Goal: Task Accomplishment & Management: Manage account settings

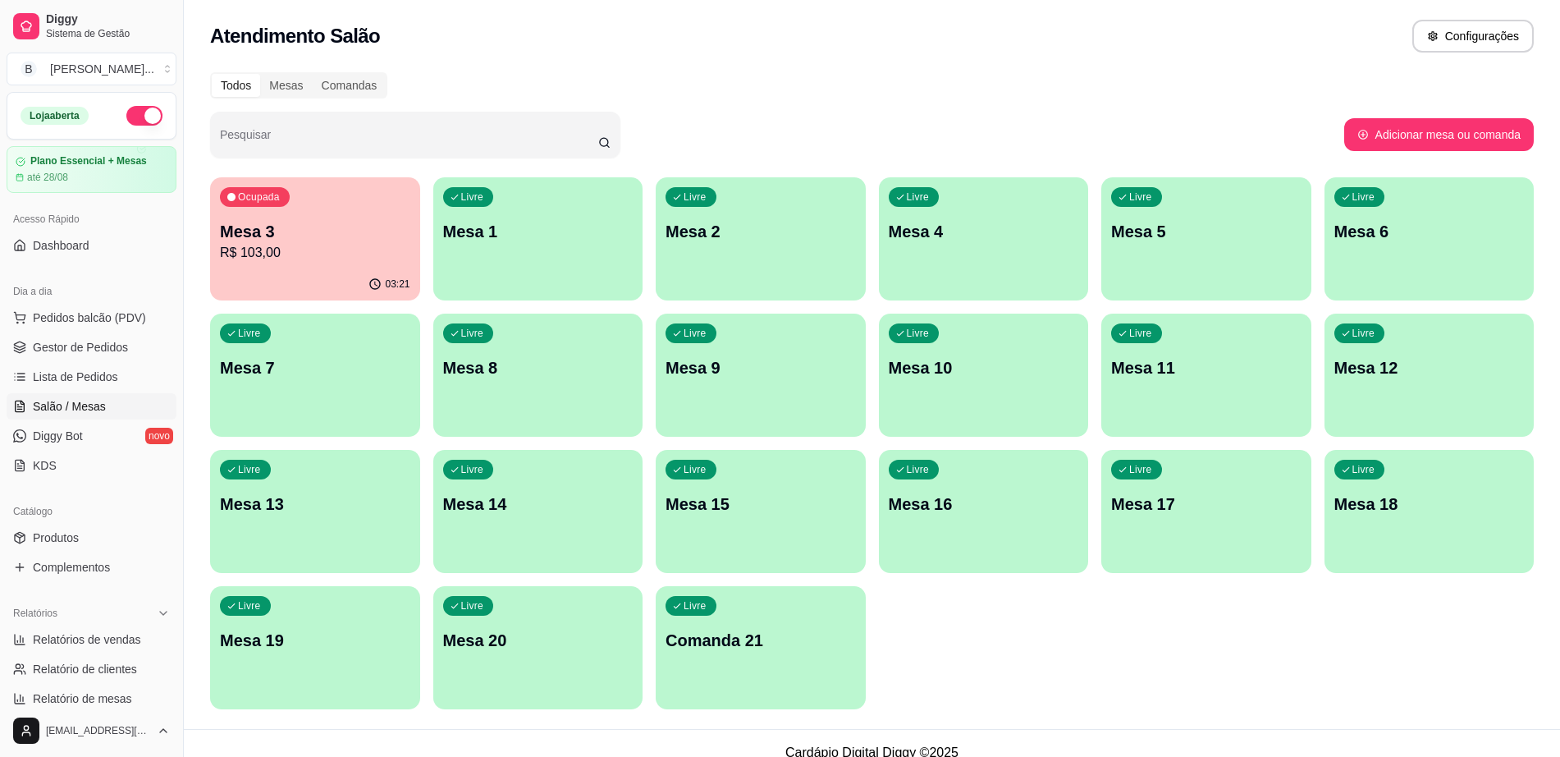
click at [332, 259] on p "R$ 103,00" at bounding box center [315, 253] width 190 height 20
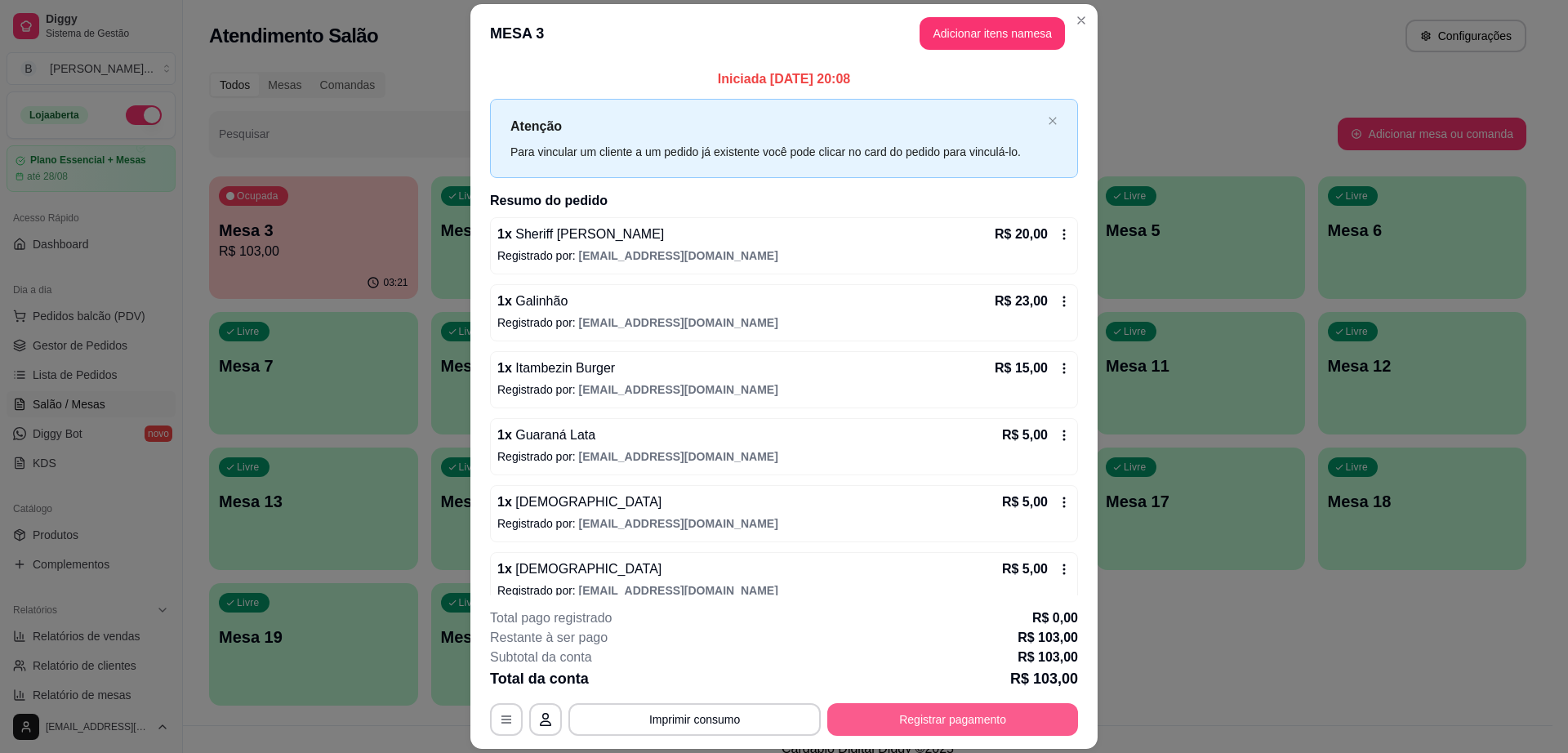
click at [940, 728] on button "Registrar pagamento" at bounding box center [952, 719] width 251 height 33
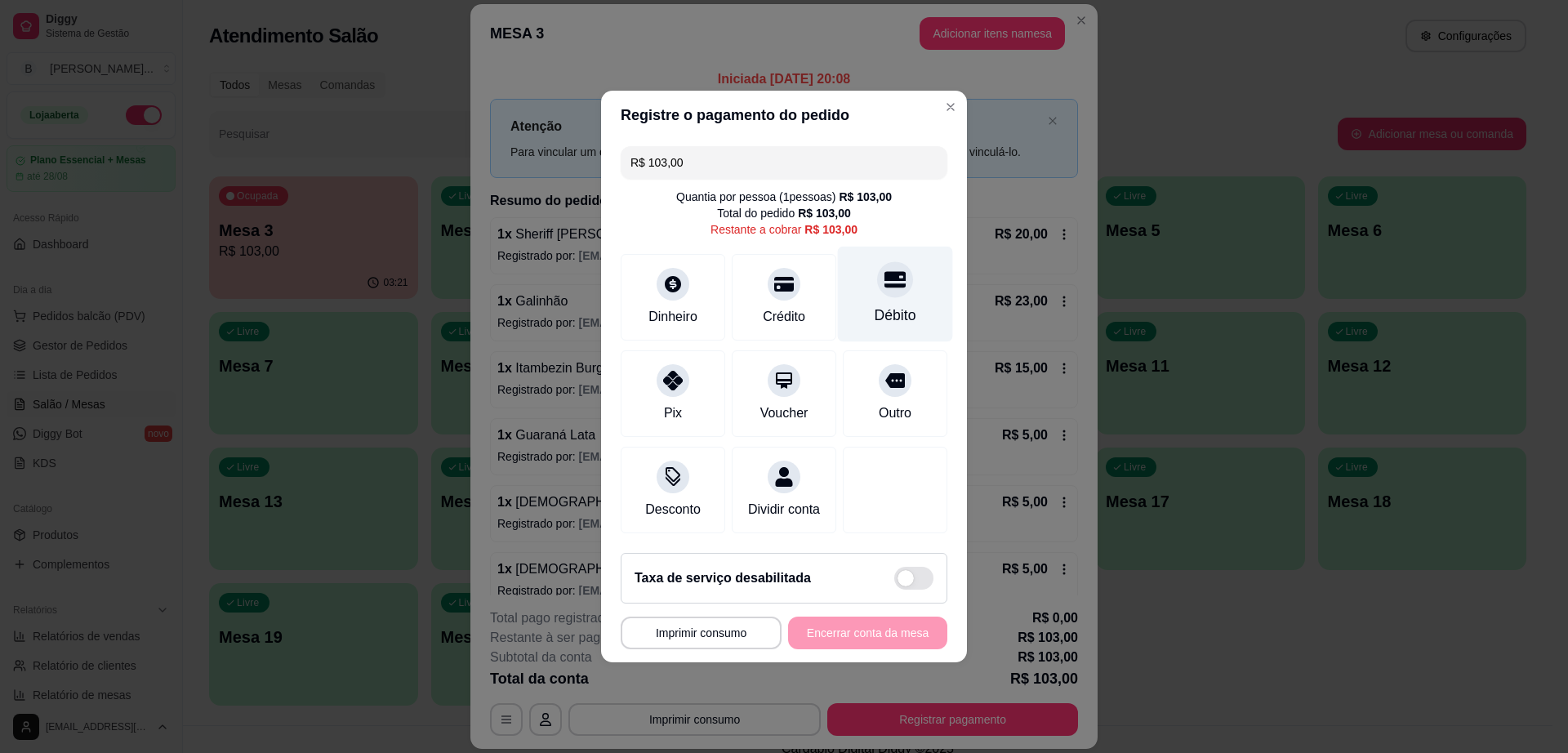
click at [878, 272] on div at bounding box center [895, 280] width 36 height 36
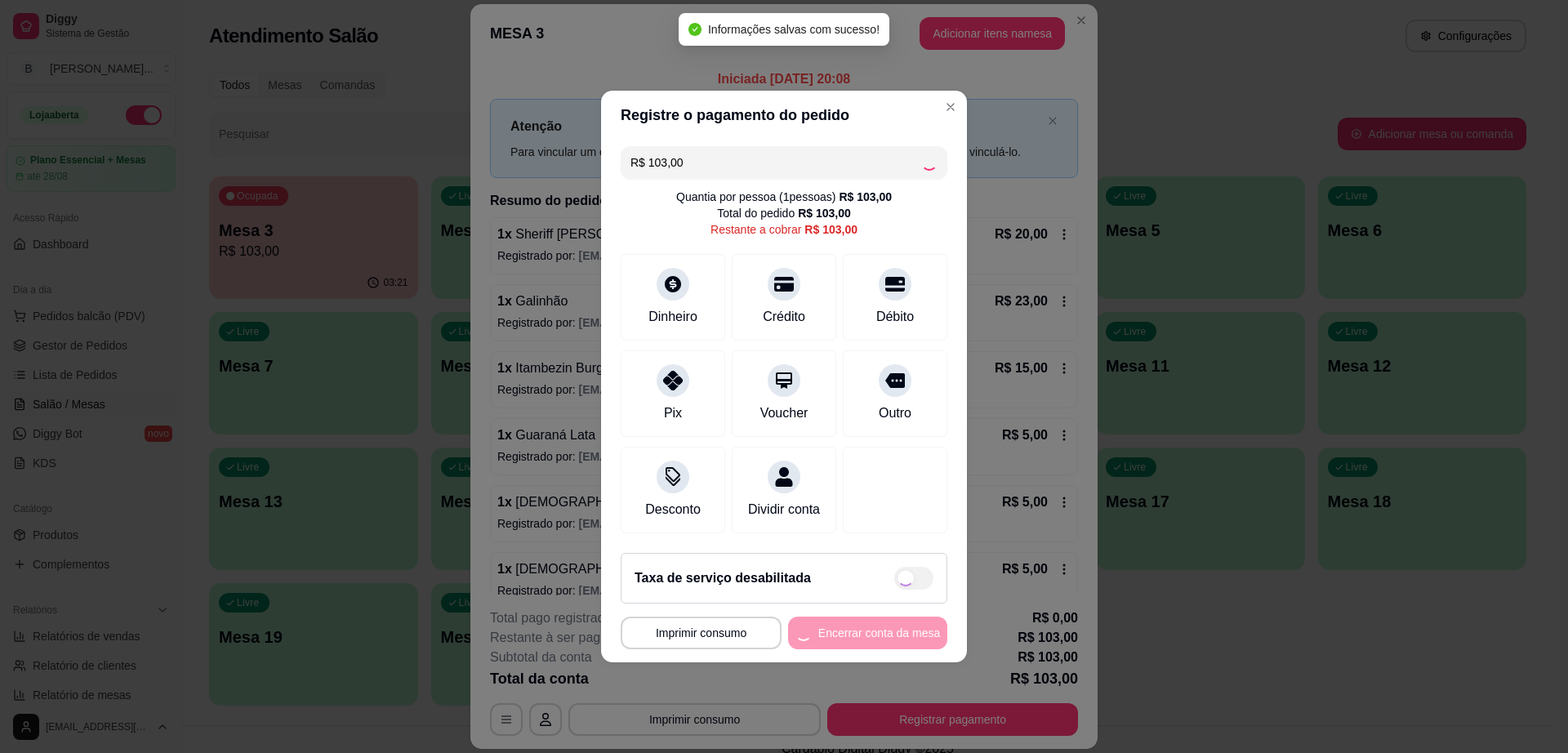
type input "R$ 0,00"
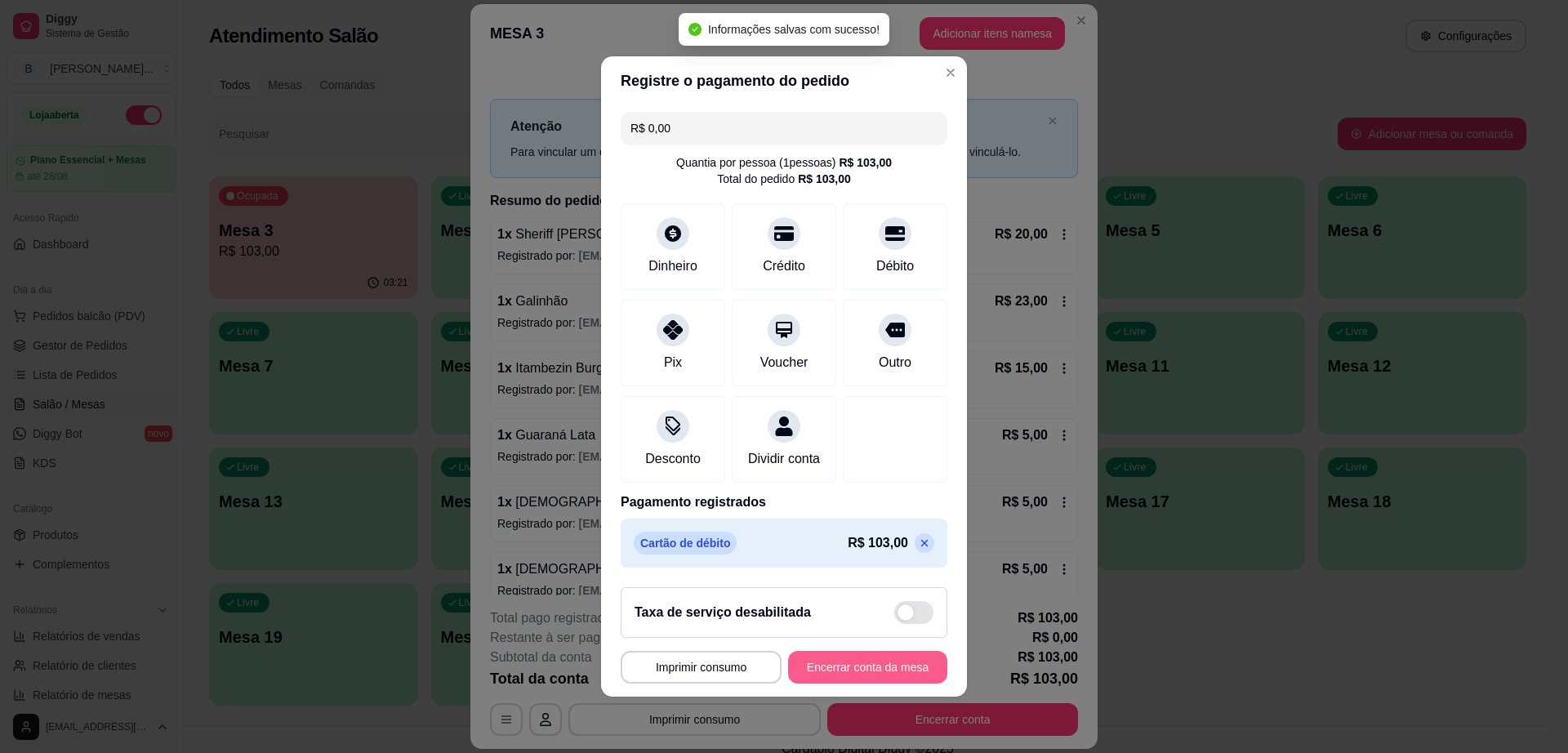
click at [858, 680] on button "Encerrar conta da mesa" at bounding box center [868, 666] width 159 height 33
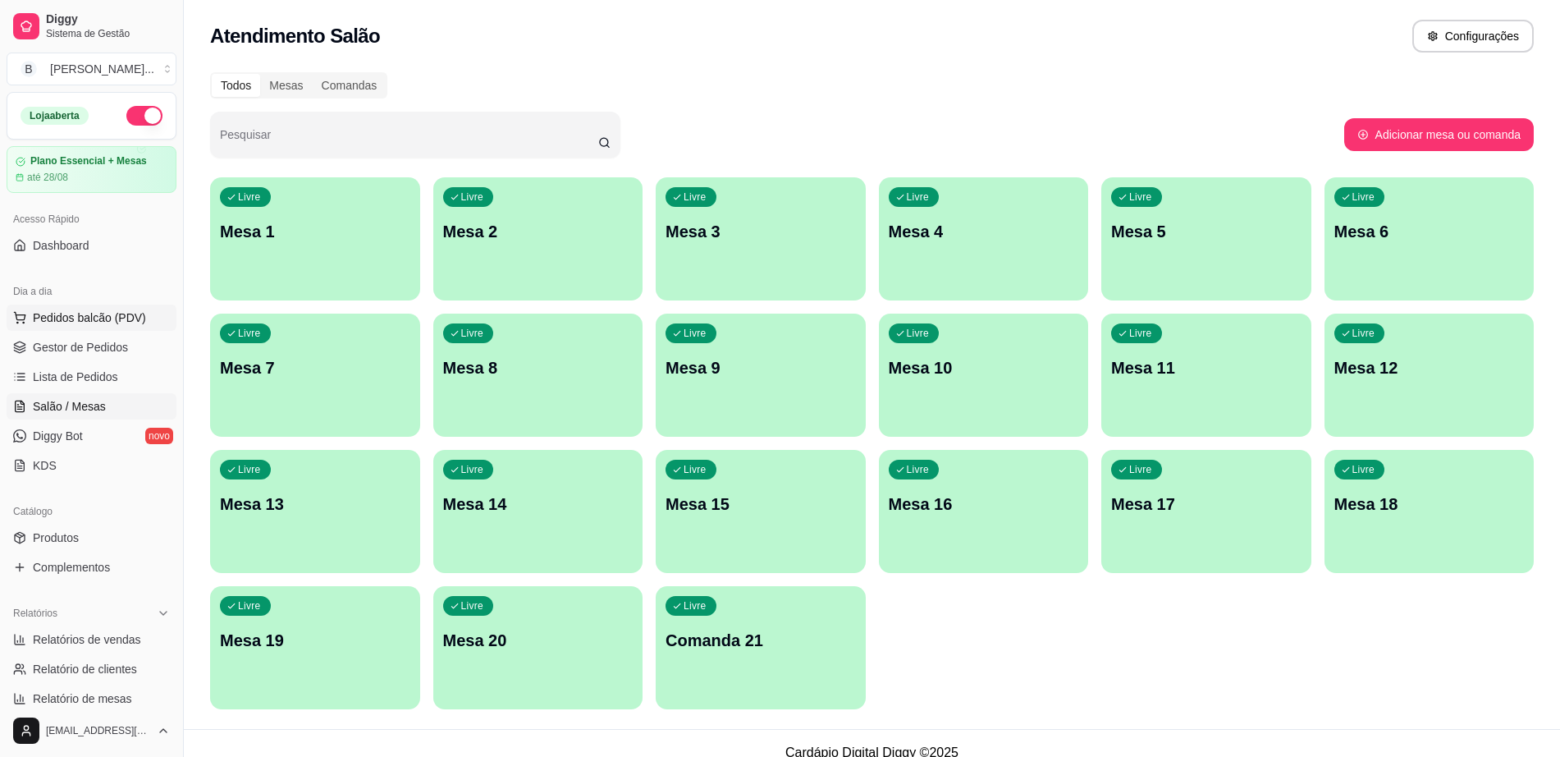
click at [92, 309] on span "Pedidos balcão (PDV)" at bounding box center [89, 317] width 113 height 16
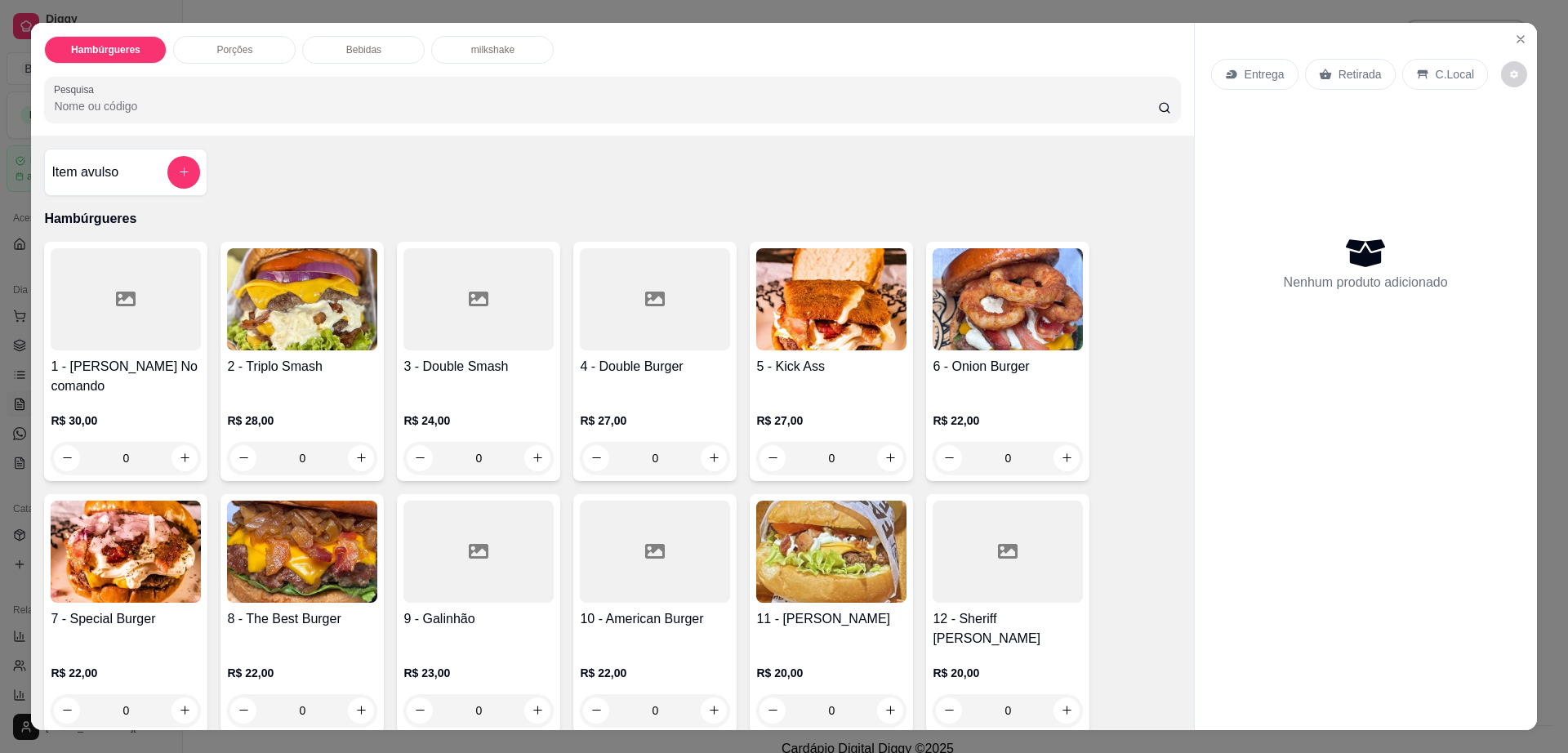
click at [1525, 42] on div "Entrega Retirada C.Local Nenhum produto adicionado" at bounding box center [1366, 363] width 342 height 681
click at [1507, 37] on button "Close" at bounding box center [1520, 39] width 26 height 26
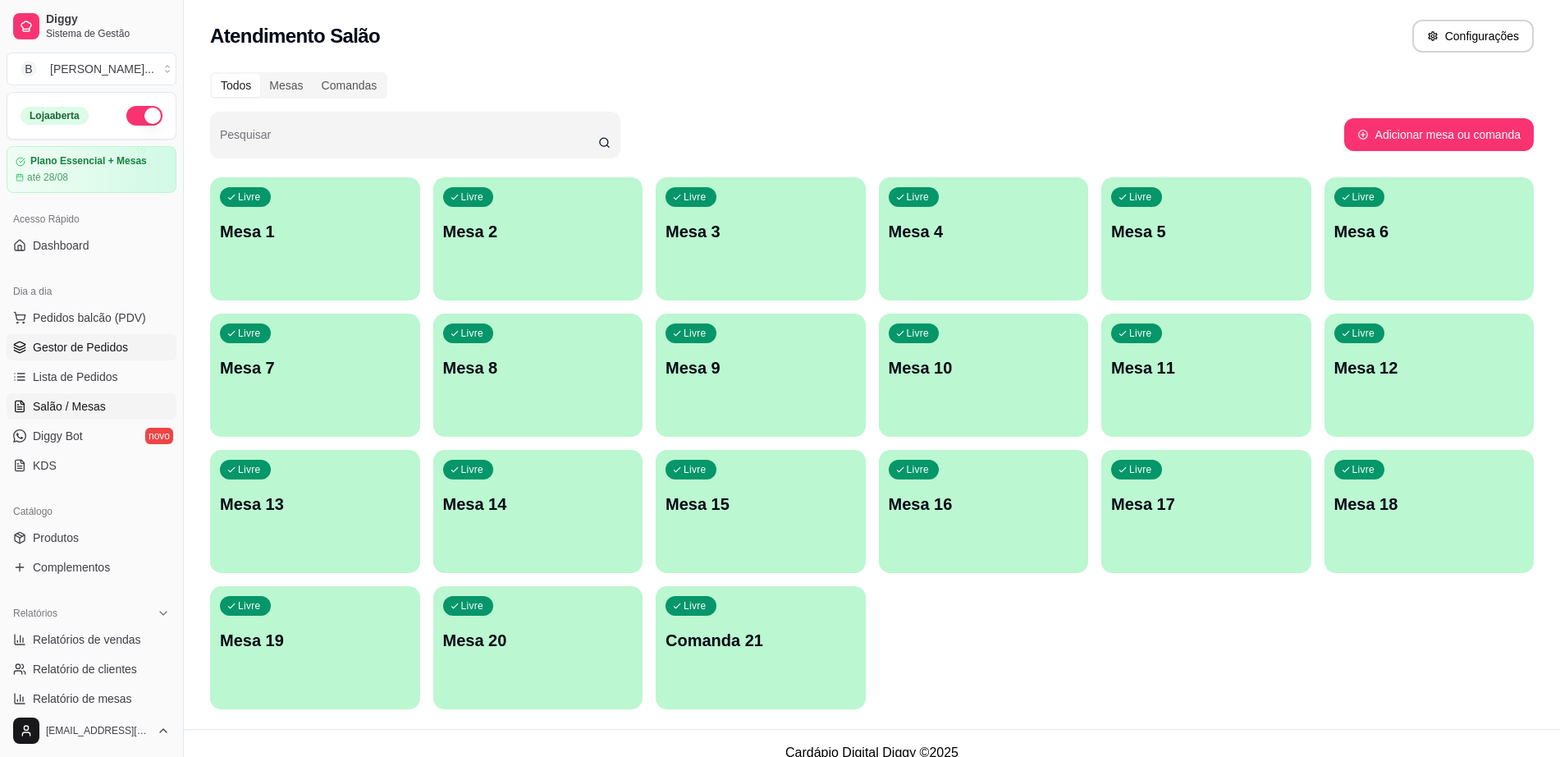
click at [123, 341] on span "Gestor de Pedidos" at bounding box center [80, 347] width 95 height 16
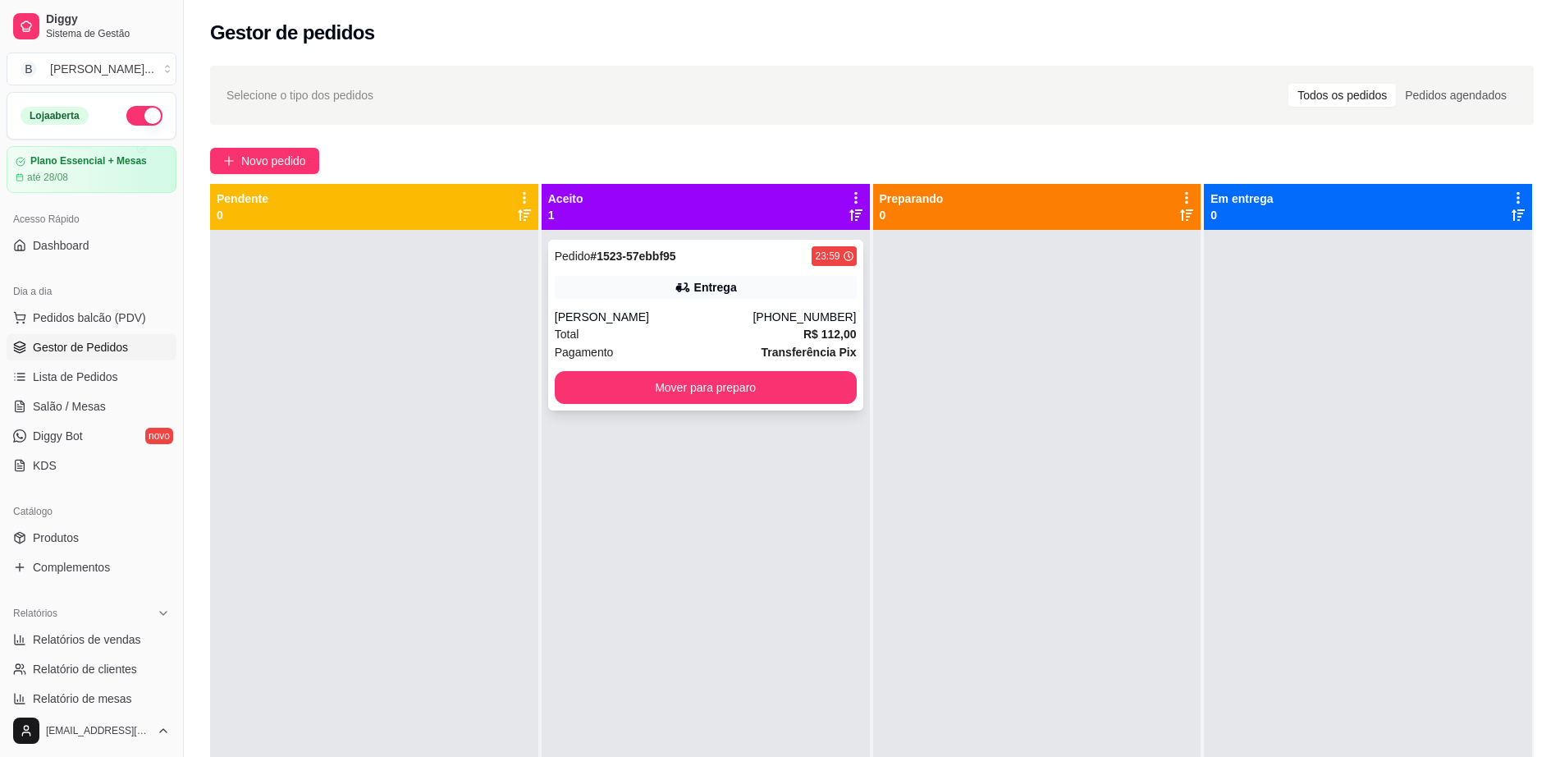
click at [726, 282] on div "Entrega" at bounding box center [715, 287] width 43 height 16
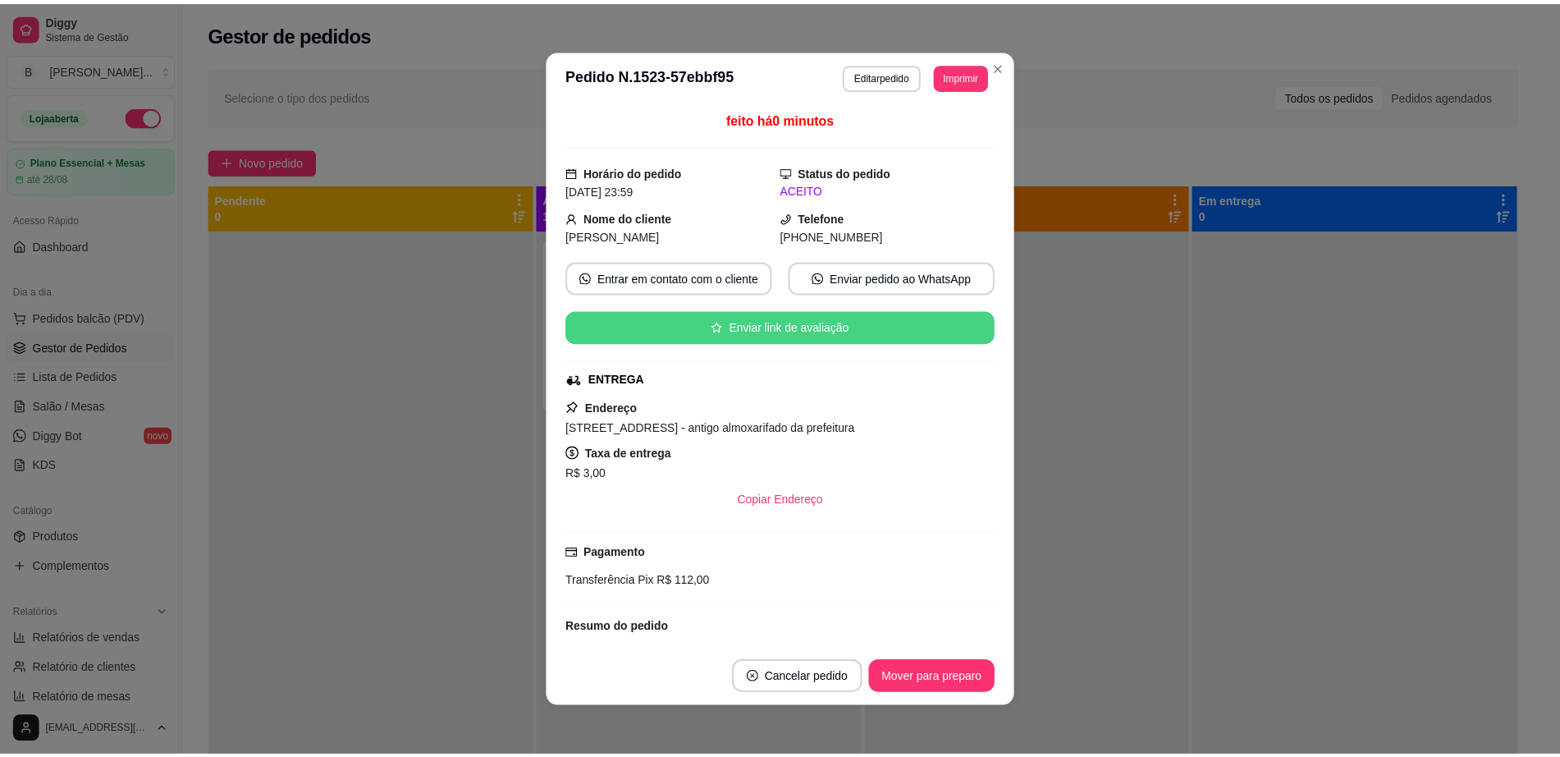
scroll to position [206, 0]
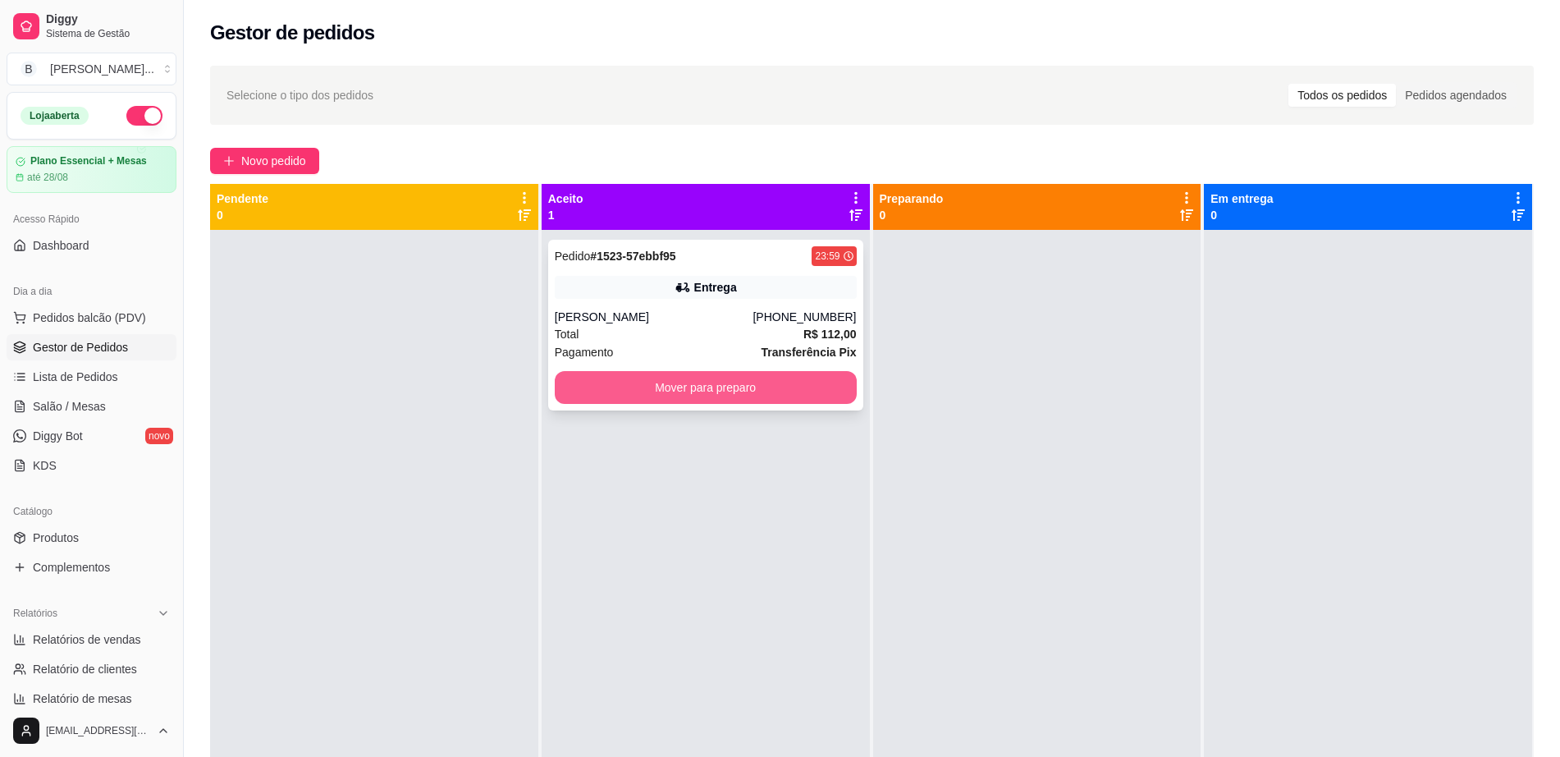
click at [681, 395] on button "Mover para preparo" at bounding box center [706, 387] width 302 height 33
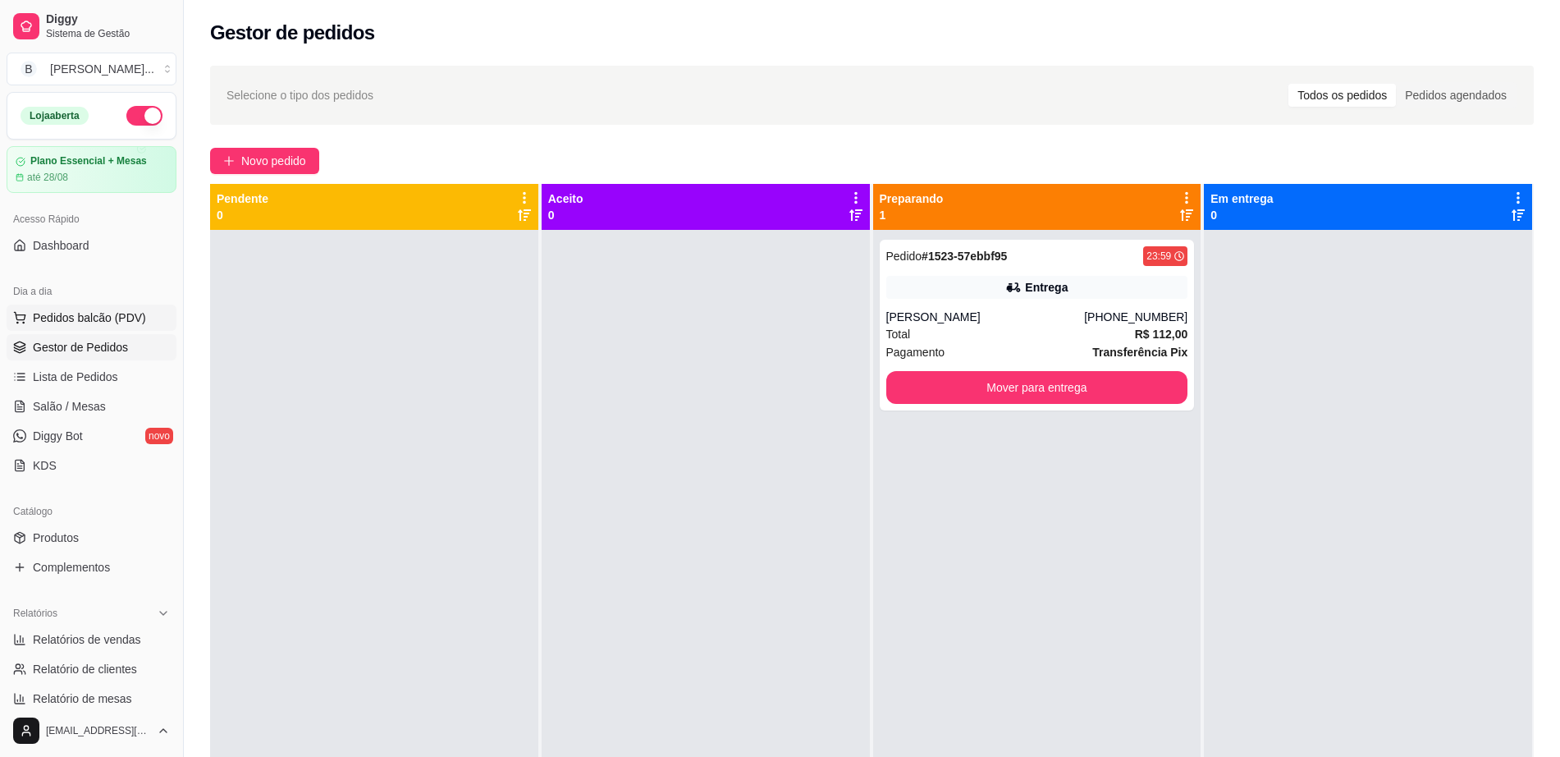
click at [112, 314] on span "Pedidos balcão (PDV)" at bounding box center [89, 317] width 113 height 16
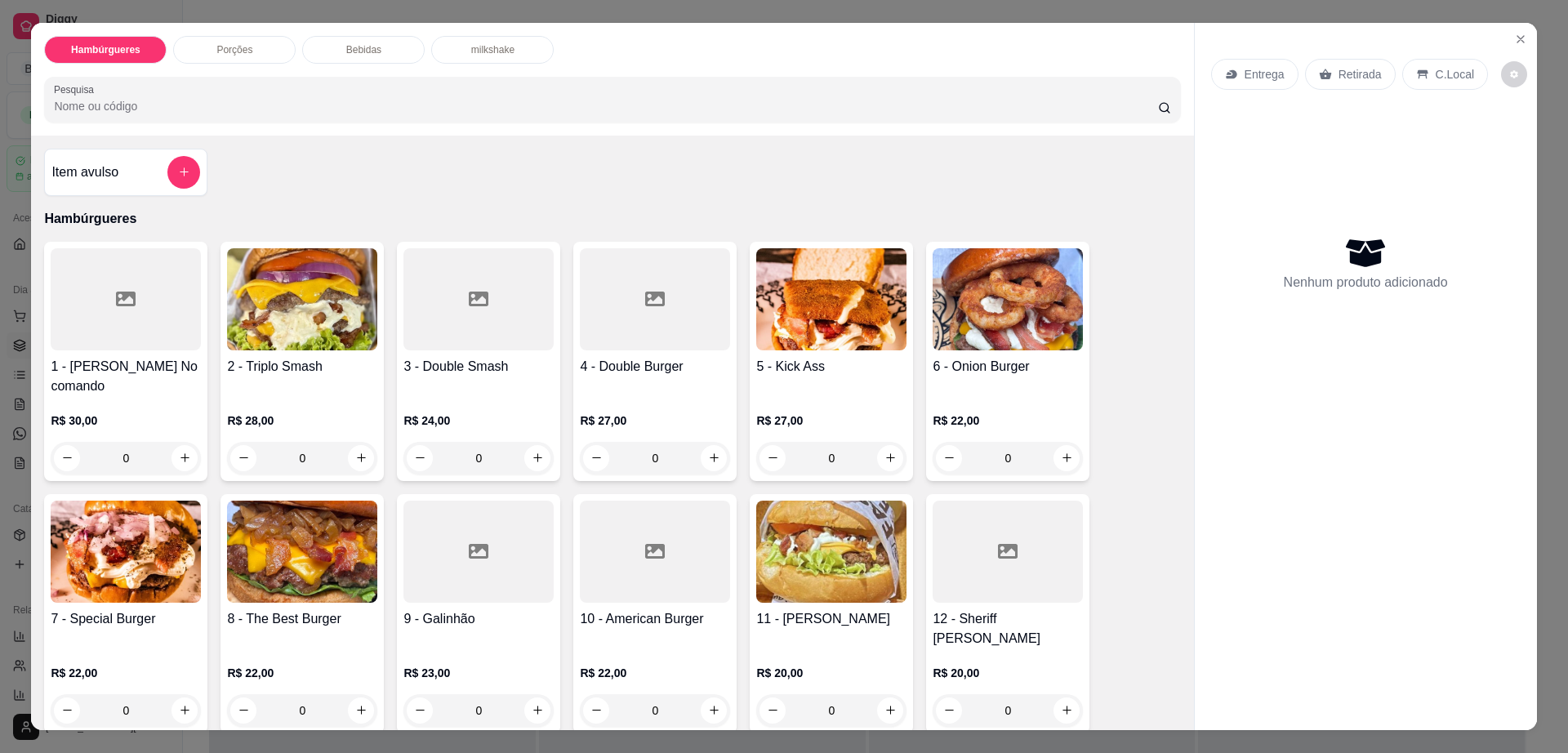
click at [170, 362] on h4 "1 - [PERSON_NAME] No comando" at bounding box center [125, 376] width 150 height 39
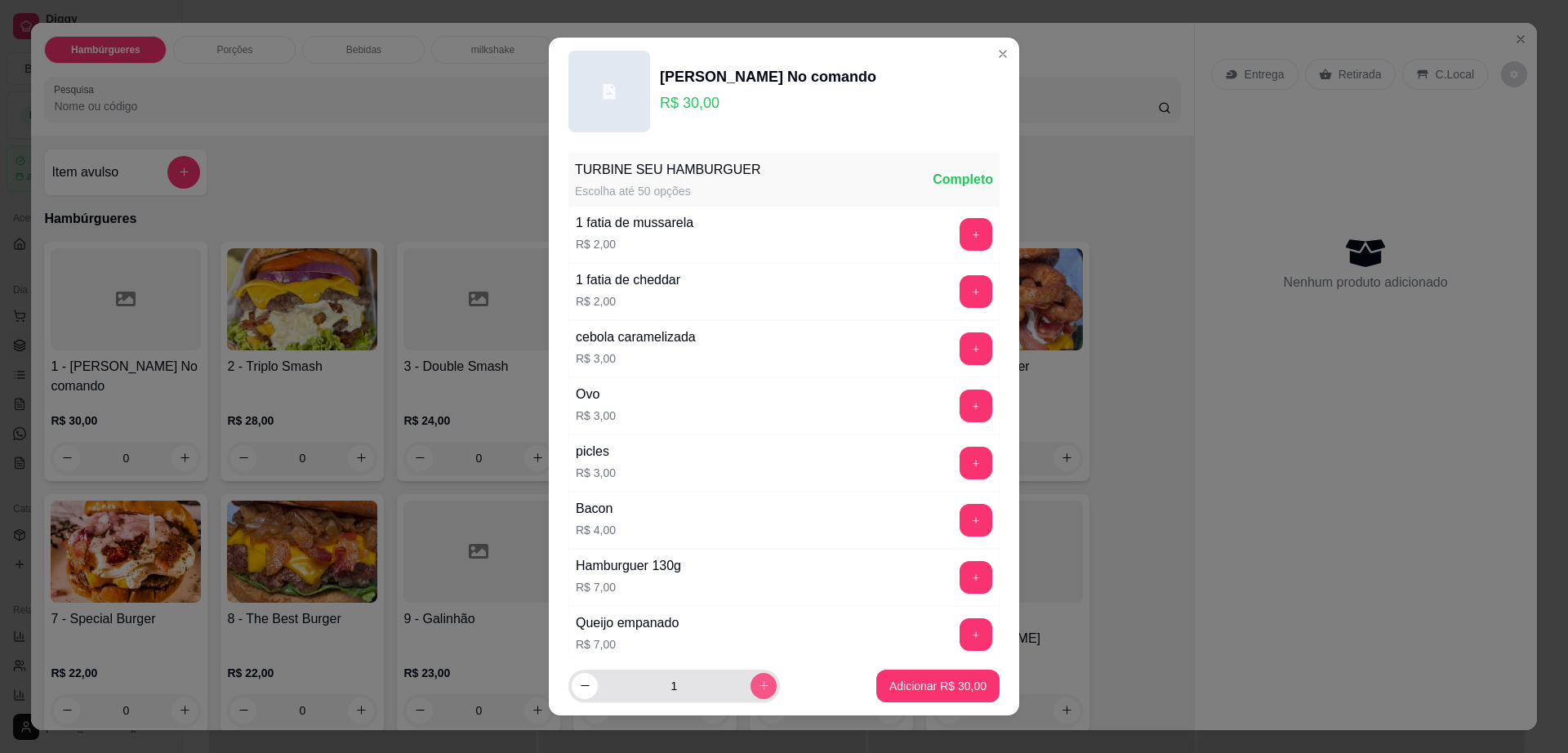
click at [750, 692] on button "increase-product-quantity" at bounding box center [763, 685] width 26 height 26
type input "2"
click at [904, 687] on p "Adicionar R$ 60,00" at bounding box center [937, 685] width 95 height 16
type input "2"
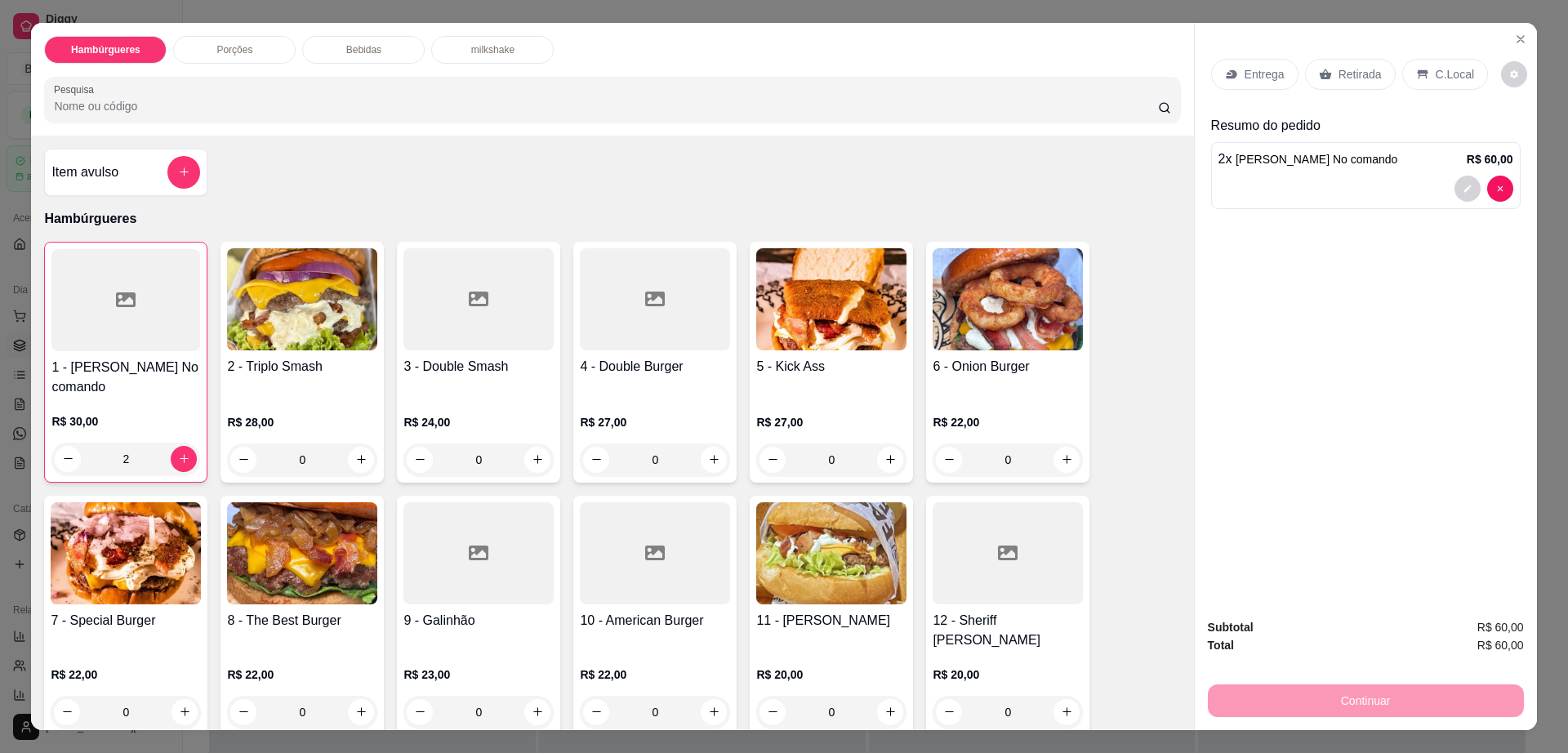
click at [164, 586] on div "7 - Special Burger R$ 22,00 0" at bounding box center [125, 615] width 163 height 239
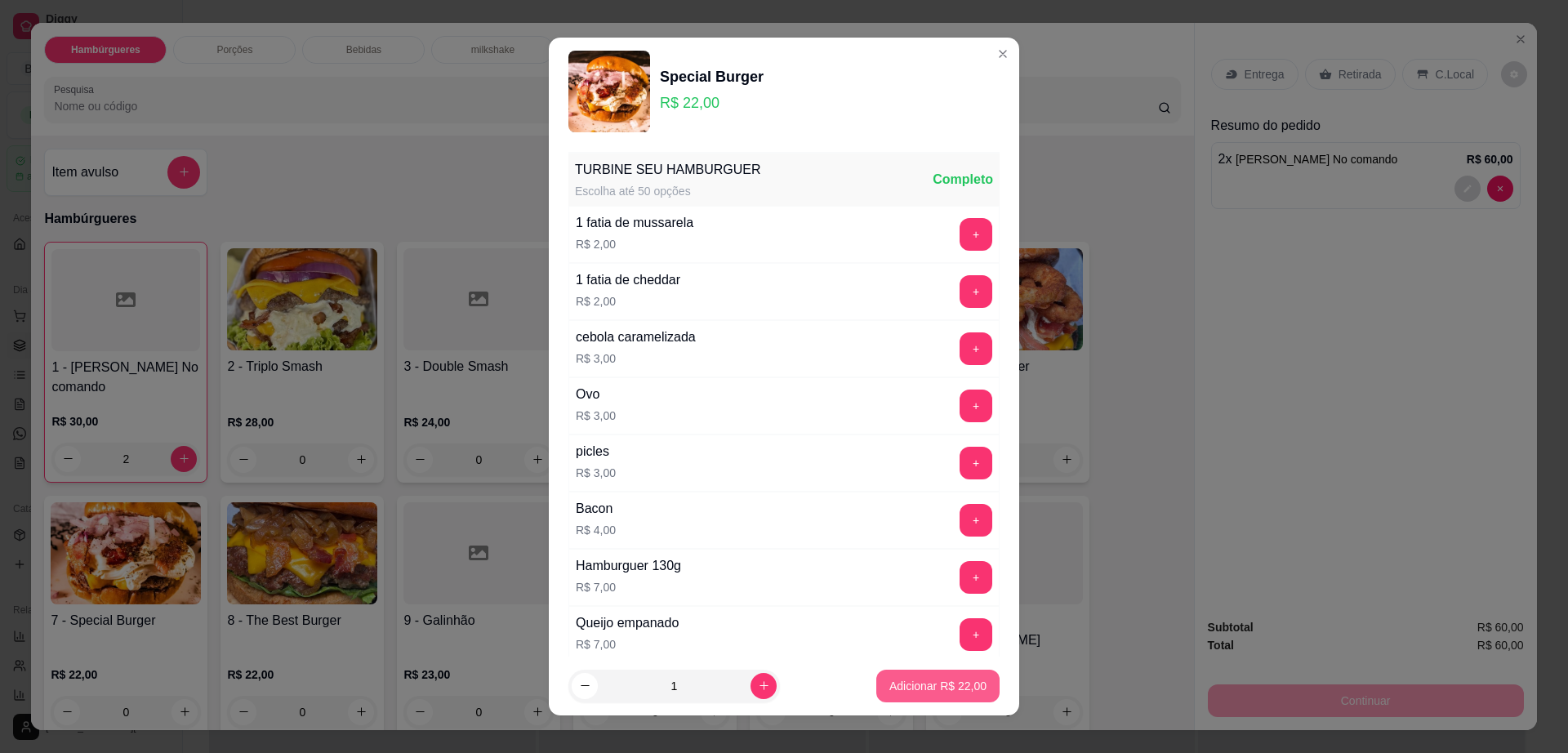
click at [962, 685] on p "Adicionar R$ 22,00" at bounding box center [938, 685] width 98 height 16
type input "1"
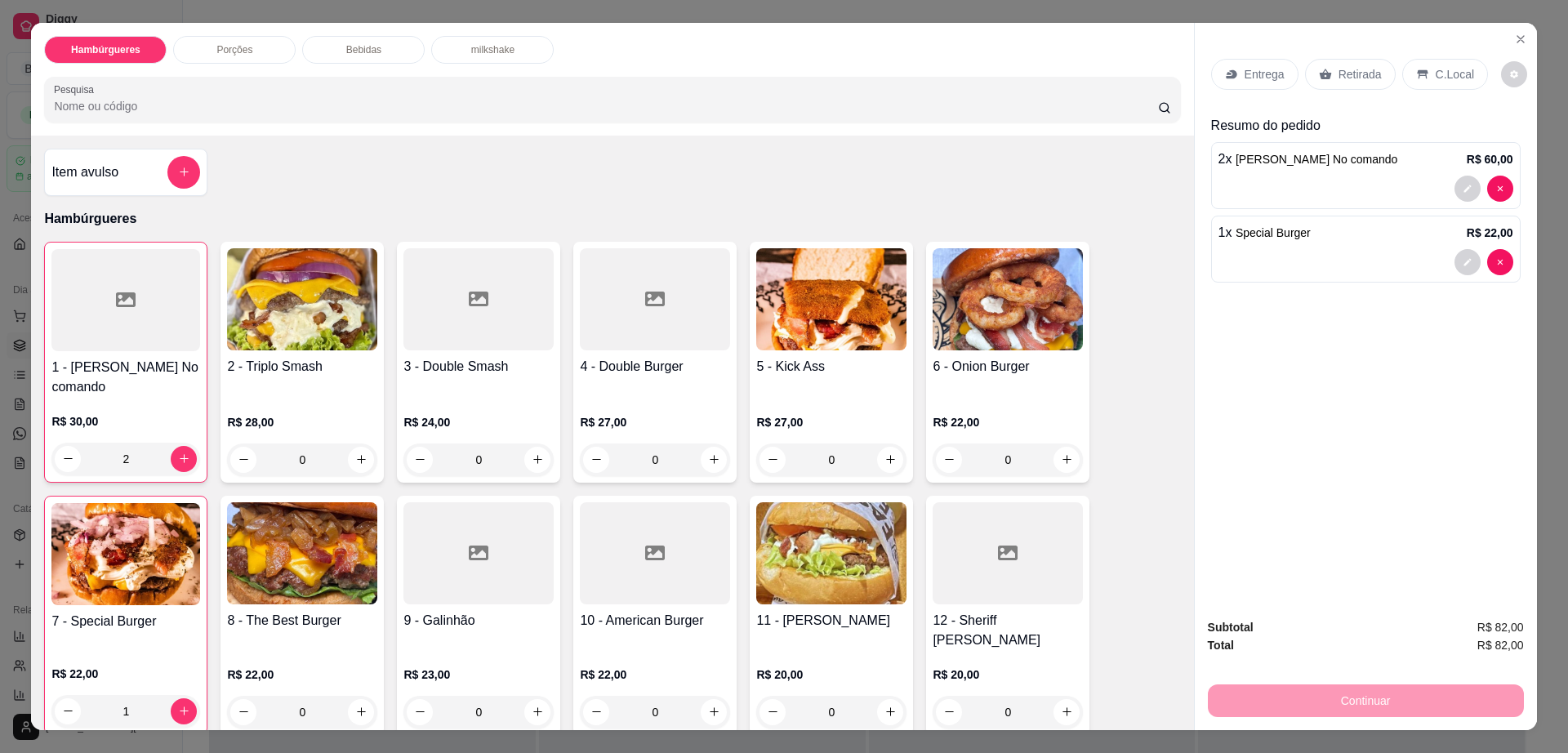
click at [1253, 82] on p "Entrega" at bounding box center [1265, 74] width 40 height 16
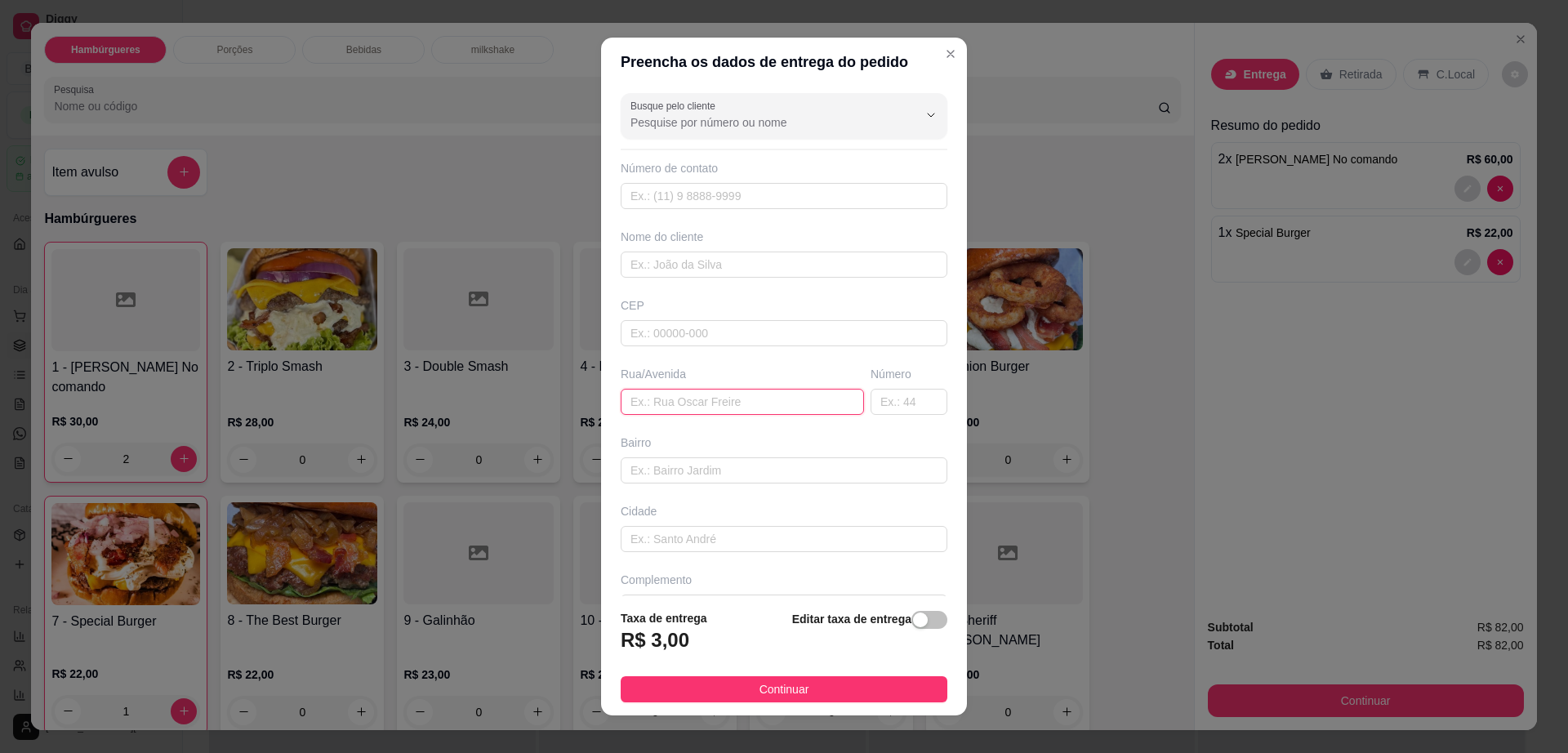
click at [702, 408] on input "text" at bounding box center [742, 402] width 244 height 26
type input "no evento"
click at [761, 694] on span "Continuar" at bounding box center [784, 689] width 50 height 18
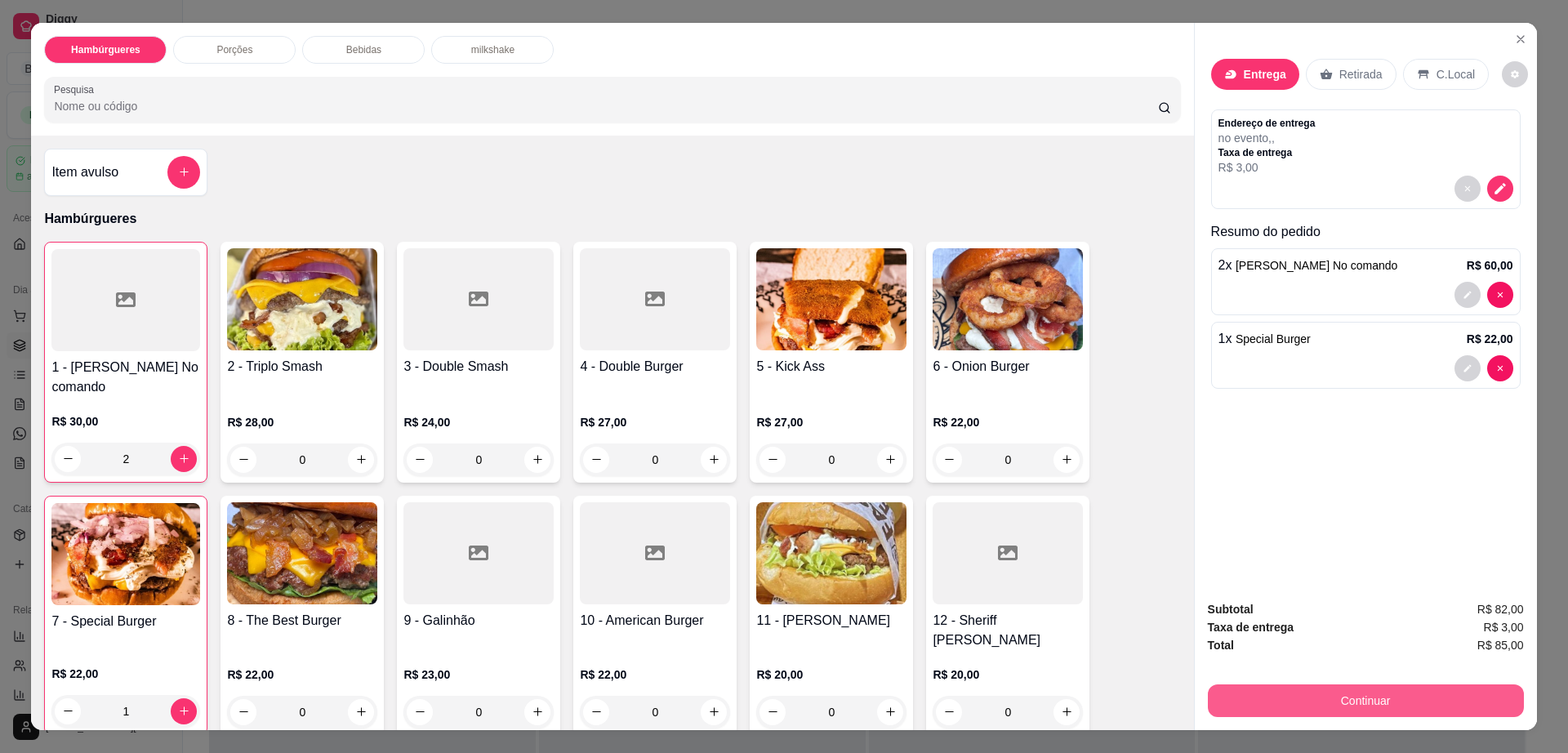
click at [1272, 714] on button "Continuar" at bounding box center [1366, 700] width 316 height 33
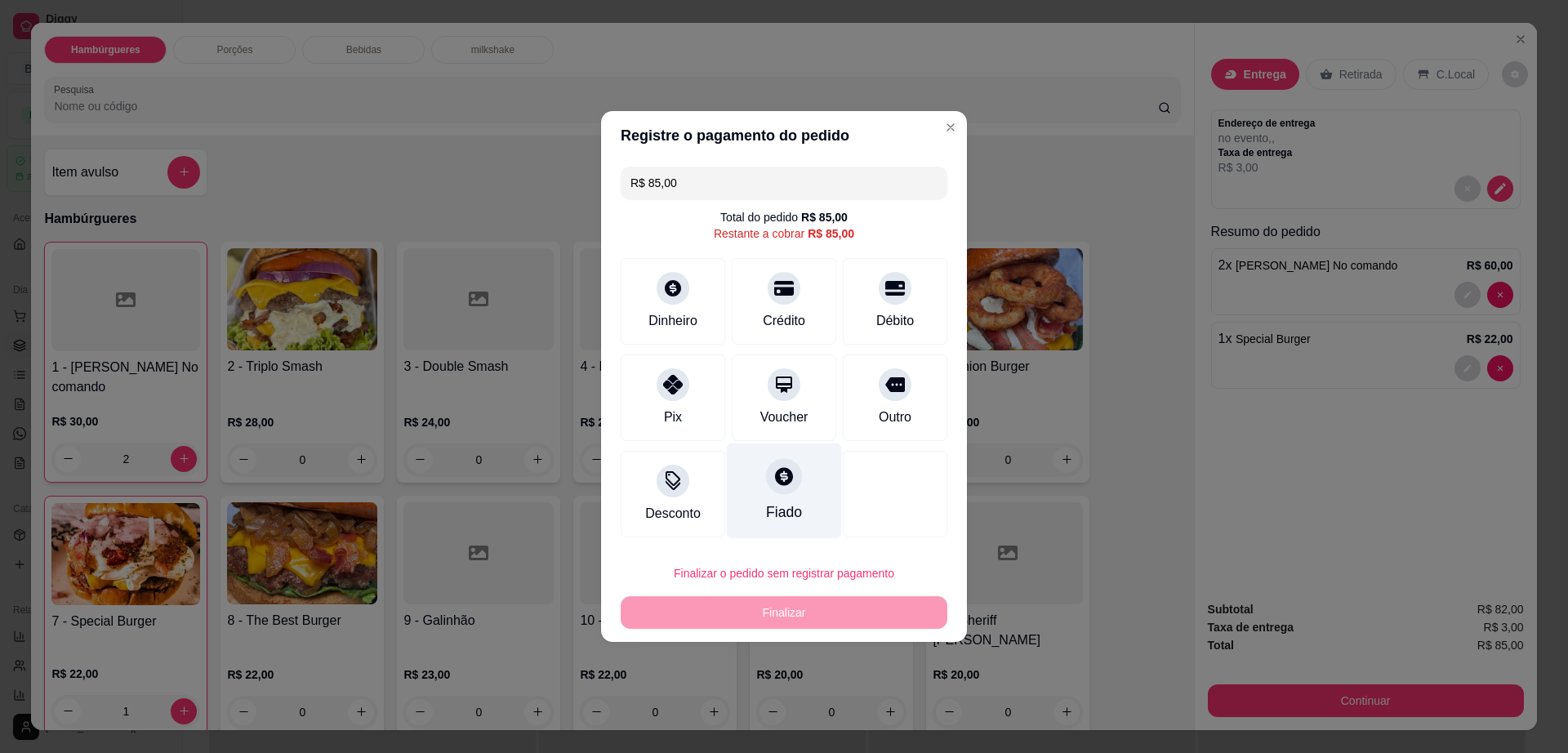
click at [766, 465] on div at bounding box center [784, 475] width 36 height 36
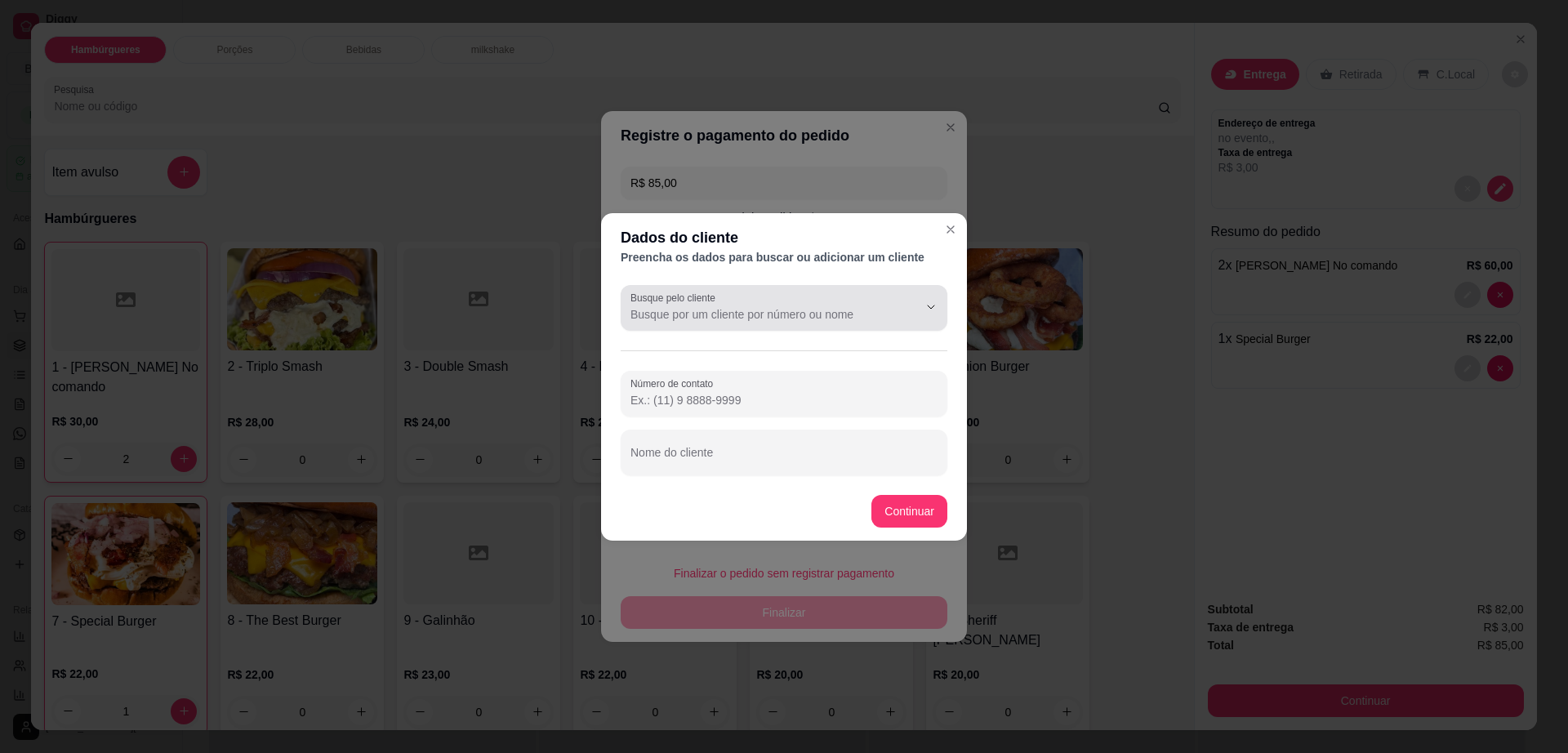
click at [737, 315] on input "Busque pelo cliente" at bounding box center [761, 314] width 262 height 16
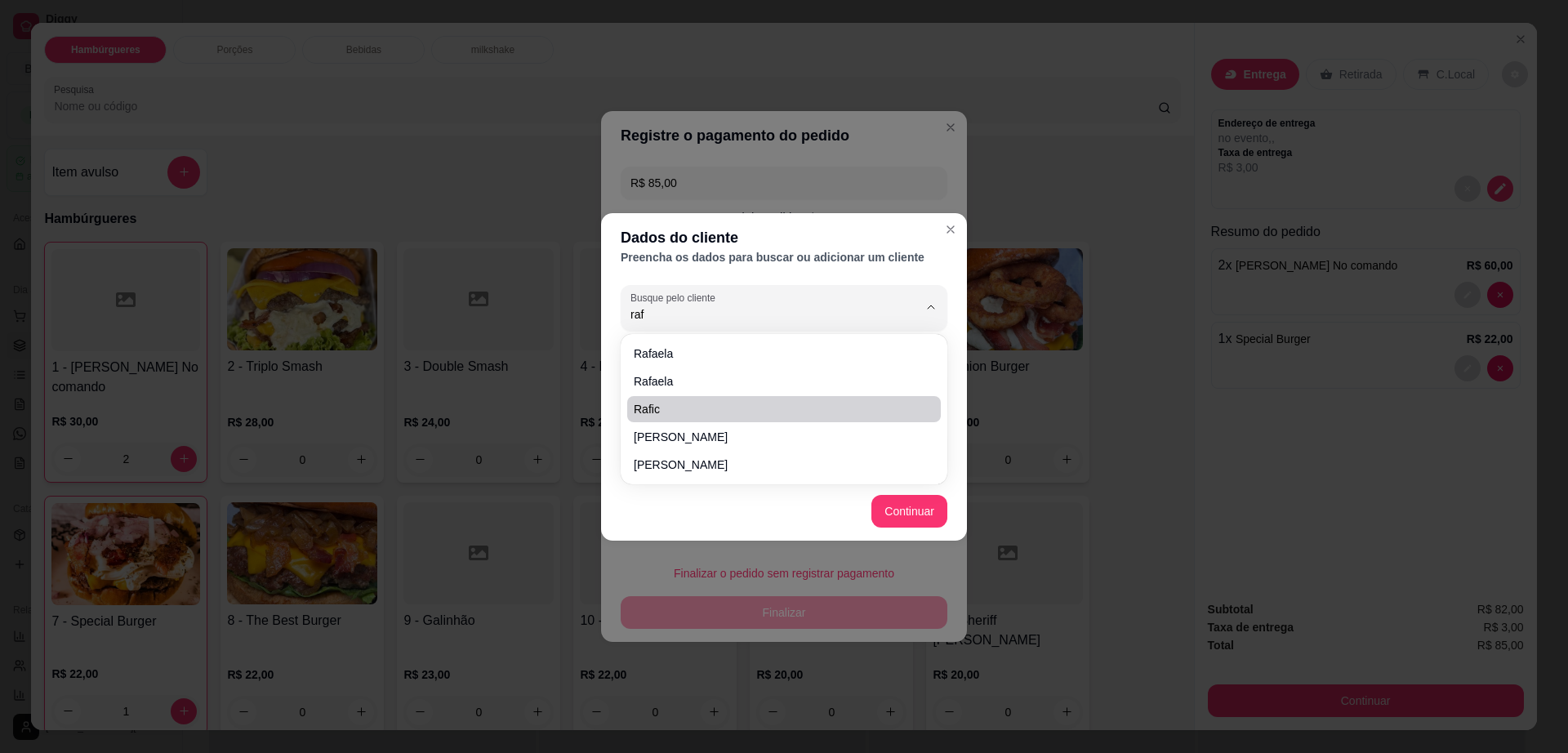
click at [719, 408] on span "rafic" at bounding box center [776, 409] width 285 height 16
type input "rafic"
type input "(77) 9999-99"
type input "rafic"
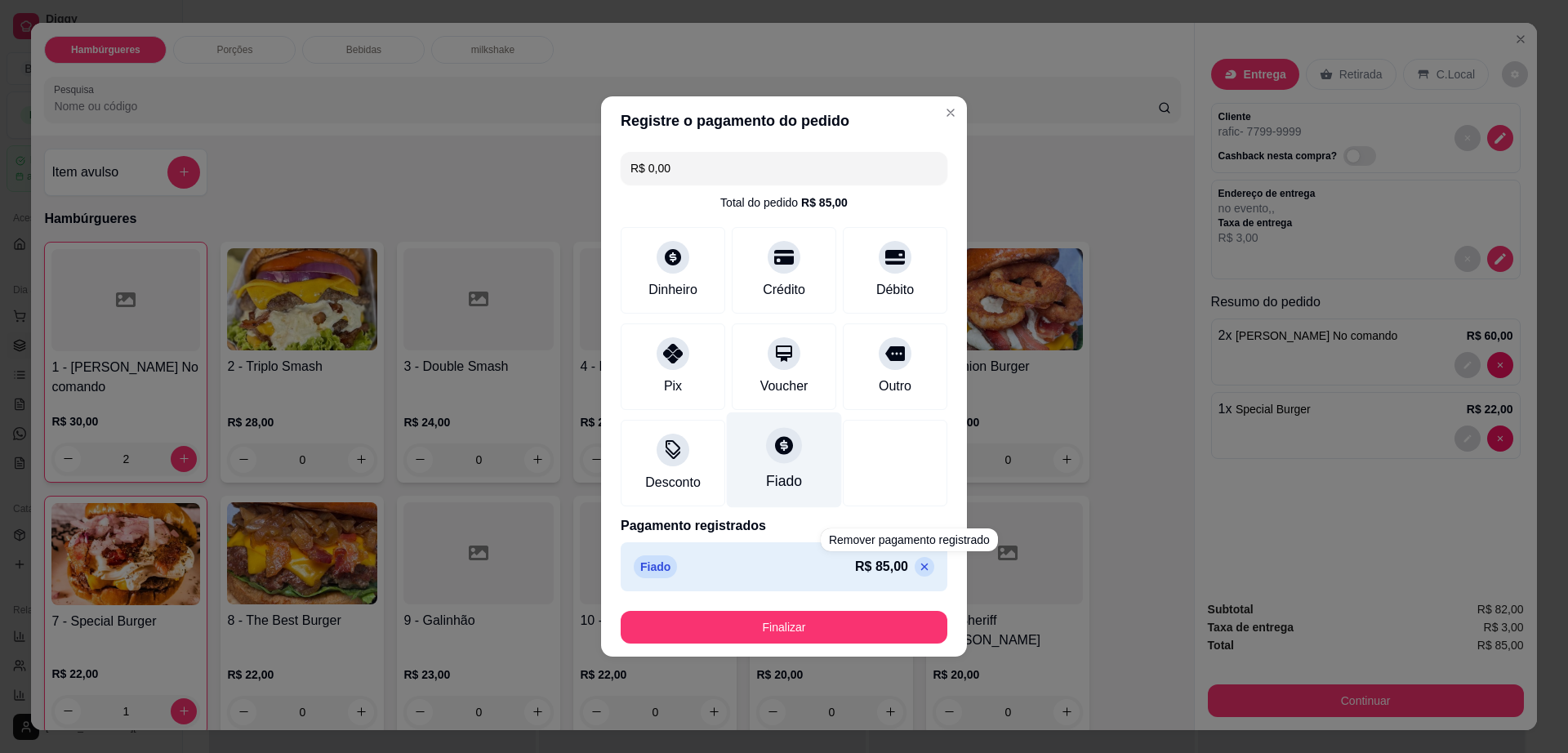
click at [775, 447] on icon at bounding box center [784, 445] width 18 height 18
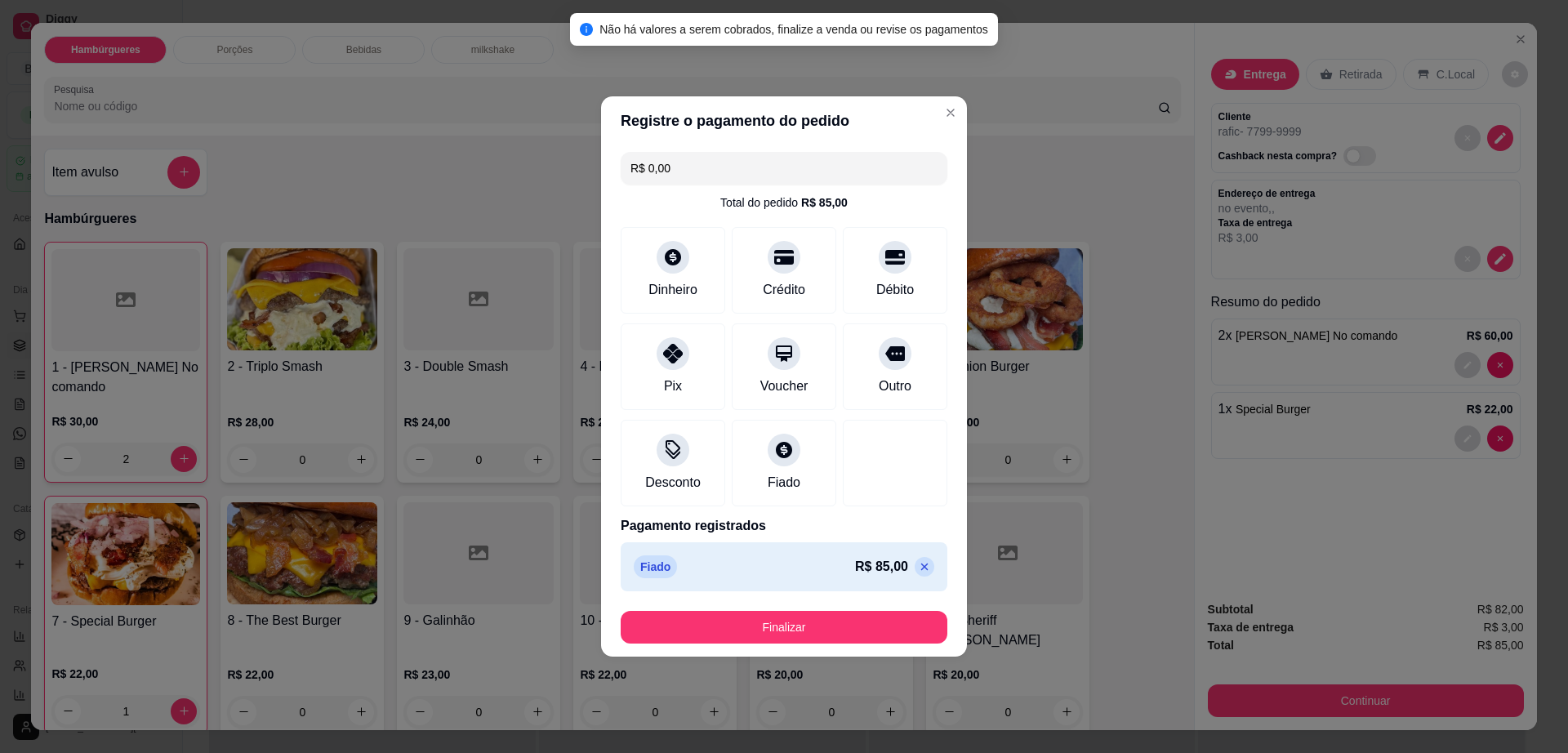
click at [914, 557] on p at bounding box center [924, 567] width 20 height 20
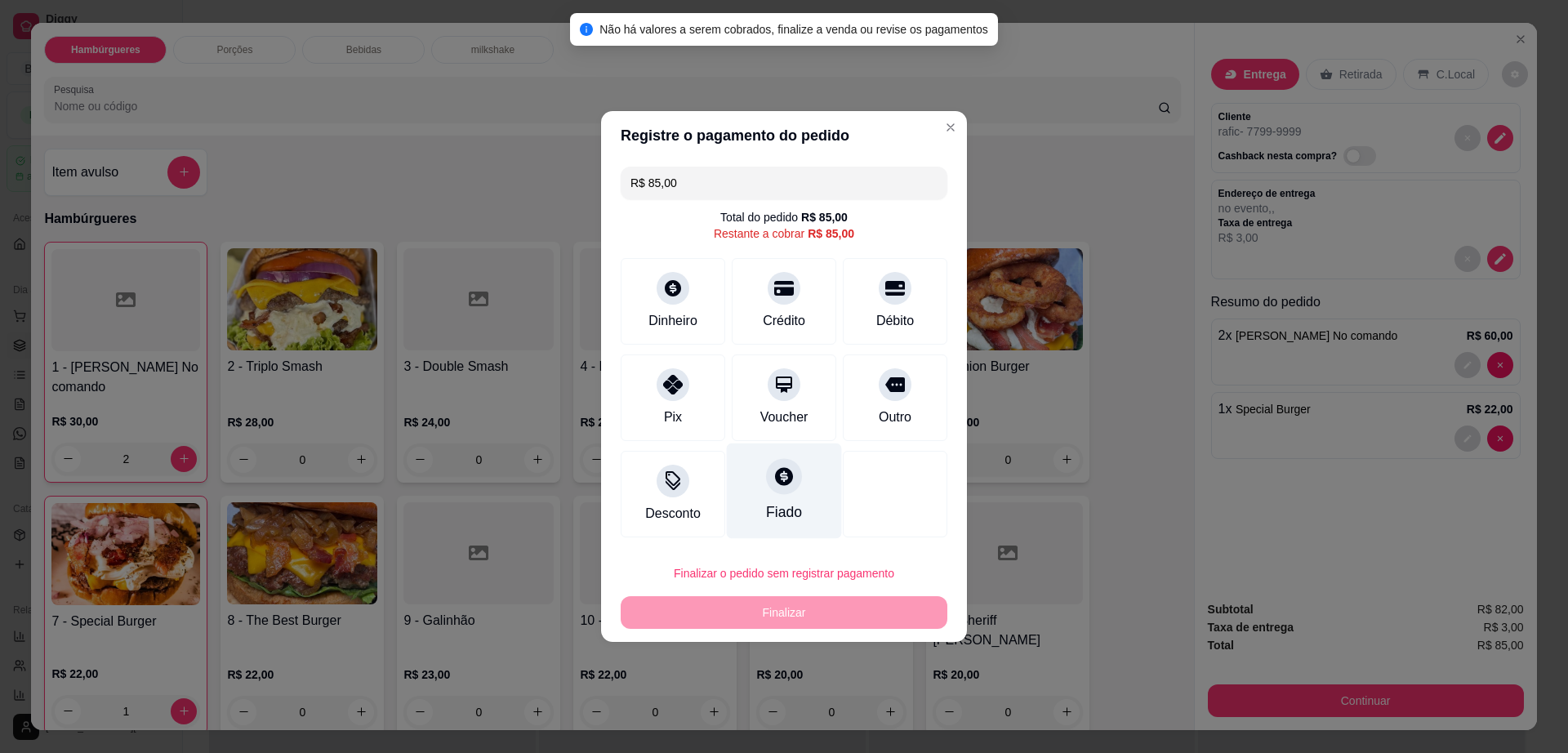
click at [775, 476] on icon at bounding box center [784, 475] width 18 height 18
type input "R$ 0,00"
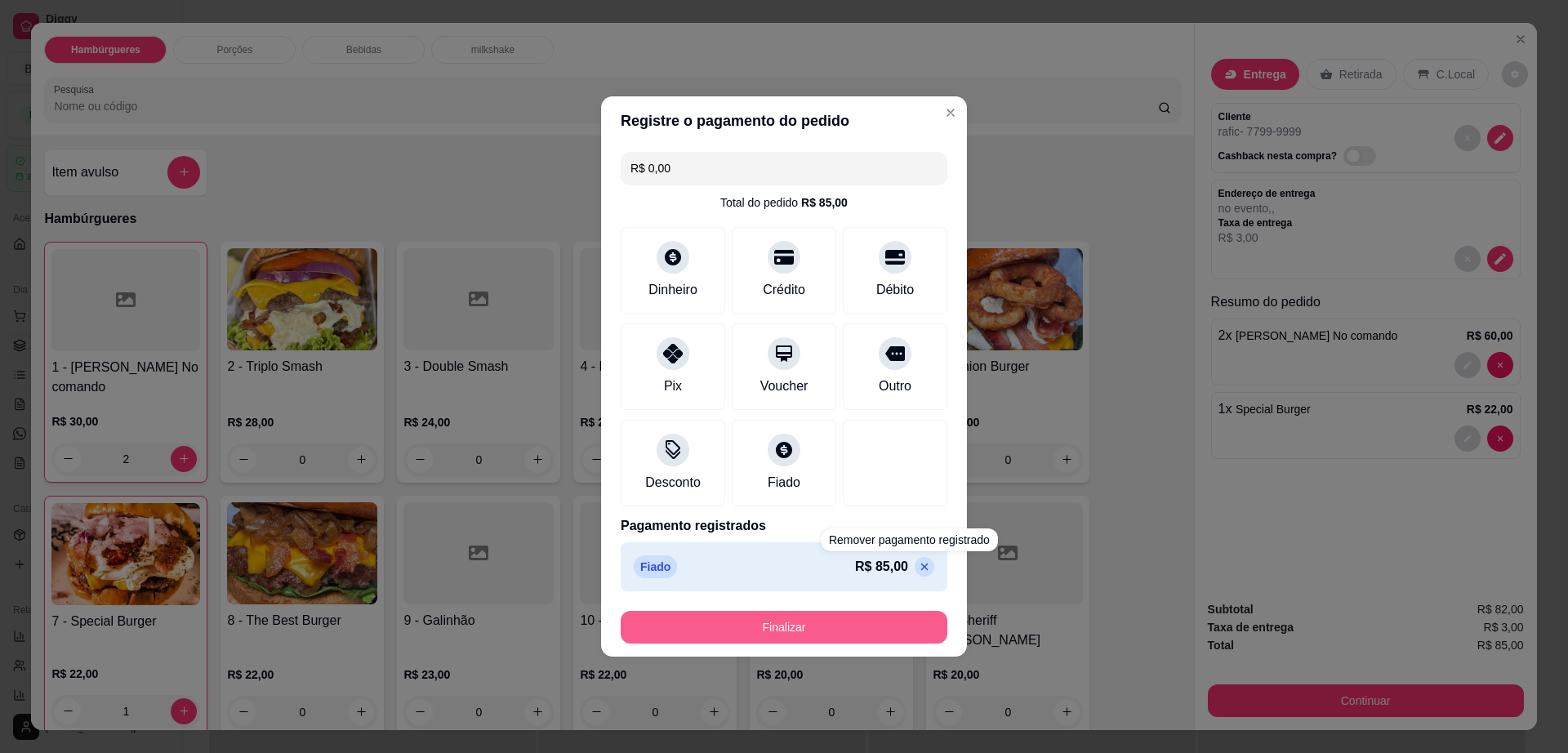
click at [882, 636] on button "Finalizar" at bounding box center [784, 627] width 326 height 33
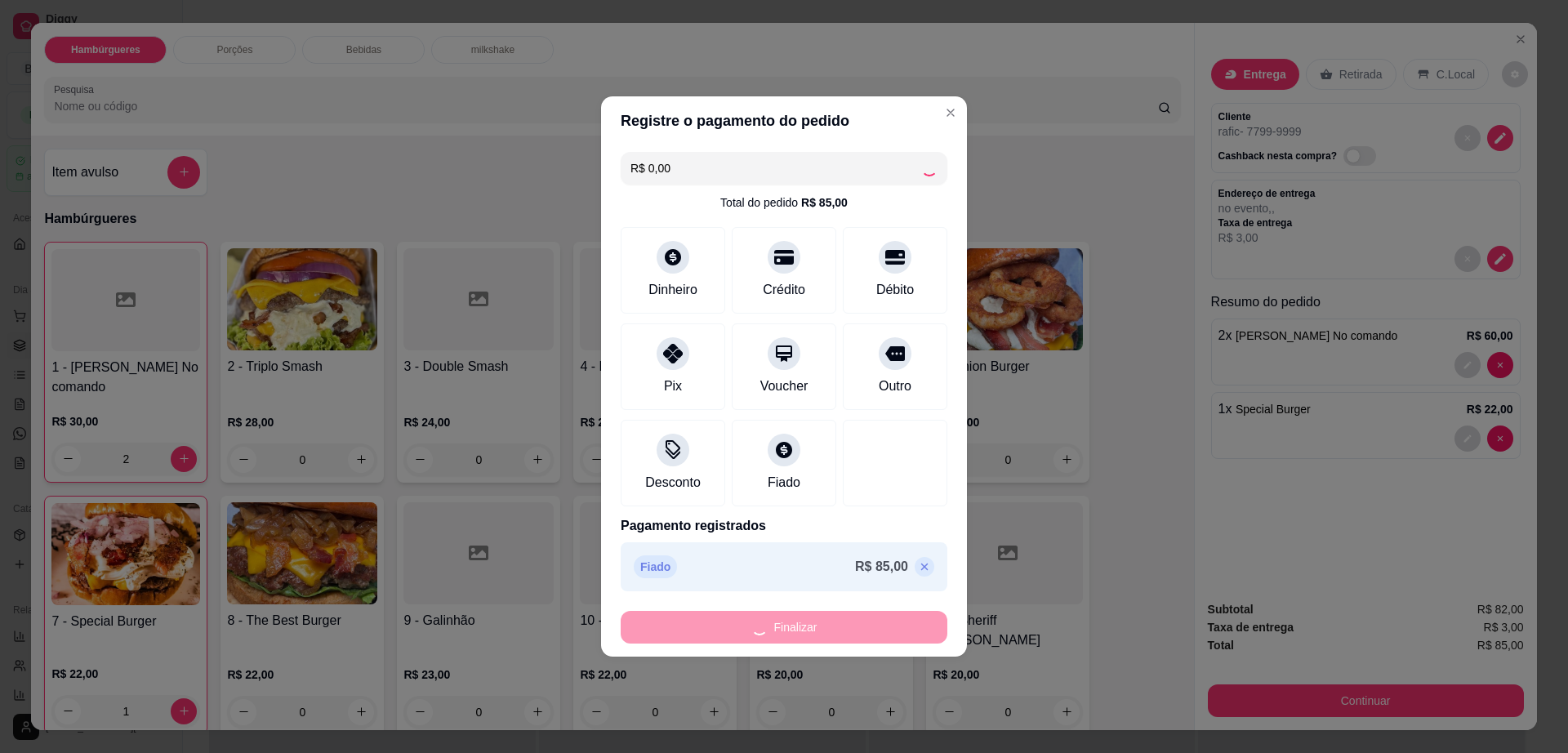
type input "0"
type input "-R$ 85,00"
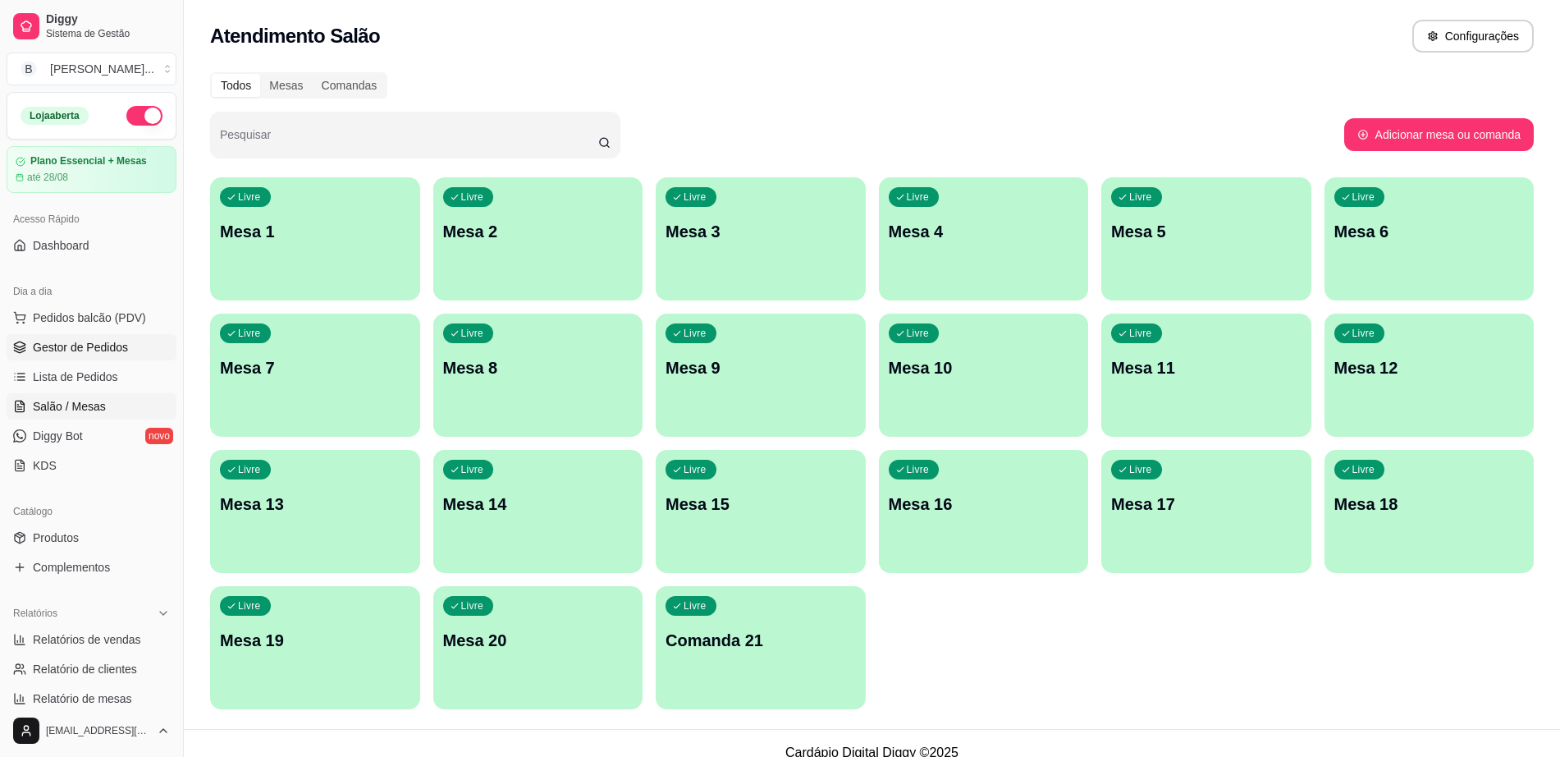
click at [118, 341] on span "Gestor de Pedidos" at bounding box center [80, 347] width 95 height 16
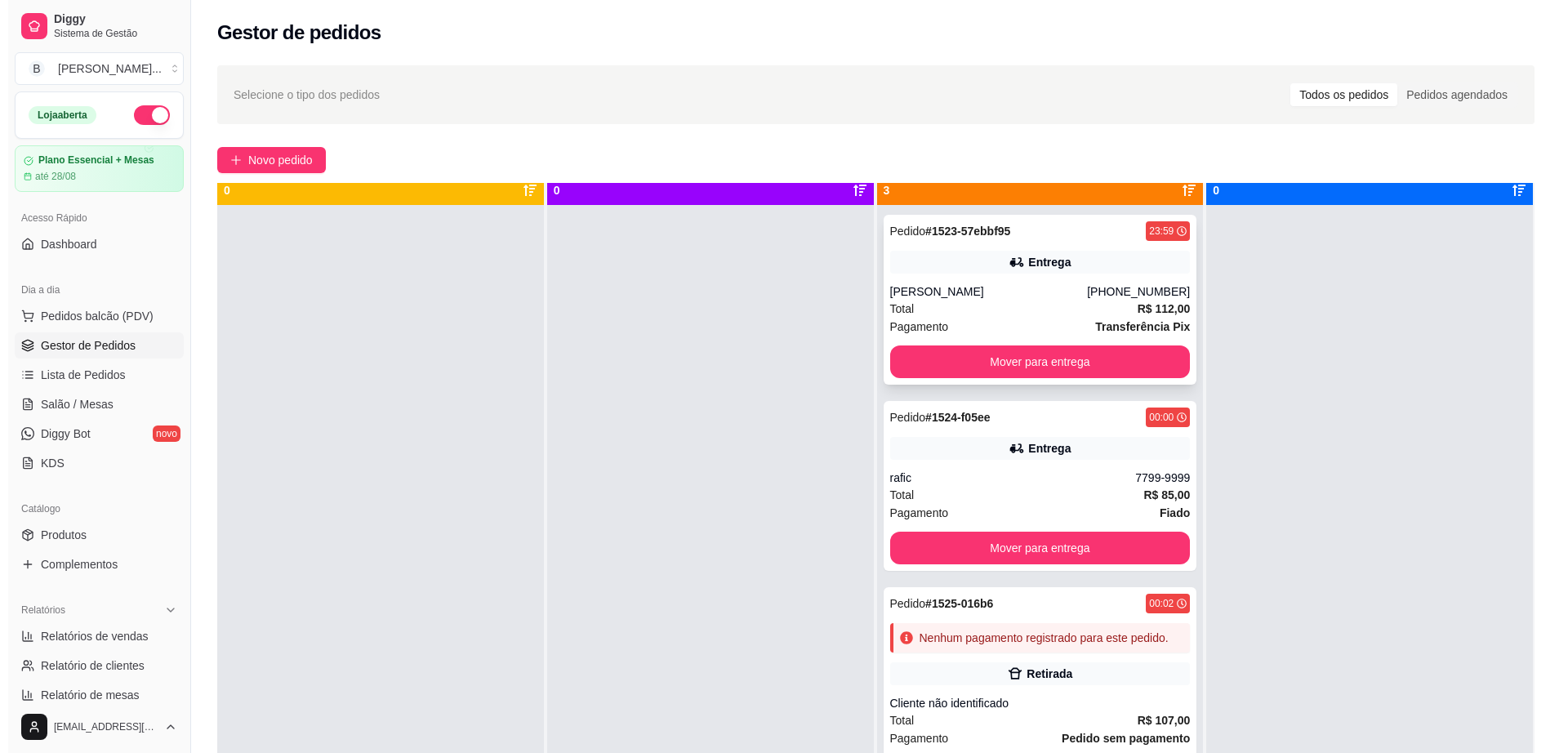
scroll to position [46, 0]
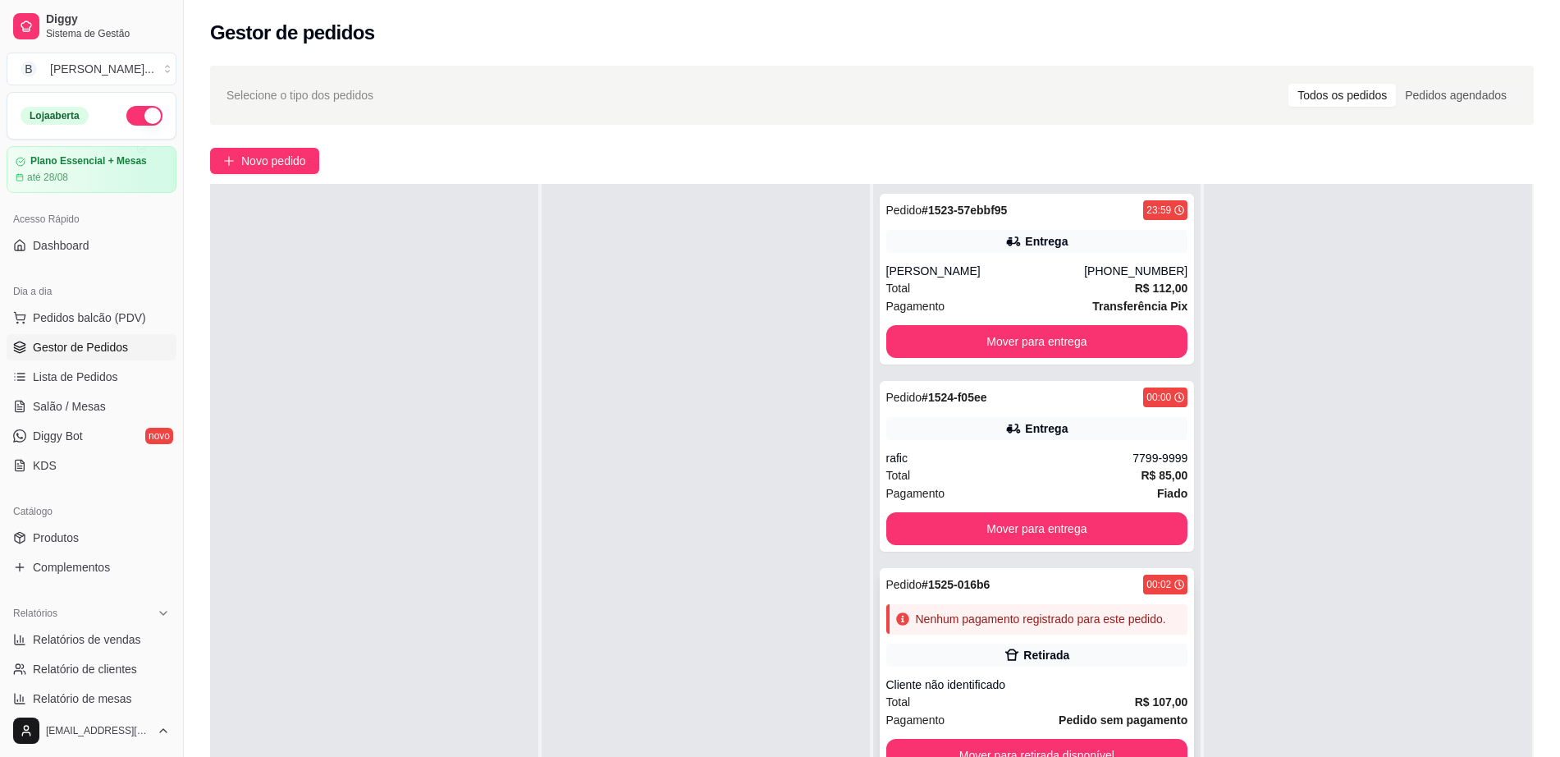
click at [1091, 703] on div "Total R$ 107,00" at bounding box center [1037, 702] width 302 height 18
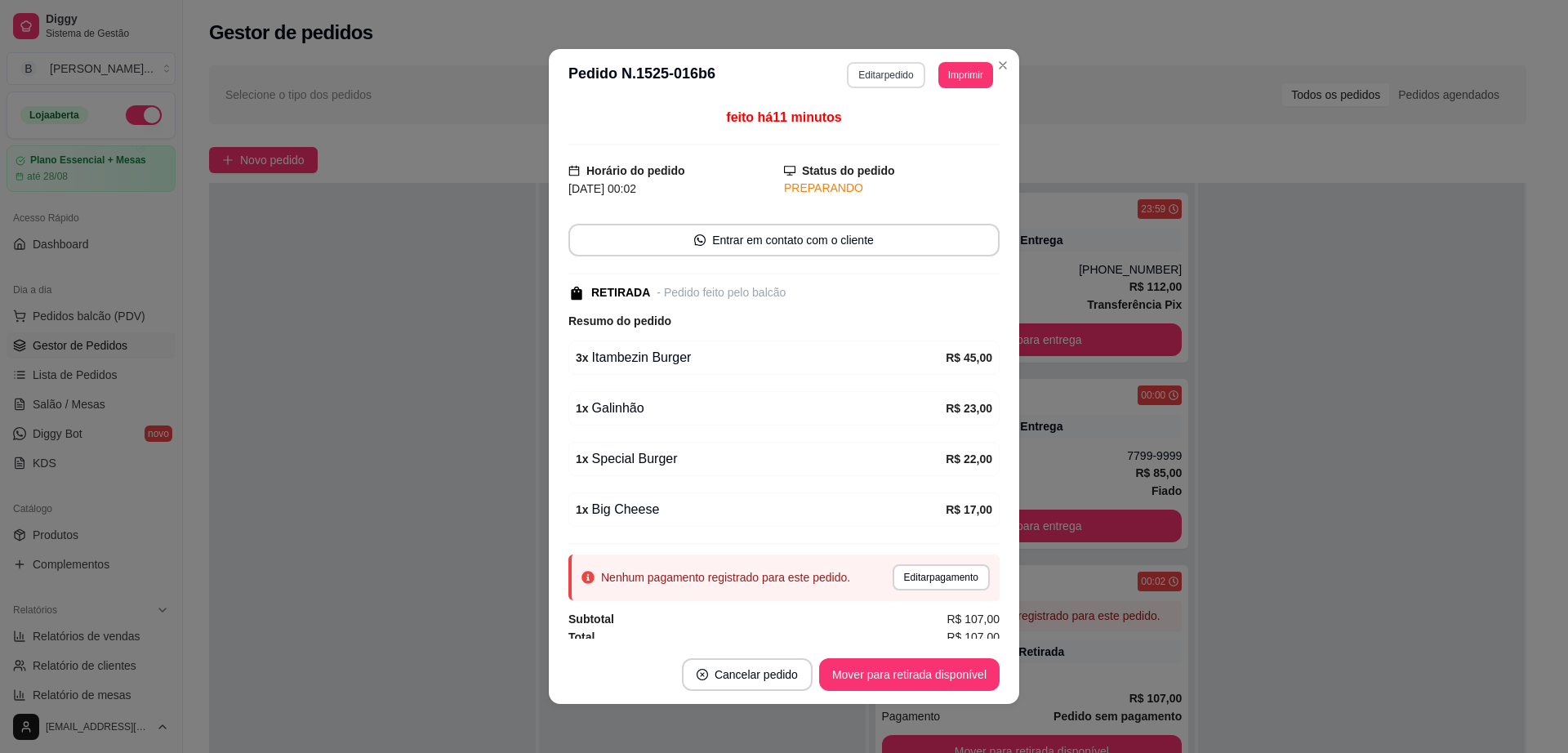
click at [895, 68] on button "Editar pedido" at bounding box center [885, 75] width 78 height 26
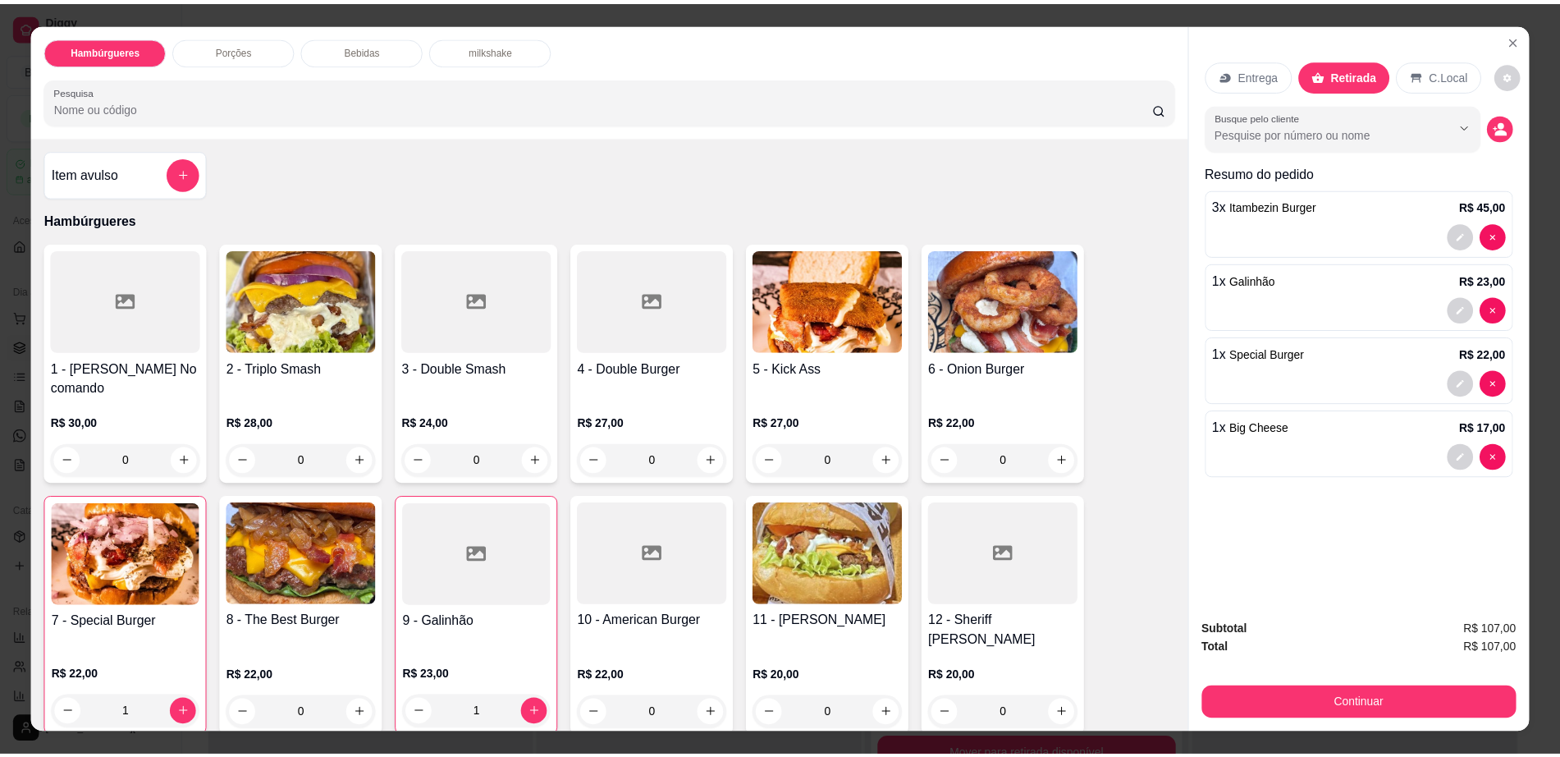
scroll to position [205, 0]
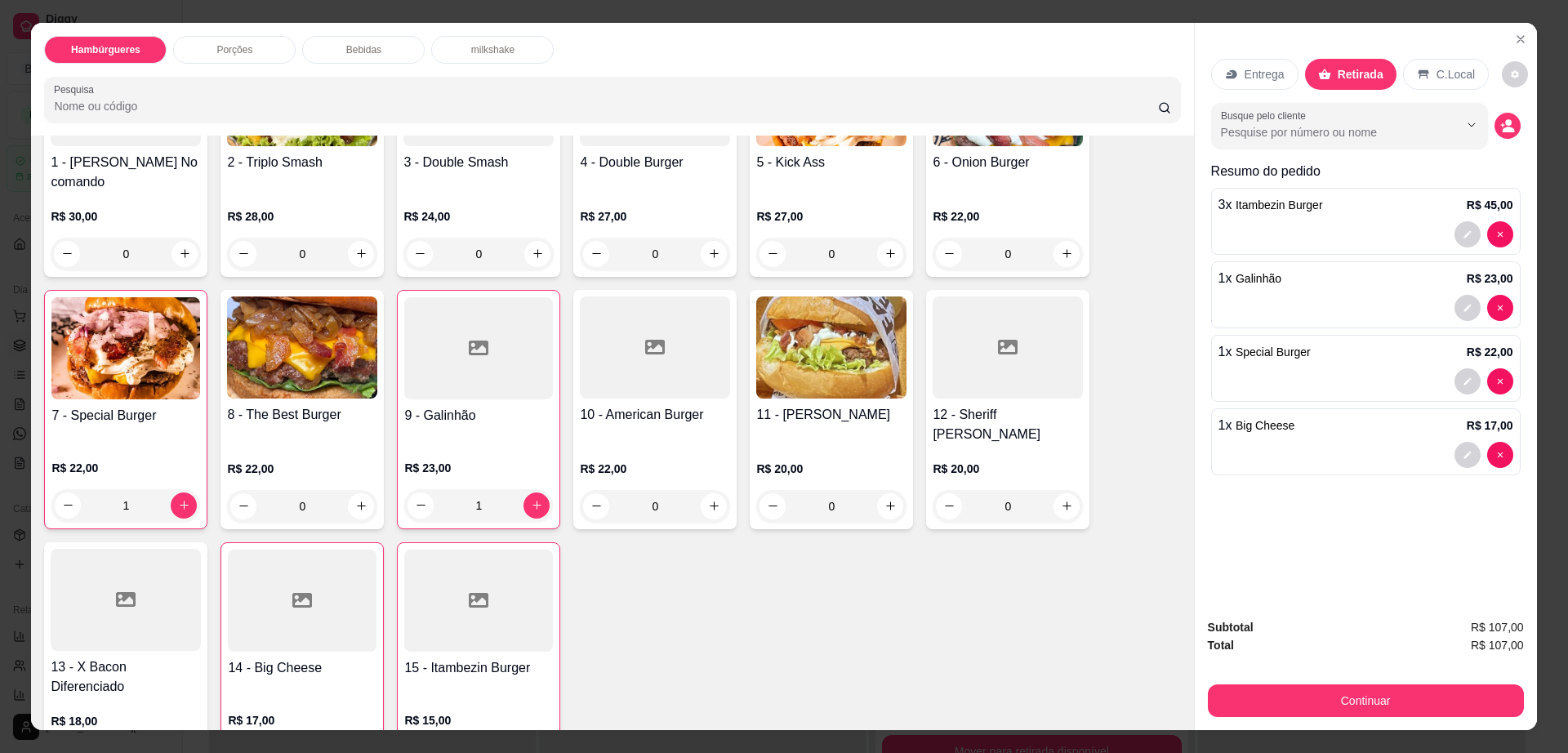
click at [977, 382] on div "12 - Sheriff Burger R$ 20,00 0" at bounding box center [1008, 409] width 163 height 239
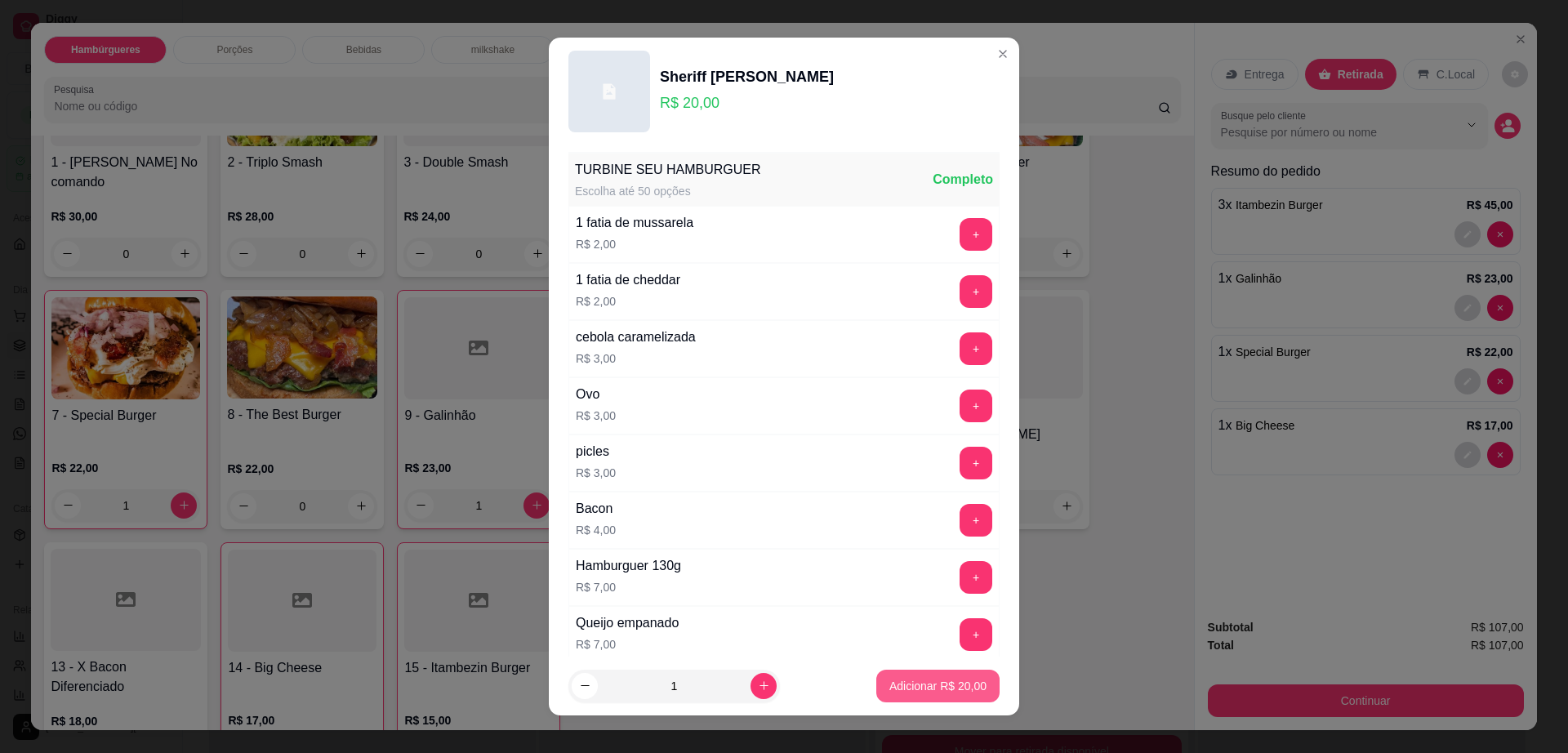
click at [923, 677] on p "Adicionar R$ 20,00" at bounding box center [938, 685] width 98 height 16
type input "1"
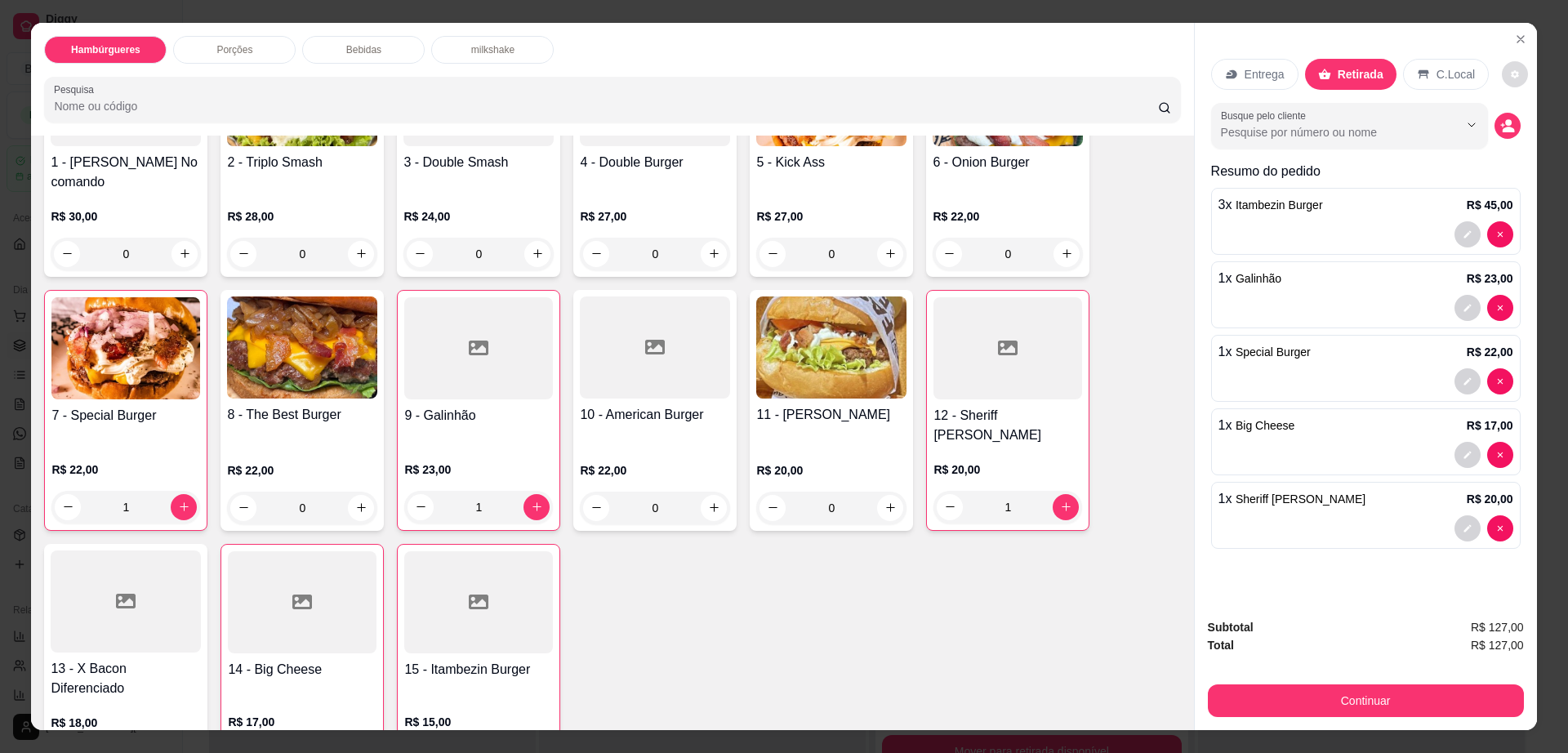
click at [1510, 76] on icon "decrease-product-quantity" at bounding box center [1515, 75] width 10 height 10
click at [1365, 695] on button "Continuar" at bounding box center [1366, 700] width 316 height 33
click at [1365, 695] on button "Continuar" at bounding box center [1365, 701] width 306 height 32
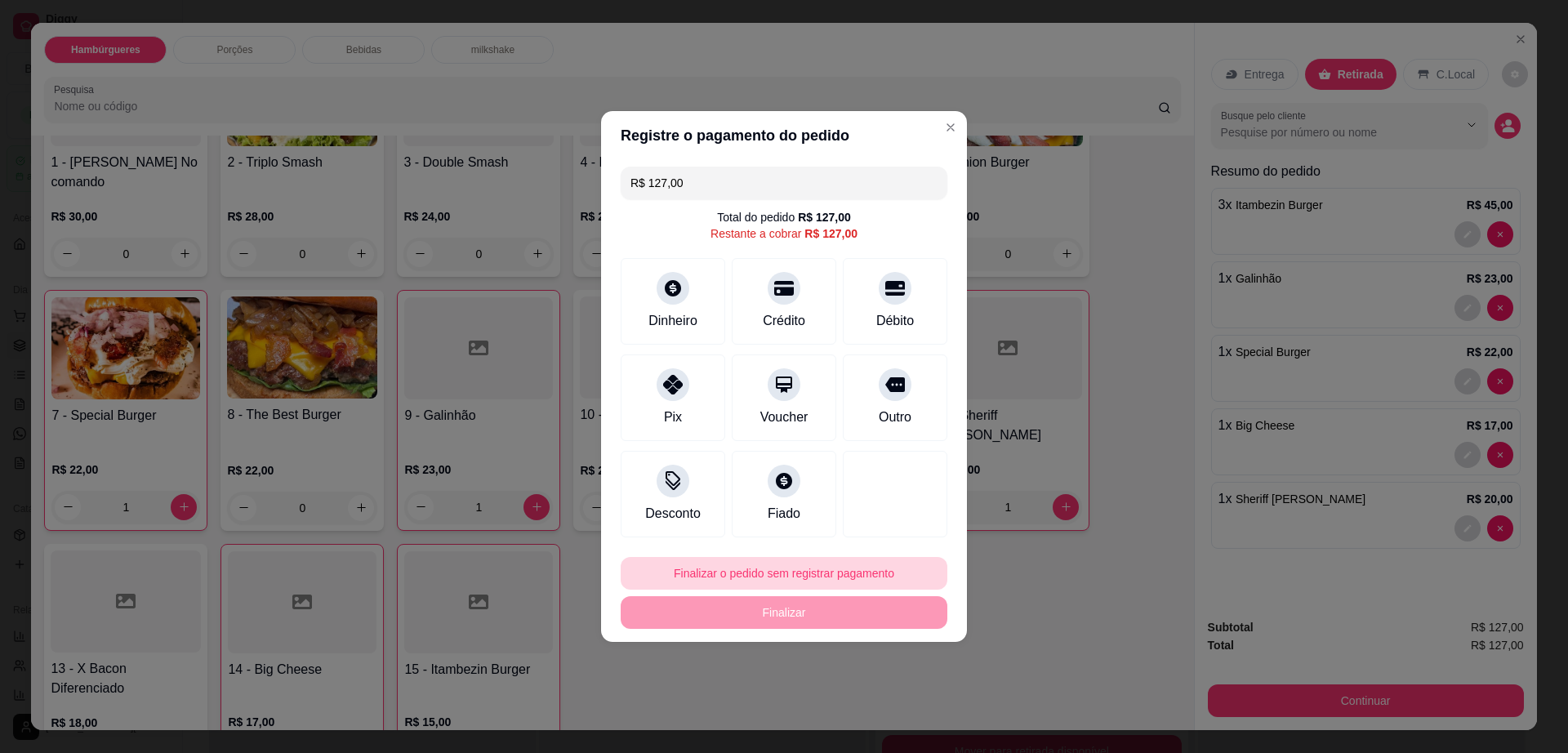
click at [856, 550] on footer "Finalizar o pedido sem registrar pagamento Finalizar" at bounding box center [784, 593] width 366 height 97
click at [869, 575] on button "Finalizar o pedido sem registrar pagamento" at bounding box center [784, 573] width 326 height 33
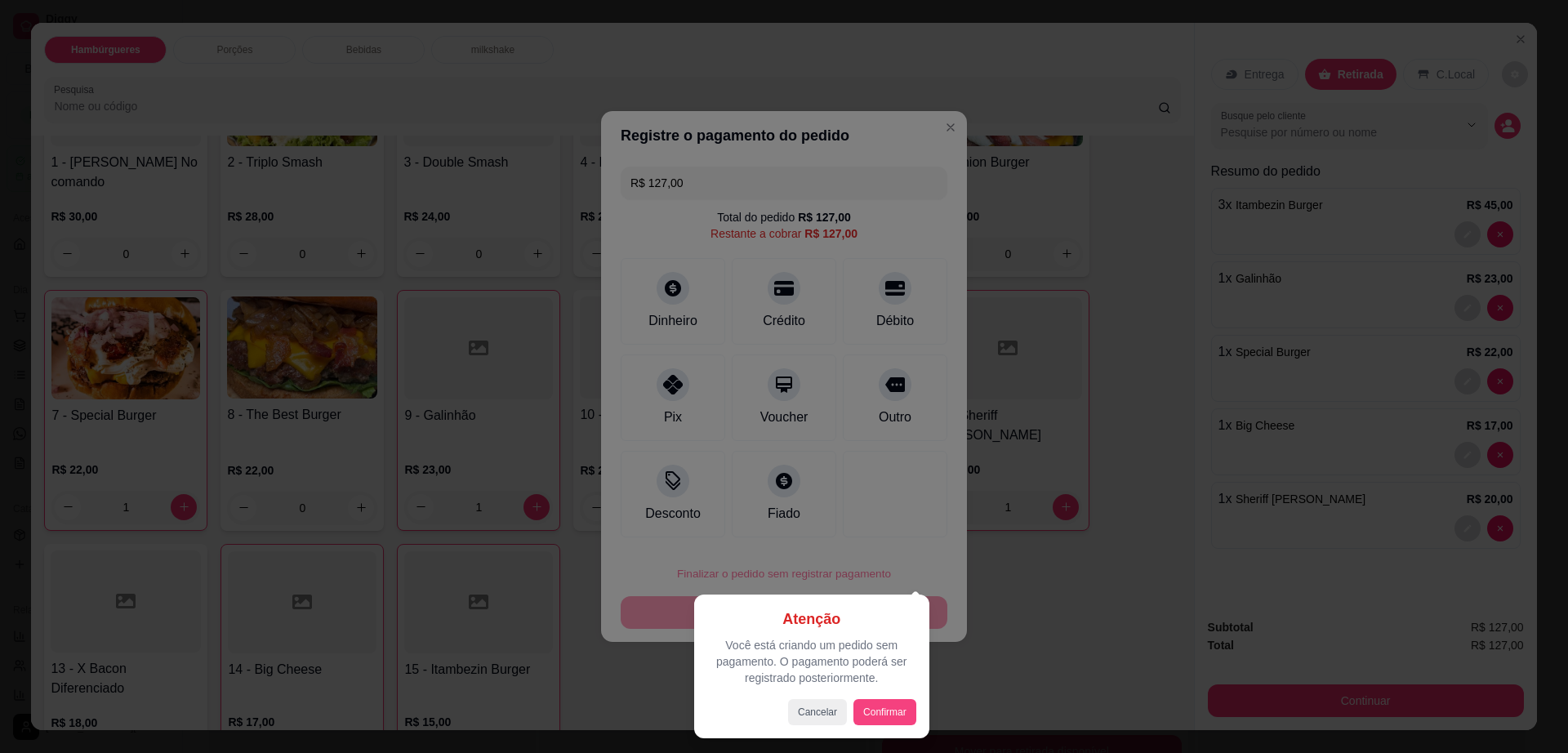
click at [887, 699] on button "Confirmar" at bounding box center [884, 712] width 63 height 26
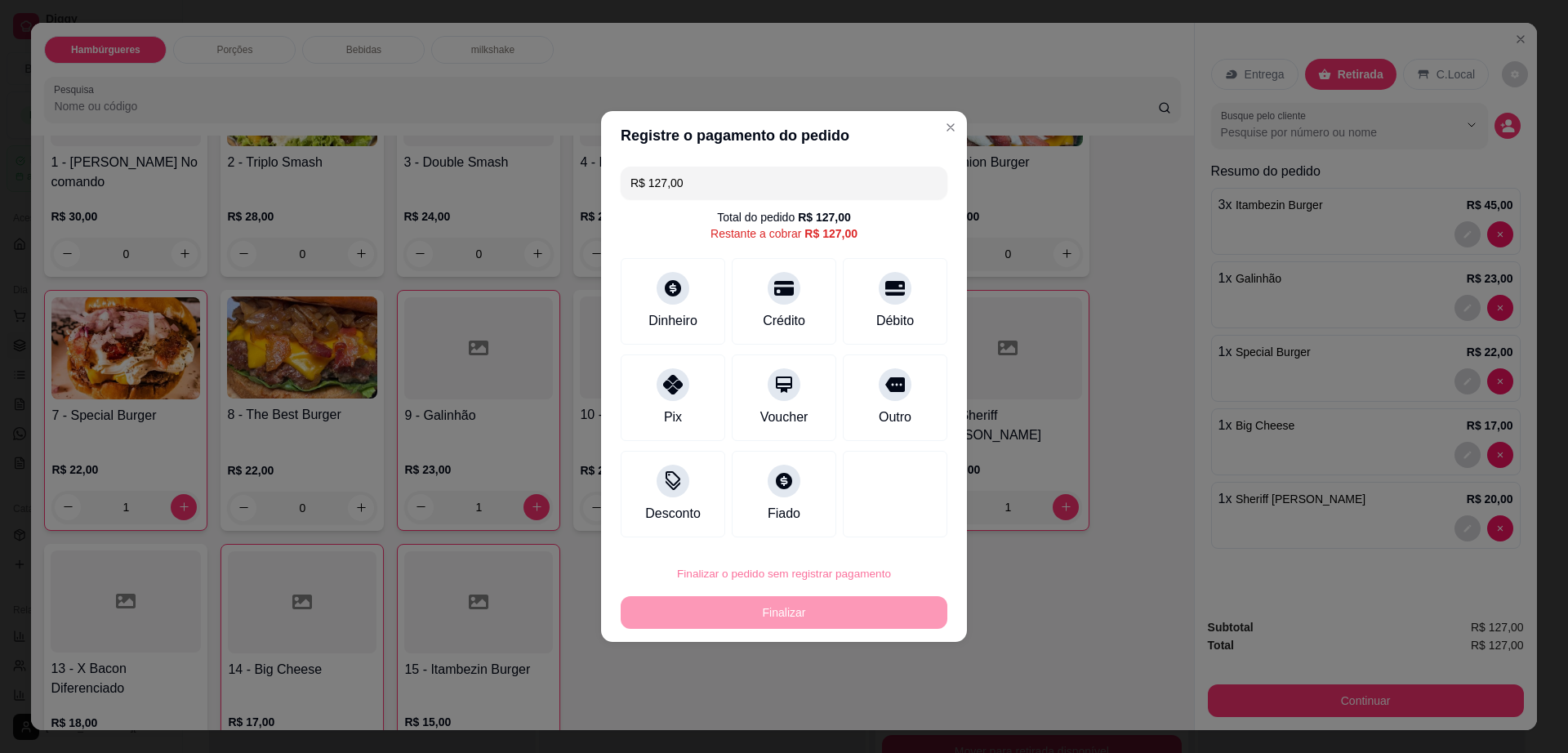
click at [884, 699] on button "Confirmar" at bounding box center [886, 706] width 61 height 25
type input "0"
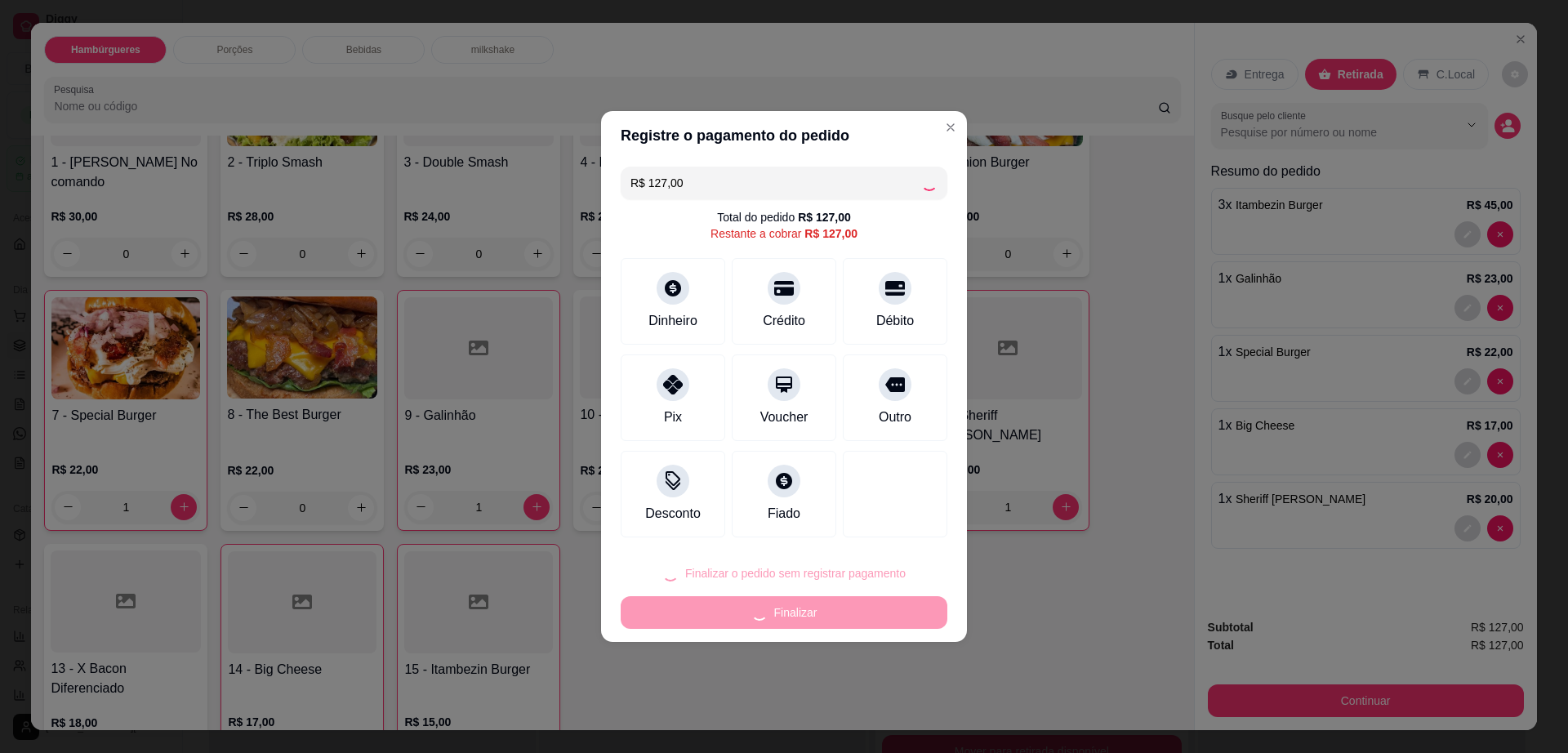
type input "0"
type input "R$ 0,00"
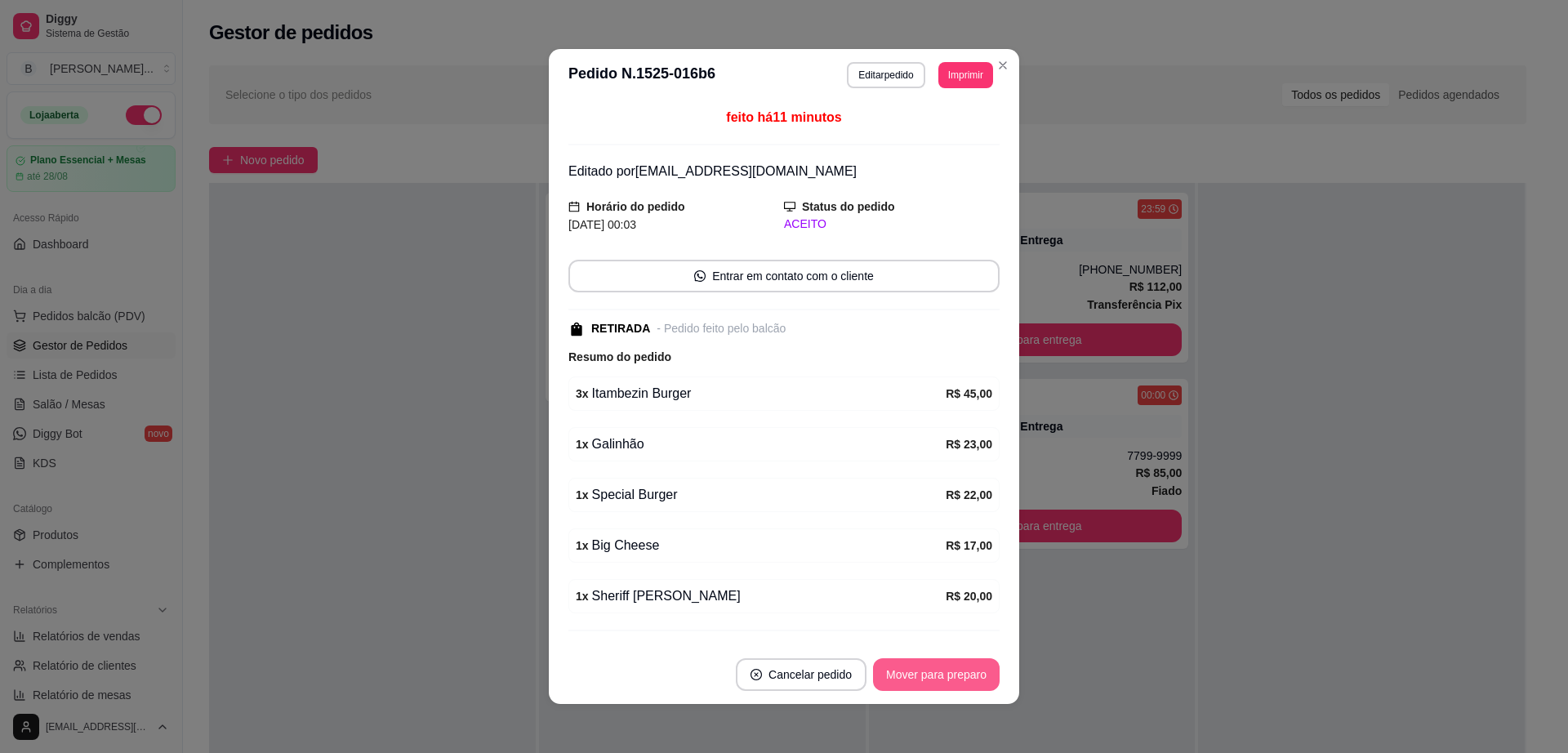
click at [952, 666] on button "Mover para preparo" at bounding box center [935, 674] width 126 height 33
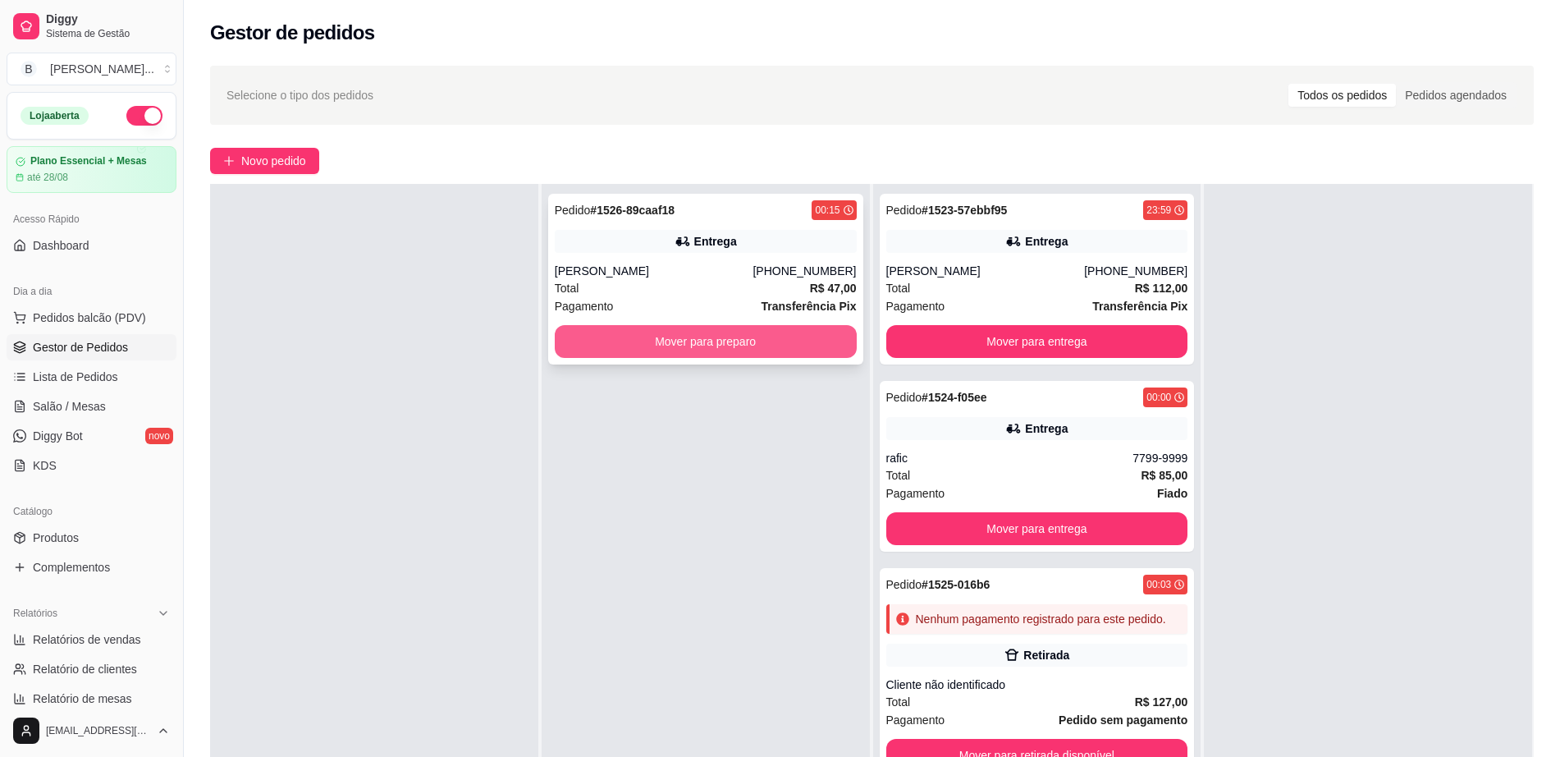
click at [644, 346] on button "Mover para preparo" at bounding box center [706, 341] width 302 height 33
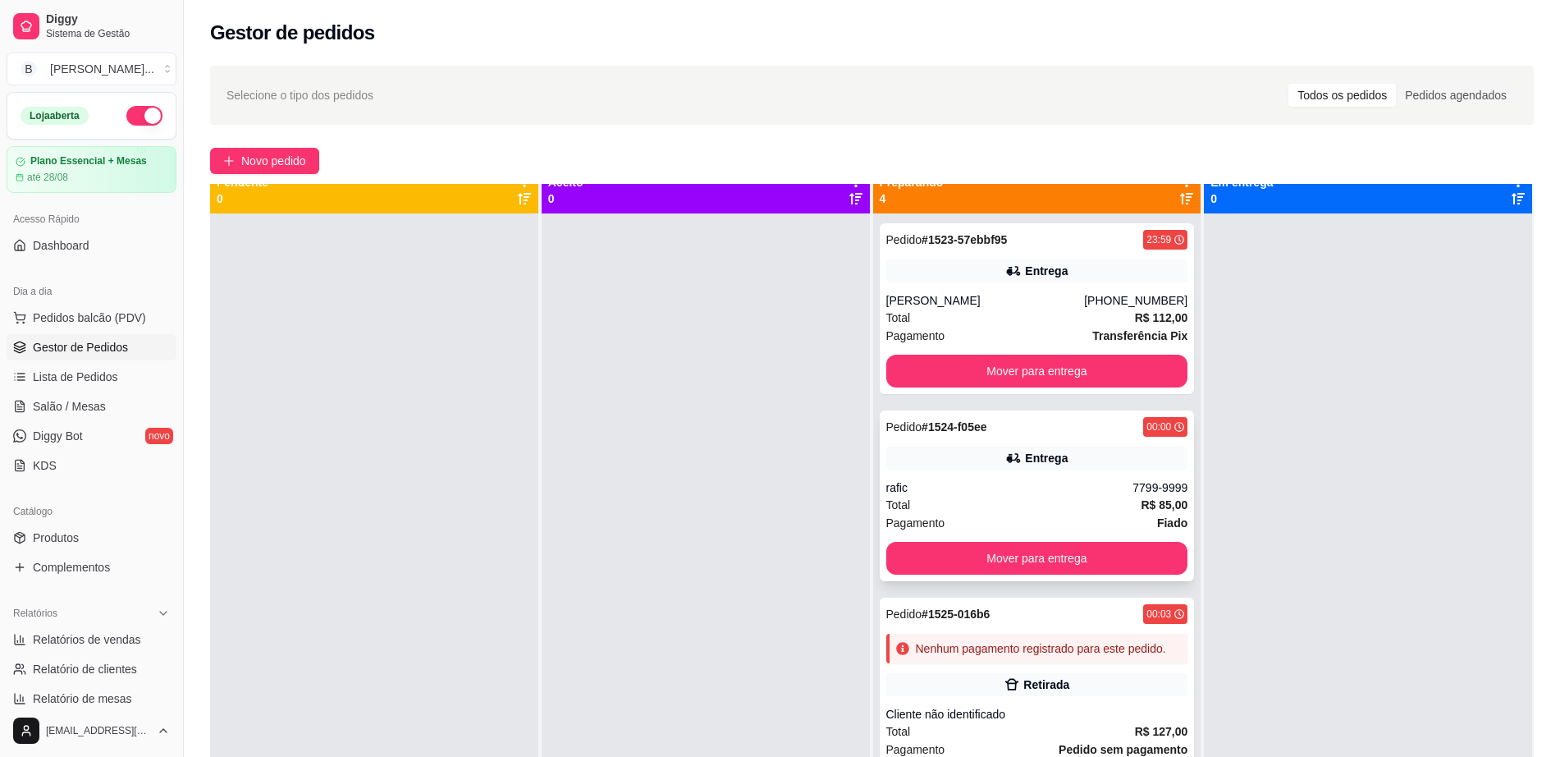
scroll to position [0, 0]
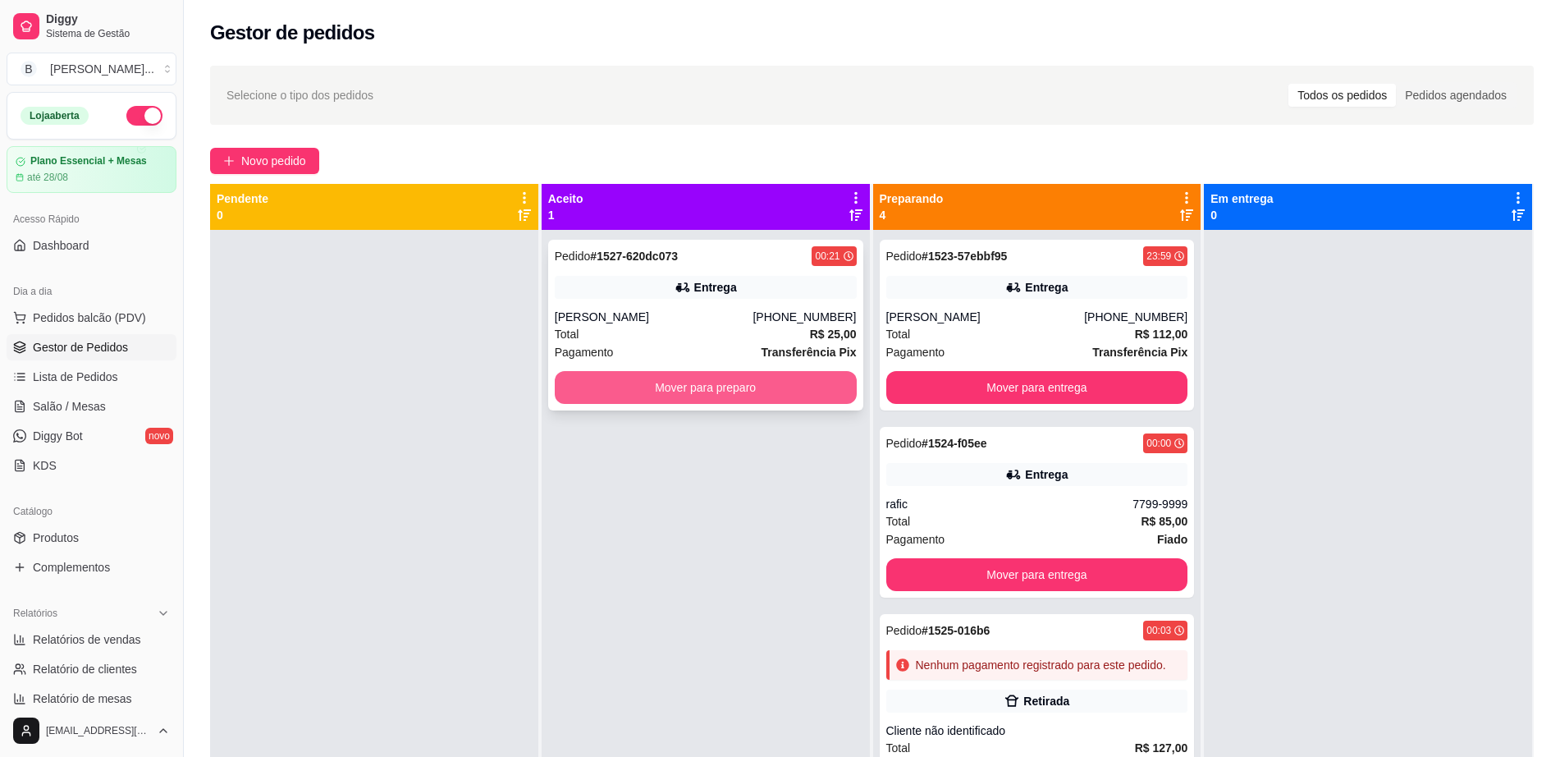
click at [660, 379] on button "Mover para preparo" at bounding box center [706, 387] width 302 height 33
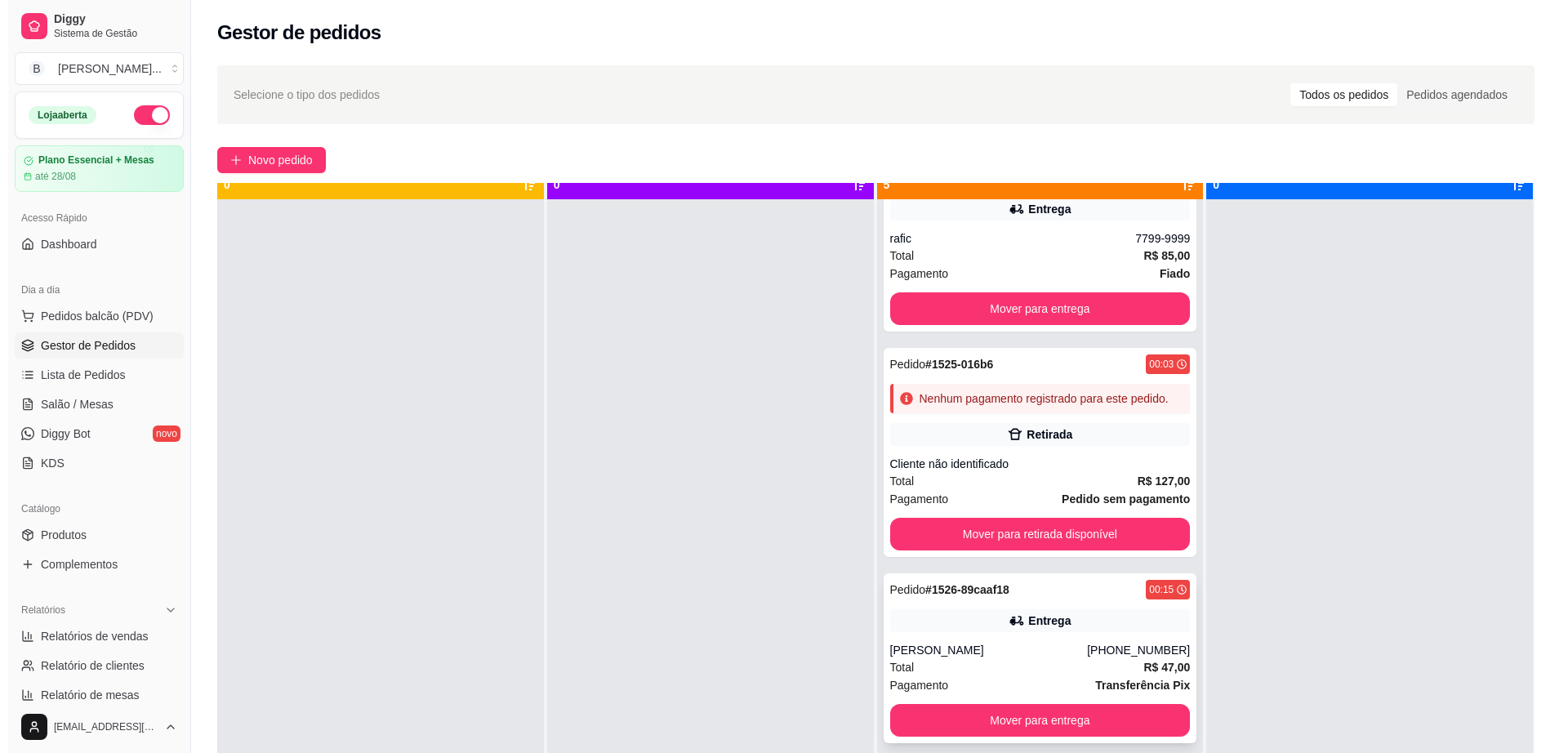
scroll to position [46, 0]
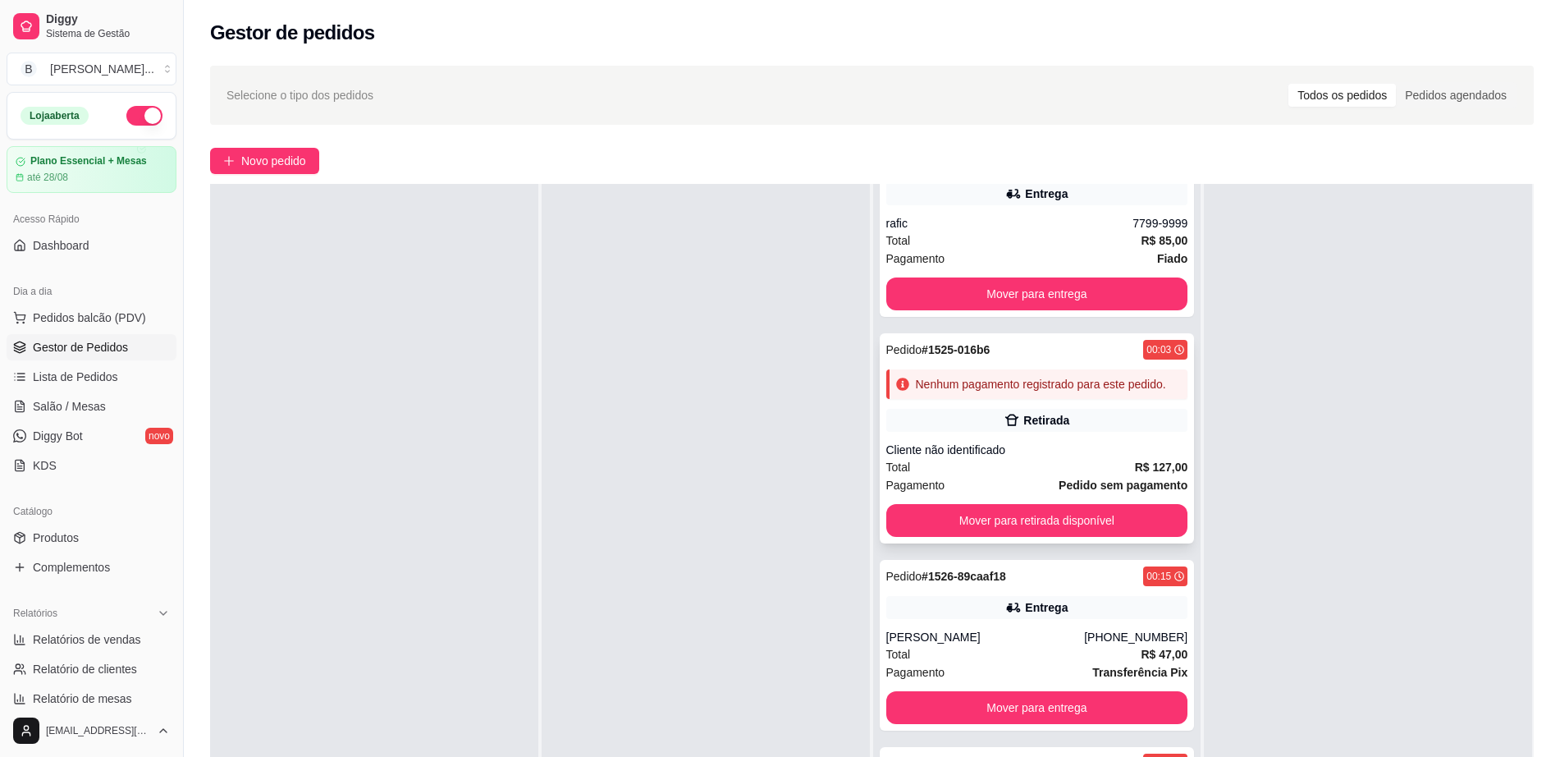
click at [1051, 426] on div "Retirada" at bounding box center [1037, 420] width 302 height 23
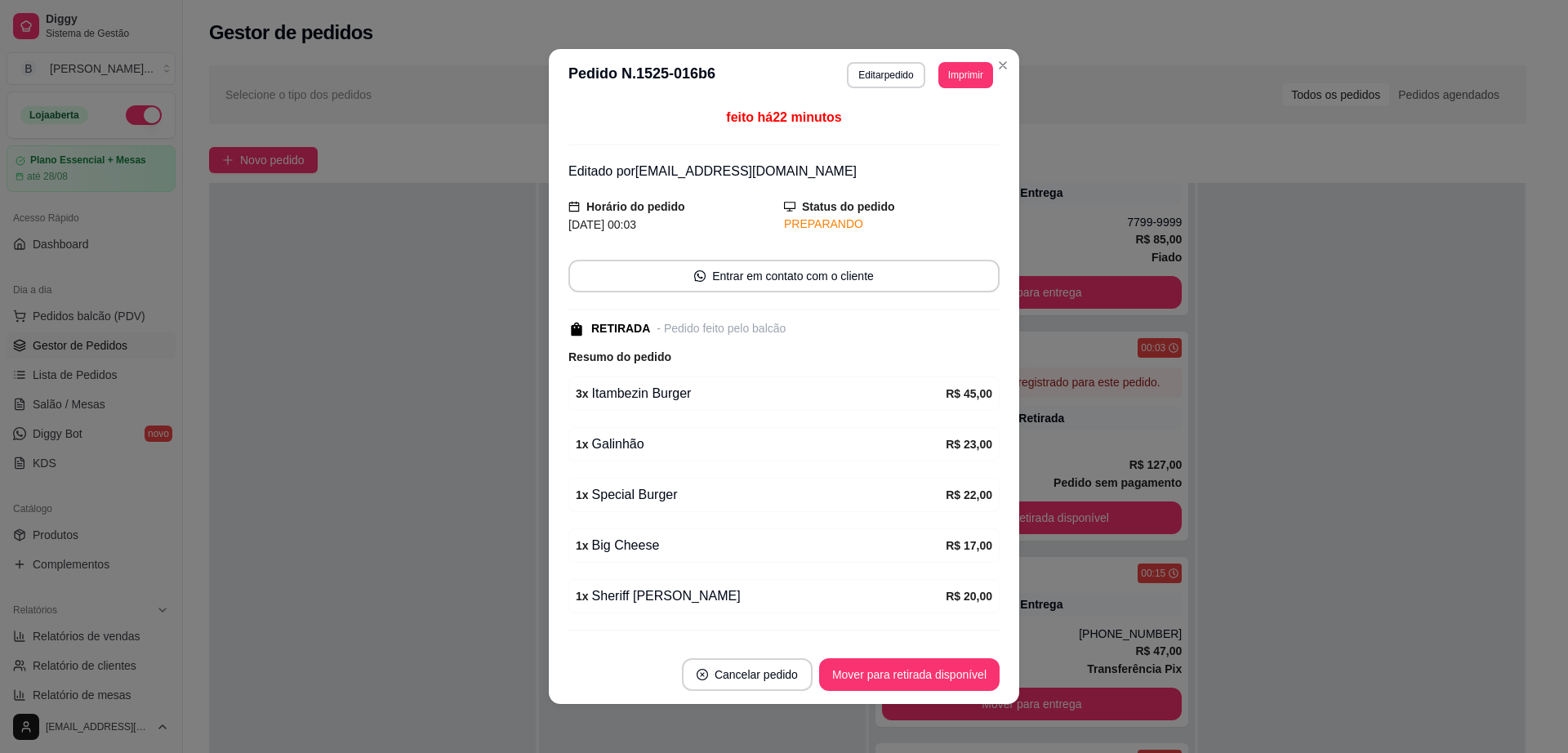
scroll to position [3, 0]
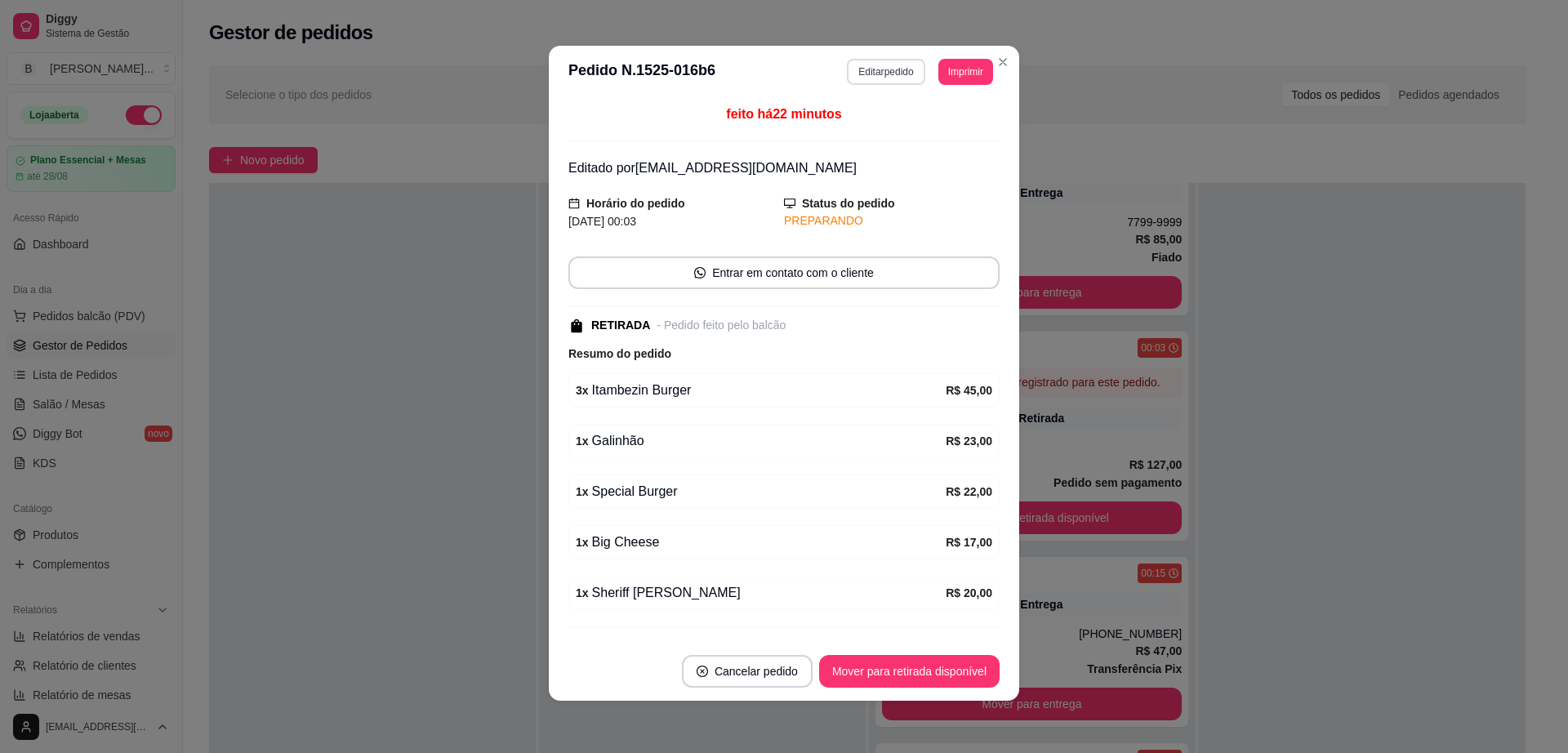
click at [891, 71] on button "Editar pedido" at bounding box center [885, 72] width 78 height 26
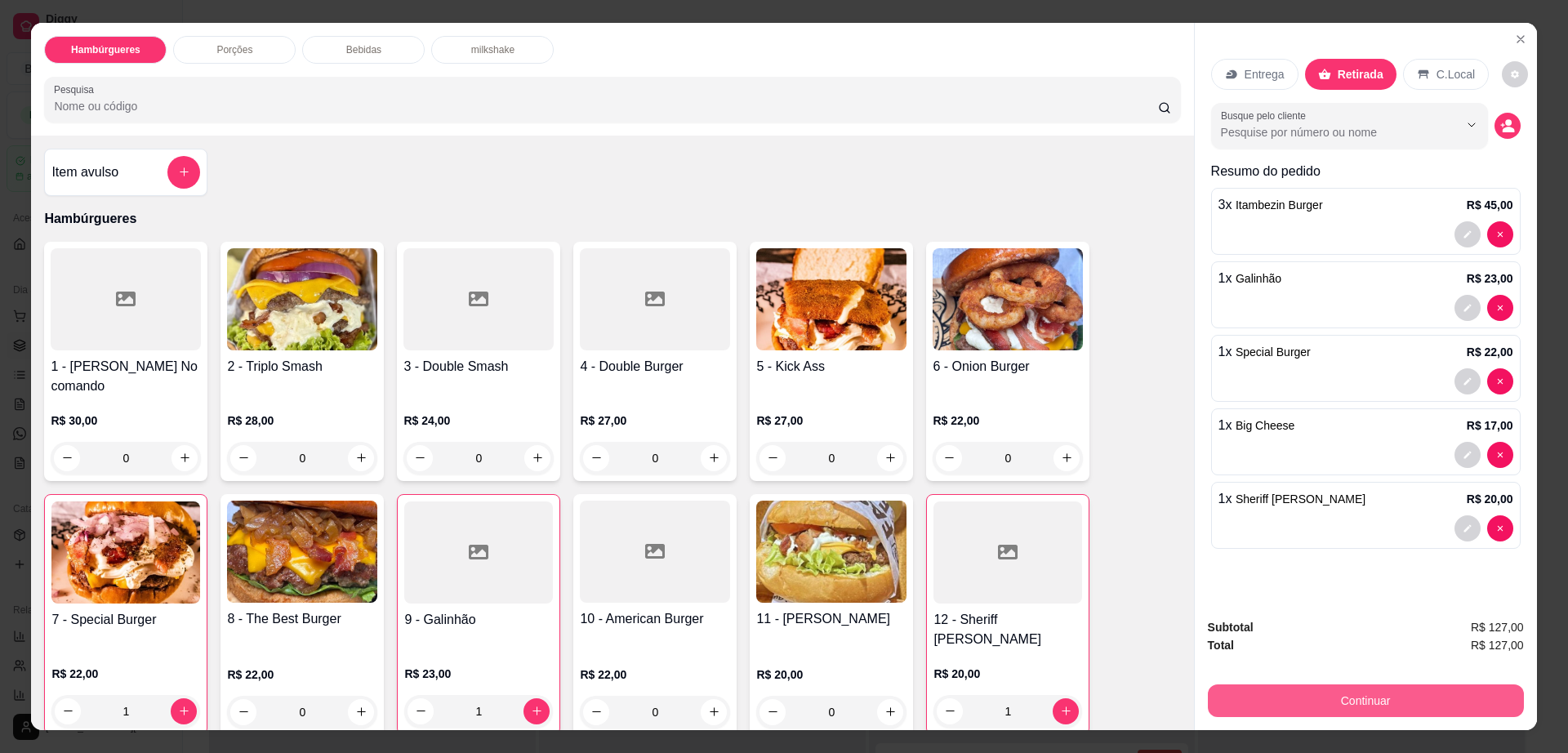
click at [1347, 709] on button "Continuar" at bounding box center [1366, 700] width 316 height 33
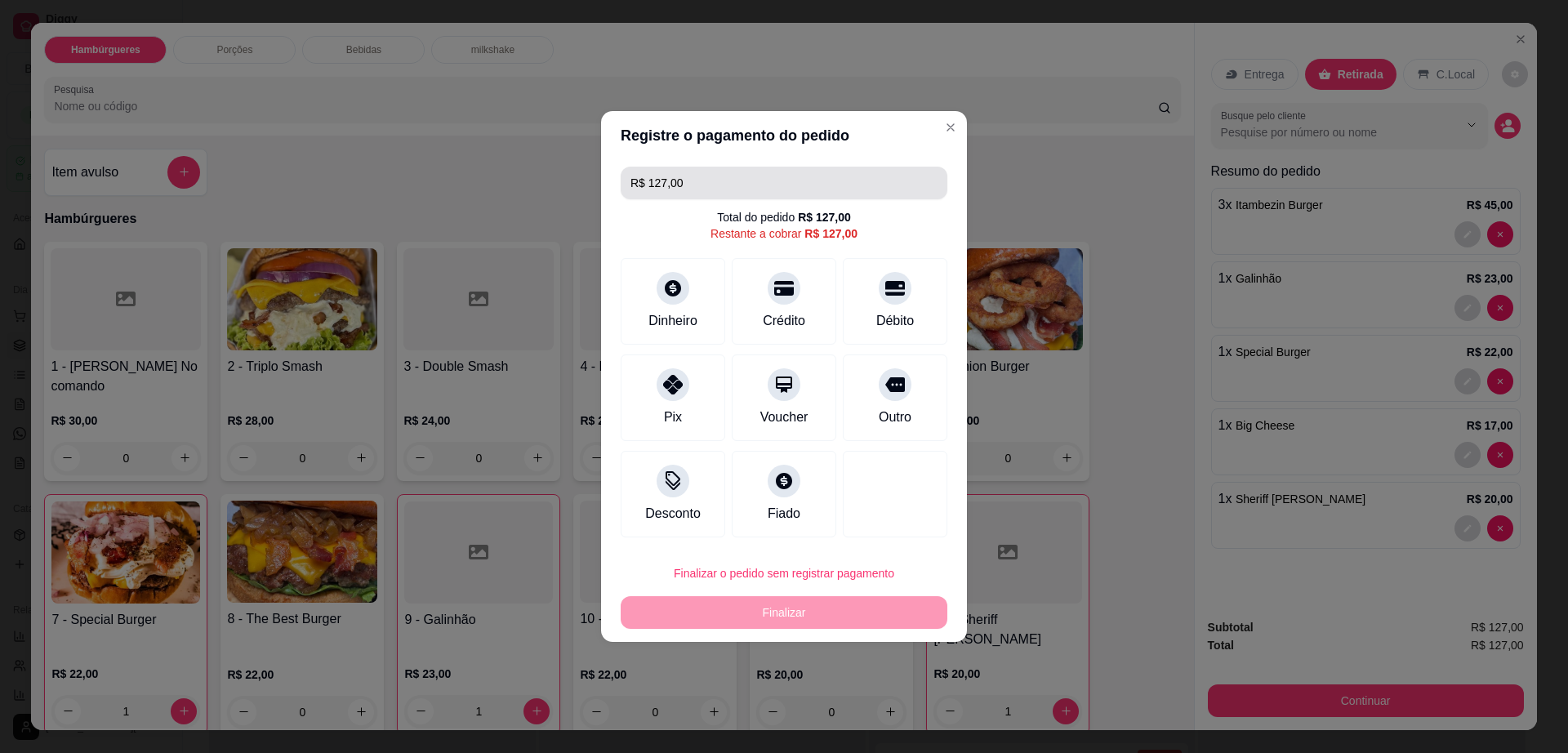
click at [809, 173] on input "R$ 127,00" at bounding box center [784, 182] width 307 height 33
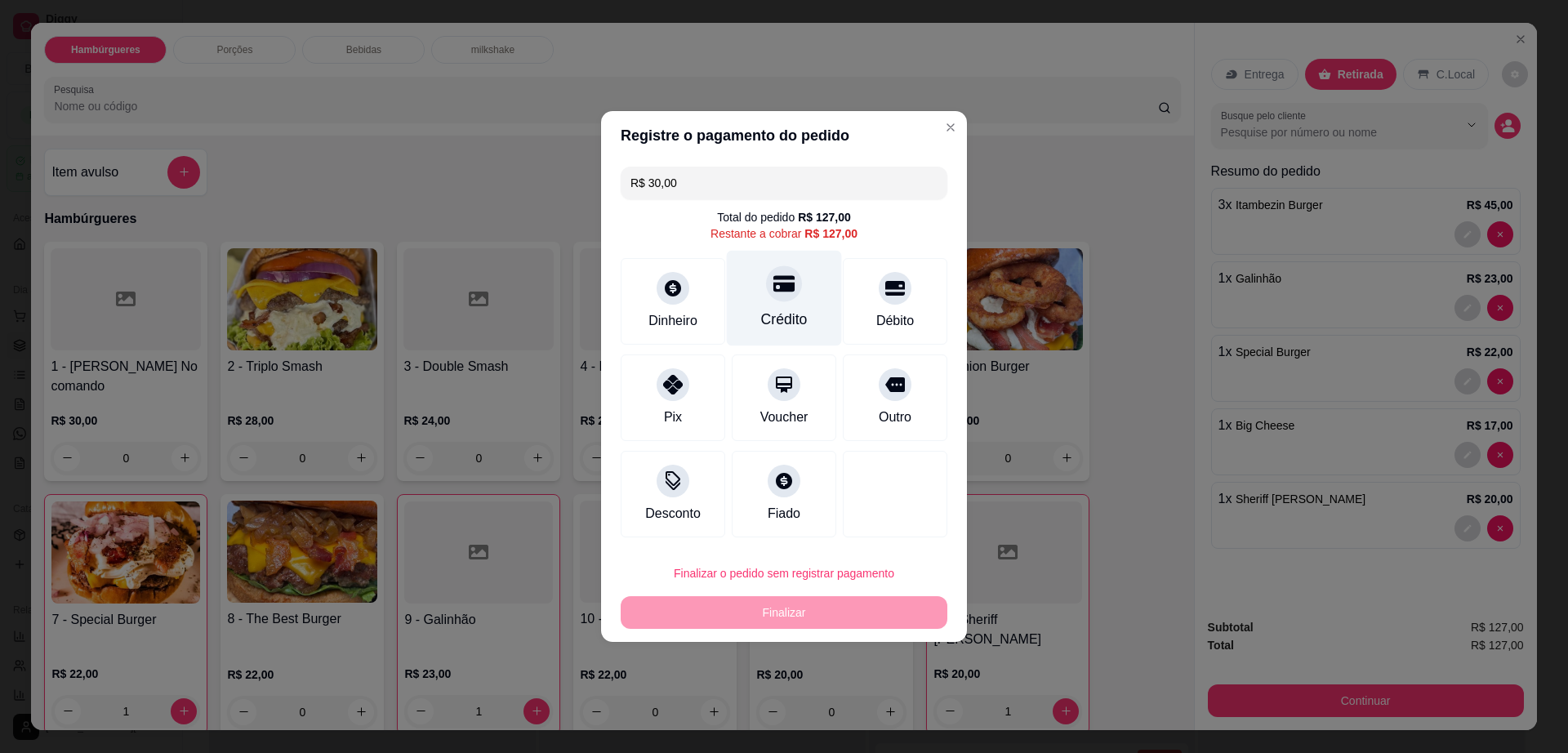
click at [798, 302] on div "Crédito" at bounding box center [785, 298] width 115 height 95
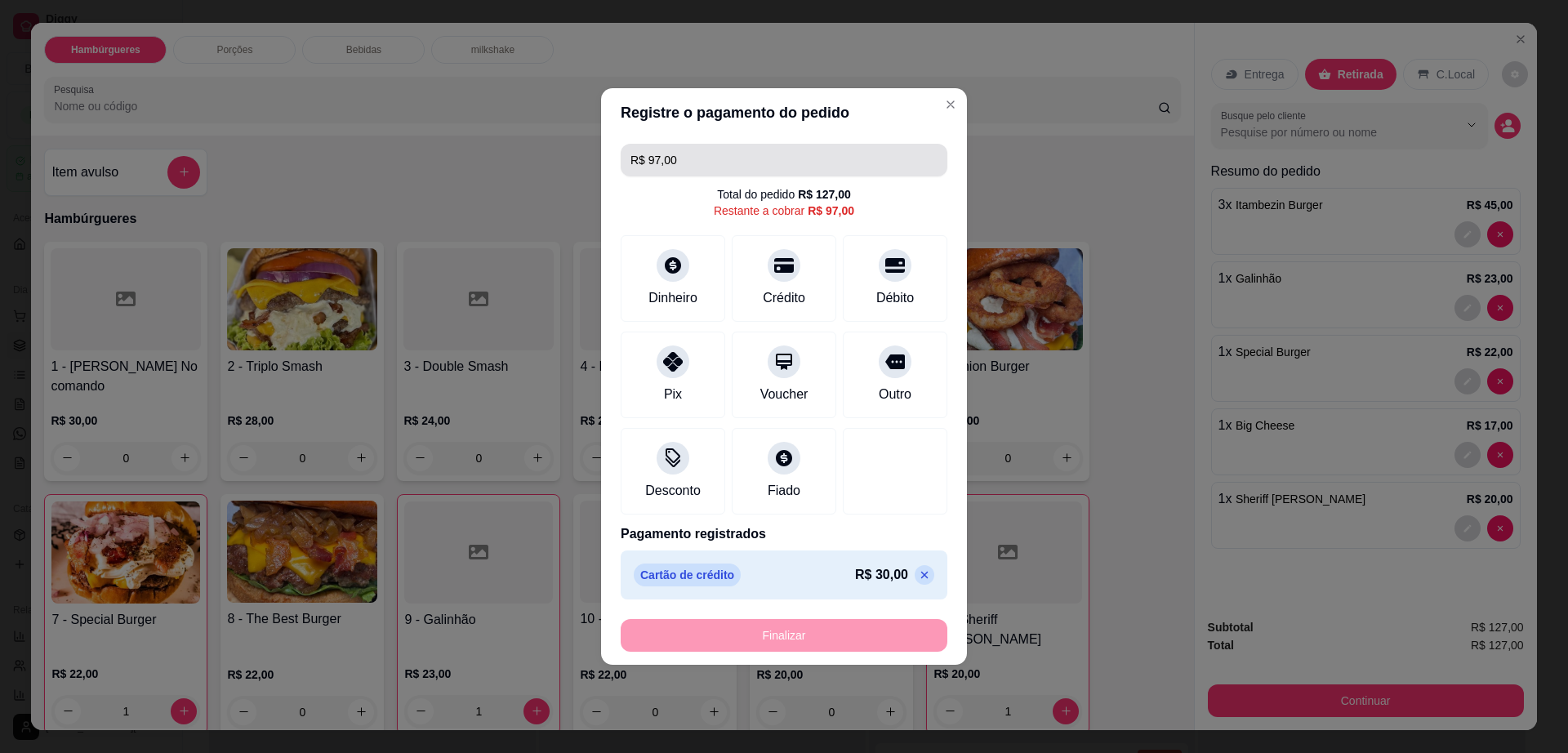
click at [755, 166] on input "R$ 97,00" at bounding box center [784, 159] width 307 height 33
click at [808, 152] on input "R$ 0,00" at bounding box center [784, 159] width 307 height 33
click at [797, 158] on input "R$ 0,00" at bounding box center [784, 159] width 307 height 33
click at [799, 158] on input "R$ 0,00" at bounding box center [784, 159] width 307 height 33
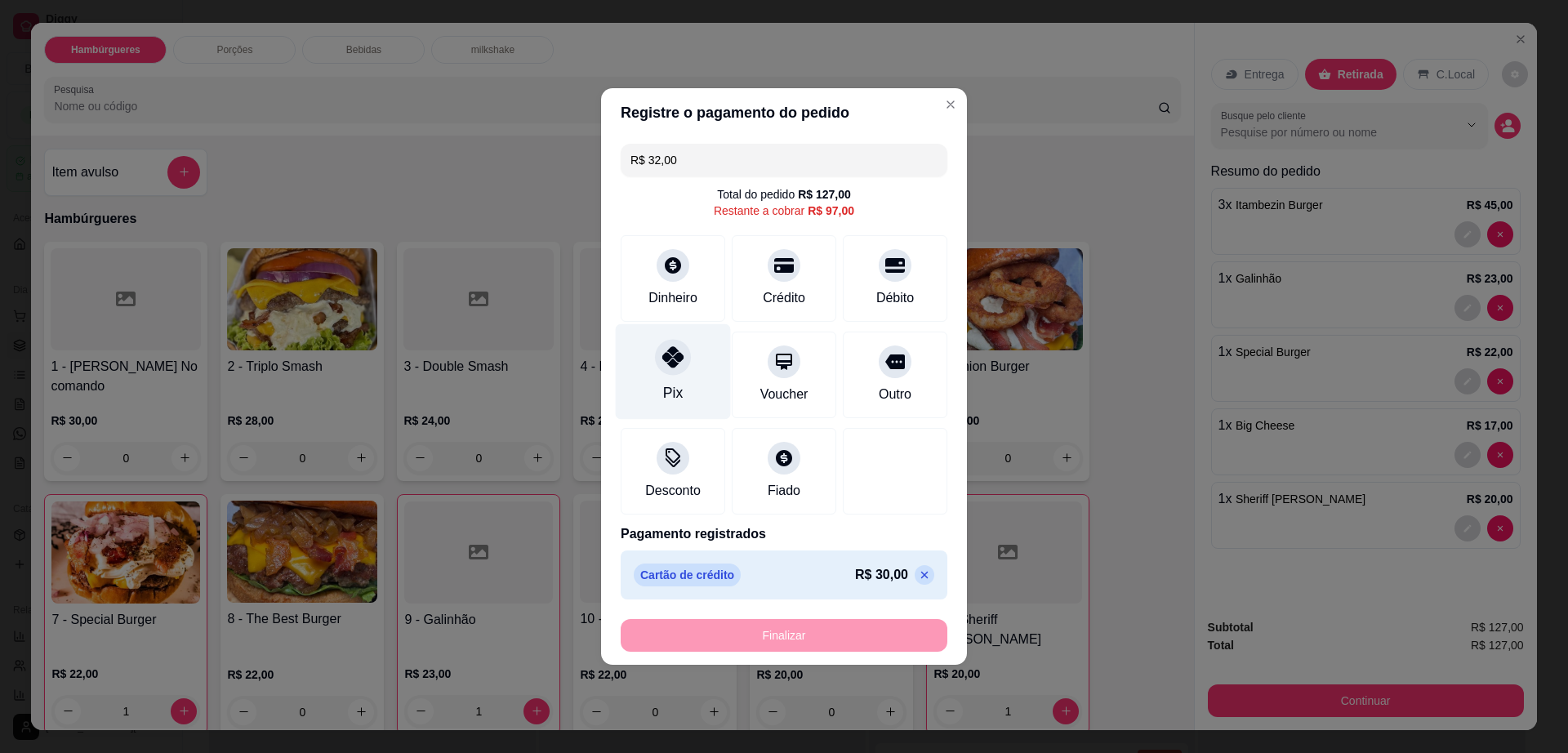
click at [663, 355] on icon at bounding box center [673, 356] width 21 height 21
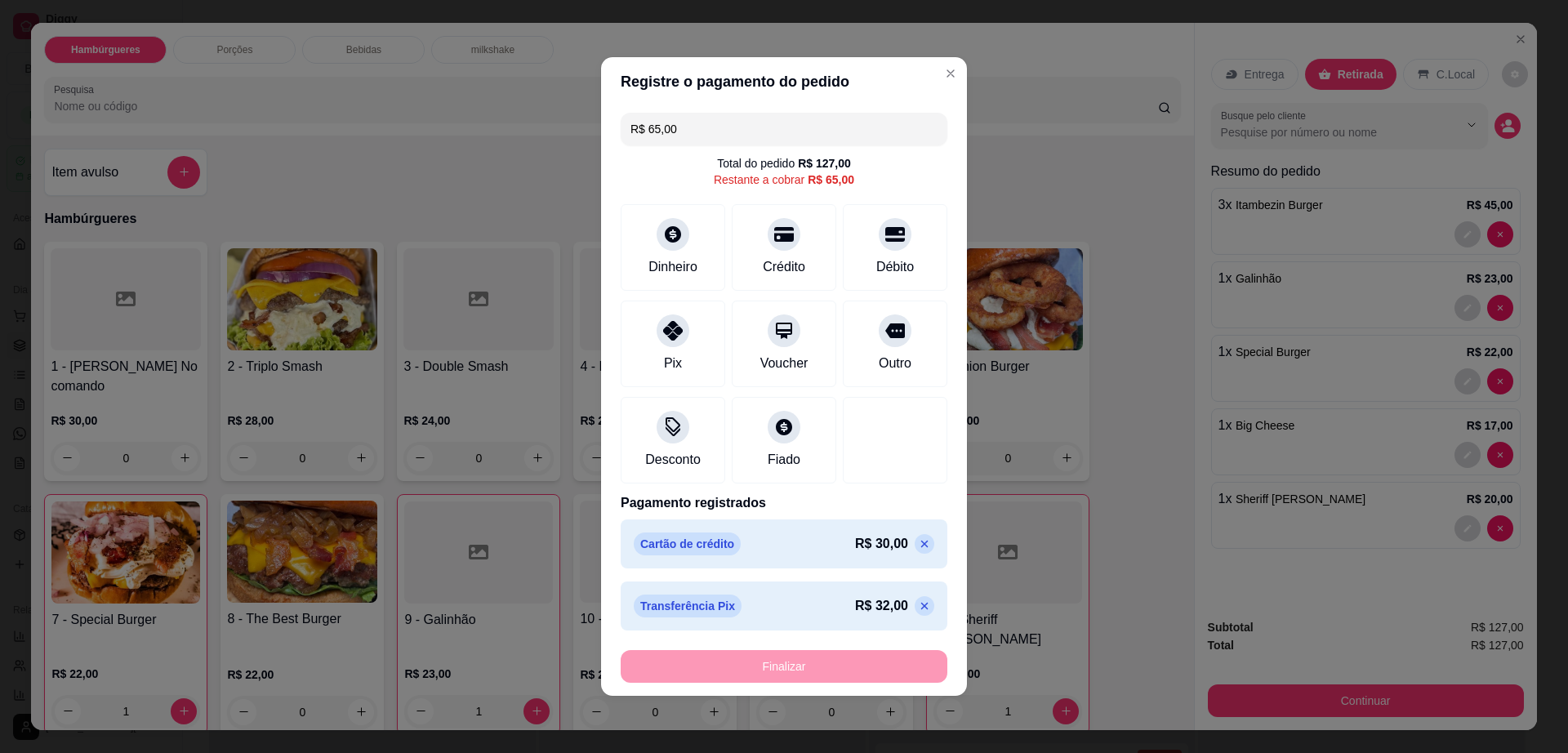
click at [823, 135] on input "R$ 65,00" at bounding box center [784, 128] width 307 height 33
click at [669, 327] on icon at bounding box center [673, 325] width 21 height 21
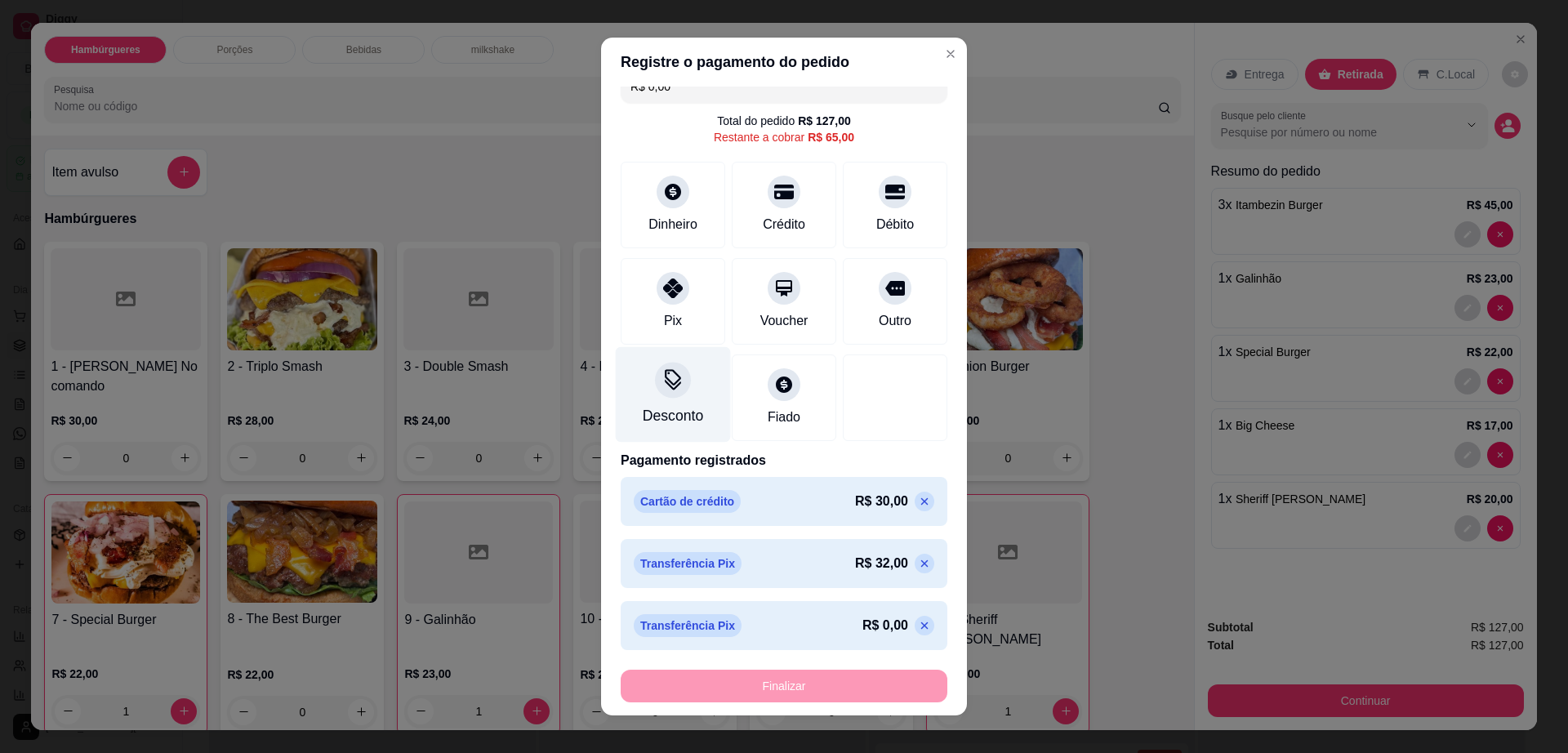
scroll to position [0, 0]
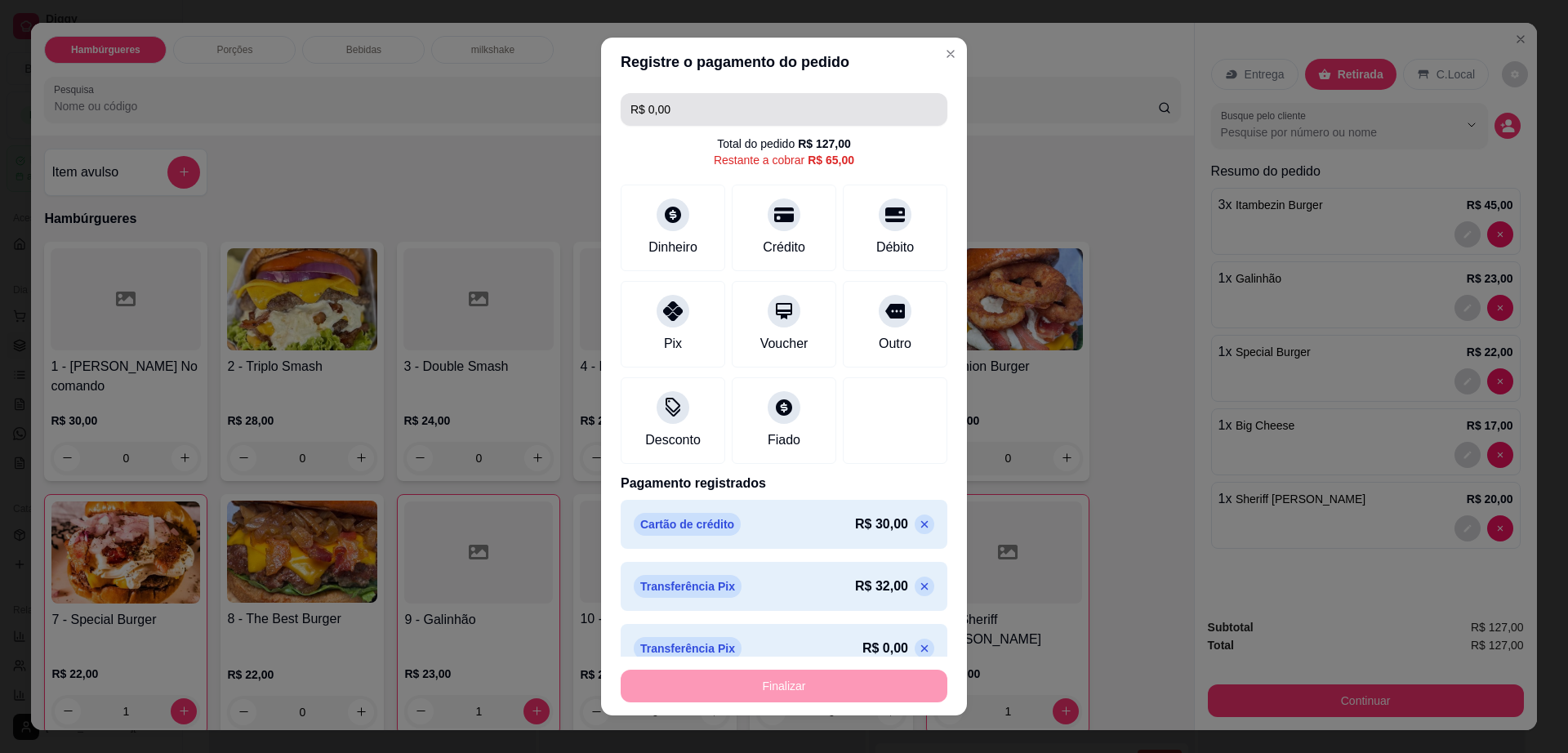
click at [827, 112] on input "R$ 0,00" at bounding box center [784, 109] width 307 height 33
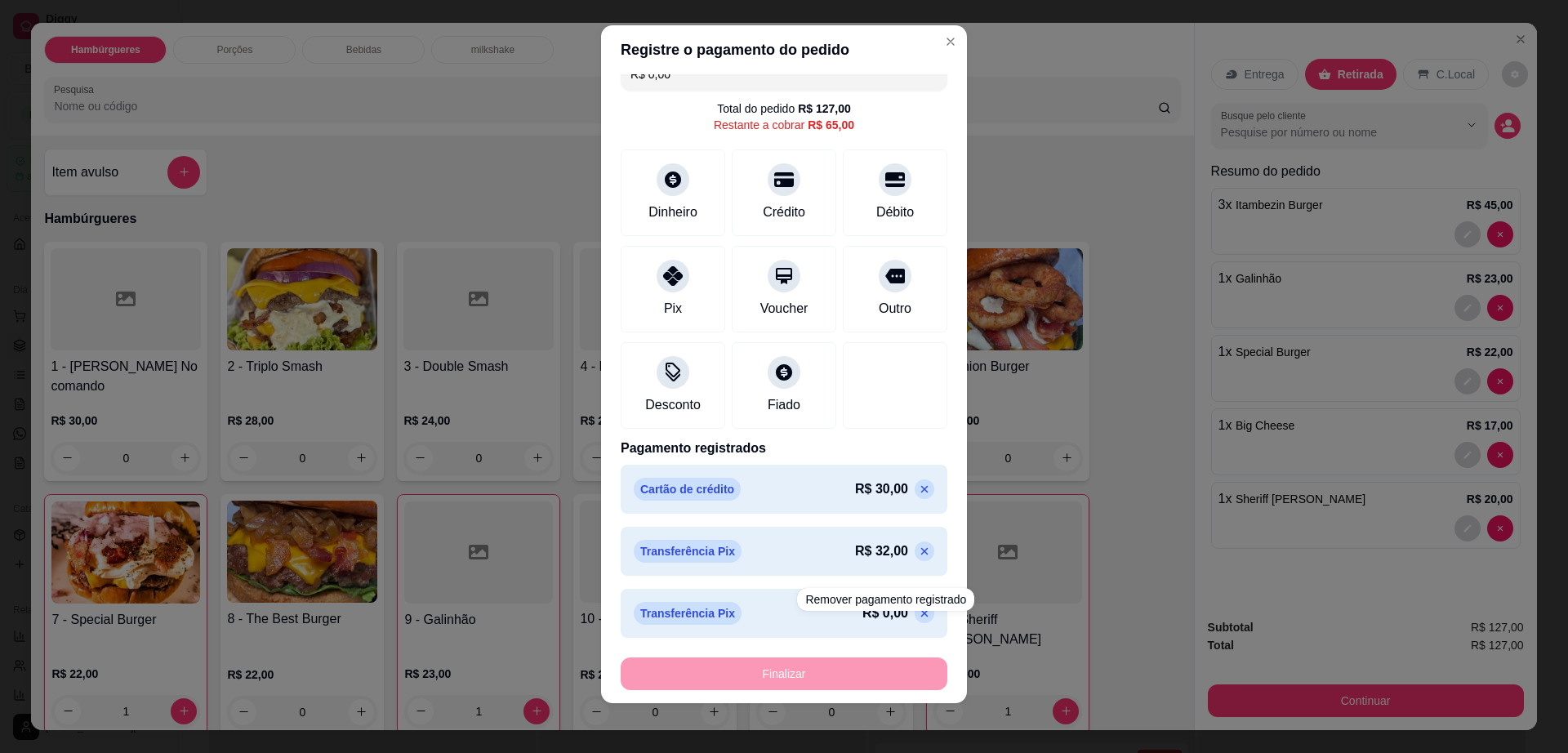
scroll to position [15, 0]
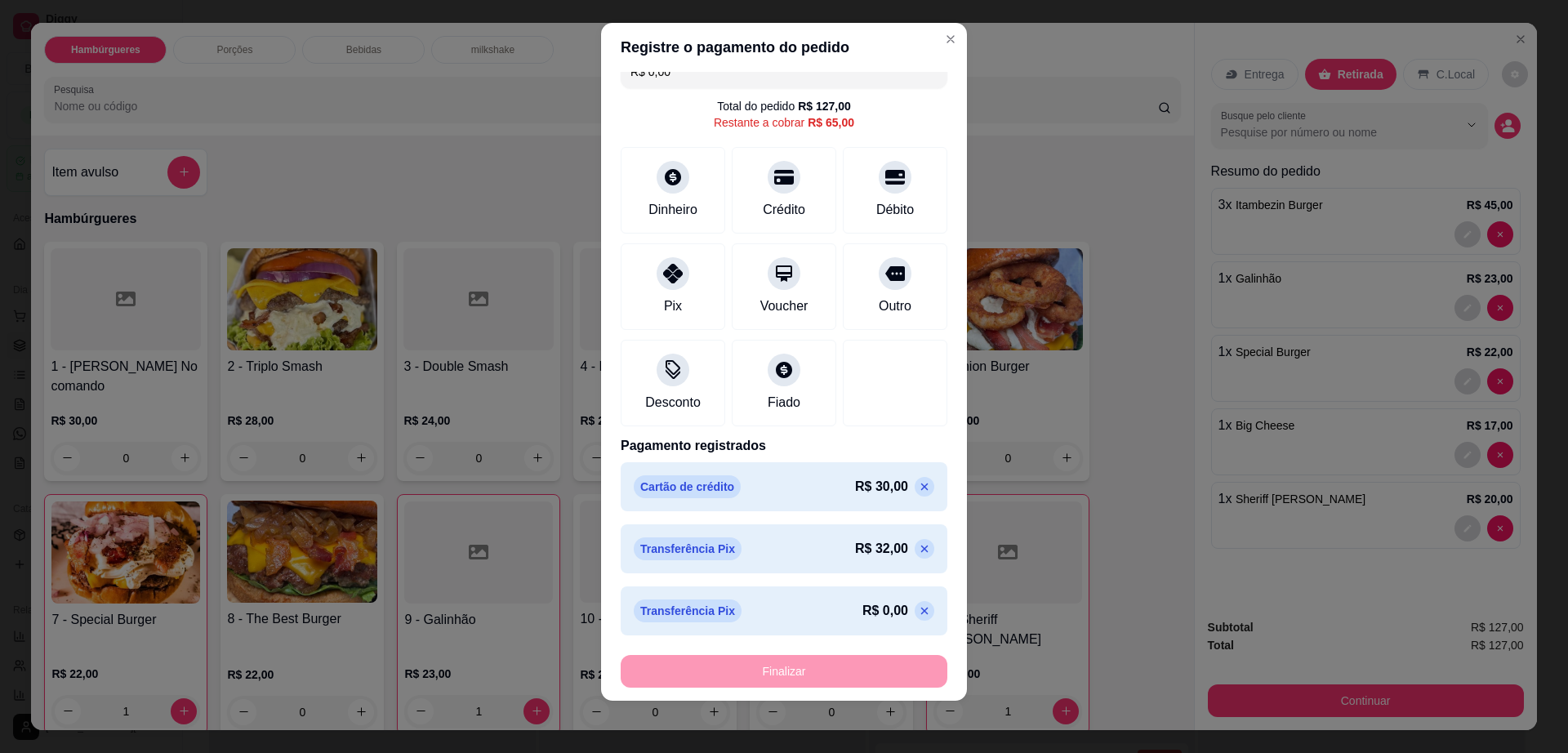
click at [918, 611] on icon at bounding box center [924, 610] width 13 height 13
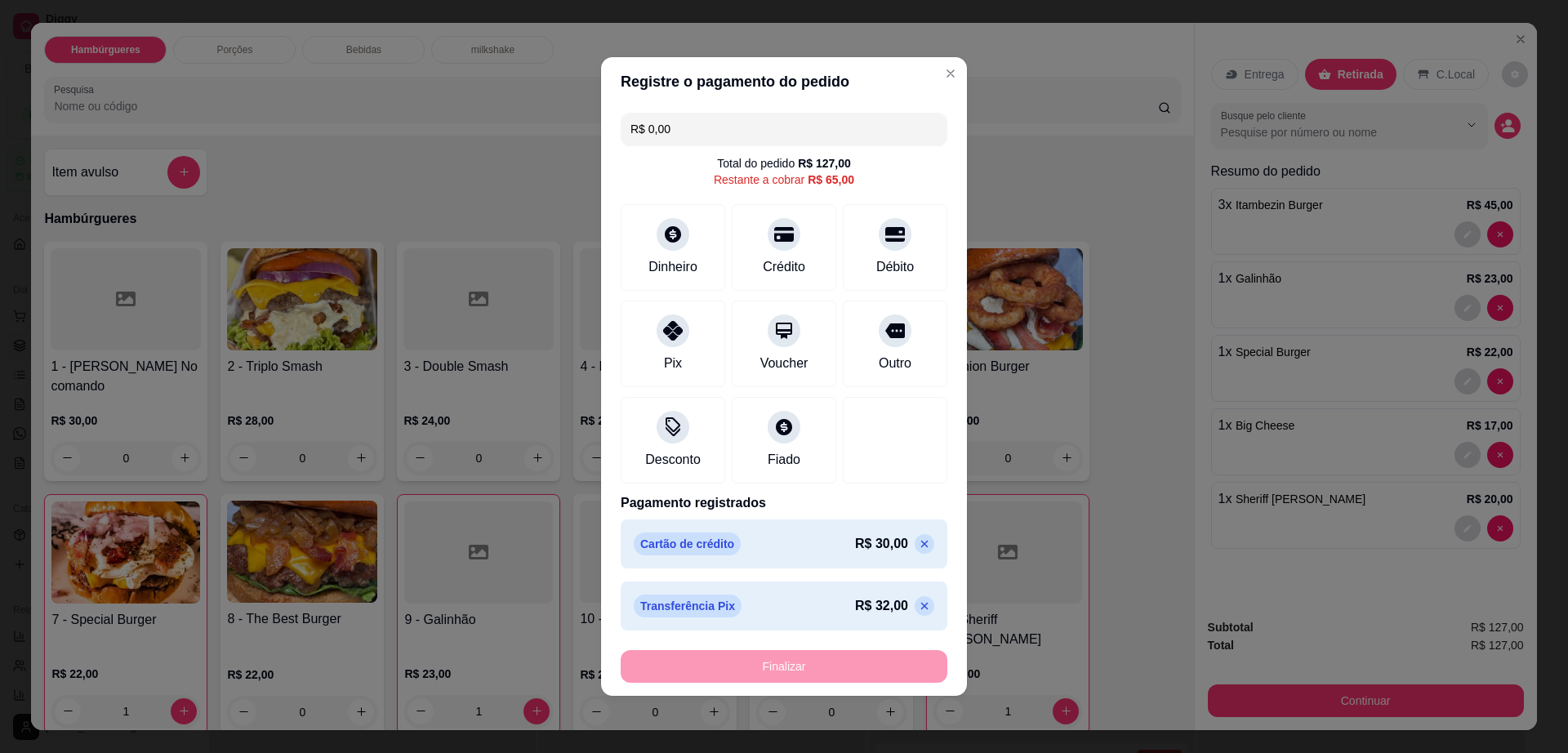
scroll to position [0, 0]
click at [688, 337] on div "Pix" at bounding box center [674, 341] width 115 height 95
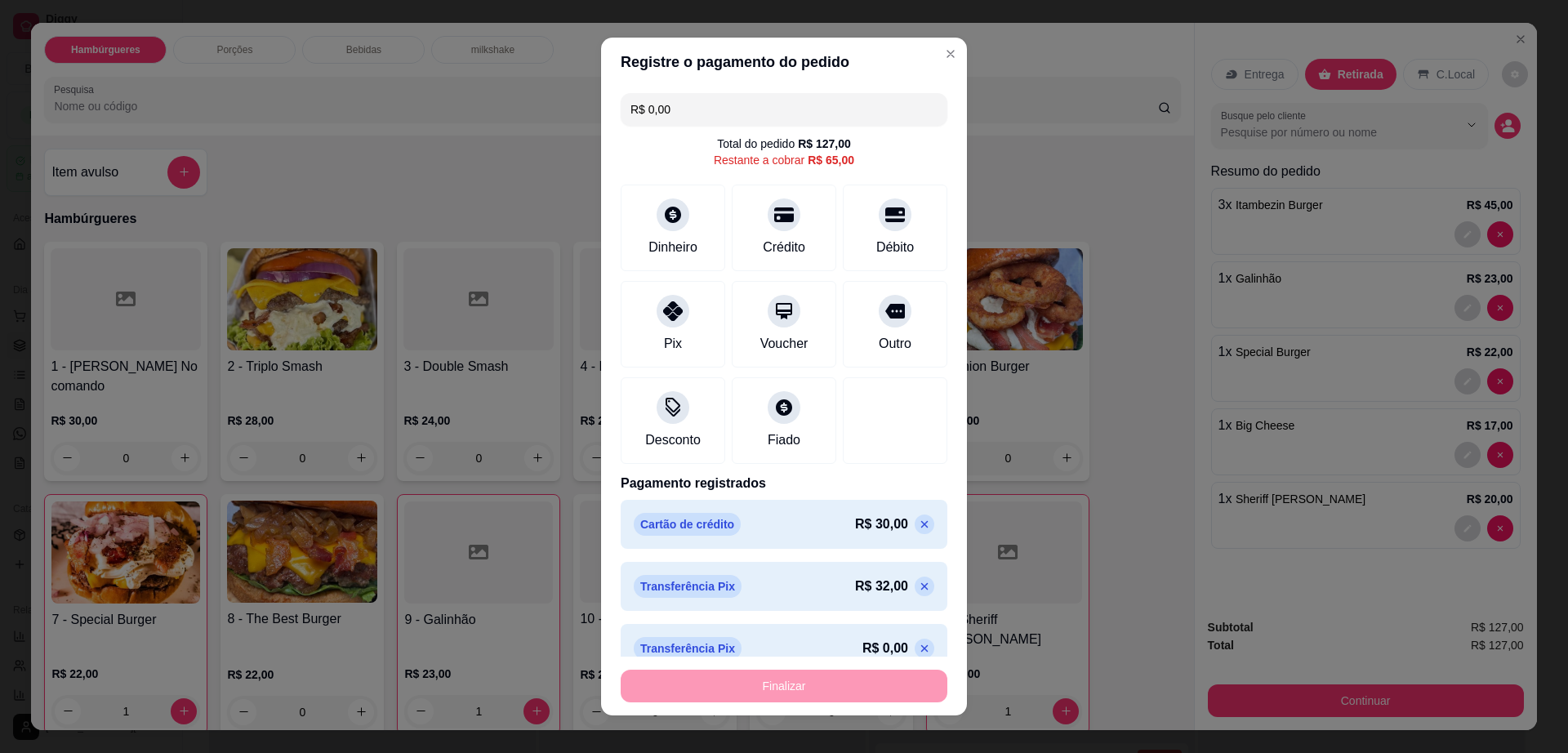
scroll to position [15, 0]
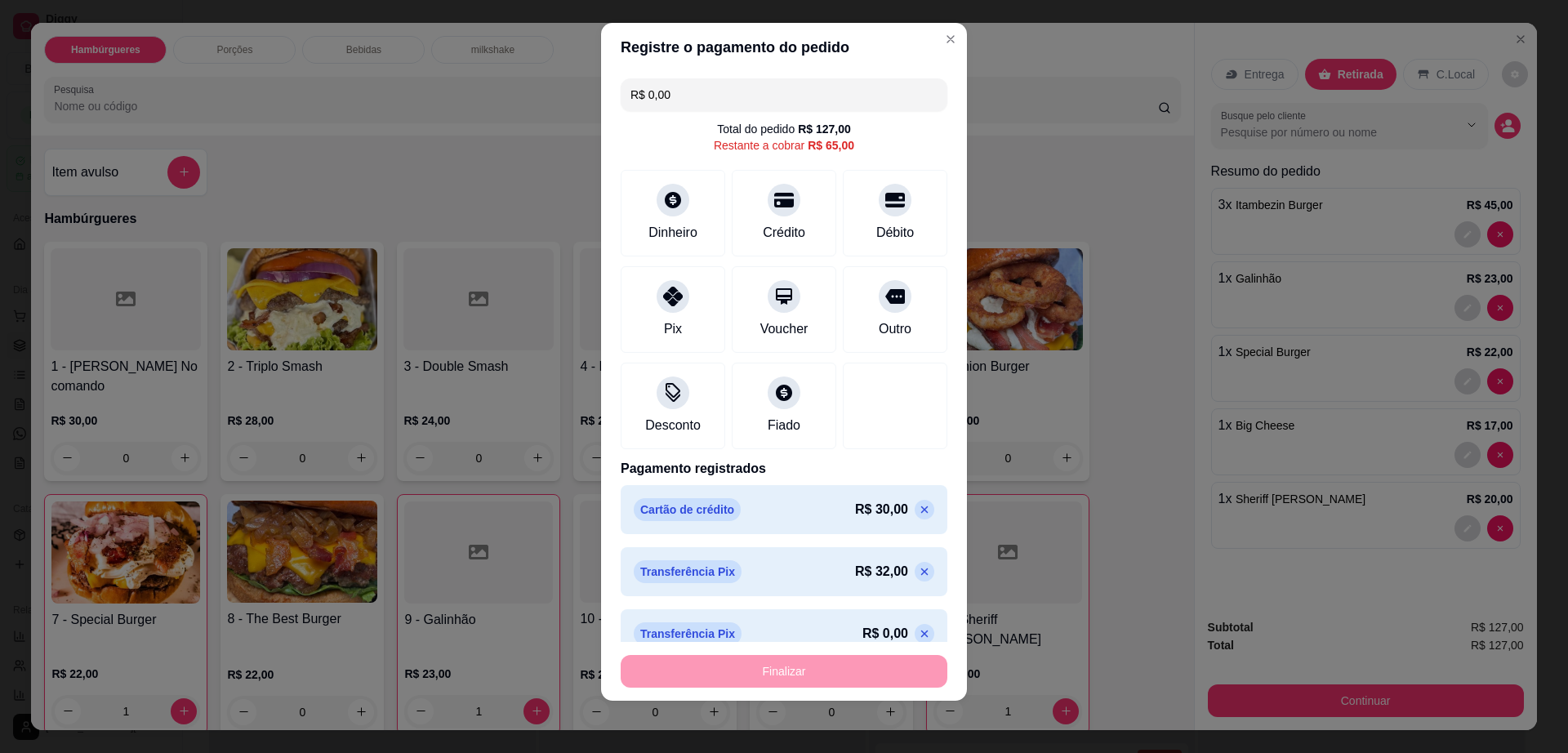
click at [918, 633] on icon at bounding box center [924, 633] width 13 height 13
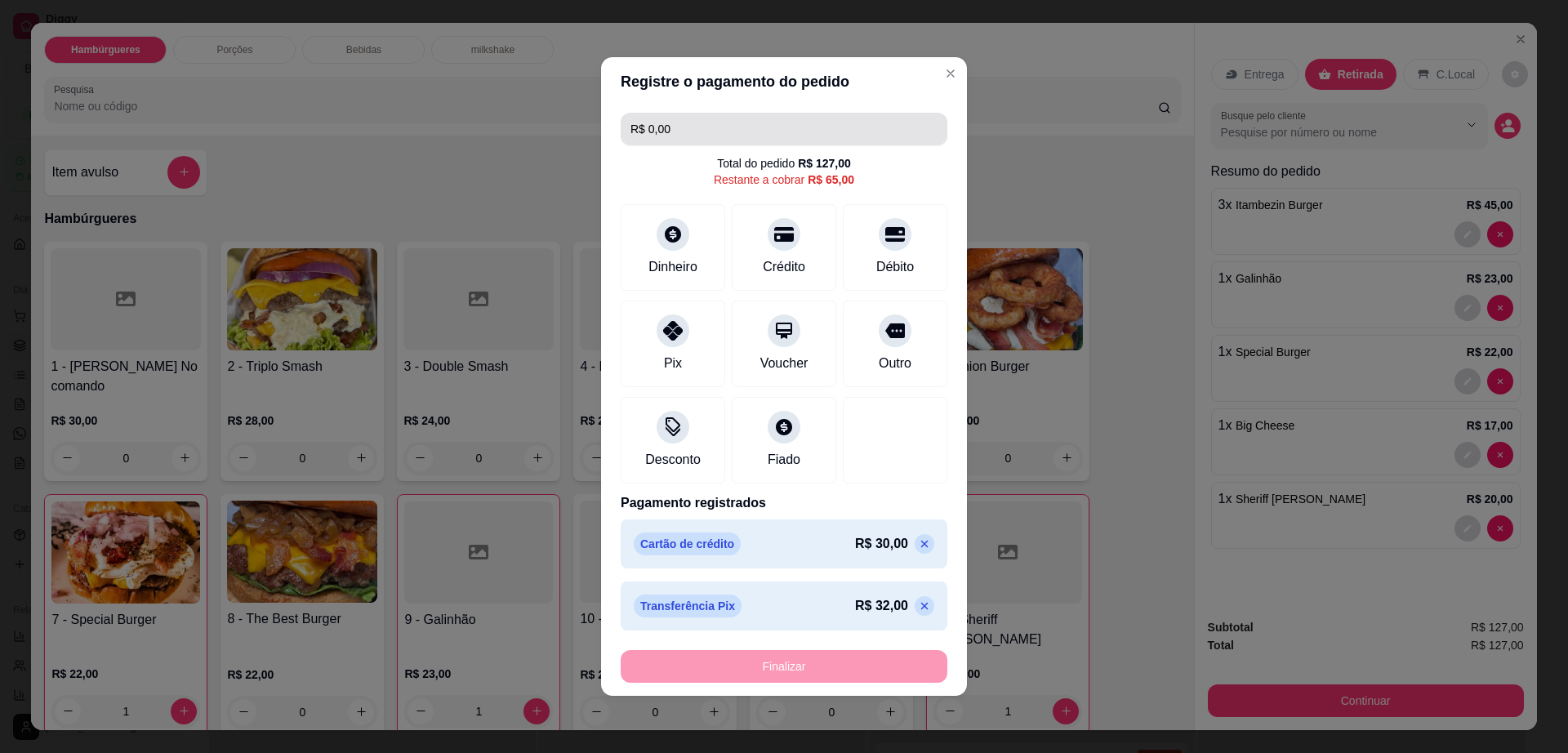
click at [789, 127] on input "R$ 0,00" at bounding box center [784, 128] width 307 height 33
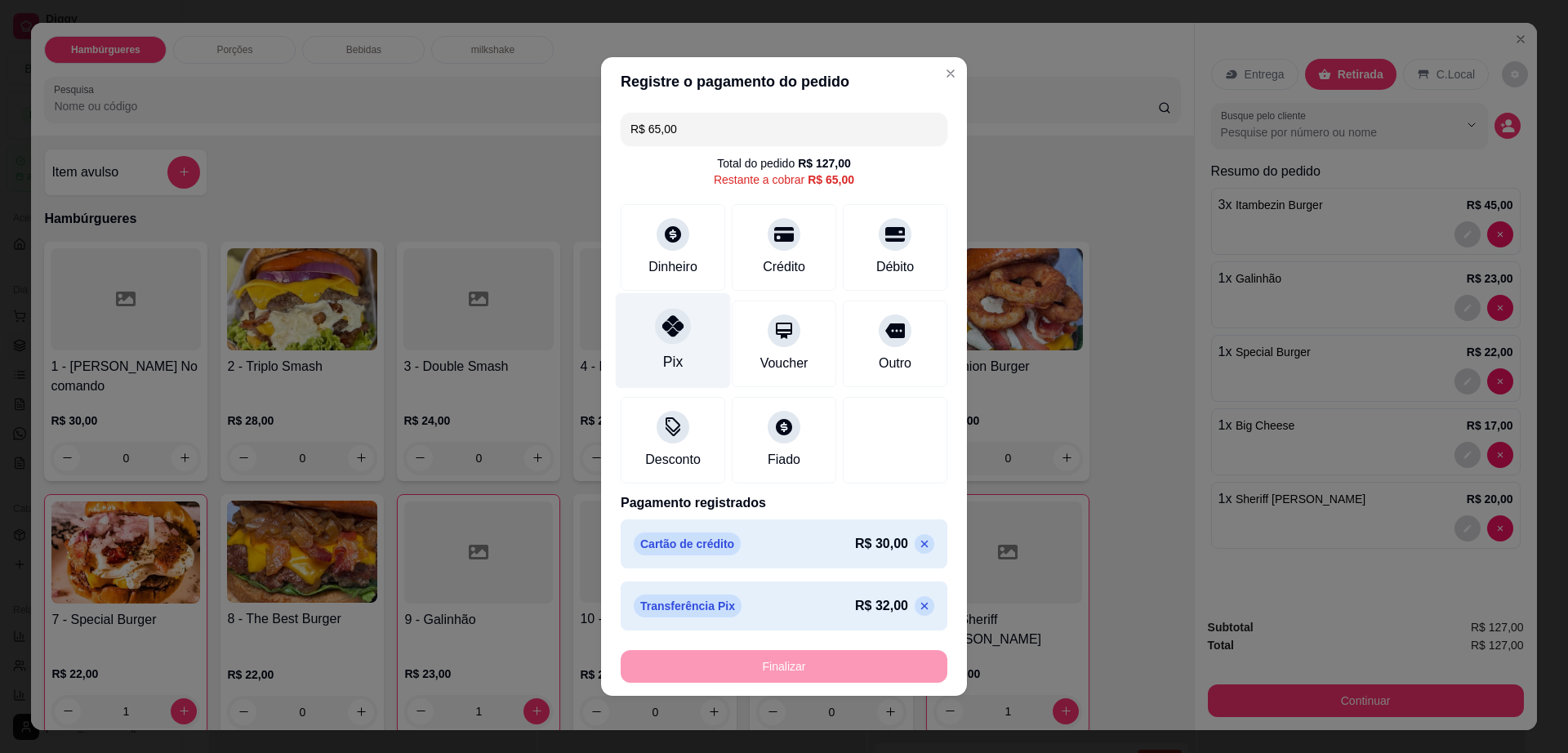
click at [675, 362] on div "Pix" at bounding box center [673, 361] width 20 height 21
type input "R$ 0,00"
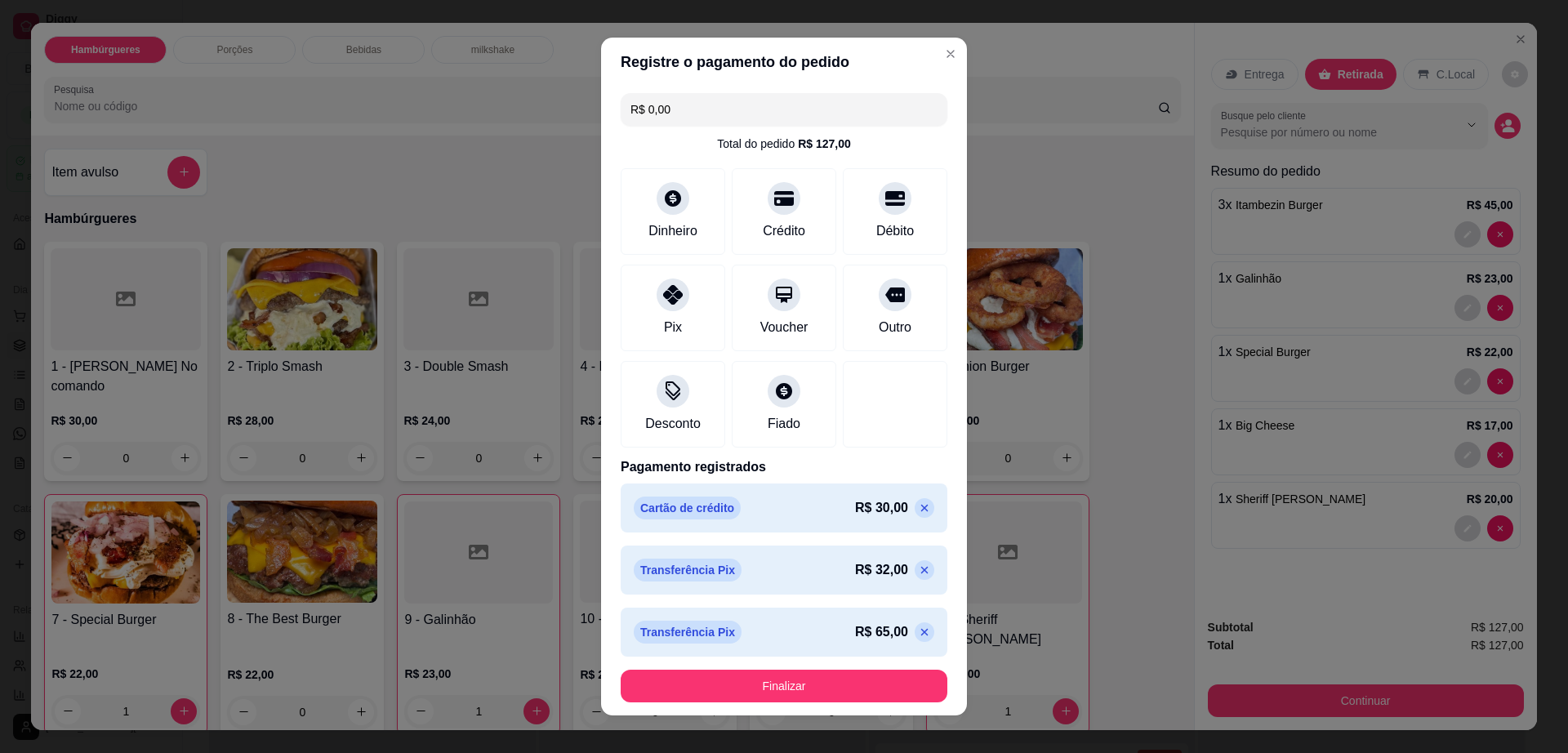
scroll to position [7, 0]
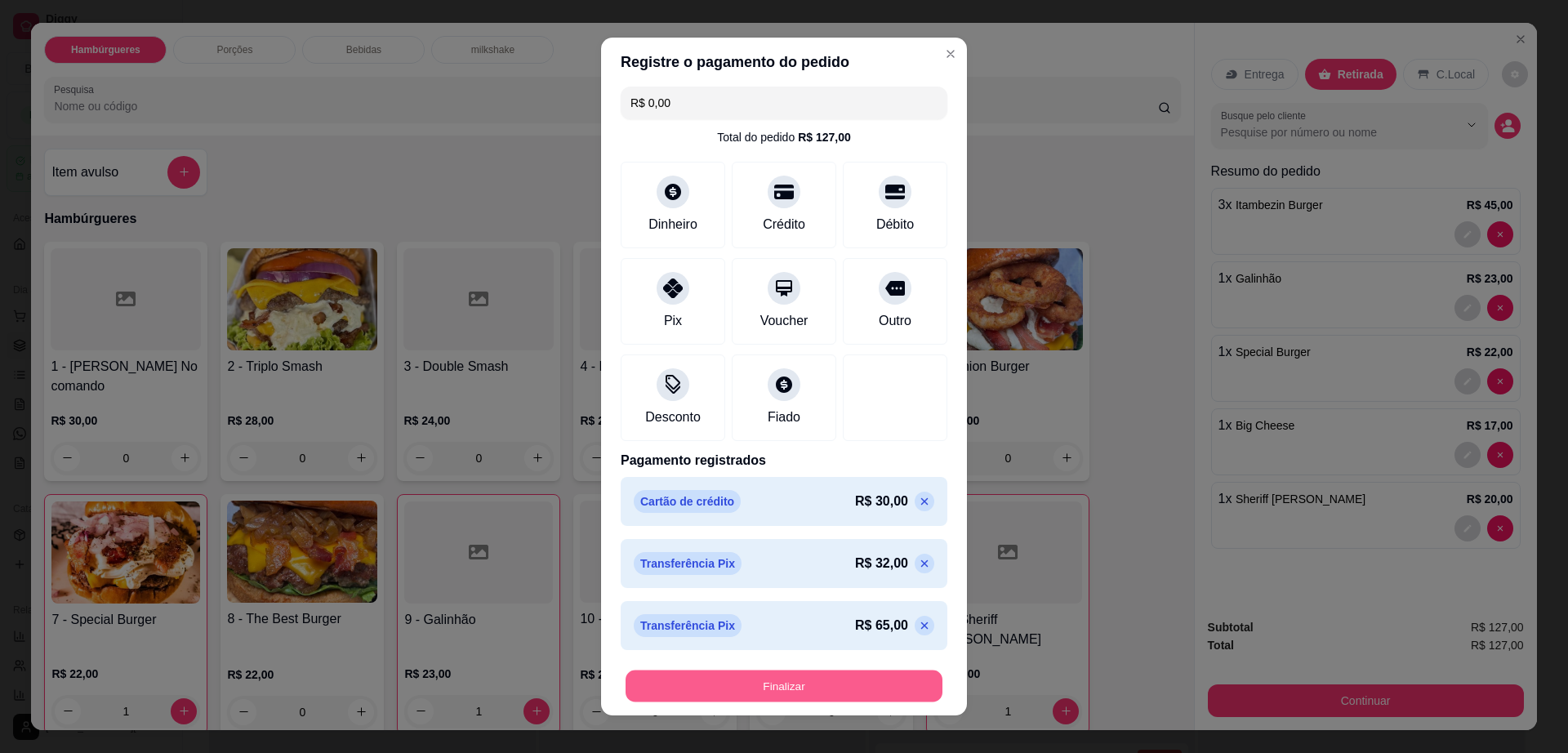
click at [838, 676] on button "Finalizar" at bounding box center [784, 686] width 316 height 32
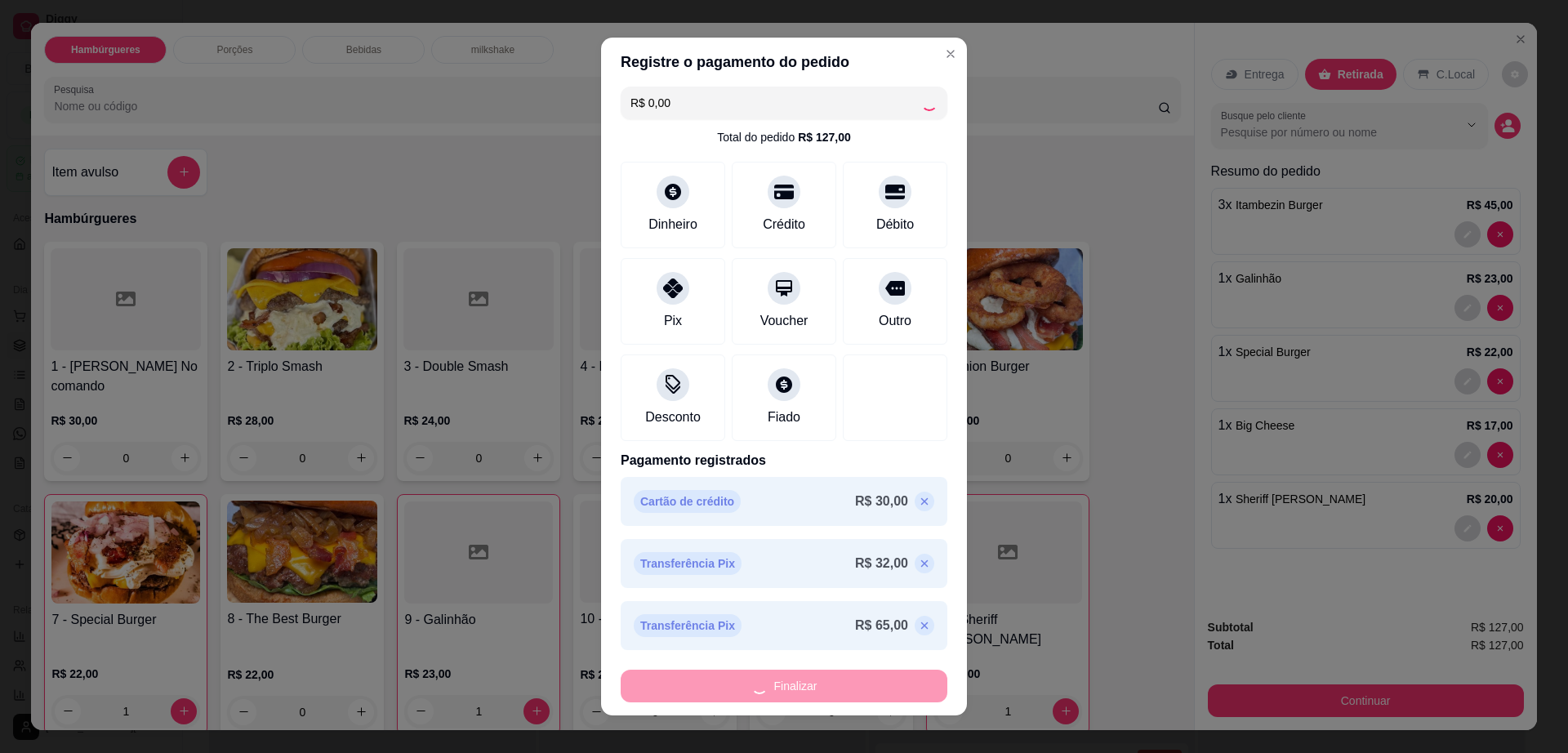
type input "0"
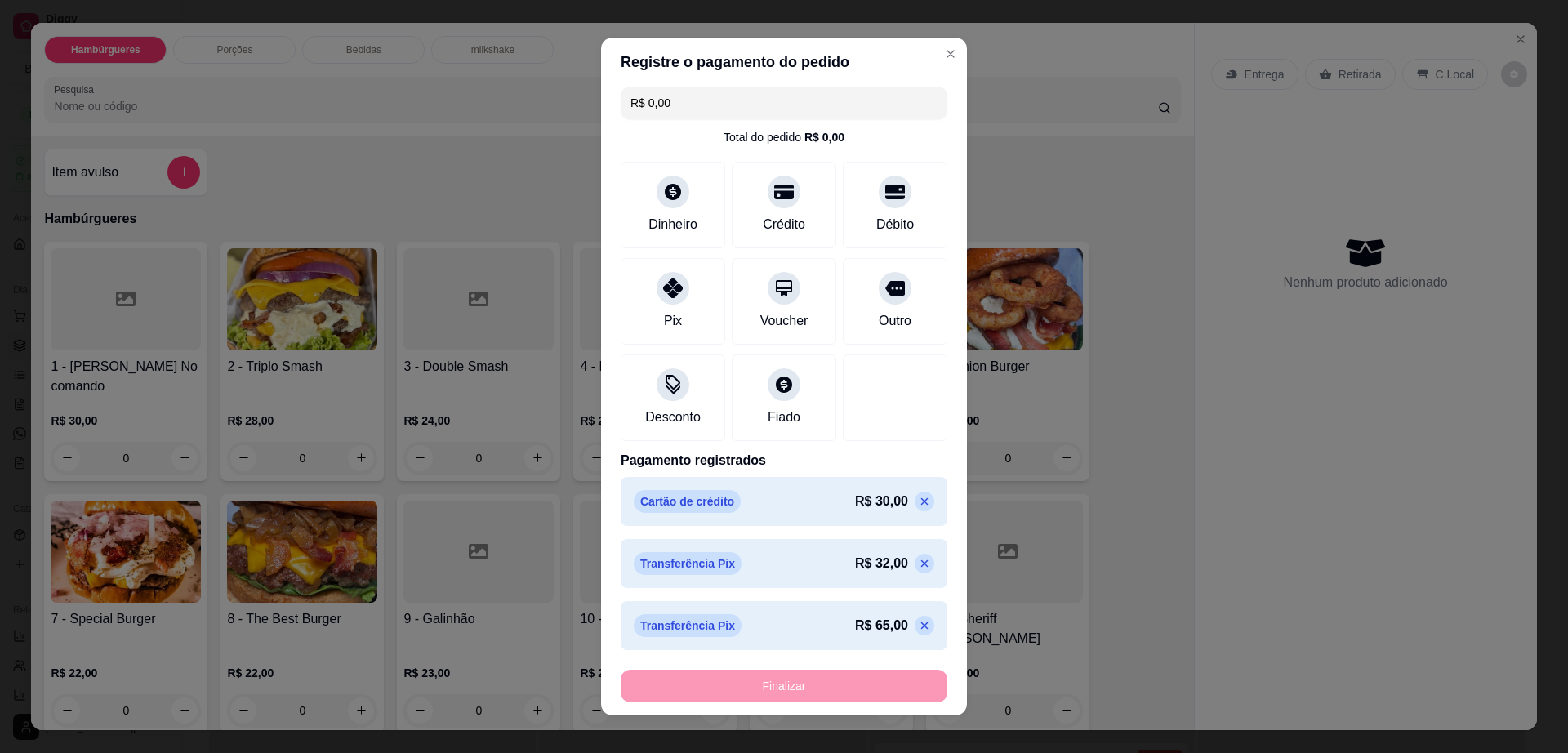
type input "-R$ 127,00"
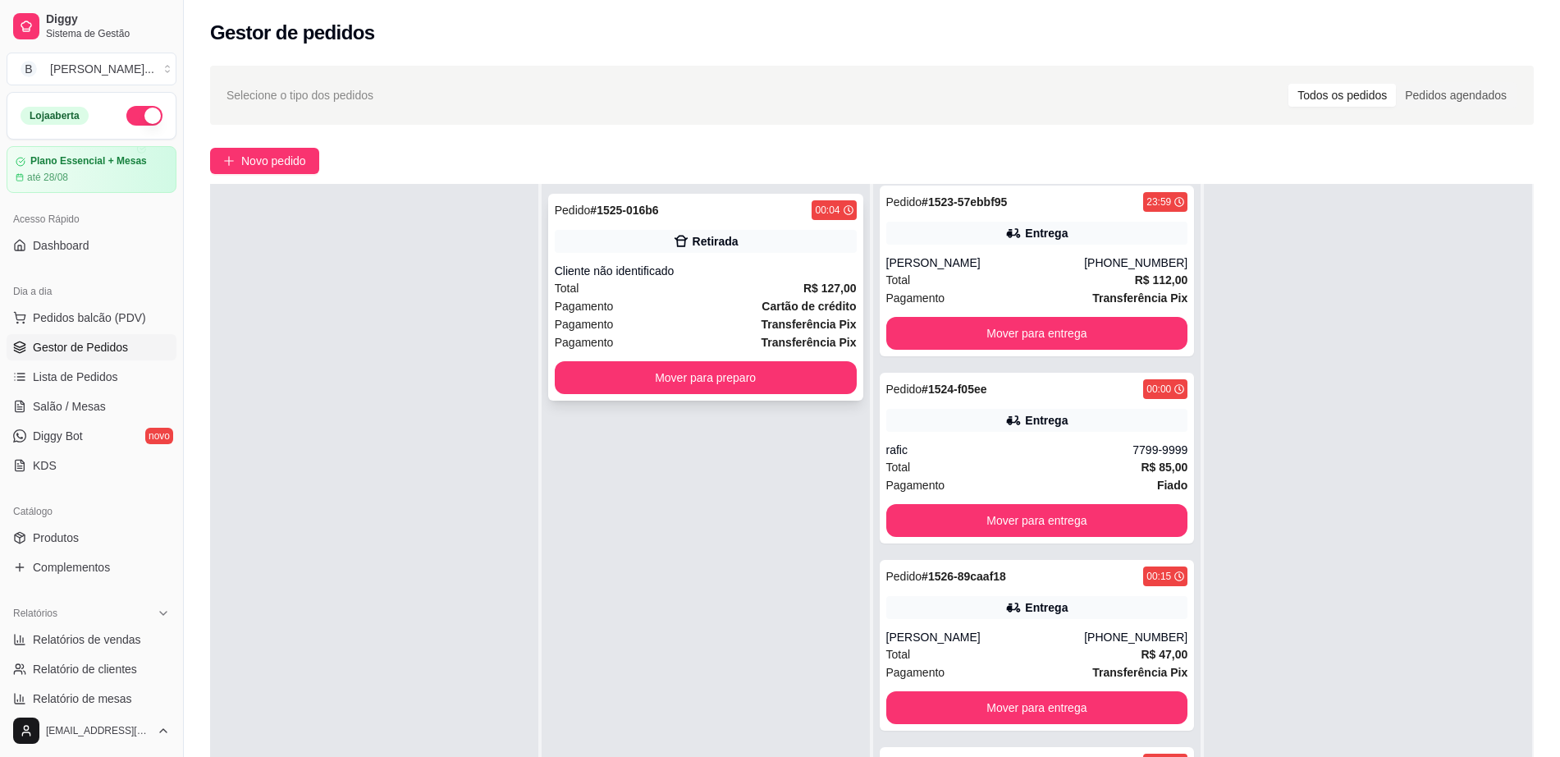
click at [747, 334] on div "Pagamento Transferência Pix" at bounding box center [706, 342] width 302 height 18
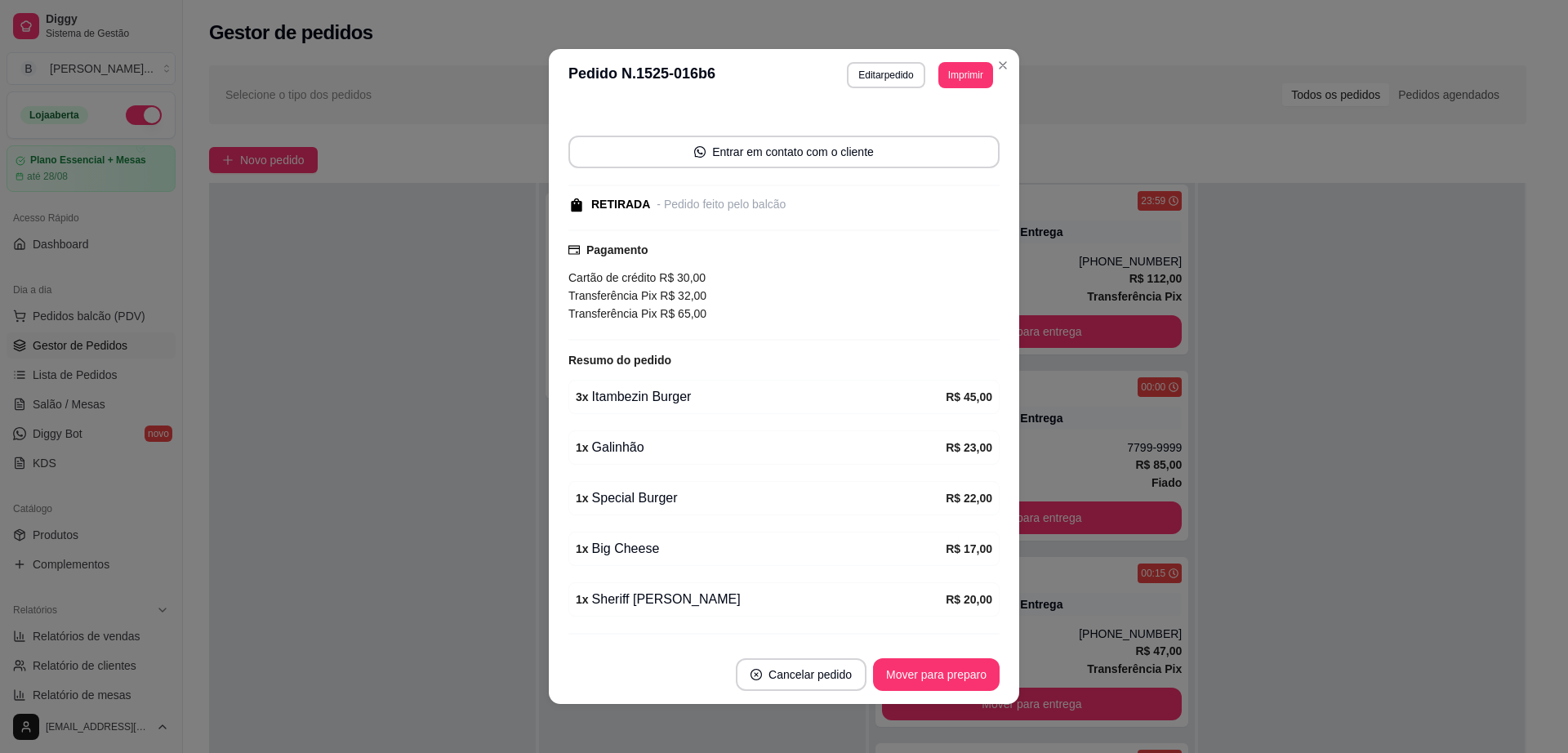
scroll to position [166, 0]
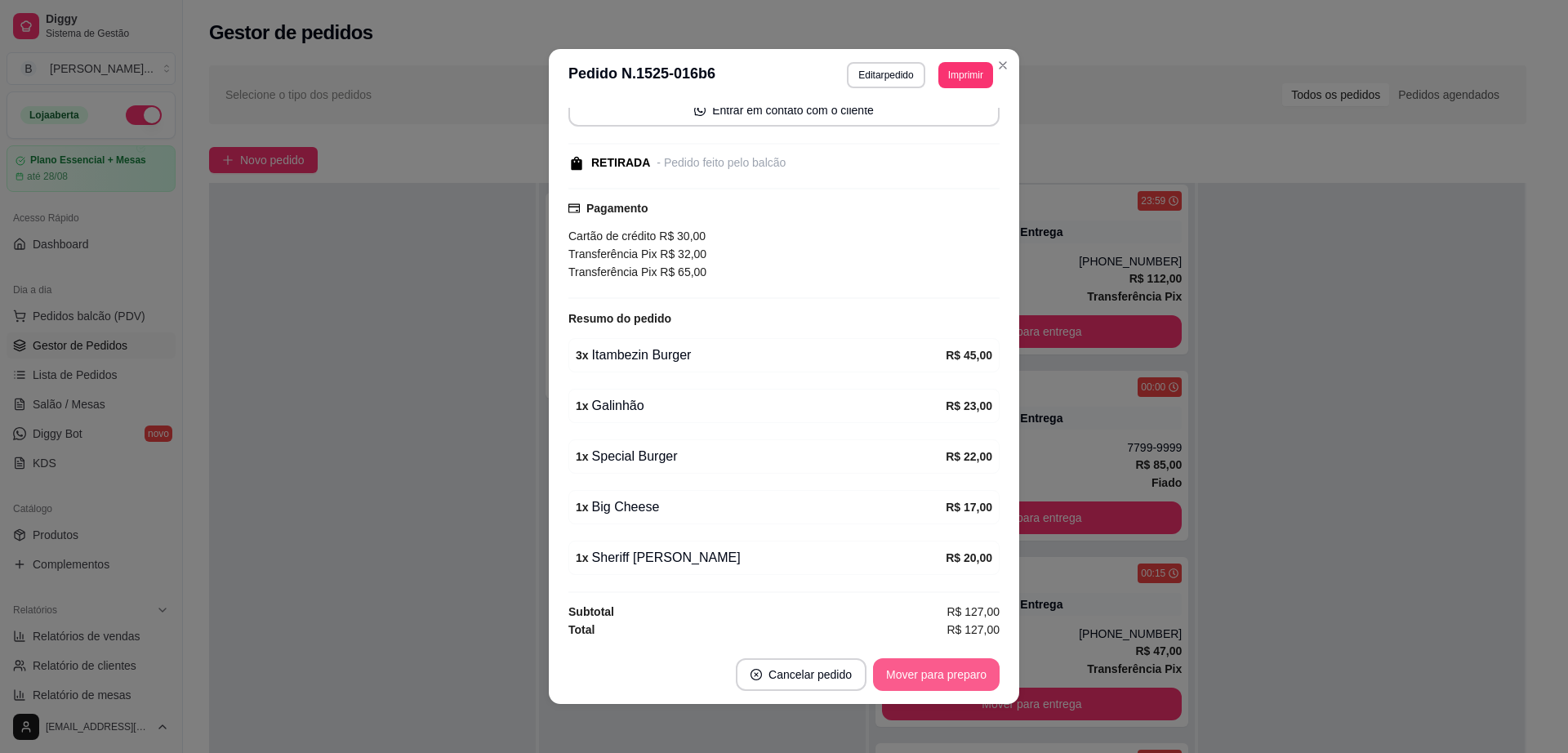
click at [900, 679] on button "Mover para preparo" at bounding box center [935, 674] width 126 height 33
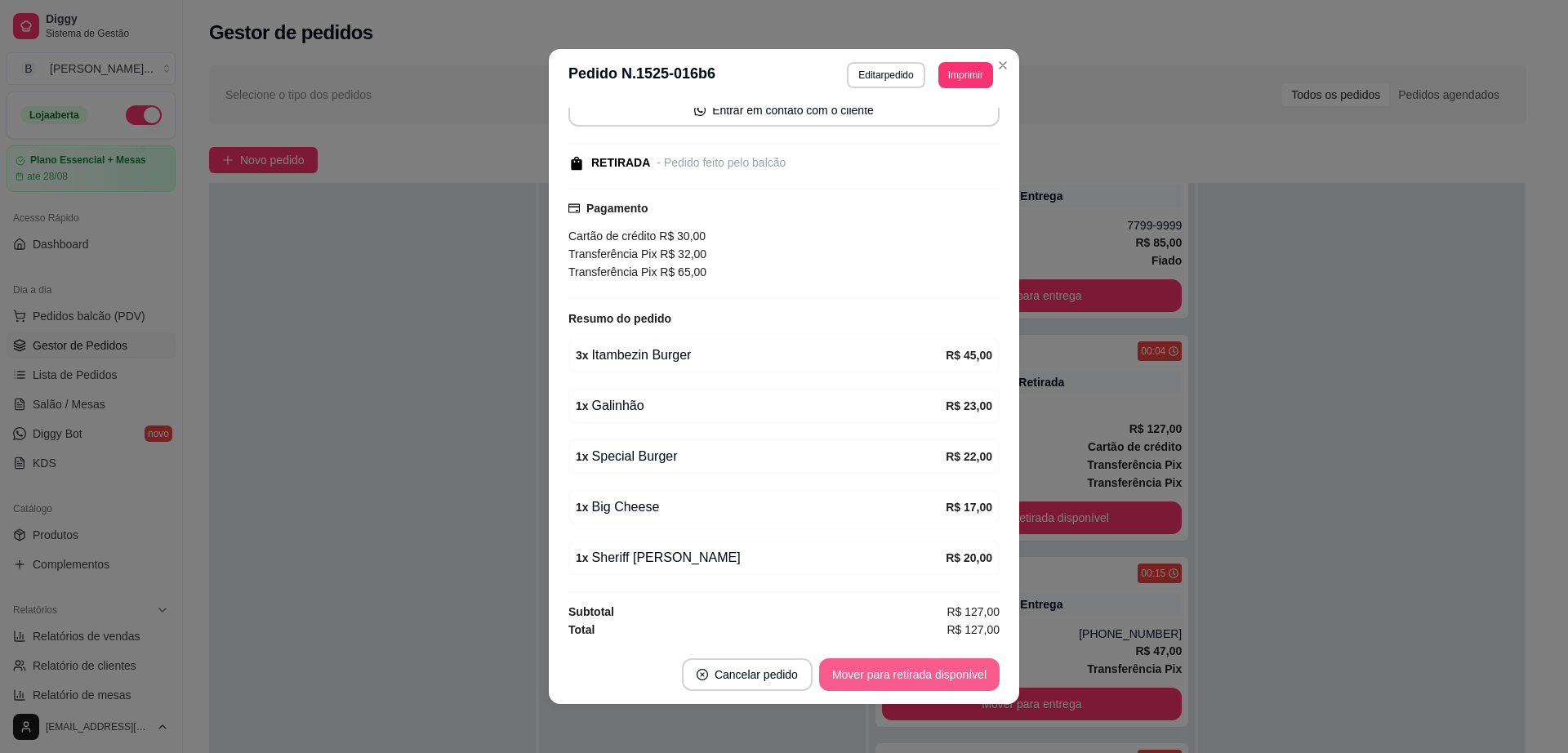
click at [898, 678] on button "Mover para retirada disponível" at bounding box center [908, 674] width 180 height 33
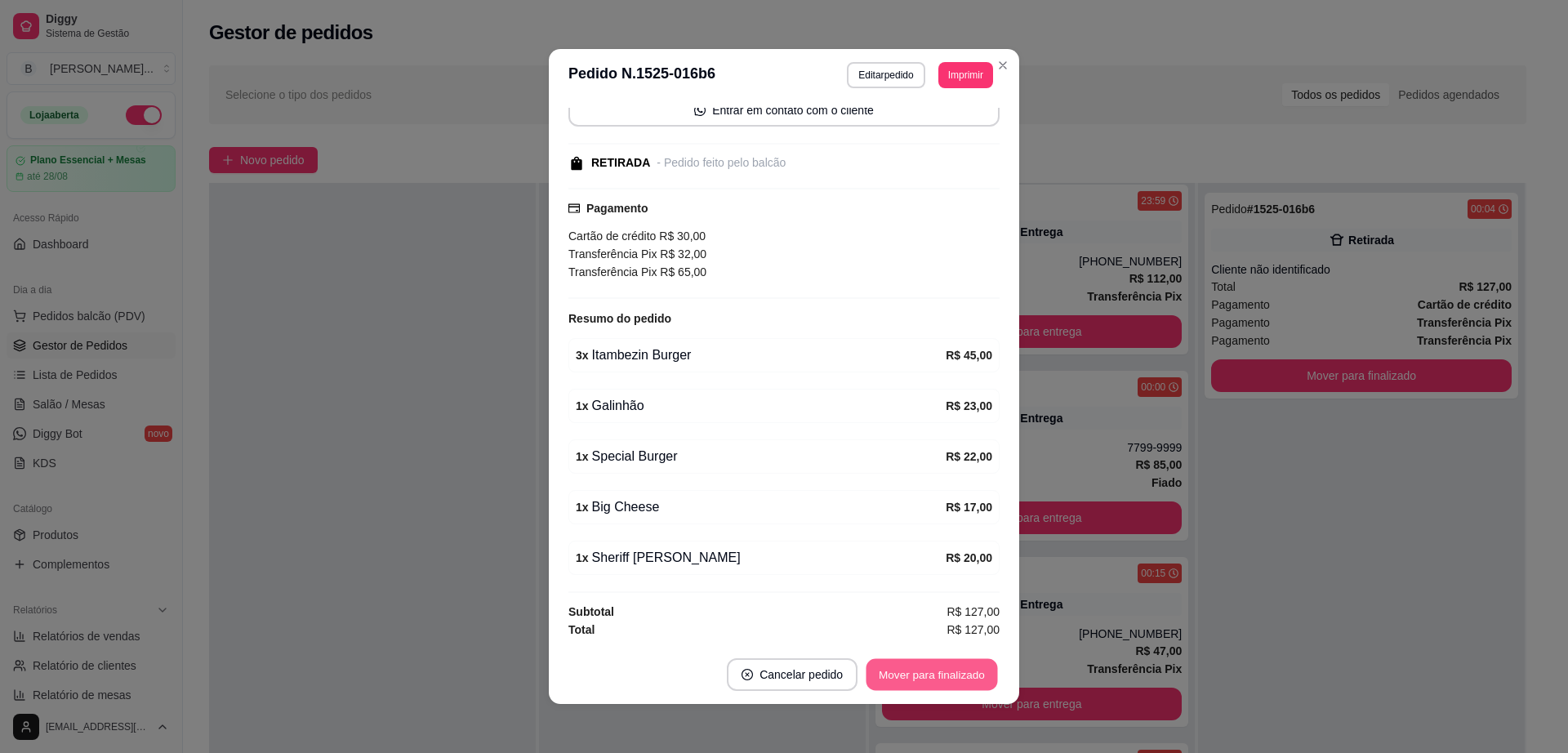
click at [896, 676] on button "Mover para finalizado" at bounding box center [932, 674] width 131 height 32
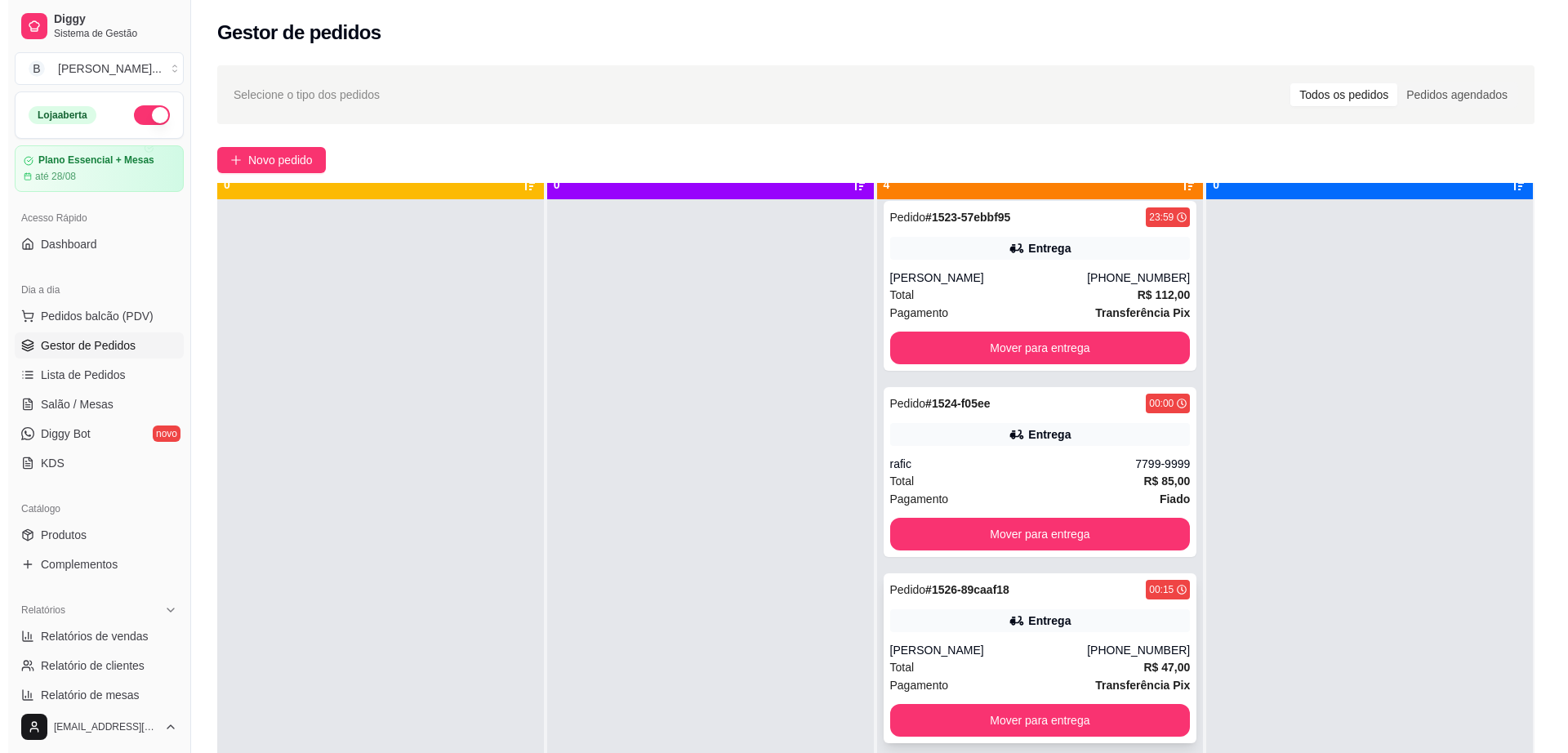
scroll to position [46, 0]
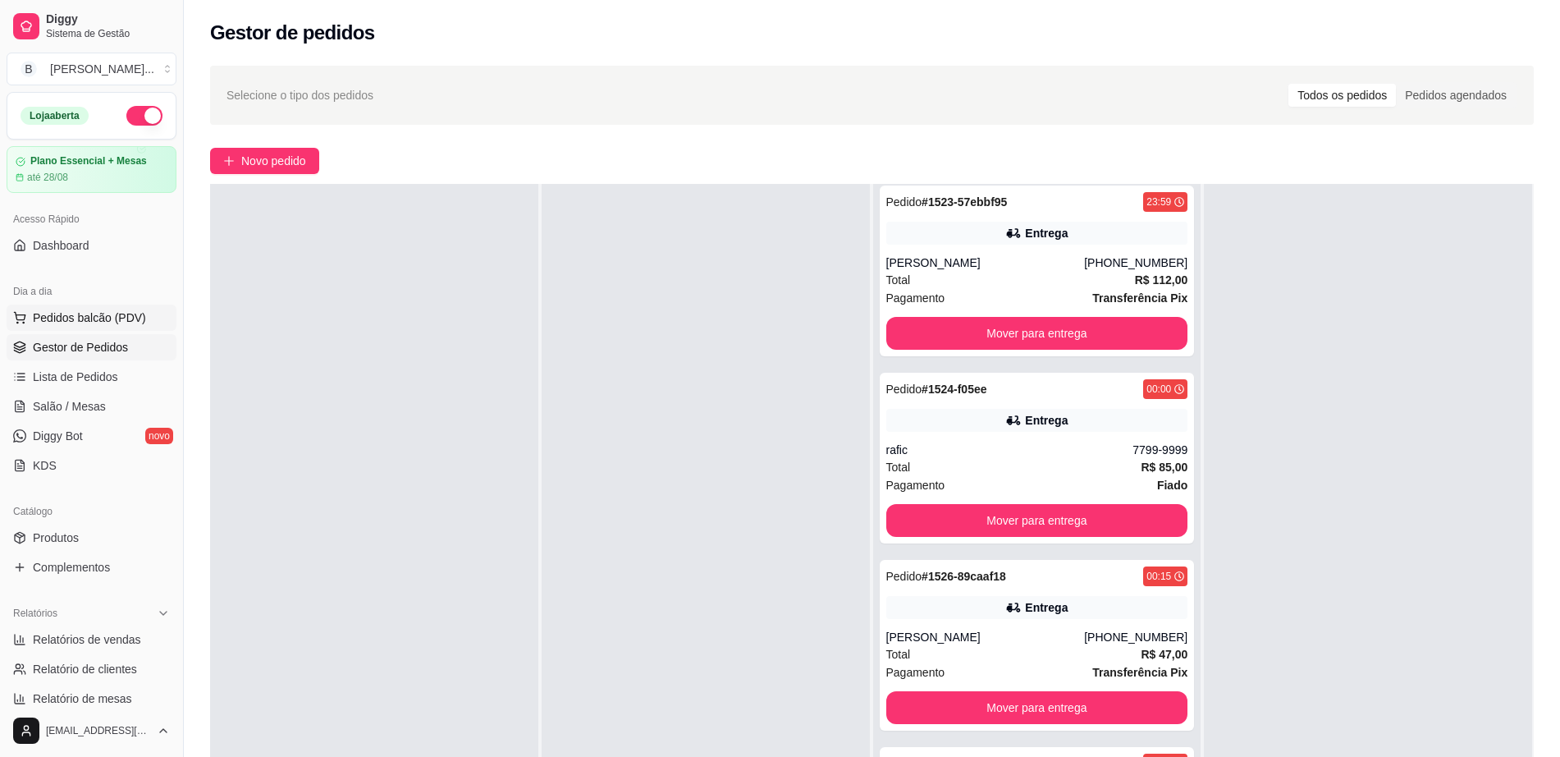
click at [103, 309] on span "Pedidos balcão (PDV)" at bounding box center [89, 317] width 113 height 16
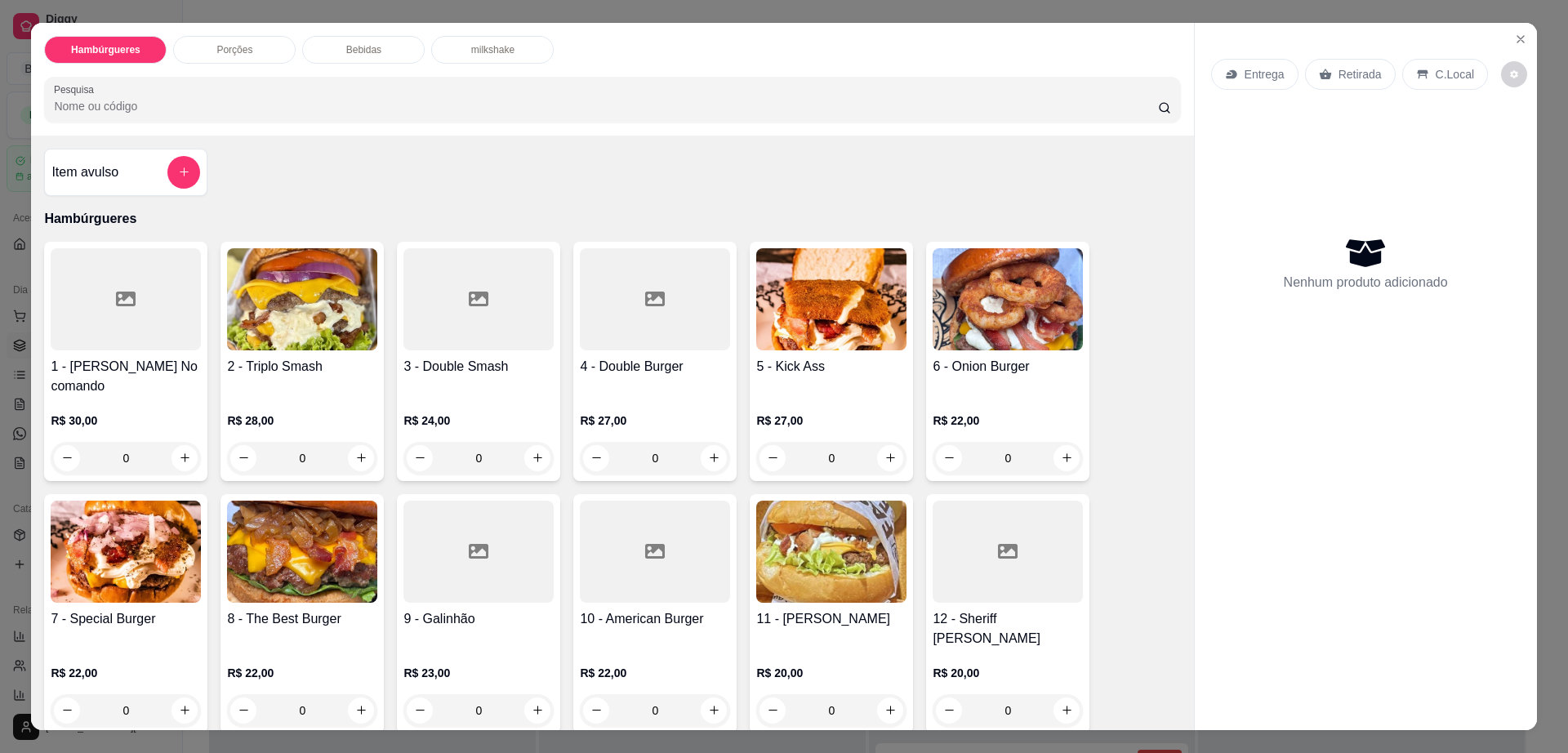
click at [134, 529] on img at bounding box center [125, 551] width 150 height 102
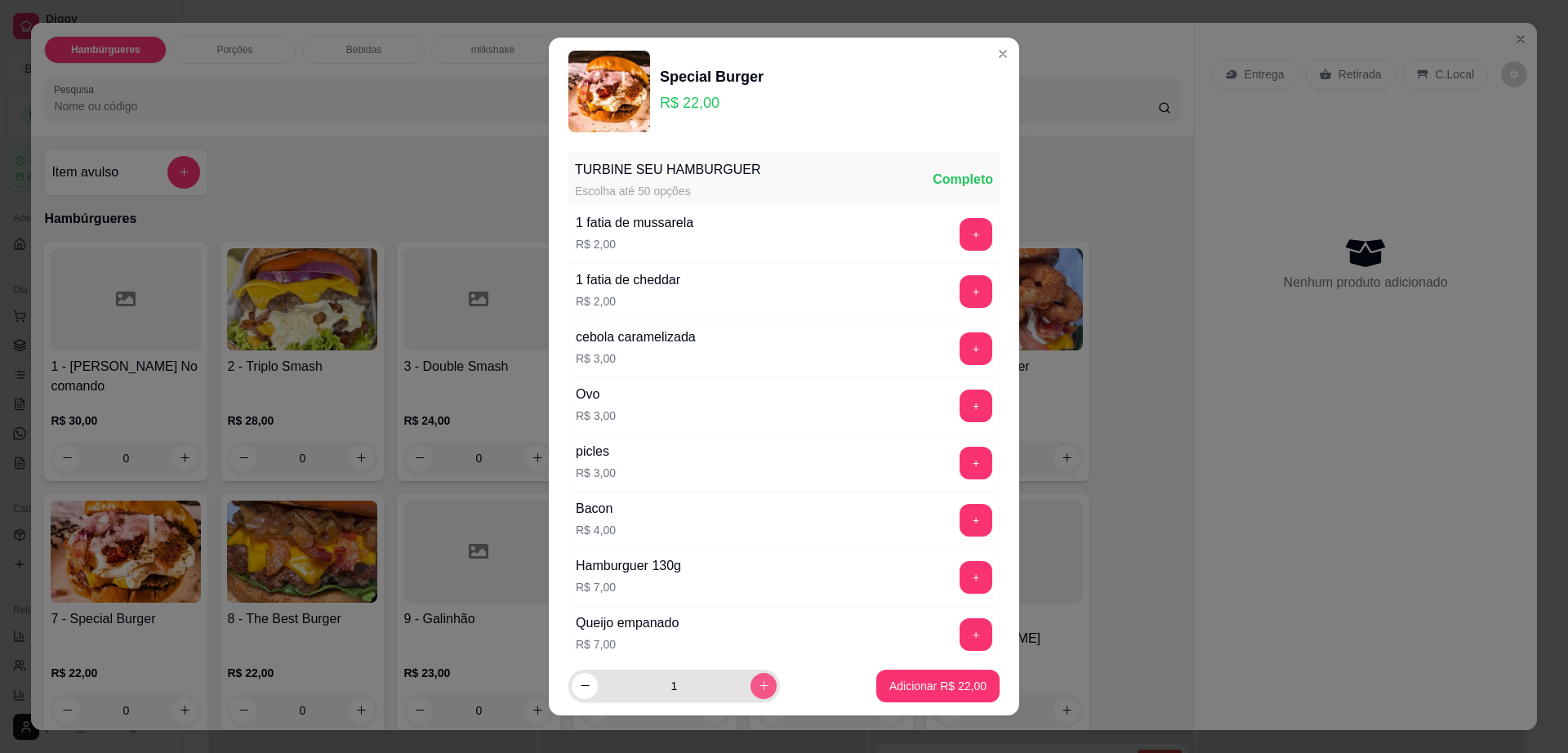
click at [758, 680] on icon "increase-product-quantity" at bounding box center [764, 685] width 12 height 12
click at [579, 679] on icon "decrease-product-quantity" at bounding box center [585, 685] width 12 height 12
click at [747, 671] on div "2" at bounding box center [675, 685] width 205 height 33
click at [758, 683] on icon "increase-product-quantity" at bounding box center [764, 686] width 12 height 12
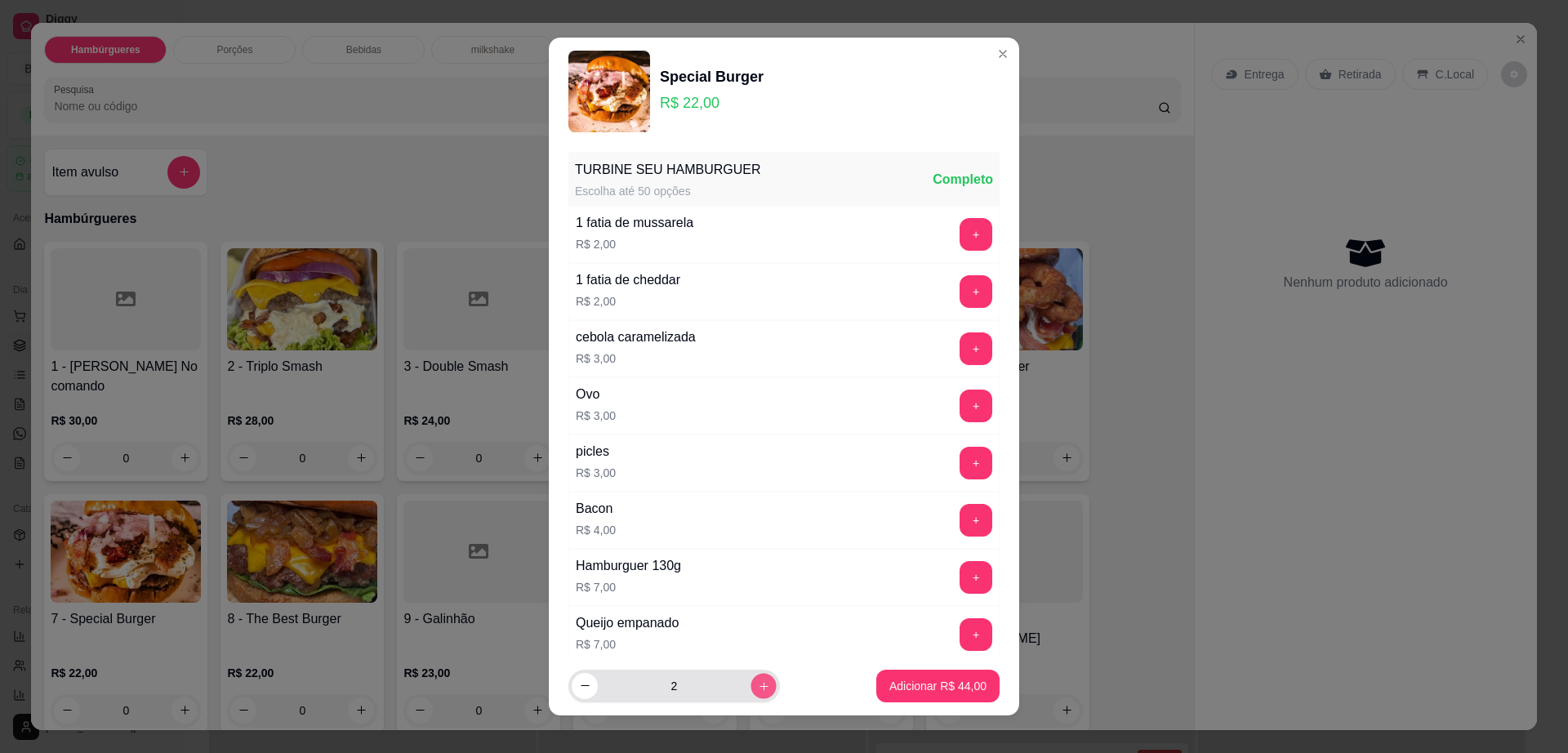
type input "3"
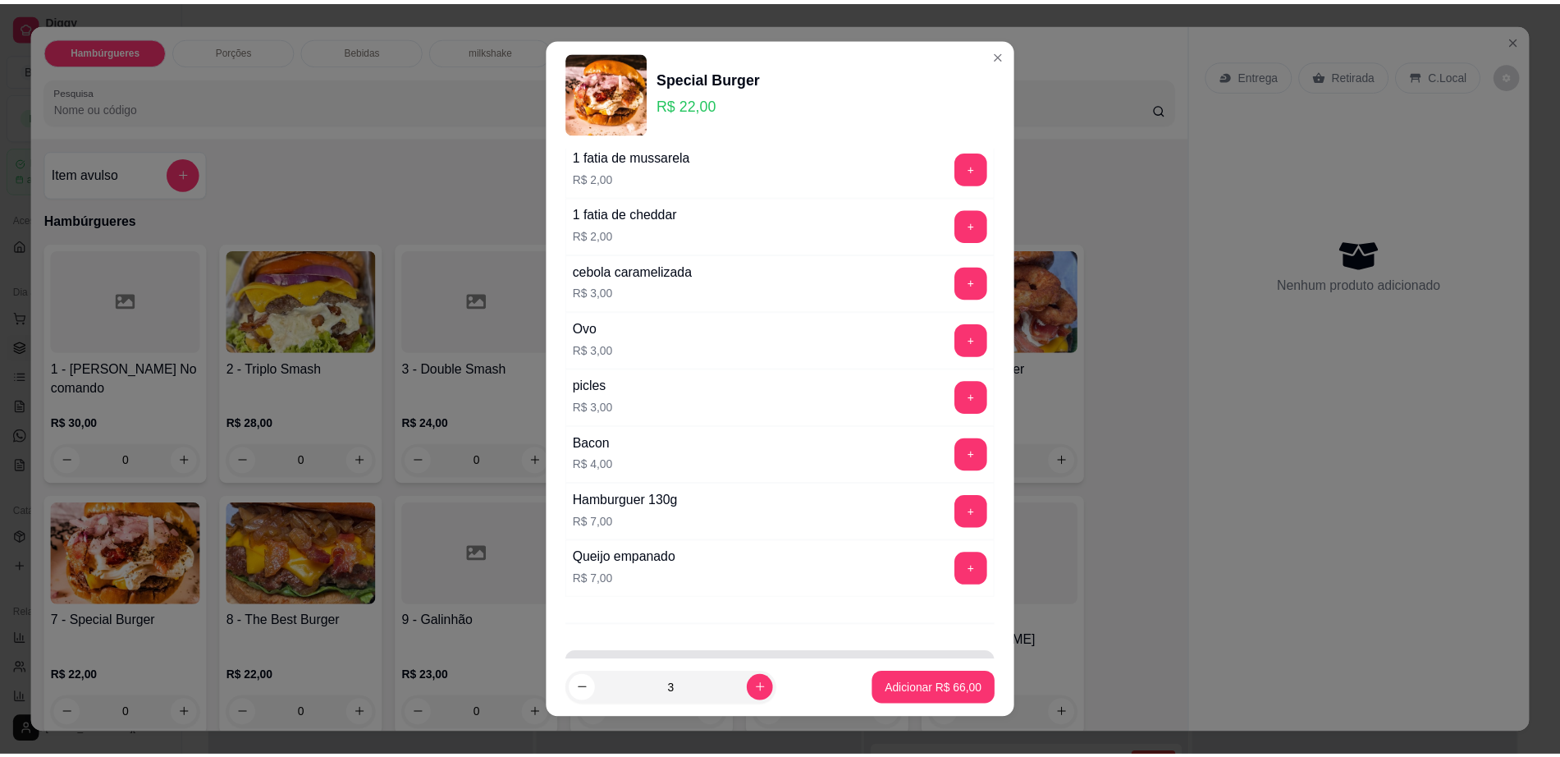
scroll to position [130, 0]
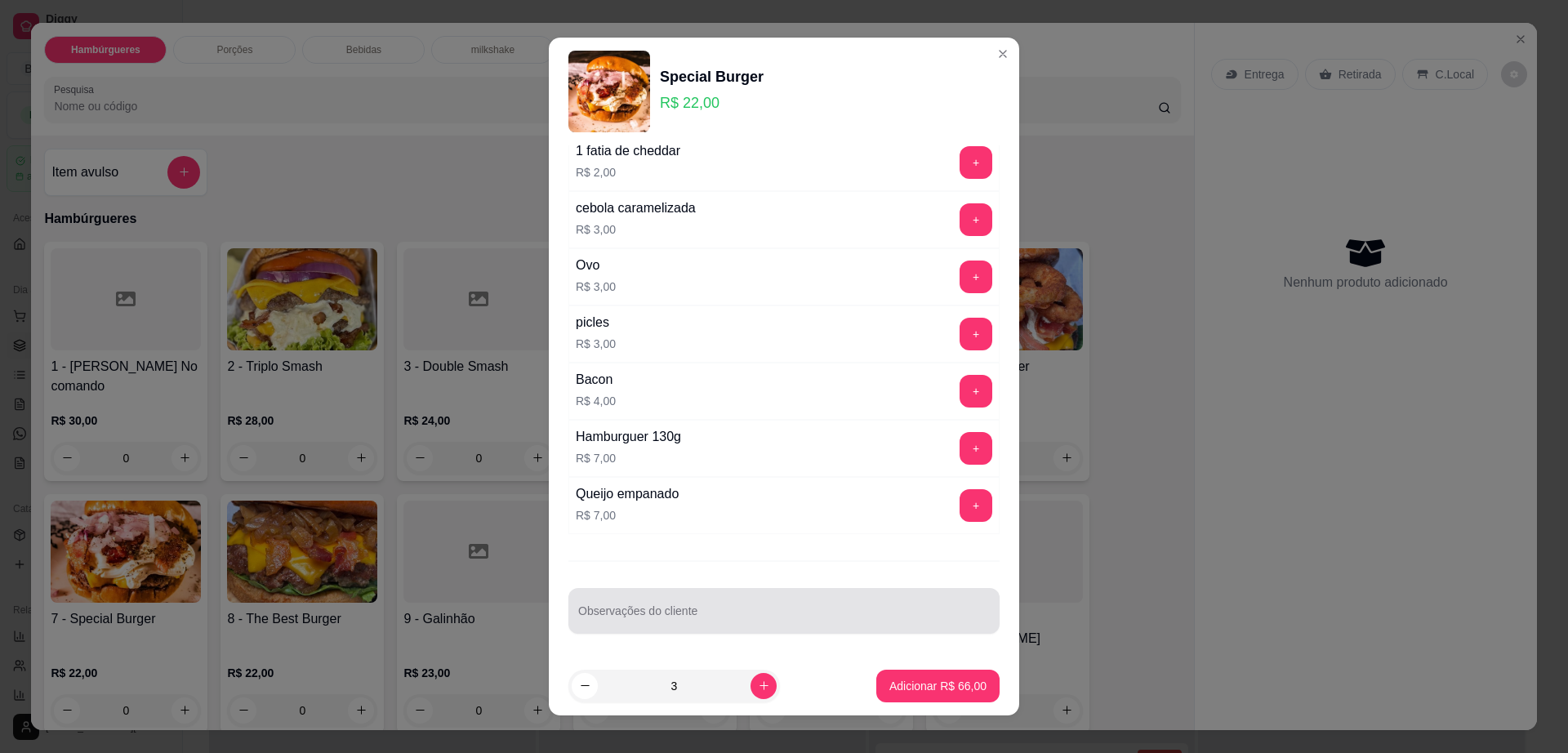
click at [754, 615] on input "Observações do cliente" at bounding box center [784, 617] width 412 height 16
type input "1 sem cebola"
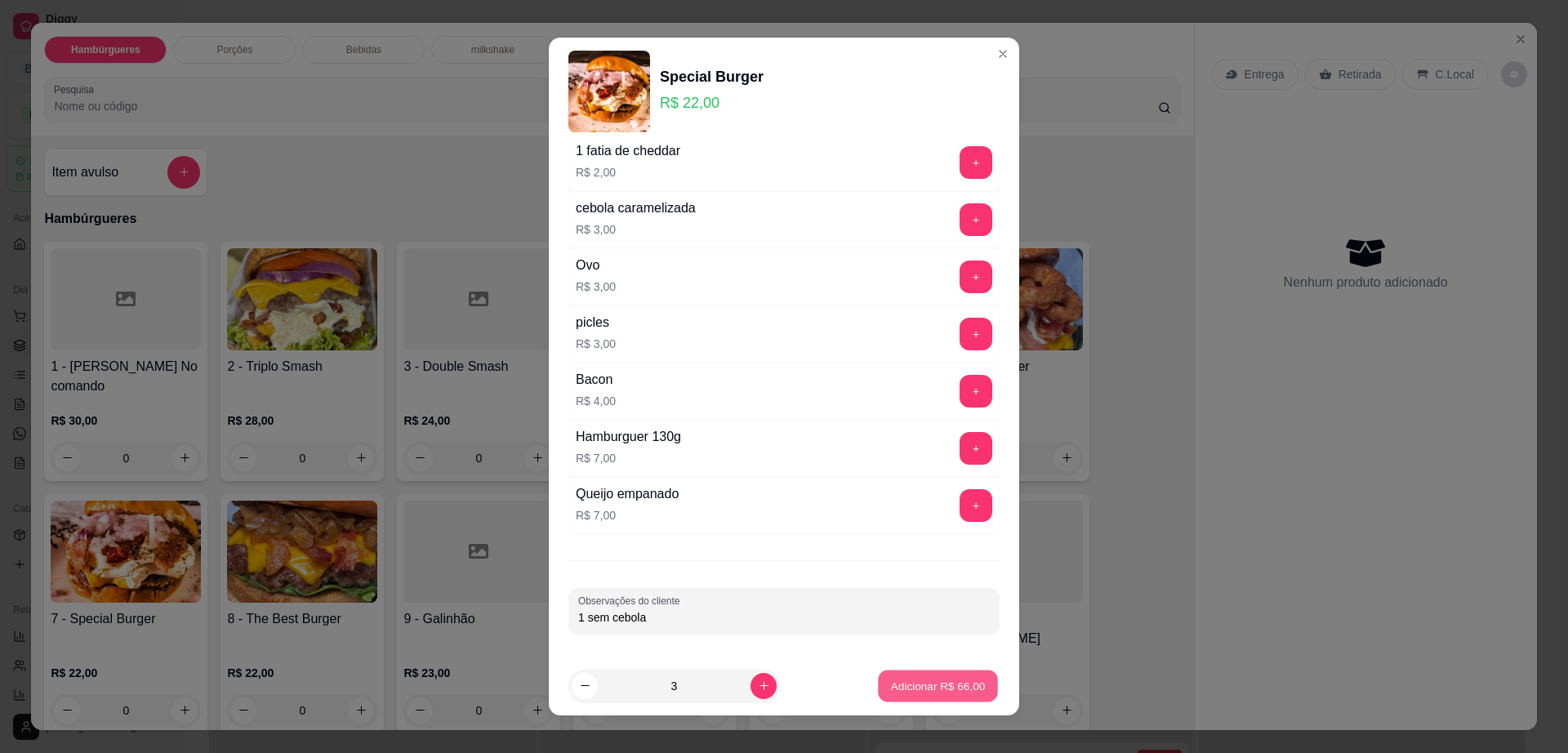
click at [902, 685] on p "Adicionar R$ 66,00" at bounding box center [937, 685] width 95 height 16
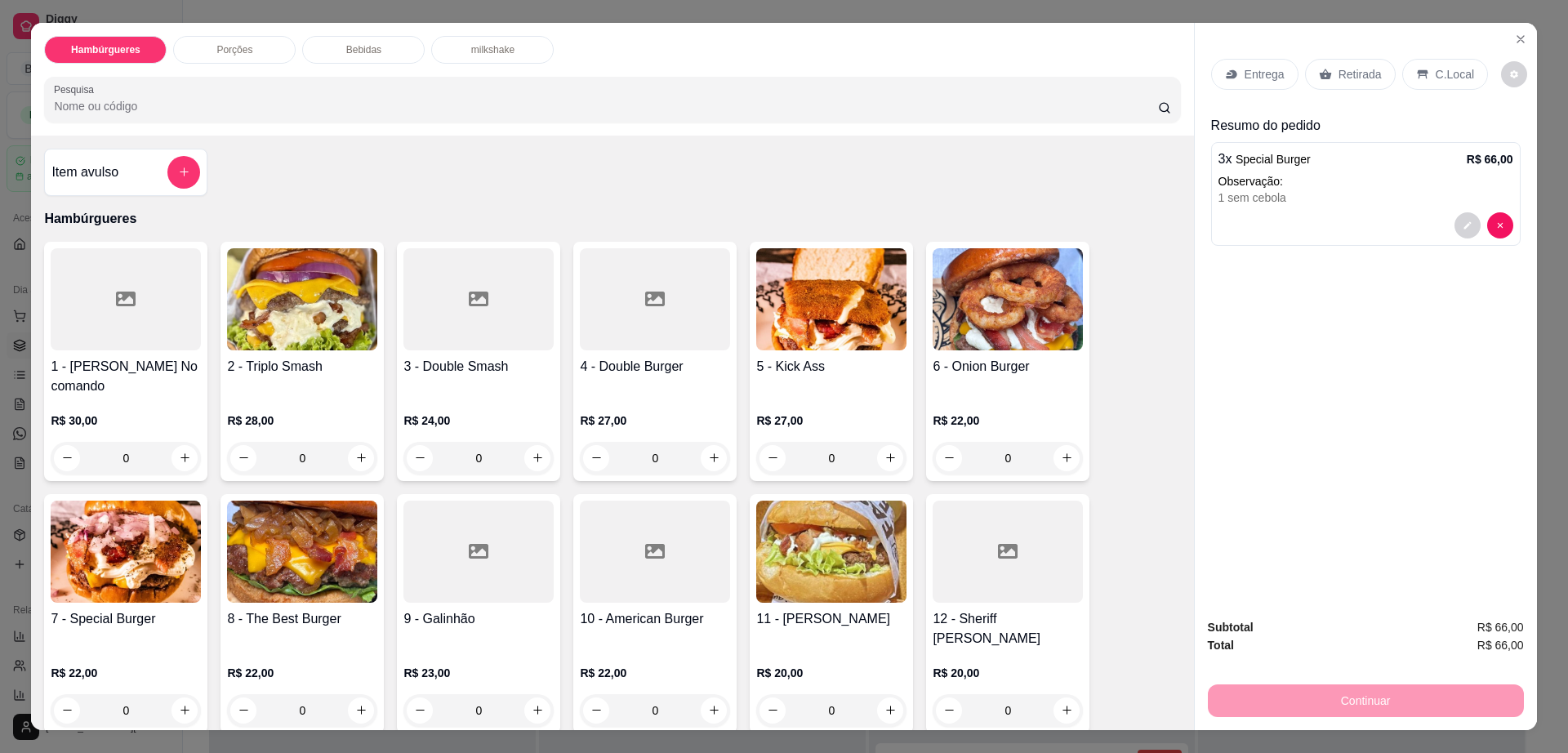
click at [1263, 71] on p "Entrega" at bounding box center [1265, 74] width 40 height 16
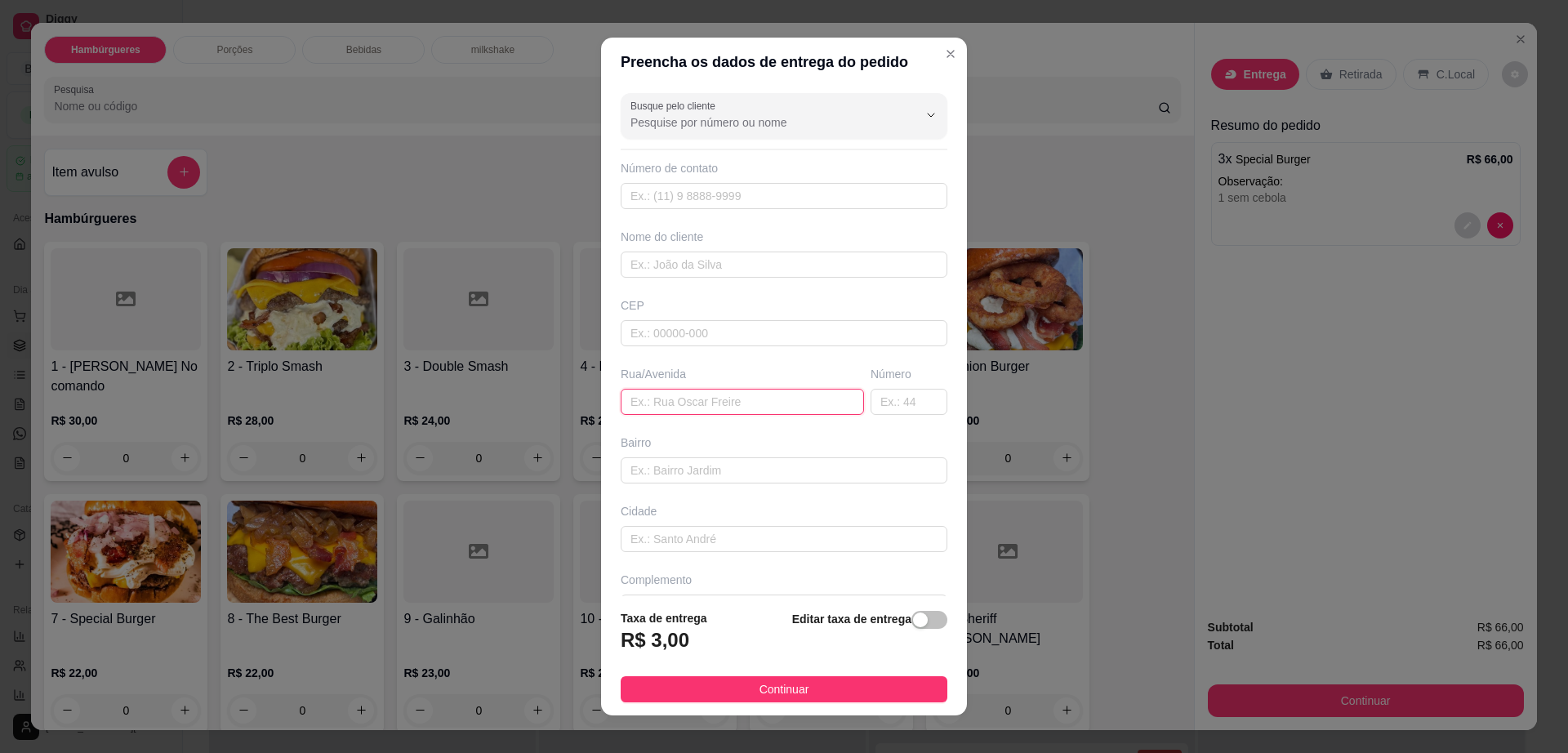
click at [738, 394] on input "text" at bounding box center [742, 402] width 244 height 26
click at [739, 392] on input "eve" at bounding box center [742, 402] width 244 height 26
type input "evento"
click at [846, 686] on button "Continuar" at bounding box center [784, 689] width 326 height 26
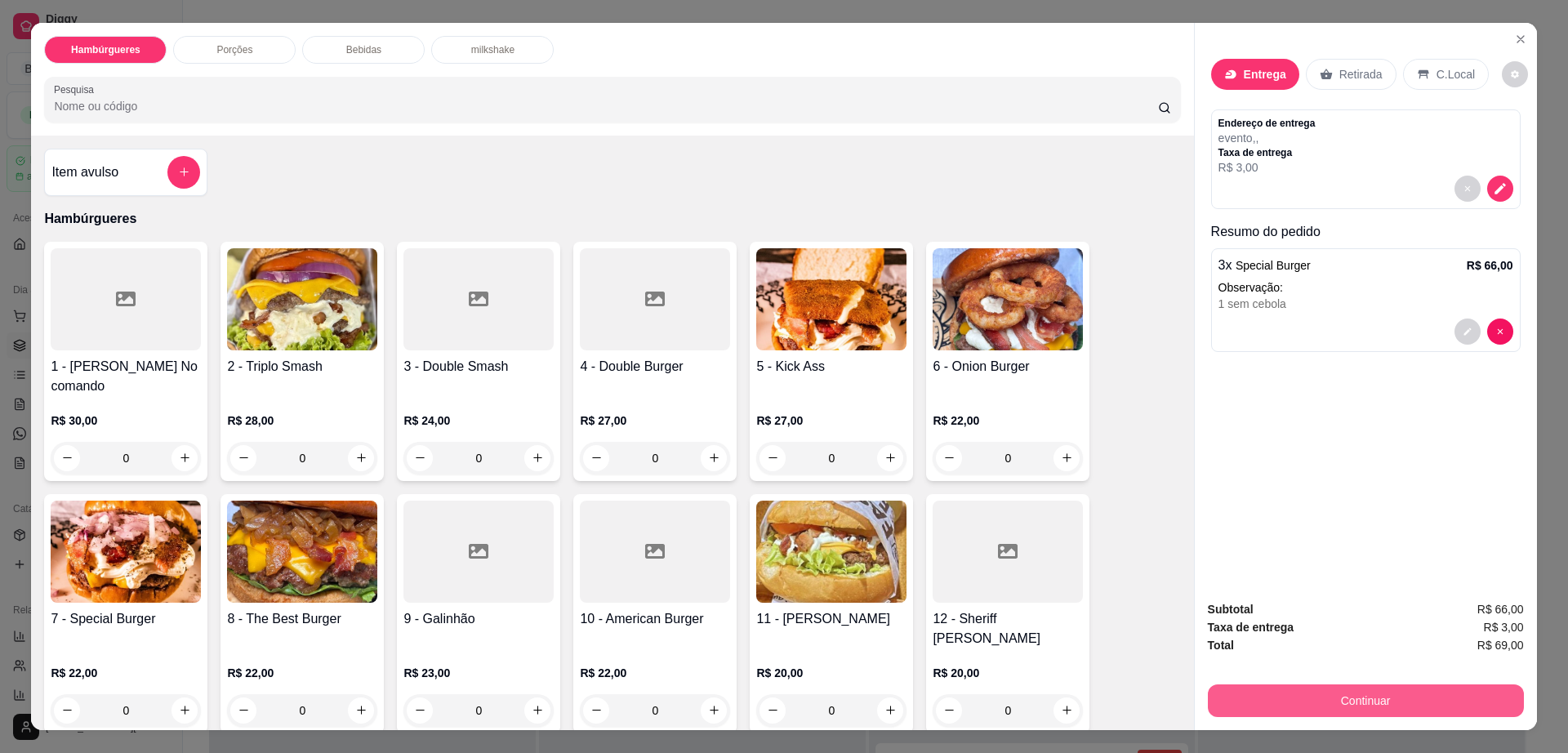
click at [1256, 700] on button "Continuar" at bounding box center [1366, 700] width 316 height 33
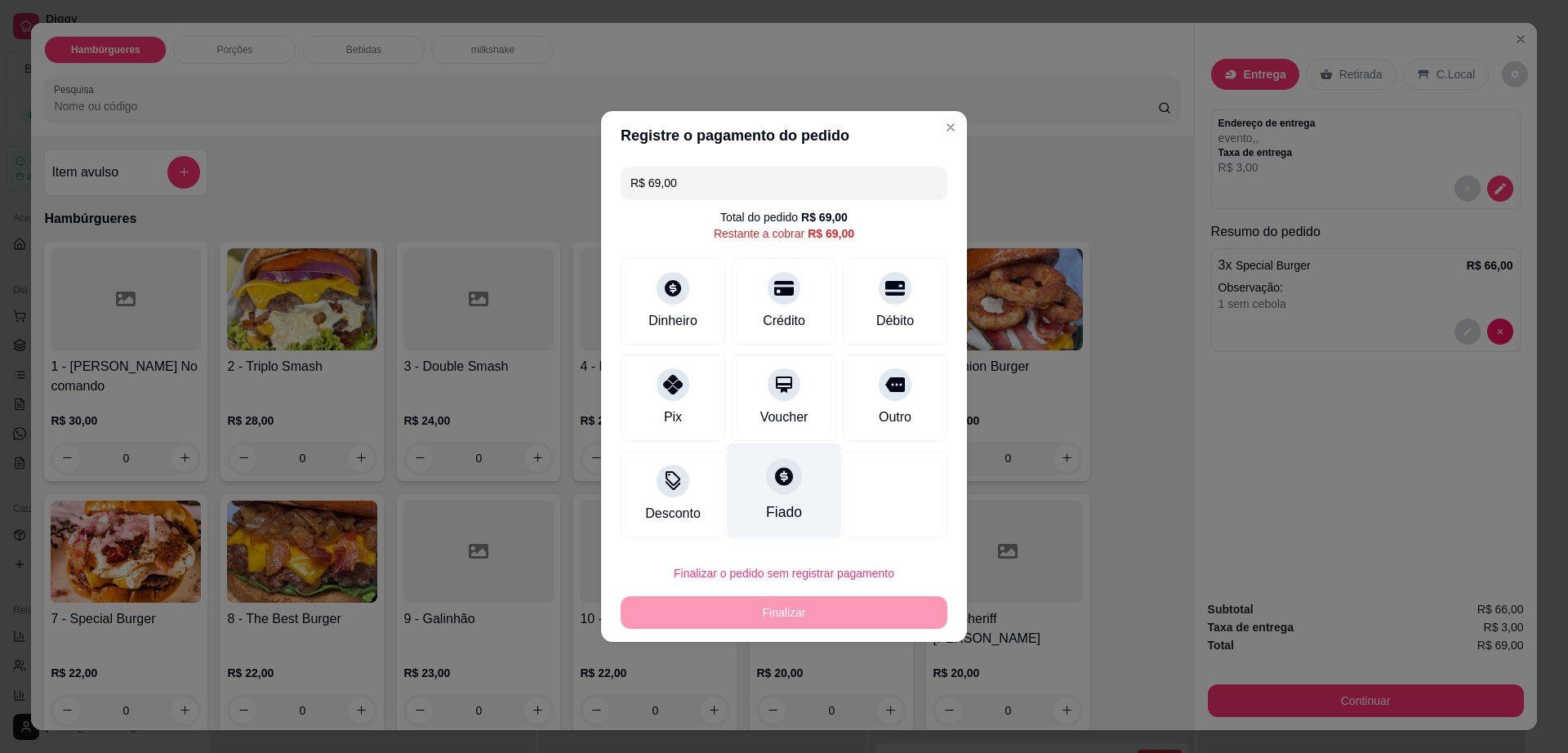
click at [774, 499] on div "Fiado" at bounding box center [785, 491] width 115 height 95
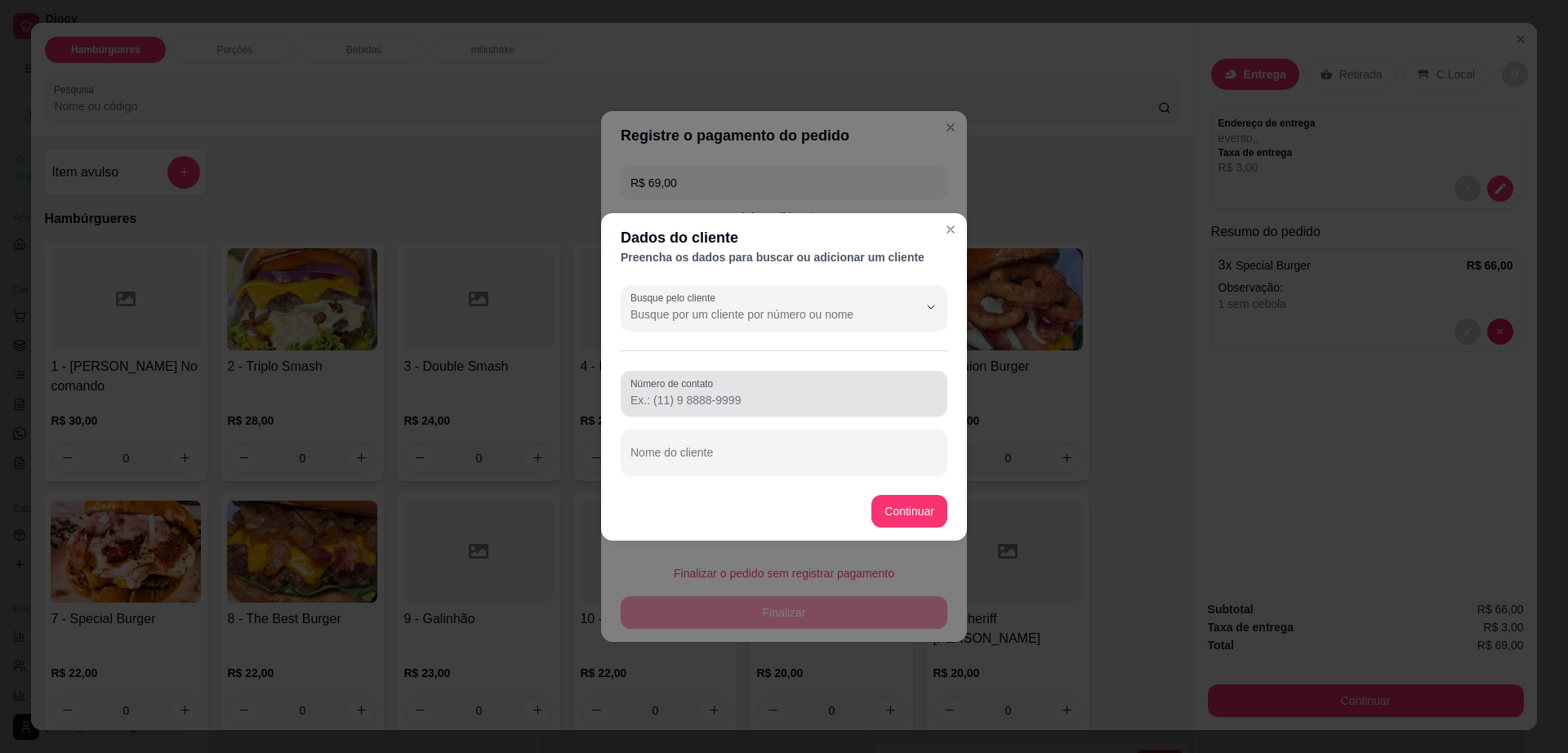
click at [721, 401] on input "Número de contato" at bounding box center [784, 400] width 307 height 16
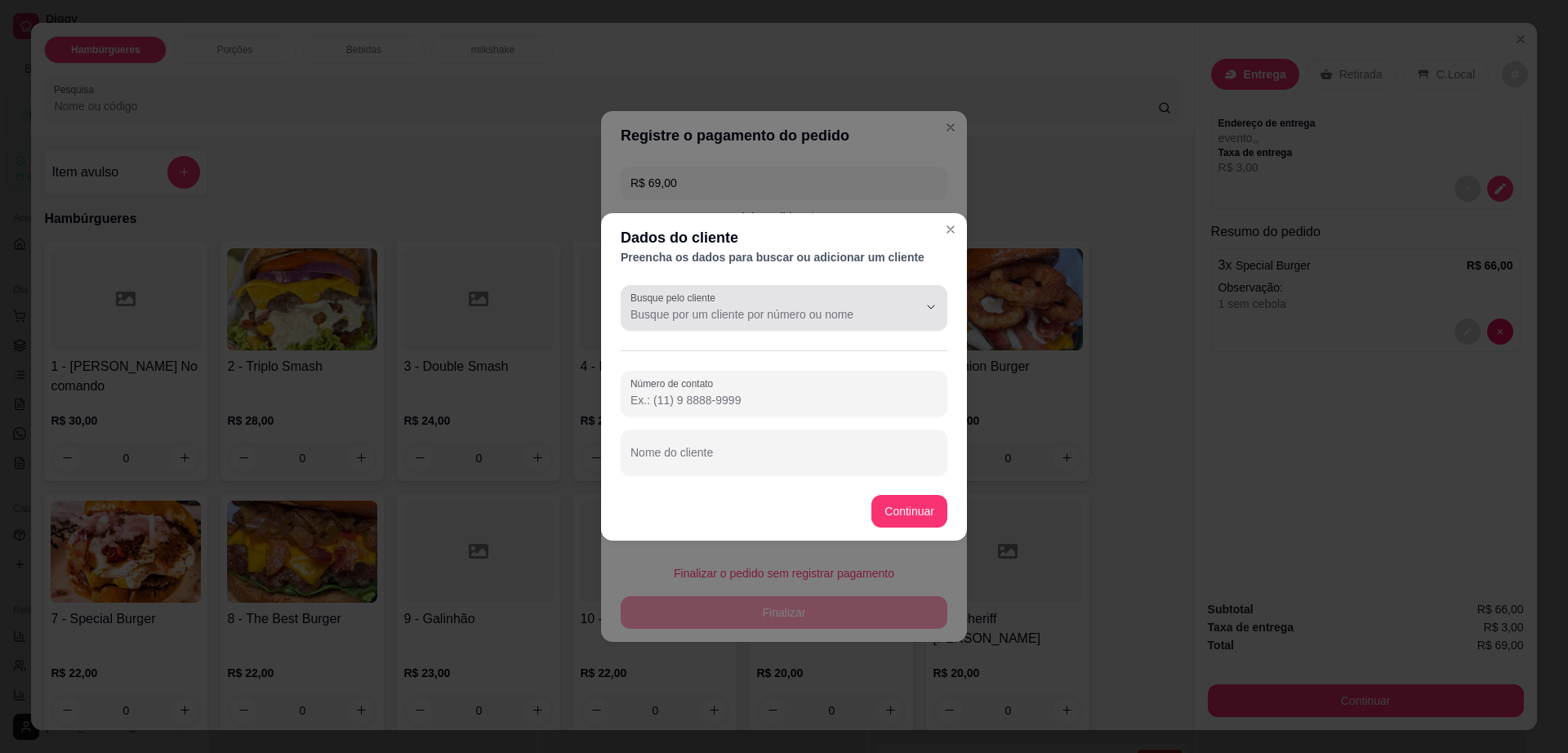
drag, startPoint x: 759, startPoint y: 321, endPoint x: 763, endPoint y: 306, distance: 15.5
click at [759, 321] on div "Busque pelo cliente" at bounding box center [784, 307] width 326 height 46
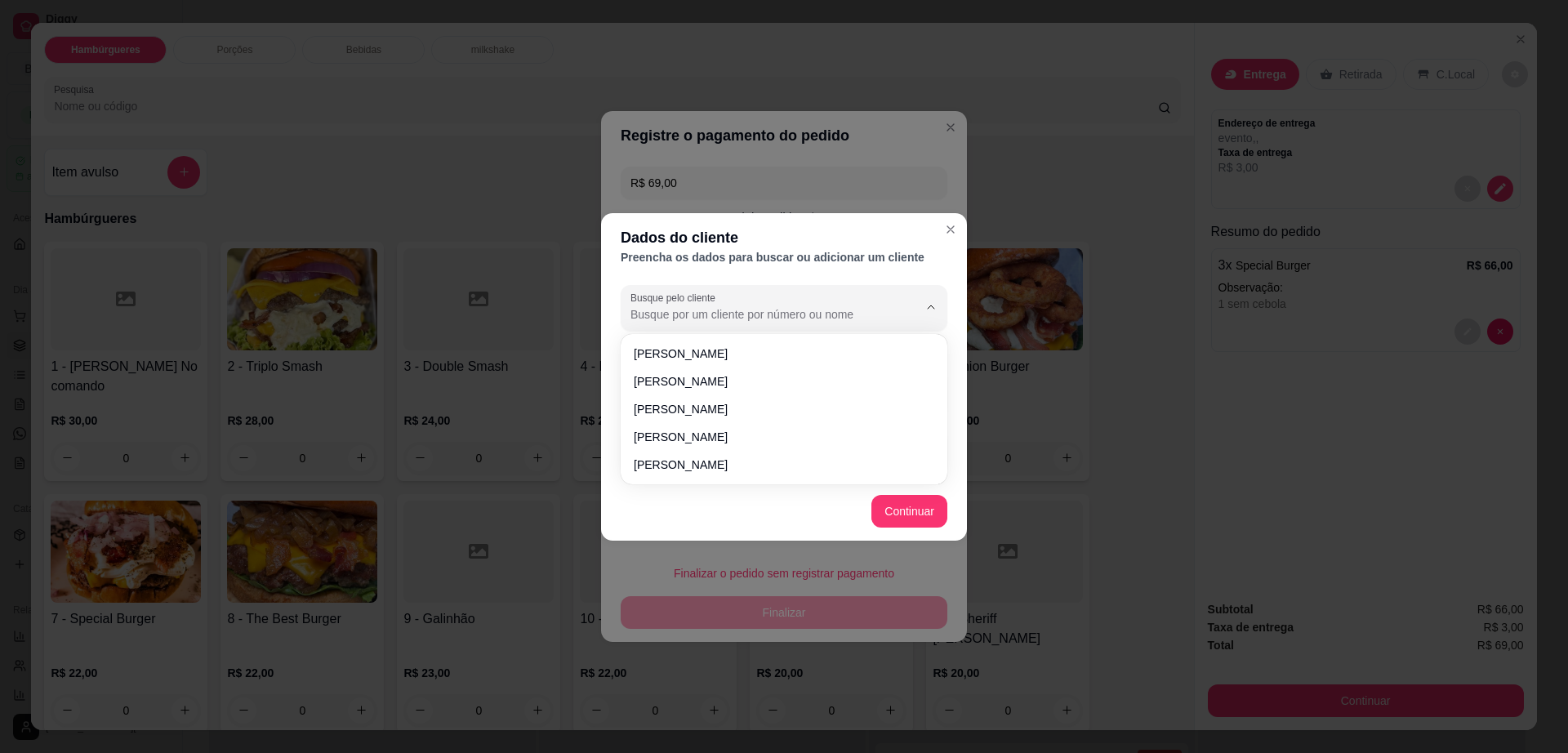
click at [763, 306] on input "Busque pelo cliente" at bounding box center [761, 314] width 262 height 16
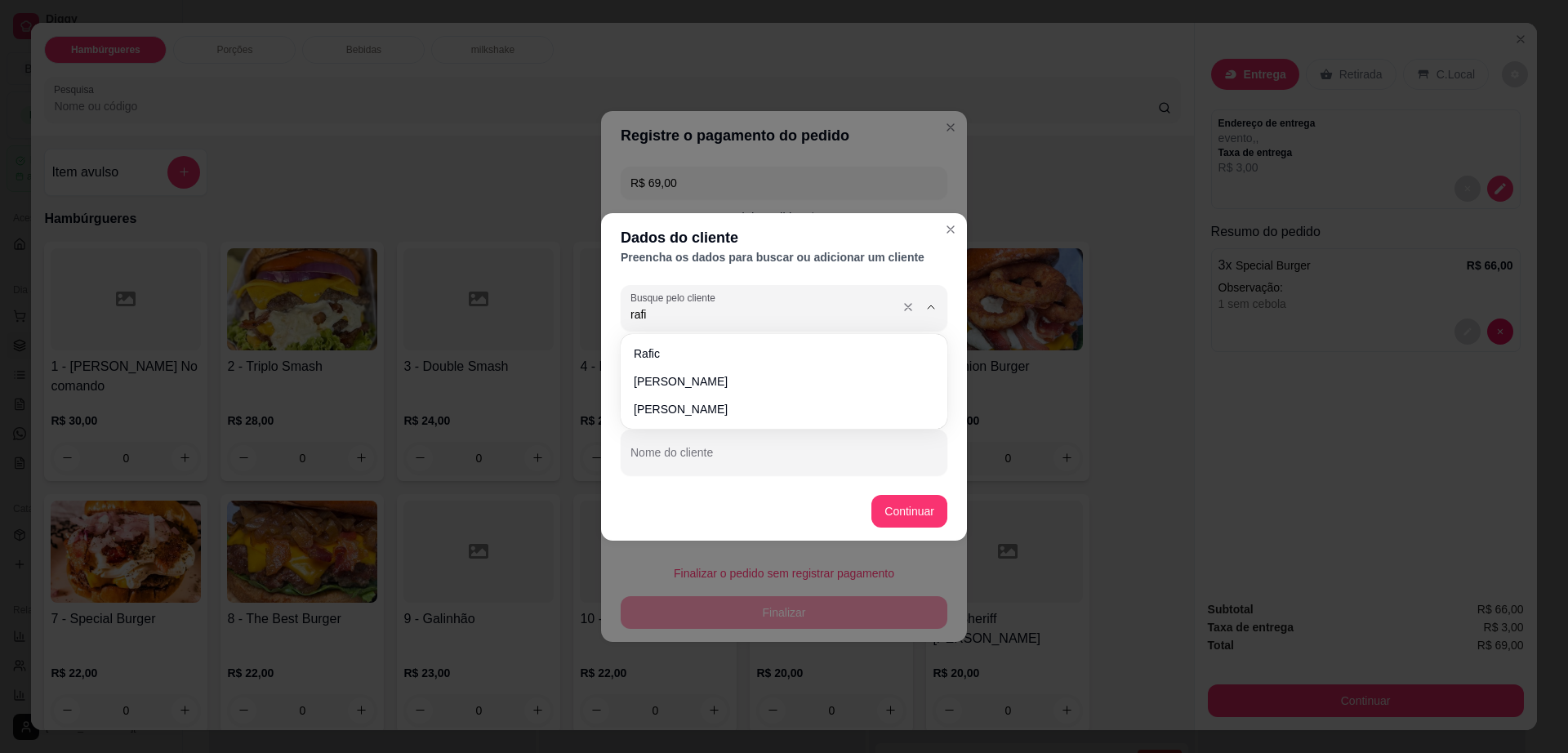
type input "rafic"
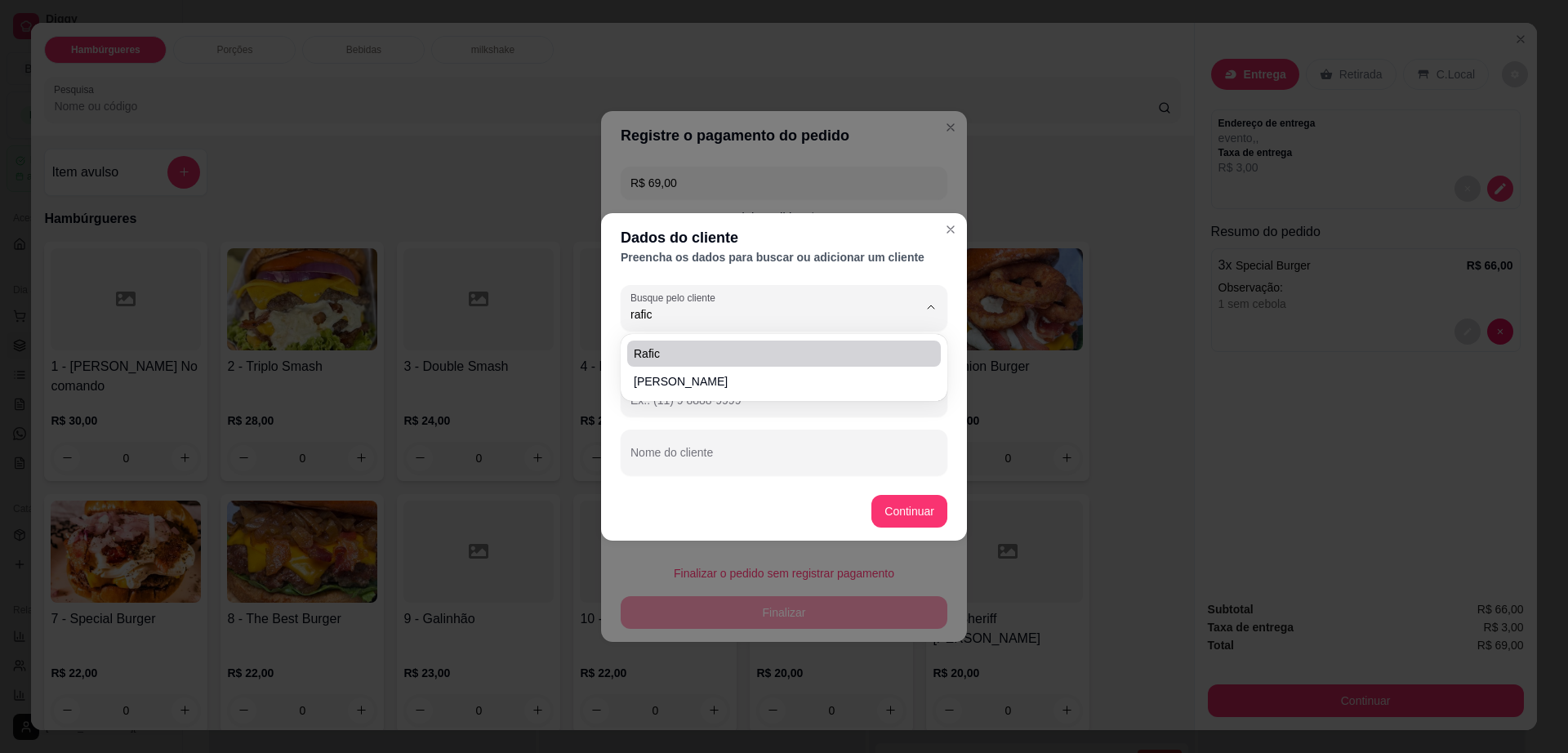
click at [720, 349] on span "rafic" at bounding box center [776, 353] width 285 height 16
type input "(77) 9999-99"
type input "rafic"
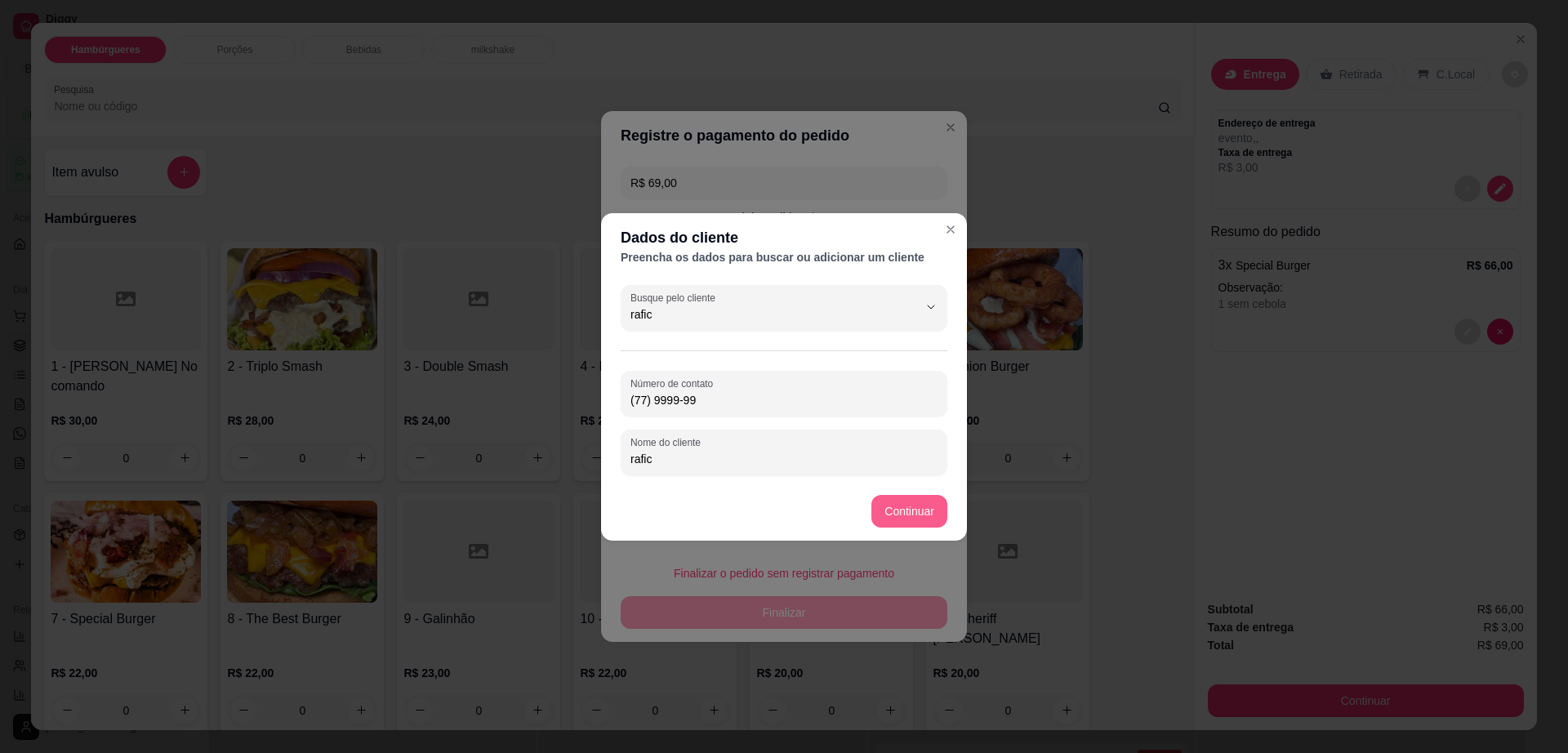
type input "rafic"
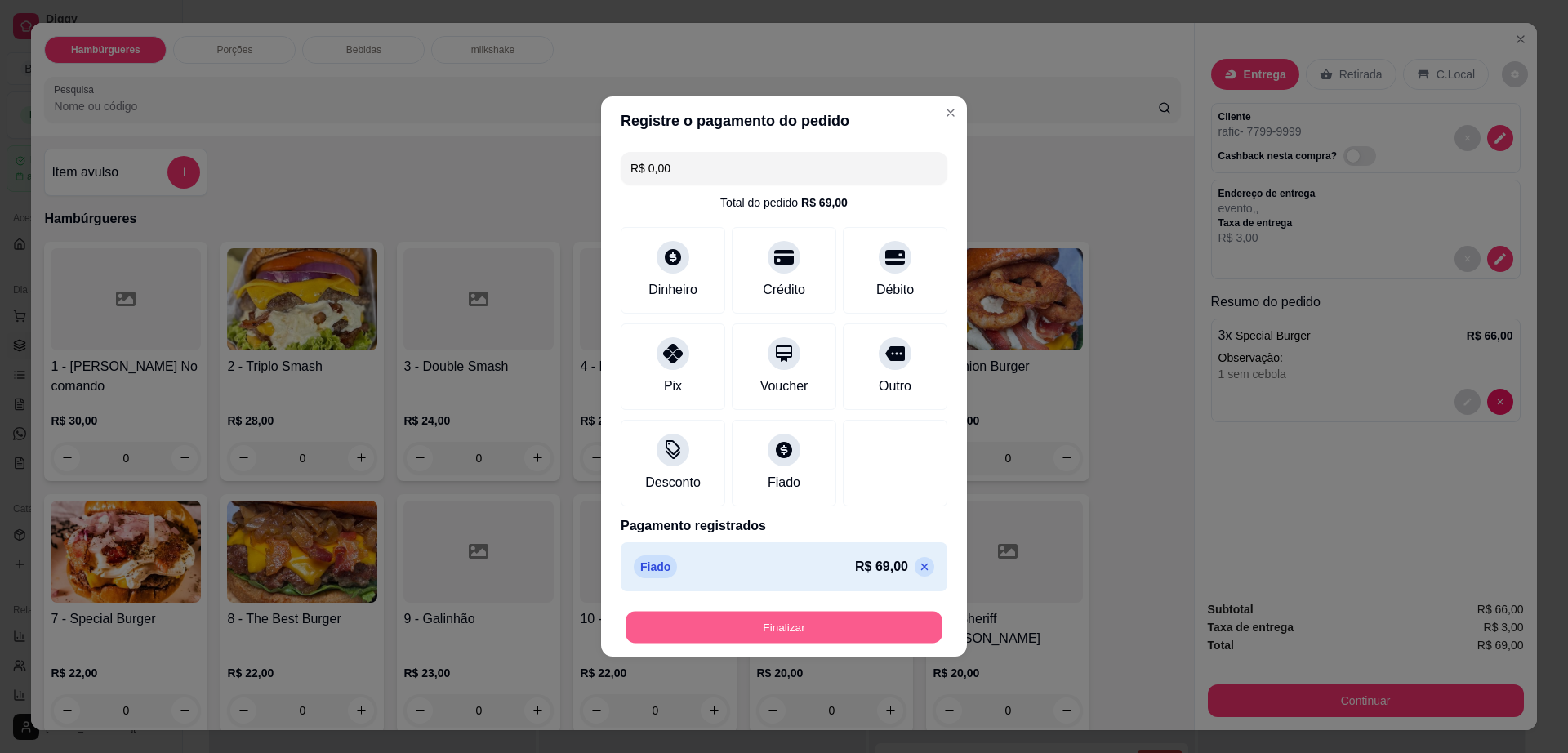
click at [895, 622] on button "Finalizar" at bounding box center [784, 628] width 316 height 32
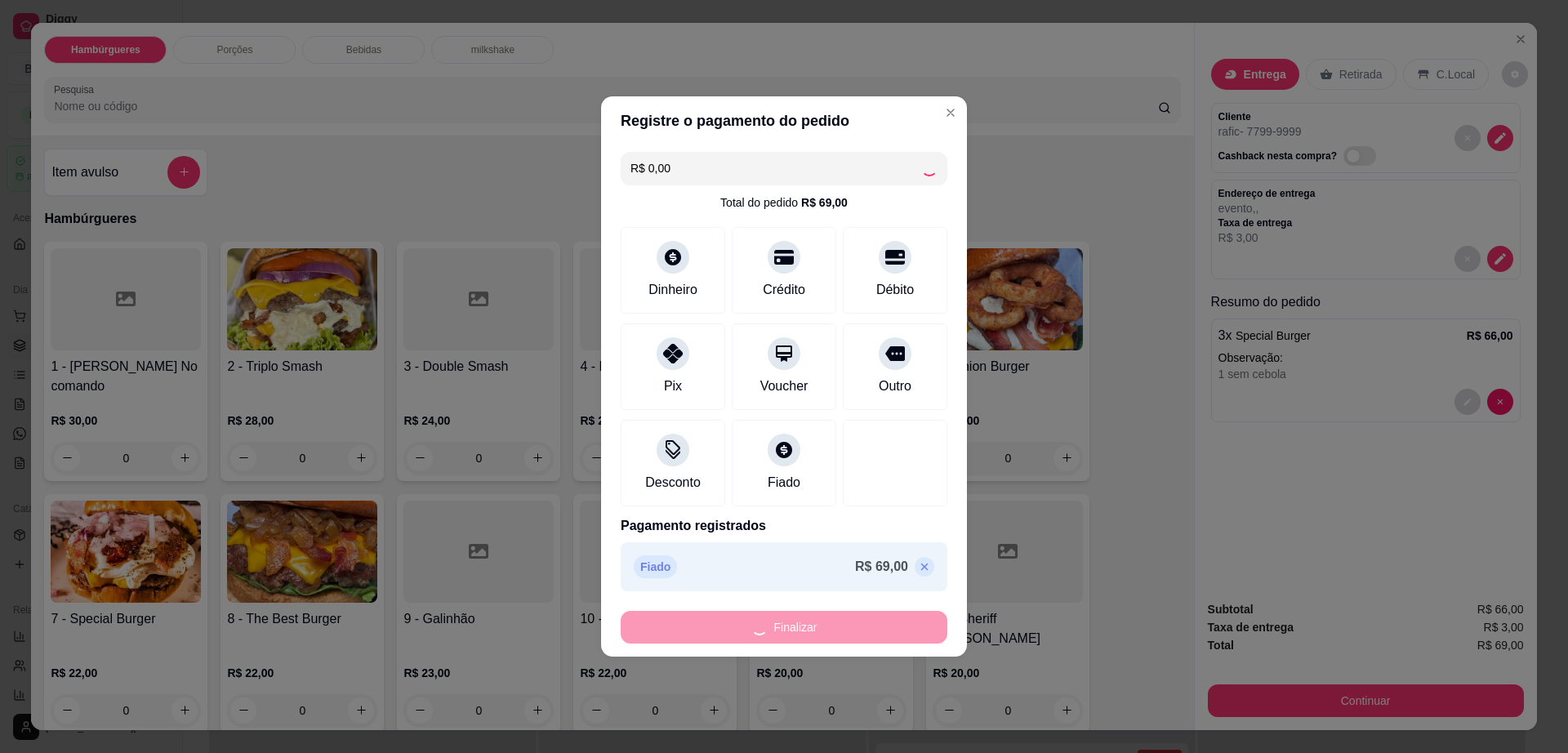
type input "-R$ 69,00"
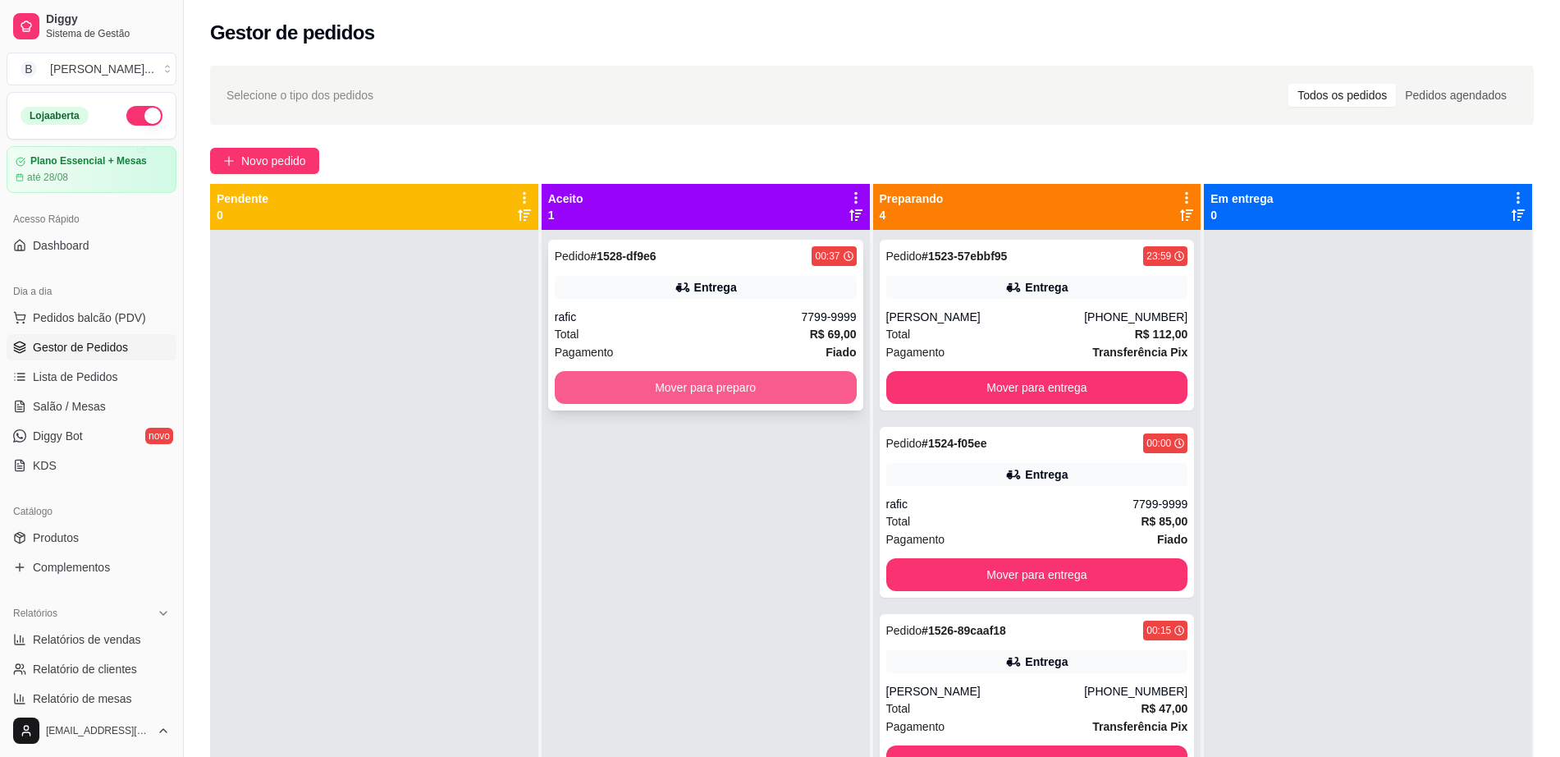
click at [646, 401] on button "Mover para preparo" at bounding box center [706, 387] width 302 height 33
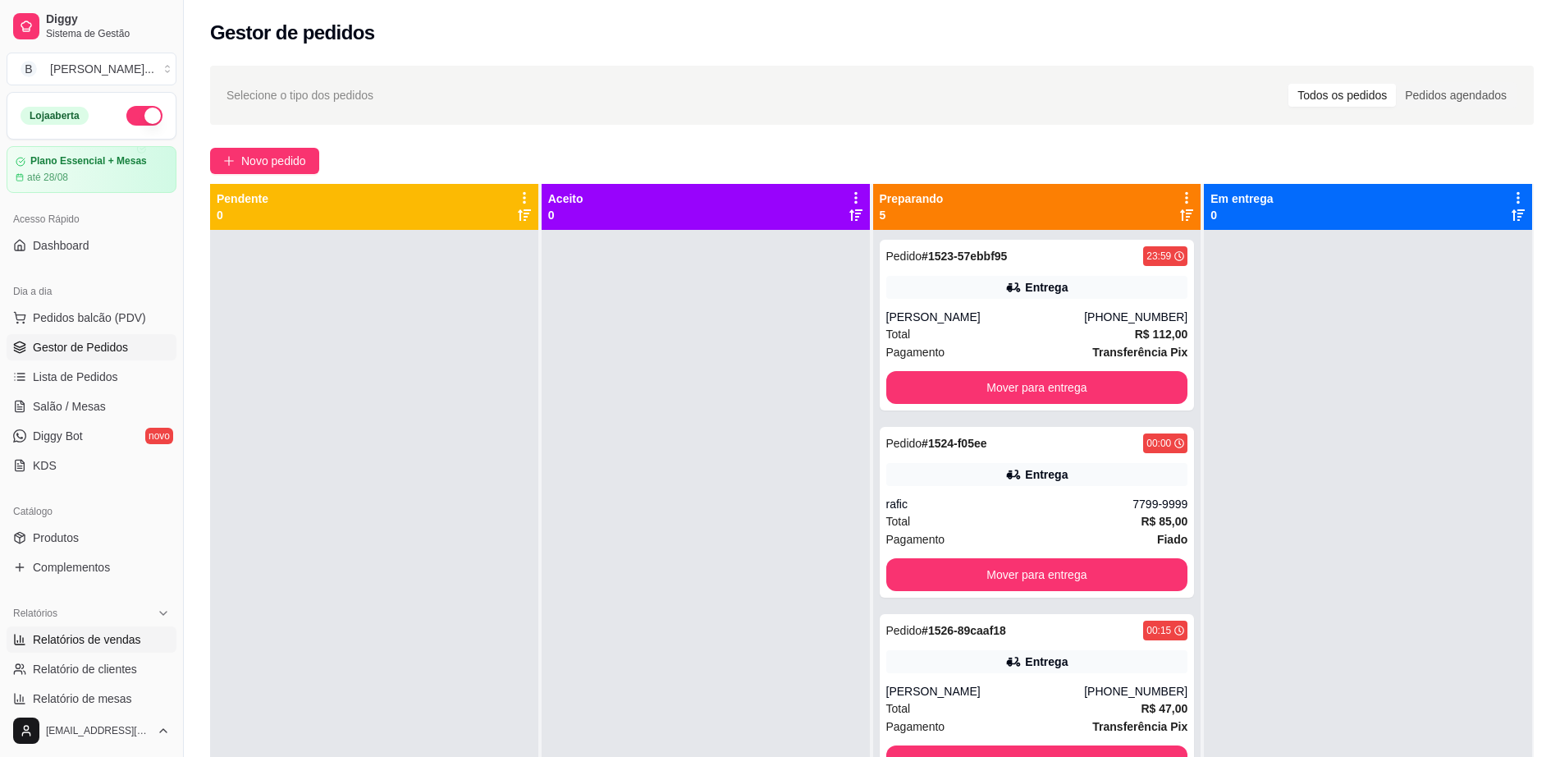
click at [93, 644] on span "Relatórios de vendas" at bounding box center [87, 639] width 108 height 16
select select "ALL"
select select "0"
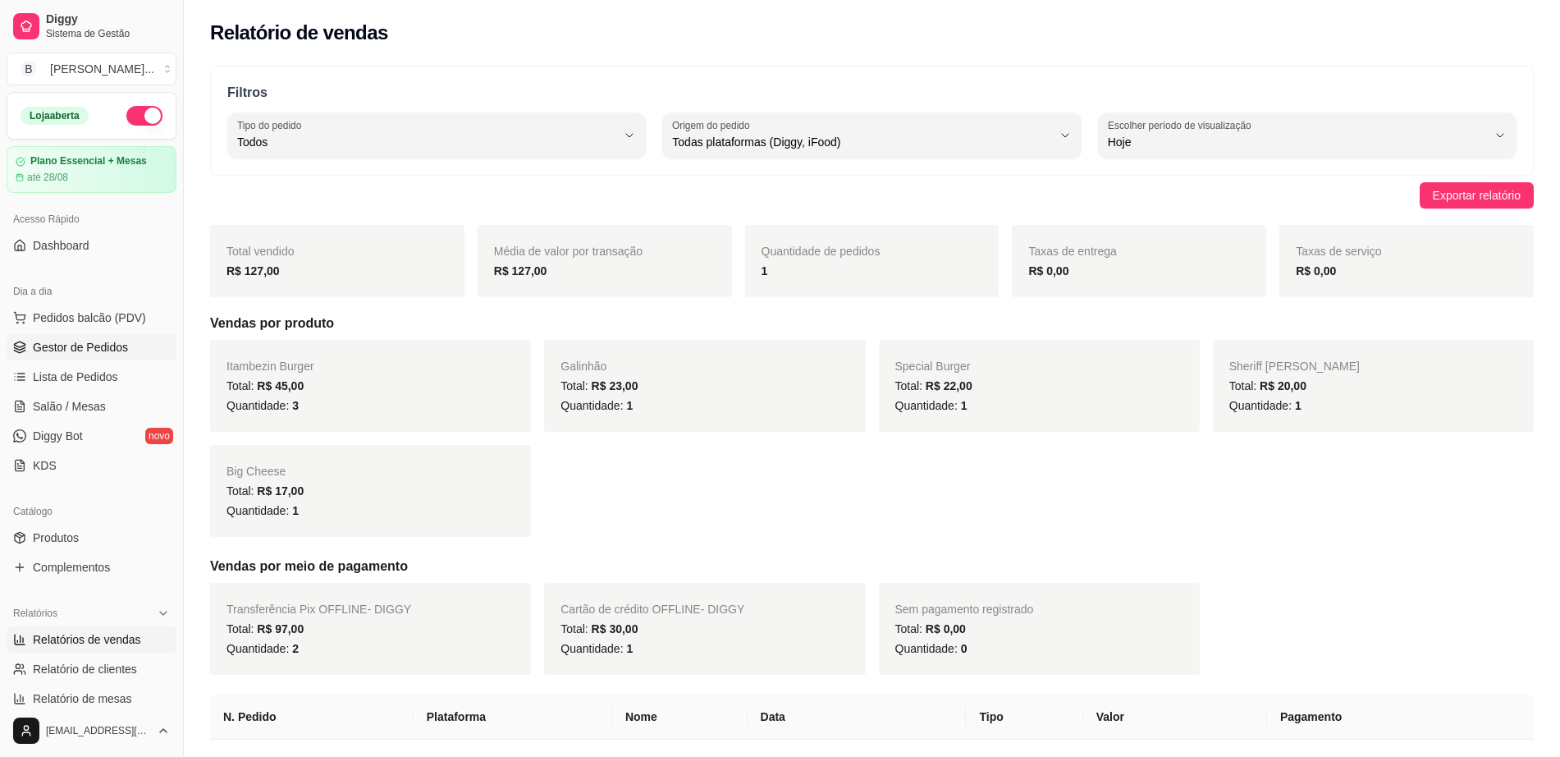
click at [73, 350] on span "Gestor de Pedidos" at bounding box center [80, 347] width 95 height 16
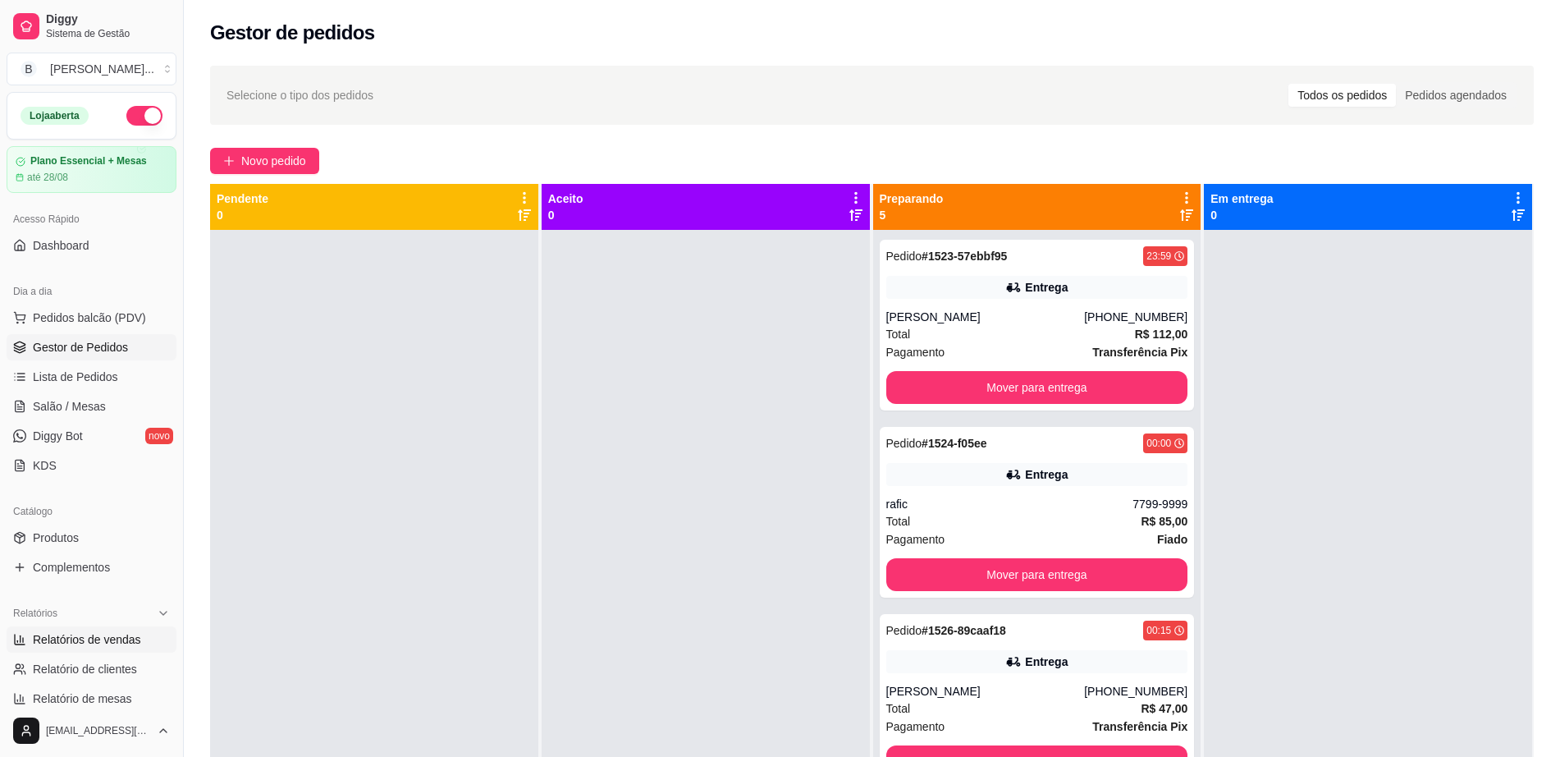
click at [76, 644] on span "Relatórios de vendas" at bounding box center [87, 639] width 108 height 16
select select "ALL"
select select "0"
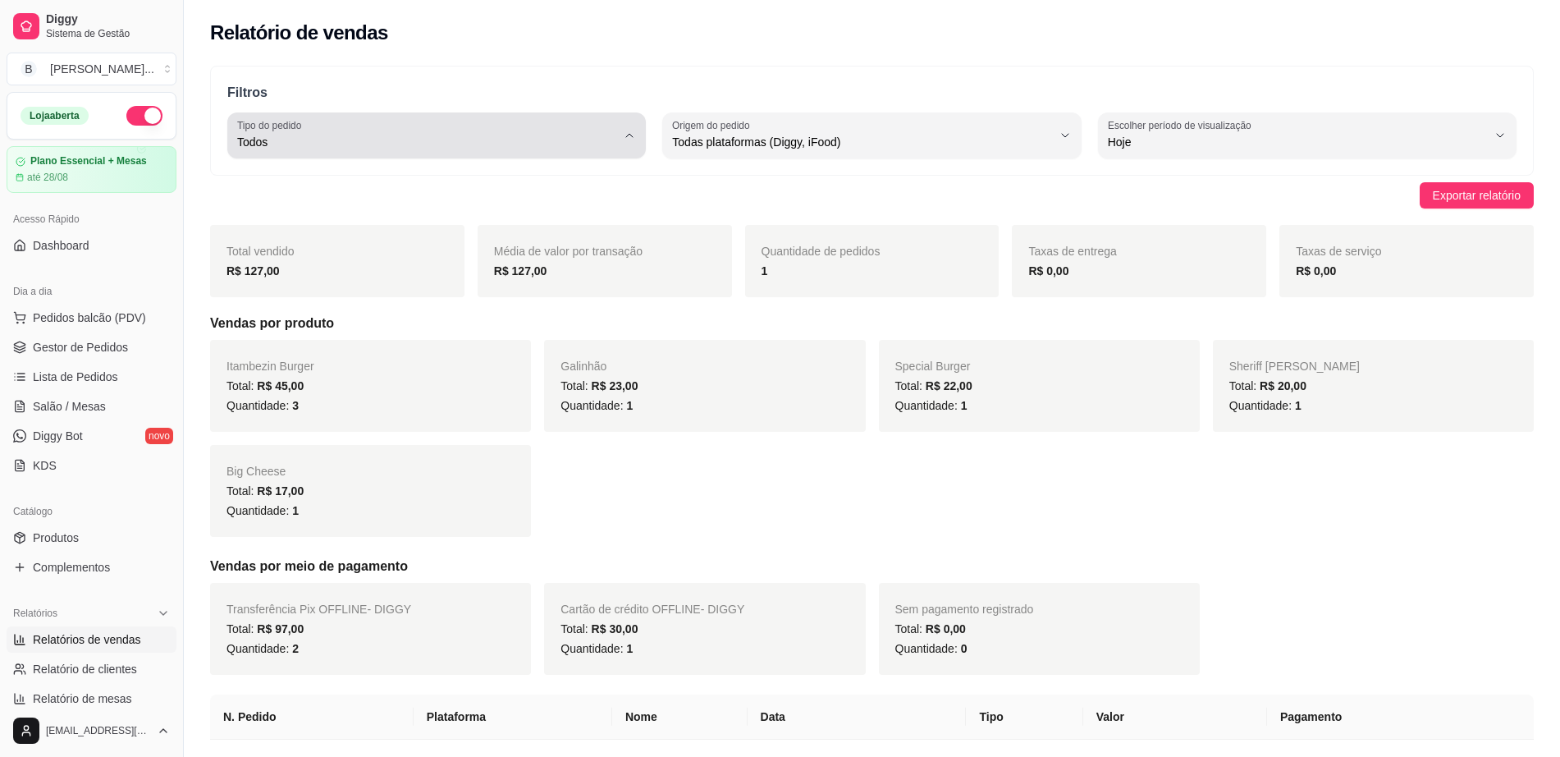
click at [449, 135] on span "Todos" at bounding box center [426, 142] width 379 height 16
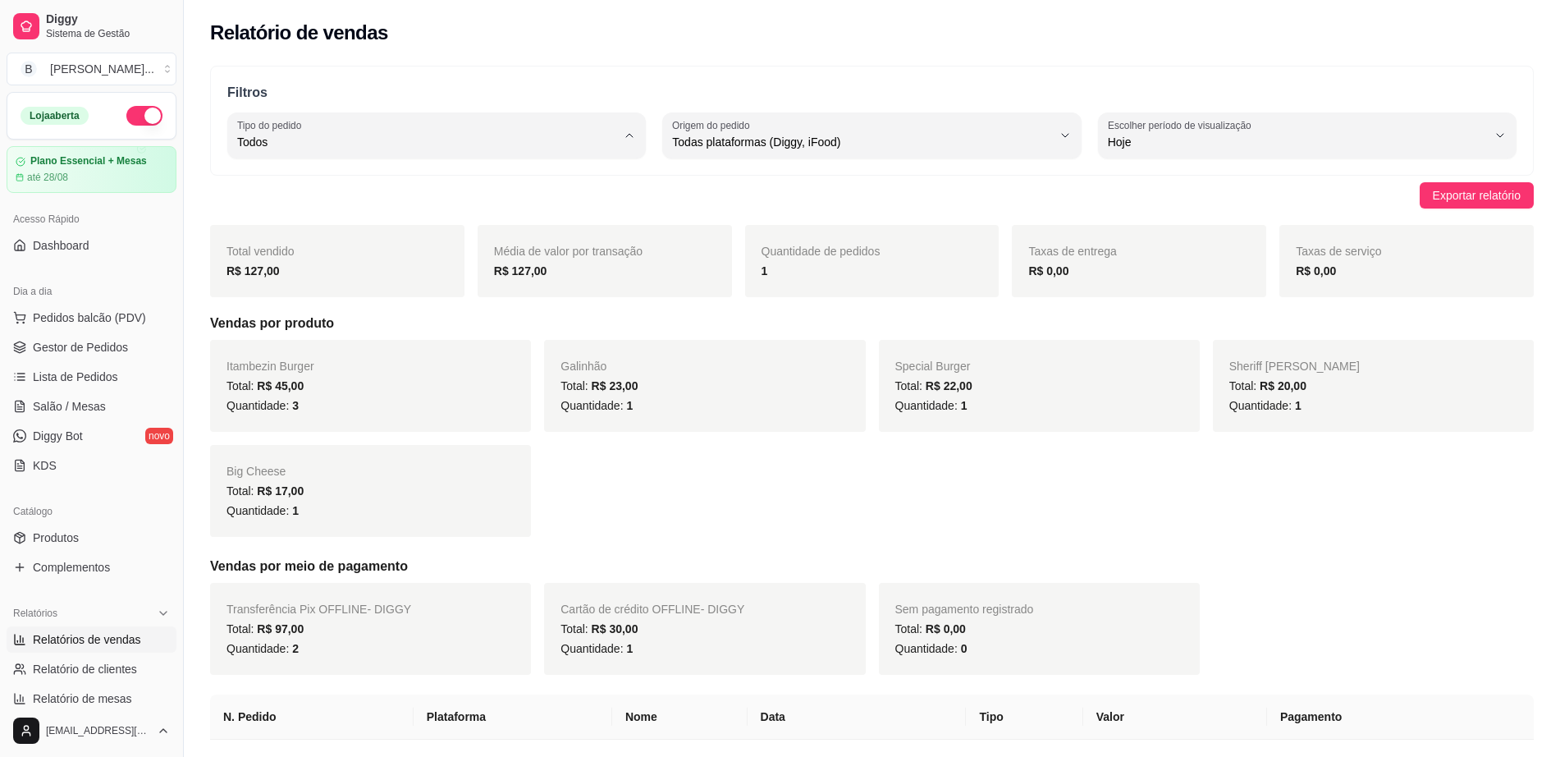
click at [442, 219] on li "Entrega" at bounding box center [437, 207] width 390 height 25
type input "DELIVERY"
select select "DELIVERY"
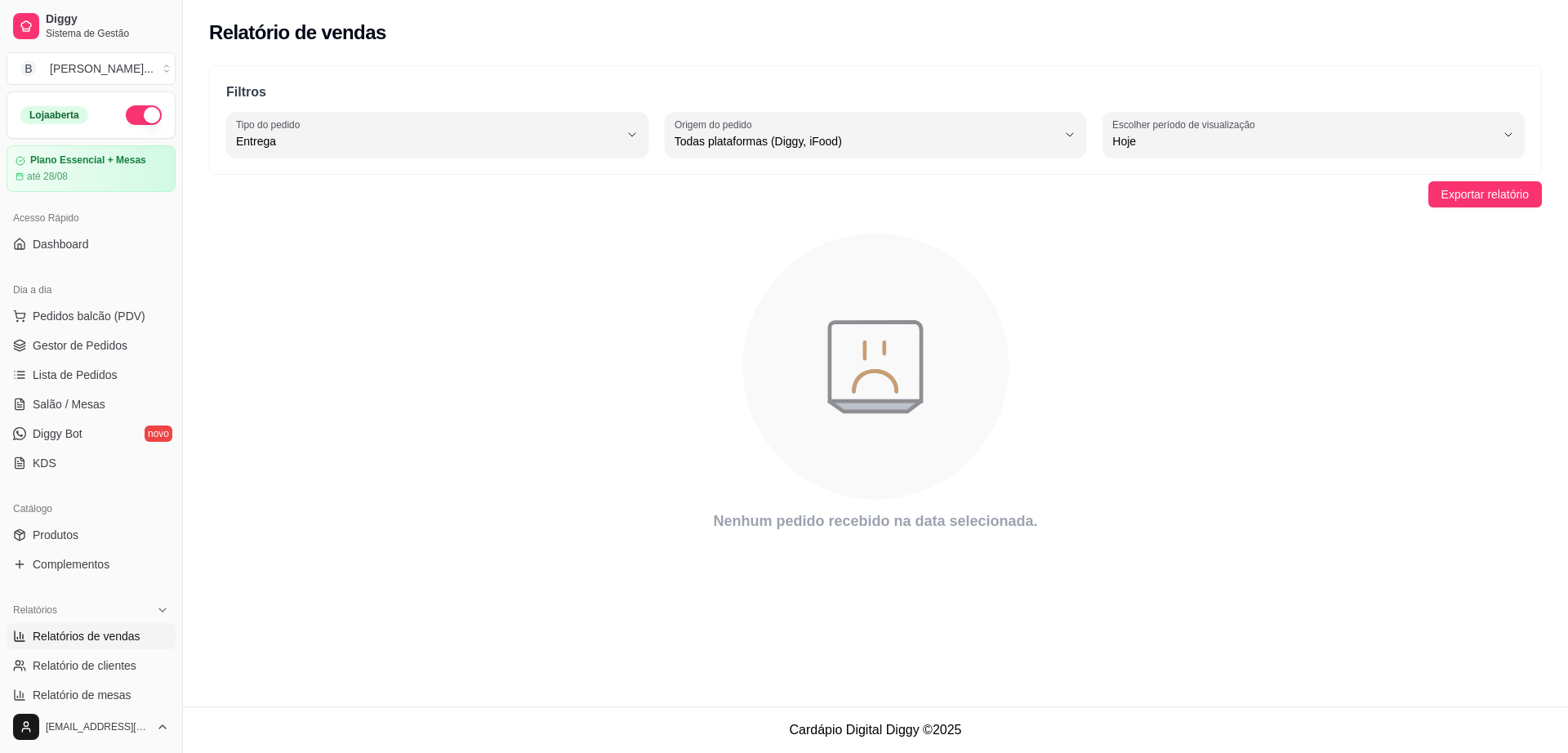
click at [1178, 146] on span "Hoje" at bounding box center [1303, 141] width 383 height 16
click at [1180, 215] on span "Ontem" at bounding box center [1305, 207] width 364 height 16
type input "1"
select select "1"
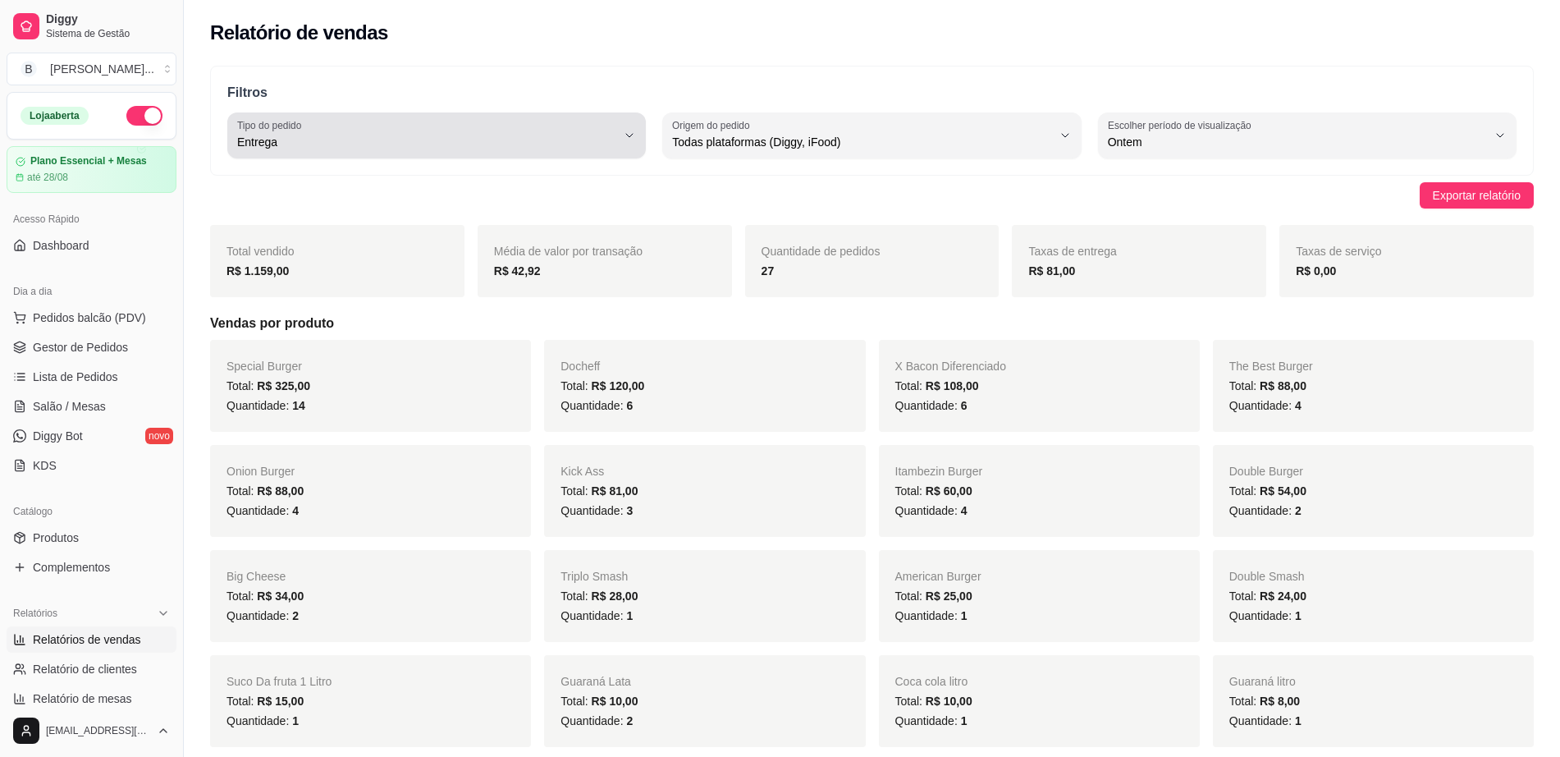
click at [392, 143] on span "Entrega" at bounding box center [426, 142] width 379 height 16
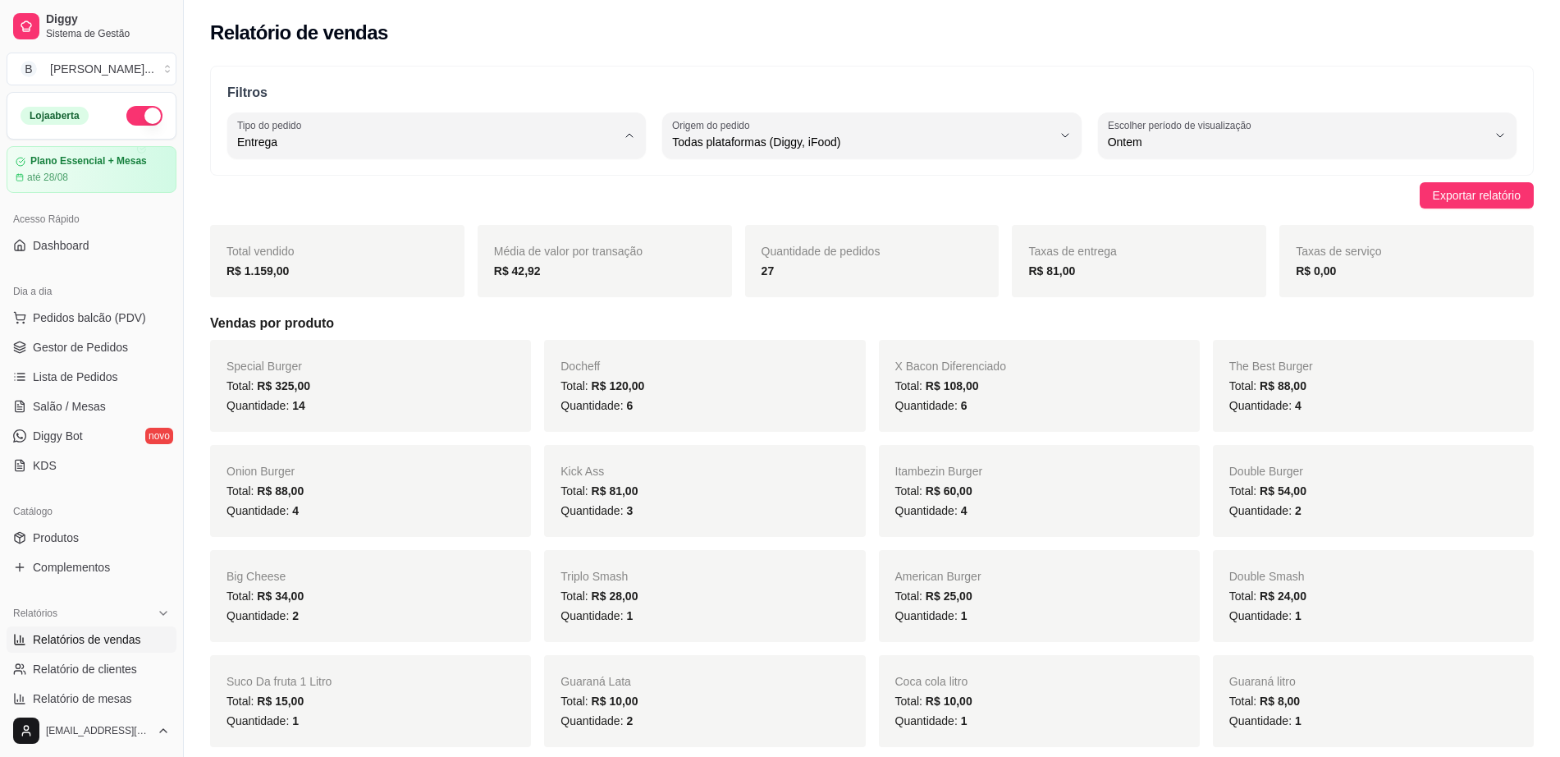
click at [334, 187] on span "Todos" at bounding box center [429, 181] width 361 height 16
type input "ALL"
select select "ALL"
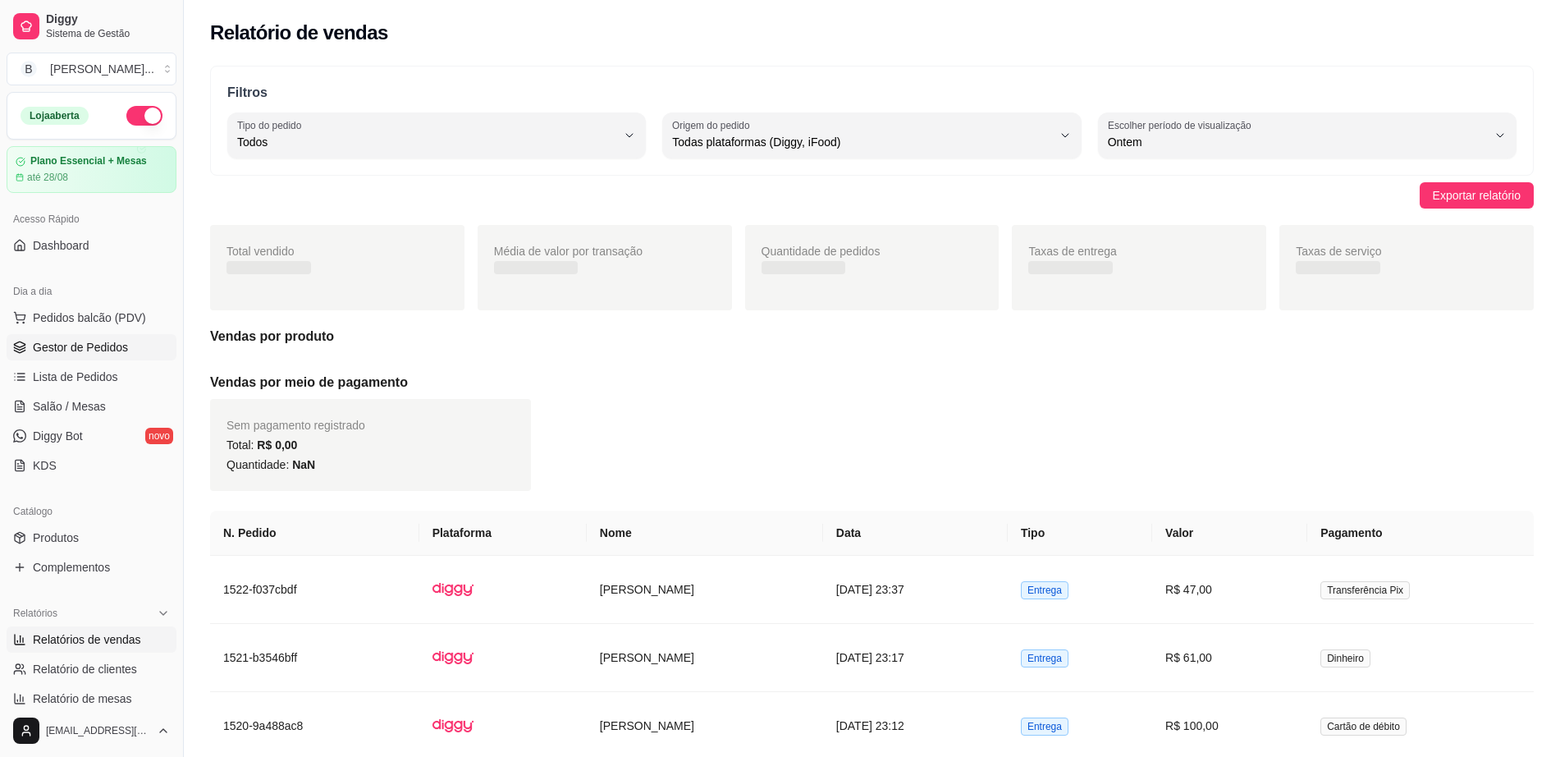
click at [84, 344] on span "Gestor de Pedidos" at bounding box center [80, 347] width 95 height 16
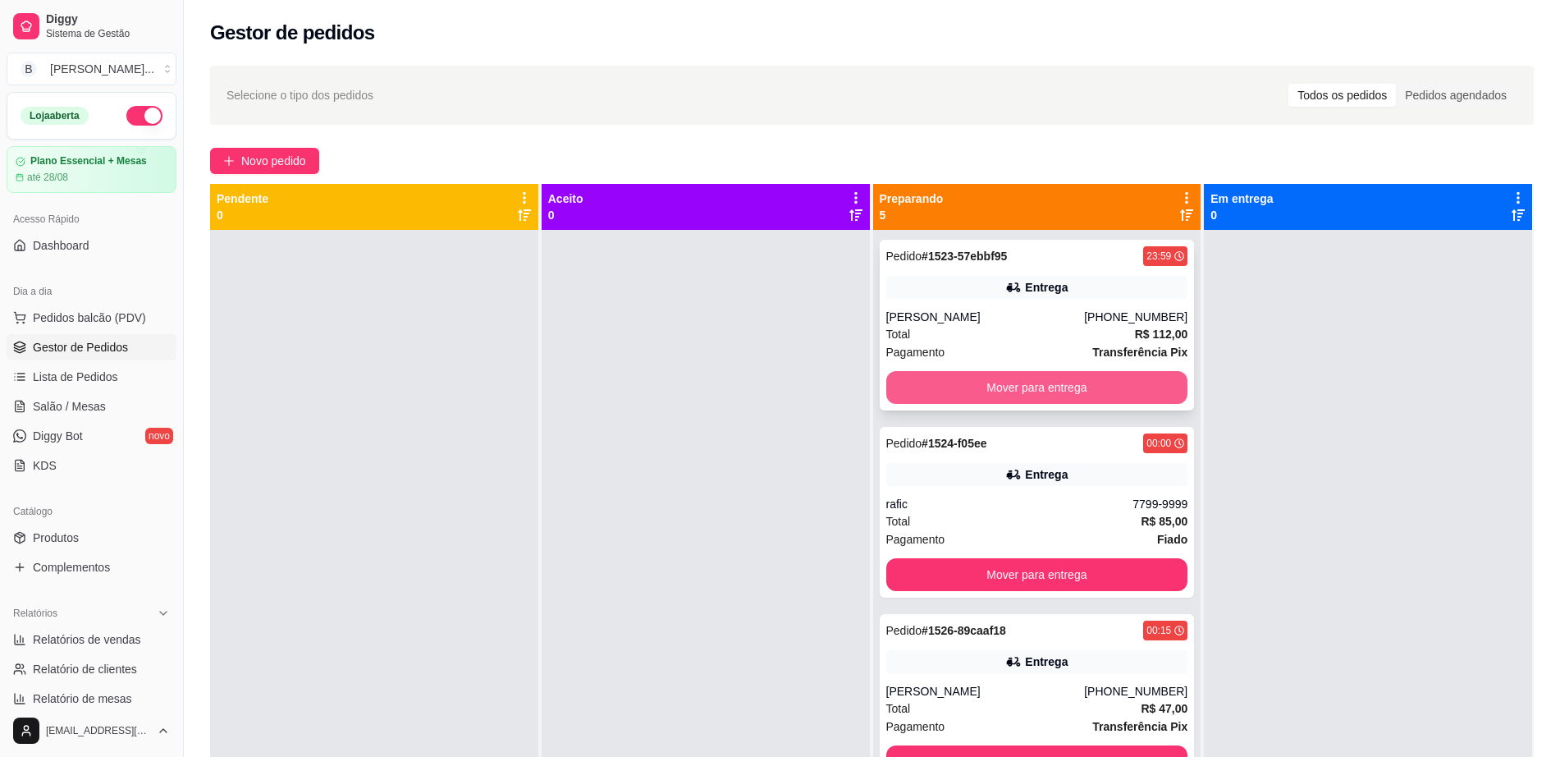
click at [1027, 382] on button "Mover para entrega" at bounding box center [1037, 387] width 302 height 33
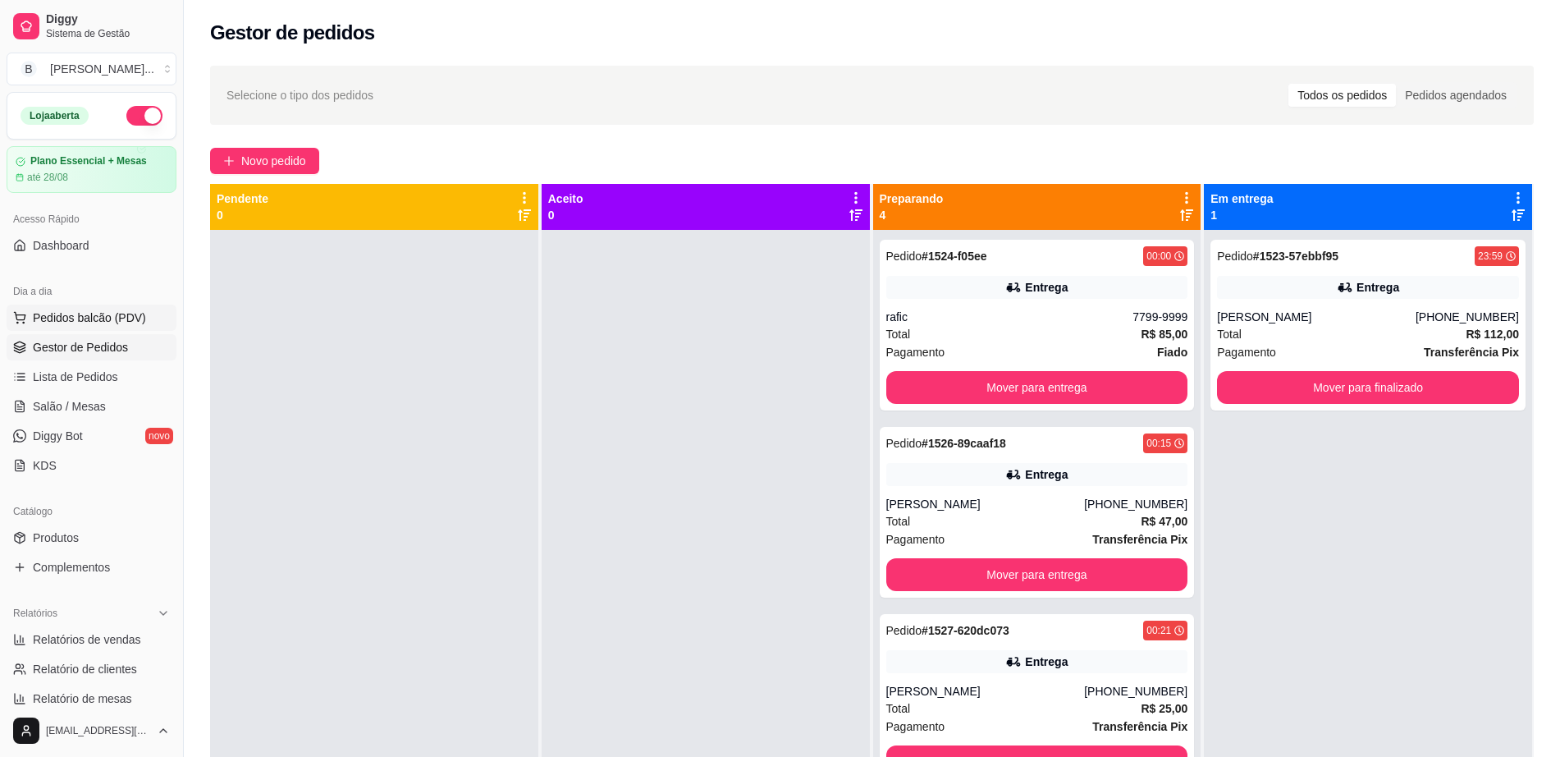
click at [121, 311] on span "Pedidos balcão (PDV)" at bounding box center [89, 317] width 113 height 16
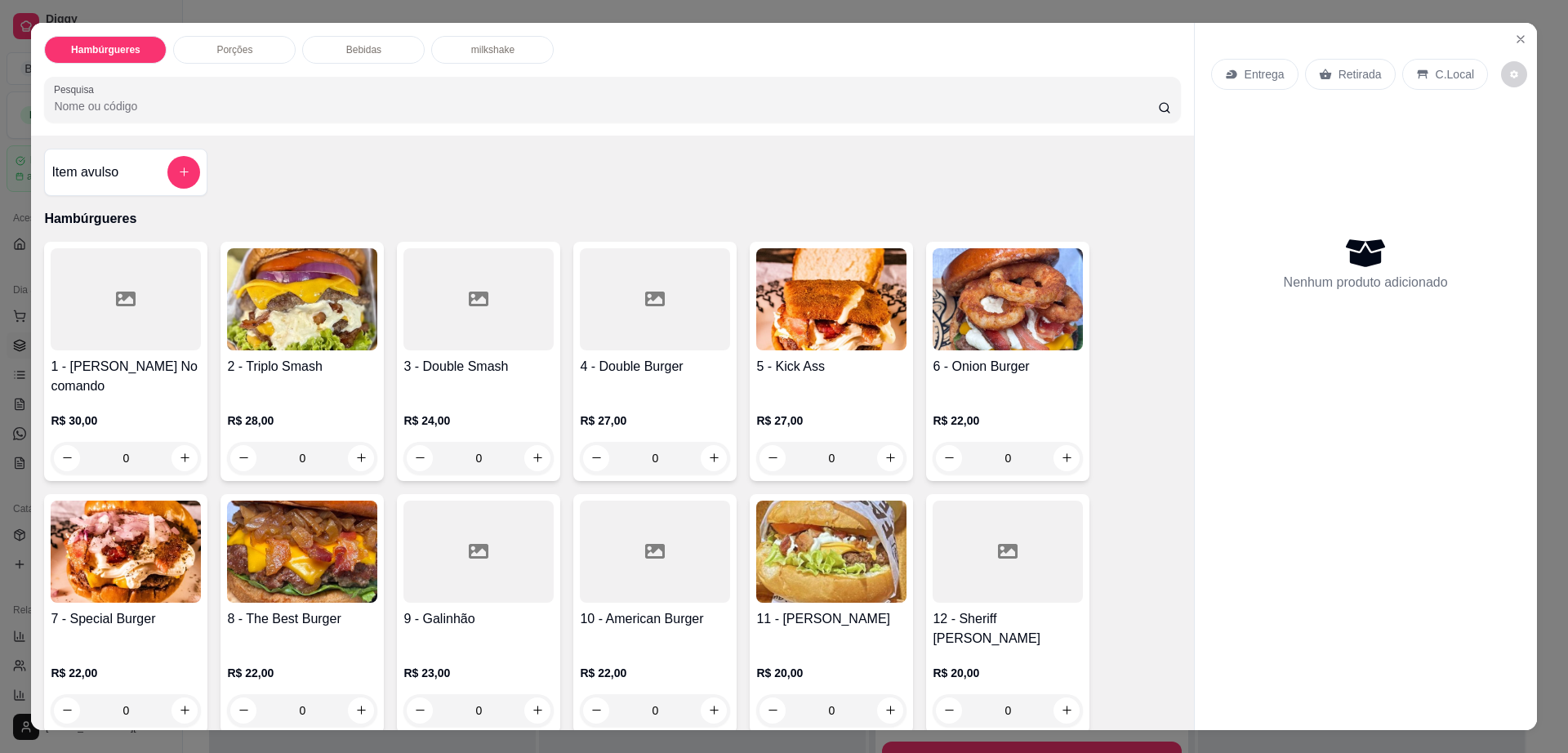
click at [800, 349] on img at bounding box center [831, 299] width 150 height 102
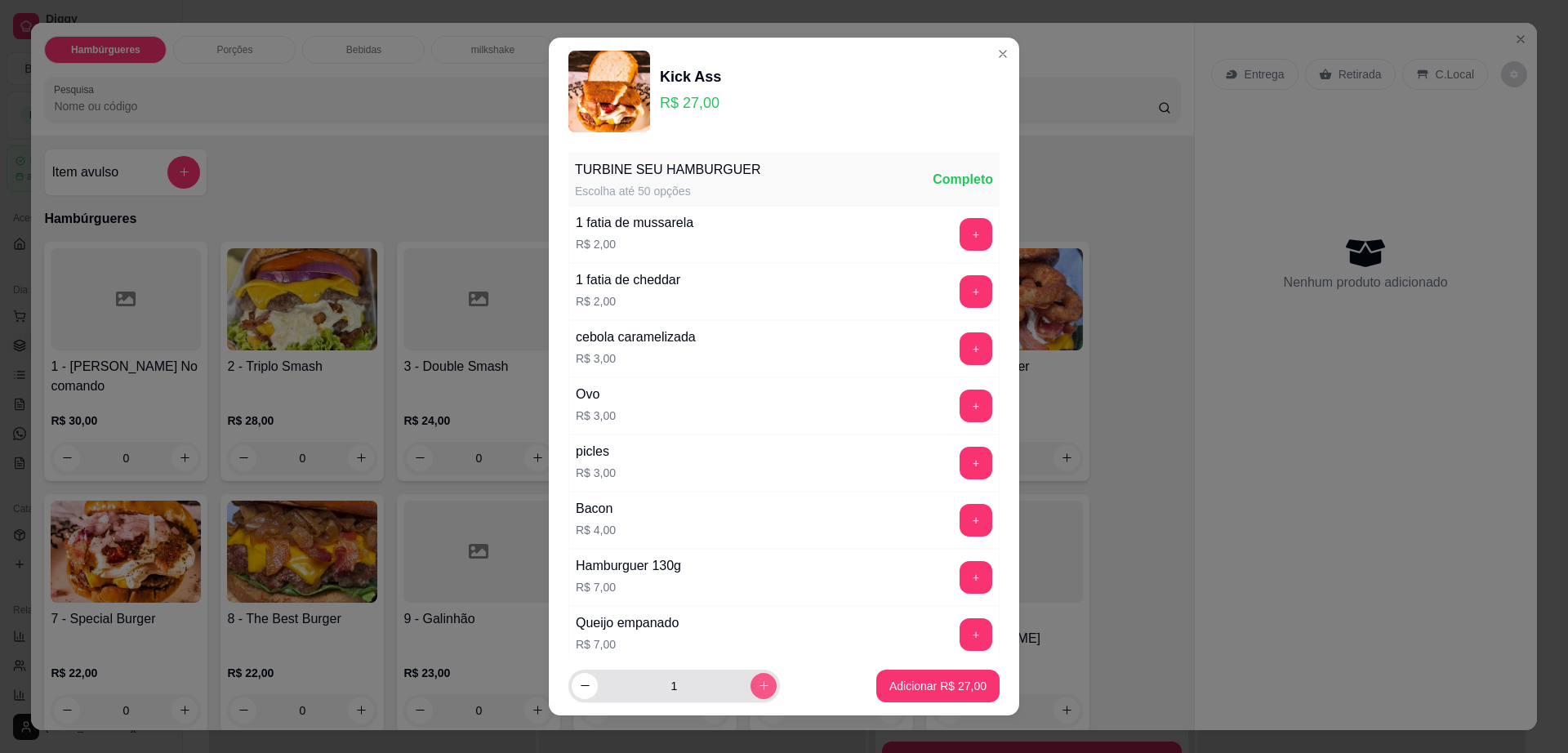
click at [750, 685] on button "increase-product-quantity" at bounding box center [763, 685] width 26 height 26
type input "2"
click at [928, 687] on p "Adicionar R$ 54,00" at bounding box center [938, 685] width 98 height 16
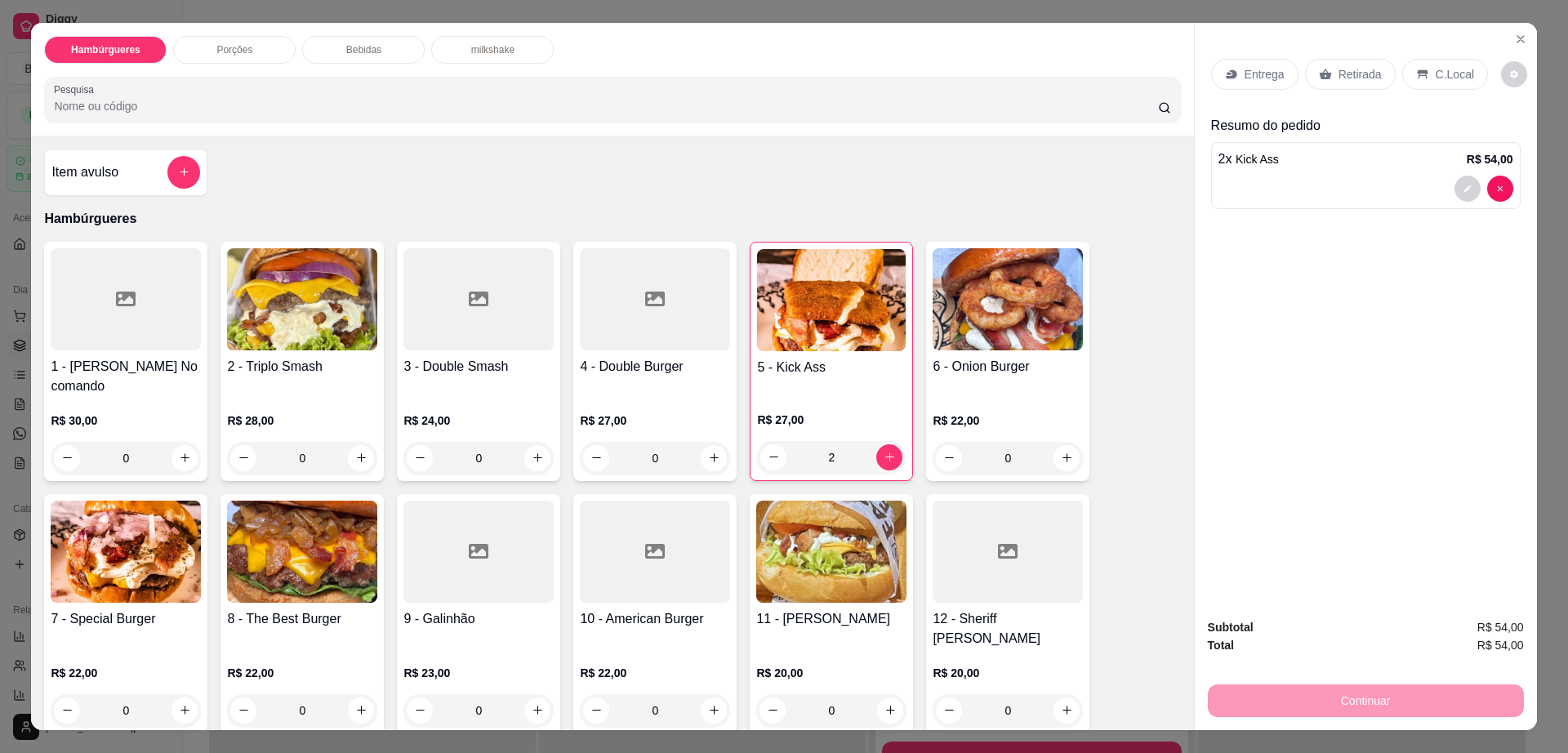
click at [1363, 66] on p "Retirada" at bounding box center [1360, 74] width 44 height 16
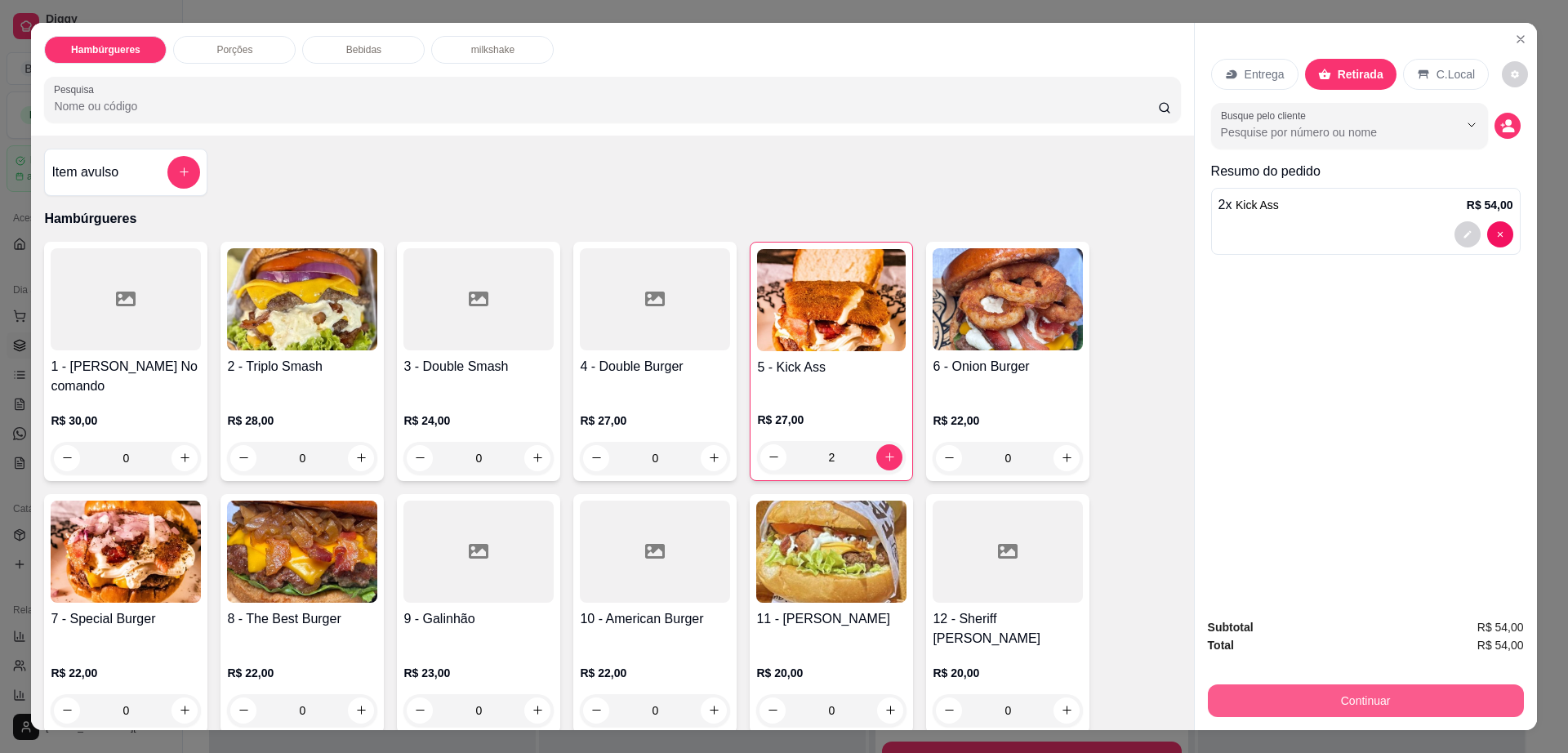
click at [1346, 697] on button "Continuar" at bounding box center [1366, 700] width 316 height 33
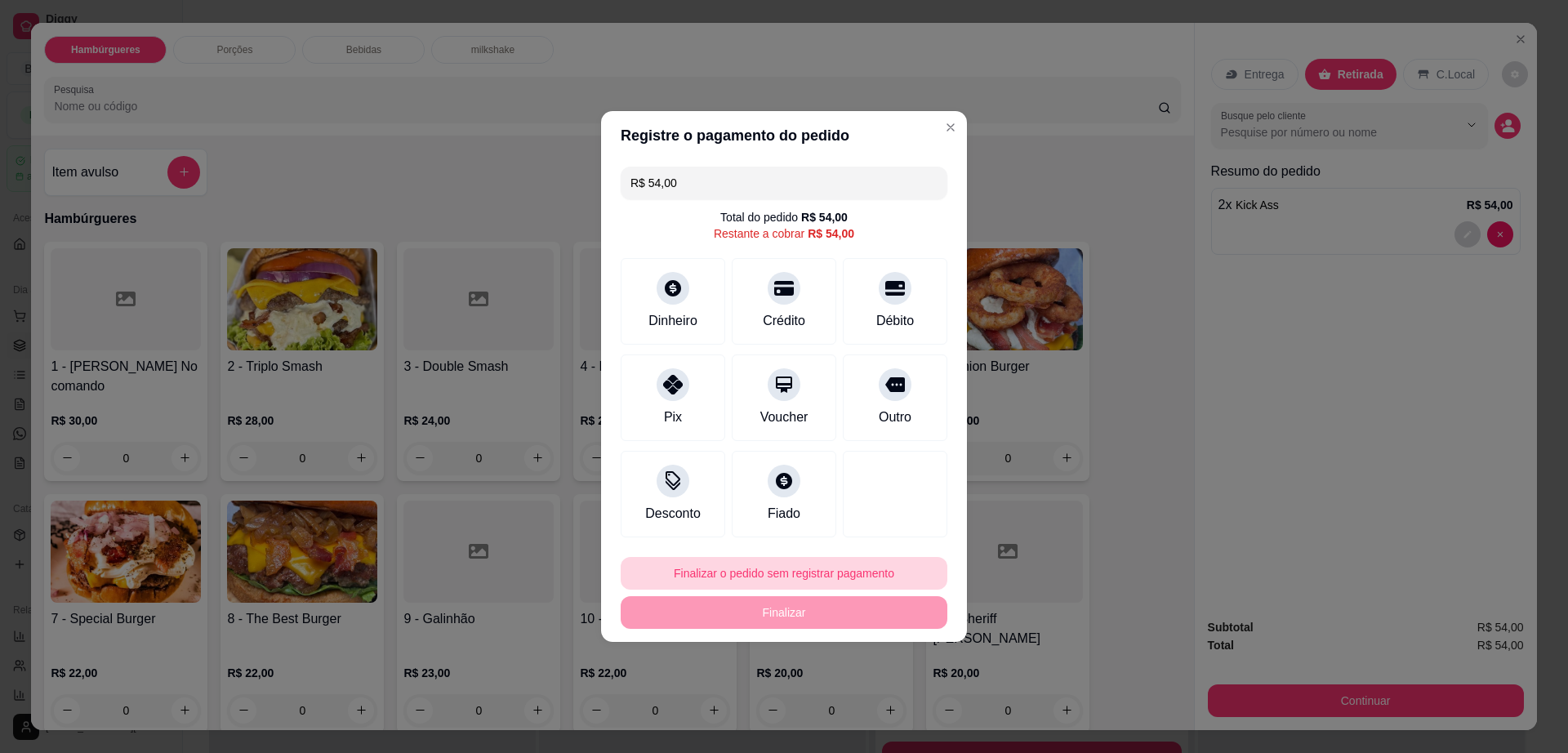
click at [724, 566] on button "Finalizar o pedido sem registrar pagamento" at bounding box center [784, 573] width 326 height 33
click at [880, 706] on button "Confirmar" at bounding box center [887, 706] width 61 height 25
type input "0"
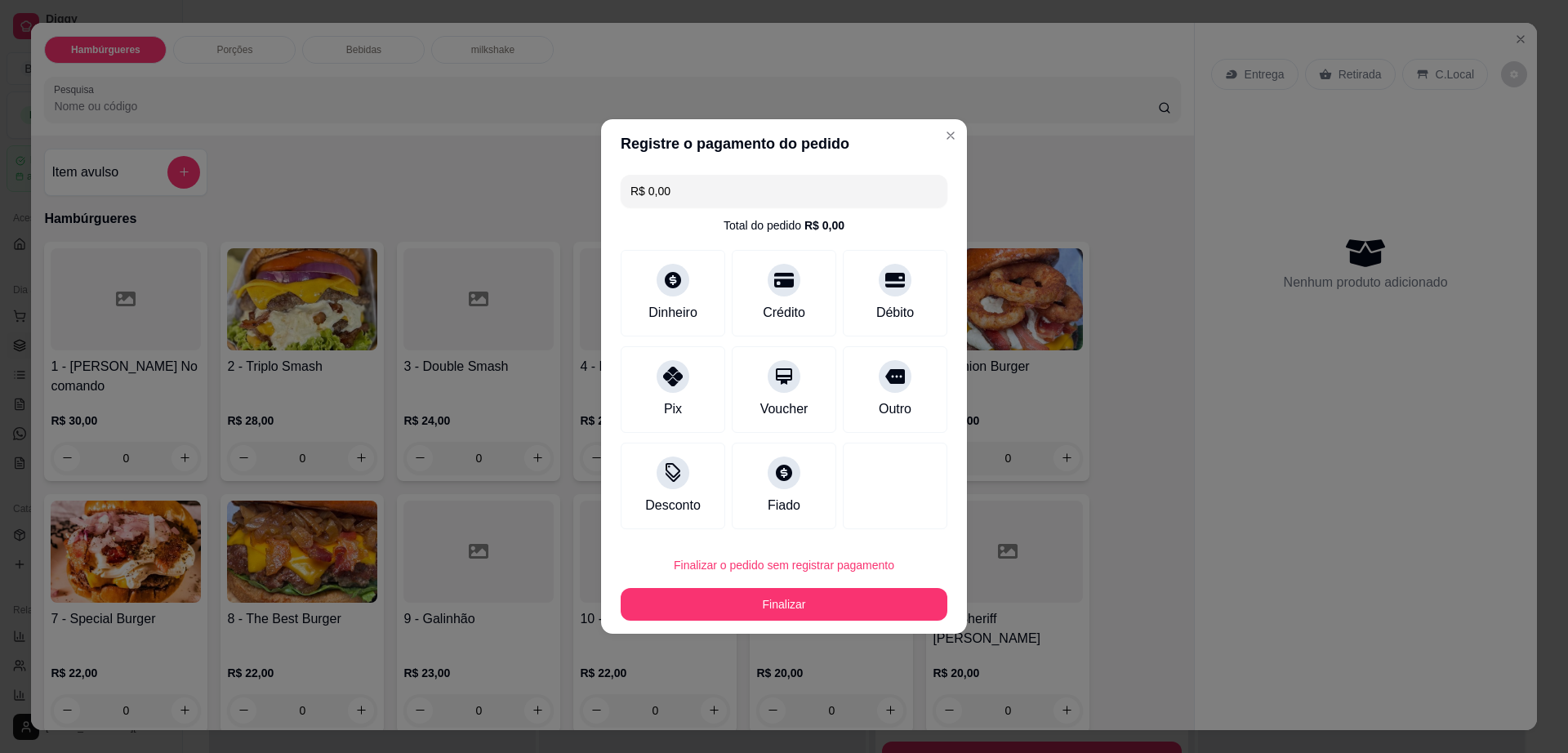
type input "R$ 0,00"
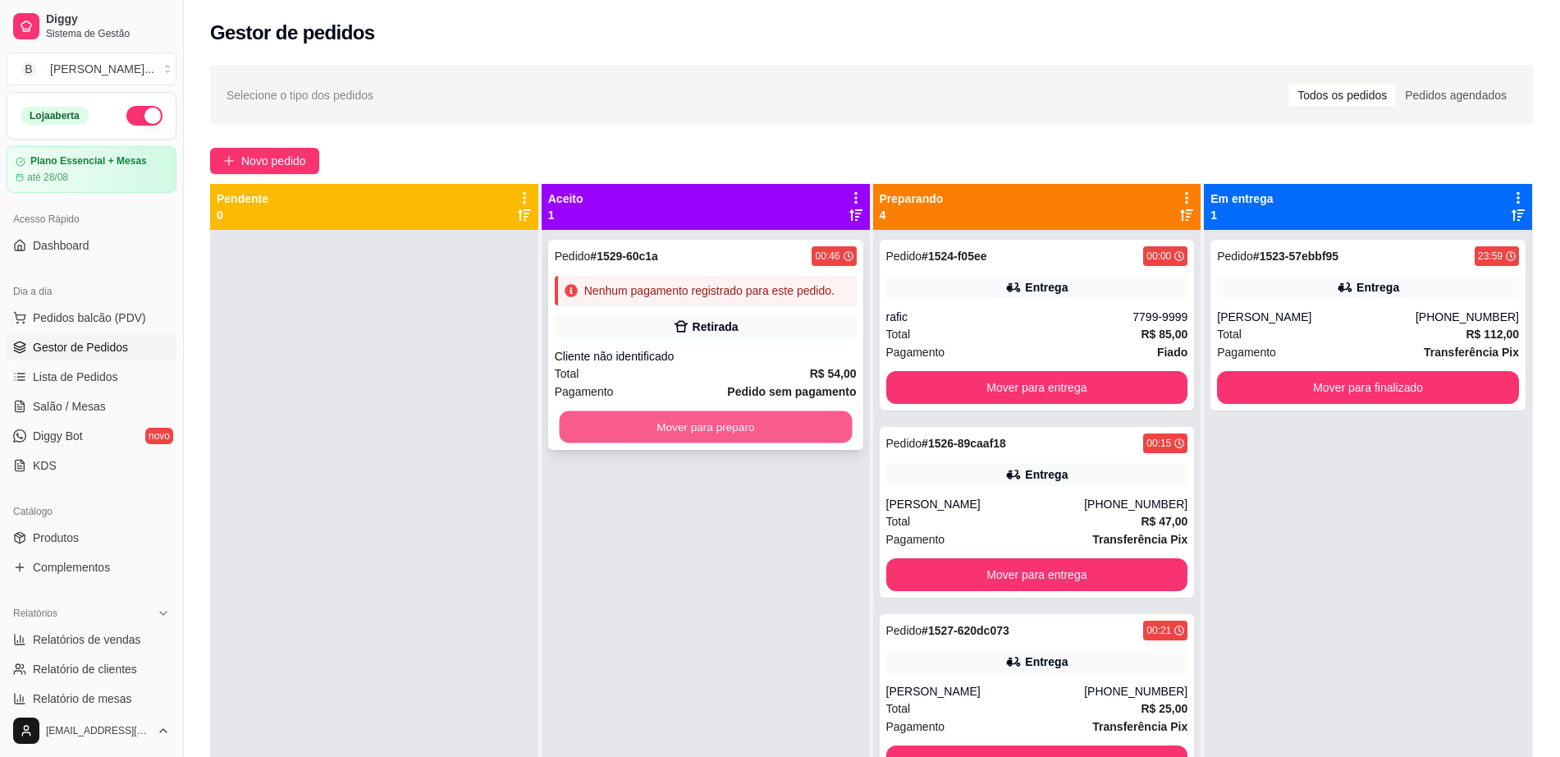
click at [793, 432] on button "Mover para preparo" at bounding box center [705, 427] width 293 height 32
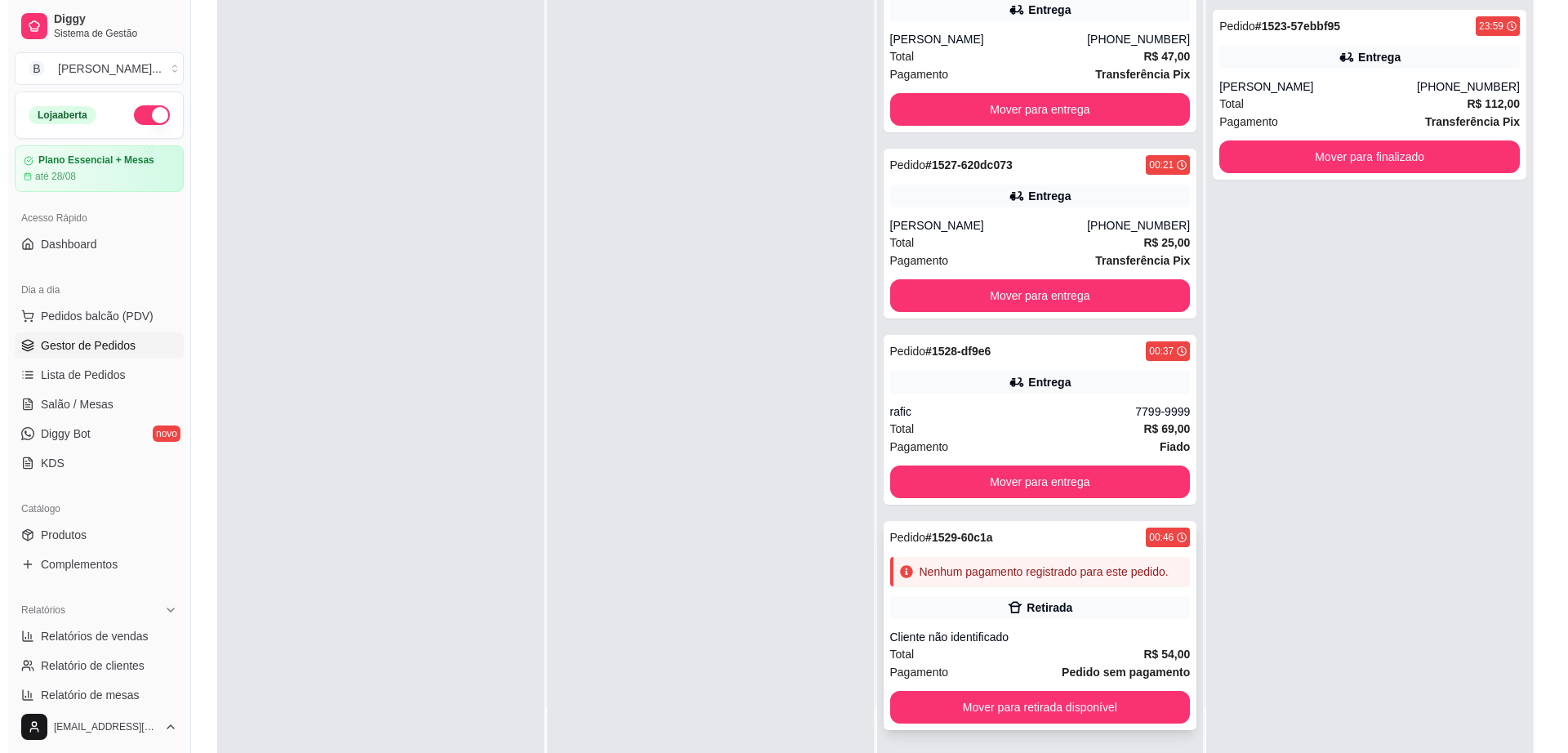
scroll to position [249, 0]
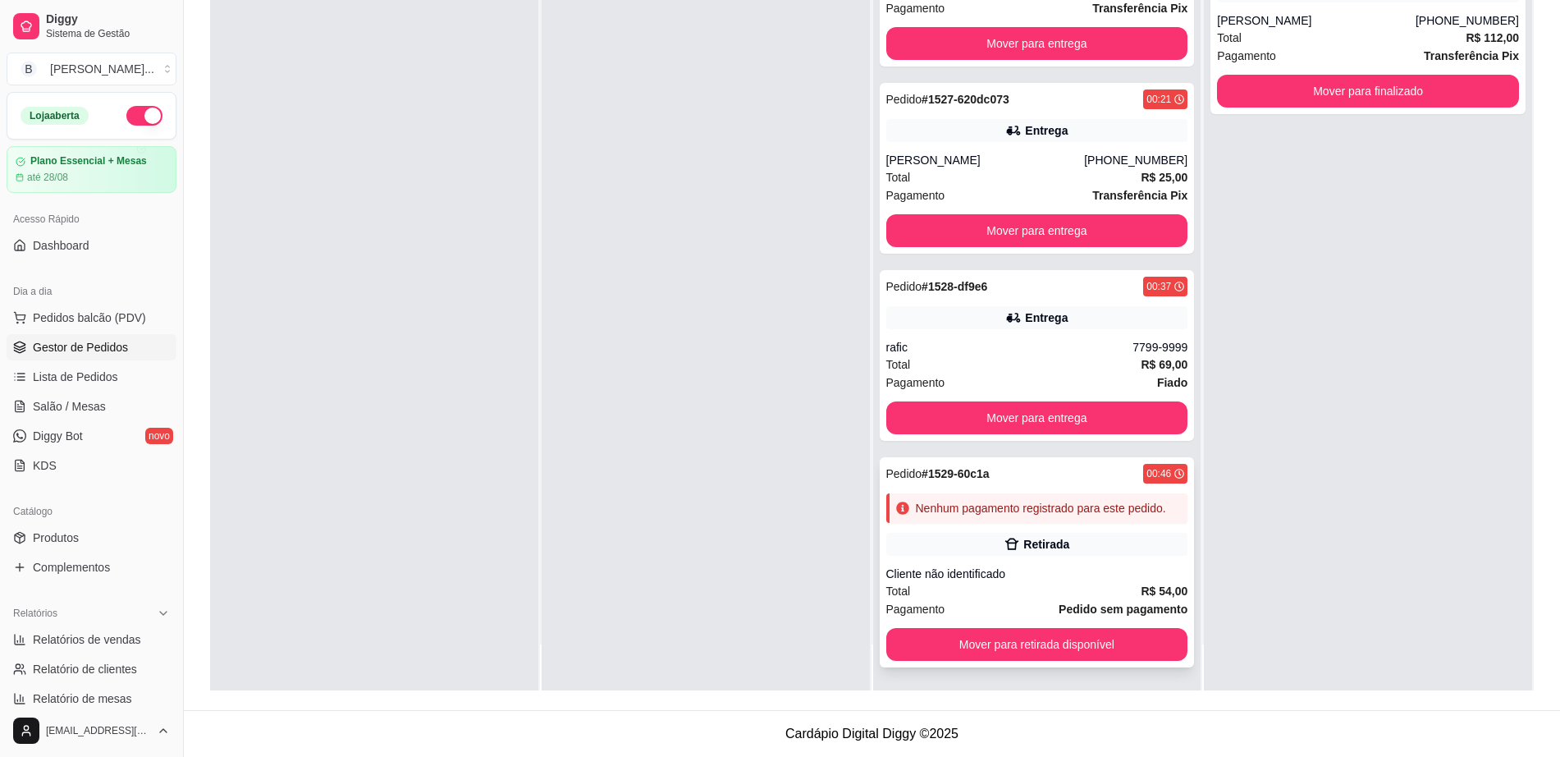
click at [946, 509] on div "Nenhum pagamento registrado para este pedido." at bounding box center [1041, 508] width 250 height 16
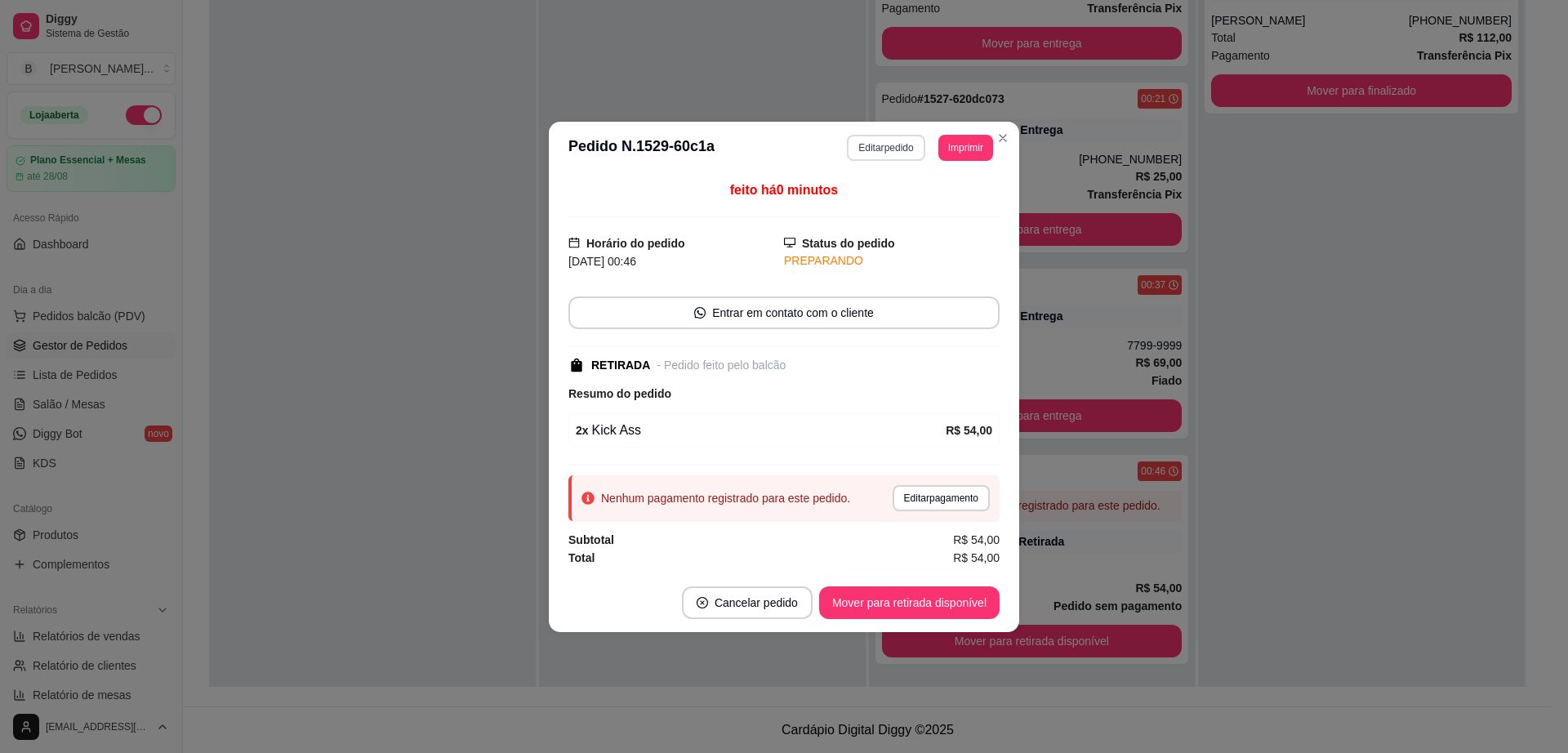
click at [882, 139] on button "Editar pedido" at bounding box center [885, 147] width 78 height 26
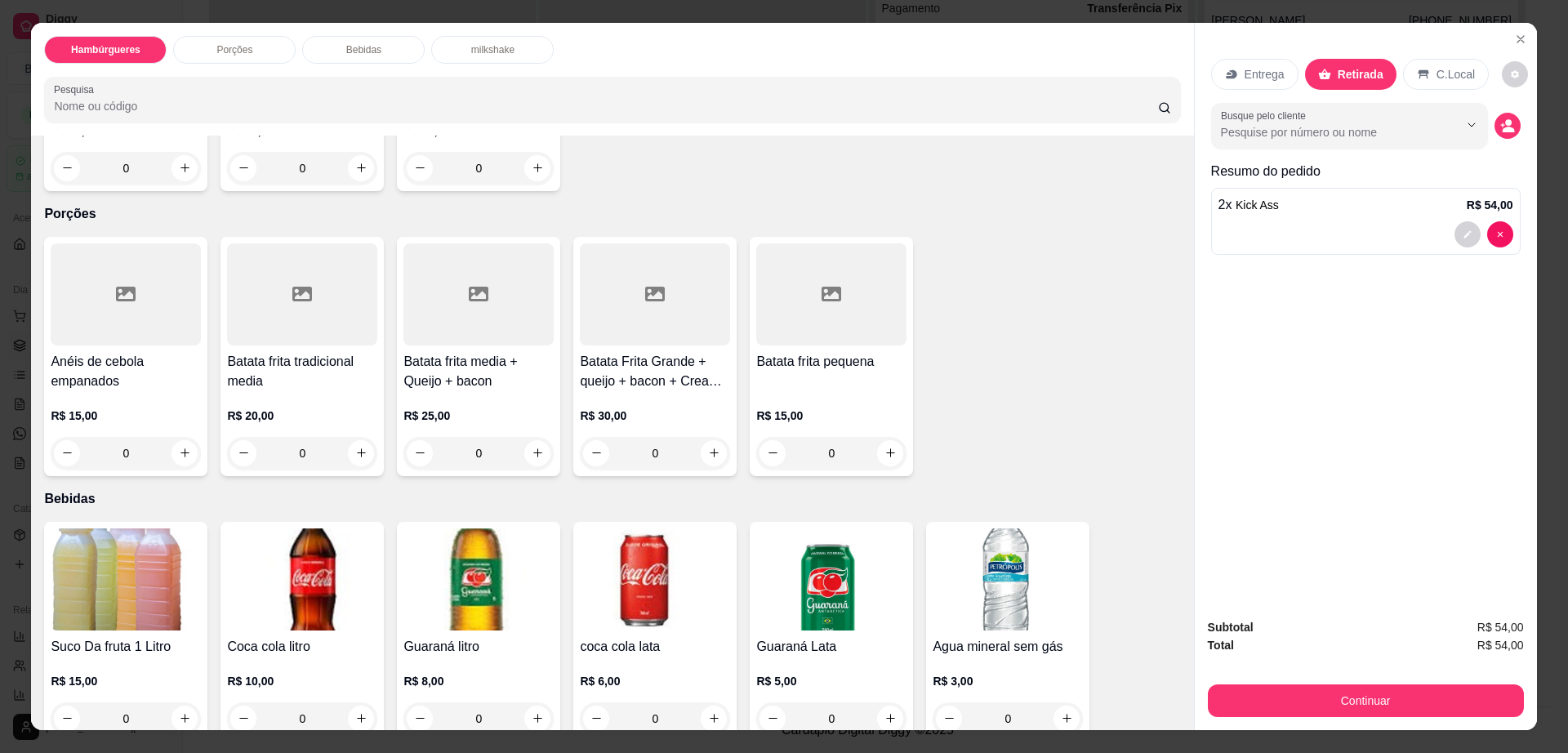
scroll to position [817, 0]
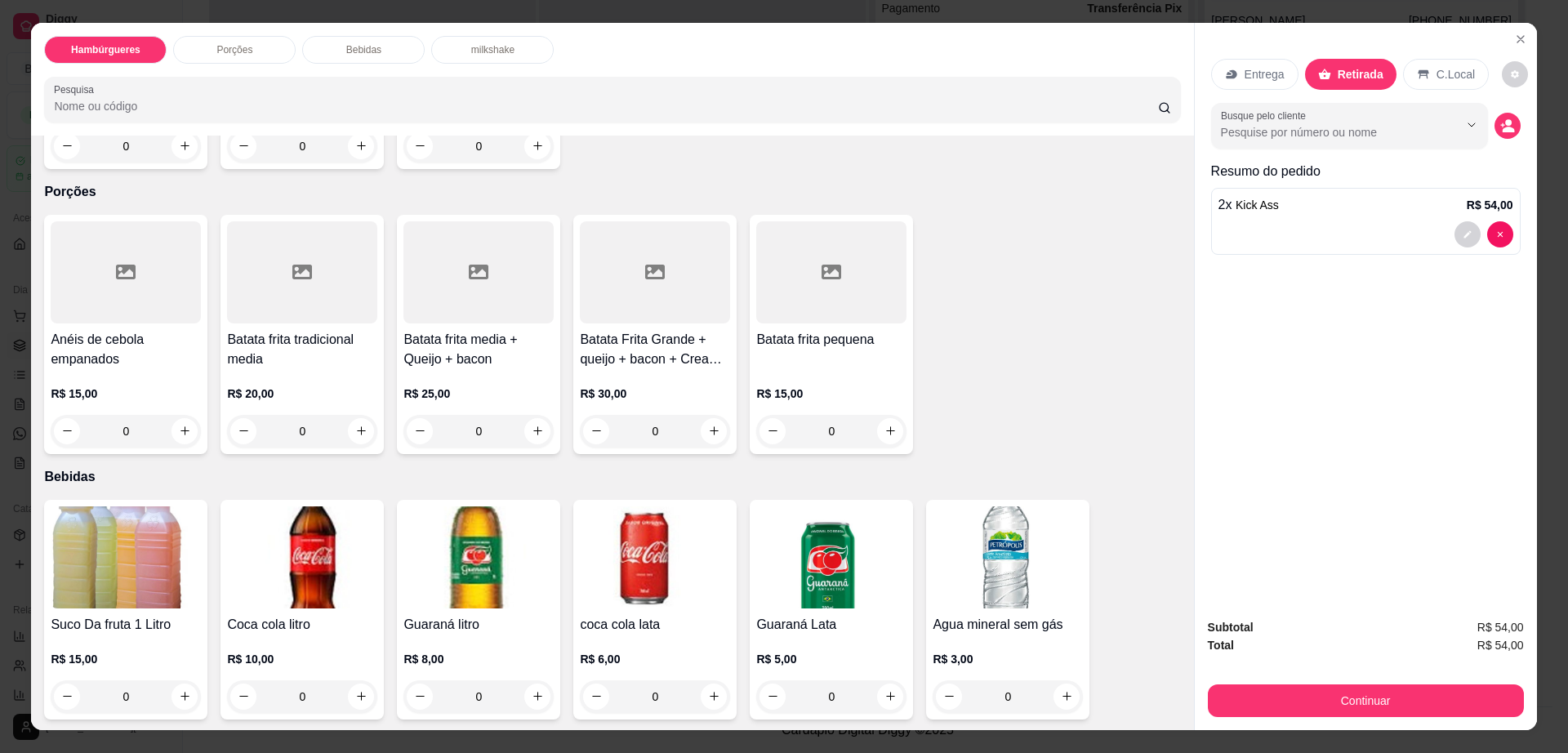
click at [125, 527] on img at bounding box center [125, 557] width 150 height 102
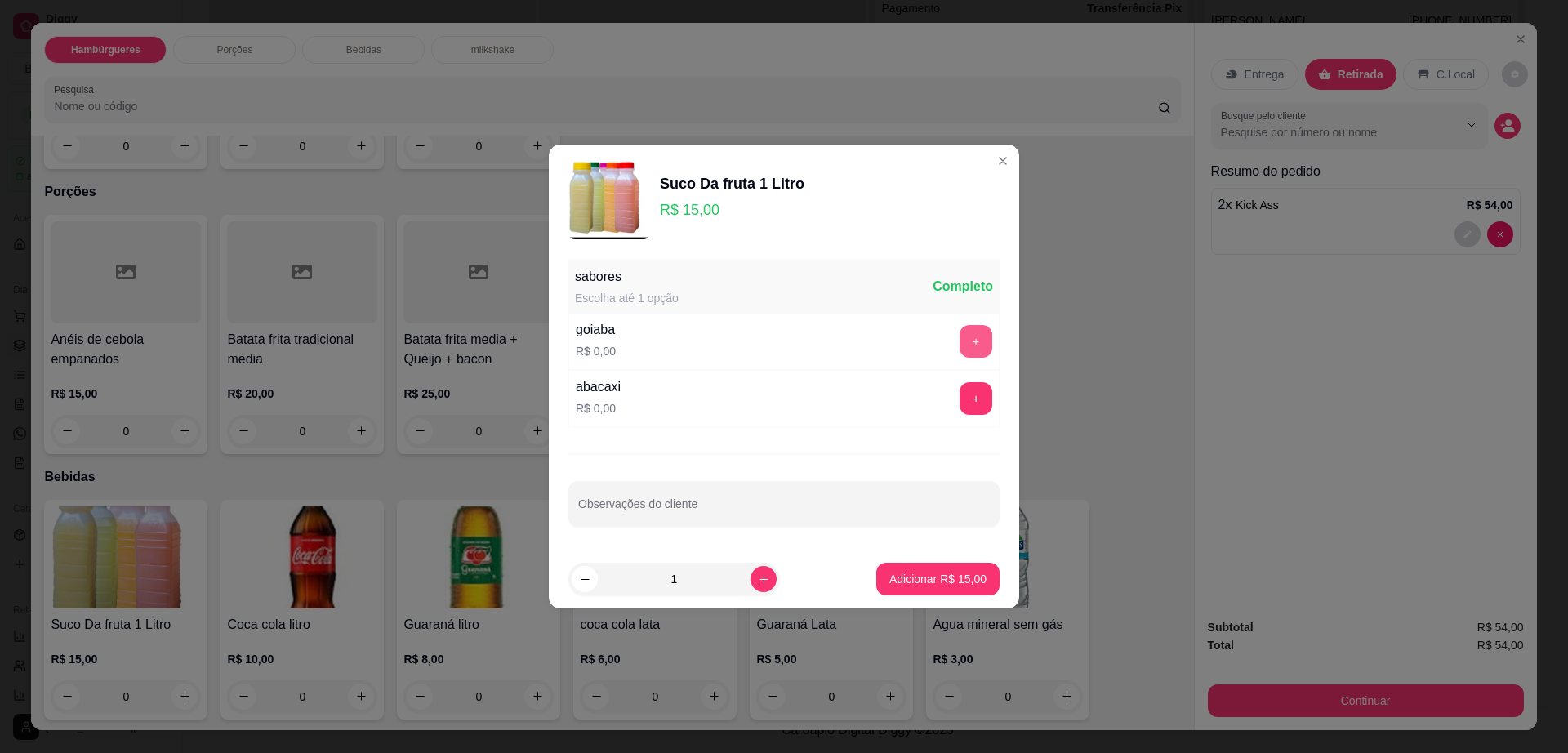
click at [959, 341] on button "+" at bounding box center [975, 341] width 33 height 33
click at [947, 571] on p "Adicionar R$ 15,00" at bounding box center [938, 579] width 98 height 16
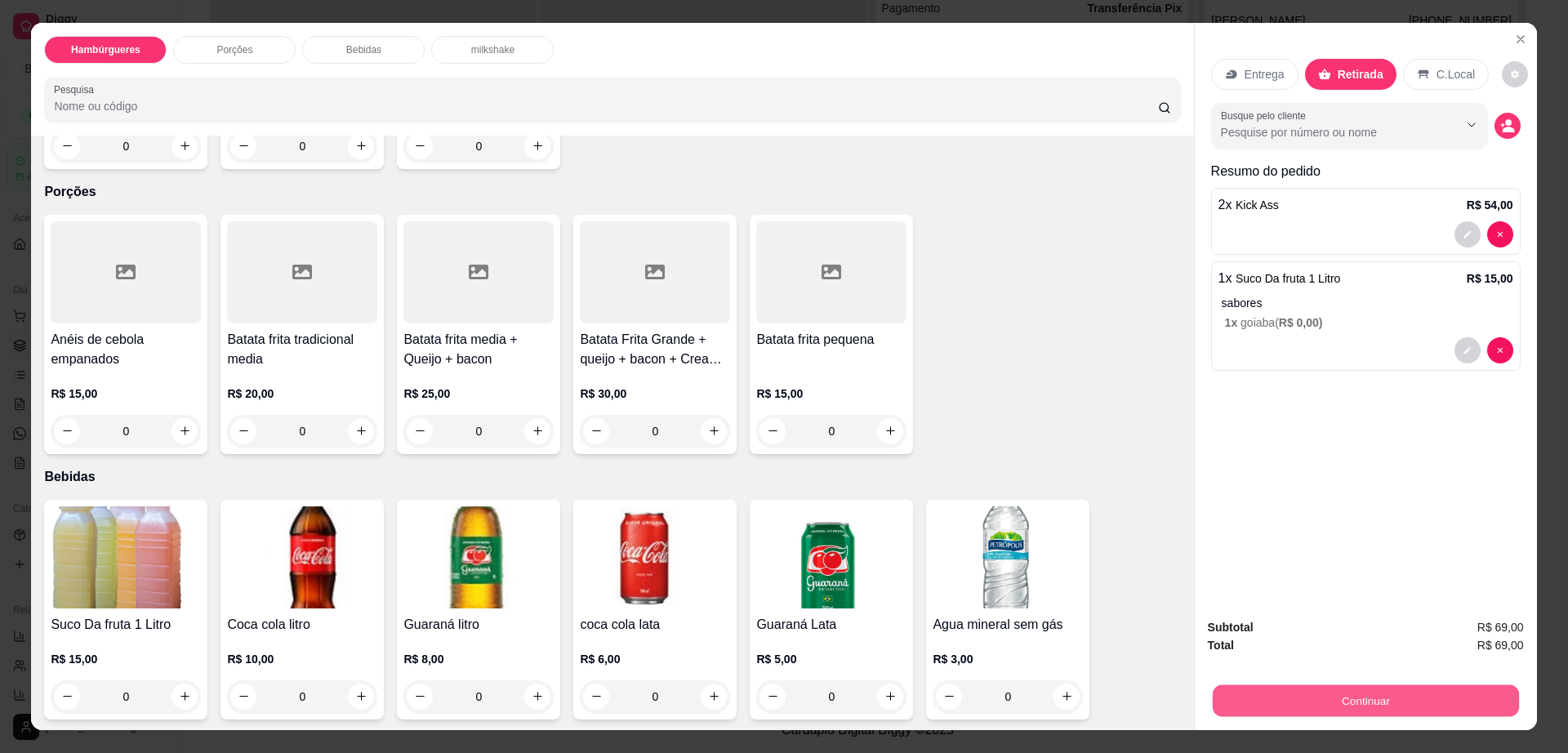
click at [1275, 692] on button "Continuar" at bounding box center [1365, 701] width 306 height 32
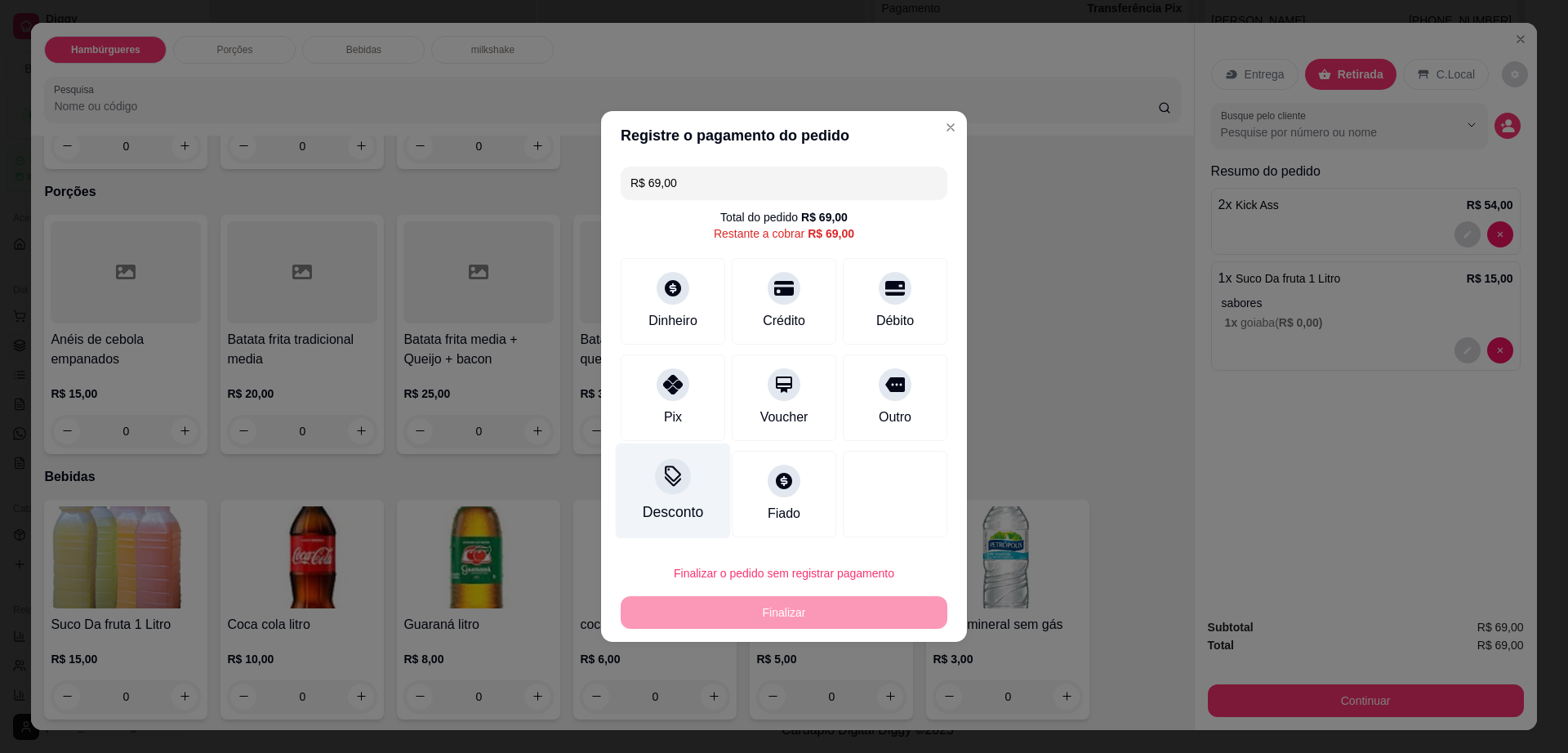
click at [676, 477] on icon at bounding box center [673, 473] width 16 height 16
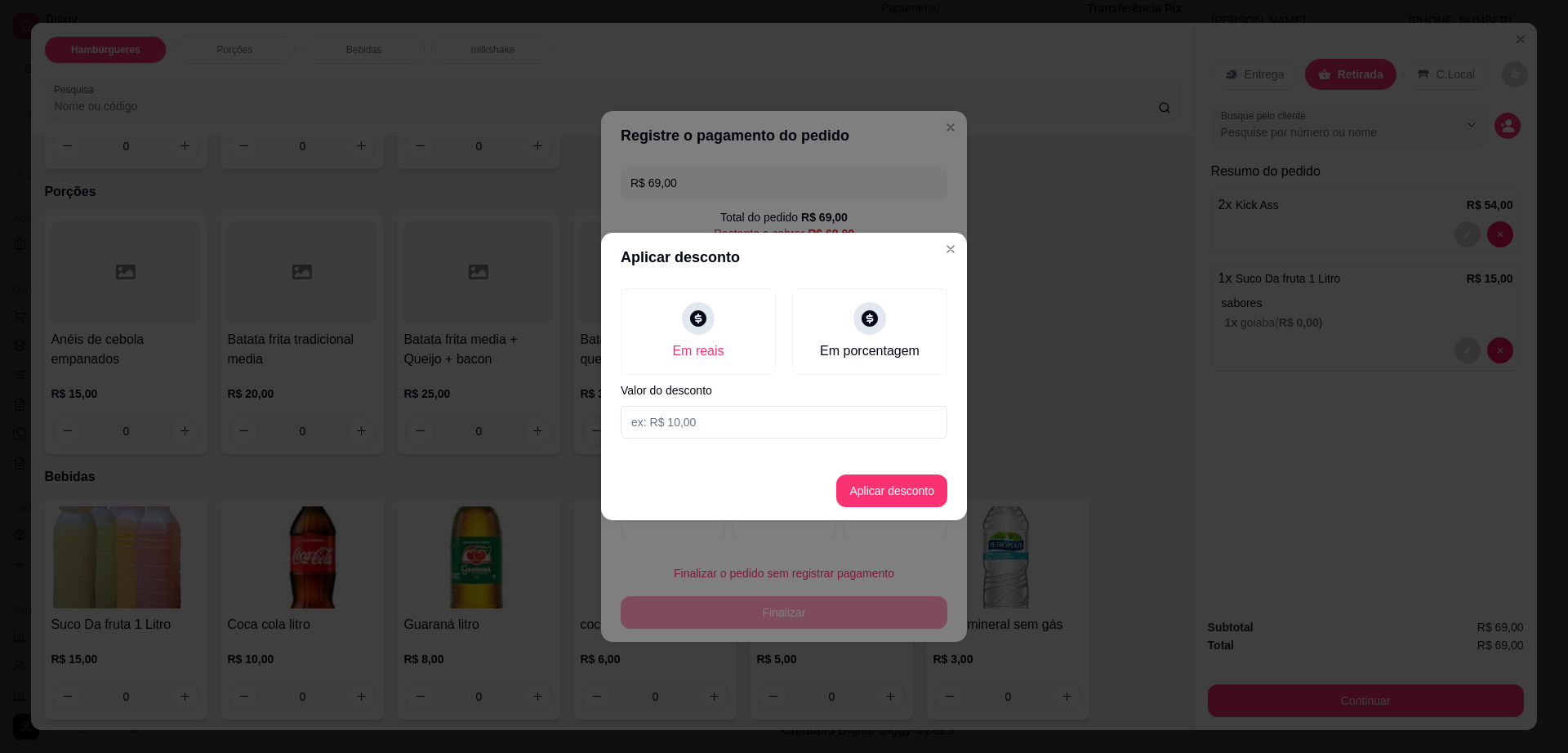
click at [717, 425] on input at bounding box center [784, 422] width 326 height 33
click at [818, 422] on input at bounding box center [784, 422] width 326 height 33
type input "2,00"
click at [924, 495] on button "Aplicar desconto" at bounding box center [891, 490] width 111 height 33
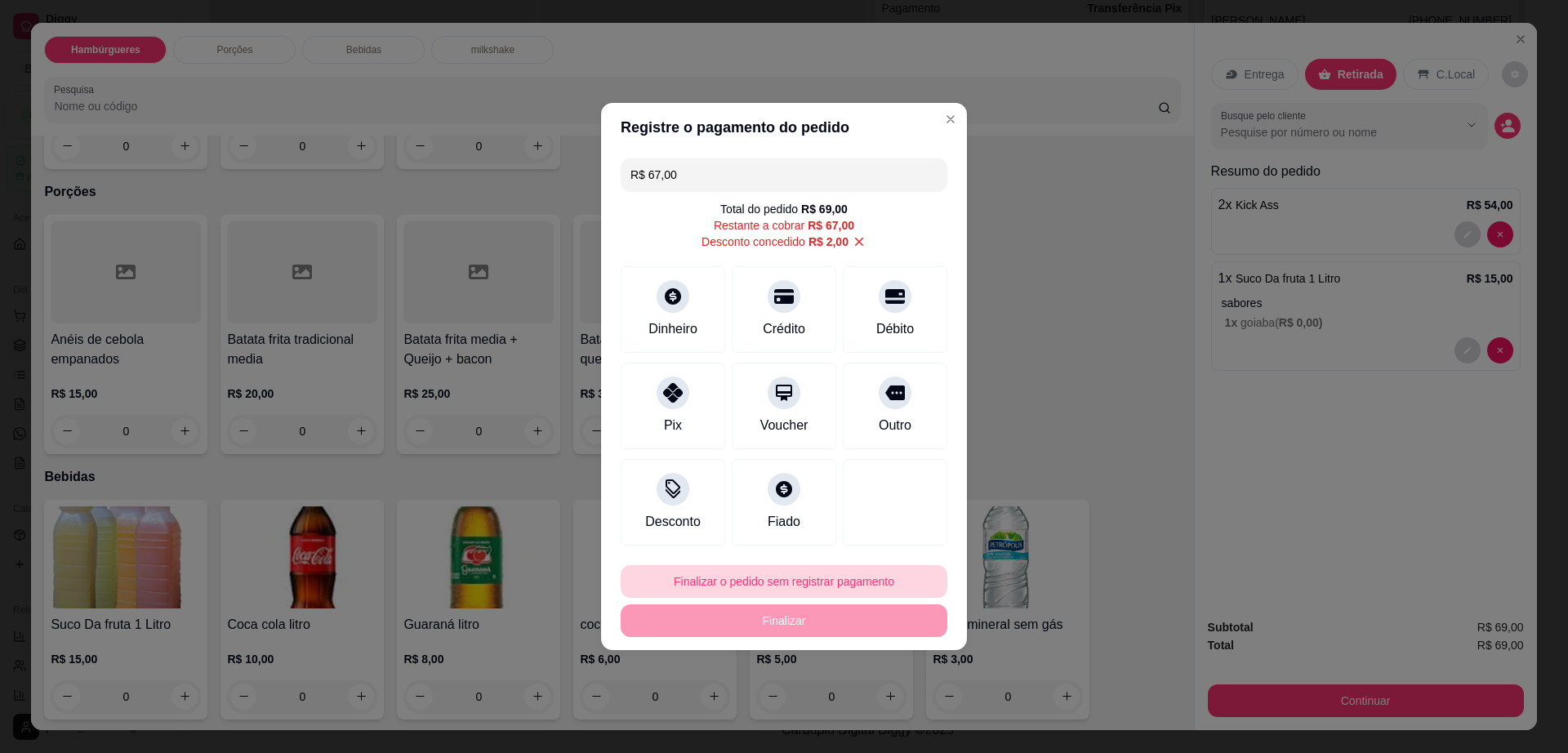
click at [825, 586] on button "Finalizar o pedido sem registrar pagamento" at bounding box center [784, 581] width 326 height 33
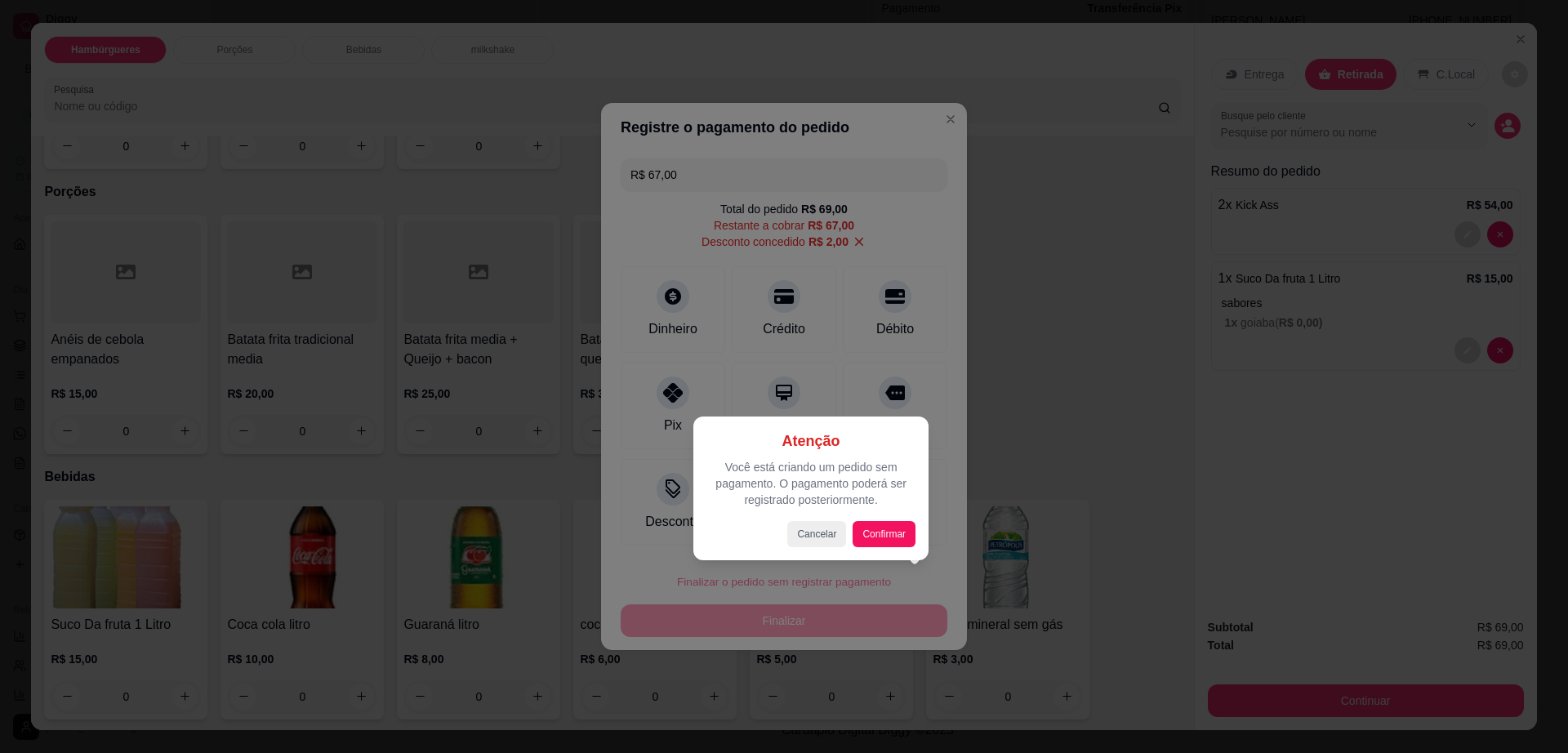
click at [1130, 405] on div at bounding box center [784, 376] width 1568 height 753
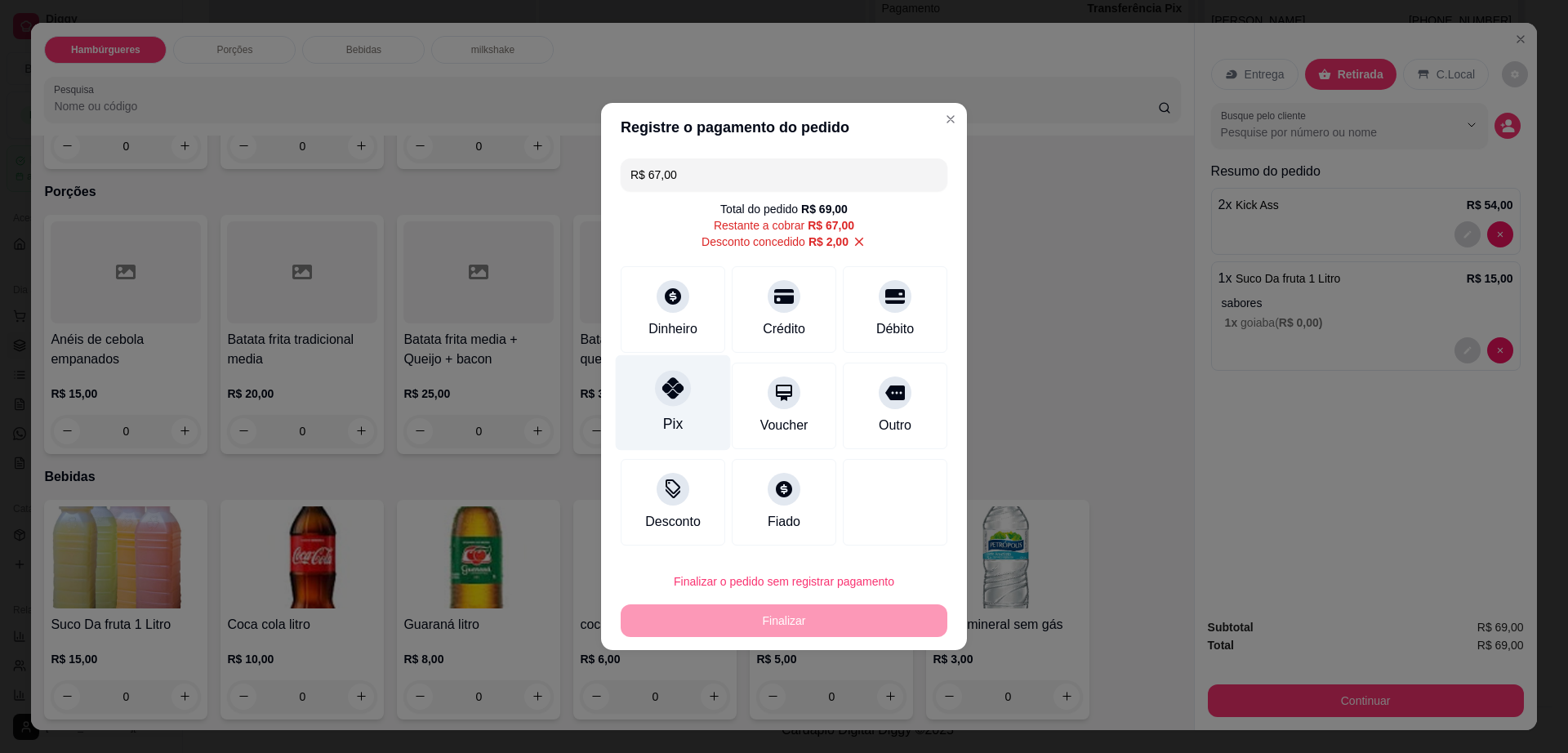
click at [663, 377] on icon at bounding box center [673, 387] width 21 height 21
type input "R$ 0,00"
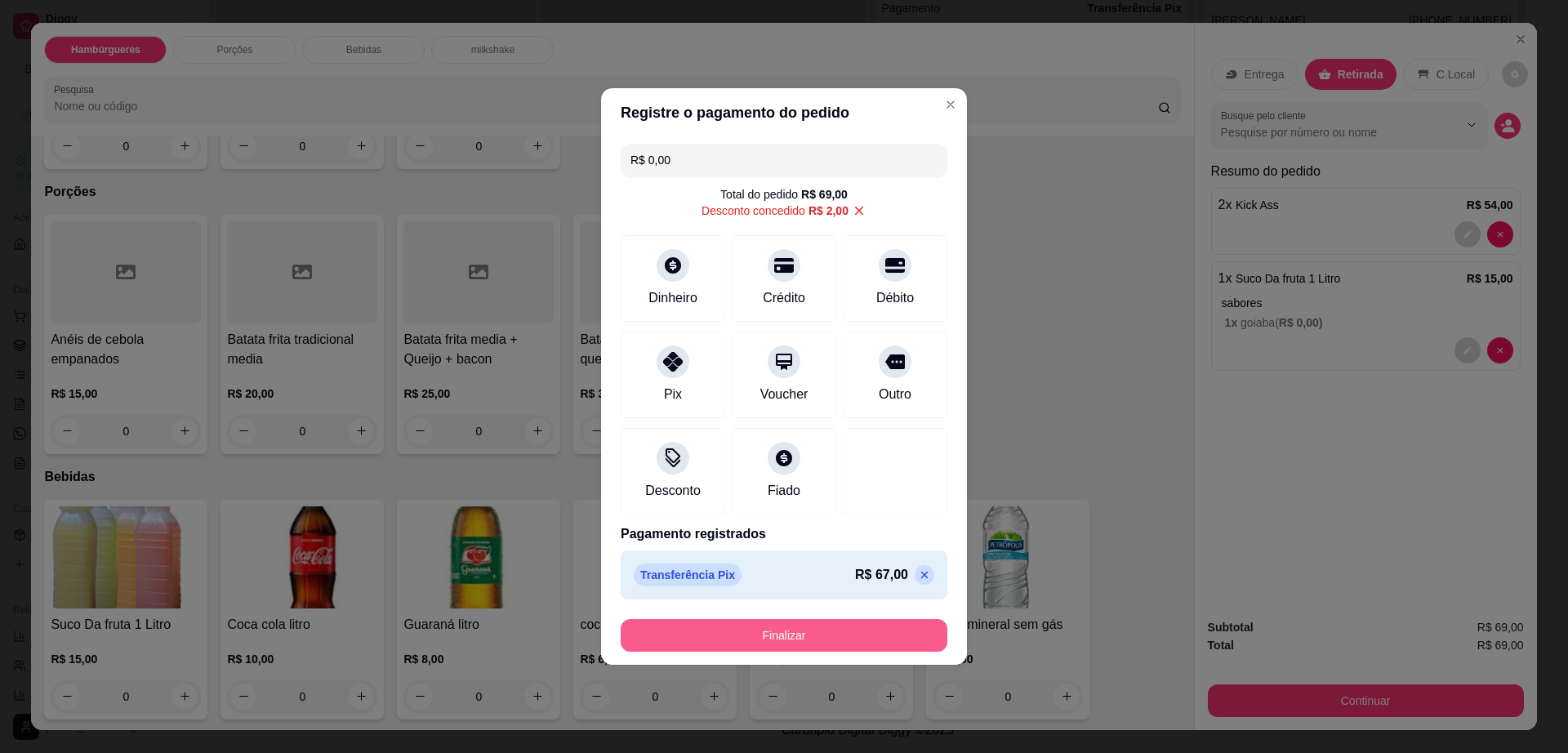
click at [806, 631] on button "Finalizar" at bounding box center [784, 635] width 326 height 33
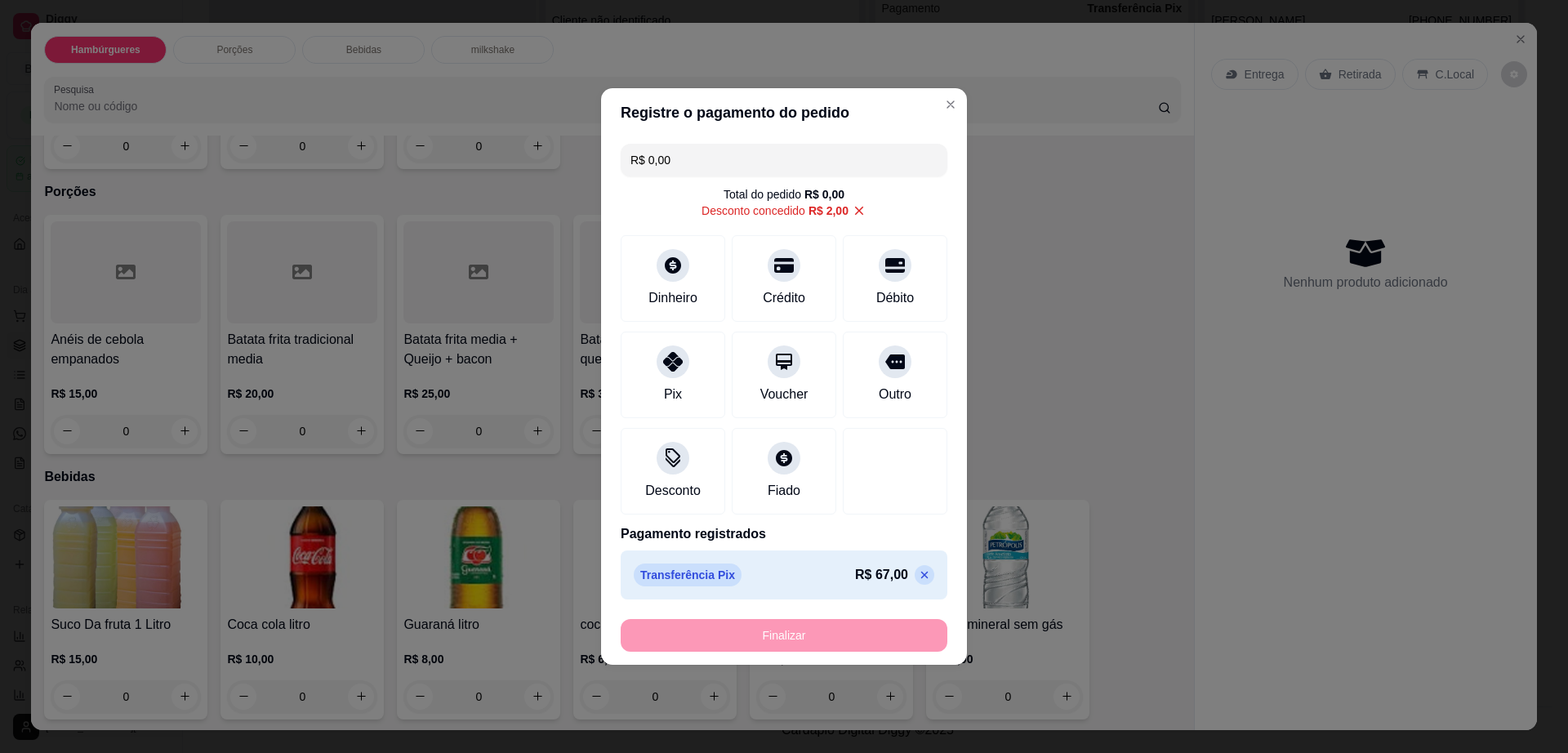
type input "0"
type input "-R$ 69,00"
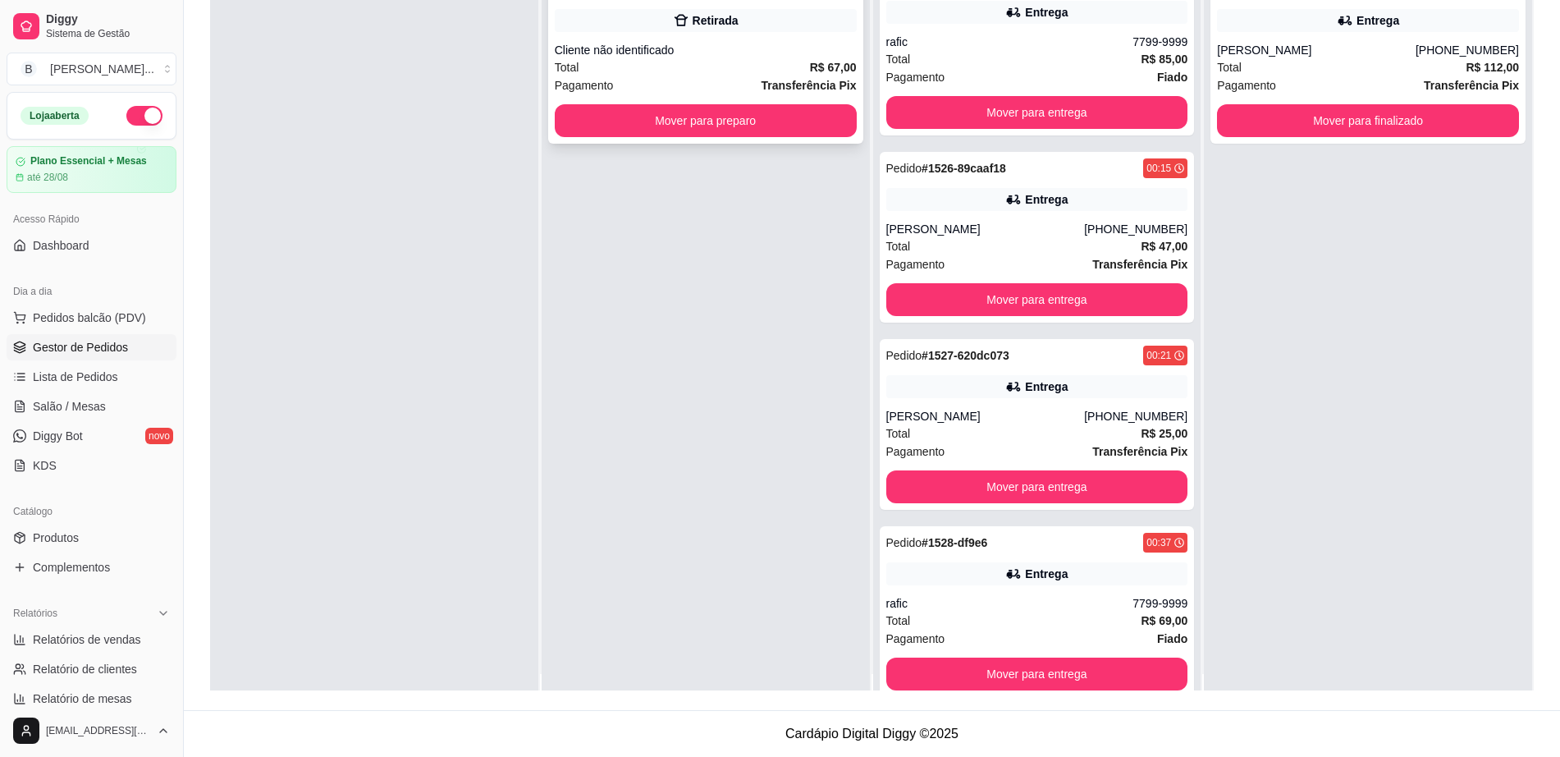
scroll to position [0, 0]
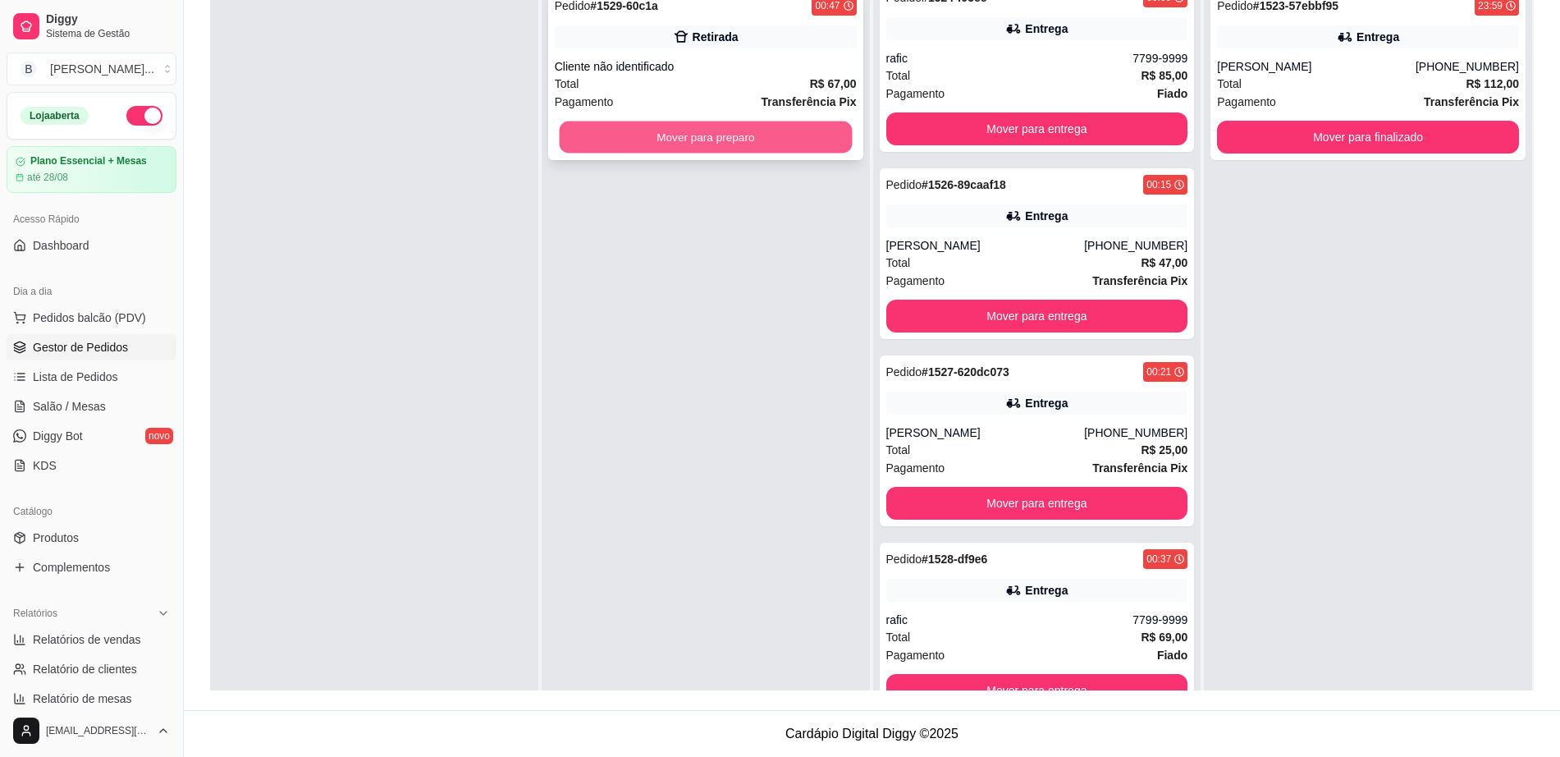
click at [715, 131] on button "Mover para preparo" at bounding box center [705, 137] width 293 height 32
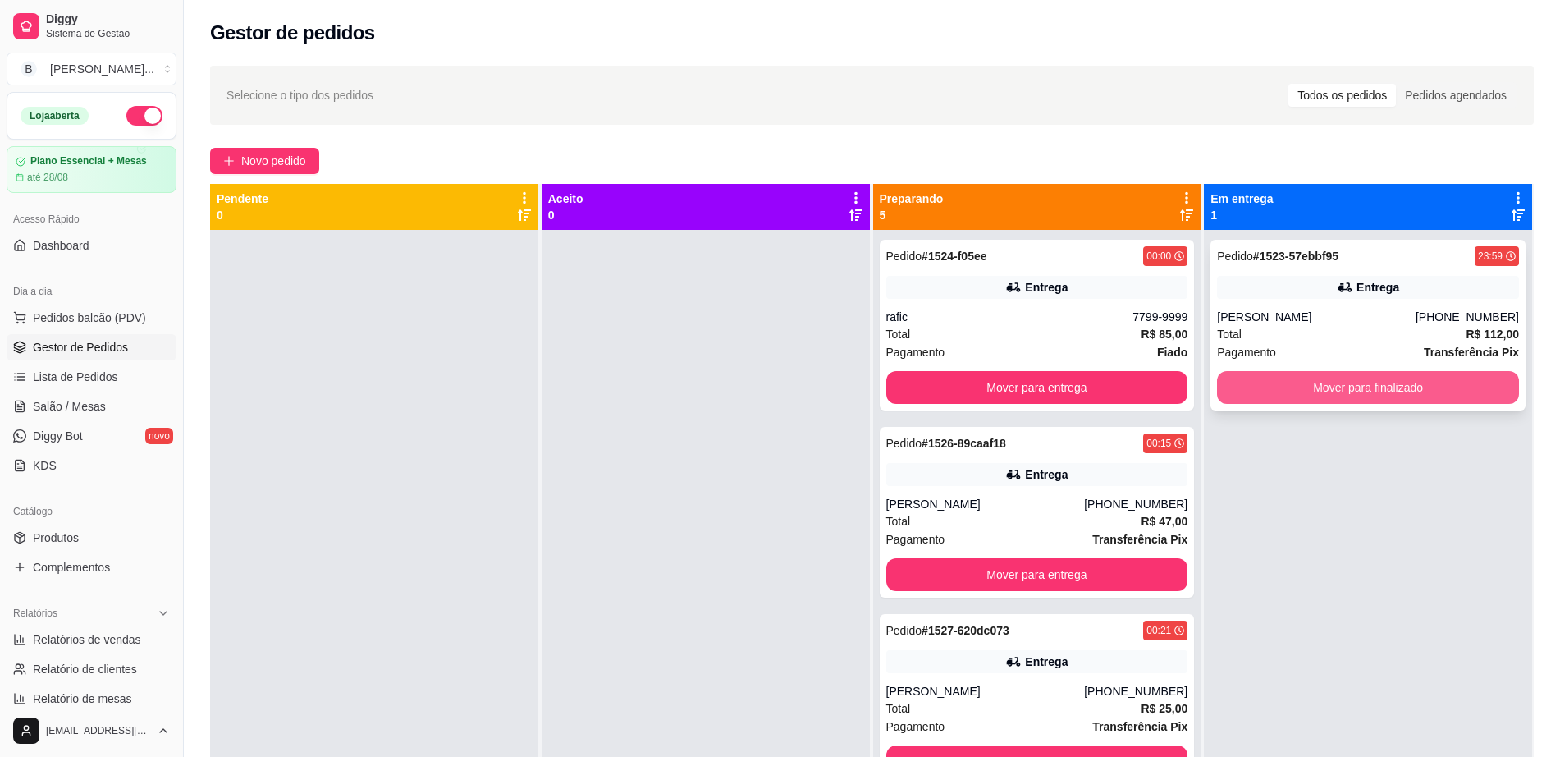
click at [1323, 382] on button "Mover para finalizado" at bounding box center [1368, 387] width 302 height 33
click at [1066, 312] on div "rafic" at bounding box center [1009, 317] width 247 height 16
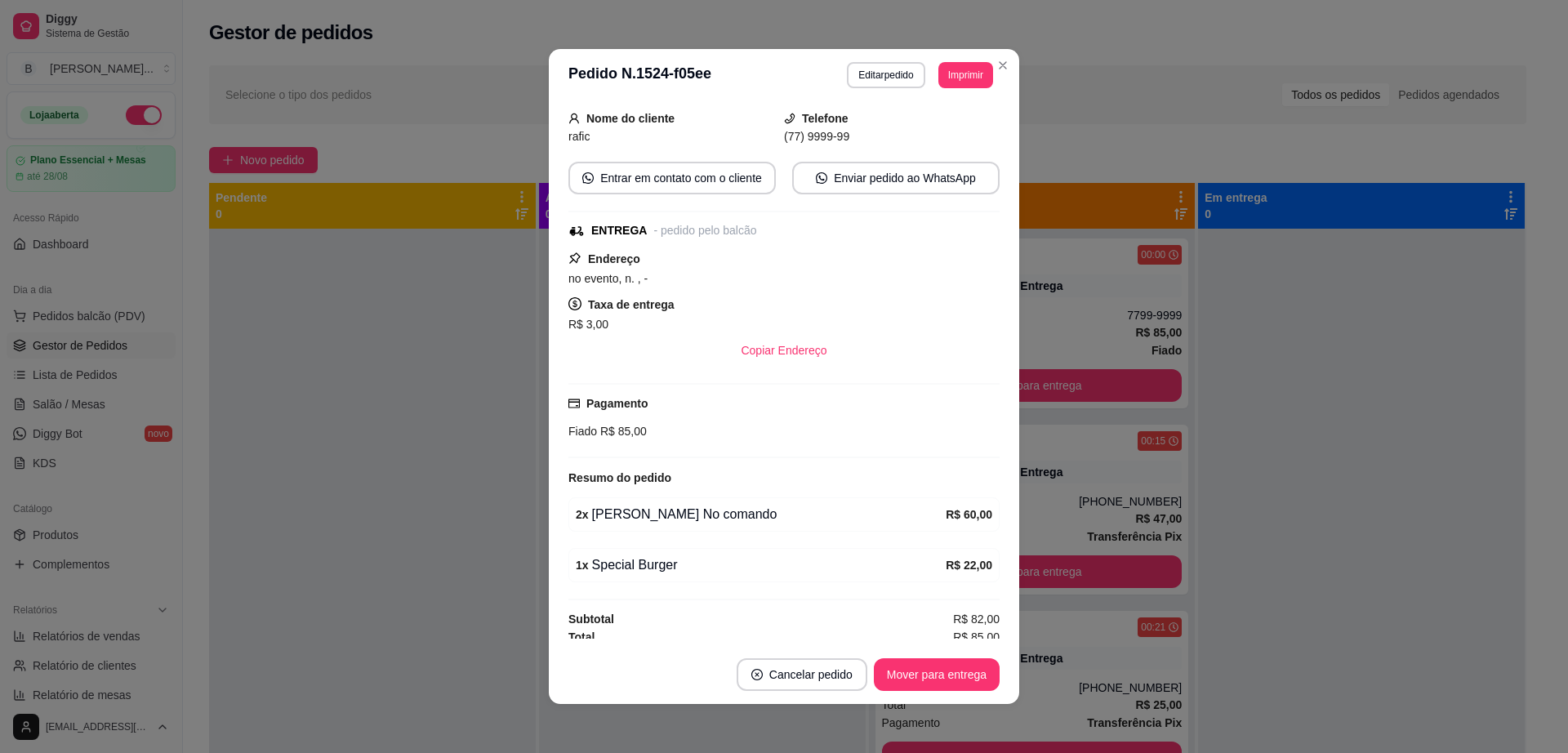
scroll to position [105, 0]
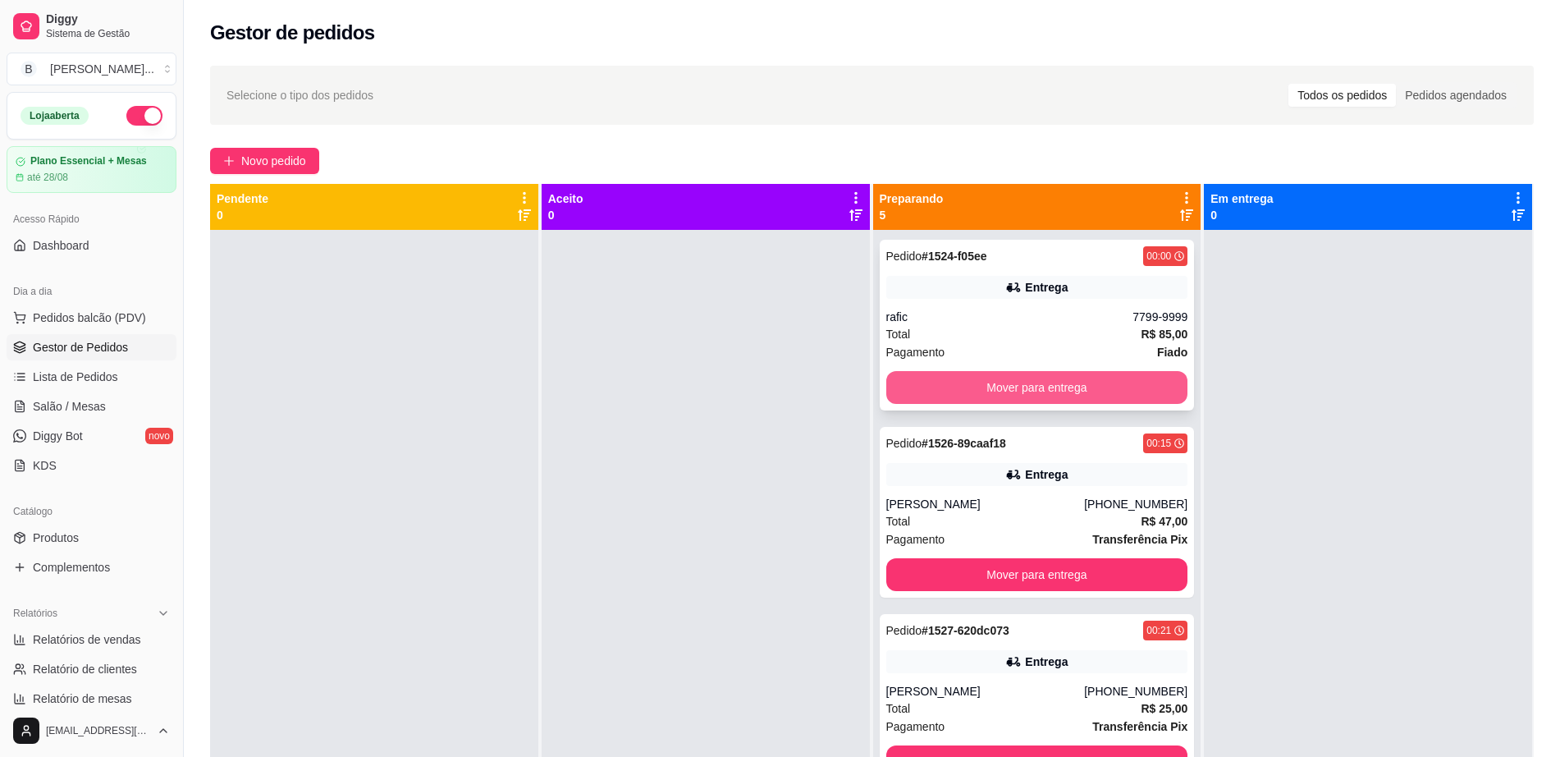
click at [1030, 389] on button "Mover para entrega" at bounding box center [1037, 387] width 302 height 33
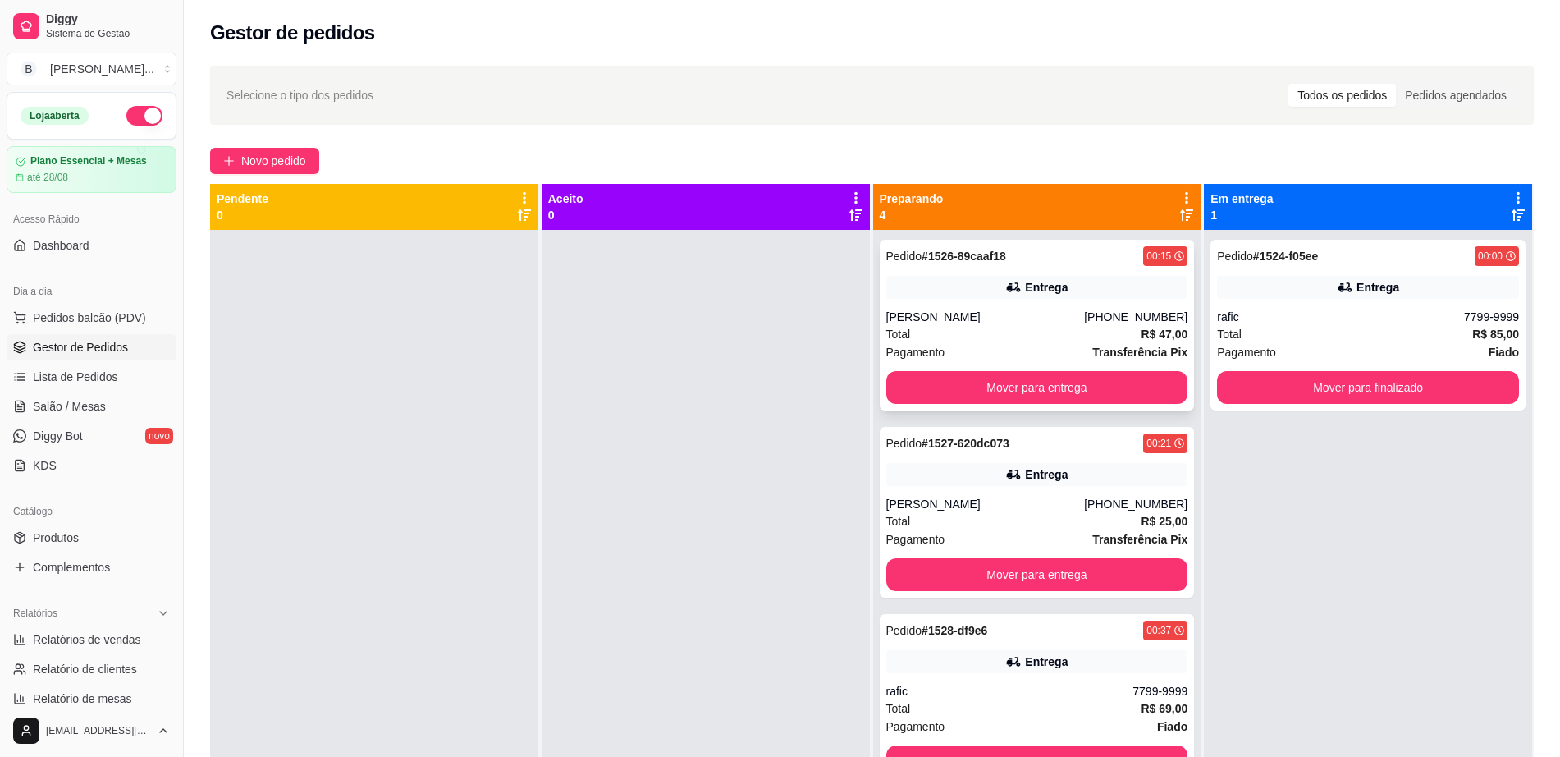
click at [1056, 291] on div "Entrega" at bounding box center [1037, 287] width 302 height 23
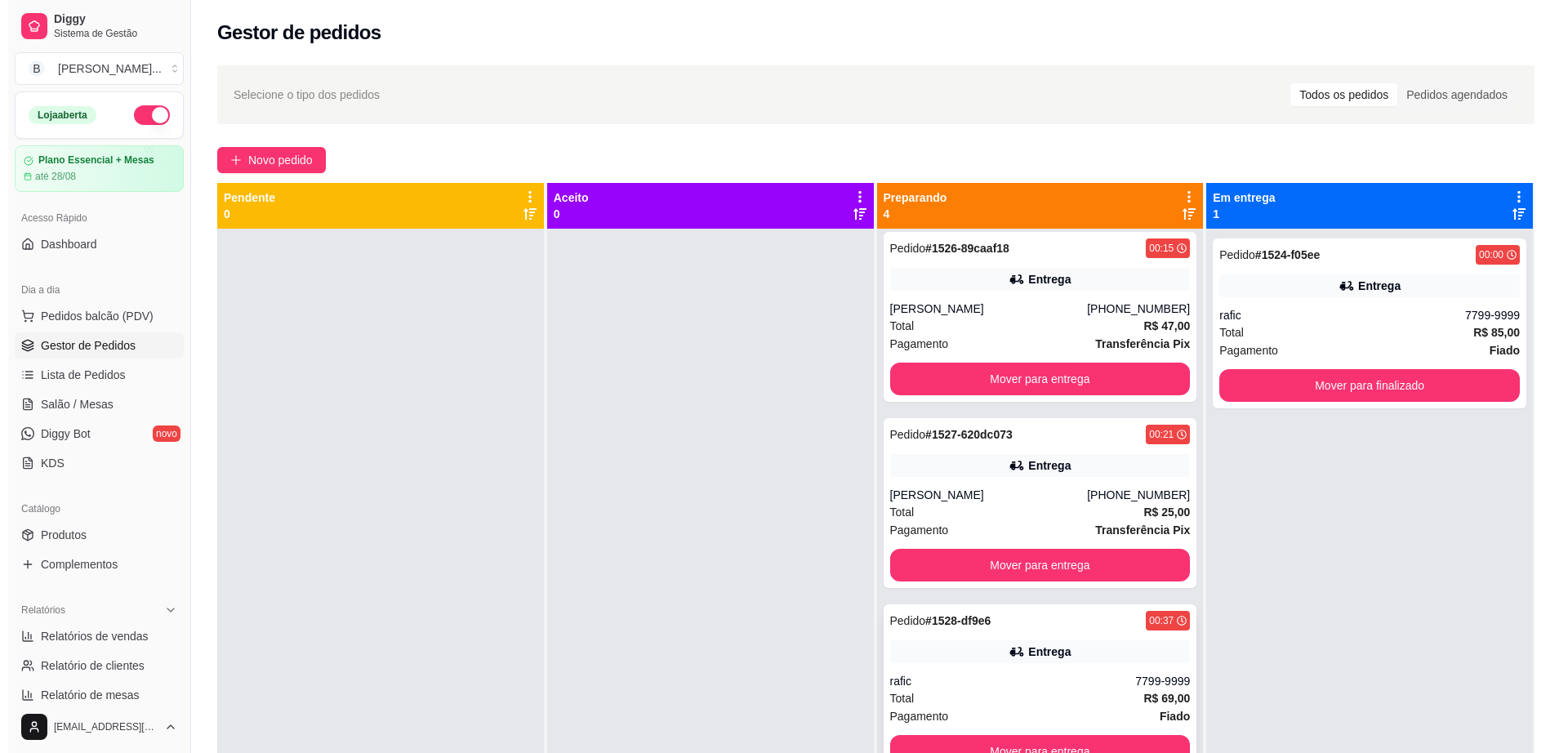
scroll to position [8, 0]
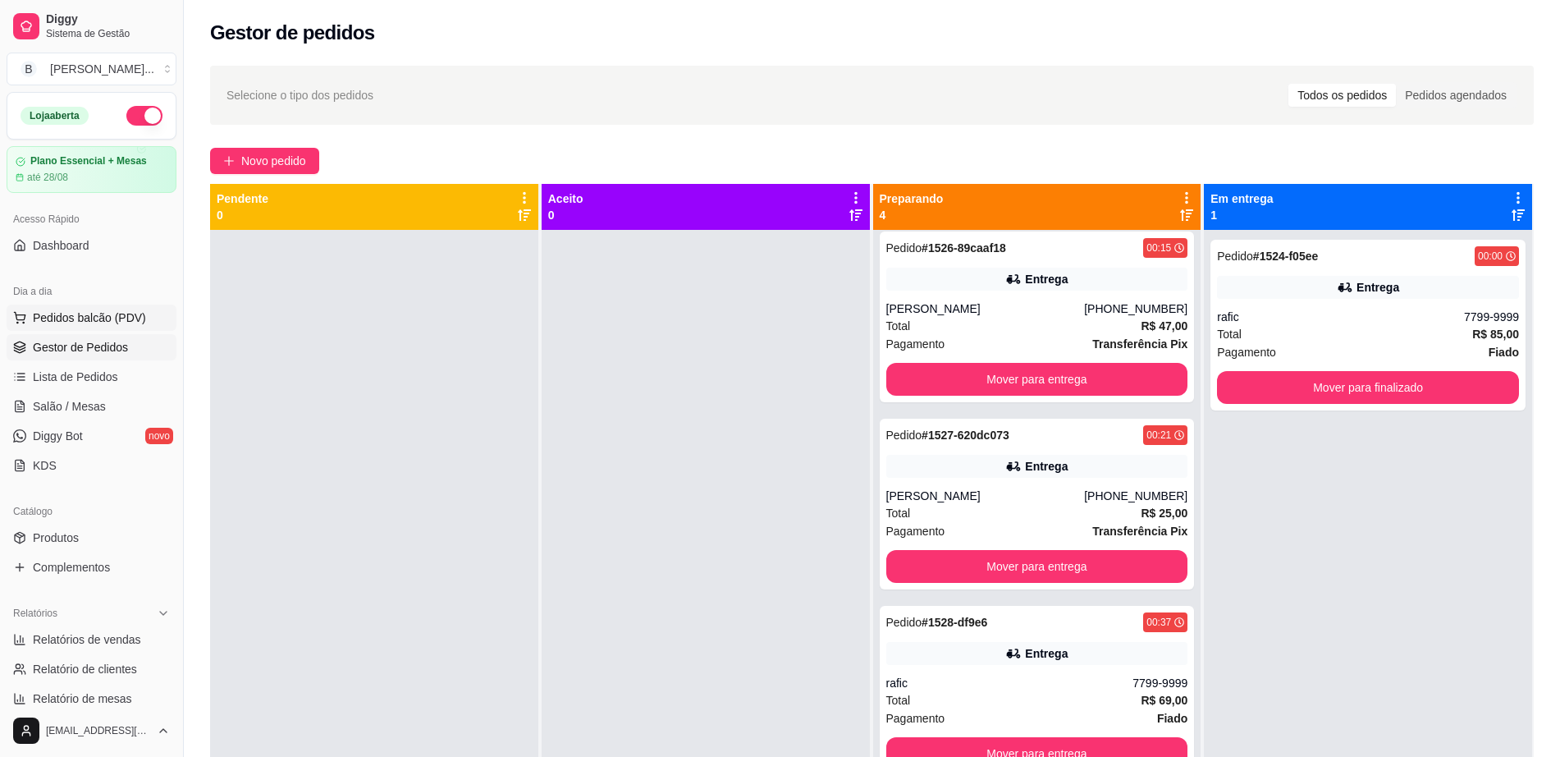
click at [112, 325] on span "Pedidos balcão (PDV)" at bounding box center [89, 317] width 113 height 16
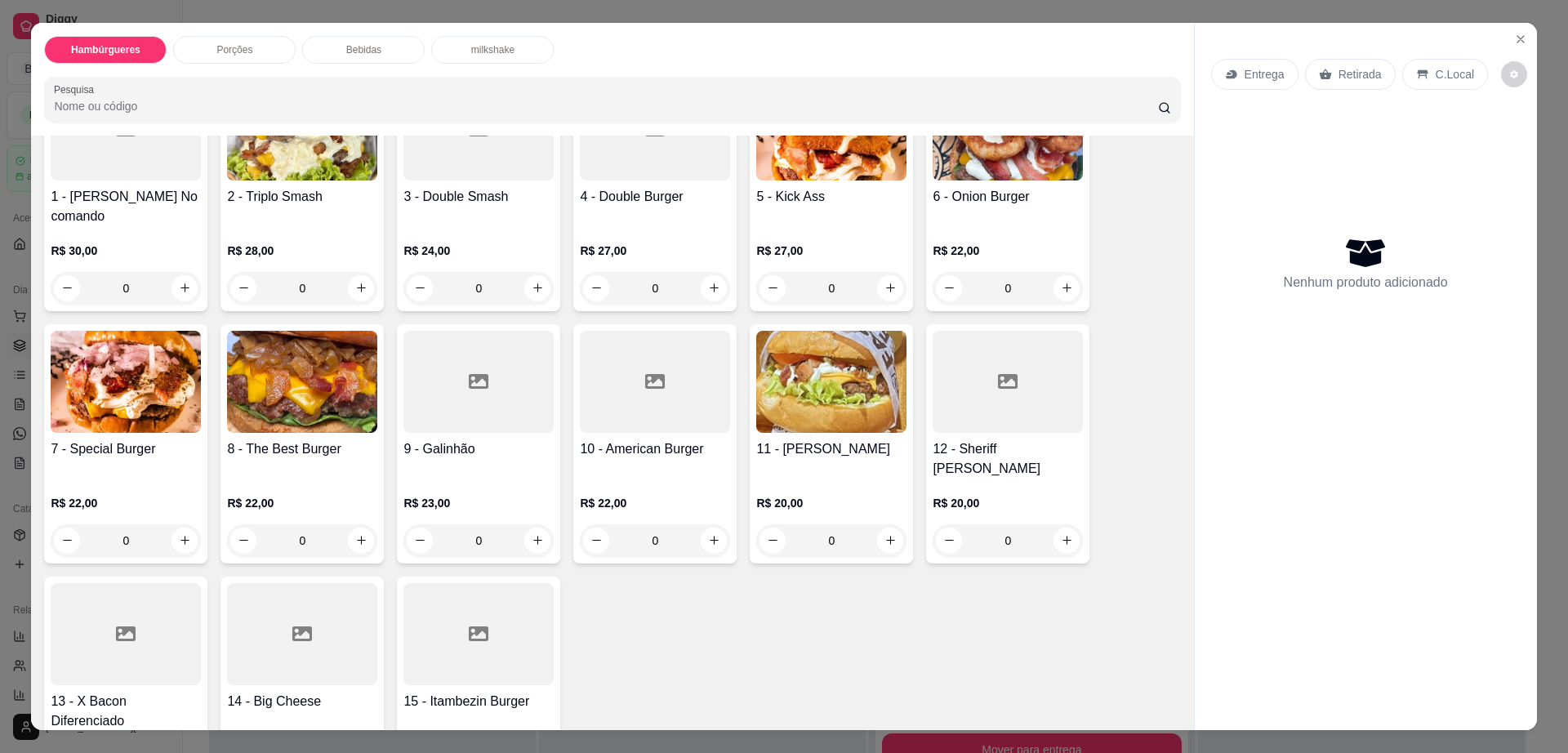
scroll to position [204, 0]
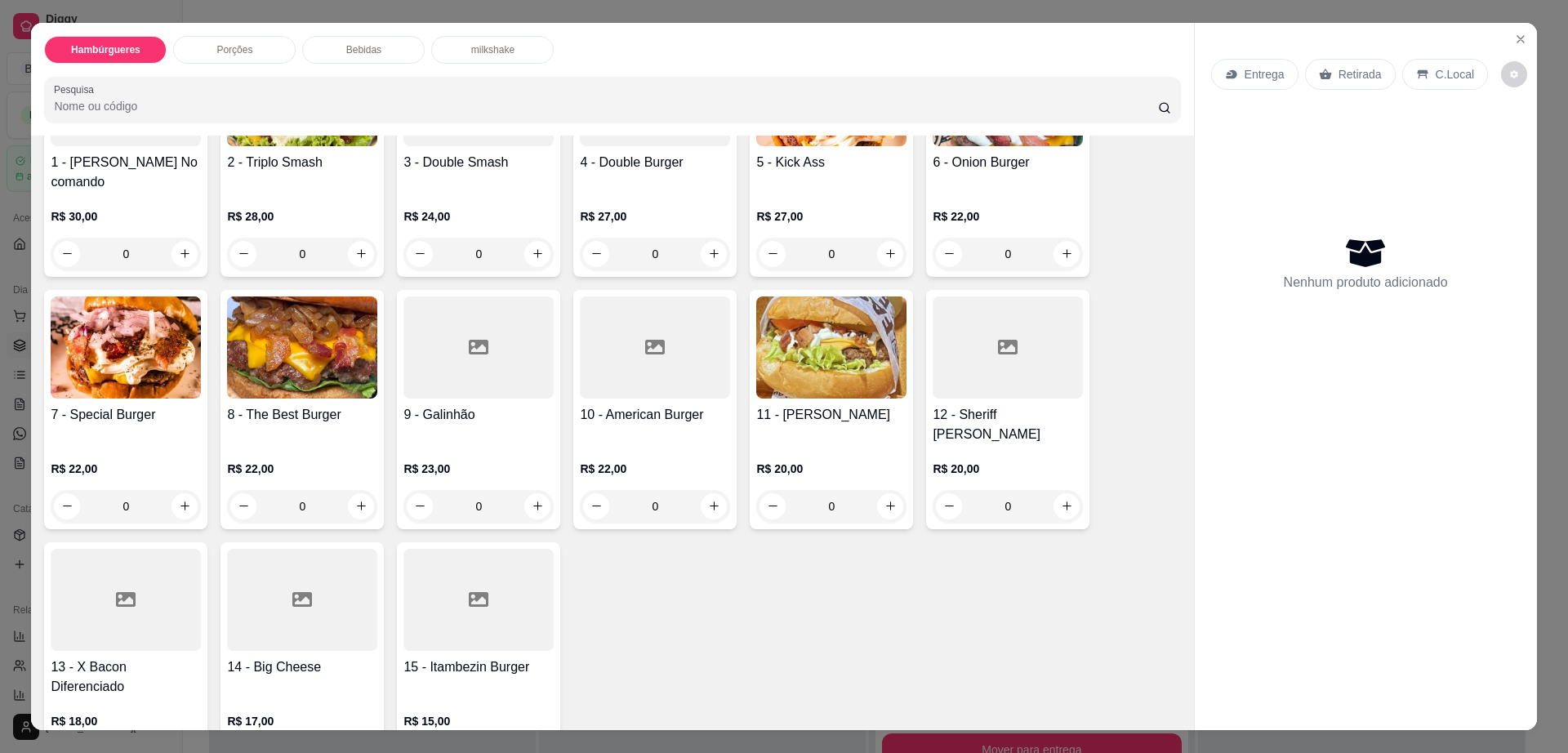
click at [149, 603] on div at bounding box center [125, 600] width 150 height 102
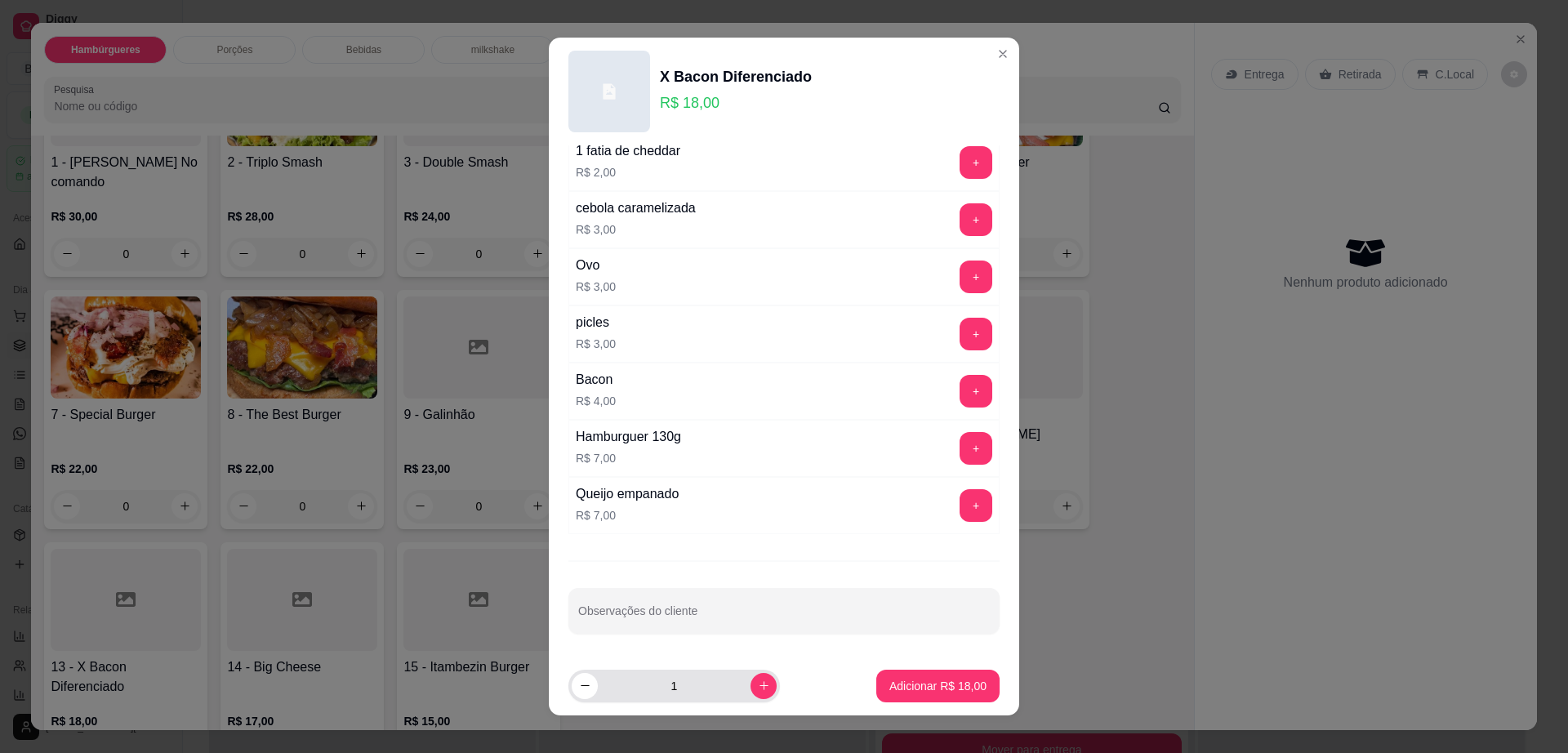
click at [740, 702] on footer "1 Adicionar R$ 18,00" at bounding box center [784, 685] width 471 height 59
click at [750, 693] on button "increase-product-quantity" at bounding box center [763, 685] width 26 height 26
type input "2"
click at [749, 614] on input "Observações do cliente" at bounding box center [784, 617] width 412 height 16
type input "troca cheddar por [PERSON_NAME]"
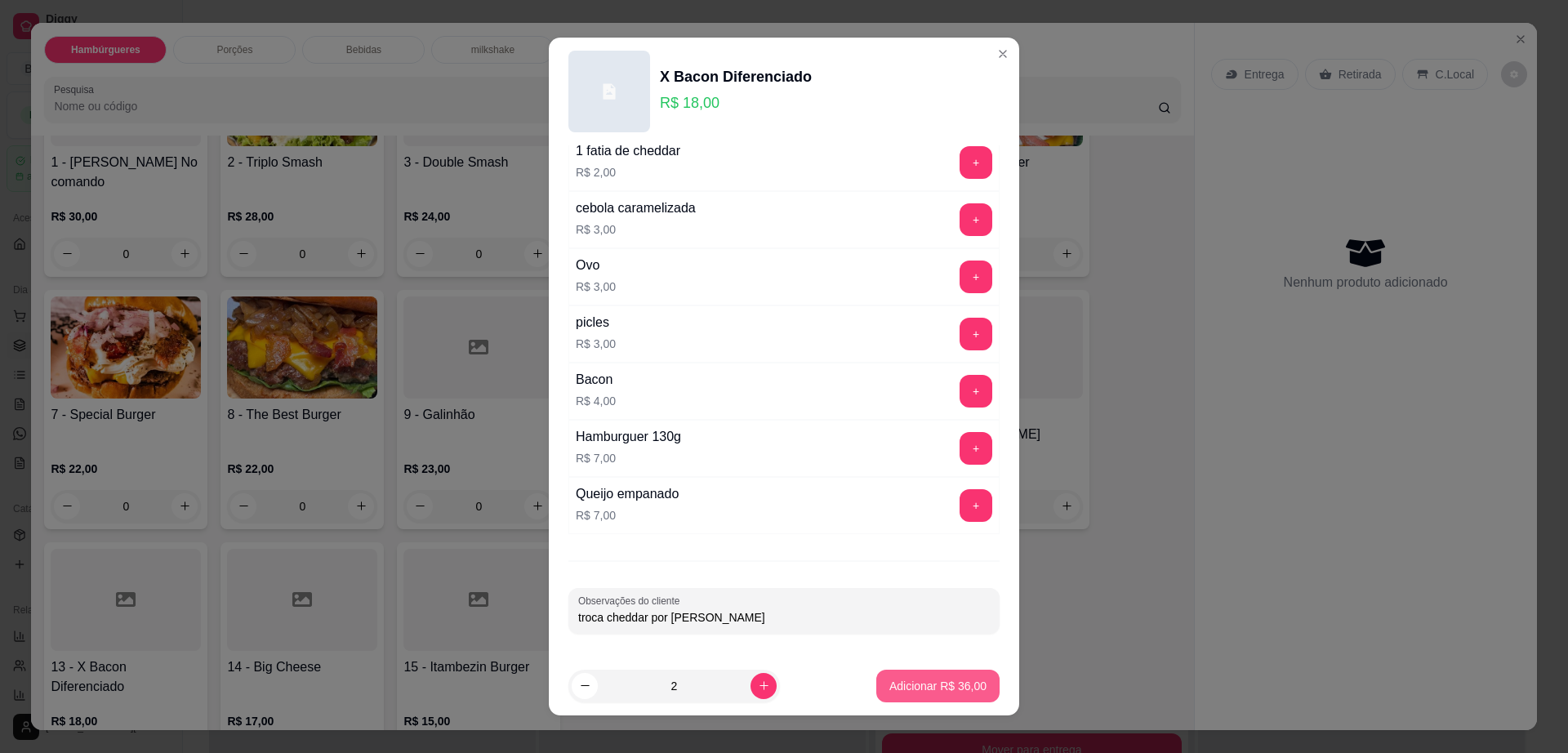
click at [931, 695] on button "Adicionar R$ 36,00" at bounding box center [938, 685] width 123 height 33
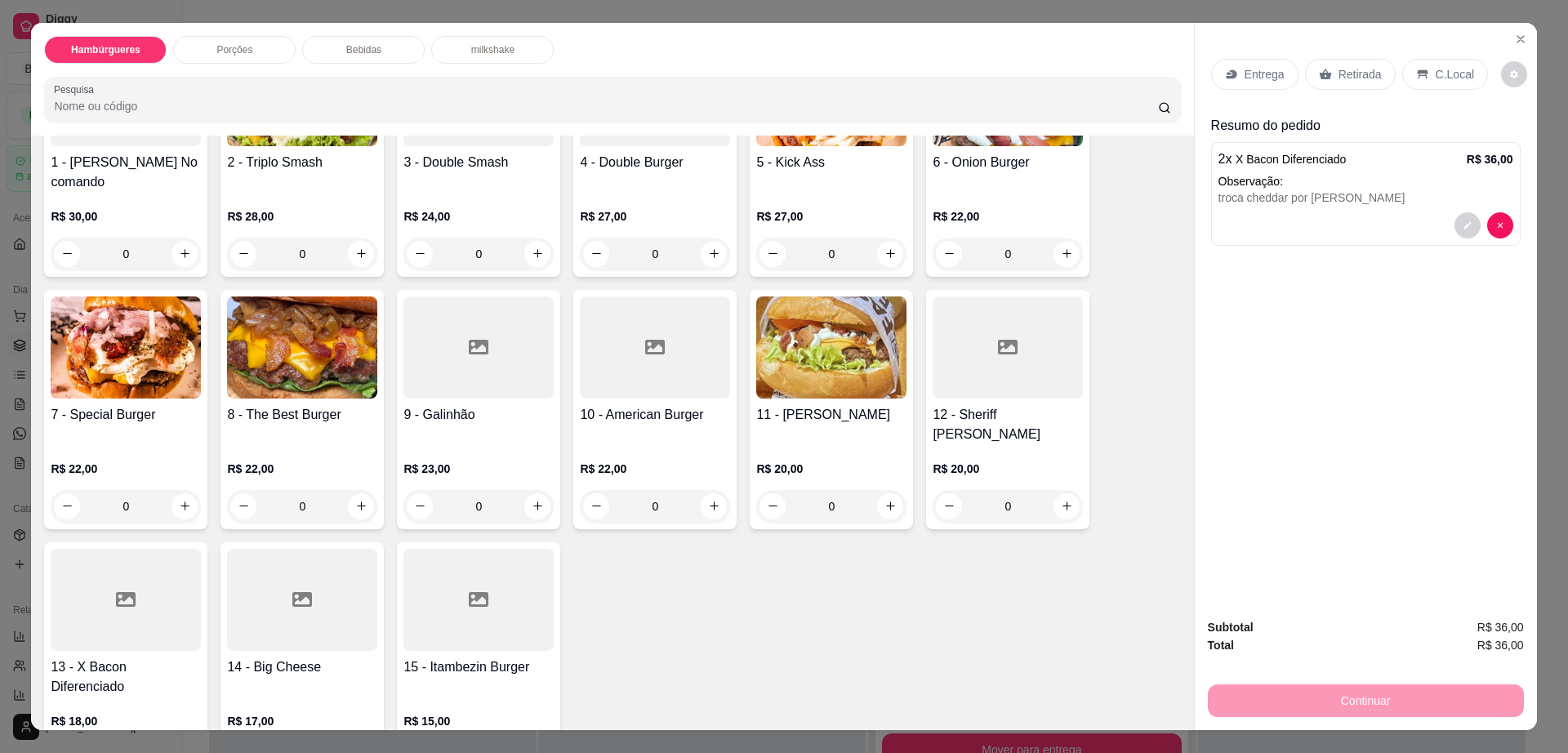
click at [1340, 71] on p "Retirada" at bounding box center [1360, 74] width 44 height 16
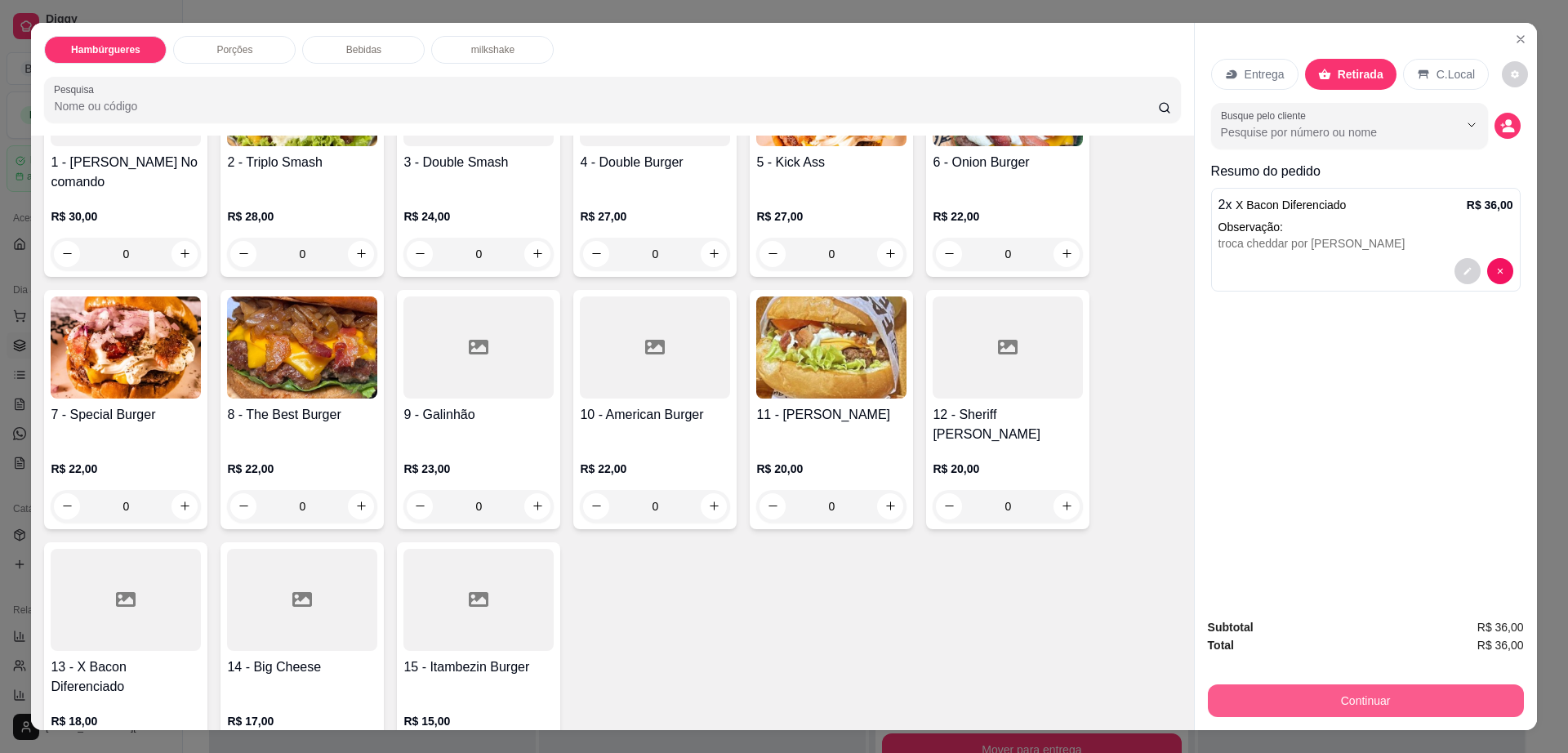
click at [1374, 698] on button "Continuar" at bounding box center [1366, 700] width 316 height 33
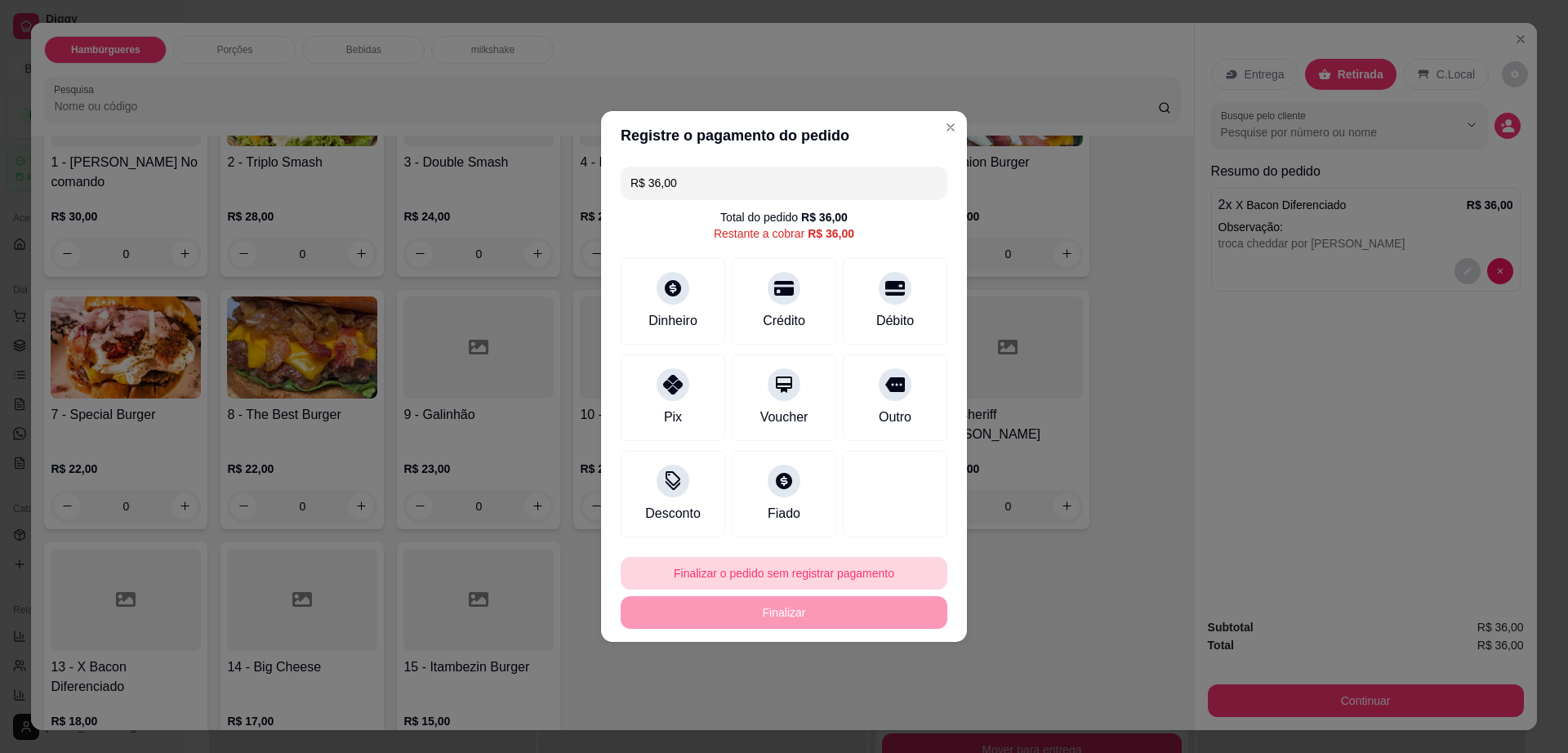
click at [856, 567] on button "Finalizar o pedido sem registrar pagamento" at bounding box center [784, 573] width 326 height 33
click at [894, 717] on button "Confirmar" at bounding box center [885, 706] width 61 height 25
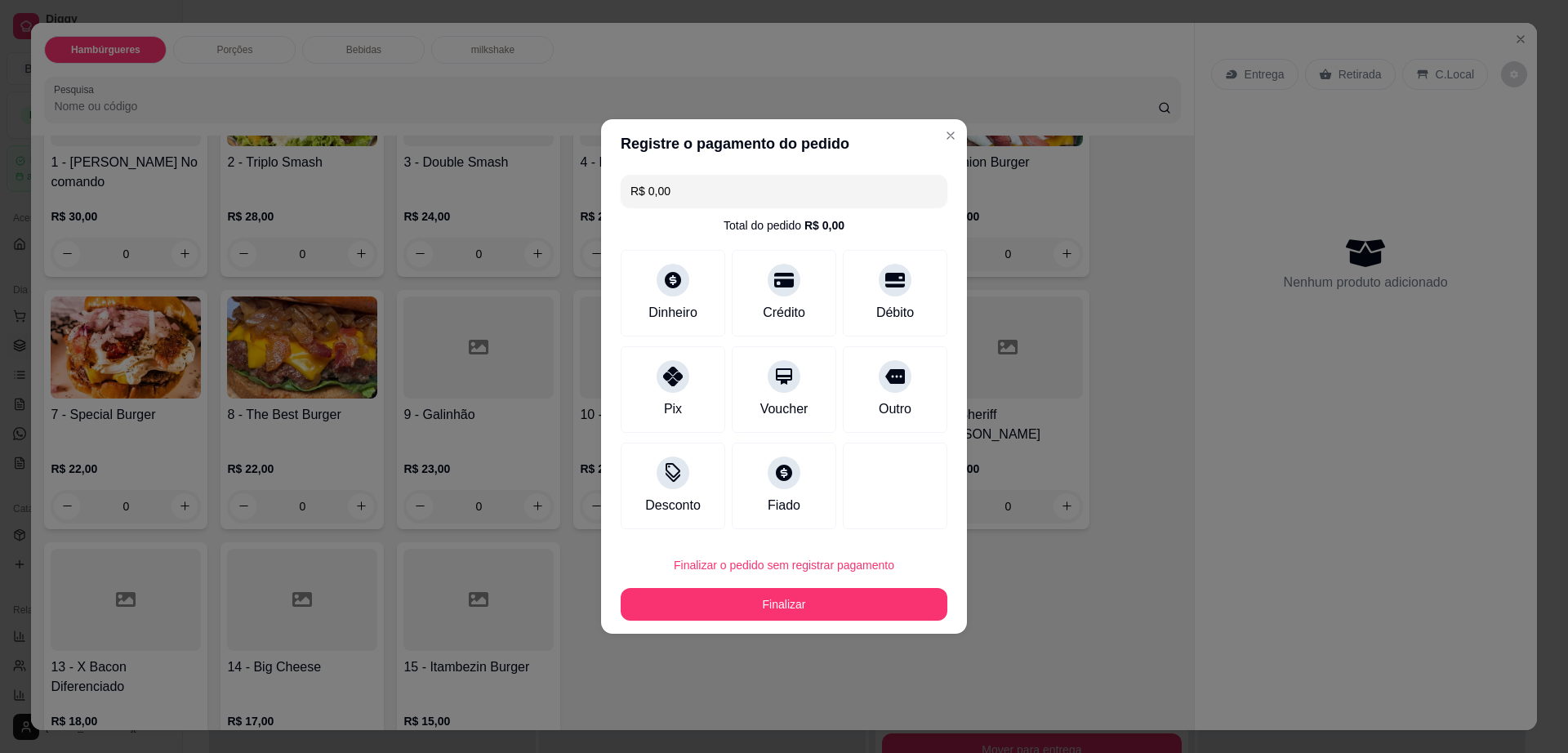
type input "R$ 0,00"
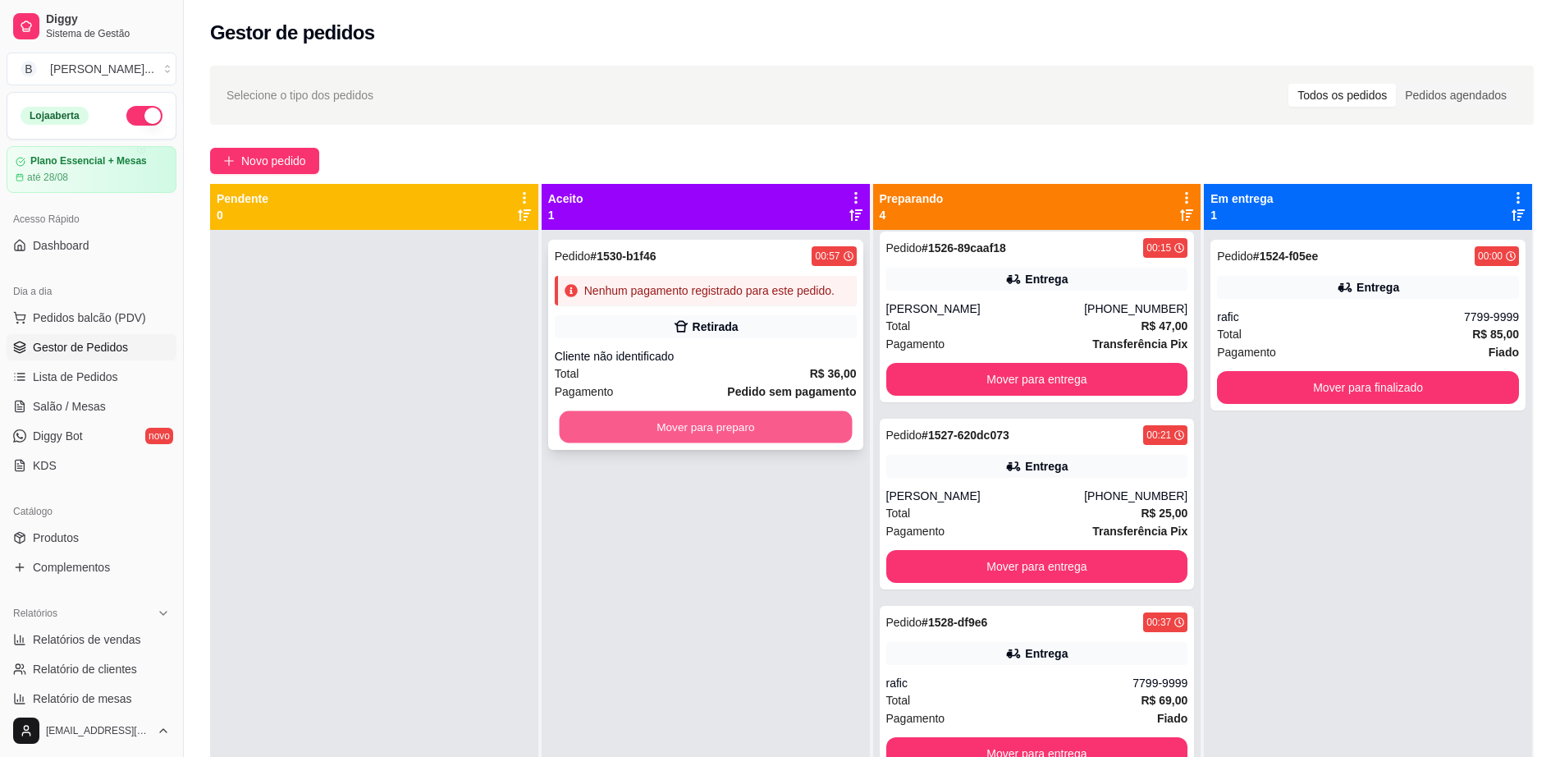
click at [727, 431] on button "Mover para preparo" at bounding box center [705, 427] width 293 height 32
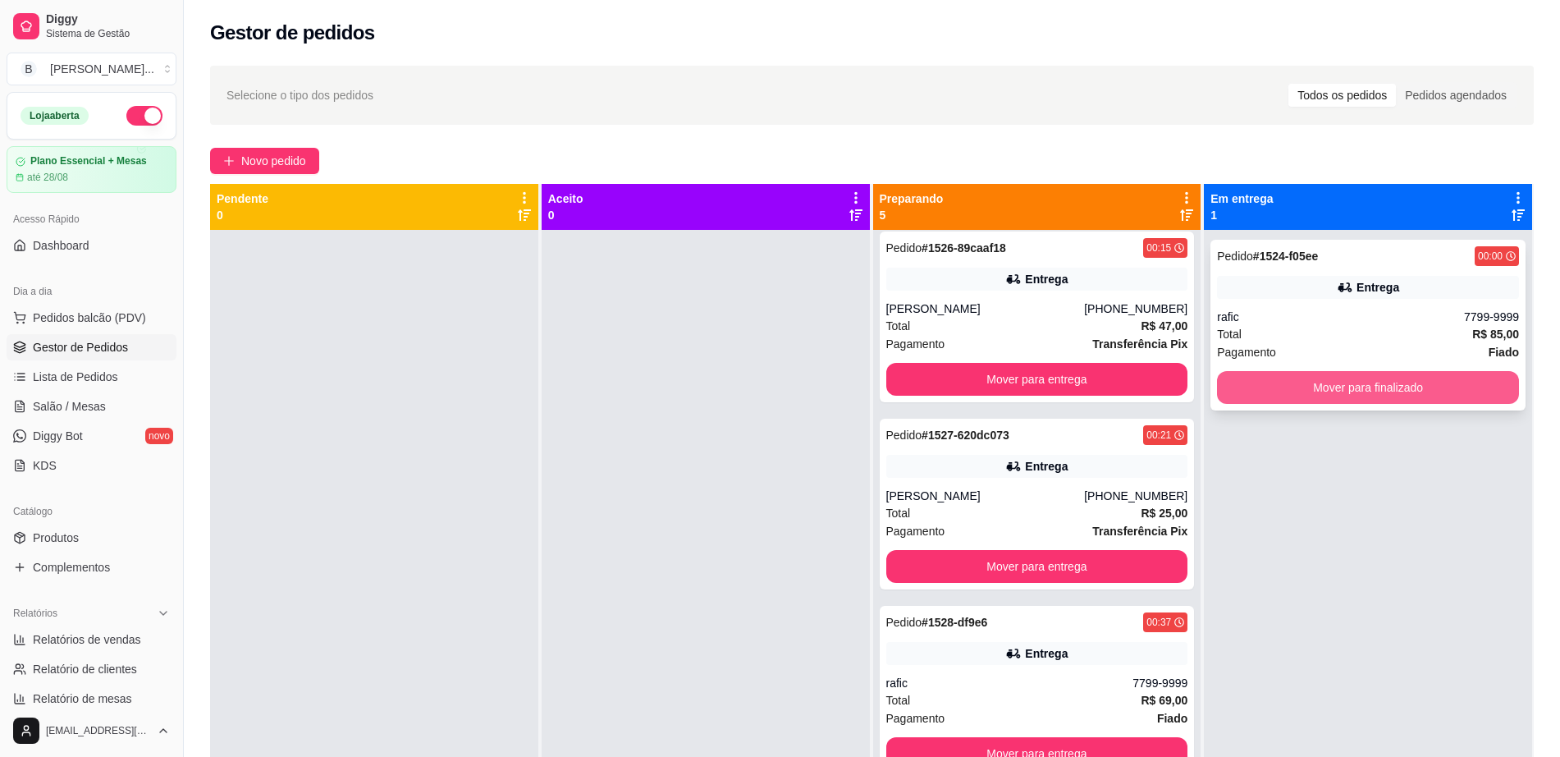
click at [1251, 384] on button "Mover para finalizado" at bounding box center [1368, 387] width 302 height 33
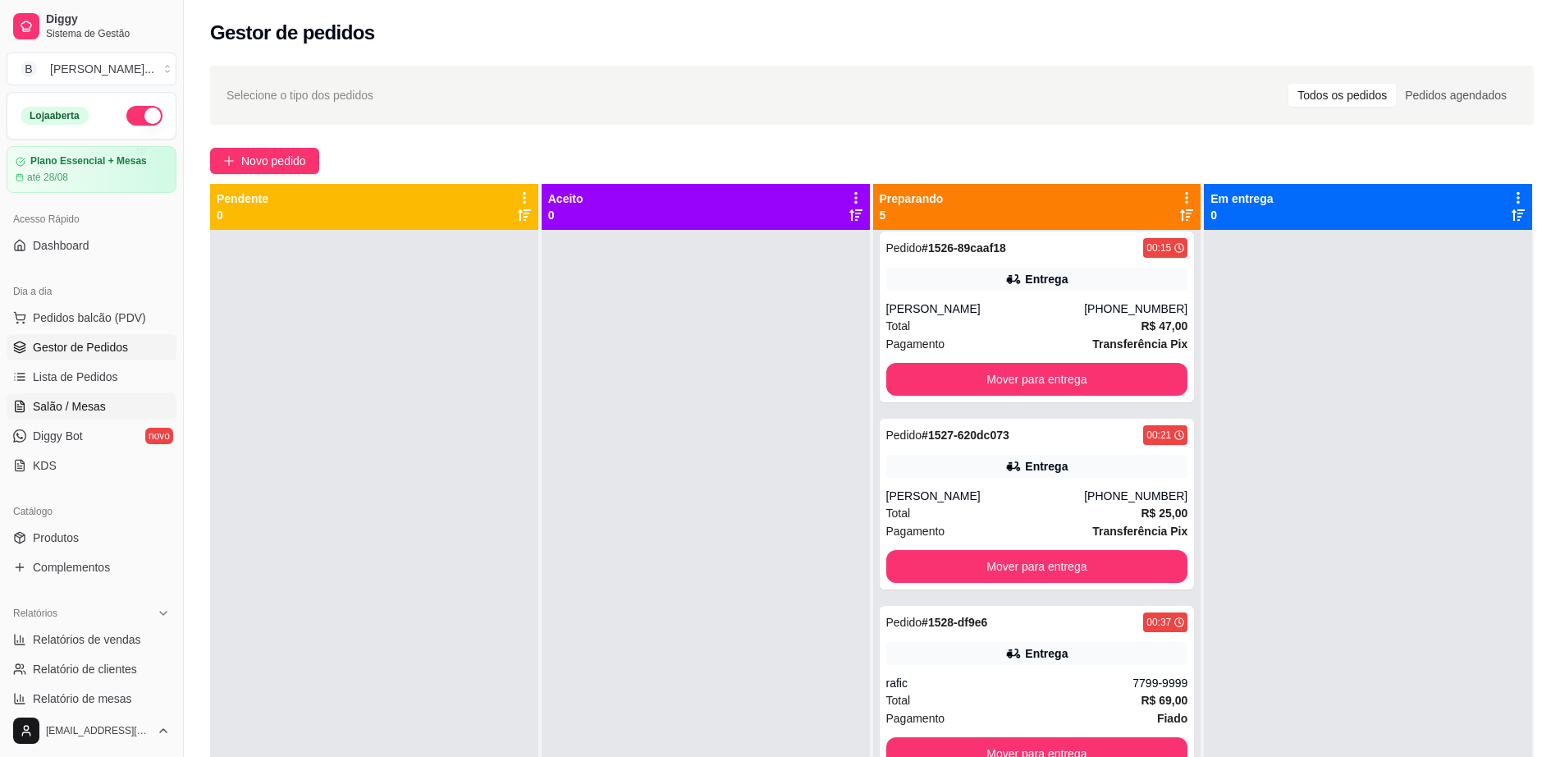
click at [96, 414] on span "Salão / Mesas" at bounding box center [69, 406] width 73 height 16
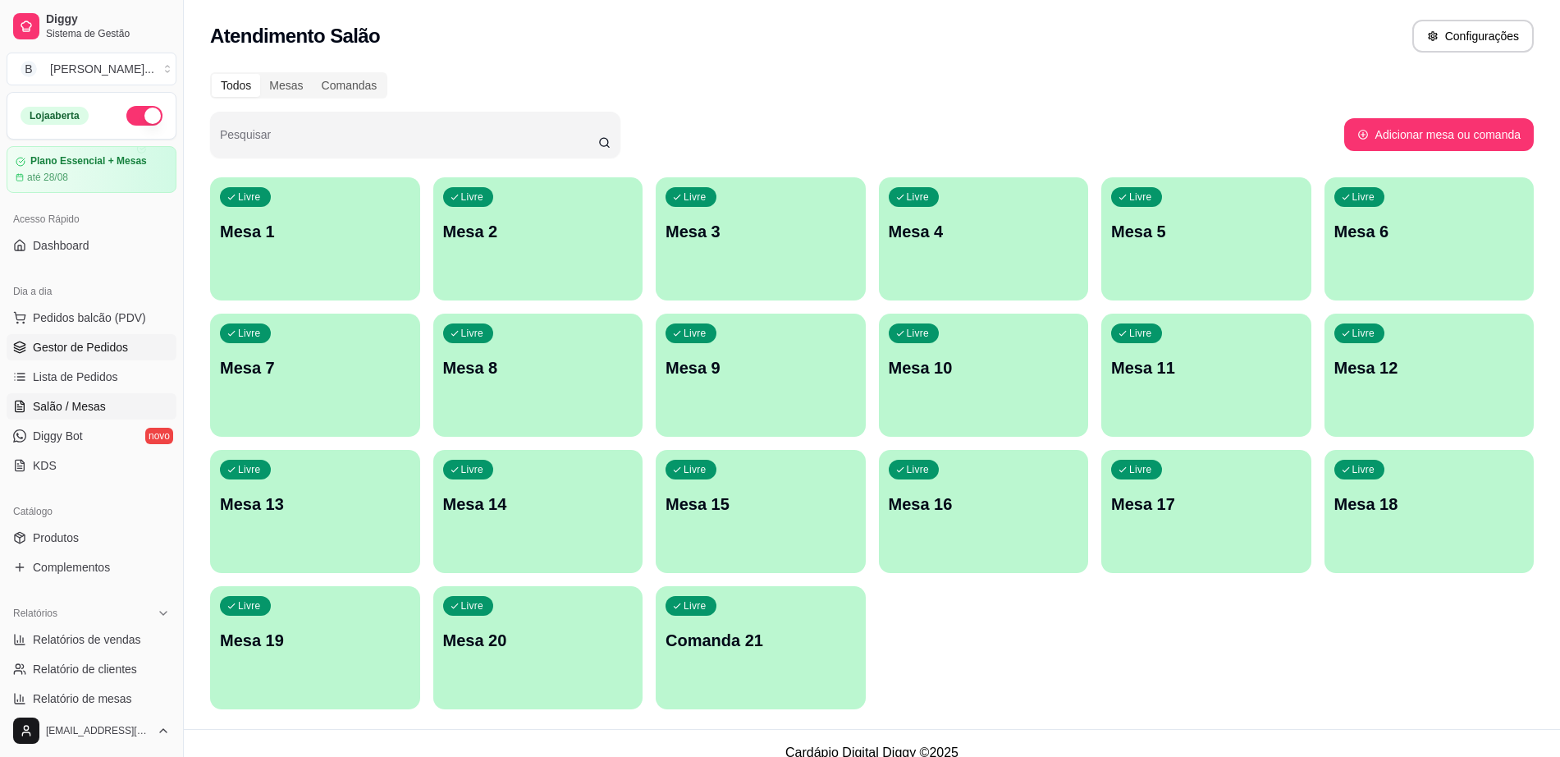
click at [91, 341] on span "Gestor de Pedidos" at bounding box center [80, 347] width 95 height 16
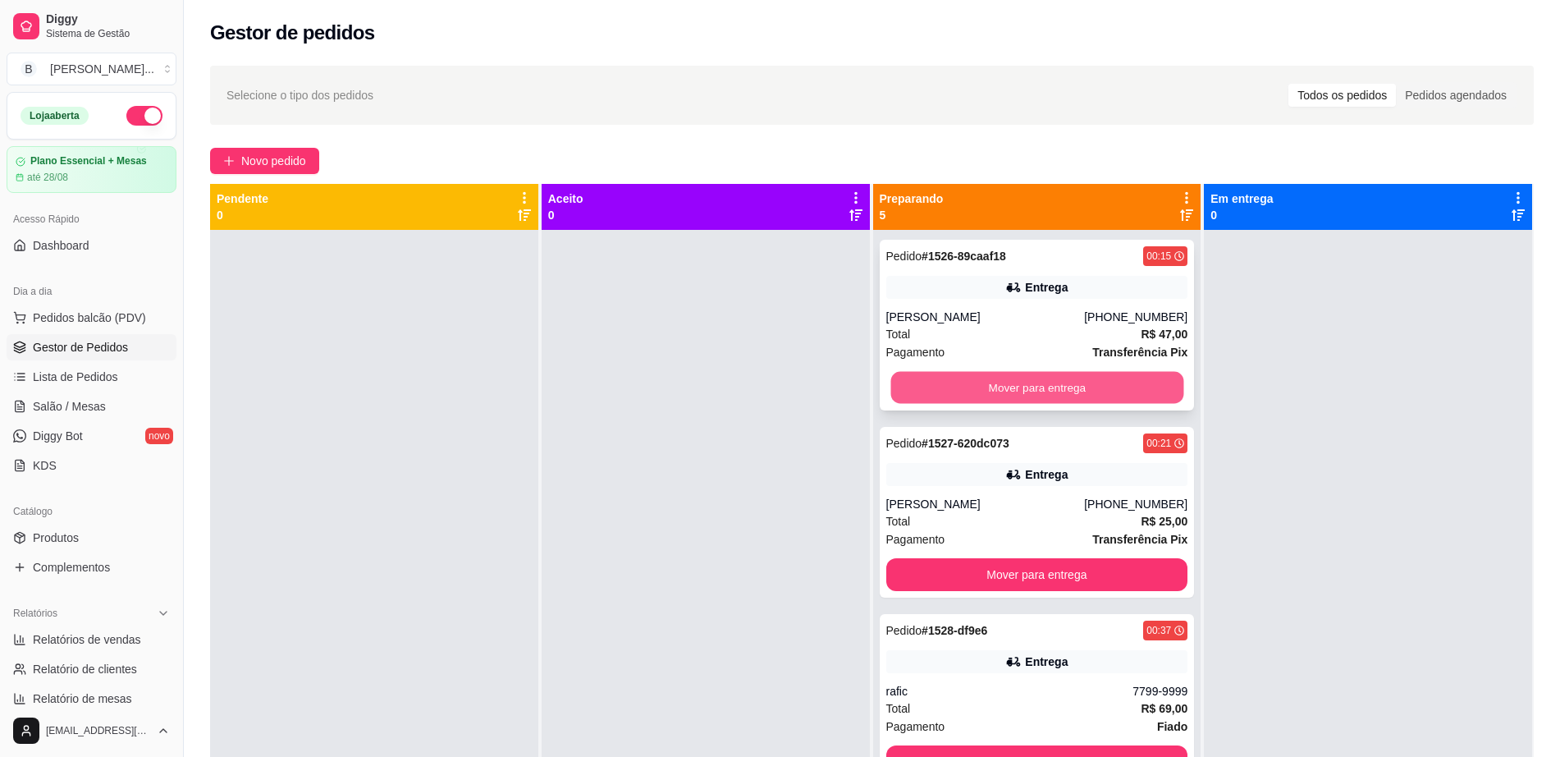
click at [1005, 385] on button "Mover para entrega" at bounding box center [1037, 388] width 293 height 32
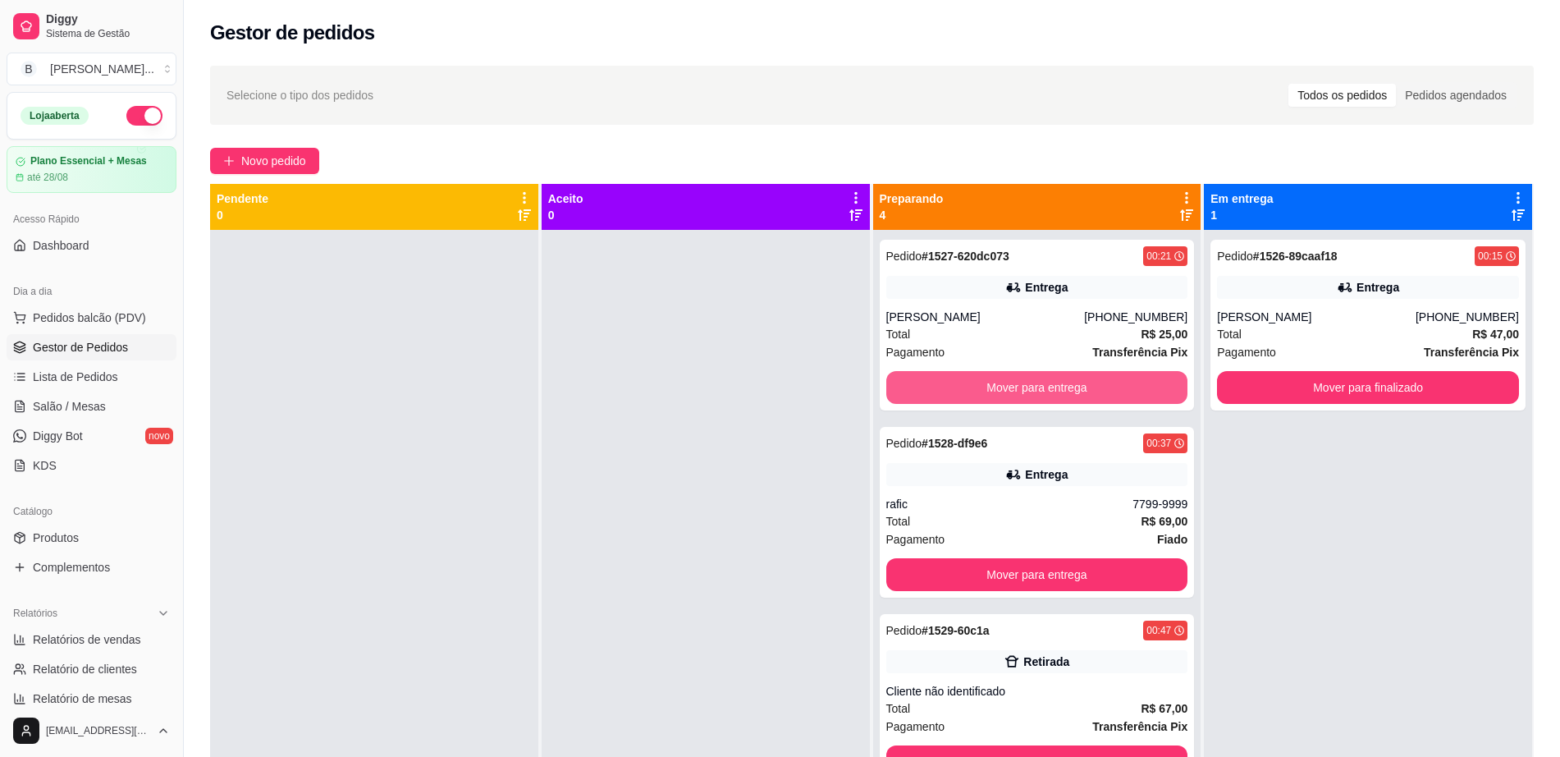
click at [1005, 385] on button "Mover para entrega" at bounding box center [1037, 387] width 302 height 33
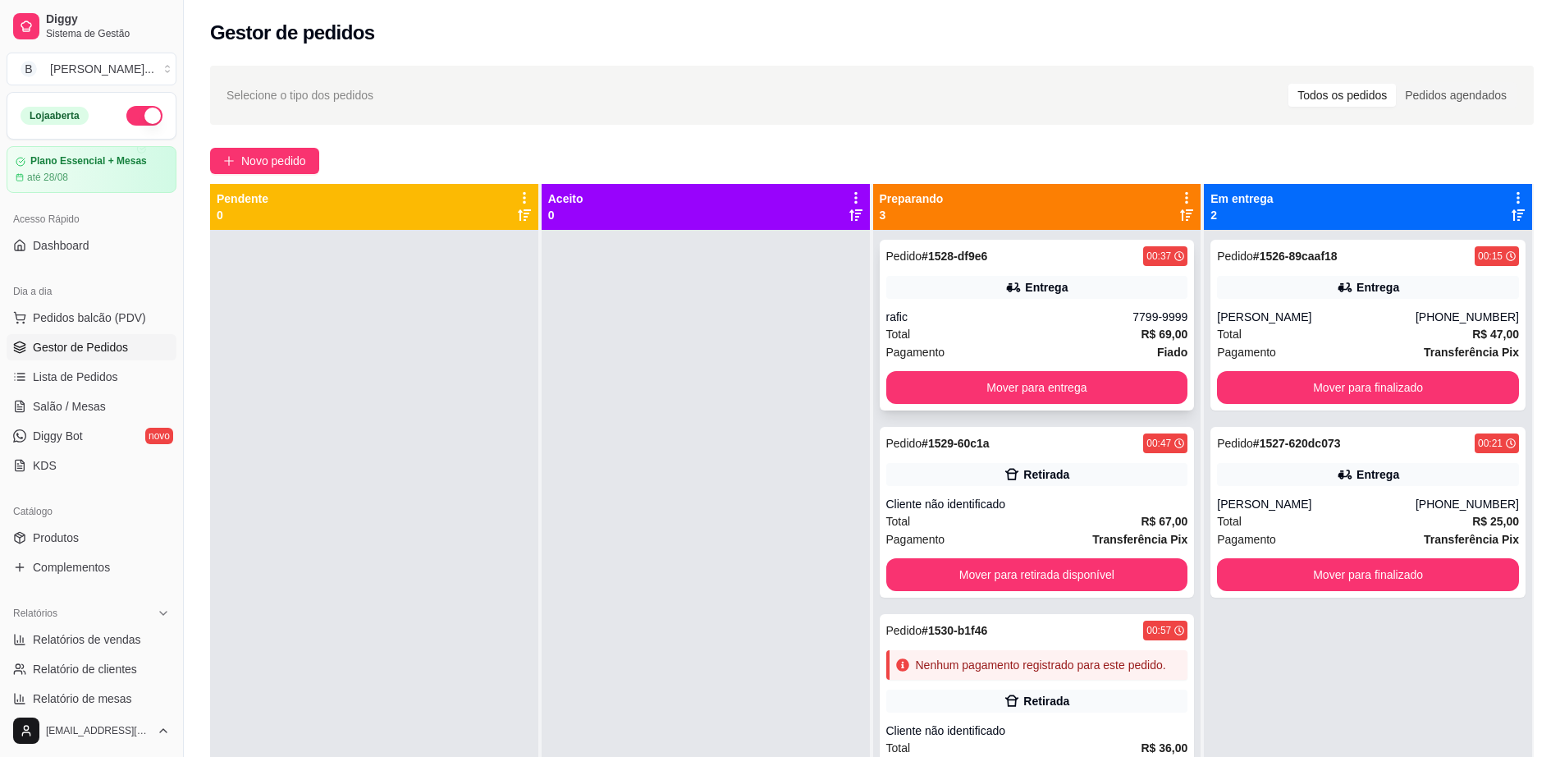
click at [1037, 321] on div "rafic" at bounding box center [1009, 317] width 247 height 16
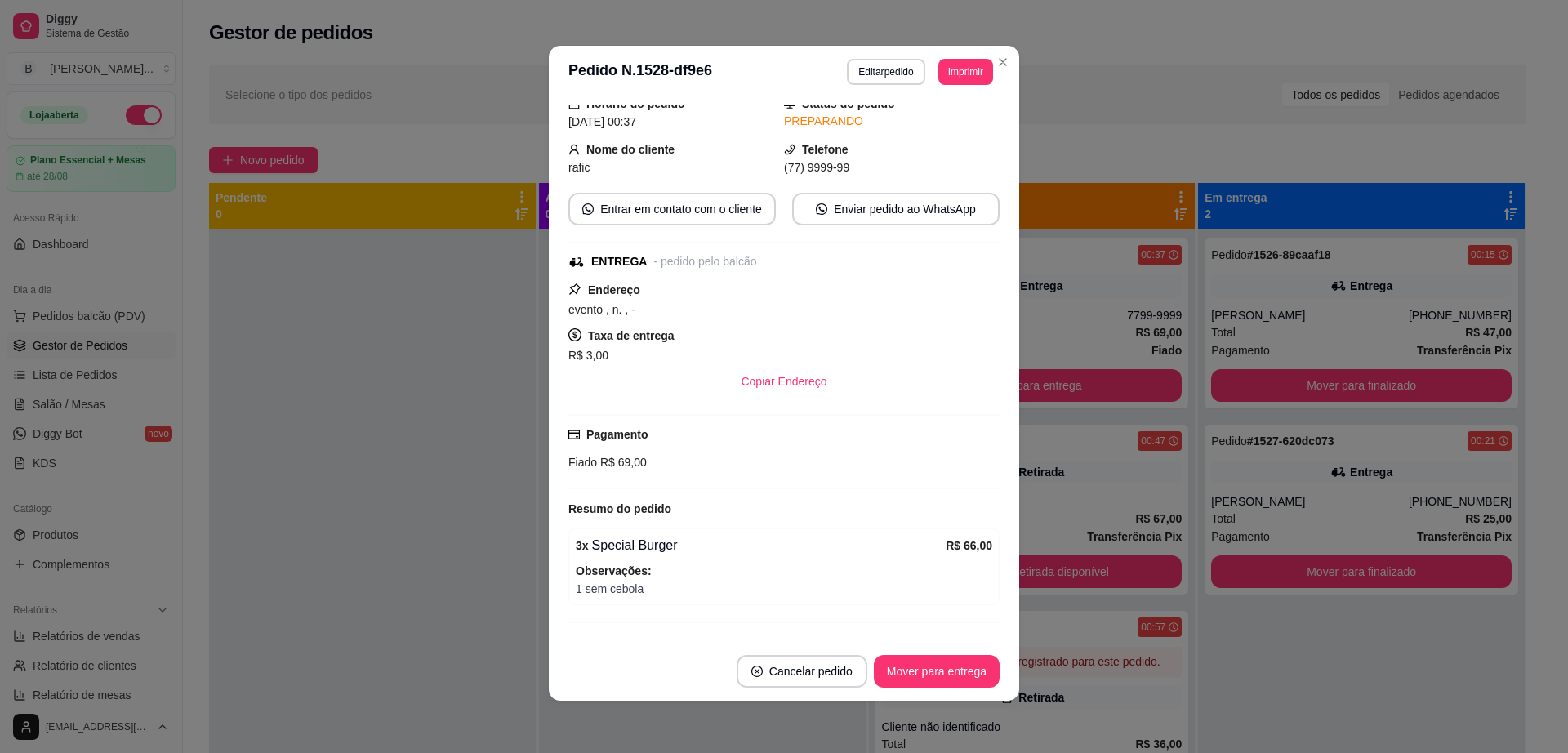
scroll to position [97, 0]
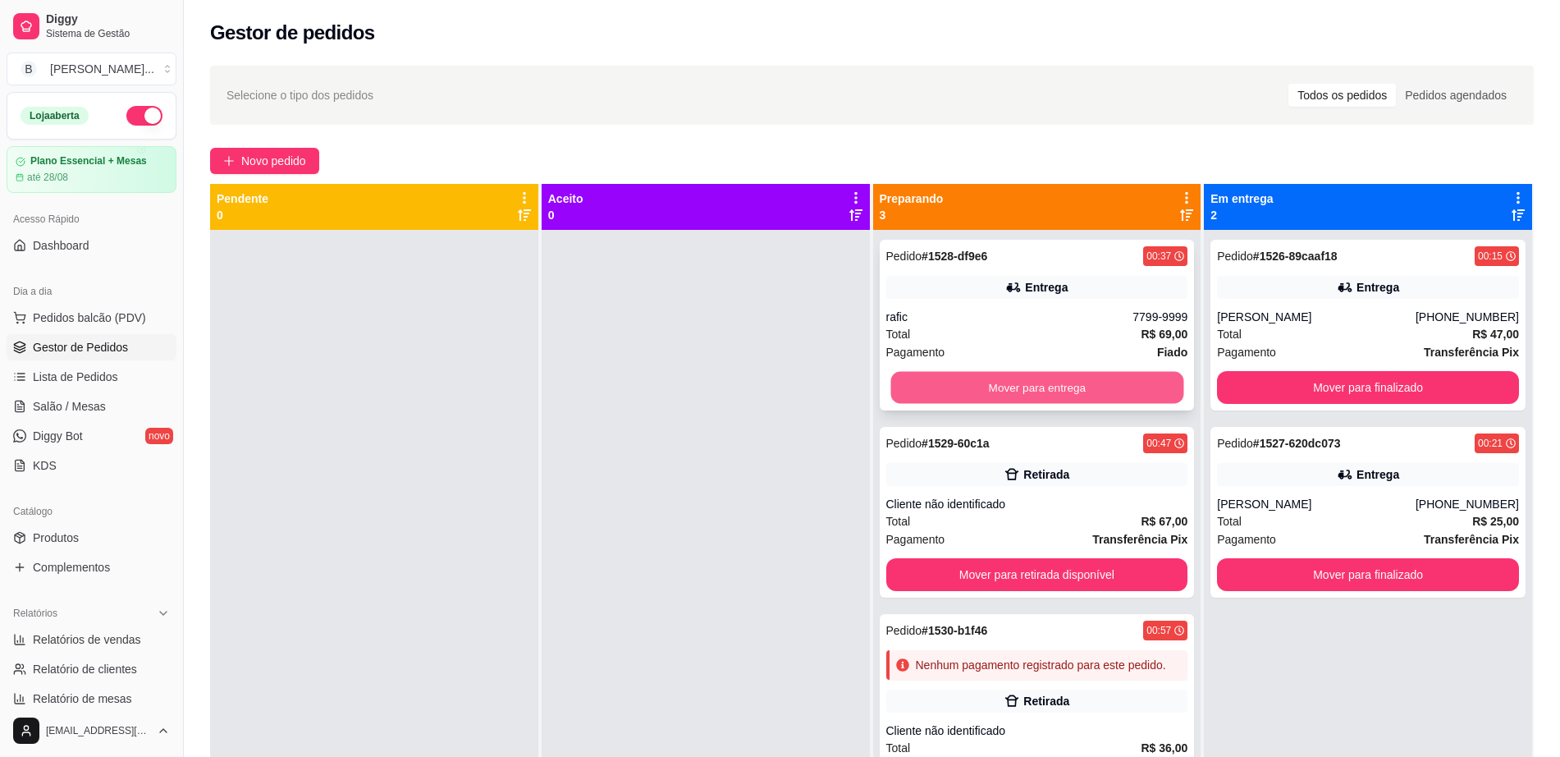
click at [1088, 394] on button "Mover para entrega" at bounding box center [1037, 388] width 293 height 32
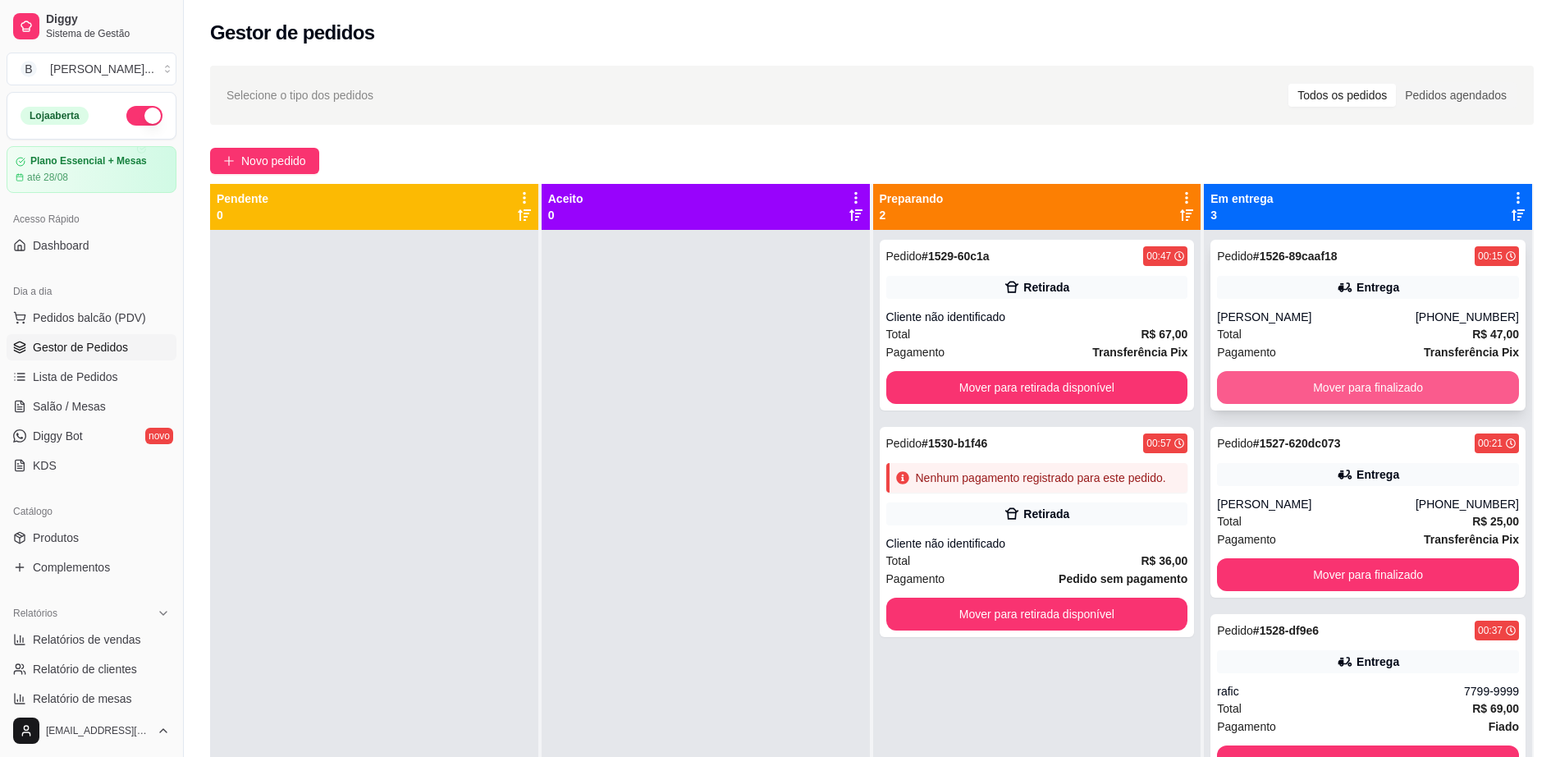
click at [1310, 394] on button "Mover para finalizado" at bounding box center [1368, 387] width 302 height 33
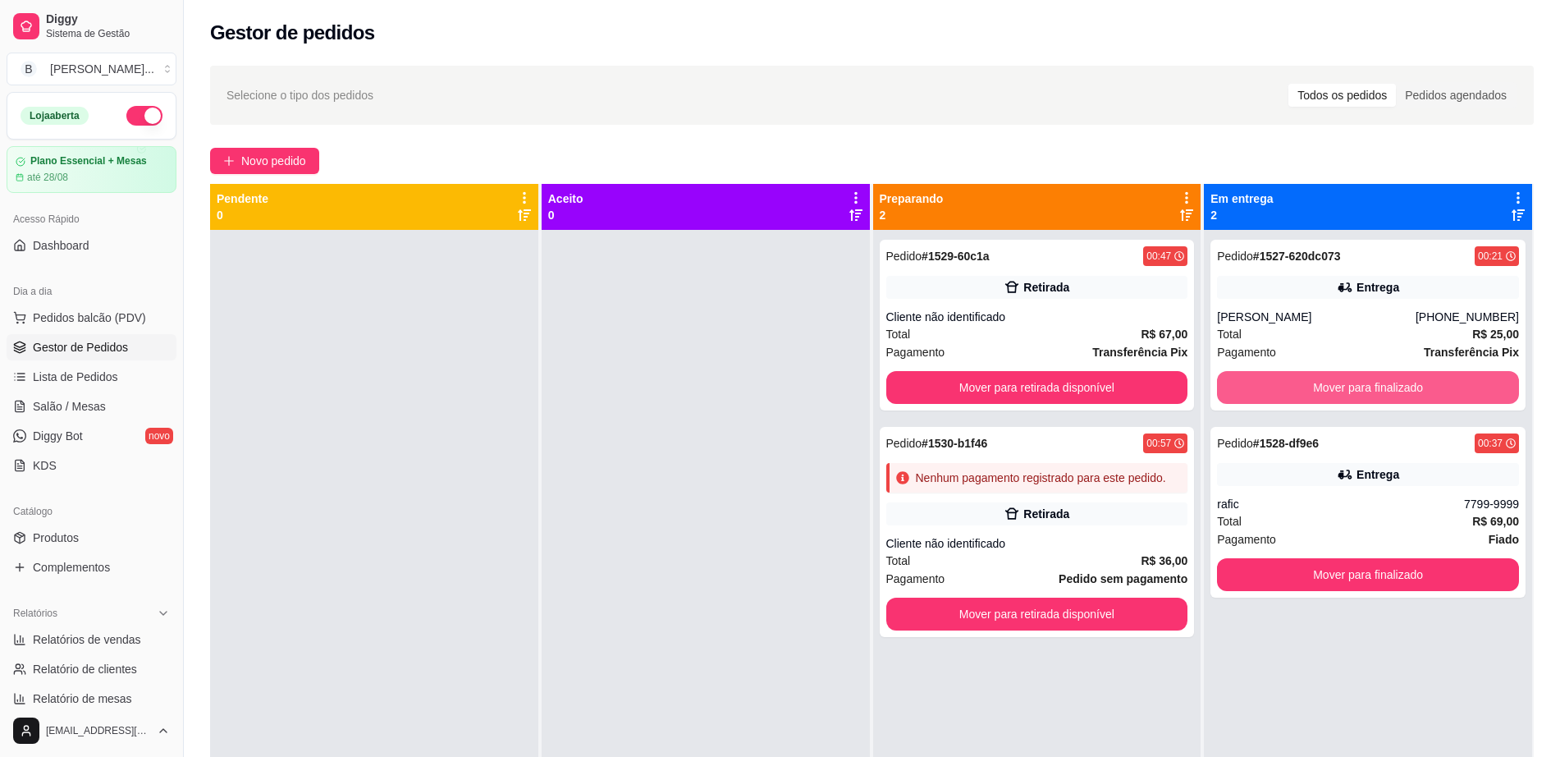
click at [1310, 394] on button "Mover para finalizado" at bounding box center [1368, 387] width 302 height 33
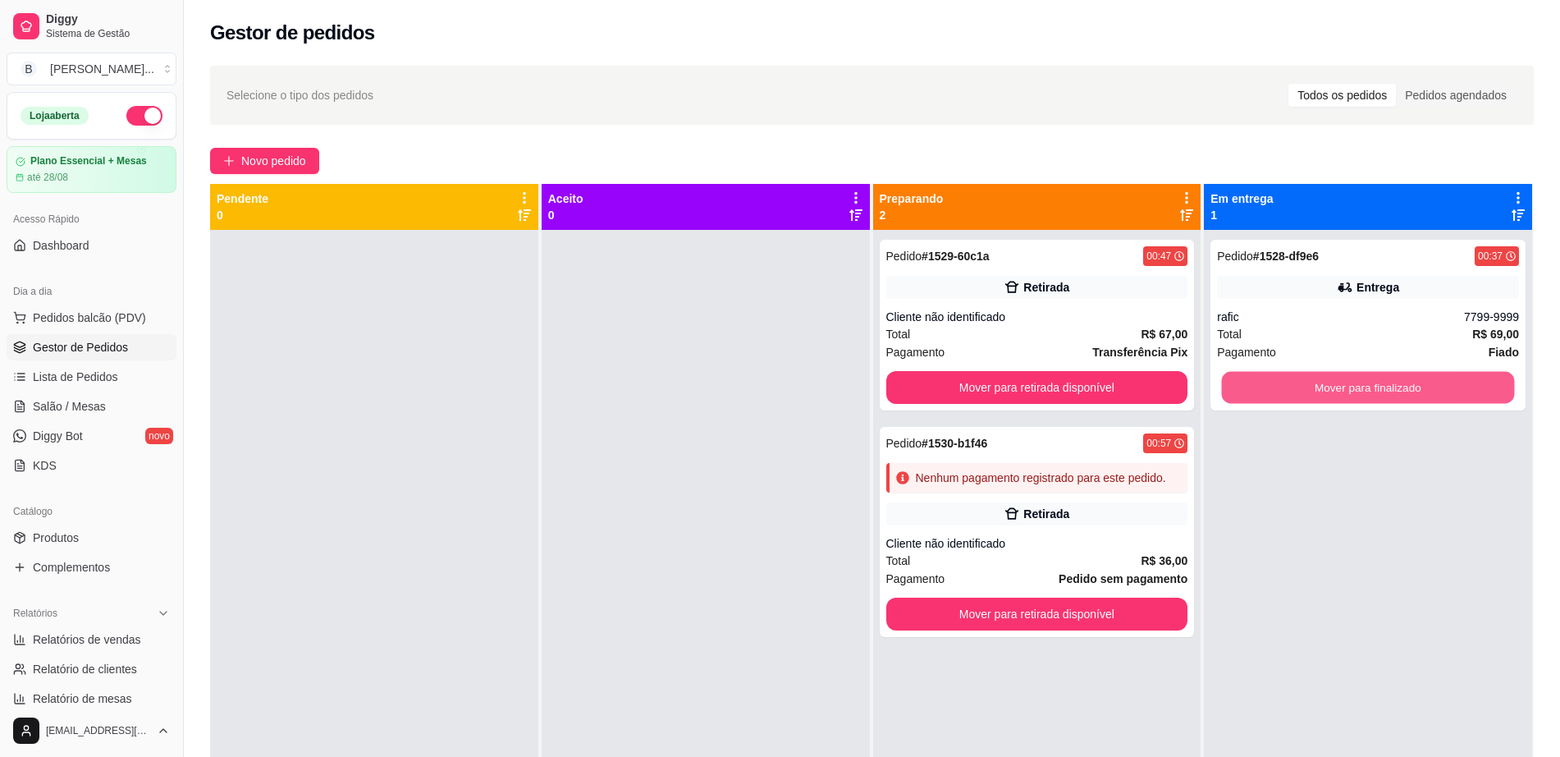
click at [1310, 394] on button "Mover para finalizado" at bounding box center [1368, 388] width 293 height 32
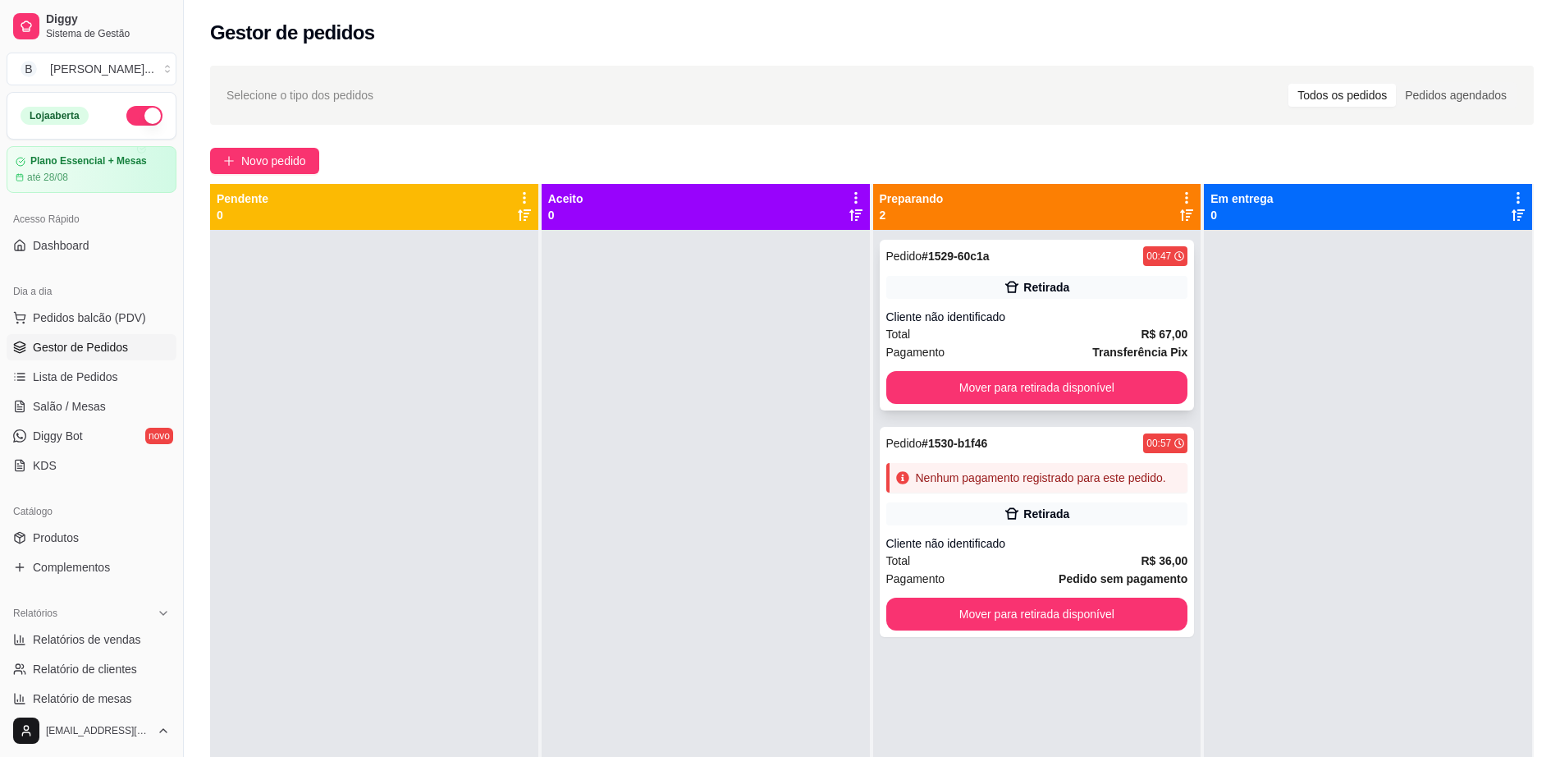
click at [1046, 263] on div "Pedido # 1529-60c1a 00:47" at bounding box center [1037, 256] width 302 height 20
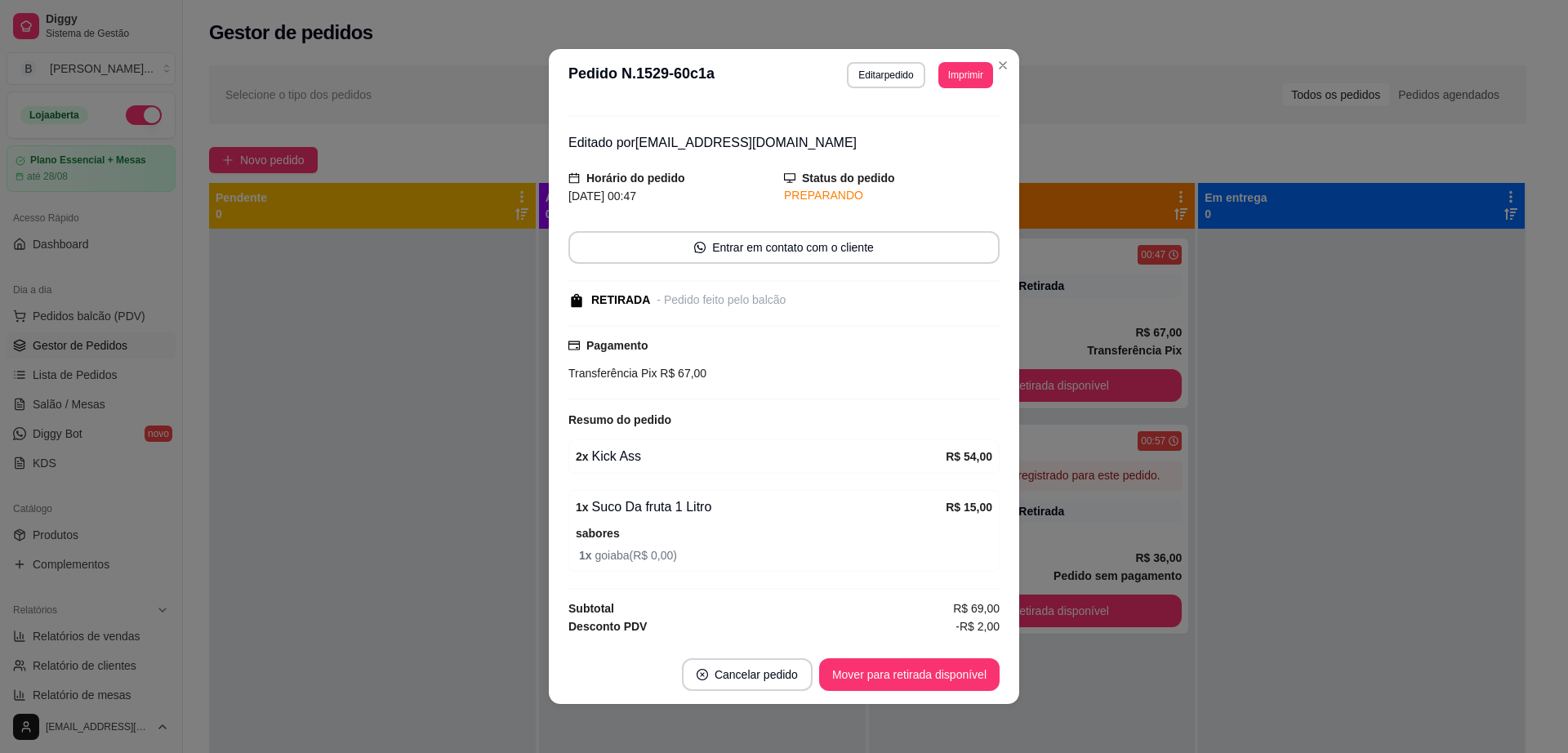
scroll to position [44, 0]
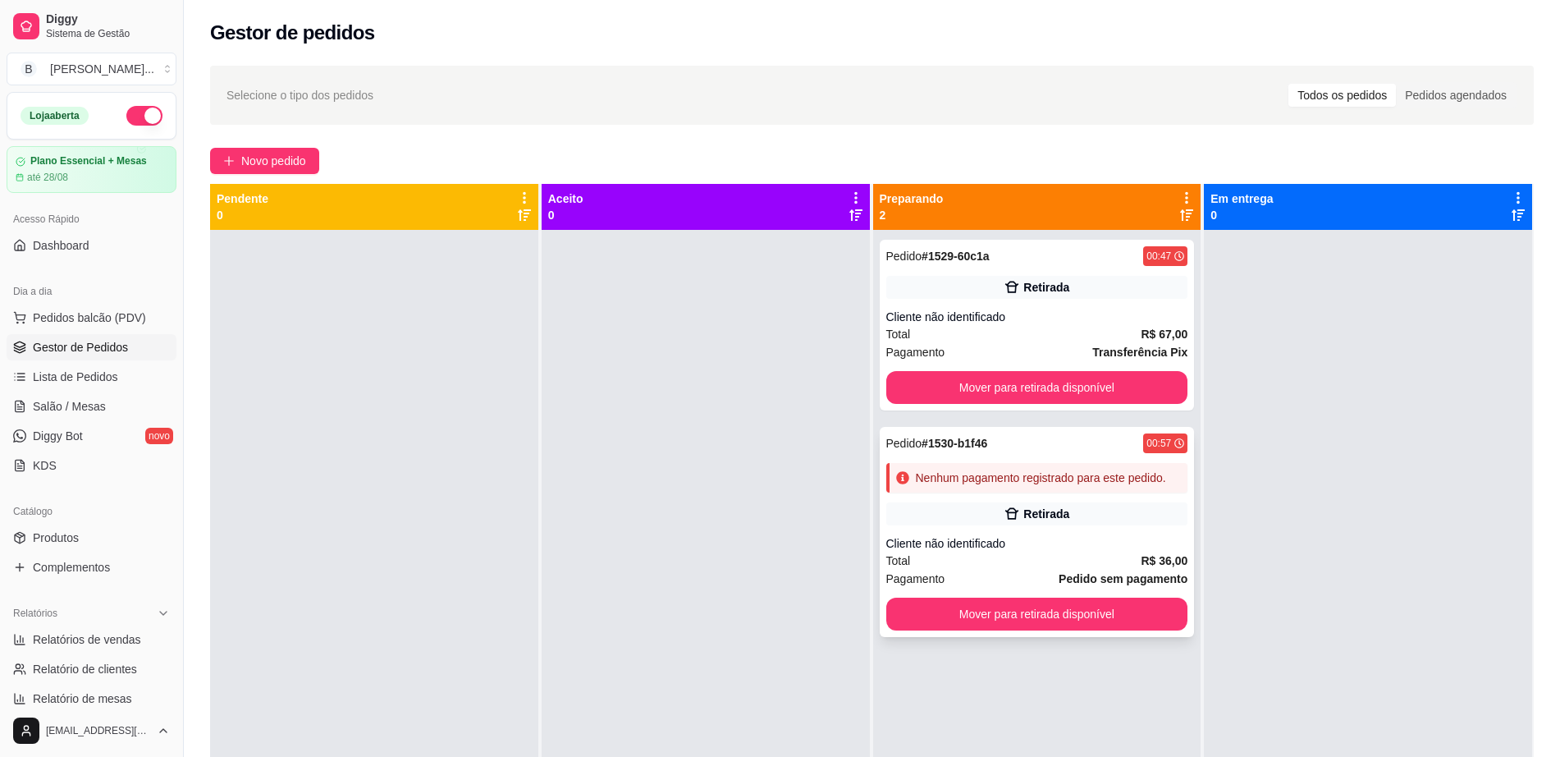
click at [1134, 513] on div "Retirada" at bounding box center [1037, 513] width 302 height 23
click at [100, 320] on span "Pedidos balcão (PDV)" at bounding box center [89, 317] width 113 height 16
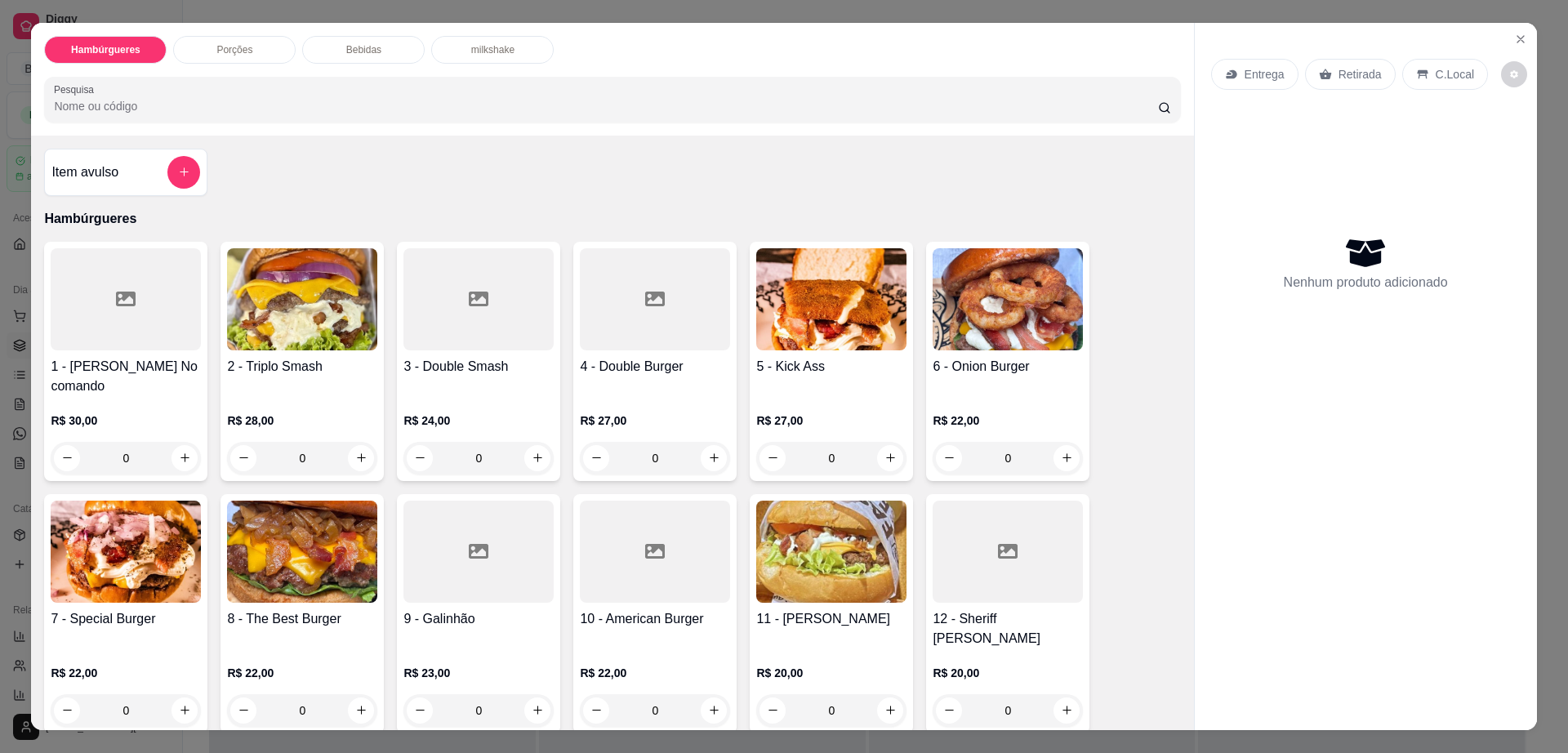
click at [90, 306] on div at bounding box center [125, 299] width 150 height 102
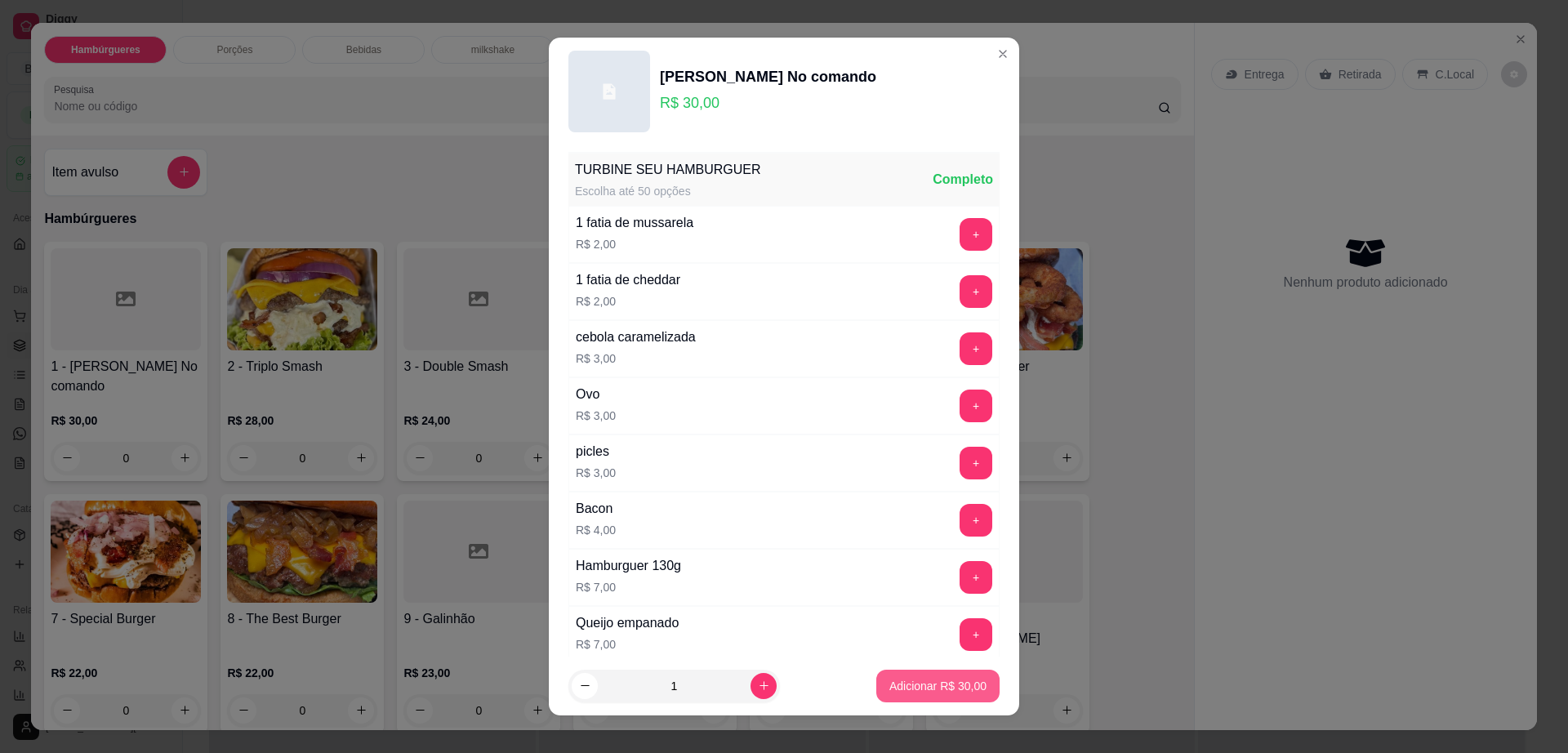
click at [918, 693] on p "Adicionar R$ 30,00" at bounding box center [938, 685] width 98 height 16
type input "1"
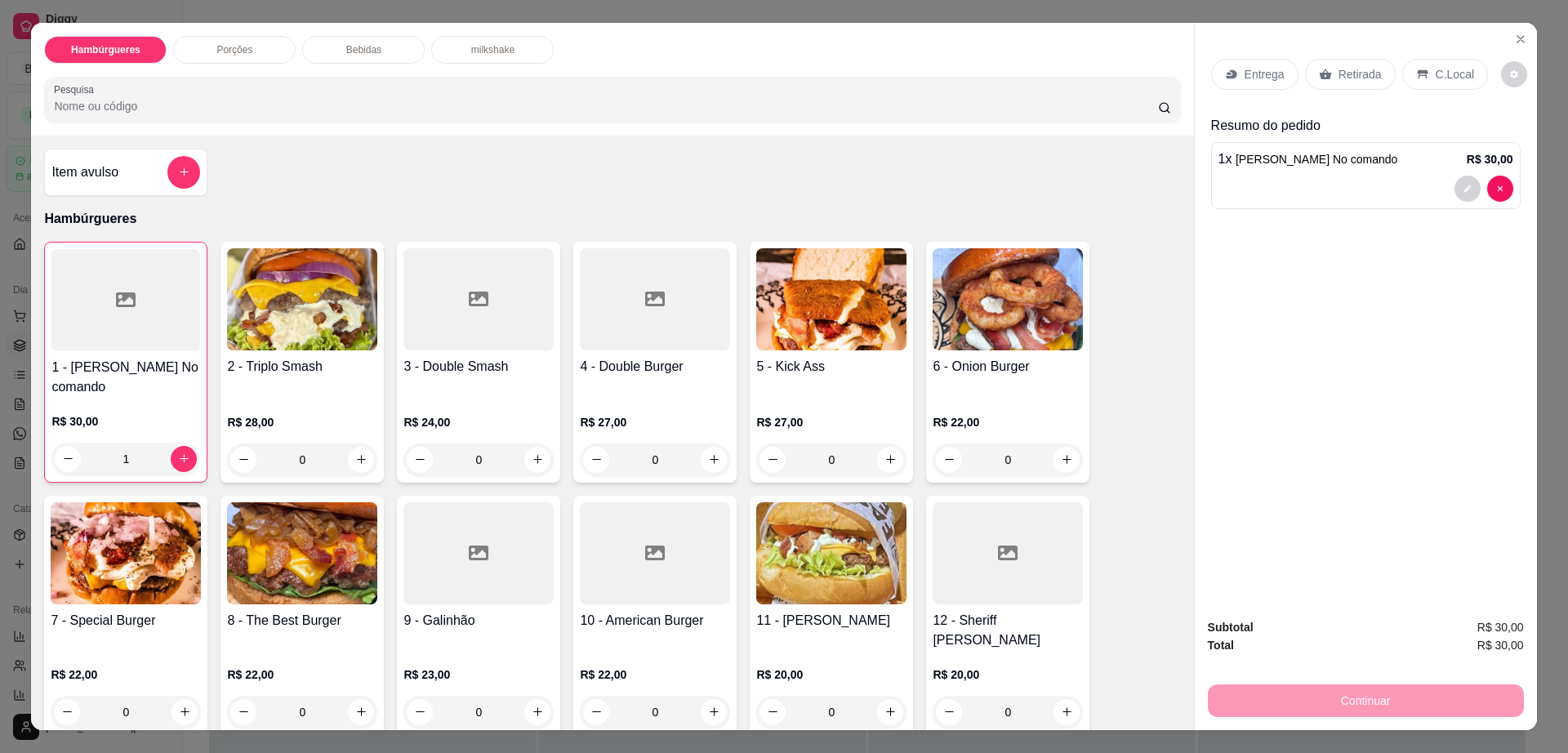
click at [1247, 83] on div "Entrega" at bounding box center [1255, 74] width 88 height 31
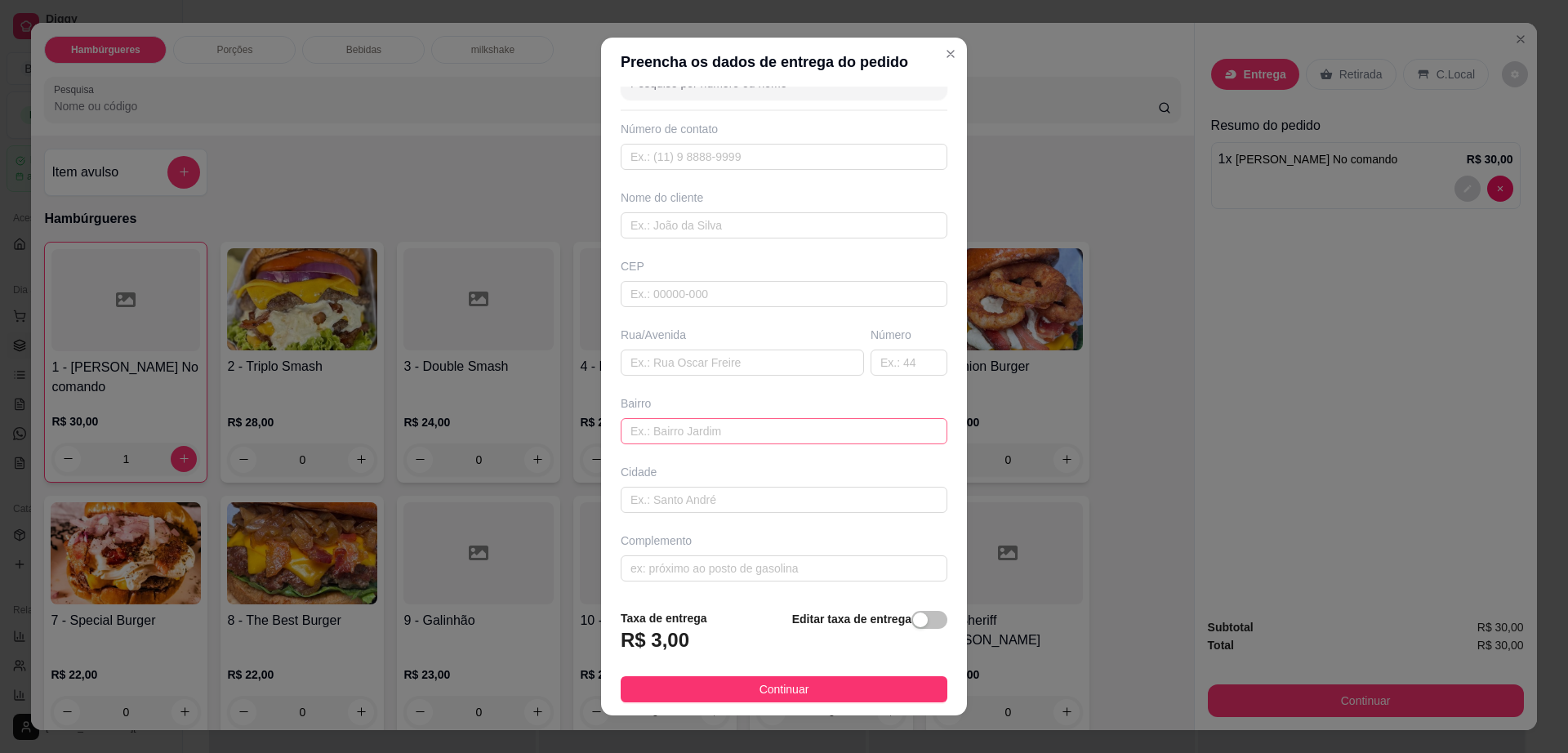
scroll to position [41, 0]
click at [734, 358] on input "text" at bounding box center [742, 361] width 244 height 26
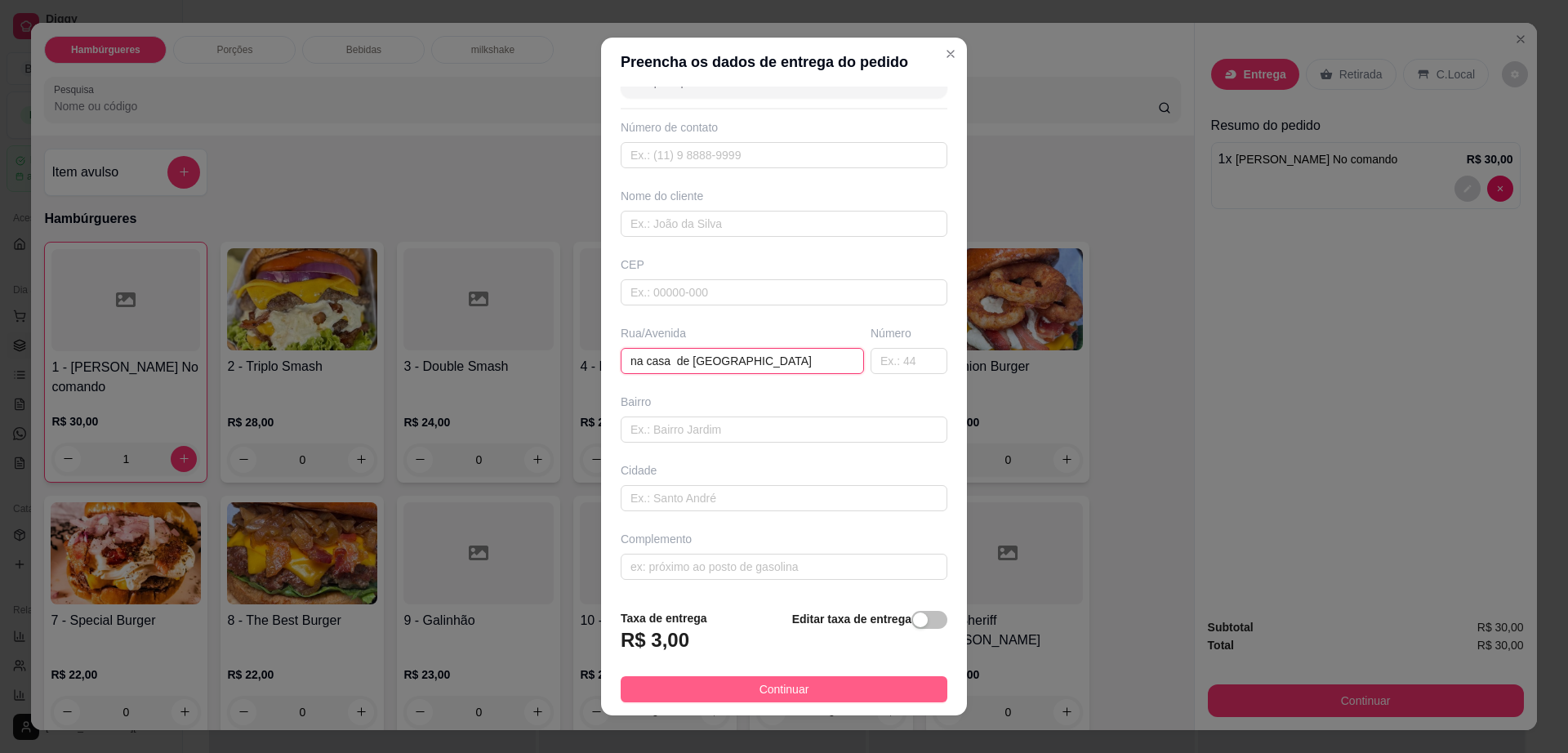
type input "na casa de [GEOGRAPHIC_DATA]"
click at [765, 696] on span "Continuar" at bounding box center [784, 689] width 50 height 18
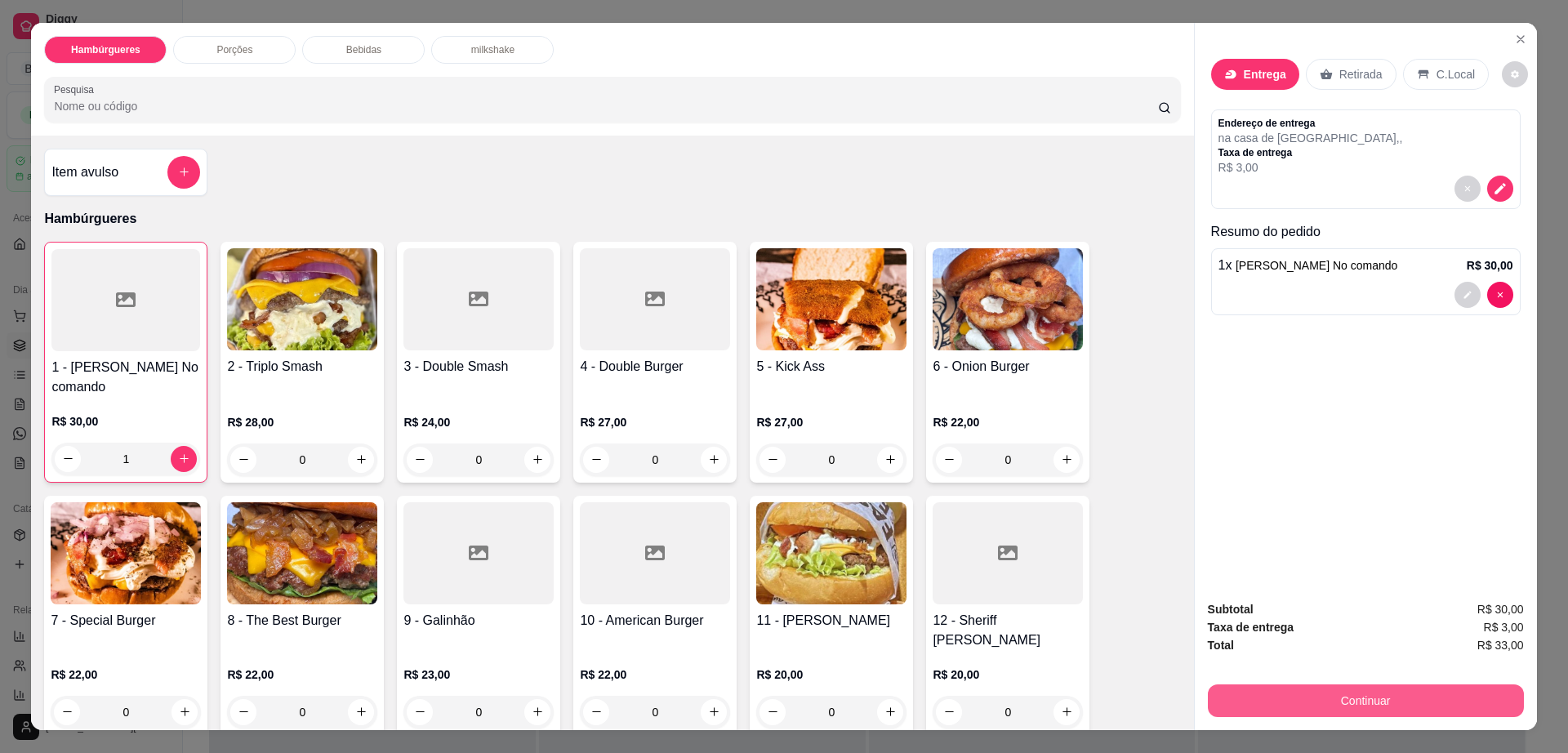
click at [1296, 694] on button "Continuar" at bounding box center [1366, 700] width 316 height 33
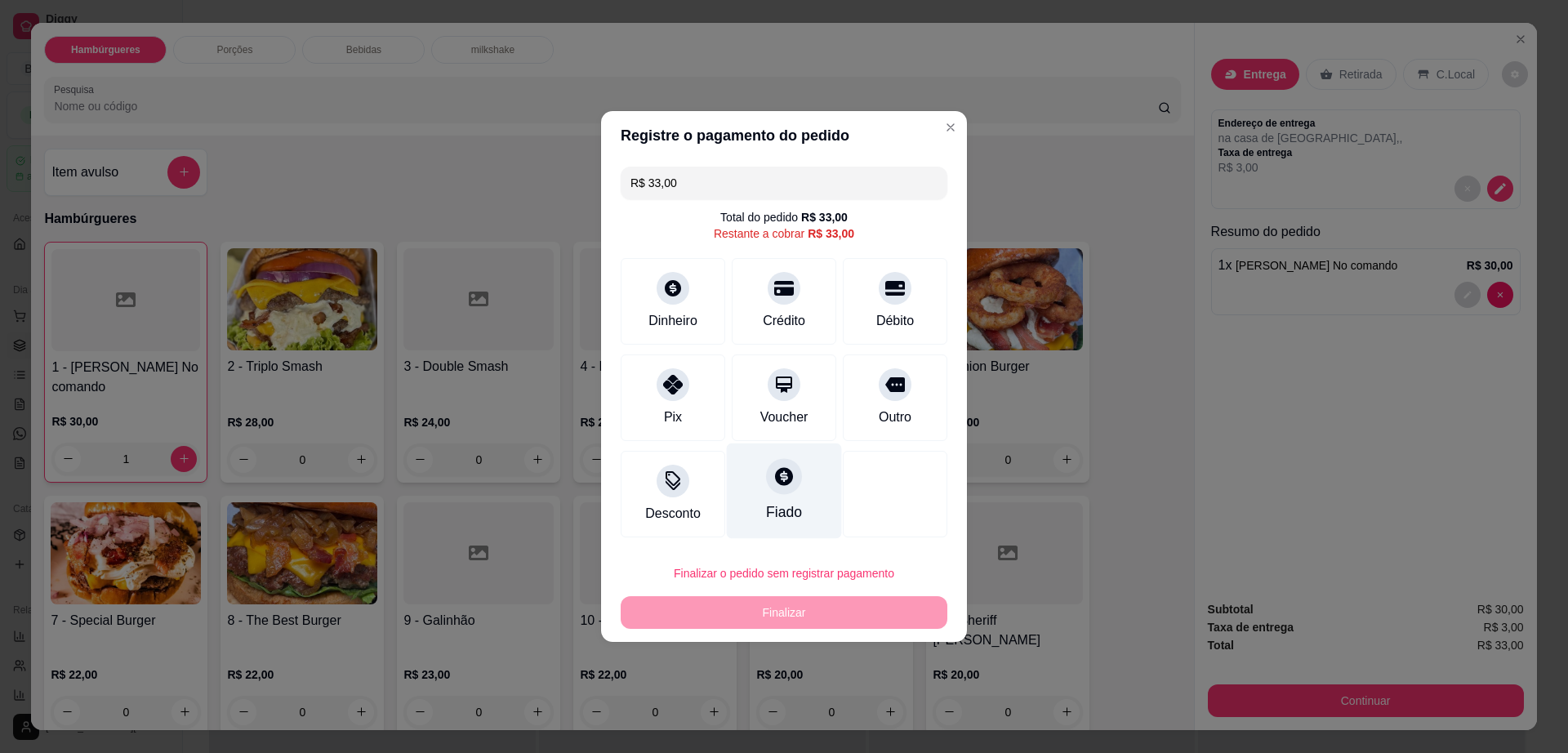
click at [769, 495] on div "Fiado" at bounding box center [785, 491] width 115 height 95
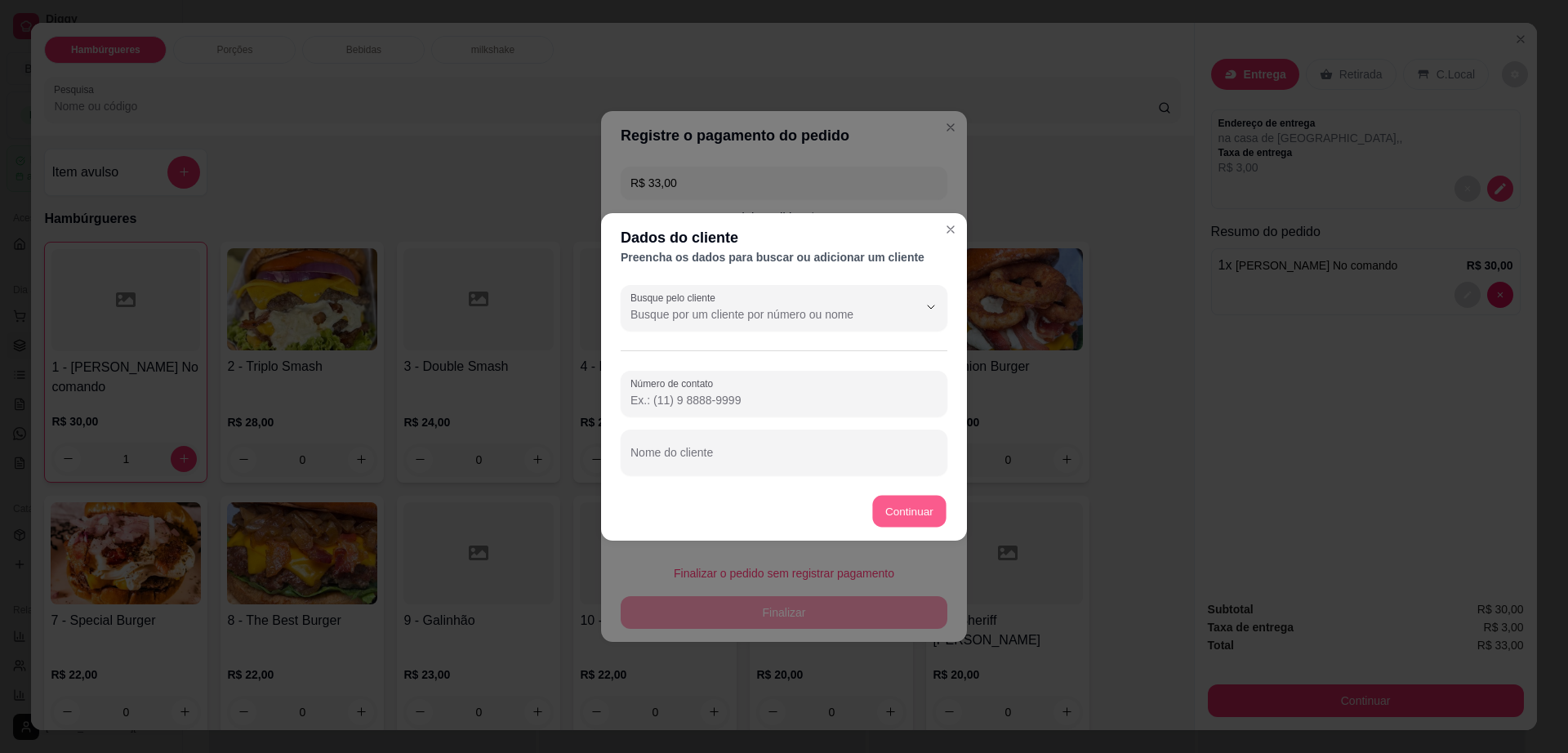
click at [904, 496] on button "Continuar" at bounding box center [909, 510] width 74 height 32
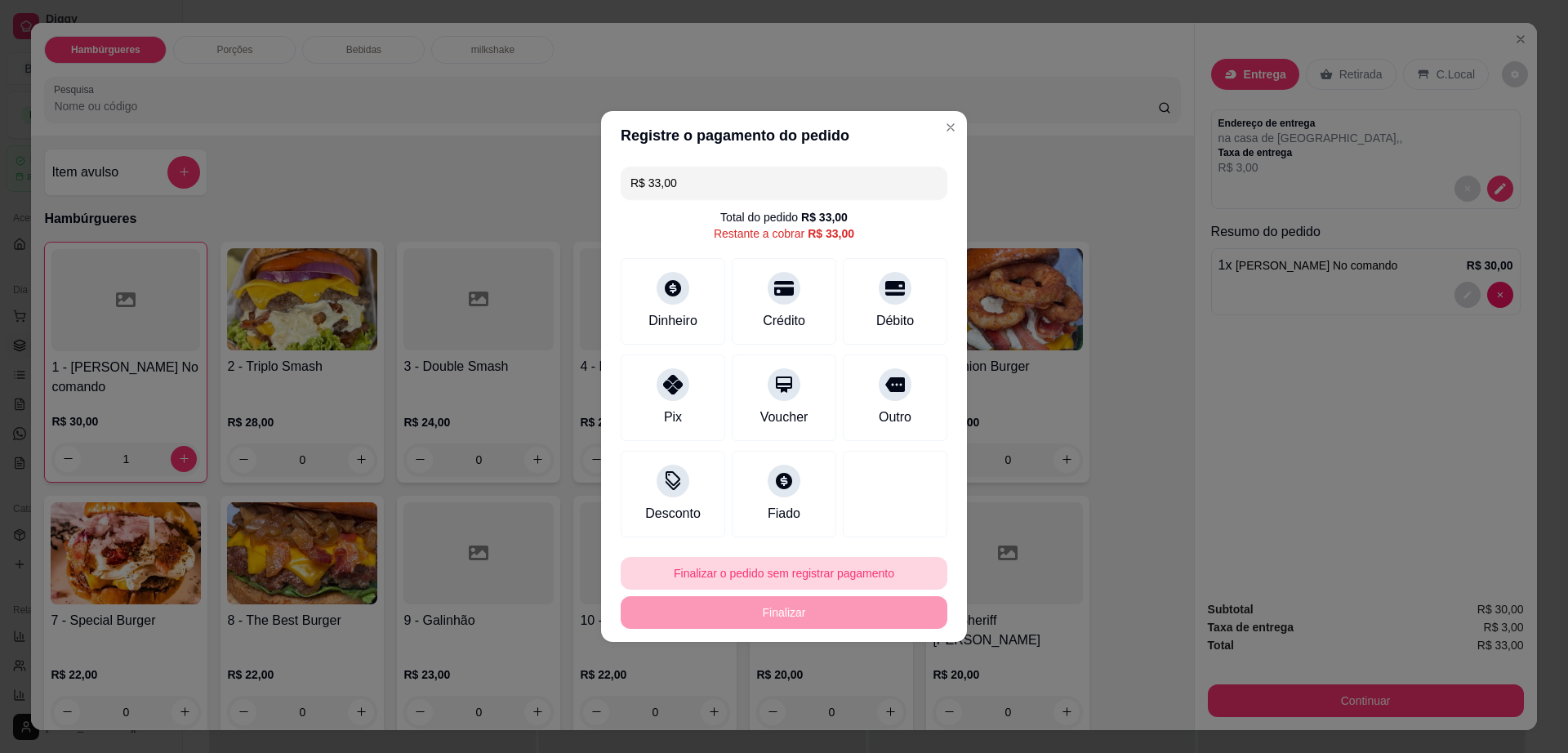
click at [750, 564] on button "Finalizar o pedido sem registrar pagamento" at bounding box center [784, 573] width 326 height 33
click at [879, 715] on button "Confirmar" at bounding box center [886, 706] width 61 height 25
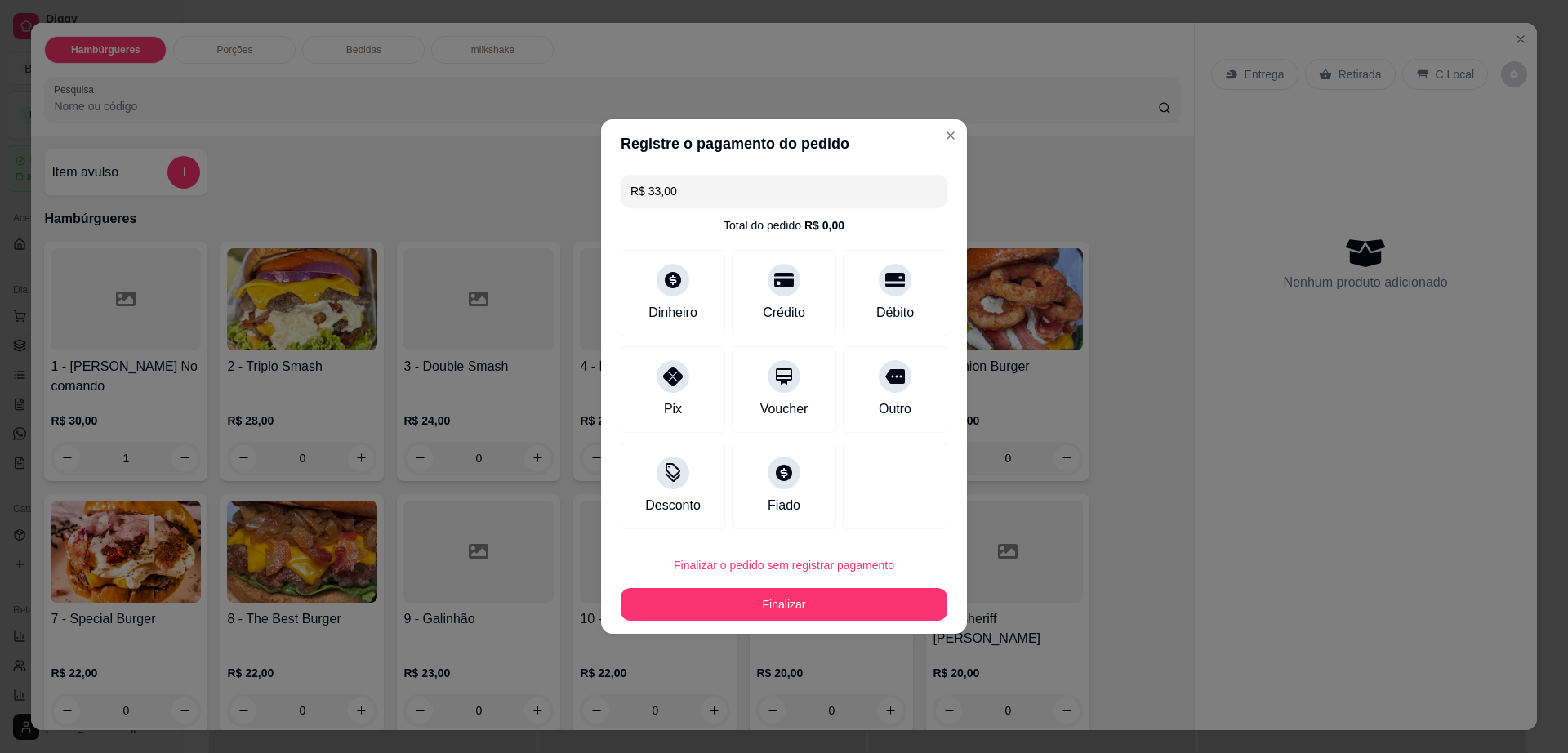
type input "0"
type input "R$ 0,00"
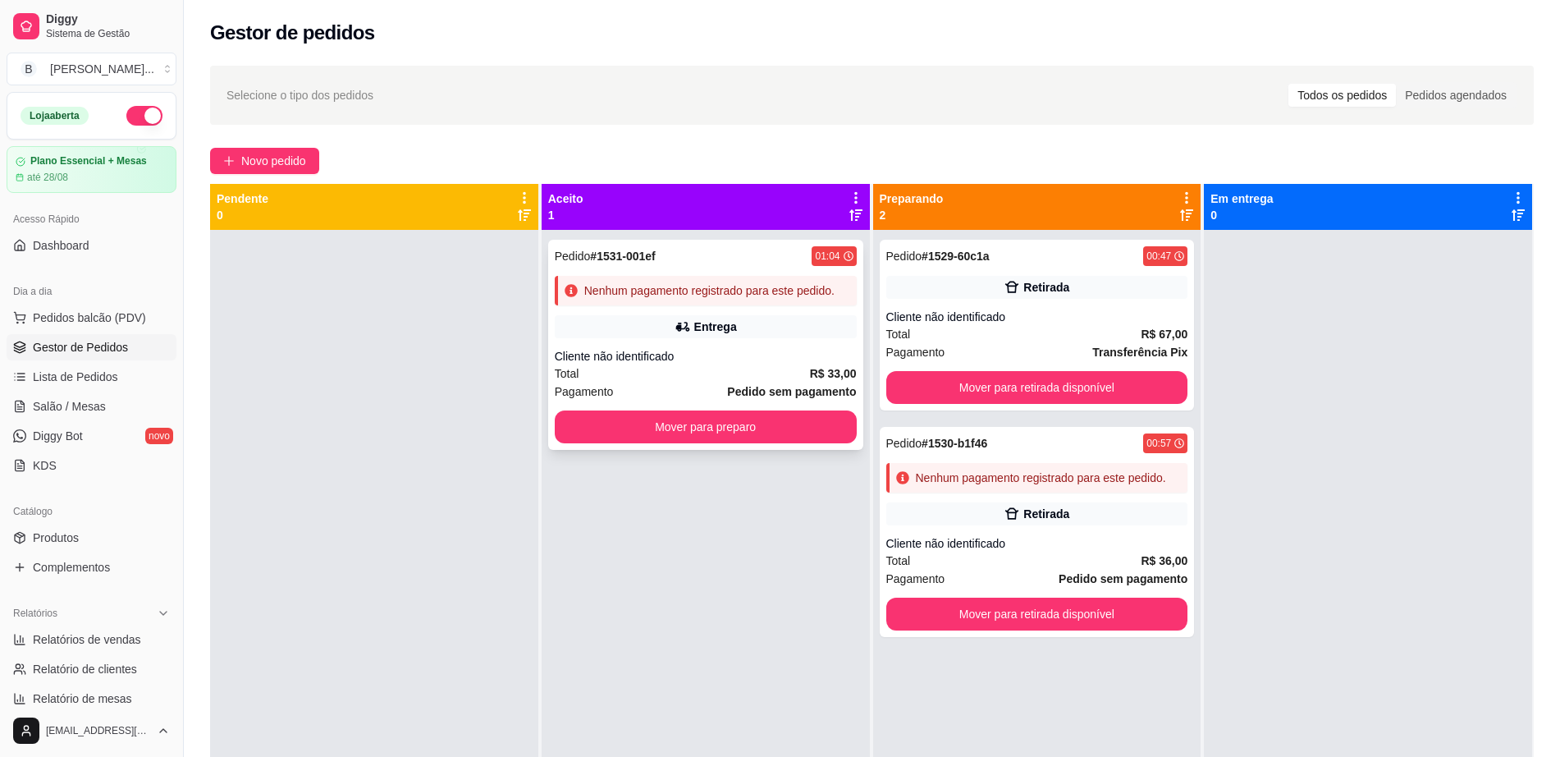
click at [844, 257] on icon at bounding box center [849, 256] width 10 height 10
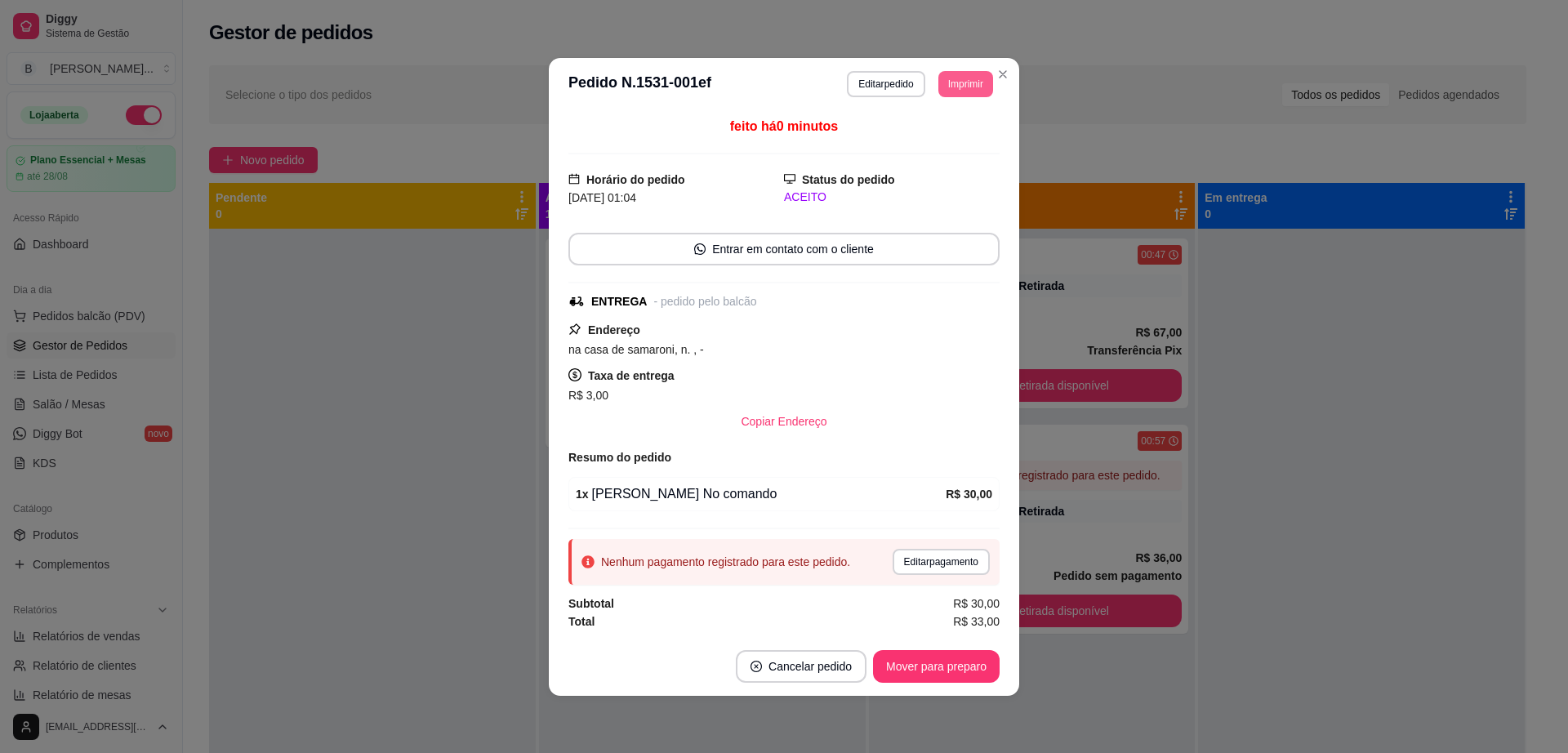
click at [948, 95] on button "Imprimir" at bounding box center [965, 84] width 55 height 26
click at [949, 144] on button "Impressora cell" at bounding box center [935, 141] width 118 height 26
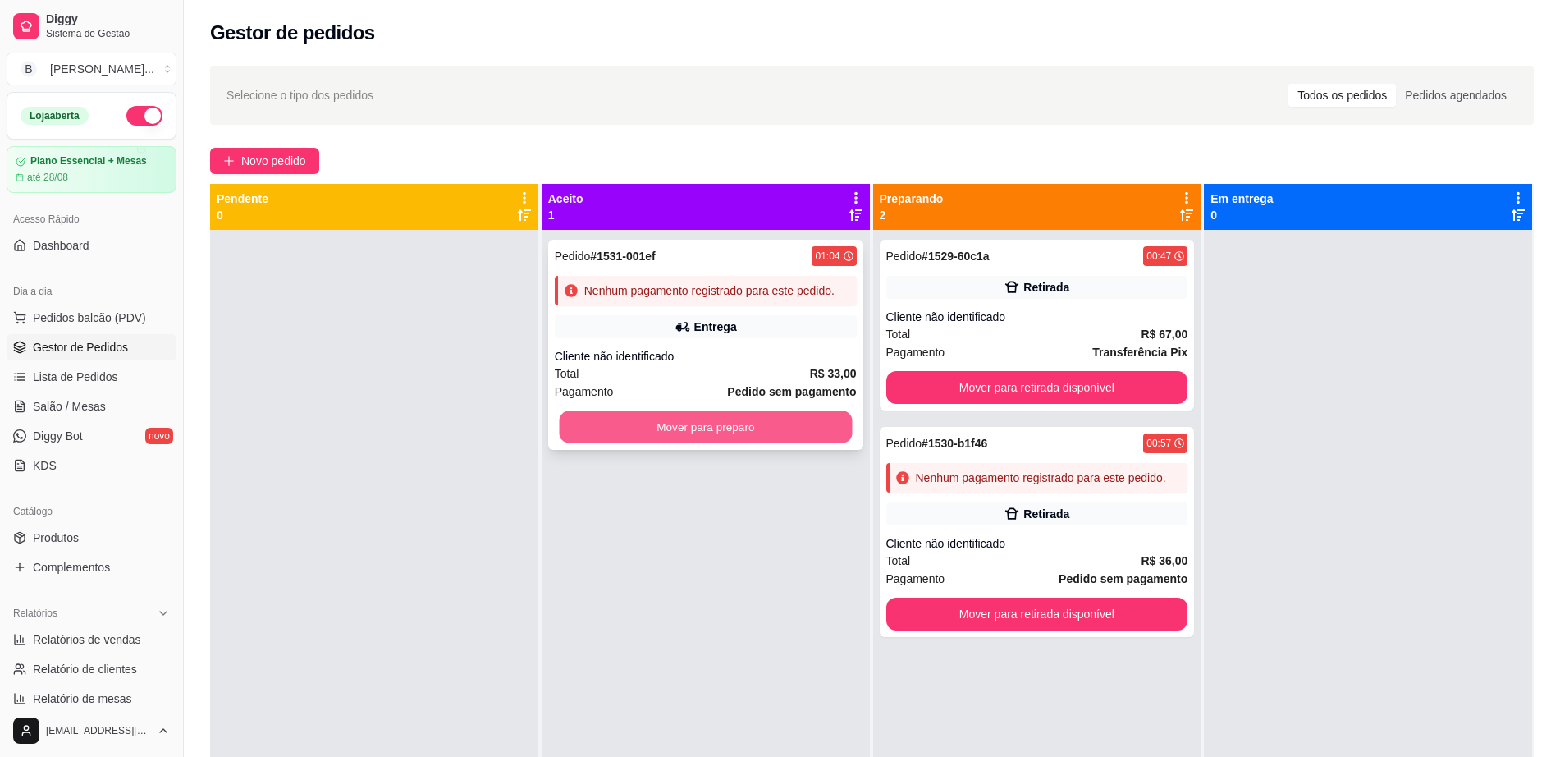
click at [751, 439] on button "Mover para preparo" at bounding box center [705, 427] width 293 height 32
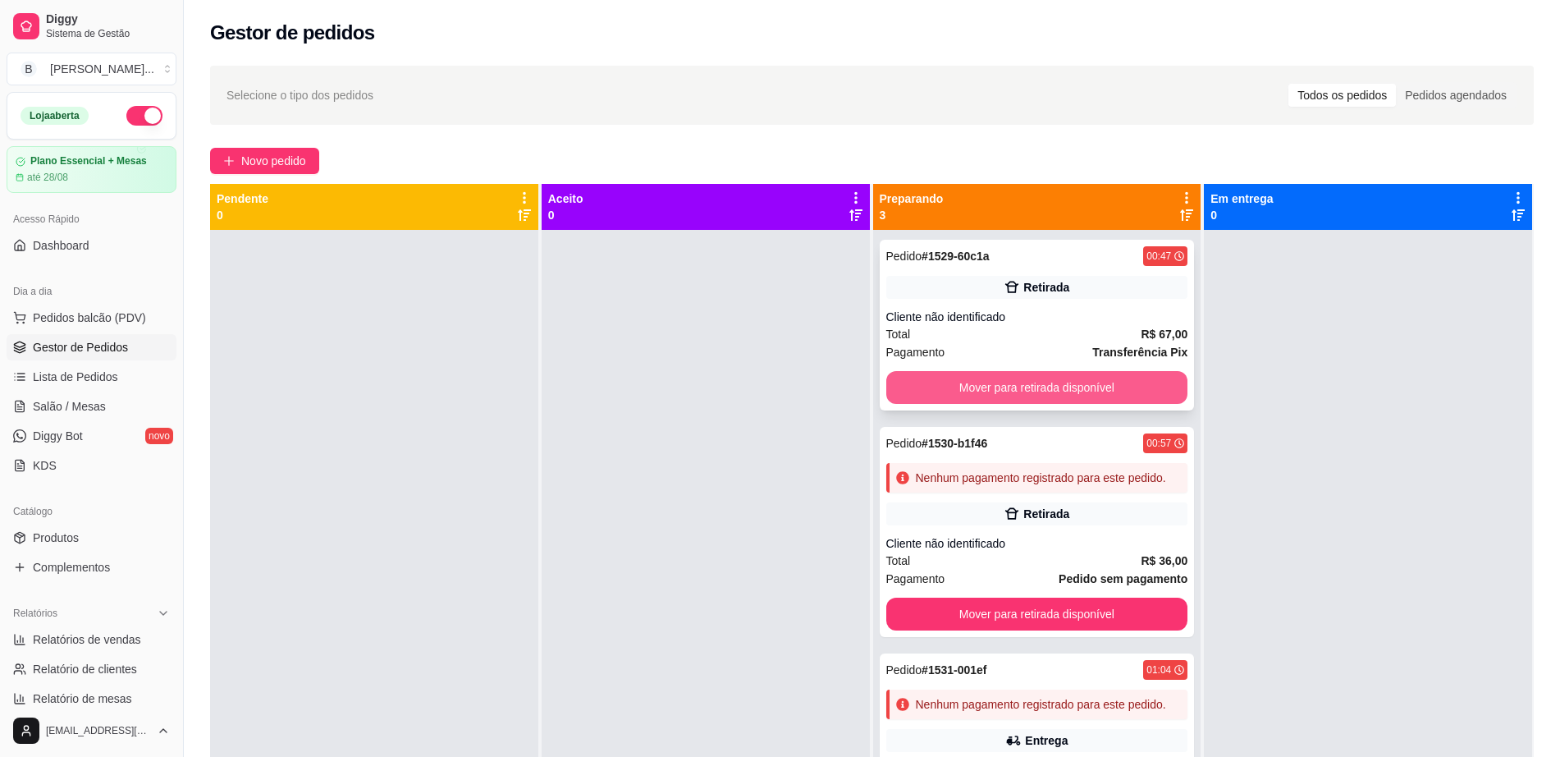
click at [1104, 331] on div "Total R$ 67,00" at bounding box center [1037, 334] width 302 height 18
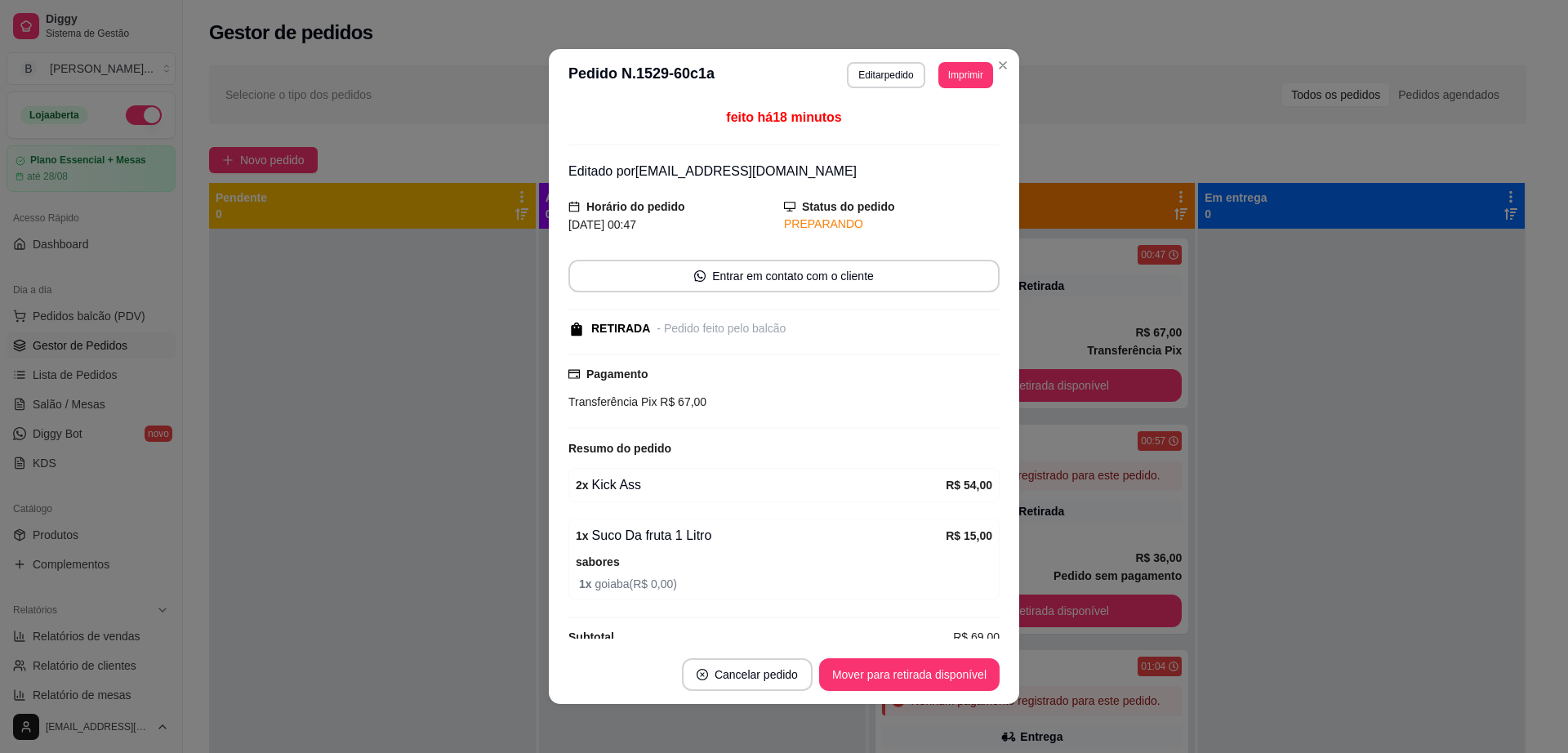
scroll to position [44, 0]
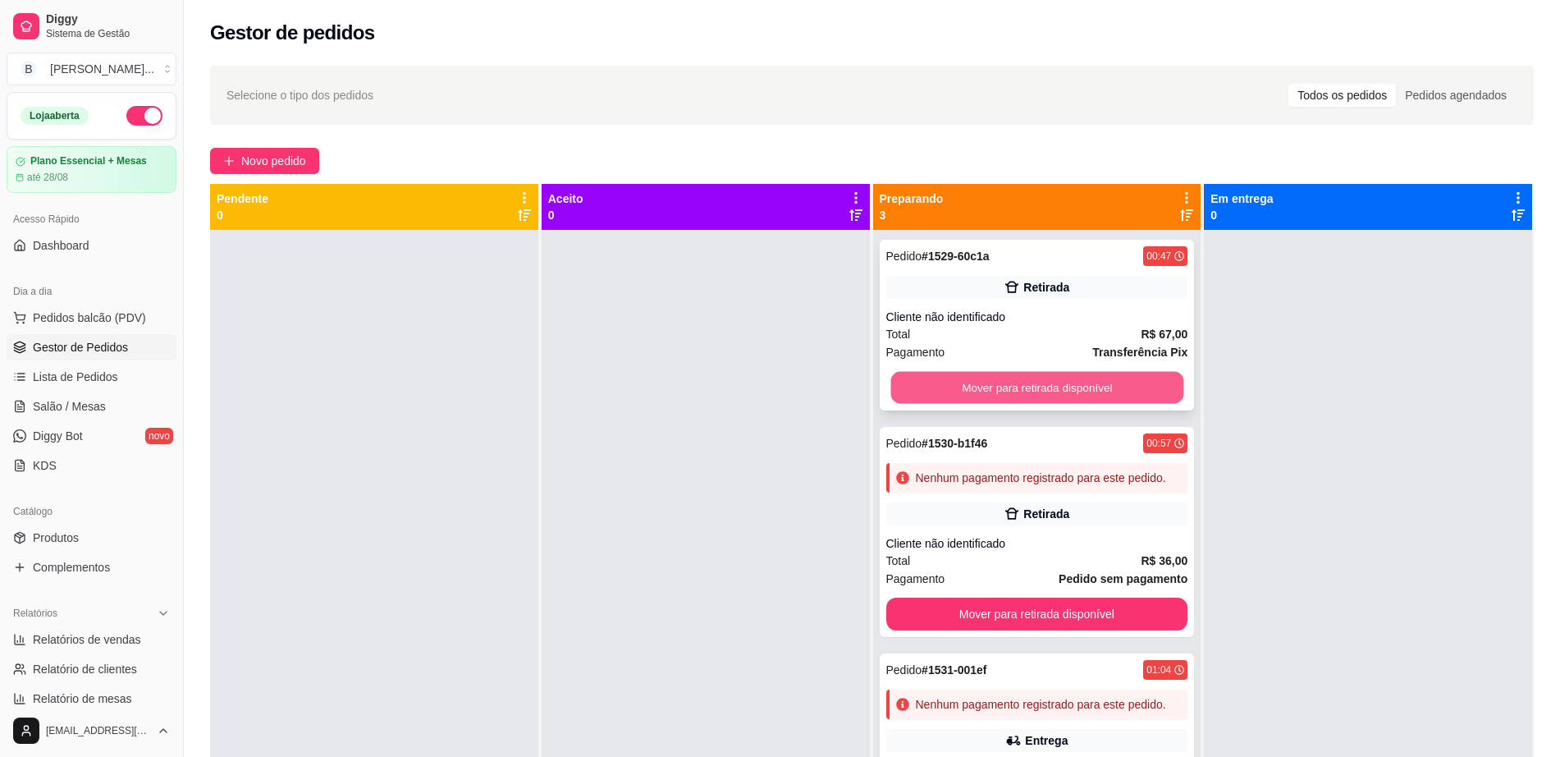
click at [1095, 382] on button "Mover para retirada disponível" at bounding box center [1037, 388] width 293 height 32
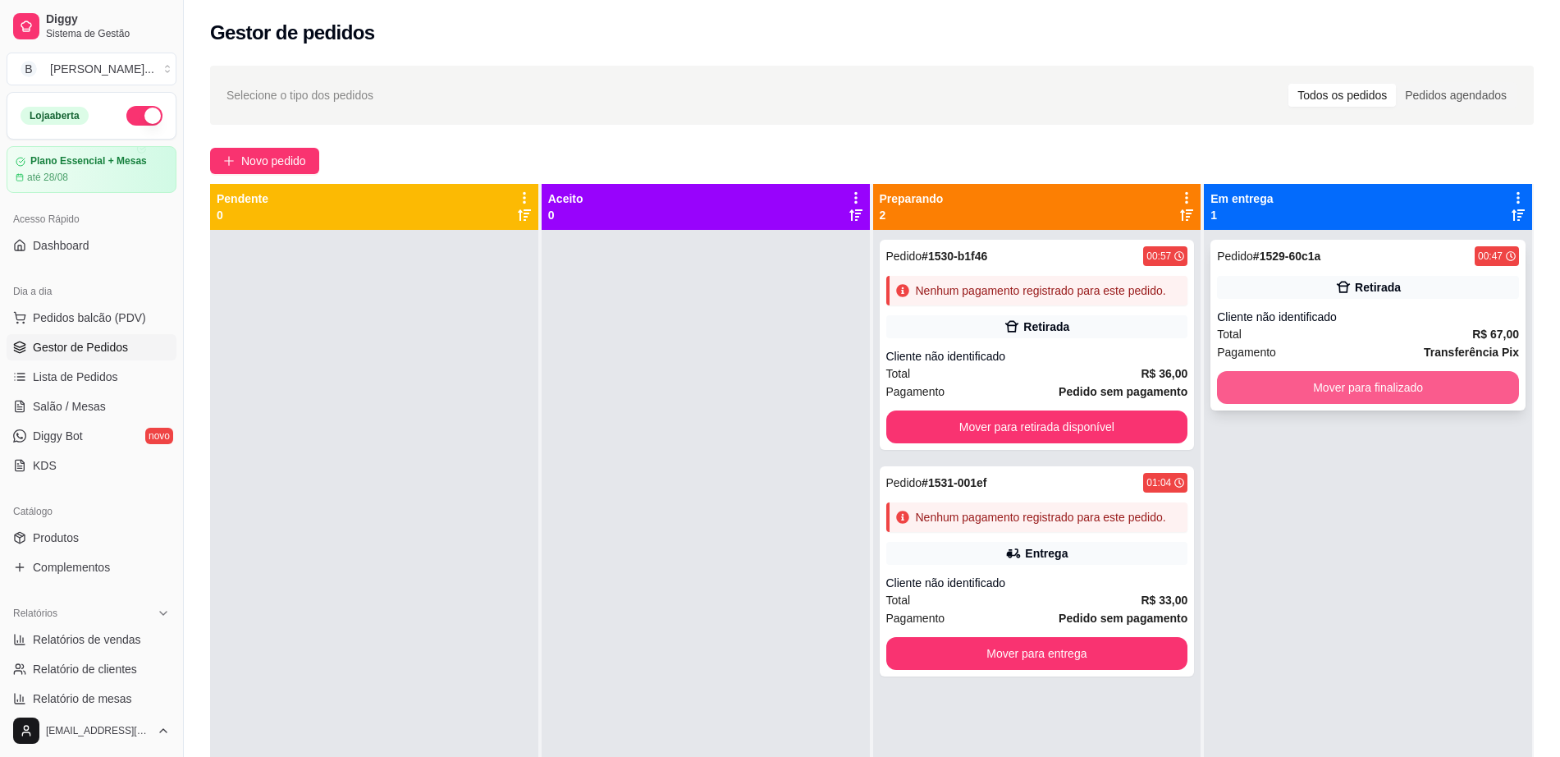
click at [1286, 384] on button "Mover para finalizado" at bounding box center [1368, 387] width 302 height 33
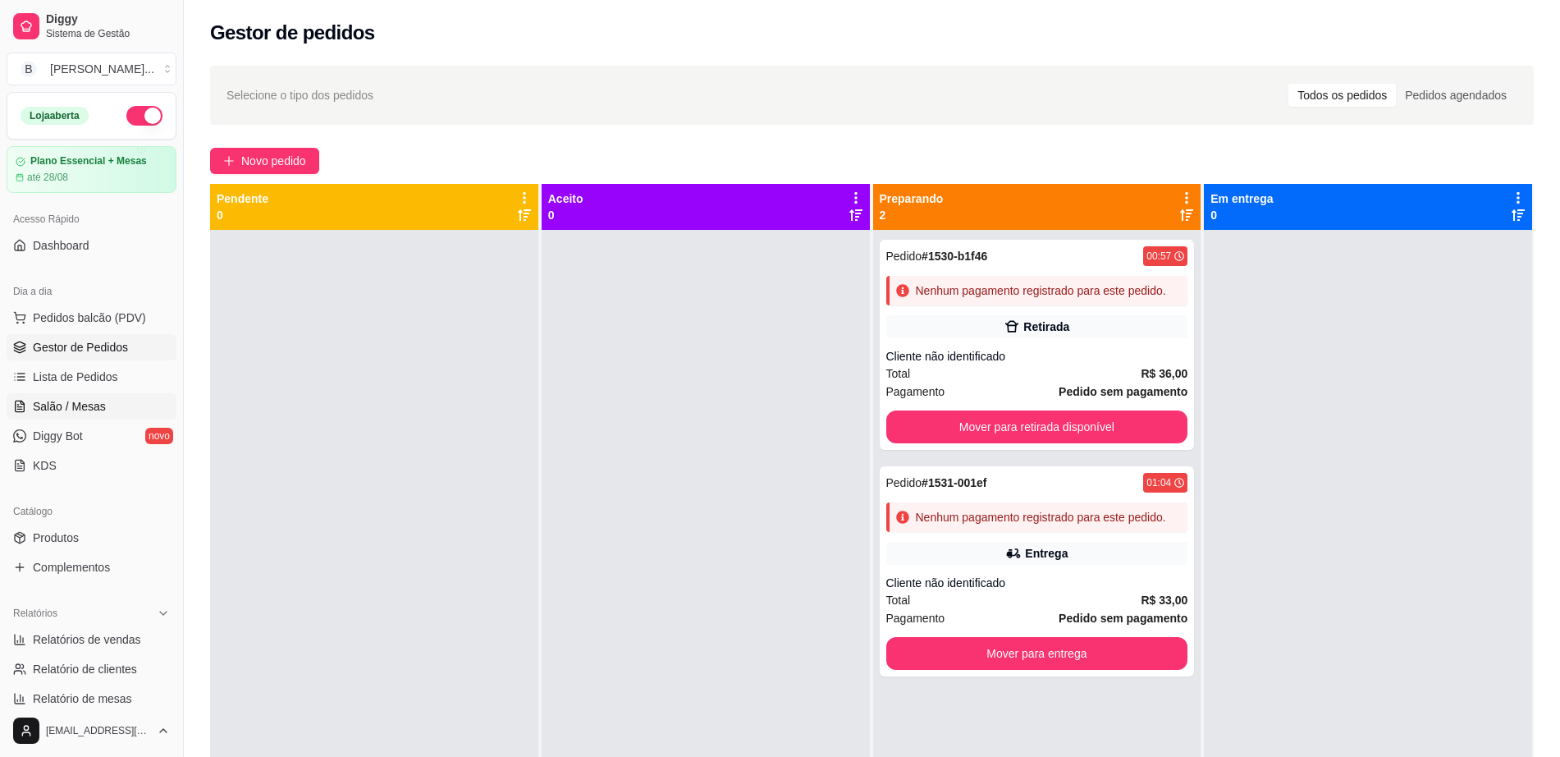
click at [115, 408] on link "Salão / Mesas" at bounding box center [92, 406] width 170 height 26
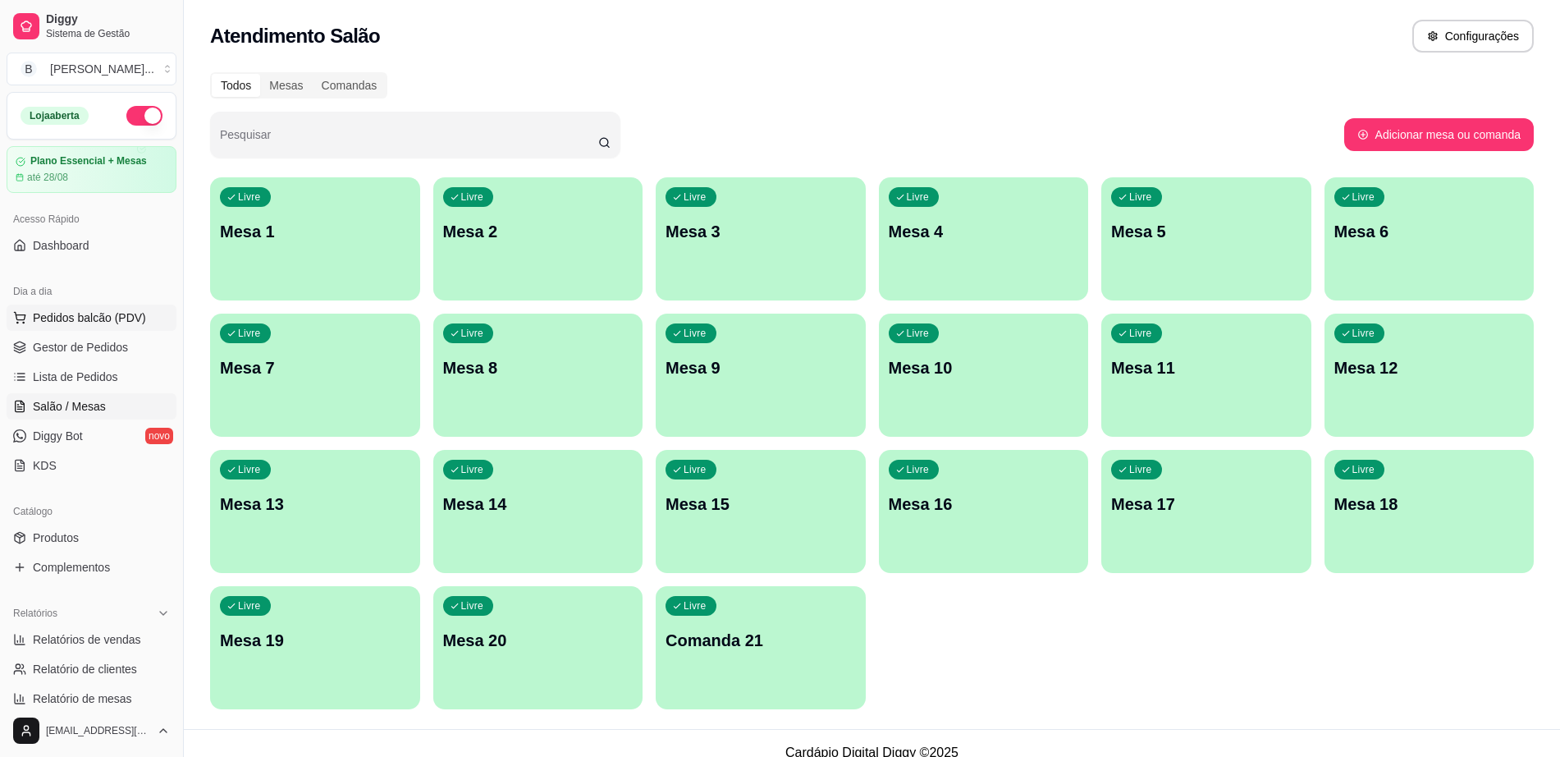
click at [117, 326] on button "Pedidos balcão (PDV)" at bounding box center [92, 318] width 170 height 26
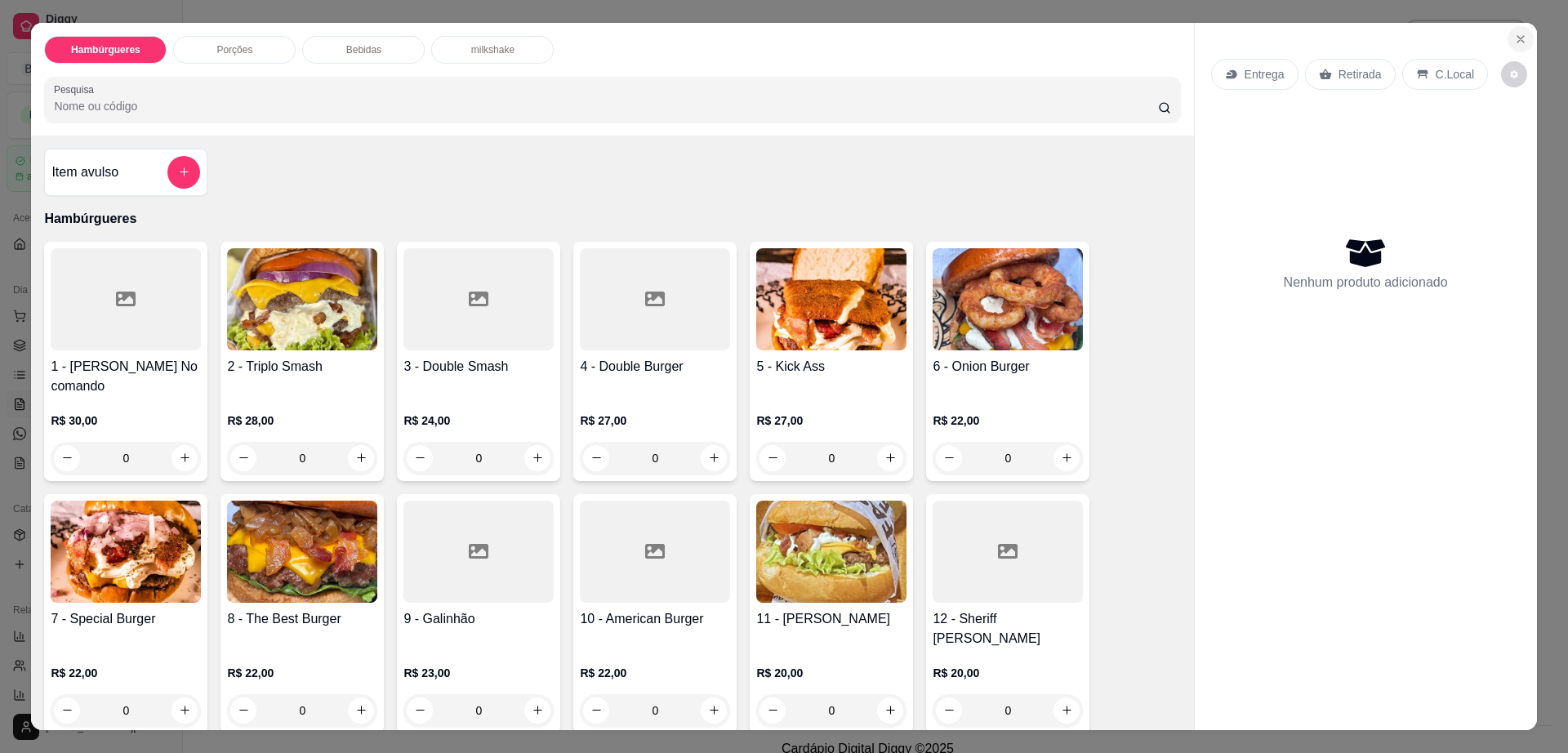
click at [1517, 36] on icon "Close" at bounding box center [1520, 39] width 7 height 7
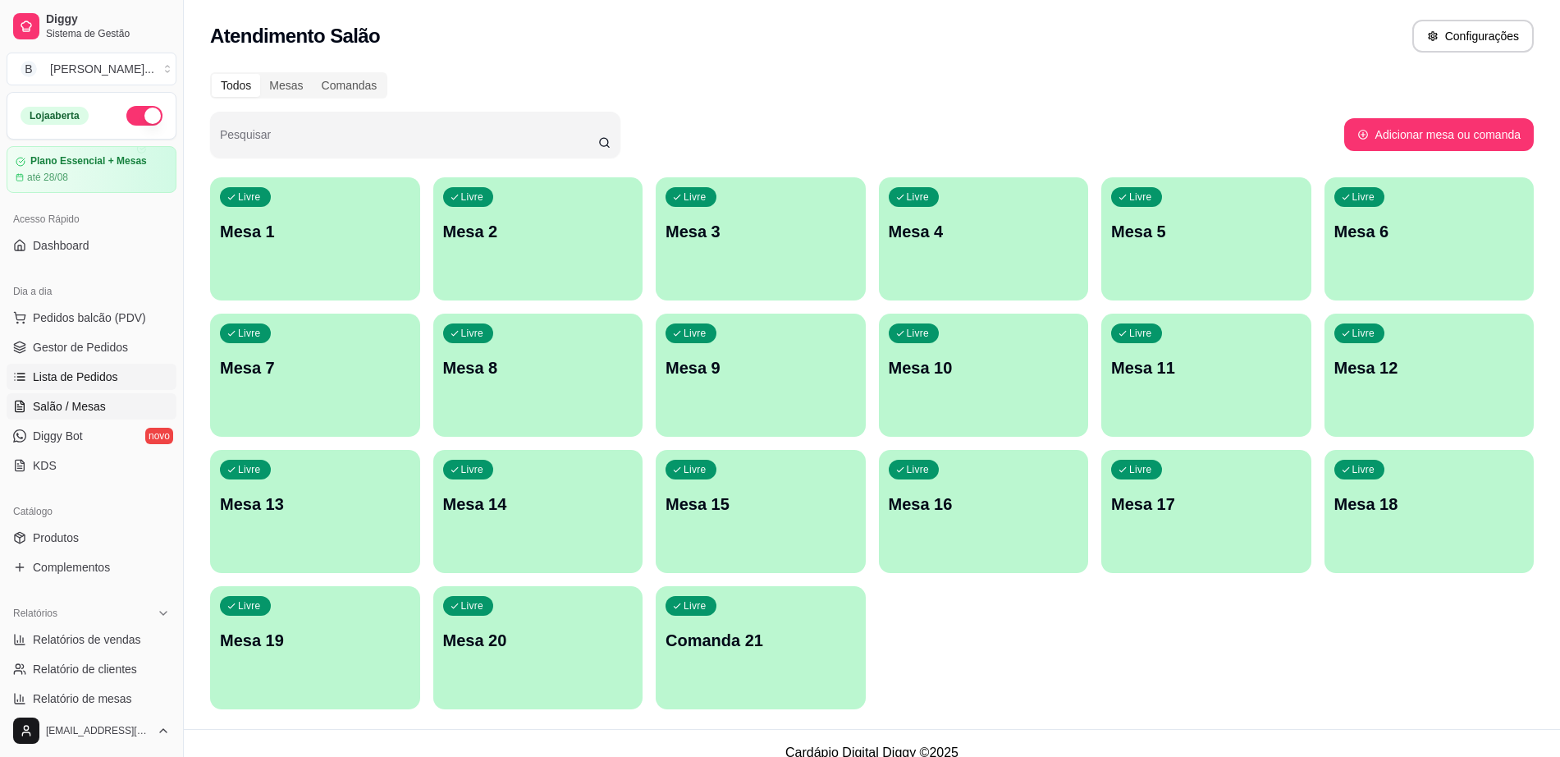
click at [106, 373] on span "Lista de Pedidos" at bounding box center [75, 377] width 85 height 16
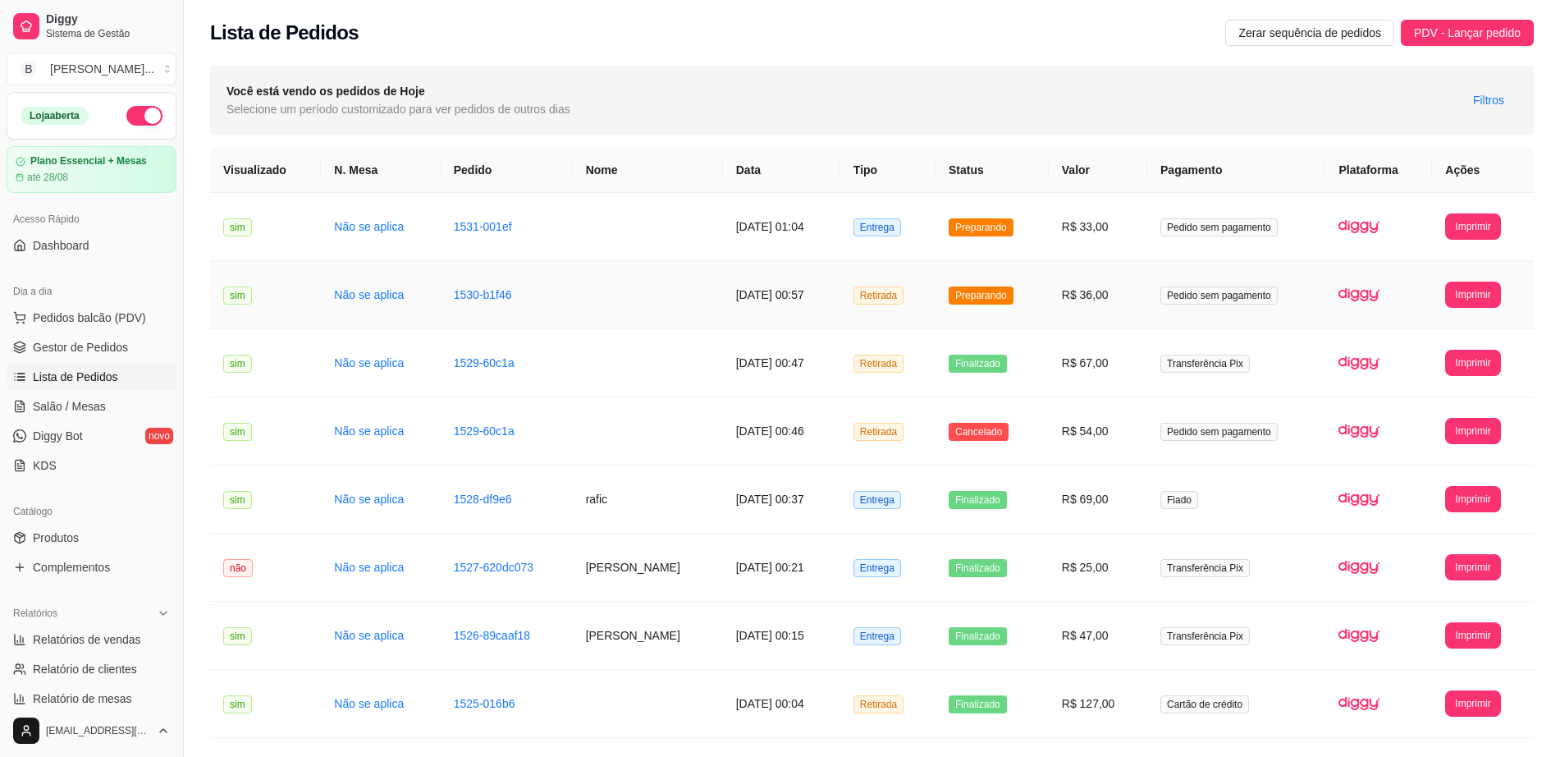
click at [812, 273] on td "[DATE] 00:57" at bounding box center [781, 295] width 117 height 68
click at [818, 376] on td "[DATE] 00:47" at bounding box center [781, 363] width 117 height 68
click at [94, 337] on link "Gestor de Pedidos" at bounding box center [92, 347] width 170 height 26
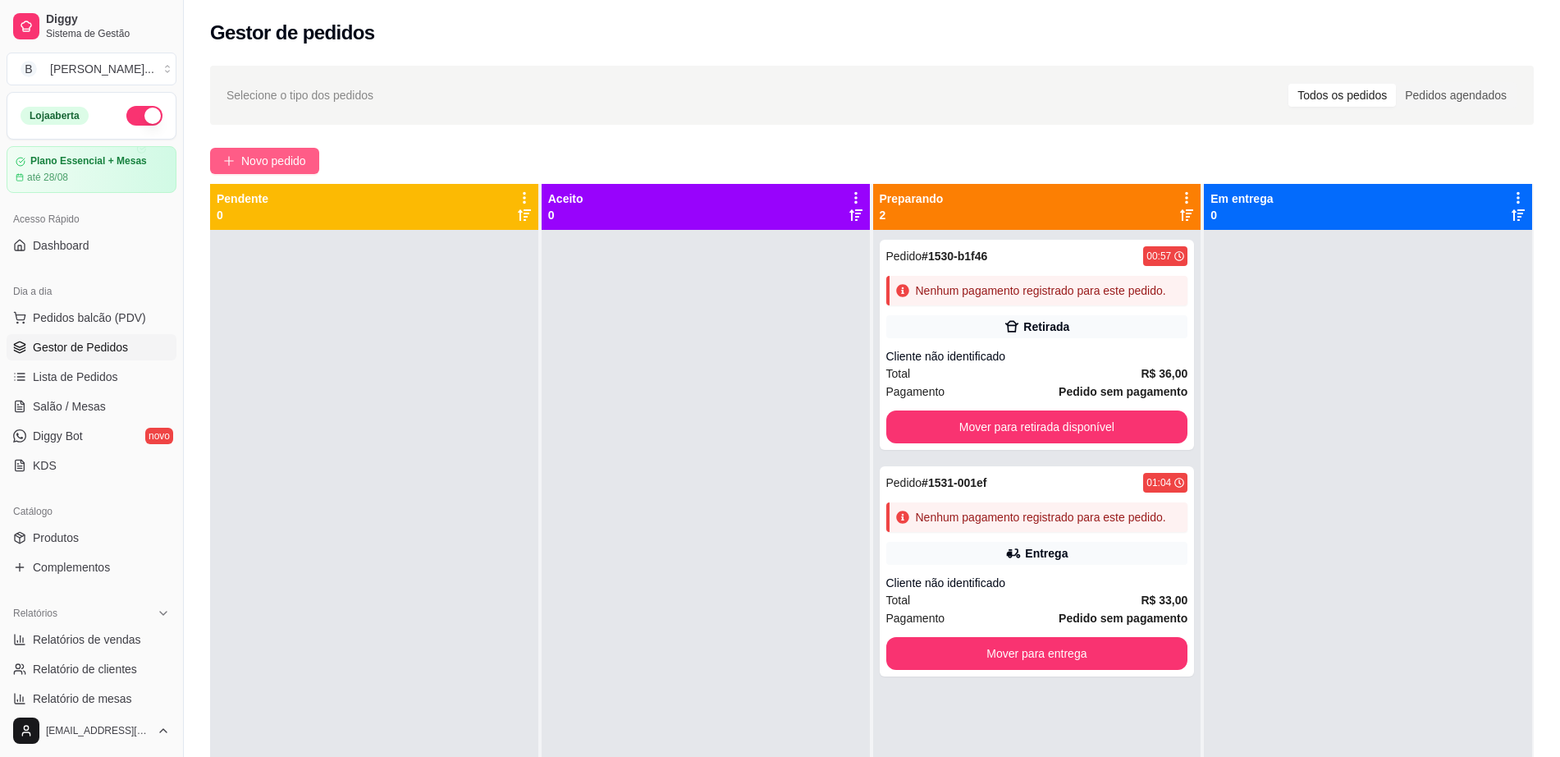
click at [276, 163] on span "Novo pedido" at bounding box center [273, 161] width 65 height 18
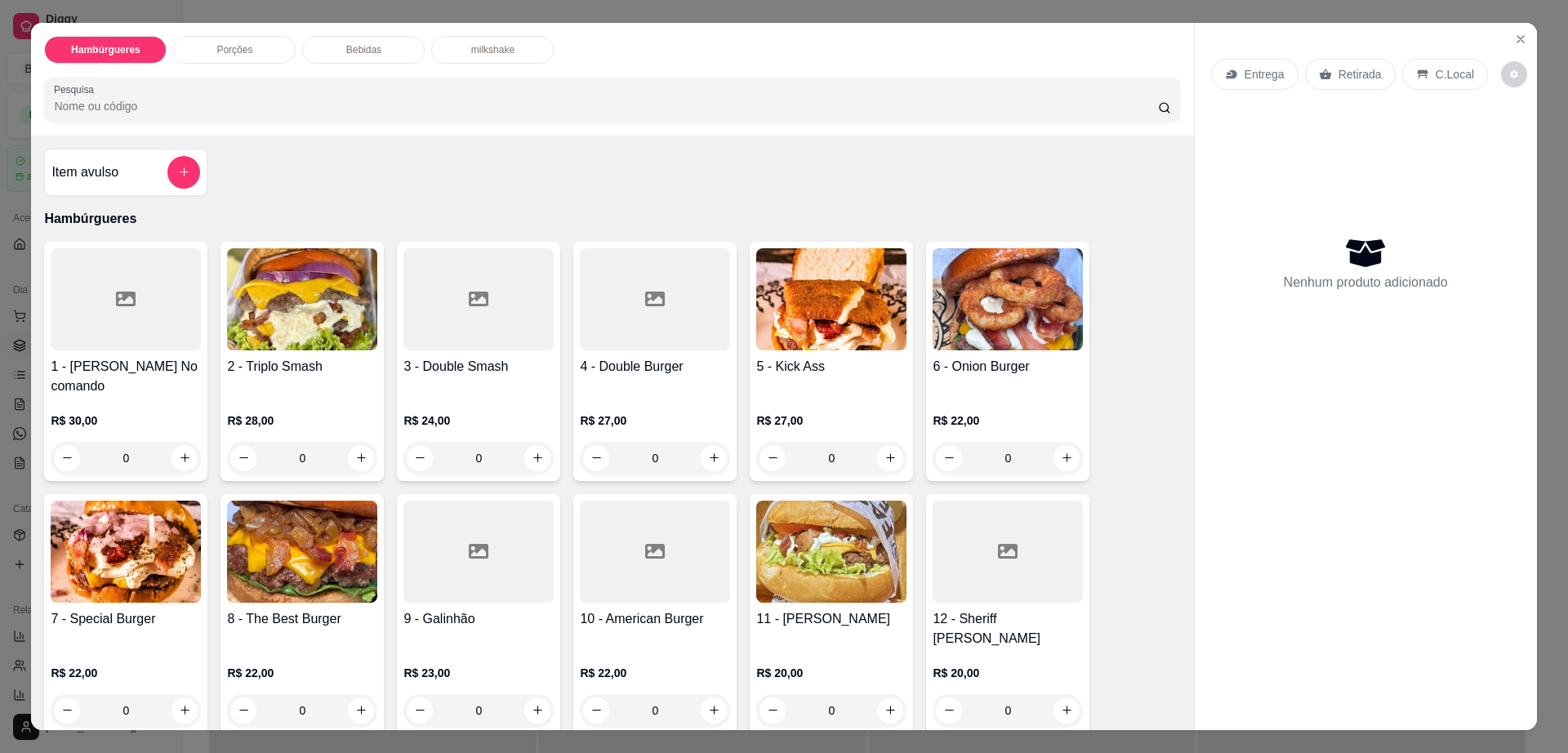
click at [158, 283] on div at bounding box center [125, 299] width 150 height 102
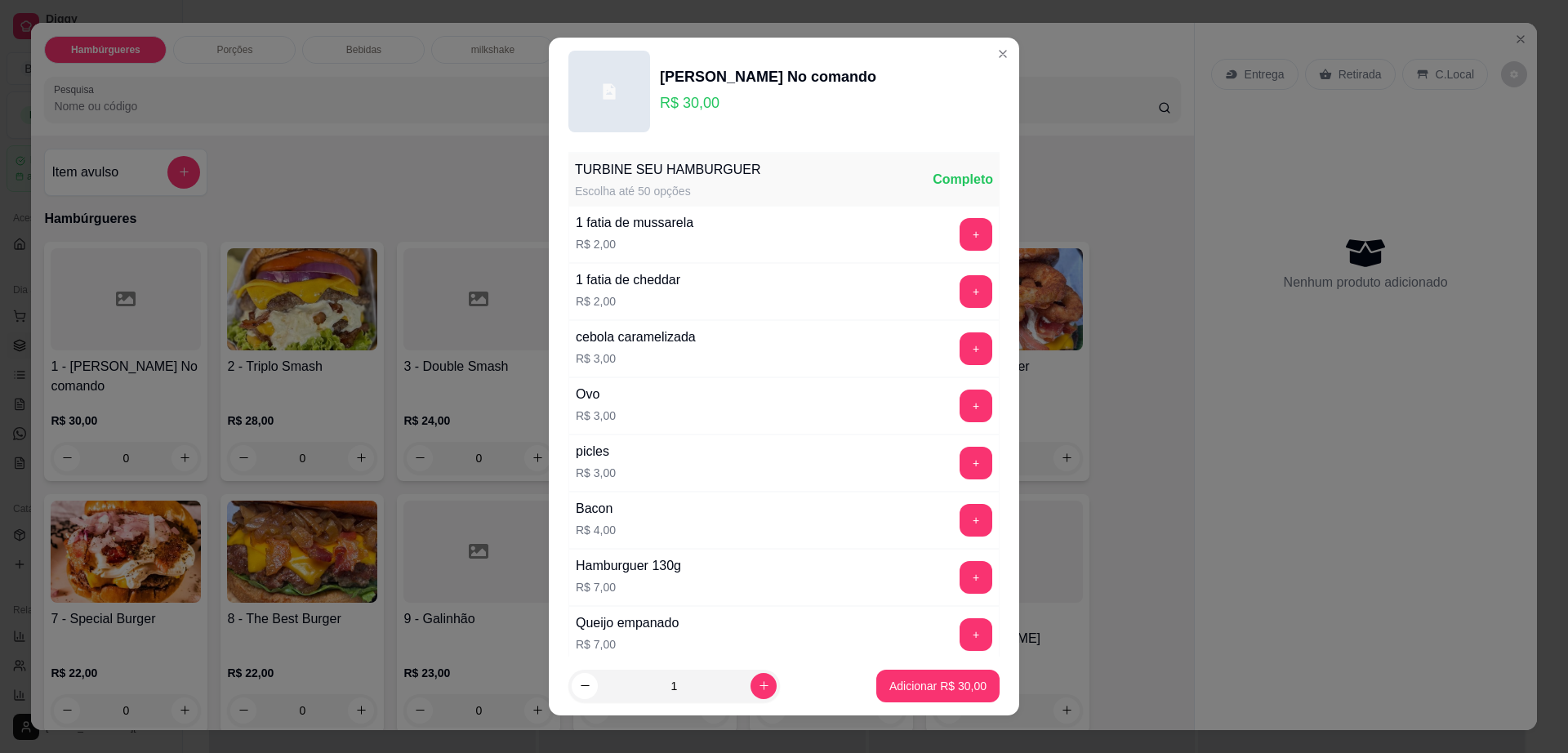
click at [727, 682] on input "1" at bounding box center [674, 685] width 152 height 33
click at [758, 685] on icon "increase-product-quantity" at bounding box center [764, 685] width 12 height 12
click at [758, 685] on icon "increase-product-quantity" at bounding box center [764, 686] width 12 height 12
type input "3"
click at [908, 694] on button "Adicionar R$ 90,00" at bounding box center [937, 686] width 120 height 32
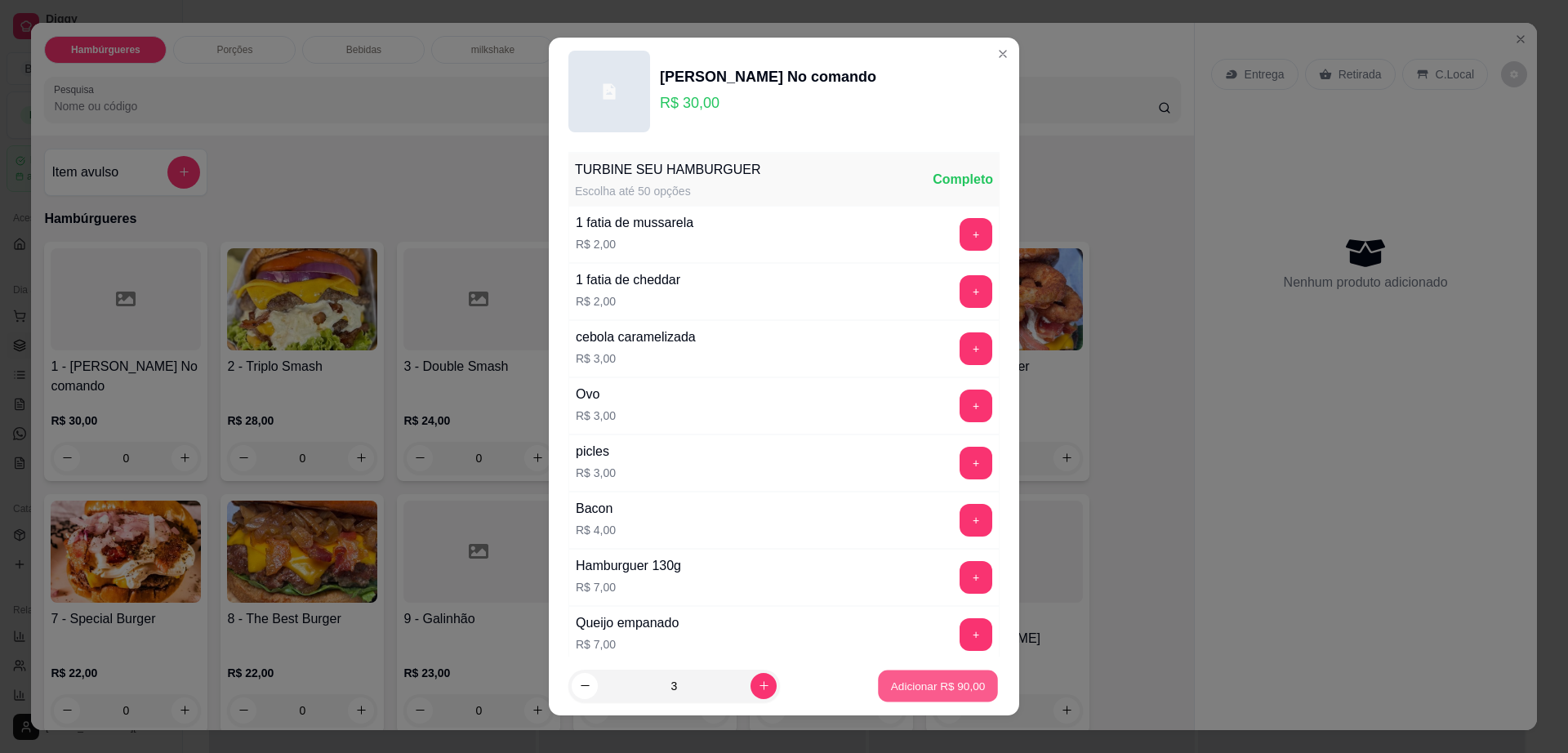
type input "3"
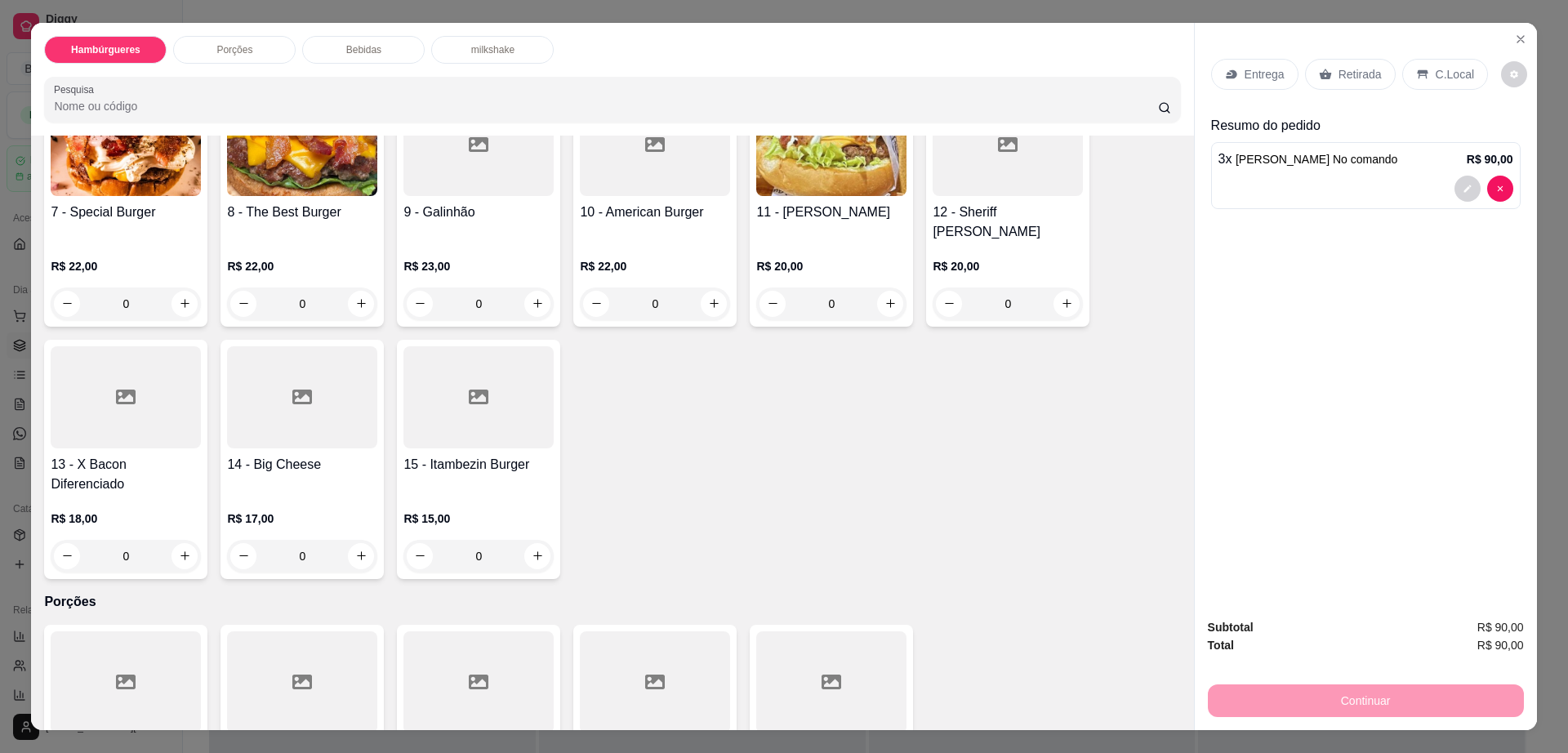
scroll to position [306, 0]
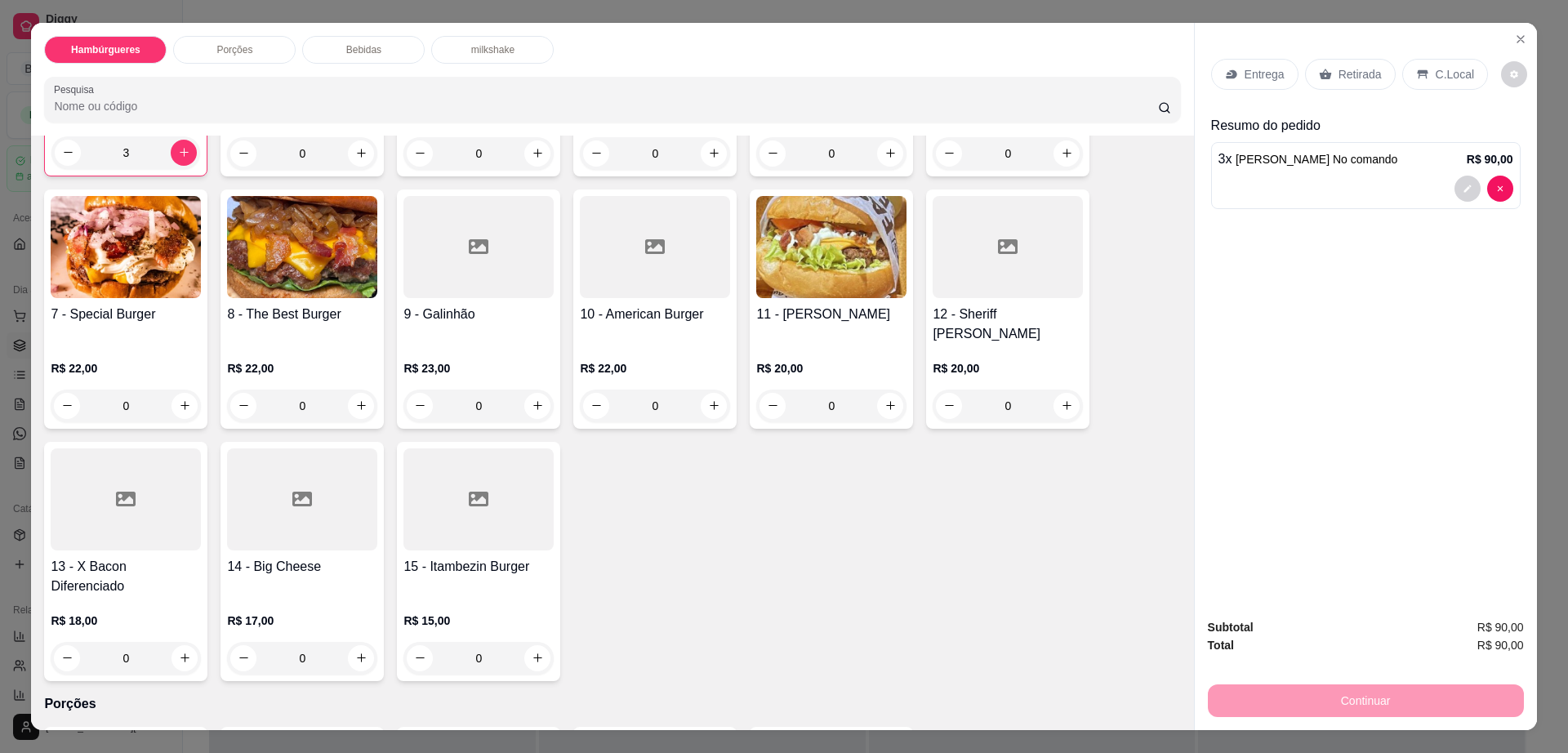
click at [105, 492] on div at bounding box center [125, 499] width 150 height 102
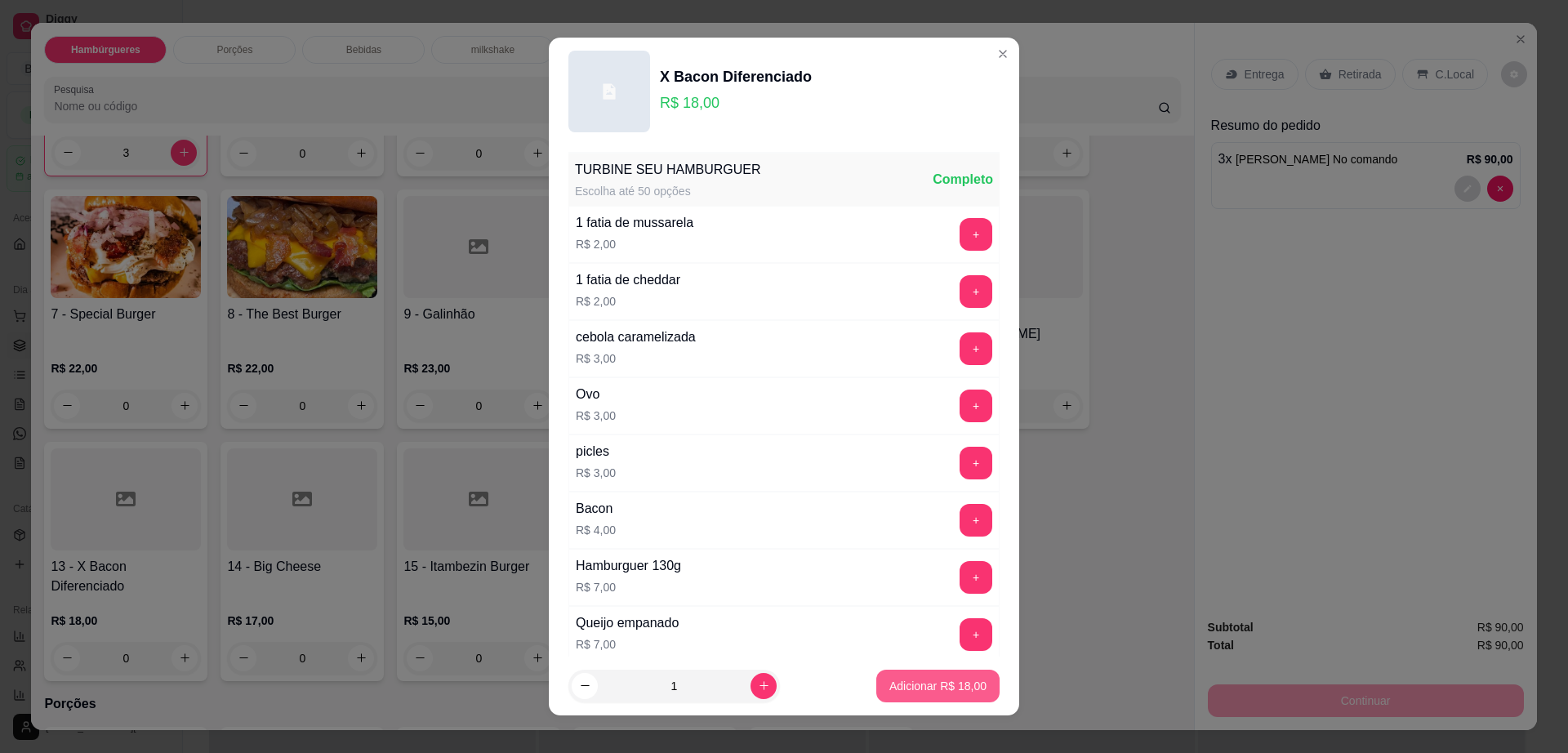
click at [889, 681] on p "Adicionar R$ 18,00" at bounding box center [938, 685] width 98 height 16
type input "1"
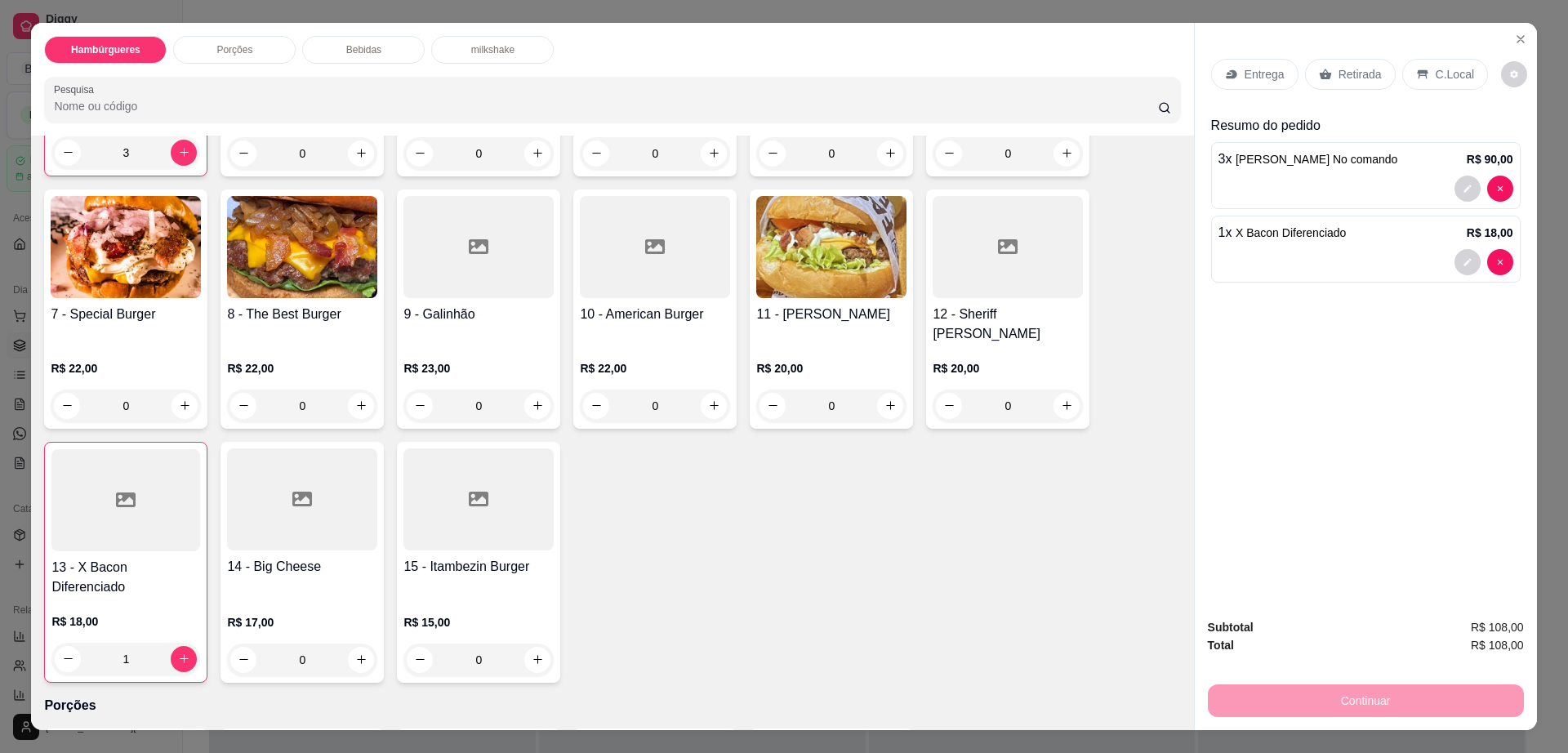
click at [1308, 66] on div "Retirada" at bounding box center [1350, 74] width 91 height 31
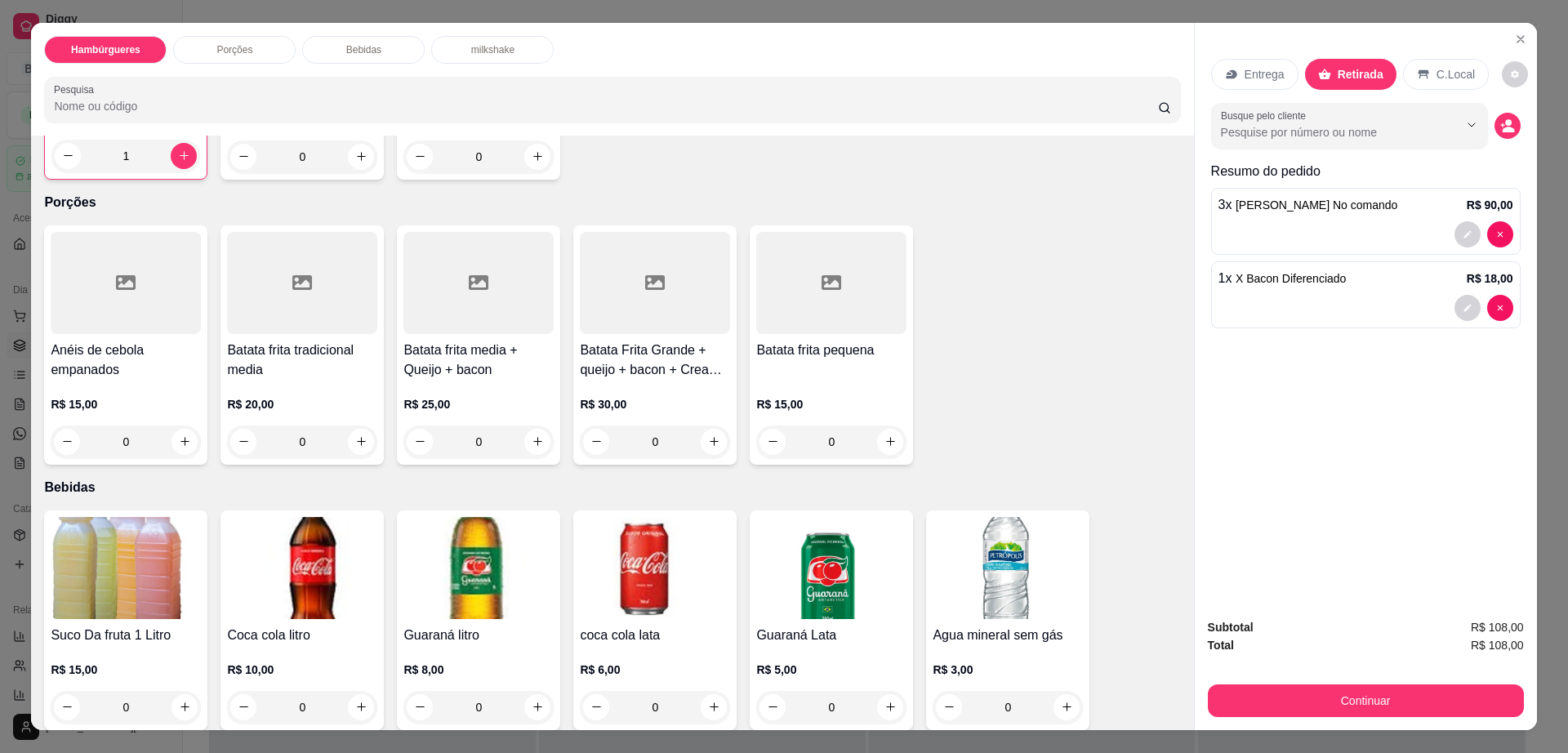
scroll to position [918, 0]
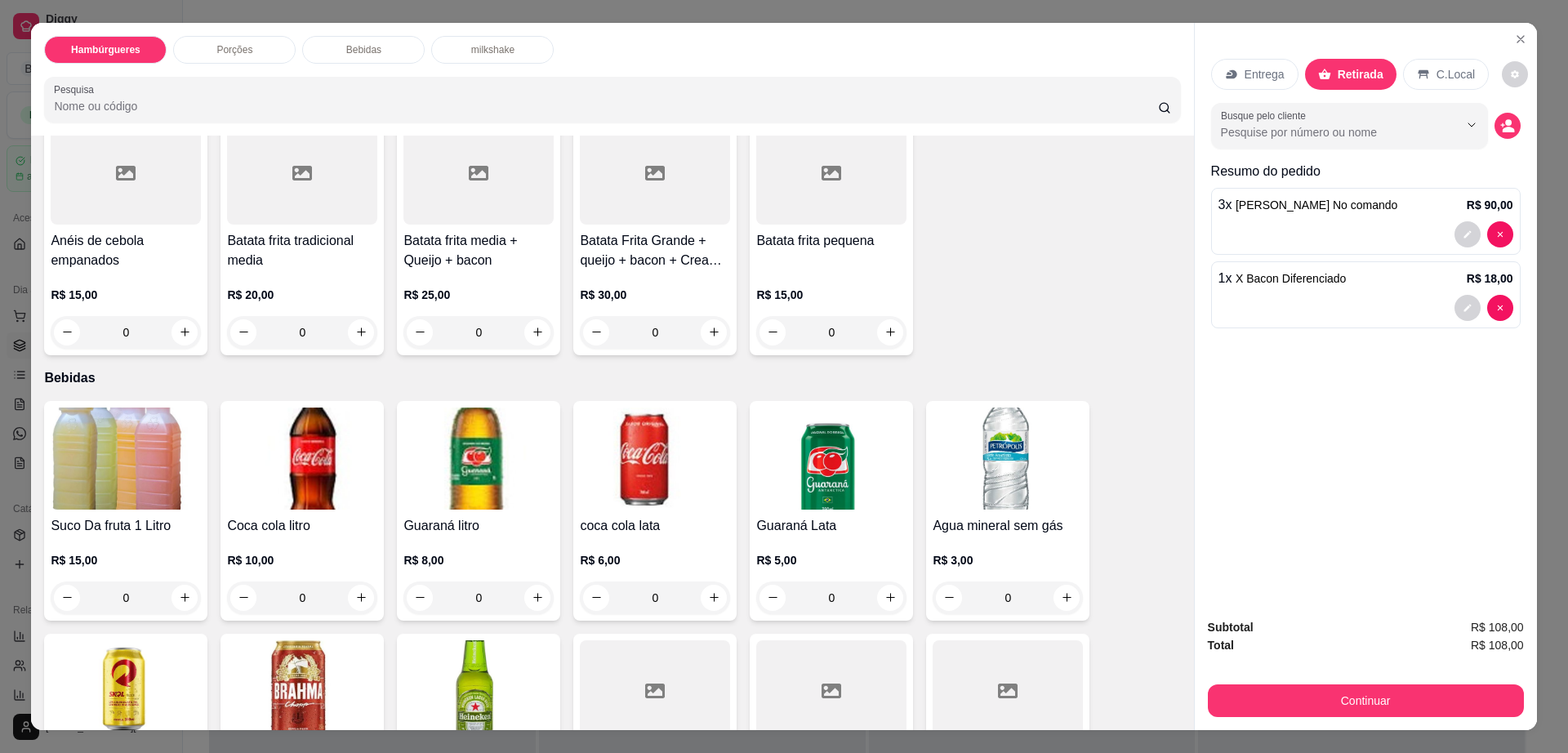
click at [494, 424] on img at bounding box center [478, 459] width 150 height 102
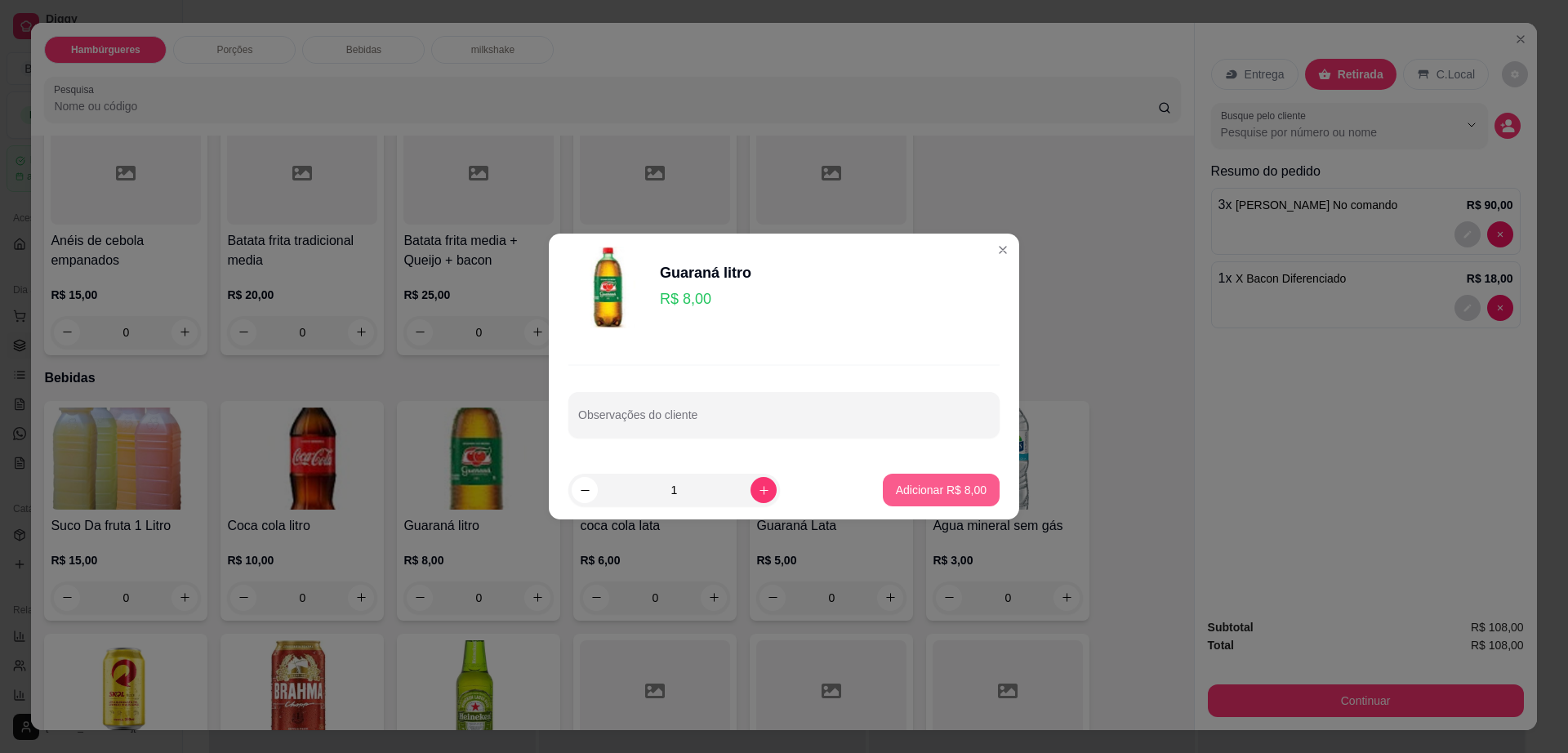
click at [922, 487] on p "Adicionar R$ 8,00" at bounding box center [940, 489] width 91 height 16
type input "1"
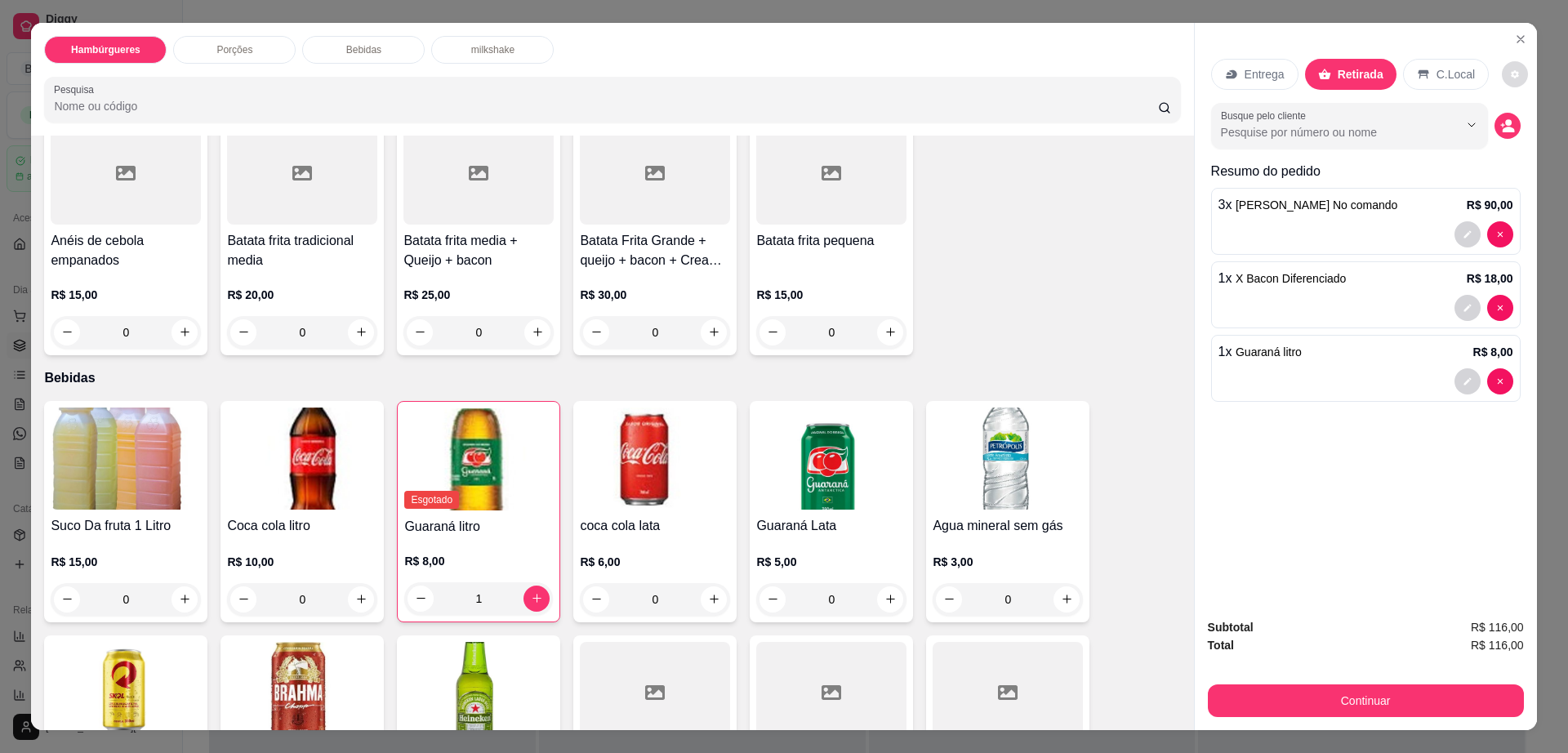
click at [1501, 69] on button "decrease-product-quantity" at bounding box center [1514, 75] width 26 height 26
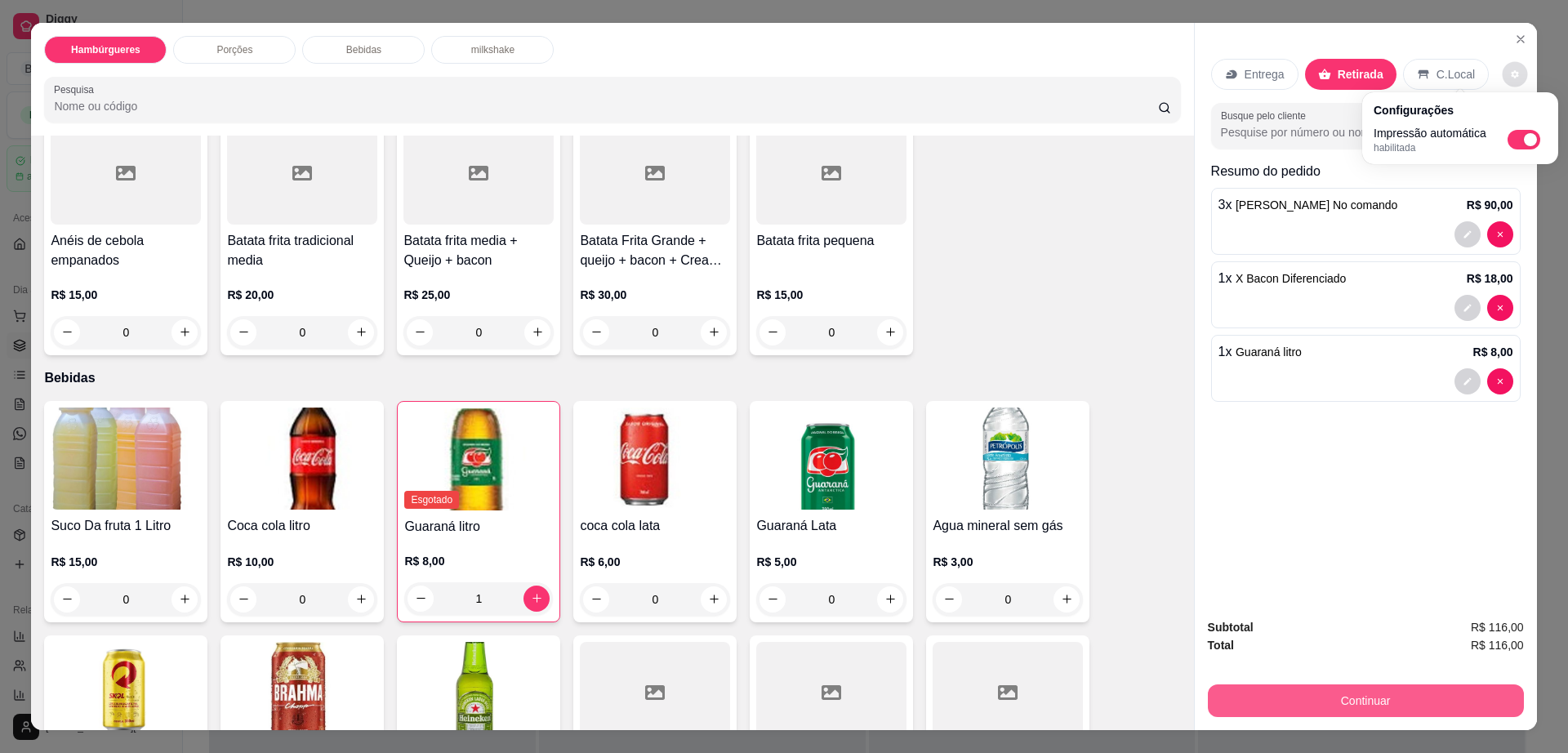
click at [1284, 704] on button "Continuar" at bounding box center [1366, 700] width 316 height 33
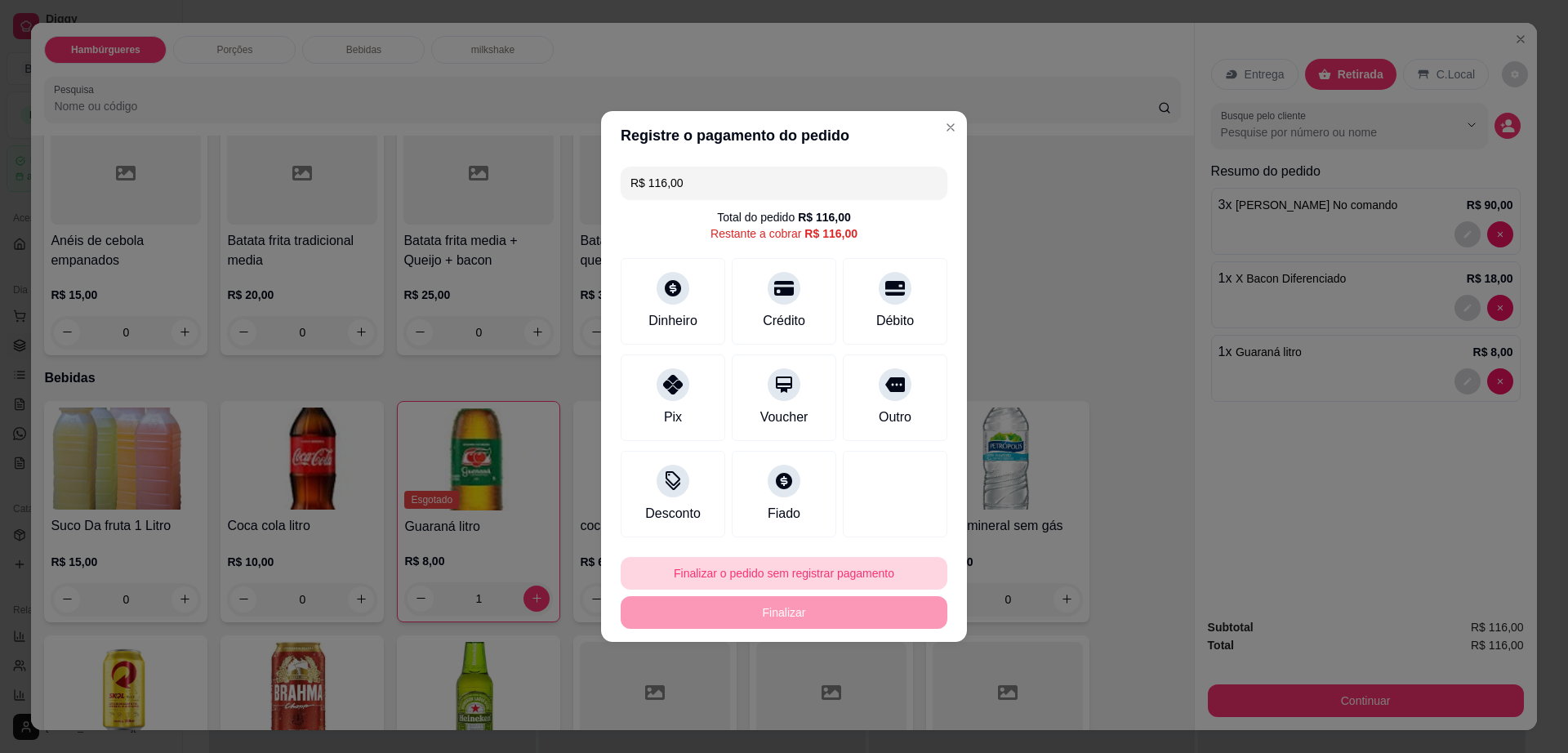
click at [752, 573] on button "Finalizar o pedido sem registrar pagamento" at bounding box center [784, 573] width 326 height 33
click at [873, 703] on button "Confirmar" at bounding box center [886, 706] width 61 height 25
type input "0"
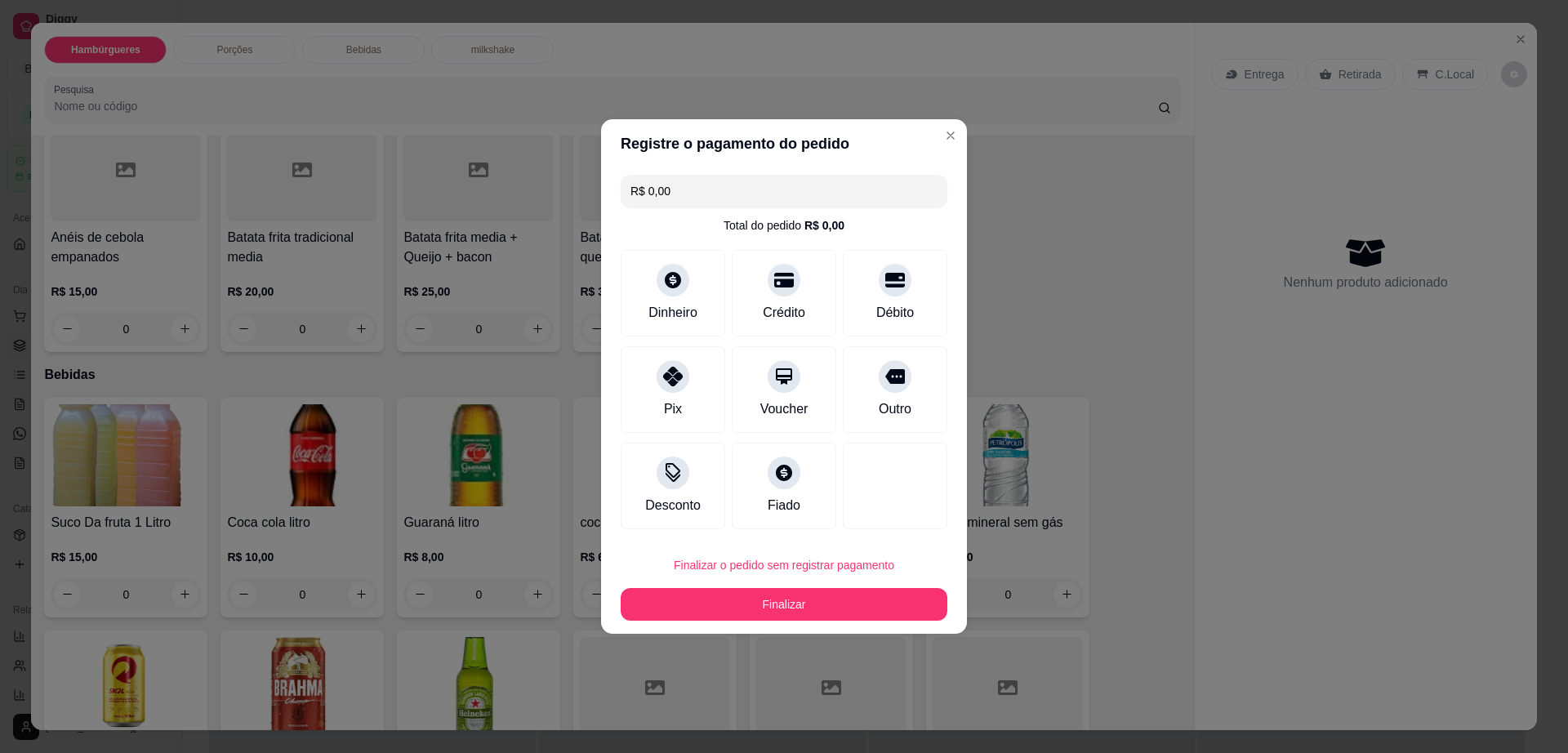
type input "R$ 0,00"
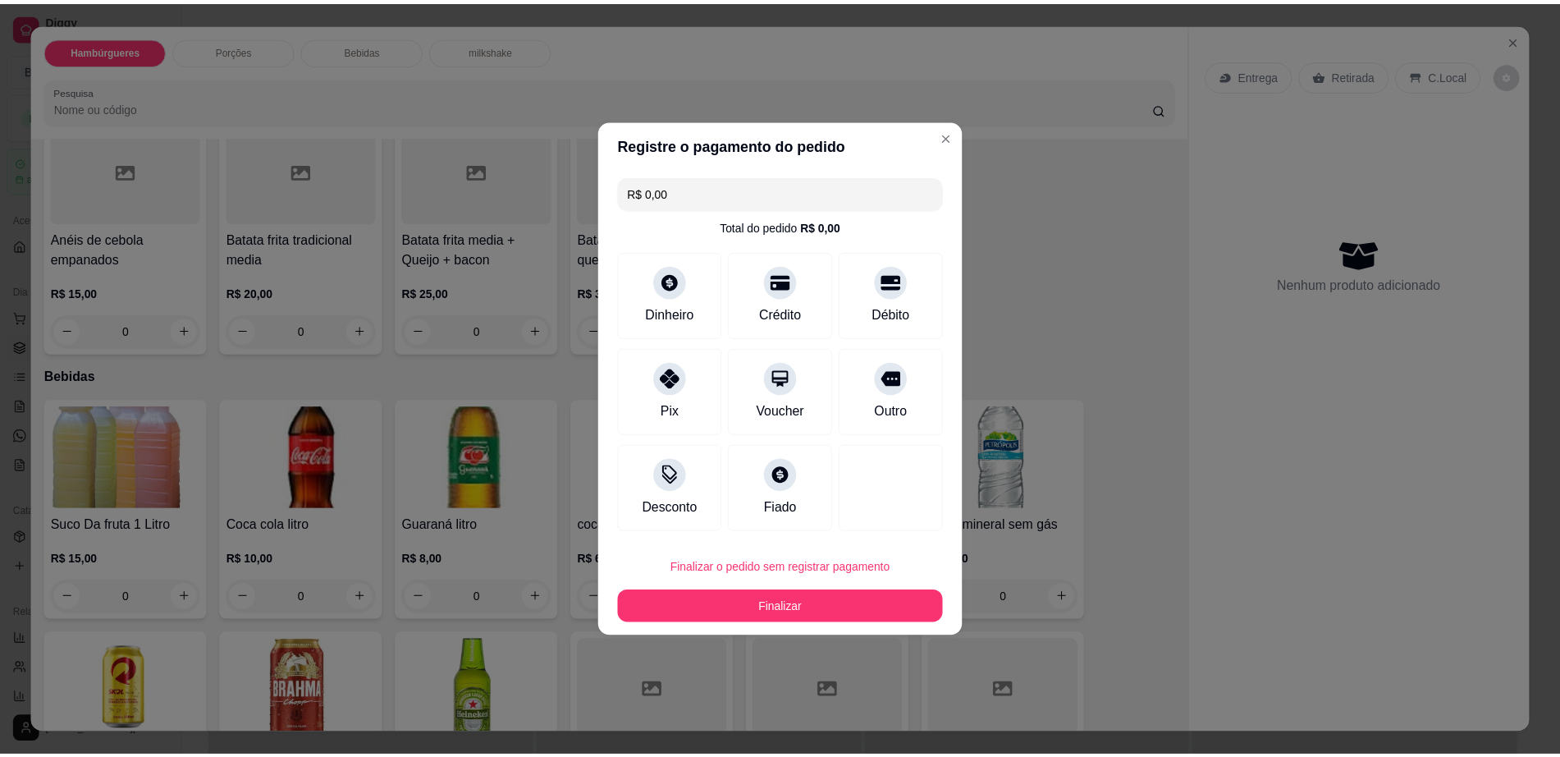
scroll to position [900, 0]
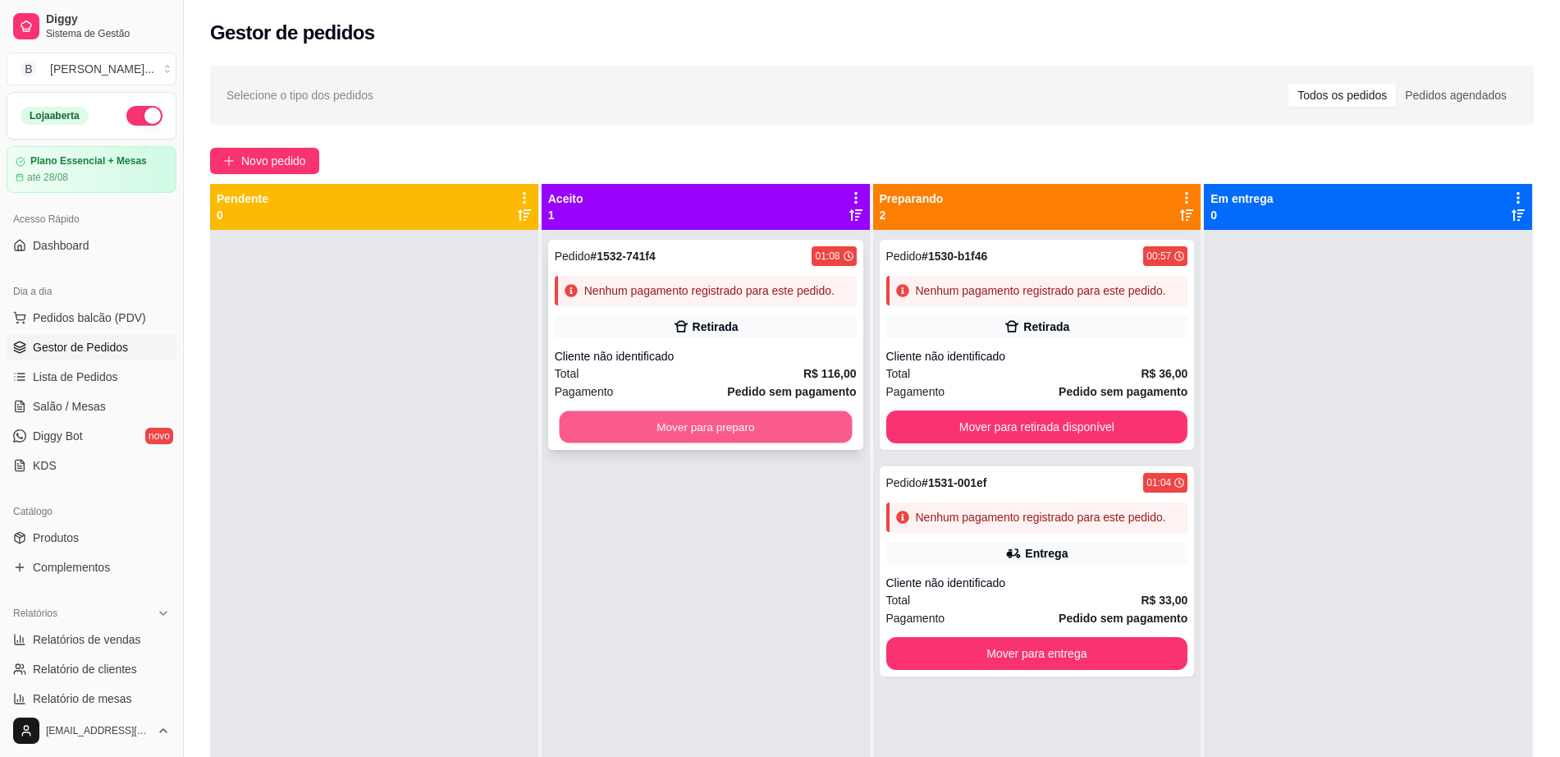
click at [717, 428] on button "Mover para preparo" at bounding box center [705, 427] width 293 height 32
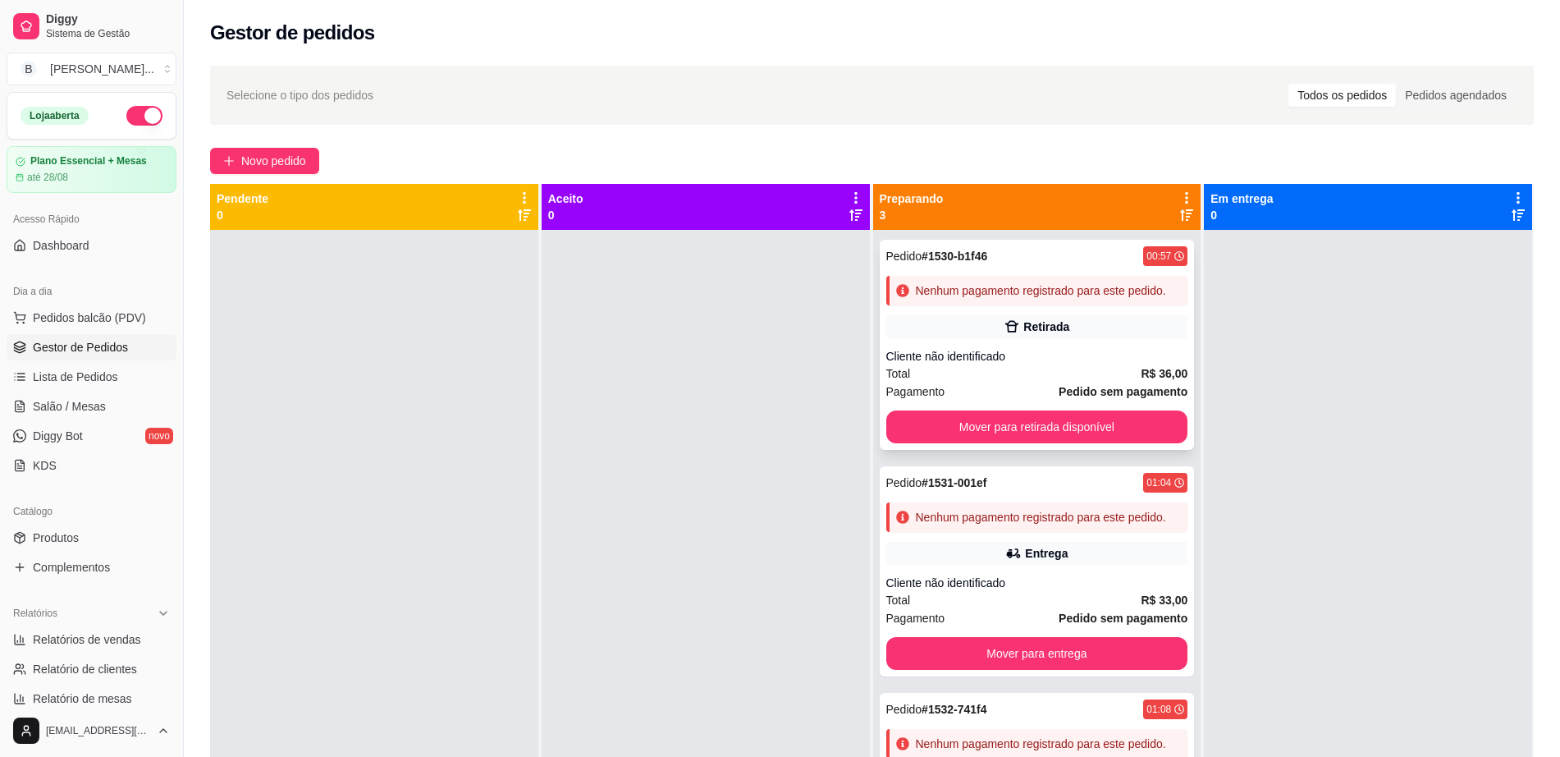
click at [993, 310] on div "Pedido # 1530-b1f46 00:57 Nenhum pagamento registrado para este pedido. Retirad…" at bounding box center [1037, 345] width 315 height 210
click at [80, 411] on span "Salão / Mesas" at bounding box center [69, 406] width 73 height 16
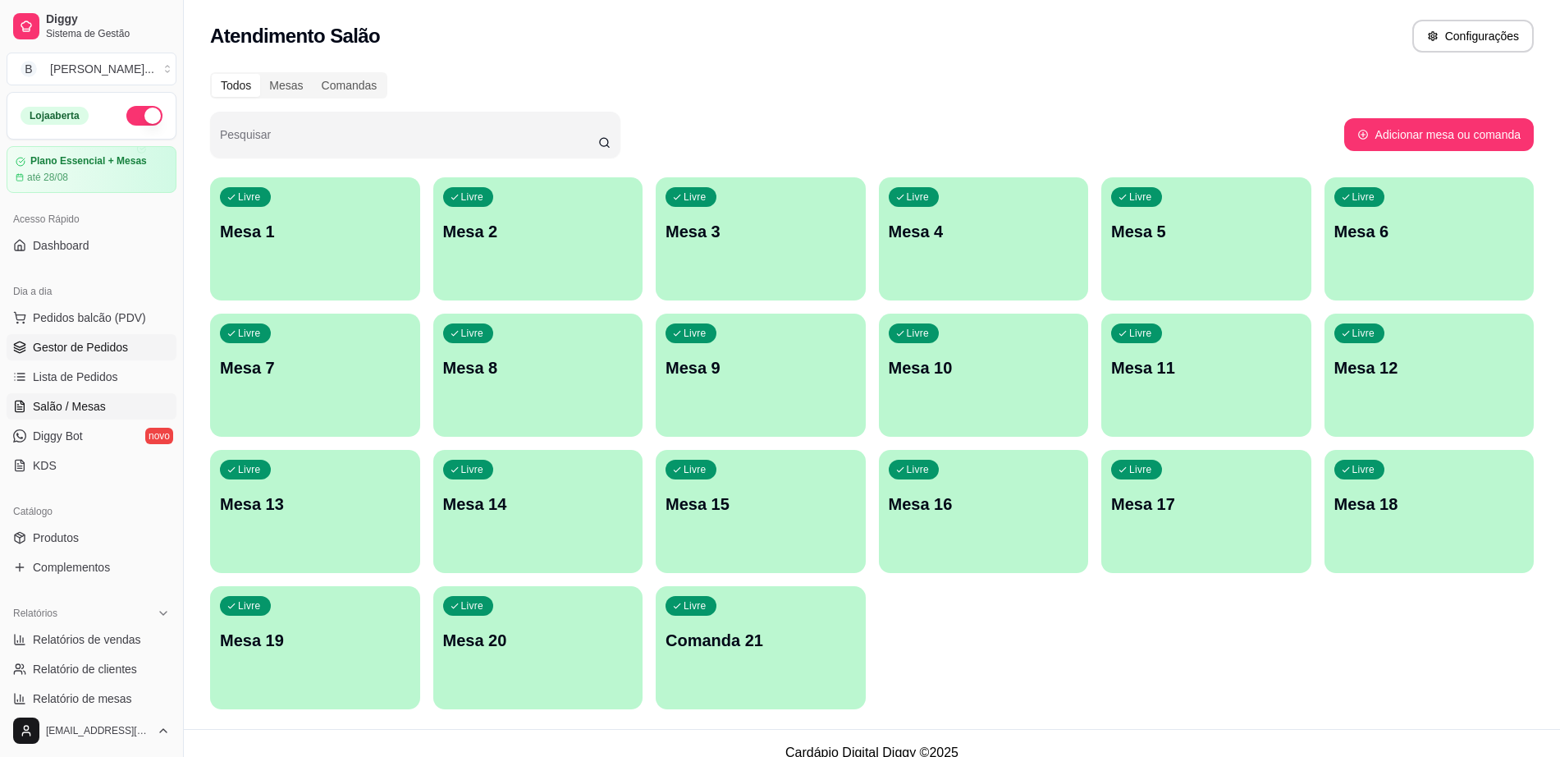
click at [103, 356] on link "Gestor de Pedidos" at bounding box center [92, 347] width 170 height 26
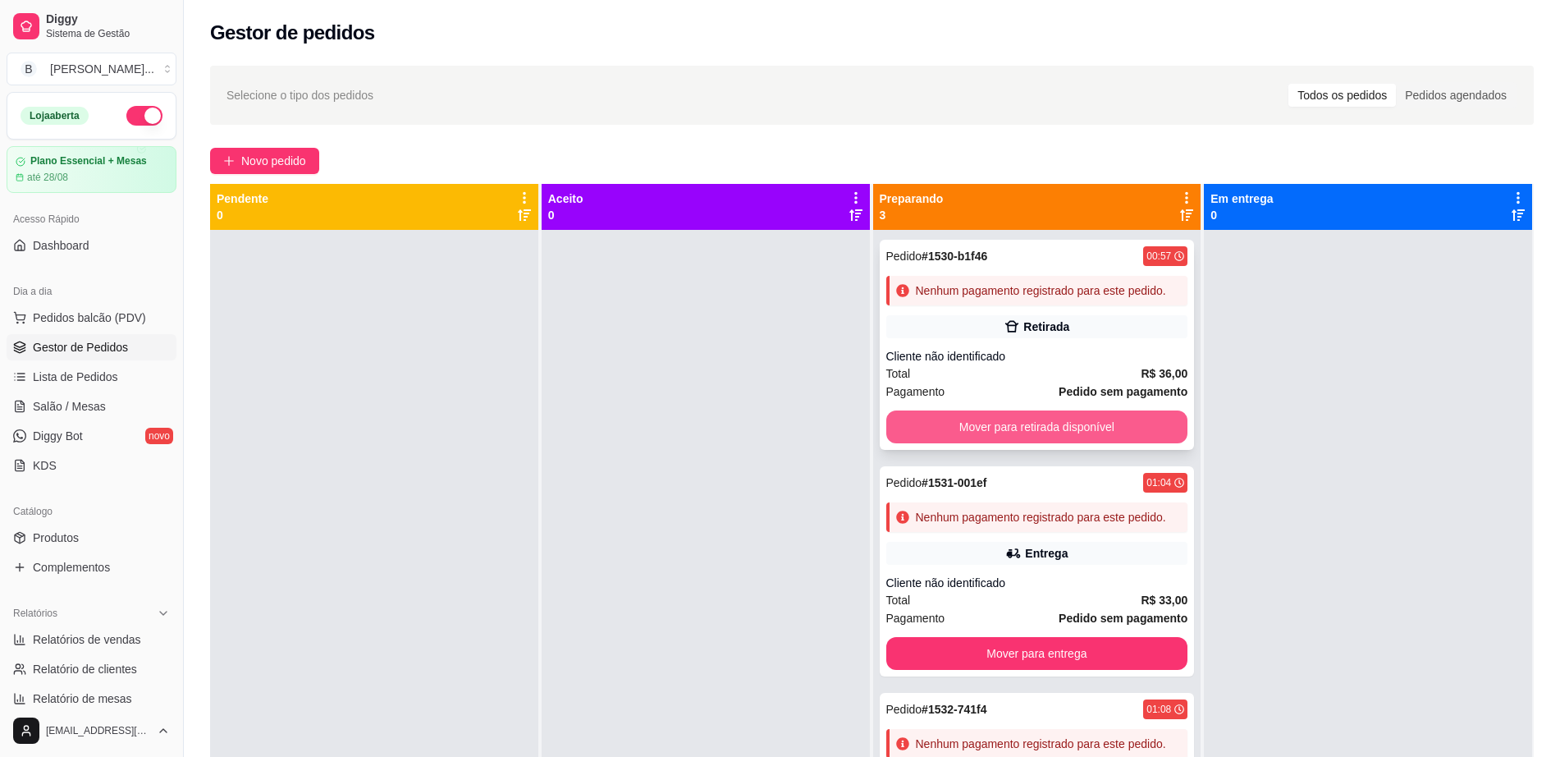
click at [1006, 420] on button "Mover para retirada disponível" at bounding box center [1037, 426] width 302 height 33
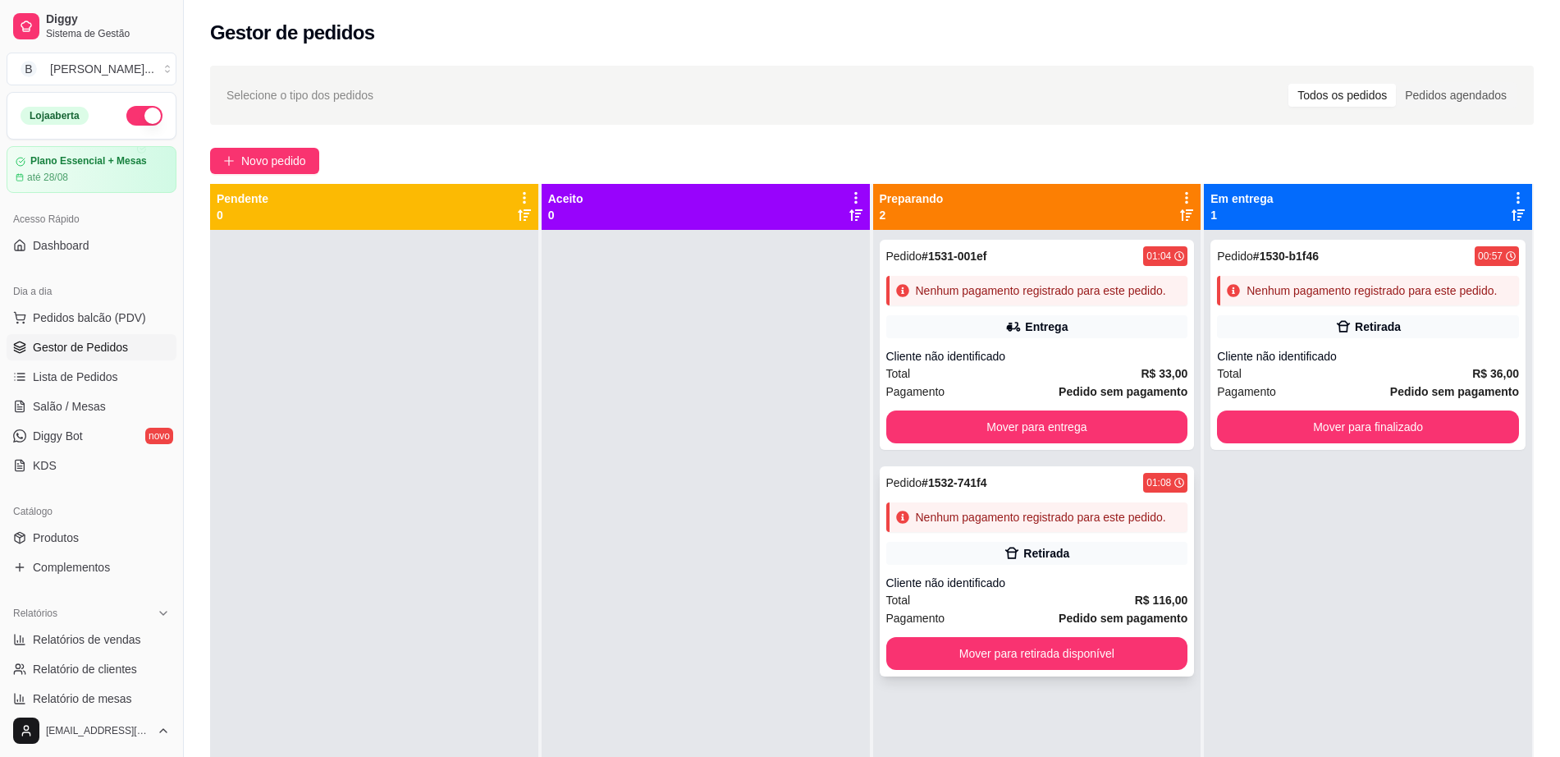
click at [1028, 565] on div "Pedido # 1532-741f4 01:08 Nenhum pagamento registrado para este pedido. Retirad…" at bounding box center [1037, 571] width 315 height 210
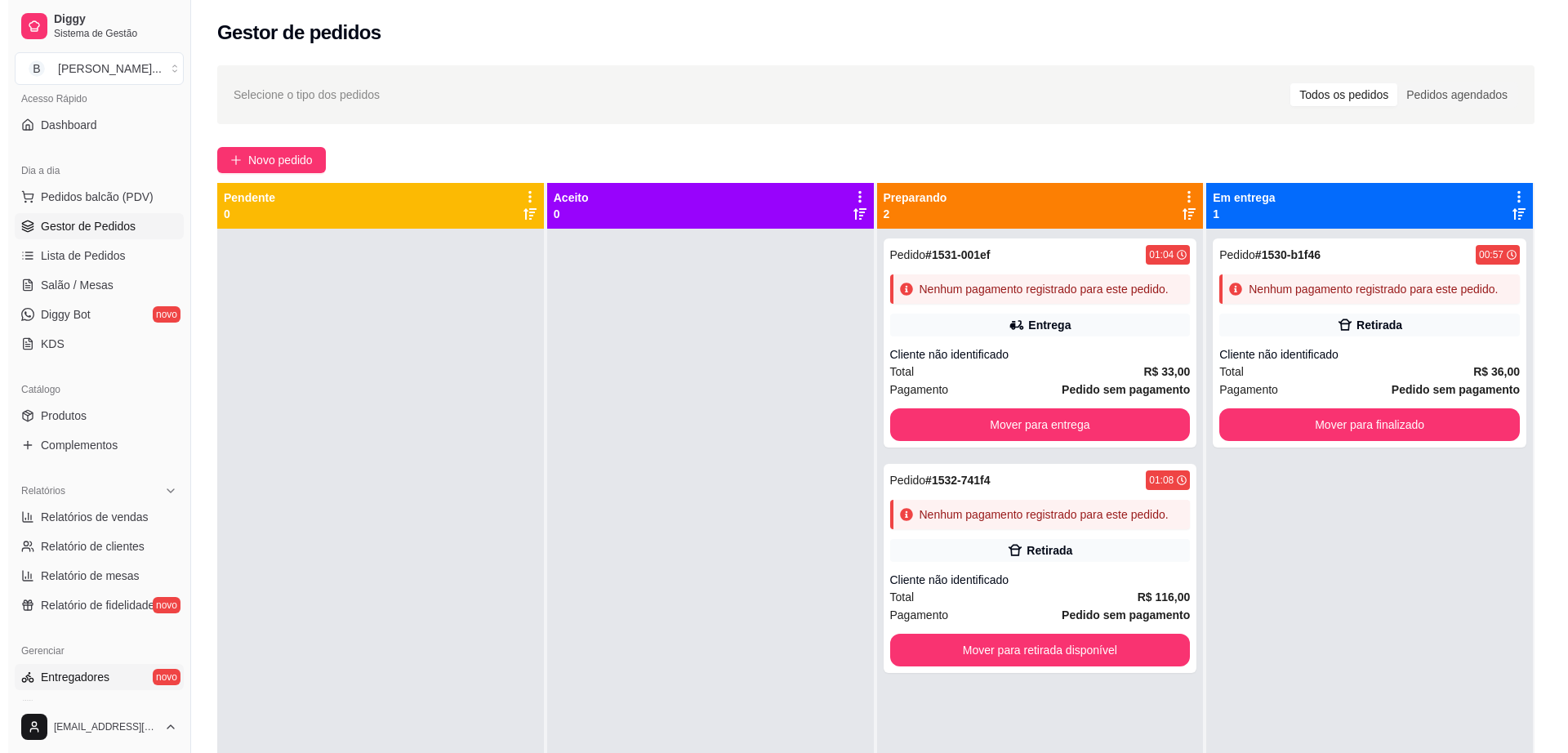
scroll to position [204, 0]
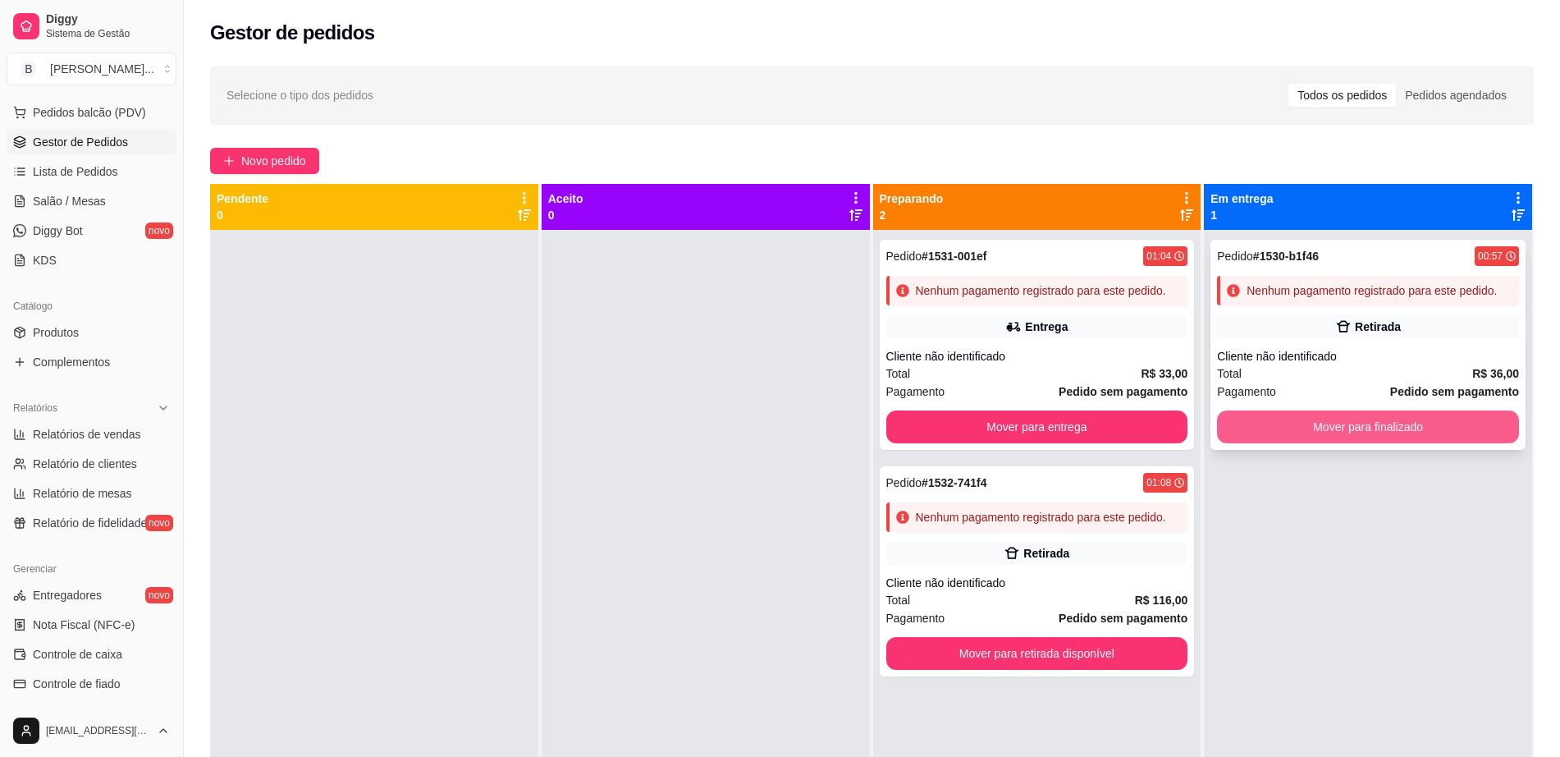
click at [1303, 424] on button "Mover para finalizado" at bounding box center [1368, 426] width 302 height 33
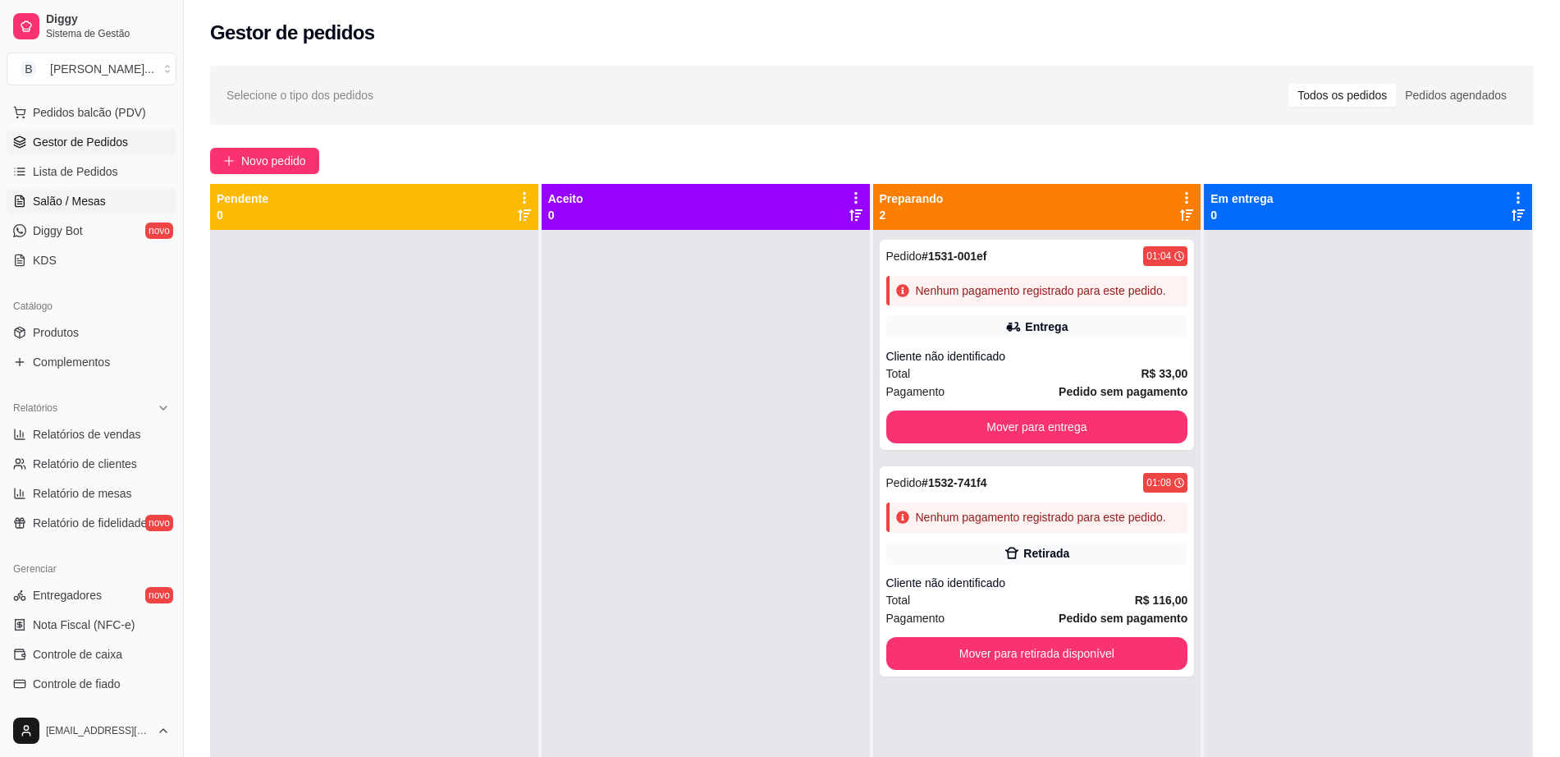
click at [53, 199] on span "Salão / Mesas" at bounding box center [69, 201] width 73 height 16
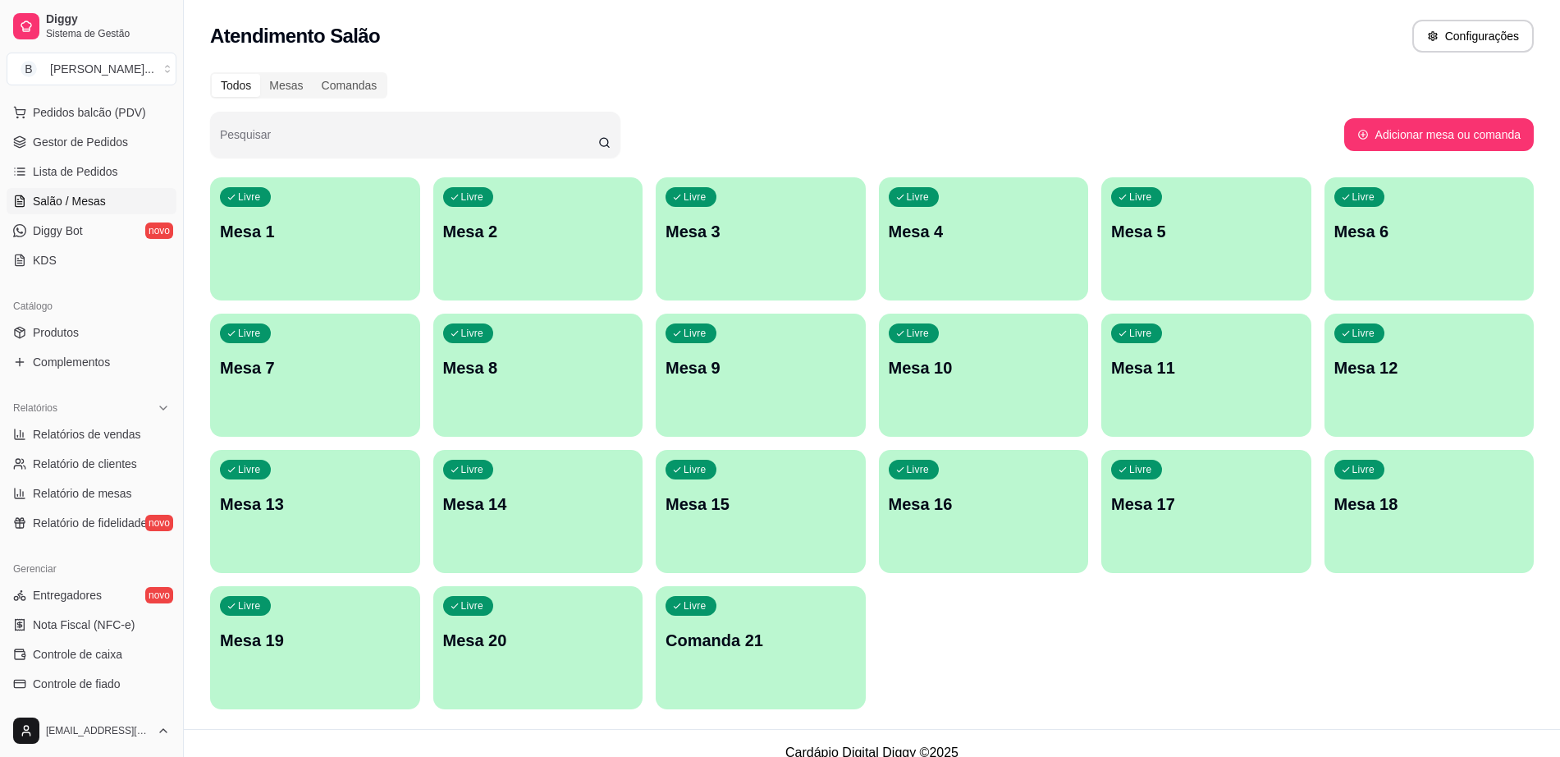
click at [589, 524] on div "Livre Mesa 14" at bounding box center [538, 501] width 210 height 103
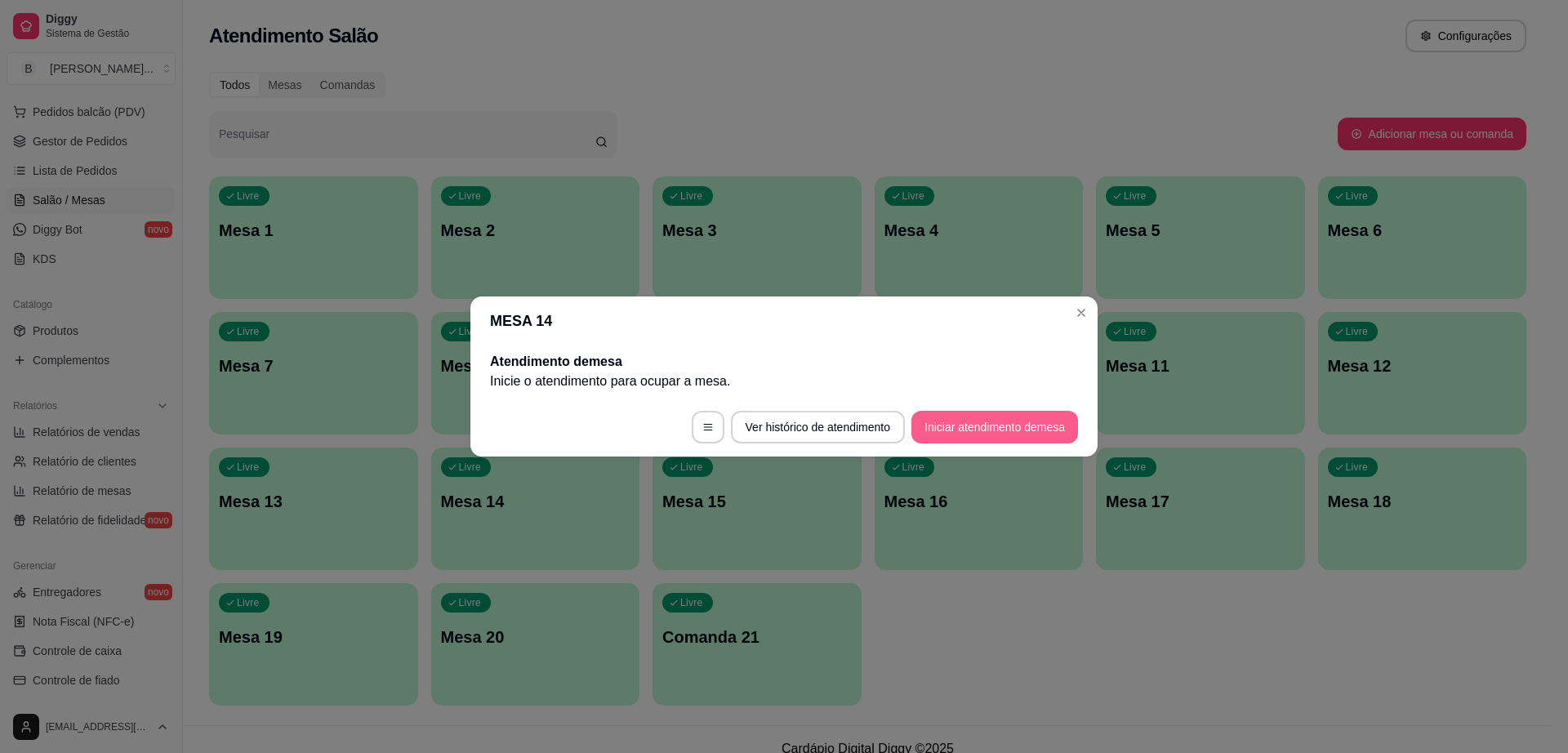
click at [944, 426] on button "Iniciar atendimento de mesa" at bounding box center [994, 427] width 166 height 33
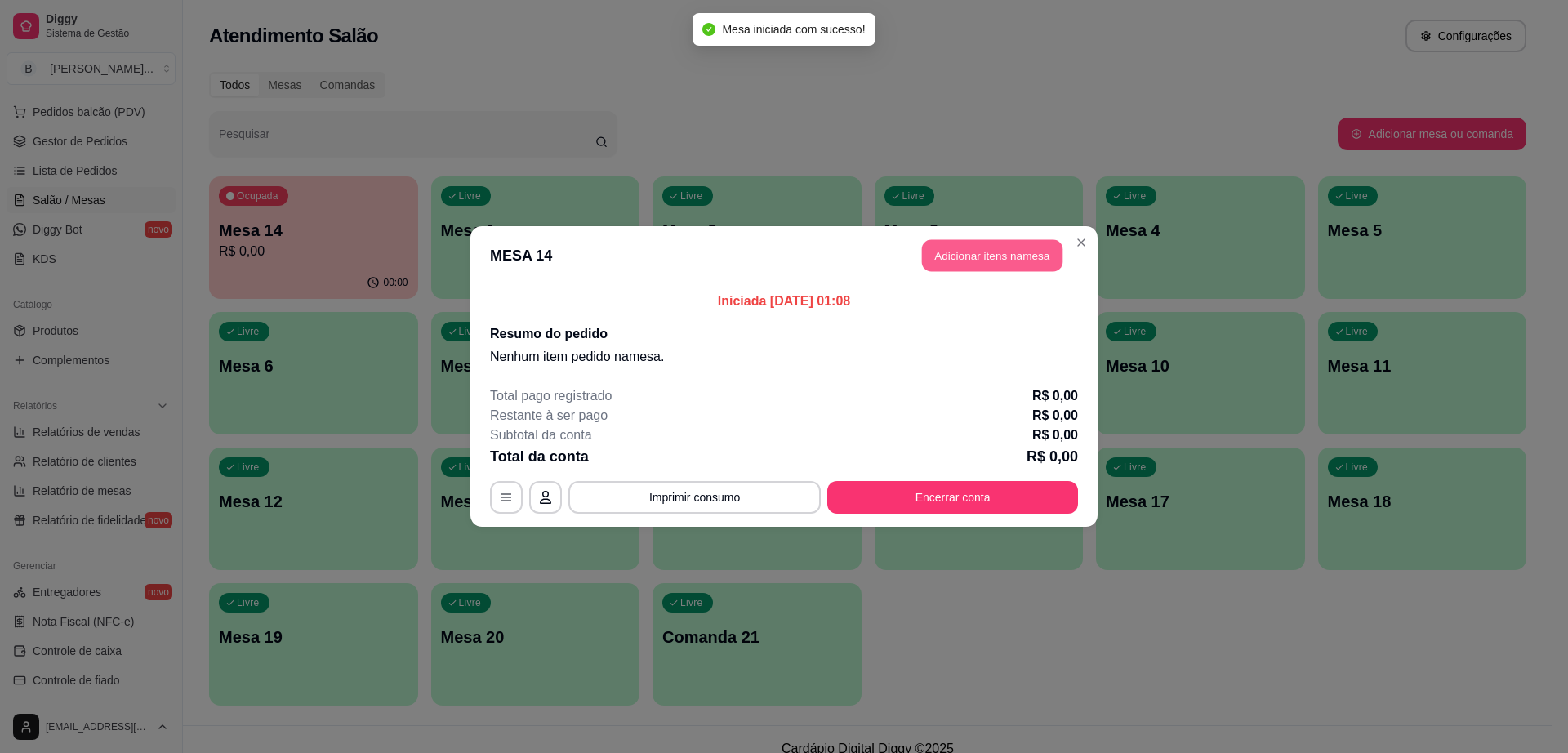
click at [987, 260] on button "Adicionar itens na mesa" at bounding box center [992, 256] width 140 height 32
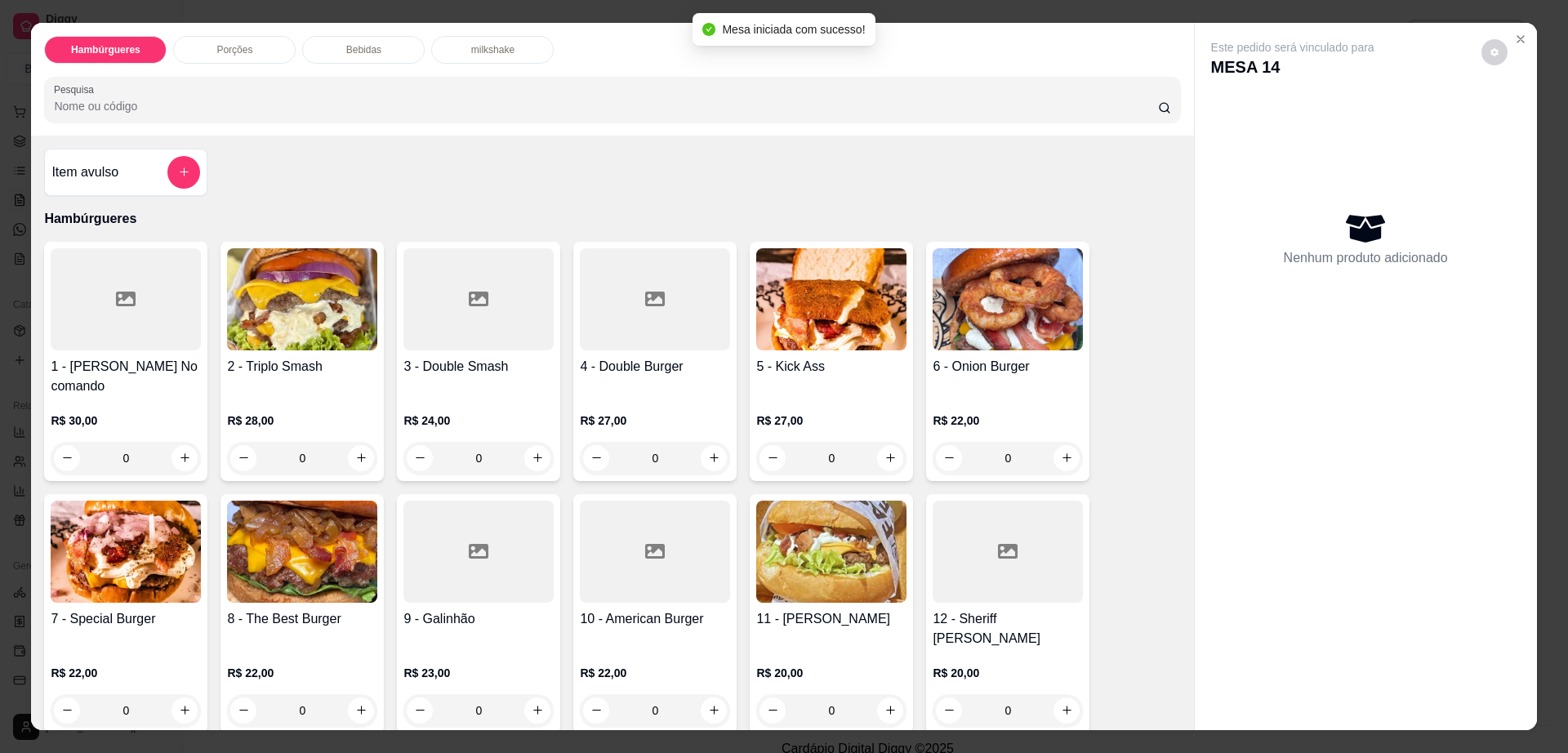
click at [348, 45] on p "Bebidas" at bounding box center [363, 50] width 35 height 13
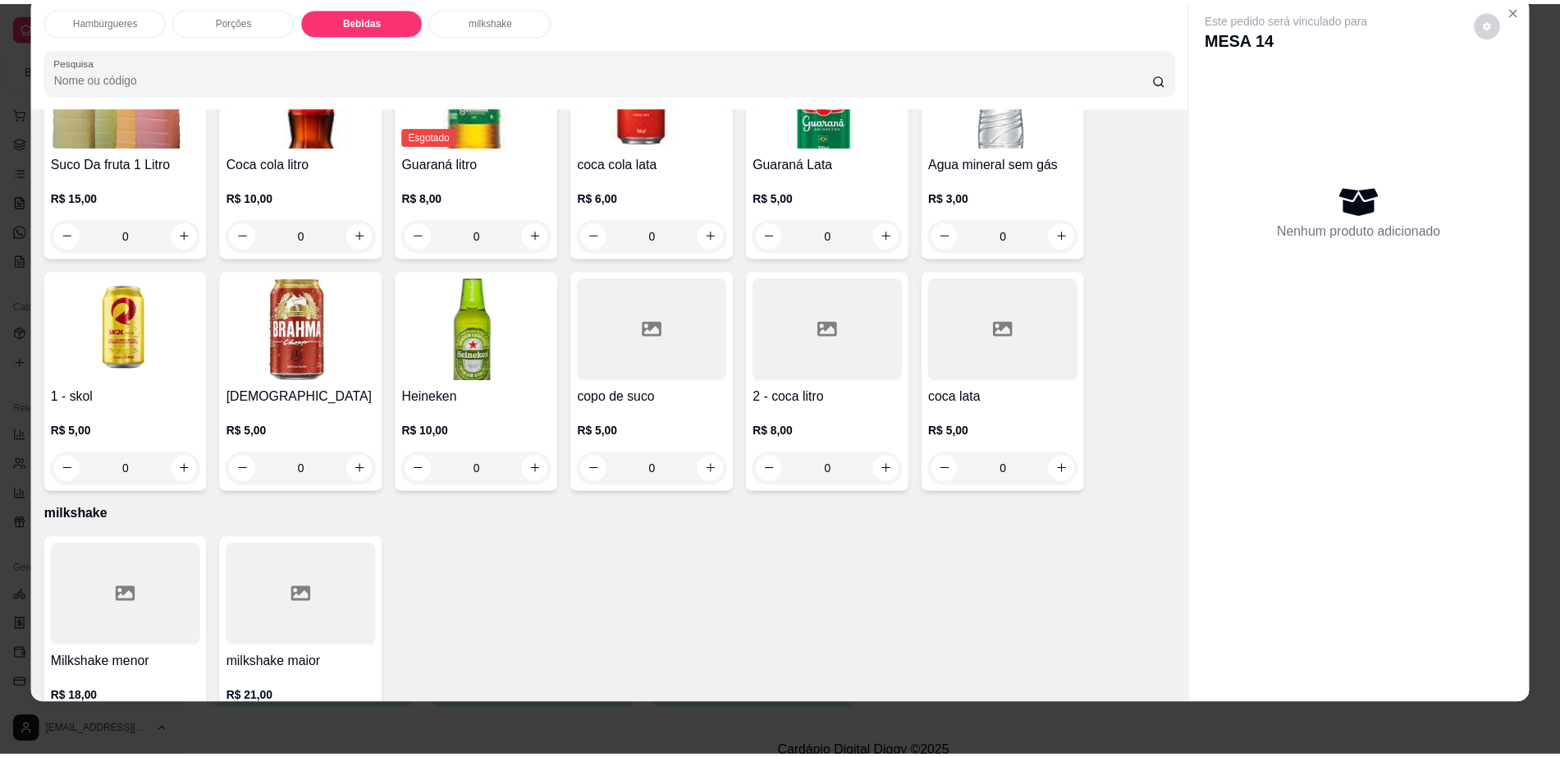
scroll to position [1264, 0]
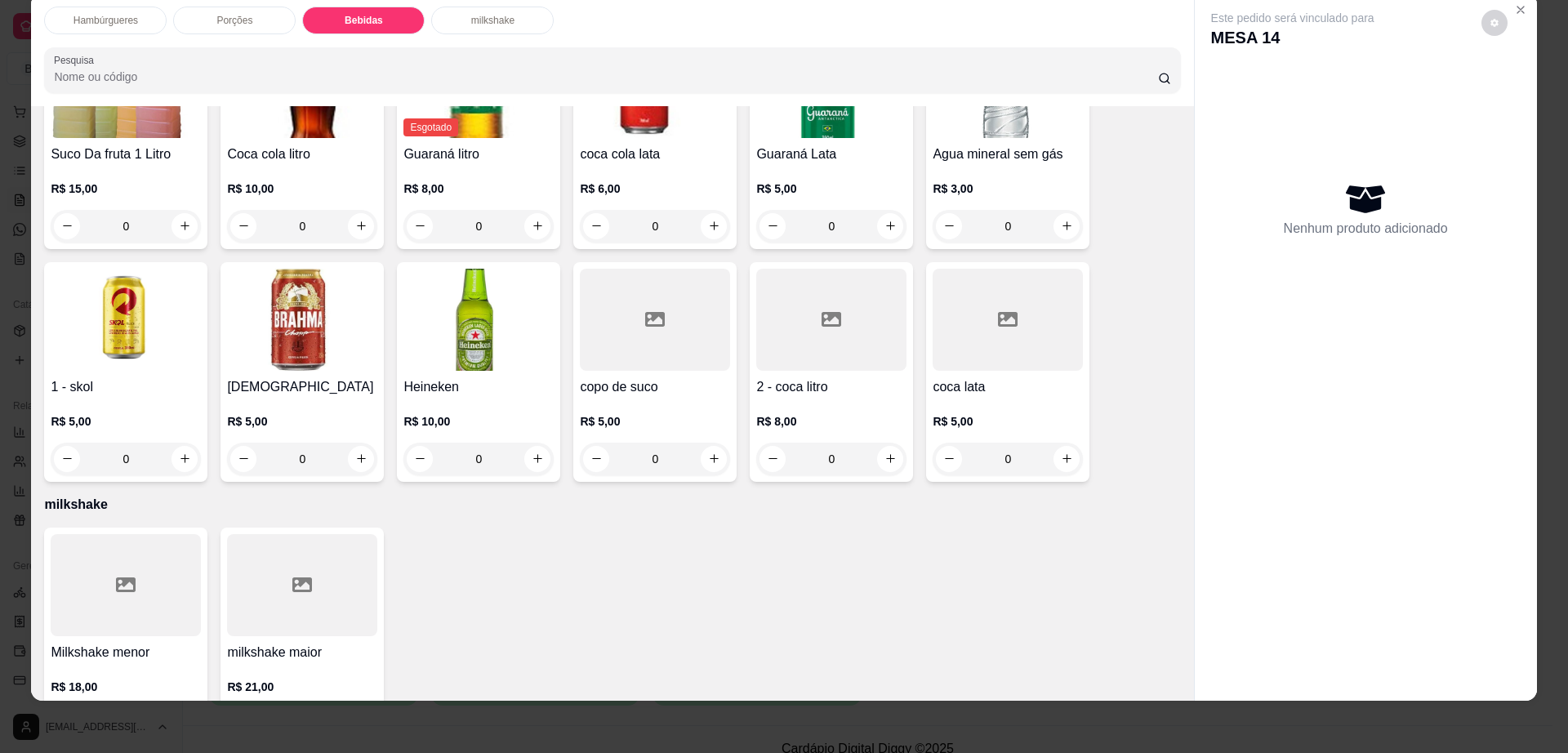
click at [293, 377] on h4 "[DEMOGRAPHIC_DATA]" at bounding box center [301, 387] width 150 height 20
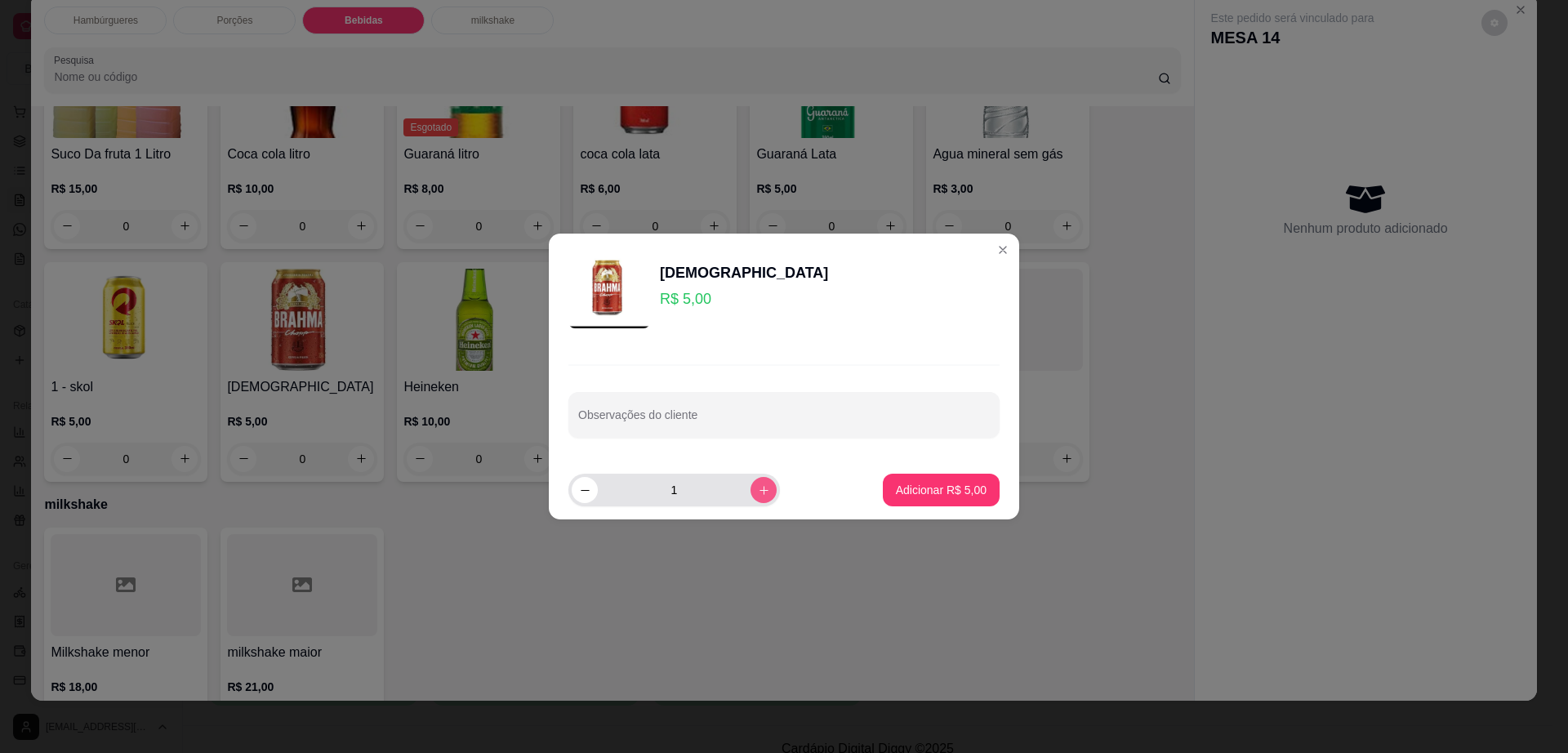
click at [750, 496] on button "increase-product-quantity" at bounding box center [763, 489] width 26 height 26
type input "2"
click at [905, 493] on p "Adicionar R$ 10,00" at bounding box center [937, 489] width 95 height 16
type input "2"
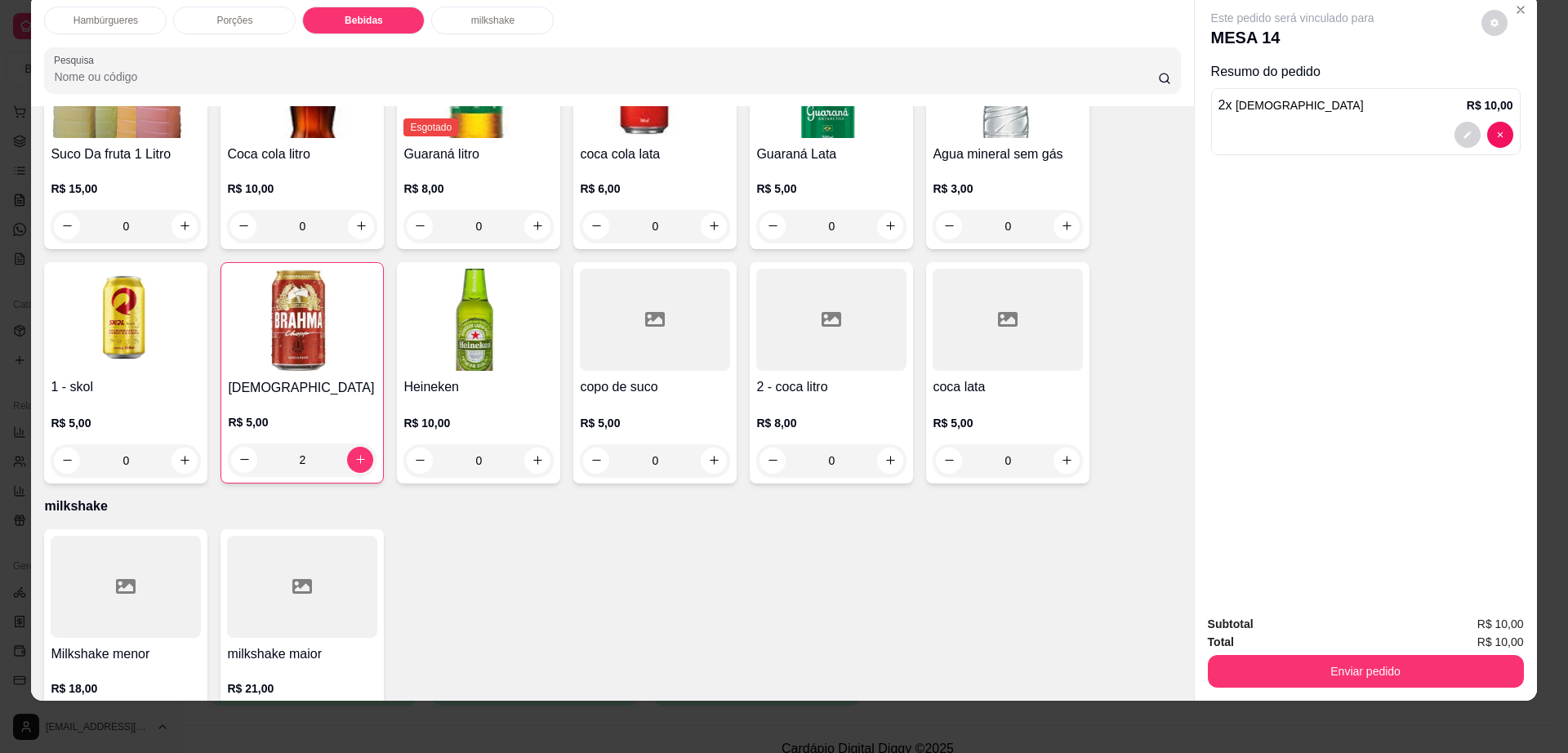
click at [662, 313] on div "copo de suco R$ 5,00 0" at bounding box center [655, 372] width 163 height 221
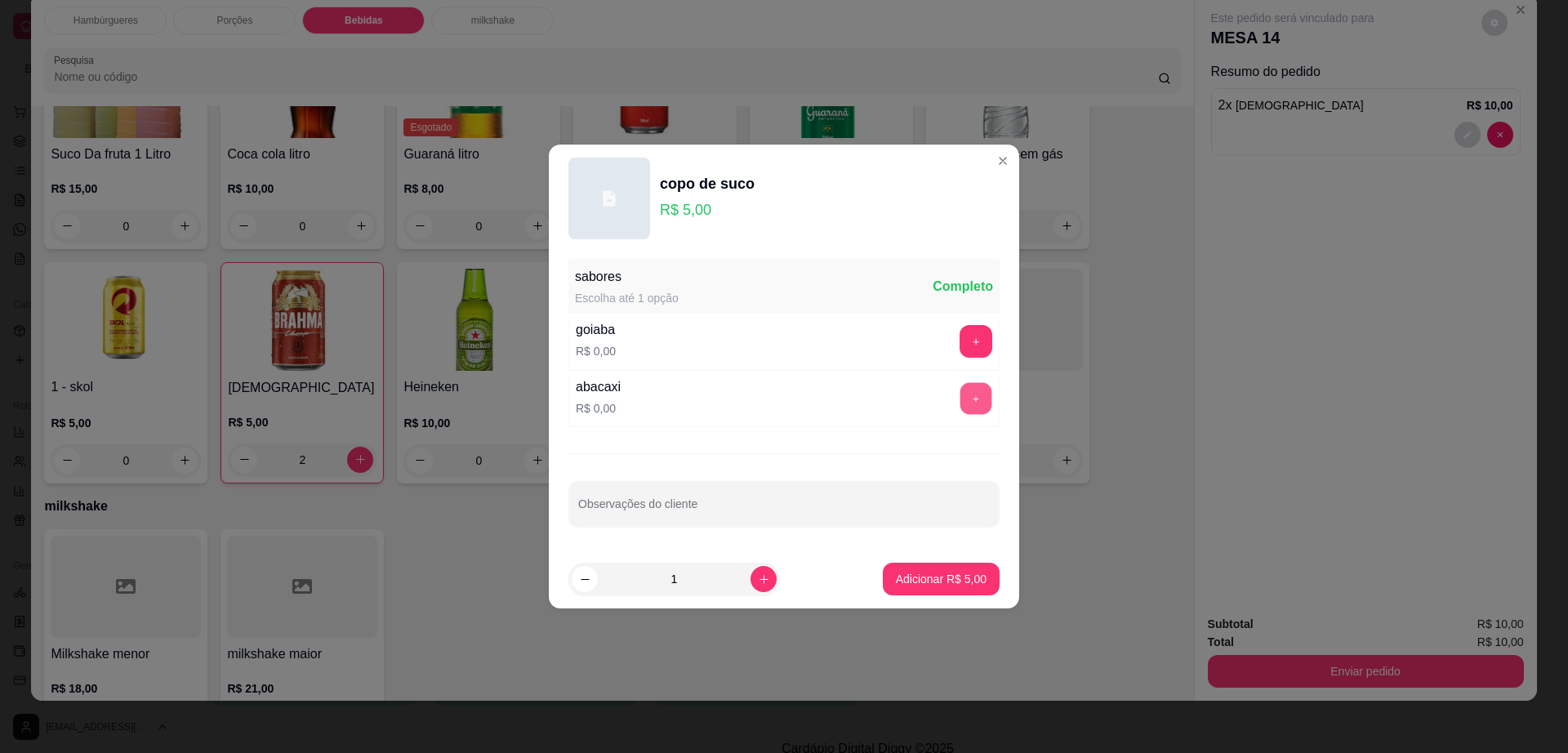
click at [969, 396] on button "+" at bounding box center [976, 399] width 32 height 32
click at [946, 589] on button "Adicionar R$ 5,00" at bounding box center [941, 579] width 113 height 32
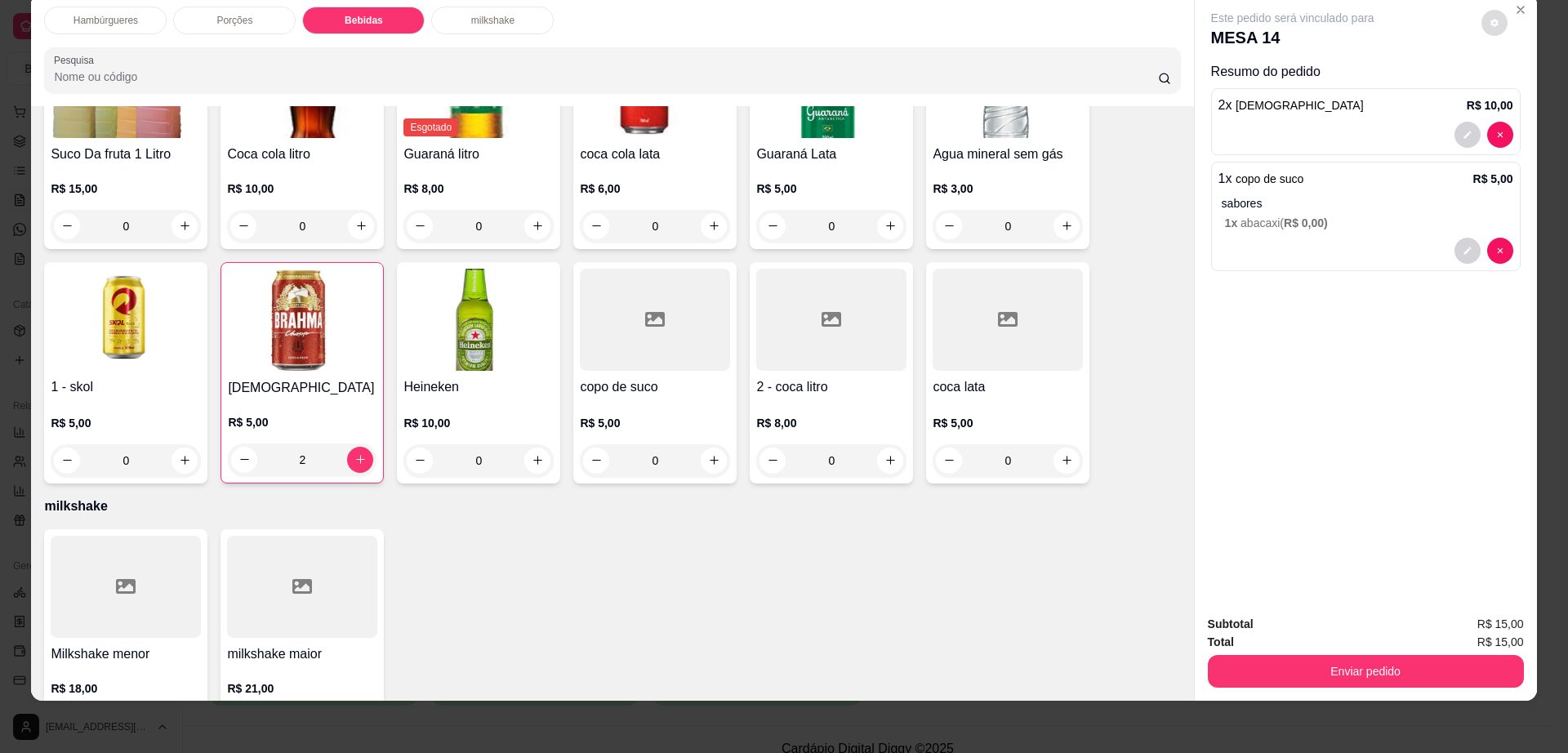
click at [1483, 14] on button "decrease-product-quantity" at bounding box center [1494, 23] width 26 height 26
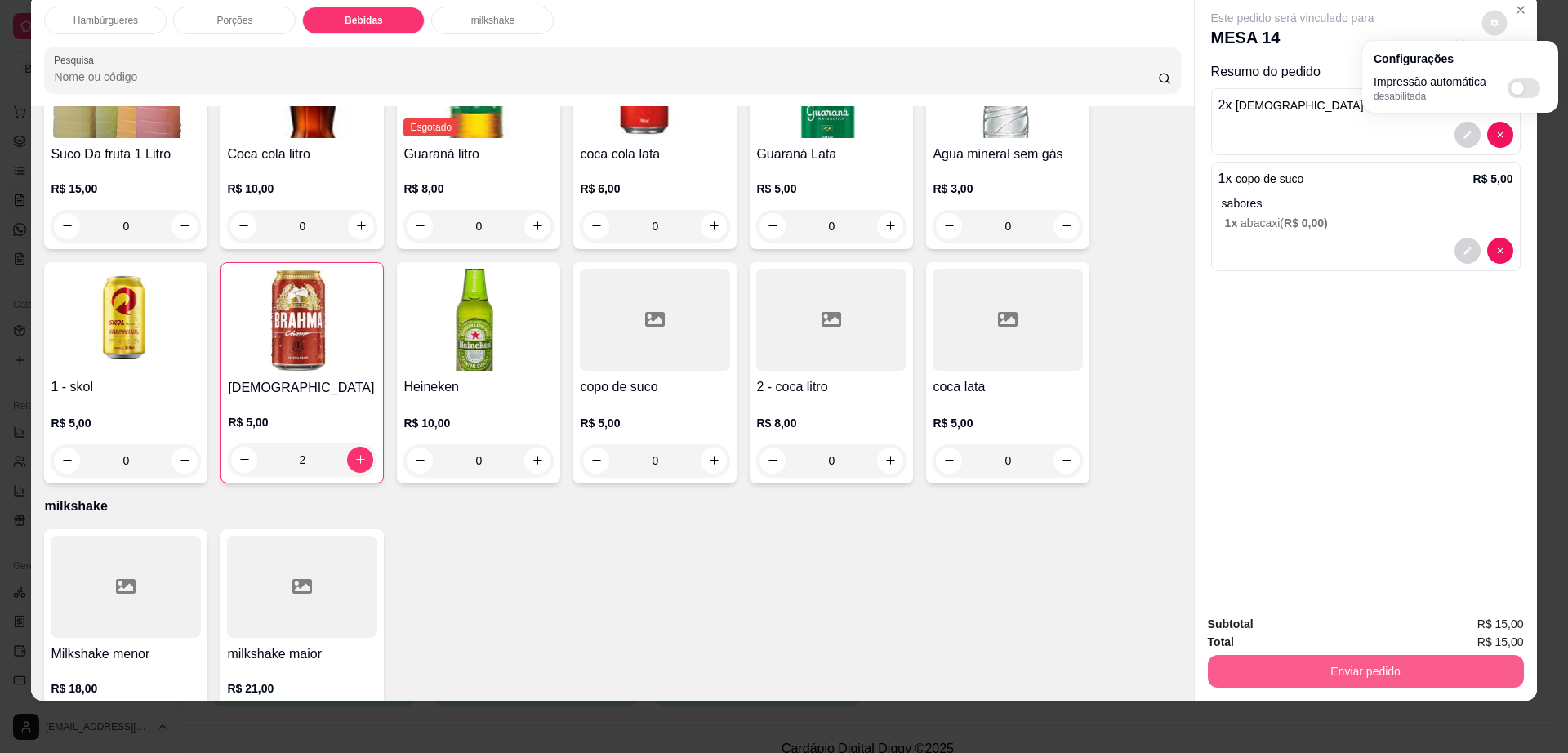
click at [1262, 672] on button "Enviar pedido" at bounding box center [1366, 670] width 316 height 33
click at [1262, 672] on button "Enviar pedido" at bounding box center [1365, 671] width 306 height 32
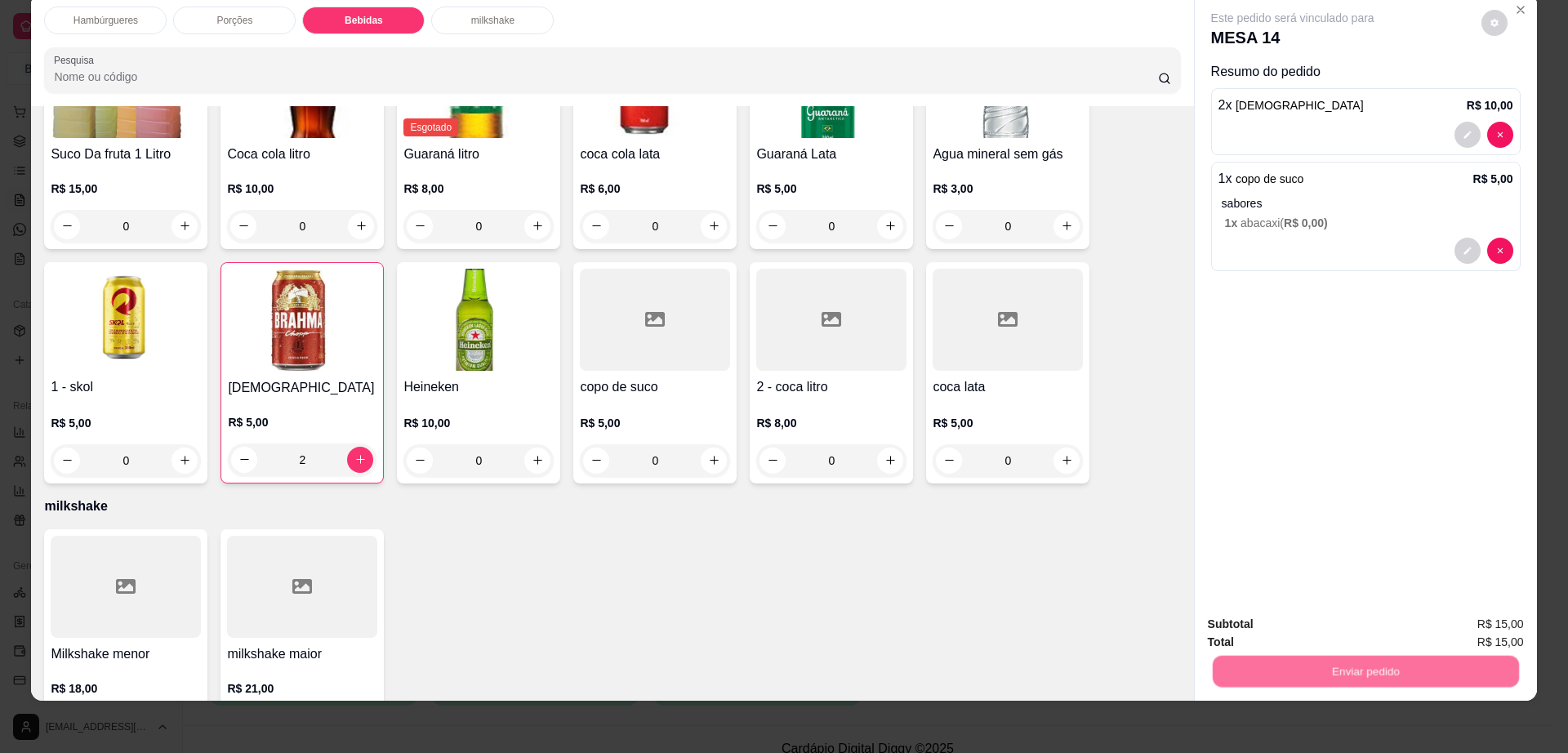
click at [1271, 626] on button "Não registrar e enviar pedido" at bounding box center [1309, 631] width 170 height 31
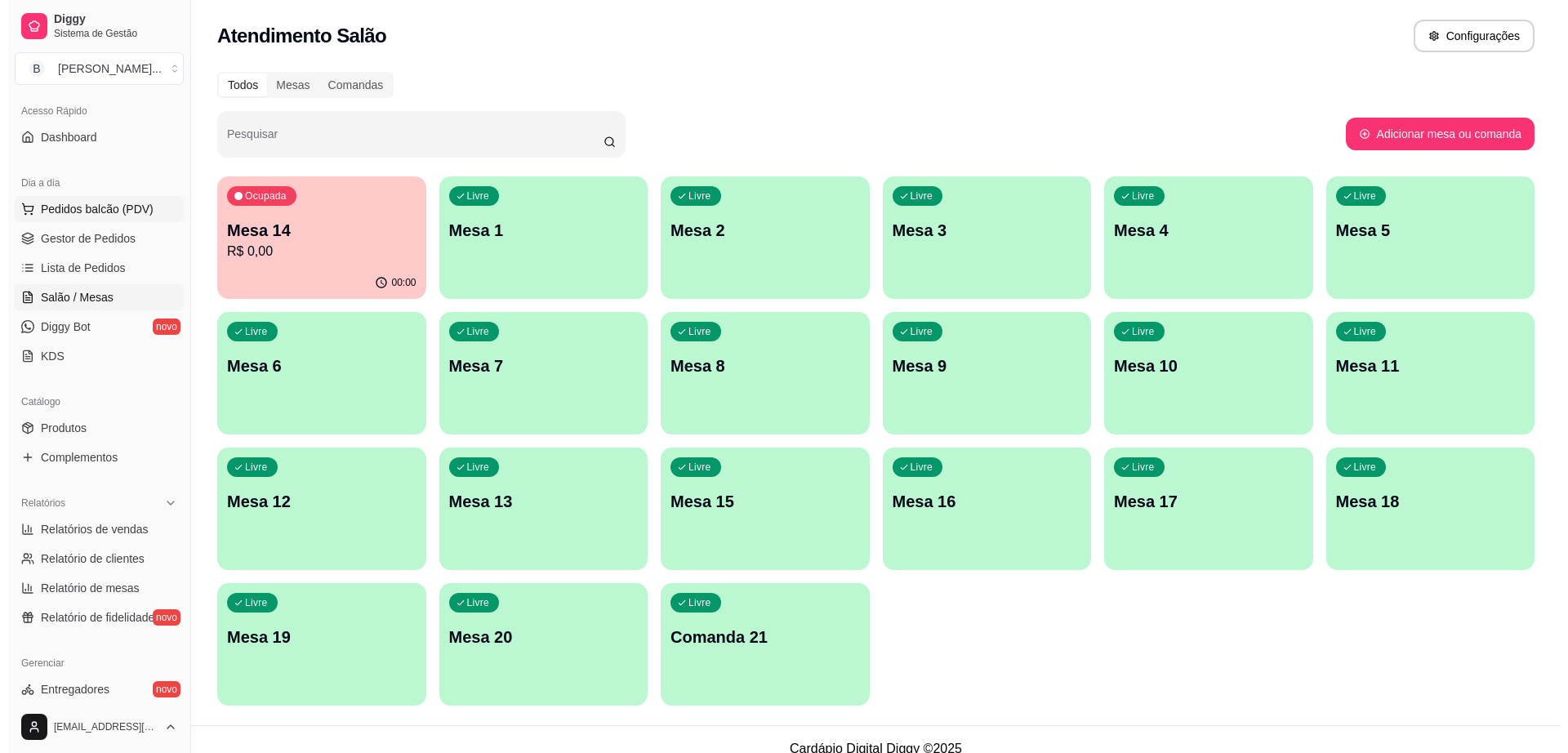
scroll to position [102, 0]
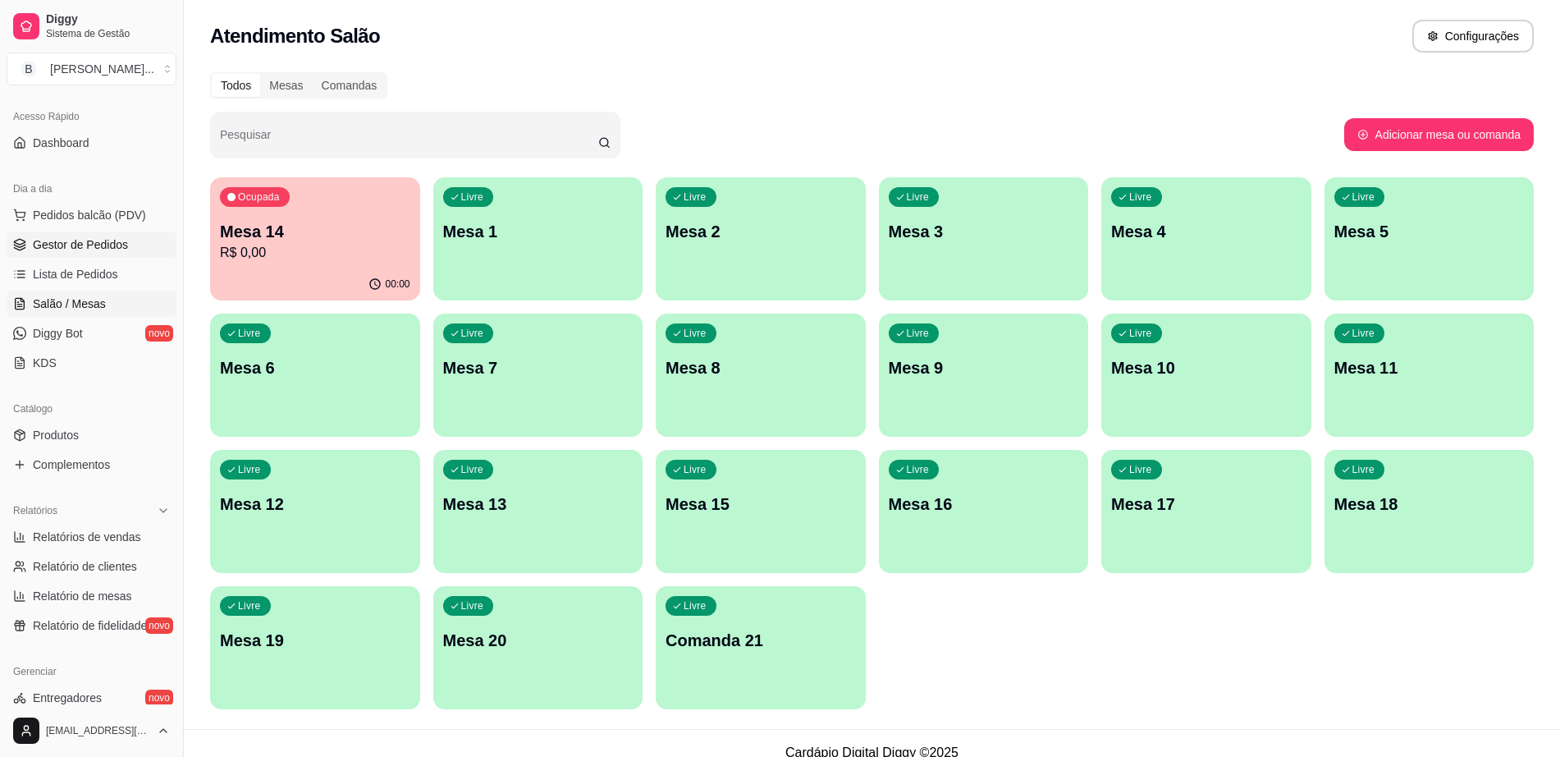
click at [108, 254] on link "Gestor de Pedidos" at bounding box center [92, 244] width 170 height 26
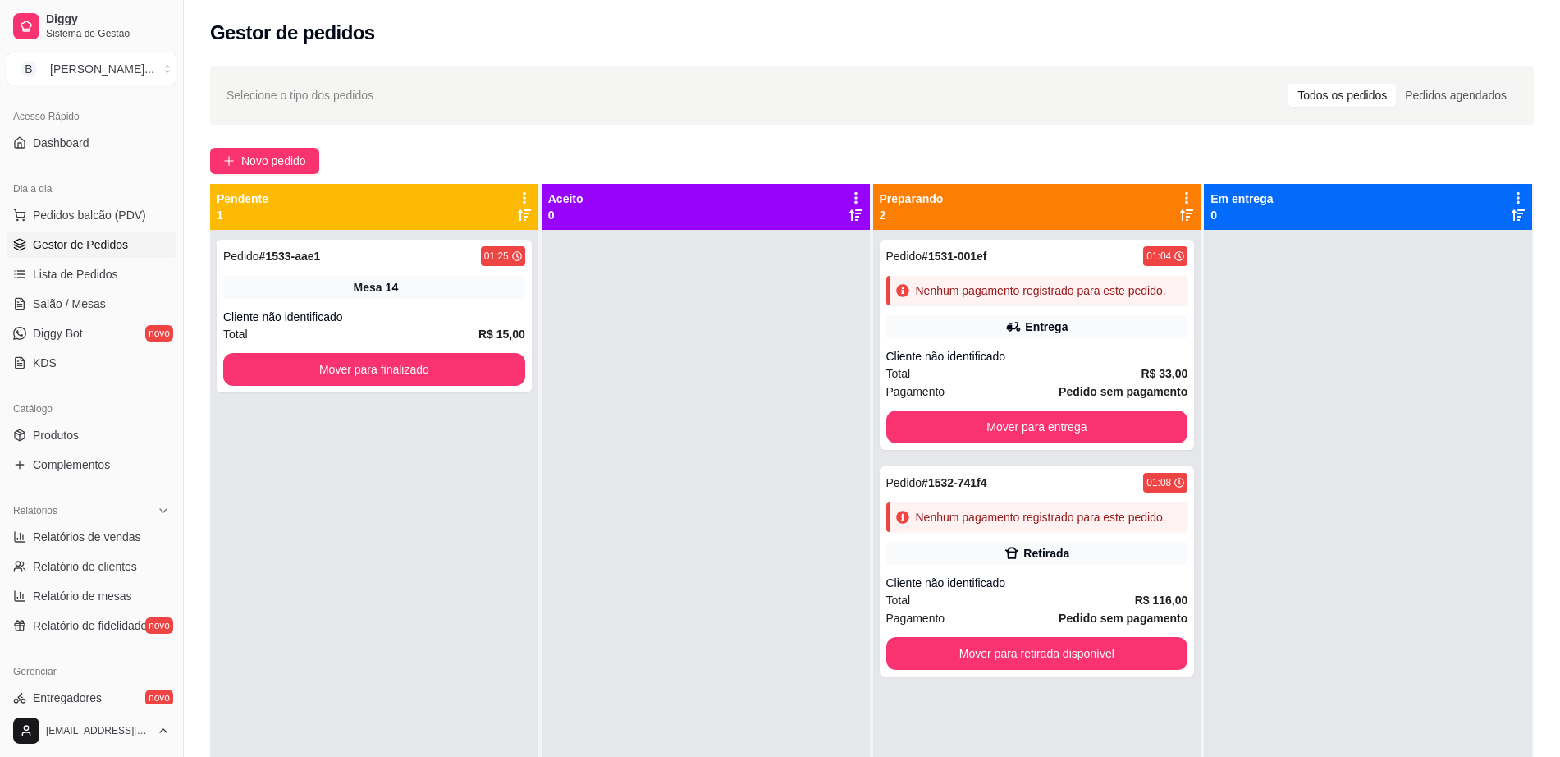
click at [842, 391] on div at bounding box center [706, 608] width 328 height 757
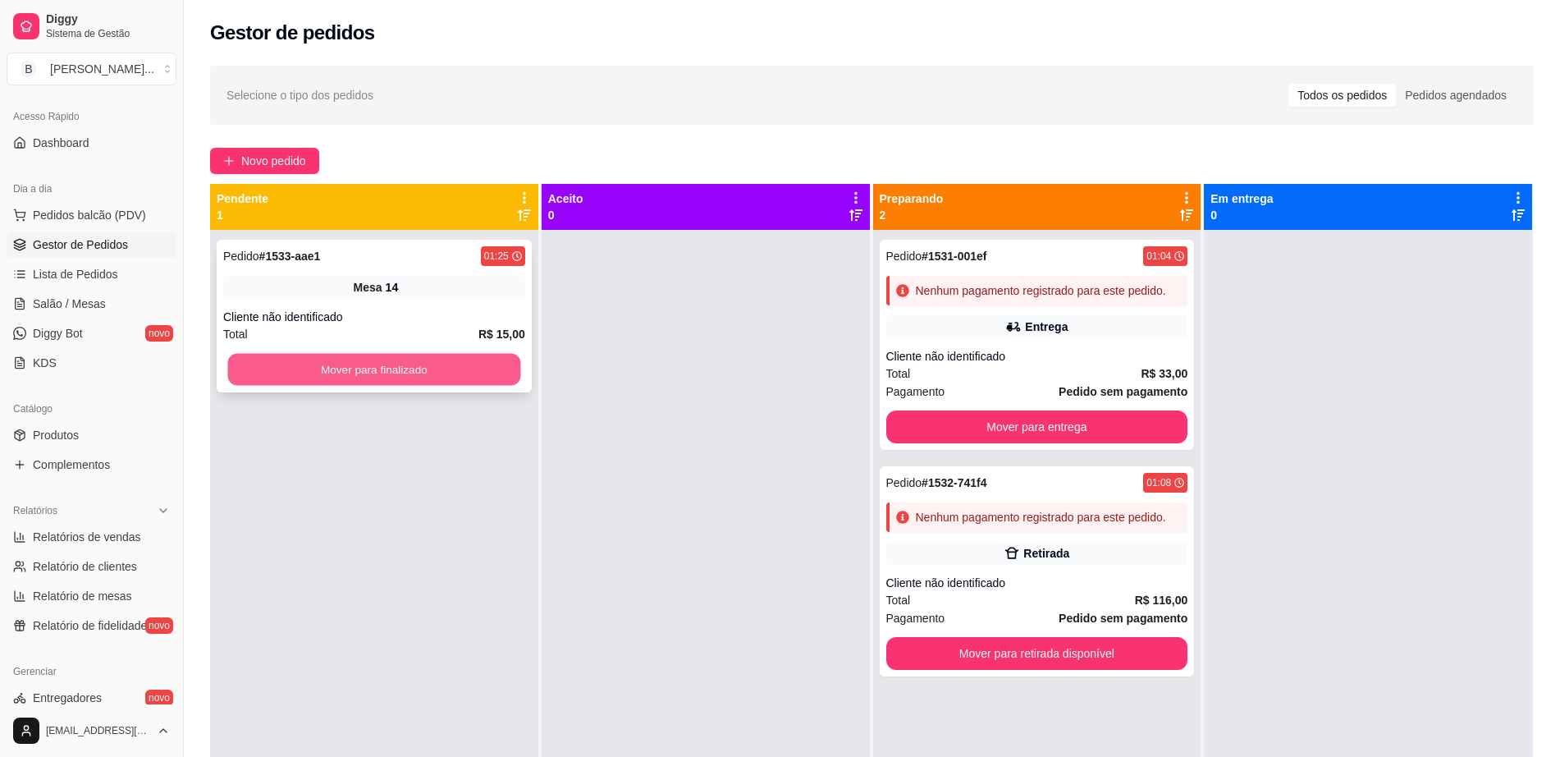
click at [480, 378] on button "Mover para finalizado" at bounding box center [374, 370] width 293 height 32
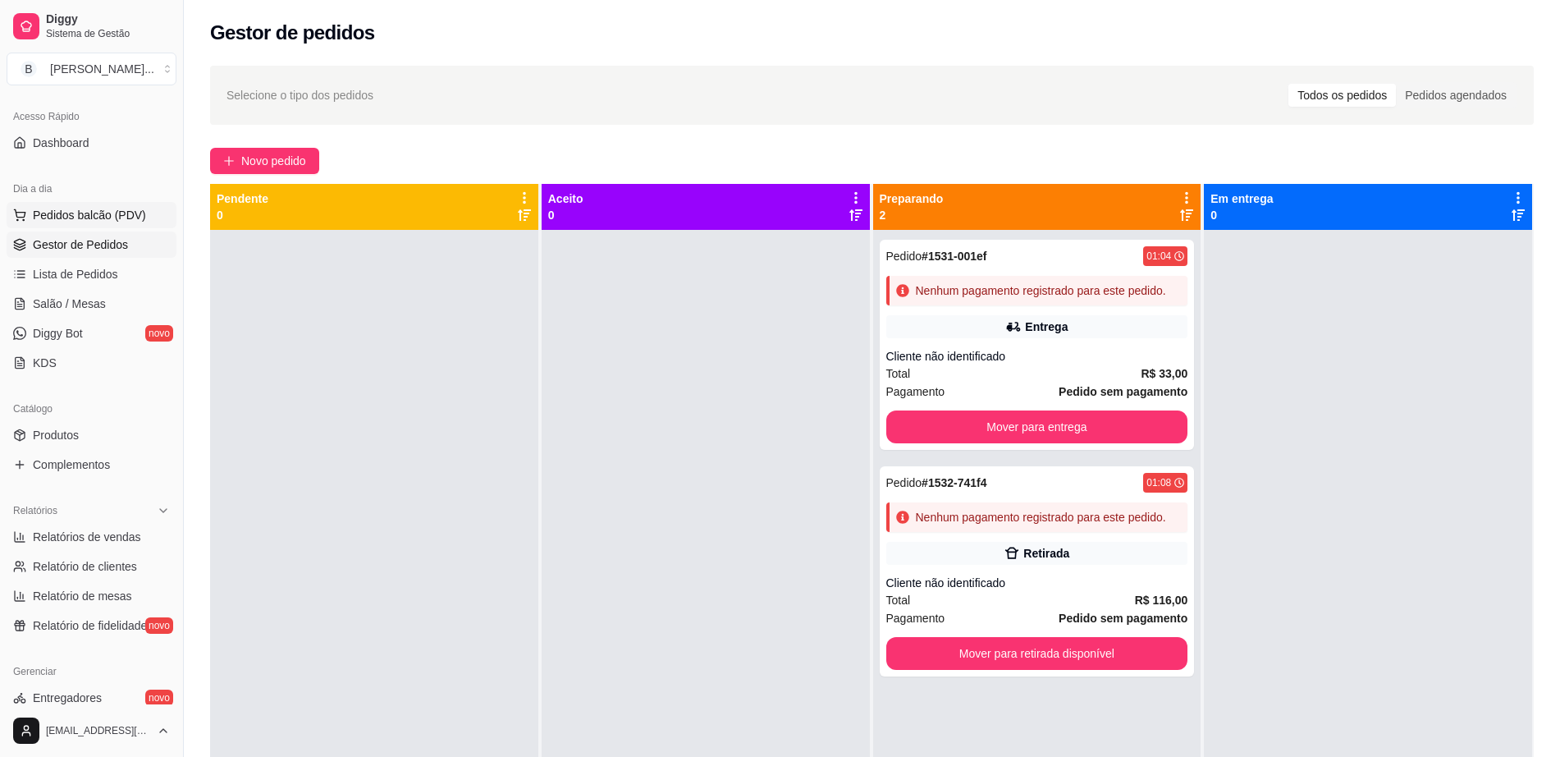
click at [90, 218] on span "Pedidos balcão (PDV)" at bounding box center [89, 215] width 113 height 16
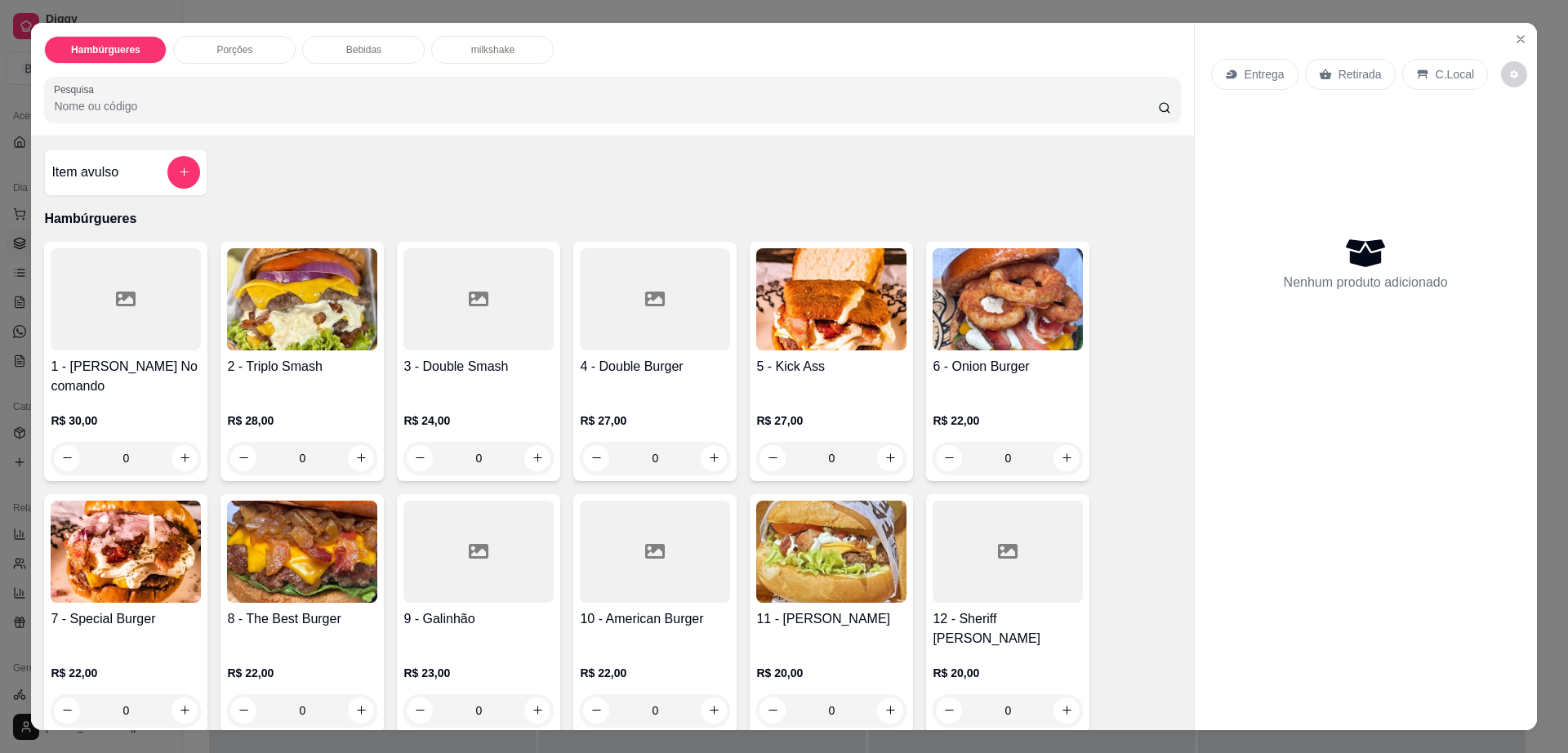
click at [89, 316] on div at bounding box center [125, 299] width 150 height 102
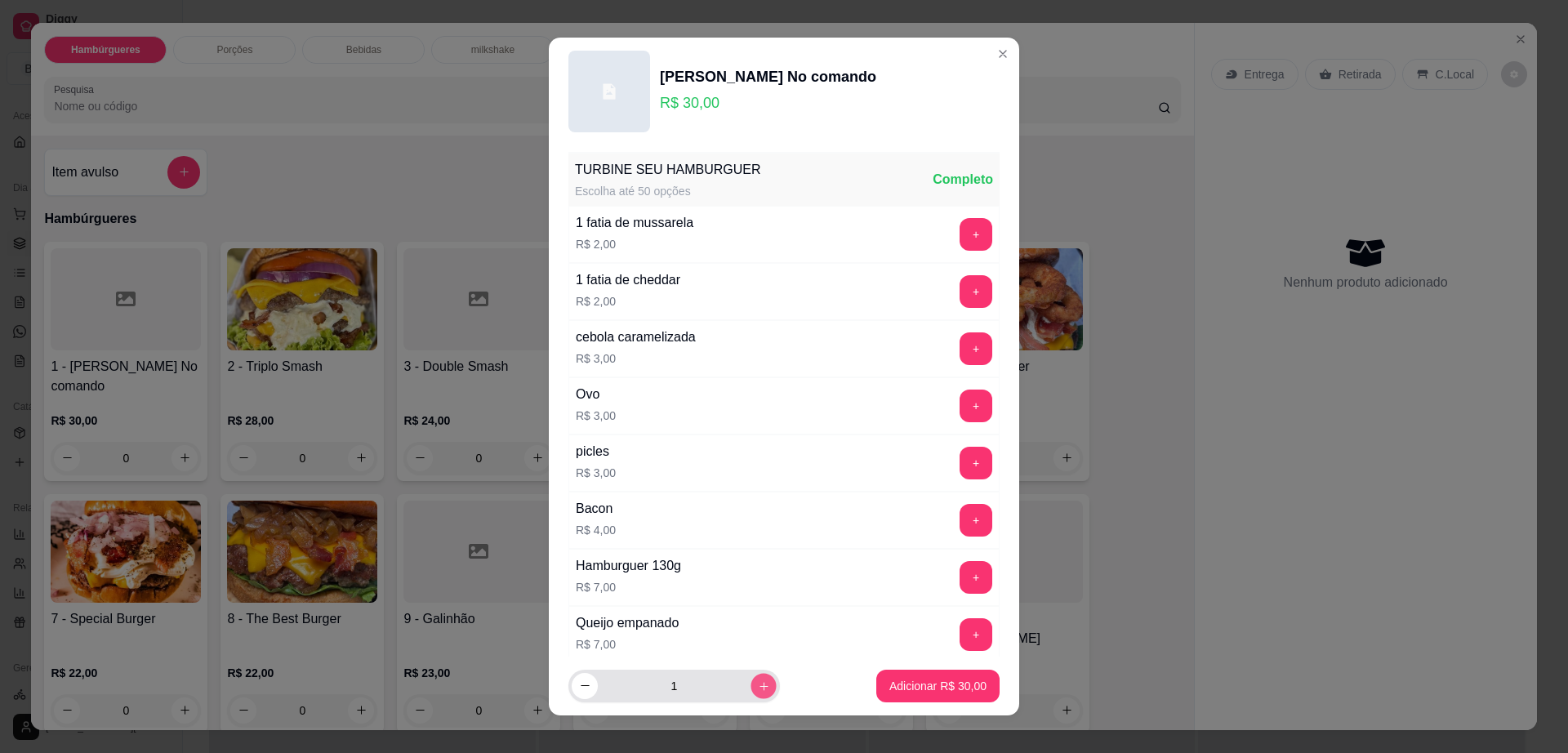
click at [758, 686] on icon "increase-product-quantity" at bounding box center [764, 686] width 12 height 12
type input "2"
click at [890, 681] on p "Adicionar R$ 60,00" at bounding box center [938, 685] width 98 height 16
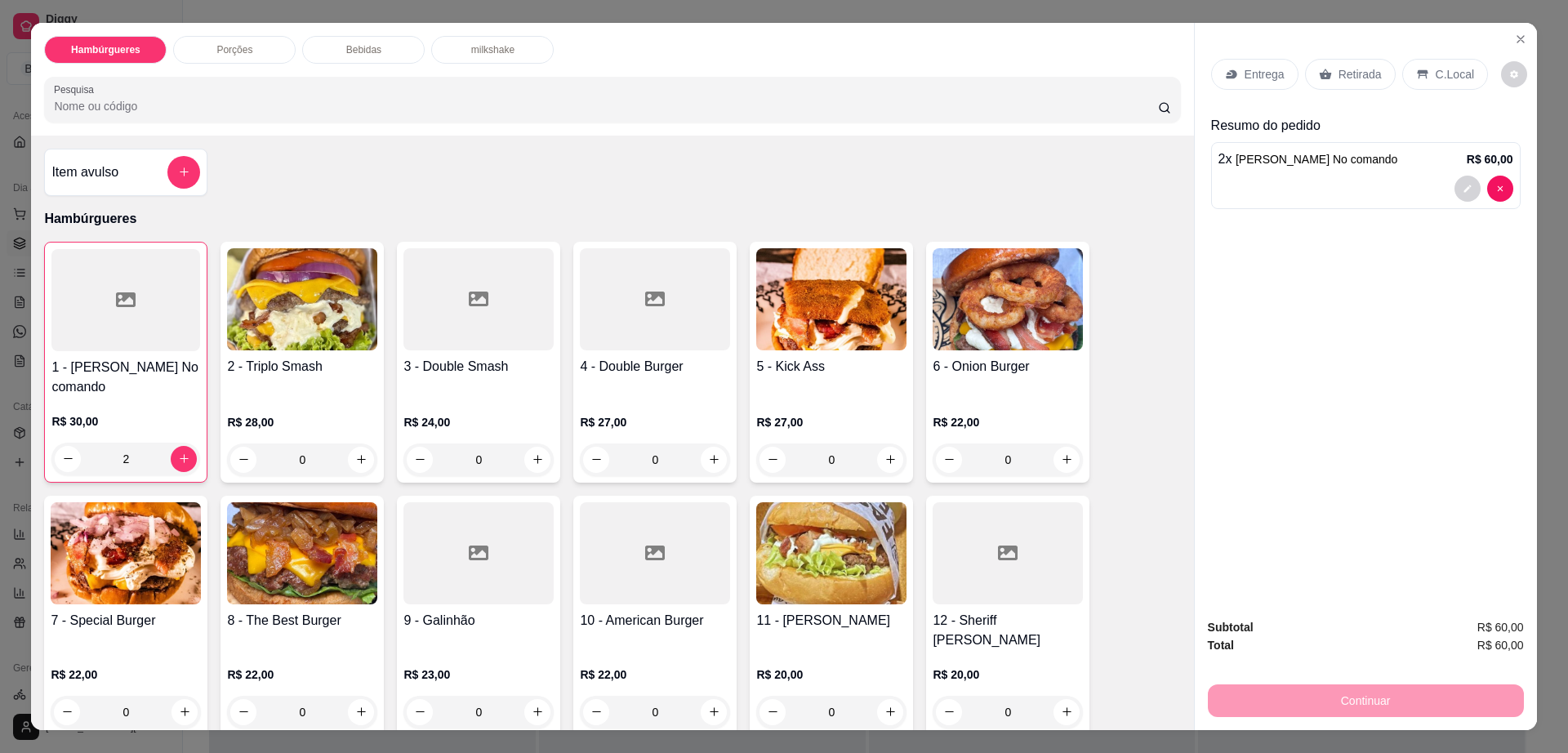
click at [1356, 62] on div "Retirada" at bounding box center [1350, 74] width 91 height 31
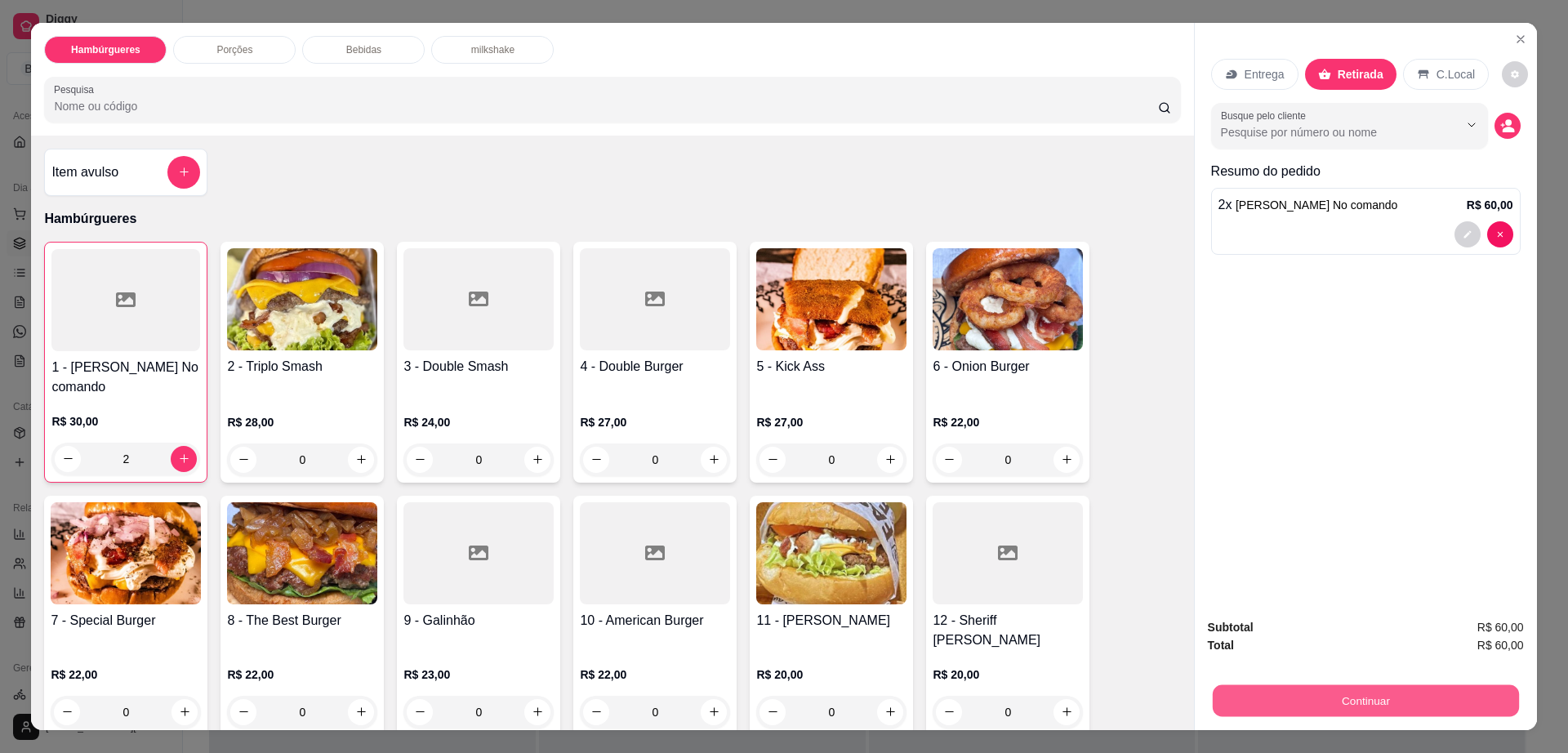
click at [1438, 703] on button "Continuar" at bounding box center [1365, 701] width 306 height 32
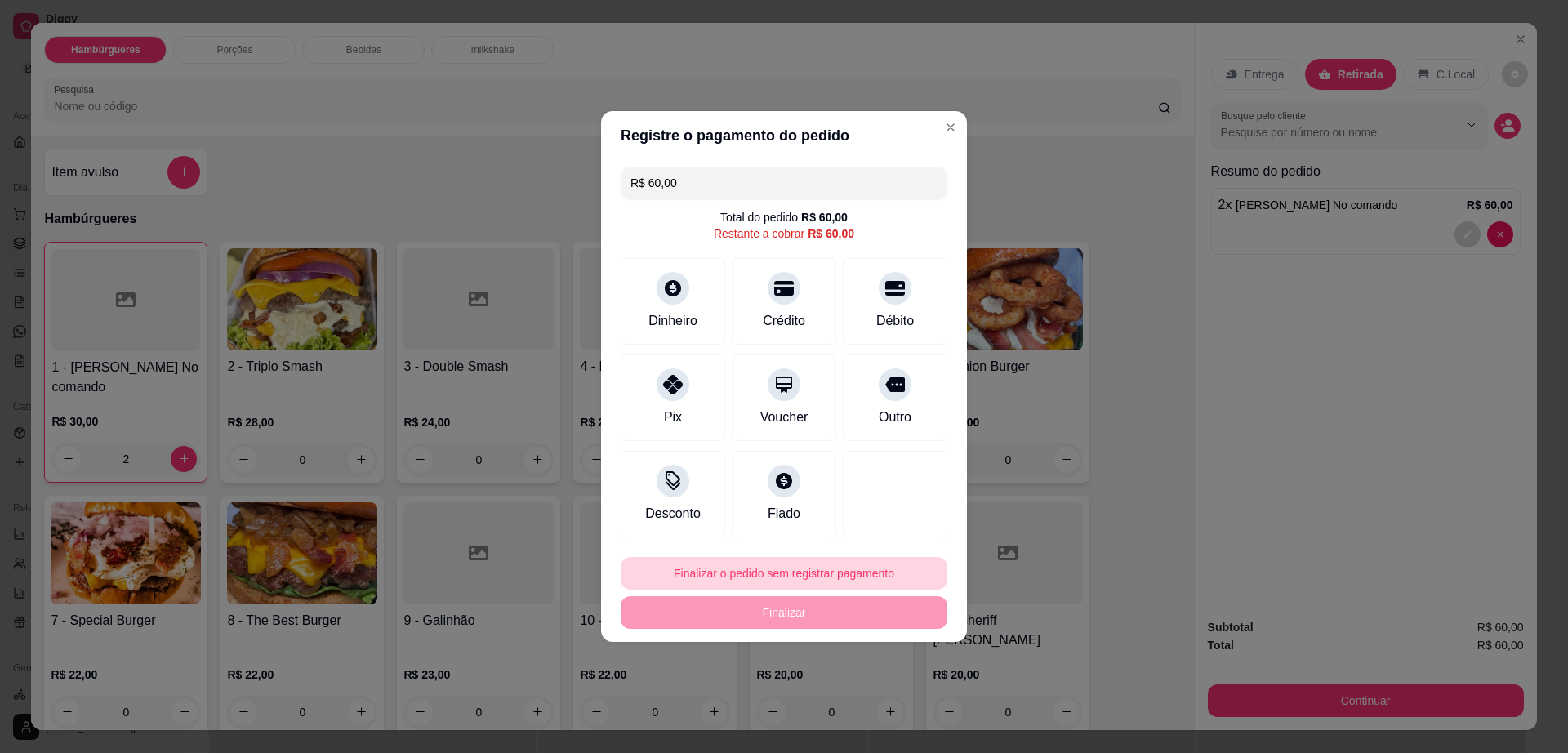
click at [862, 567] on button "Finalizar o pedido sem registrar pagamento" at bounding box center [784, 573] width 326 height 33
click at [879, 708] on button "Confirmar" at bounding box center [886, 706] width 61 height 25
type input "0"
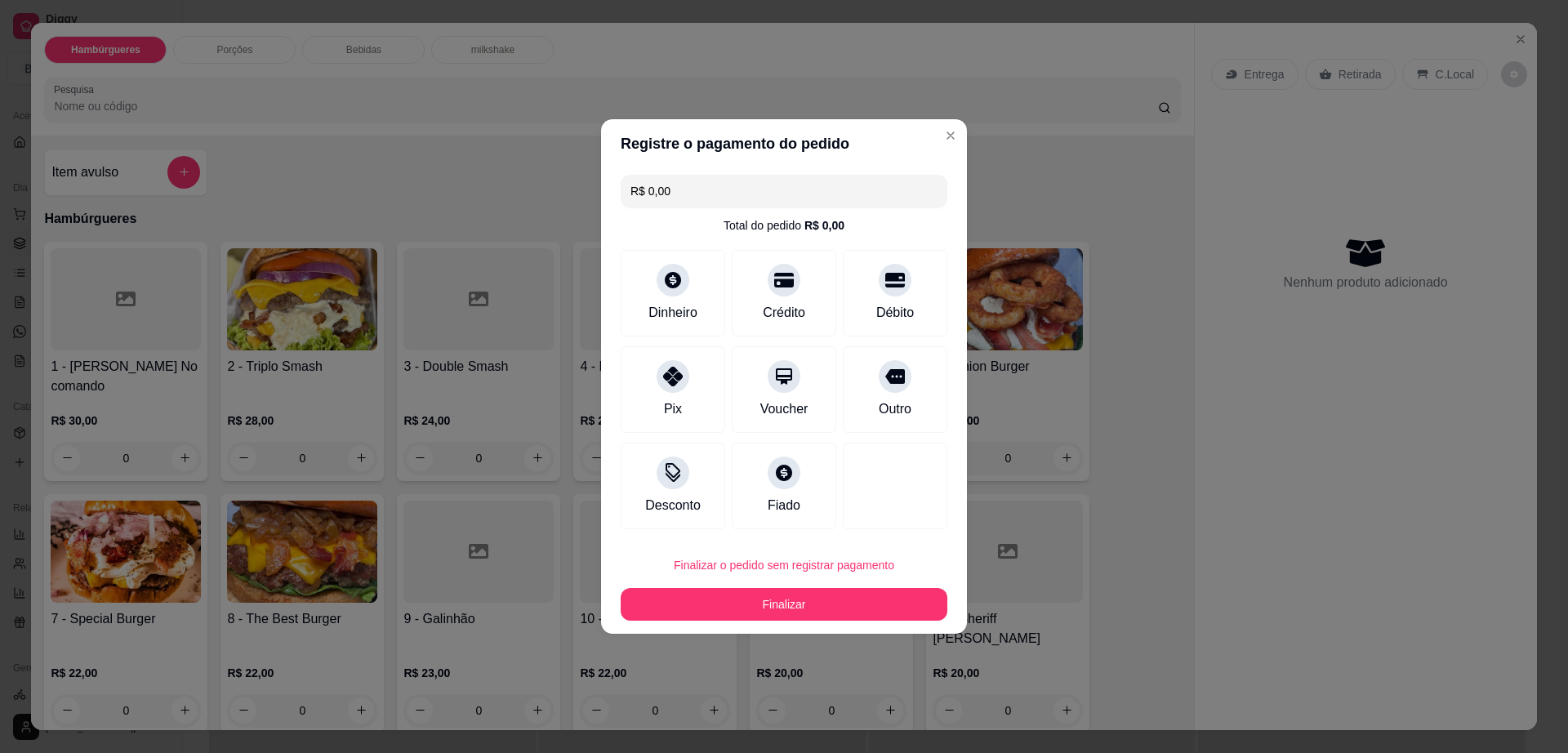
type input "R$ 0,00"
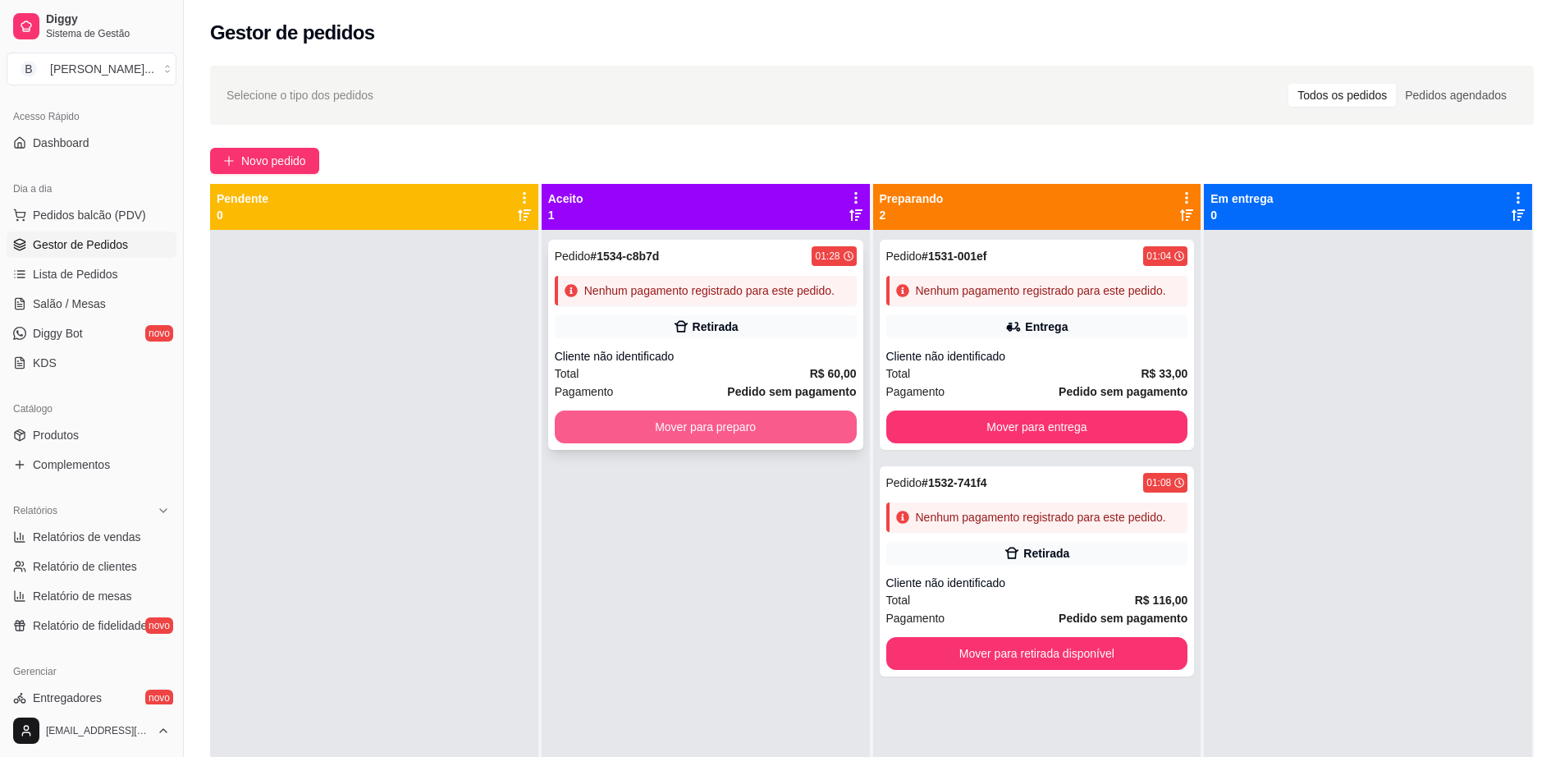
click at [662, 435] on button "Mover para preparo" at bounding box center [706, 426] width 302 height 33
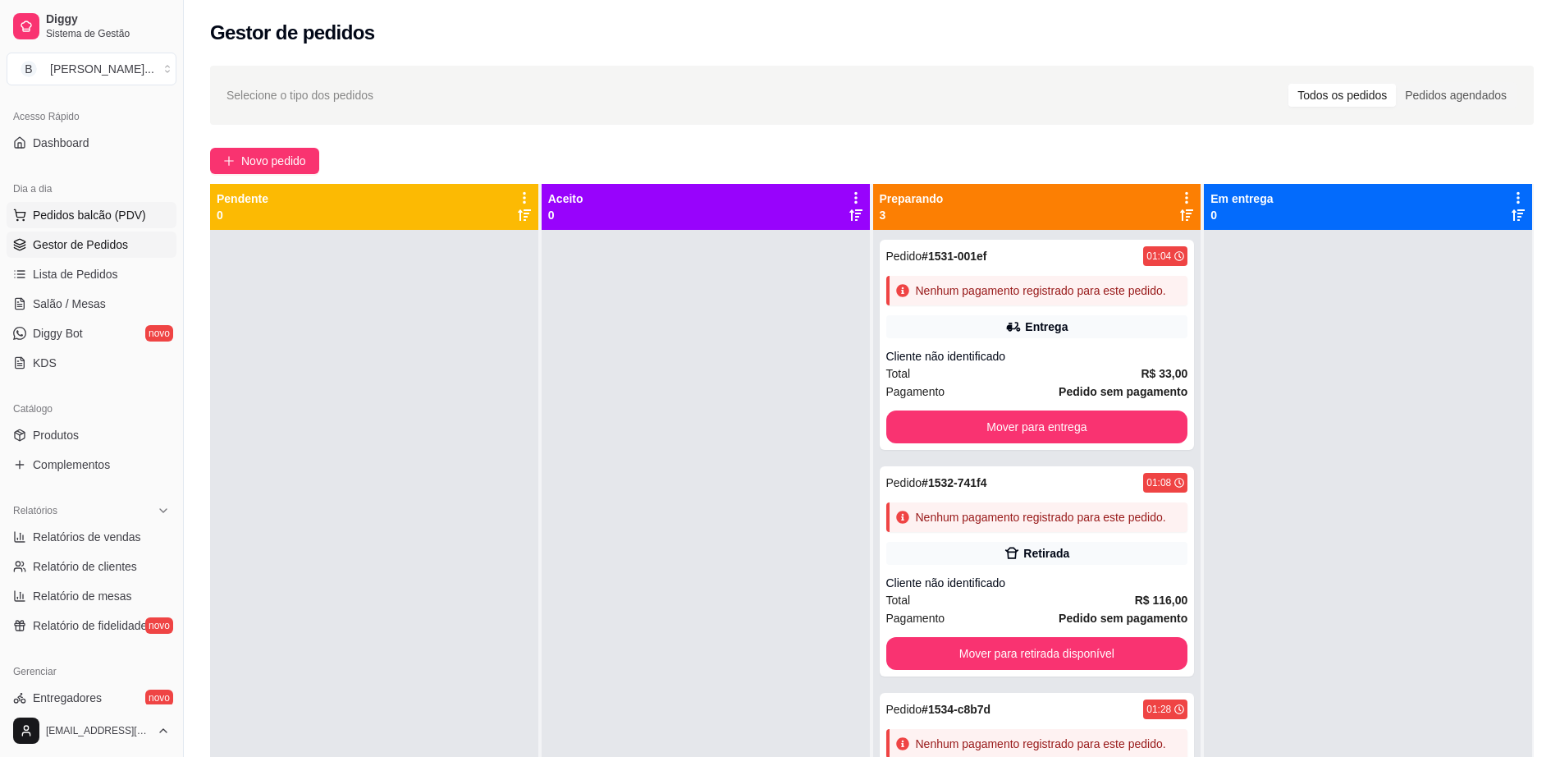
click at [142, 222] on button "Pedidos balcão (PDV)" at bounding box center [92, 215] width 170 height 26
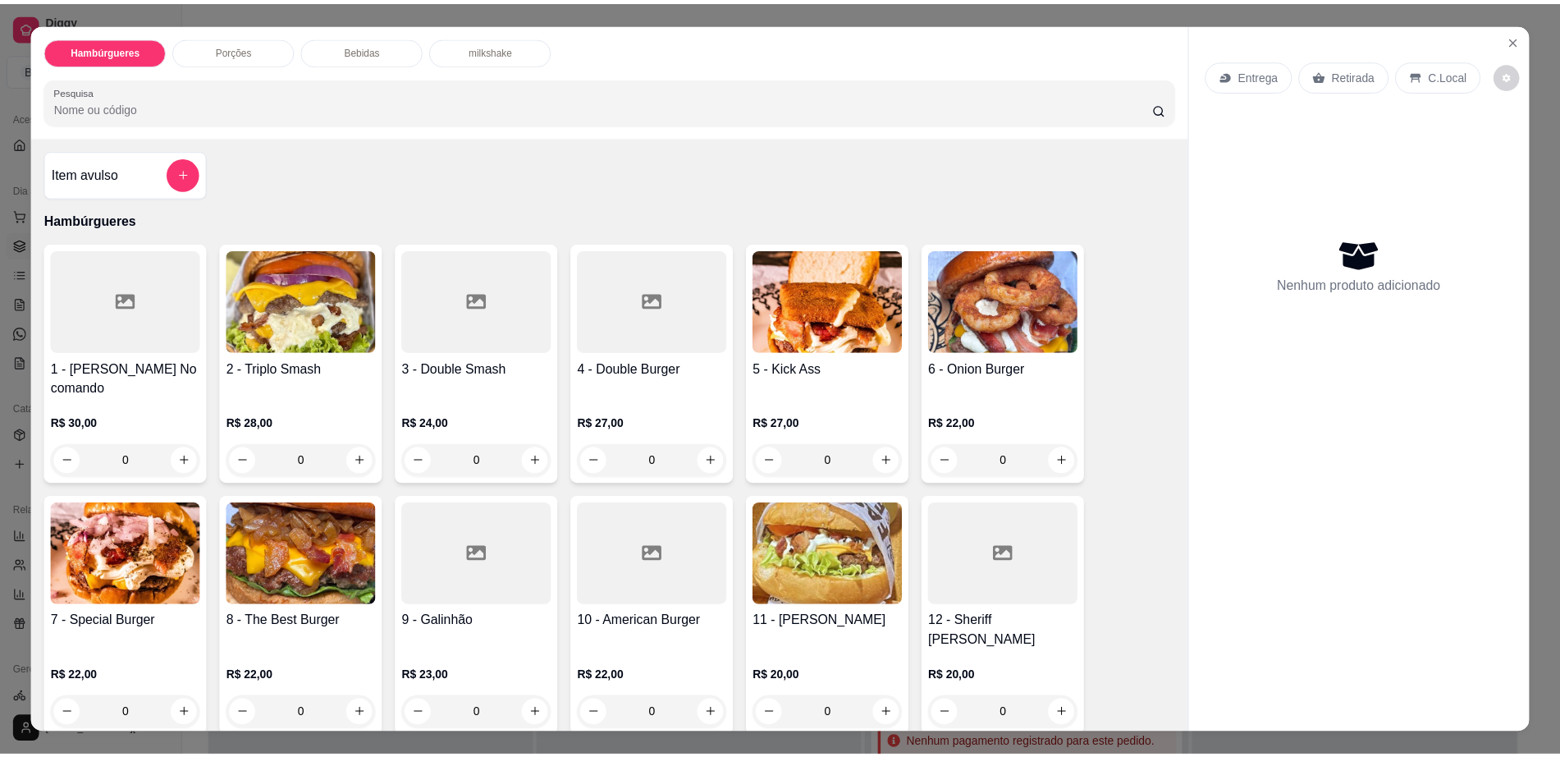
scroll to position [103, 0]
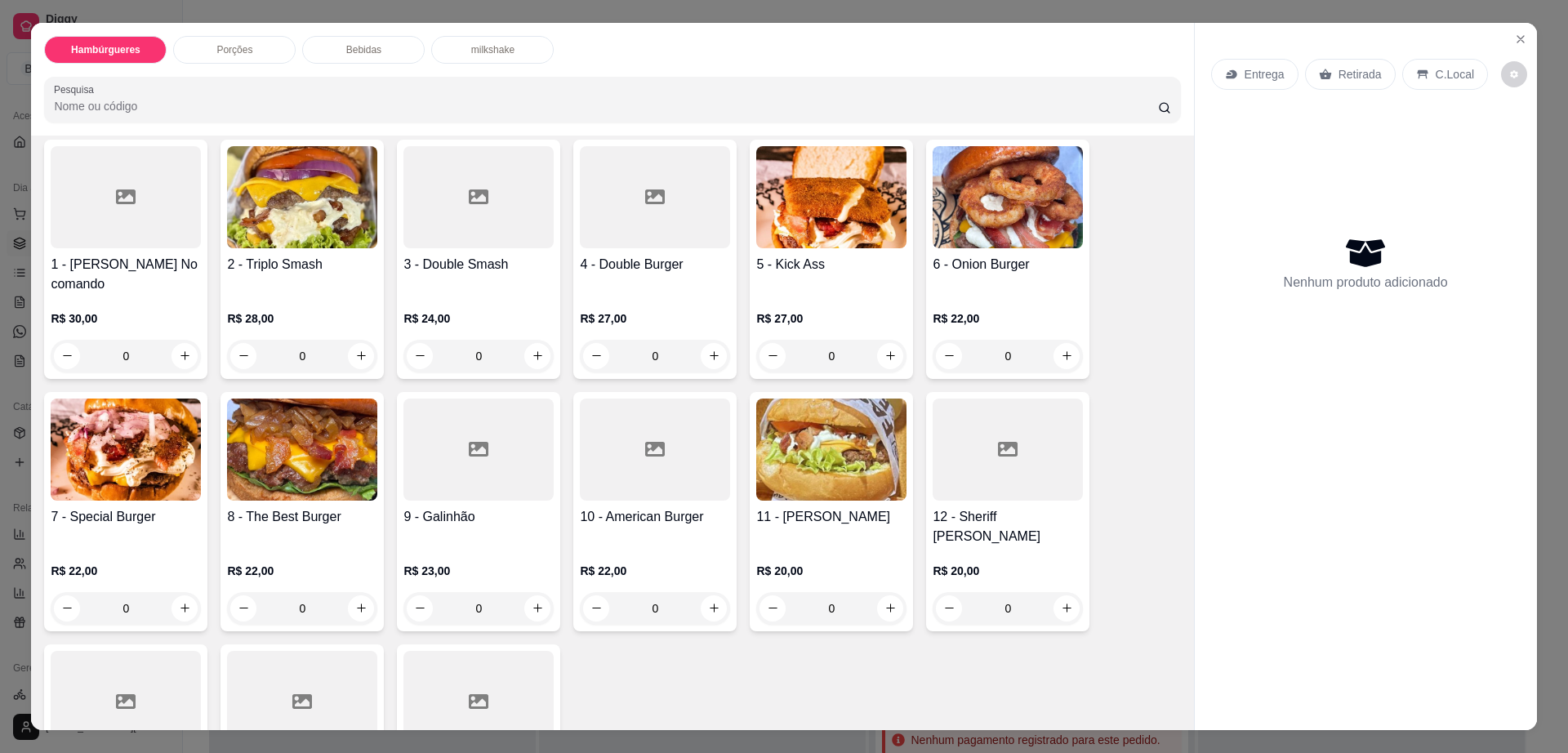
click at [96, 217] on div at bounding box center [125, 197] width 150 height 102
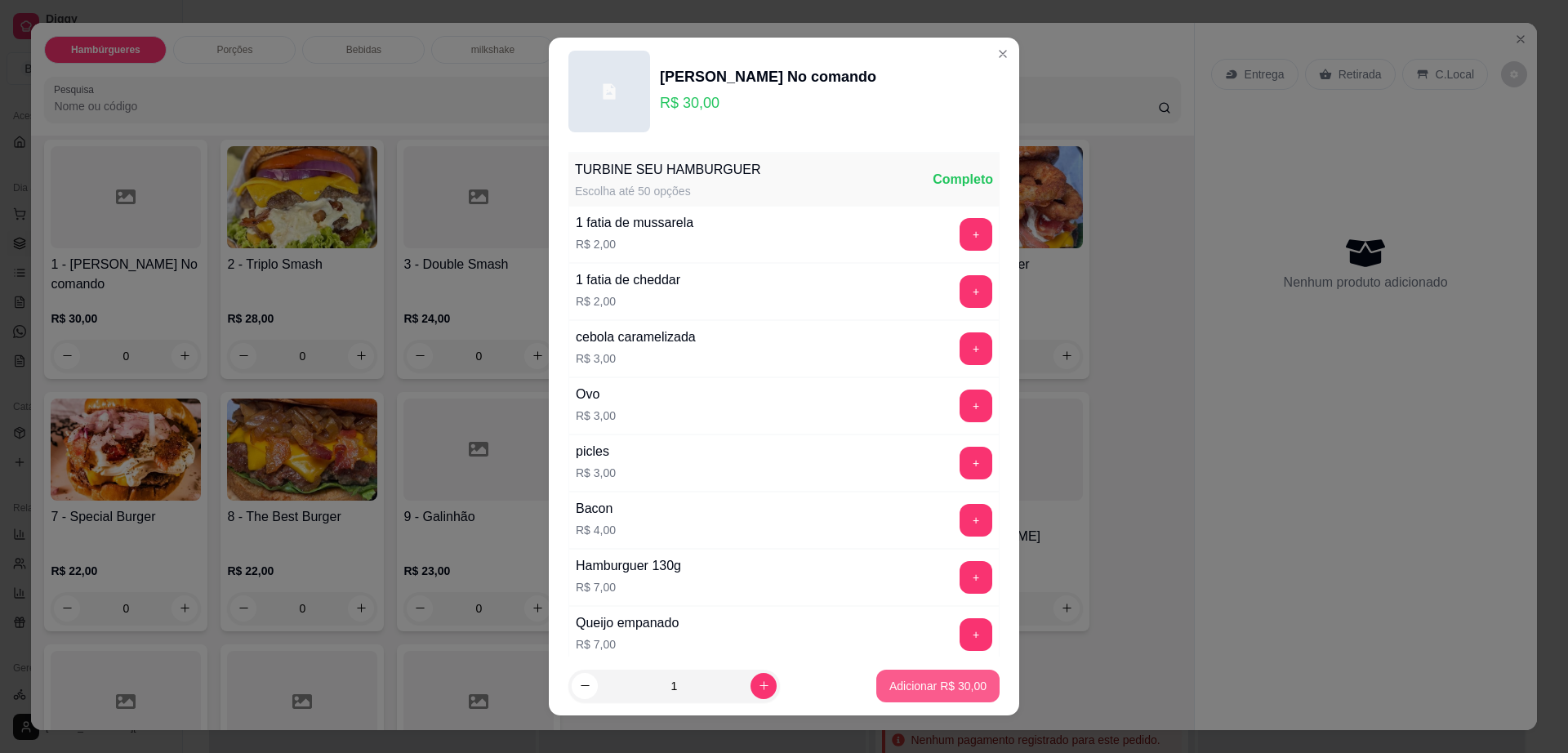
click at [925, 686] on p "Adicionar R$ 30,00" at bounding box center [938, 685] width 98 height 16
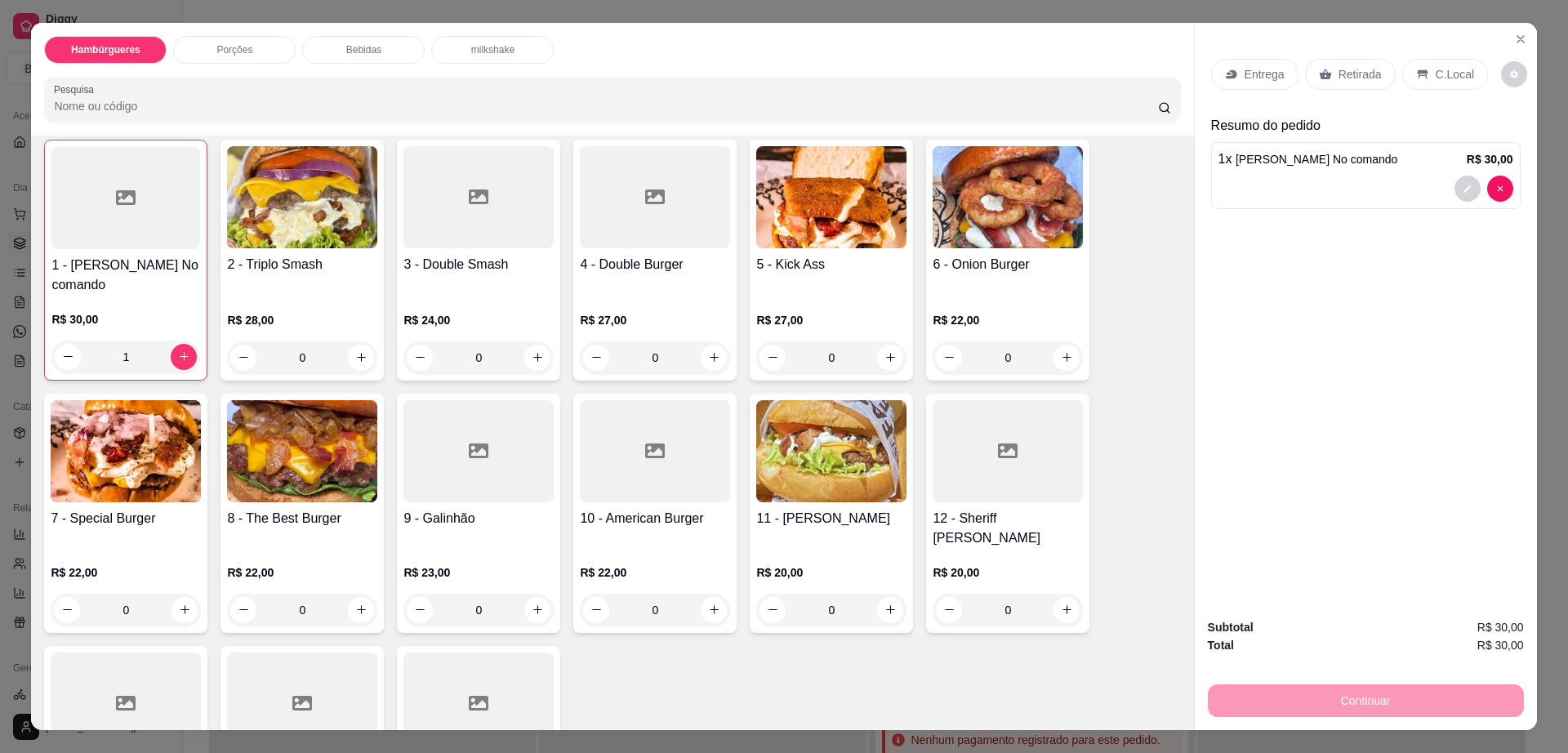
click at [1343, 76] on p "Retirada" at bounding box center [1360, 74] width 44 height 16
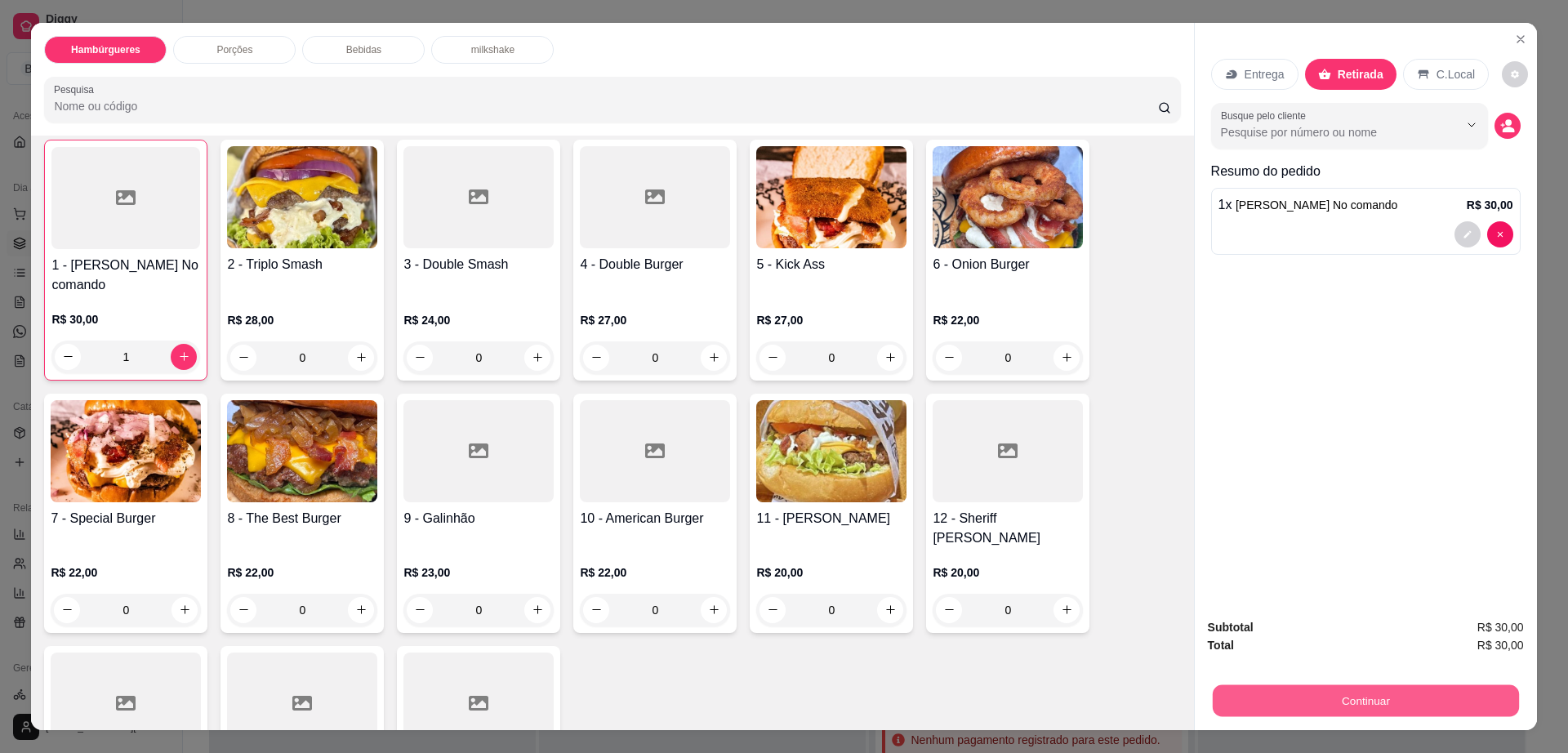
click at [1323, 693] on button "Continuar" at bounding box center [1365, 701] width 306 height 32
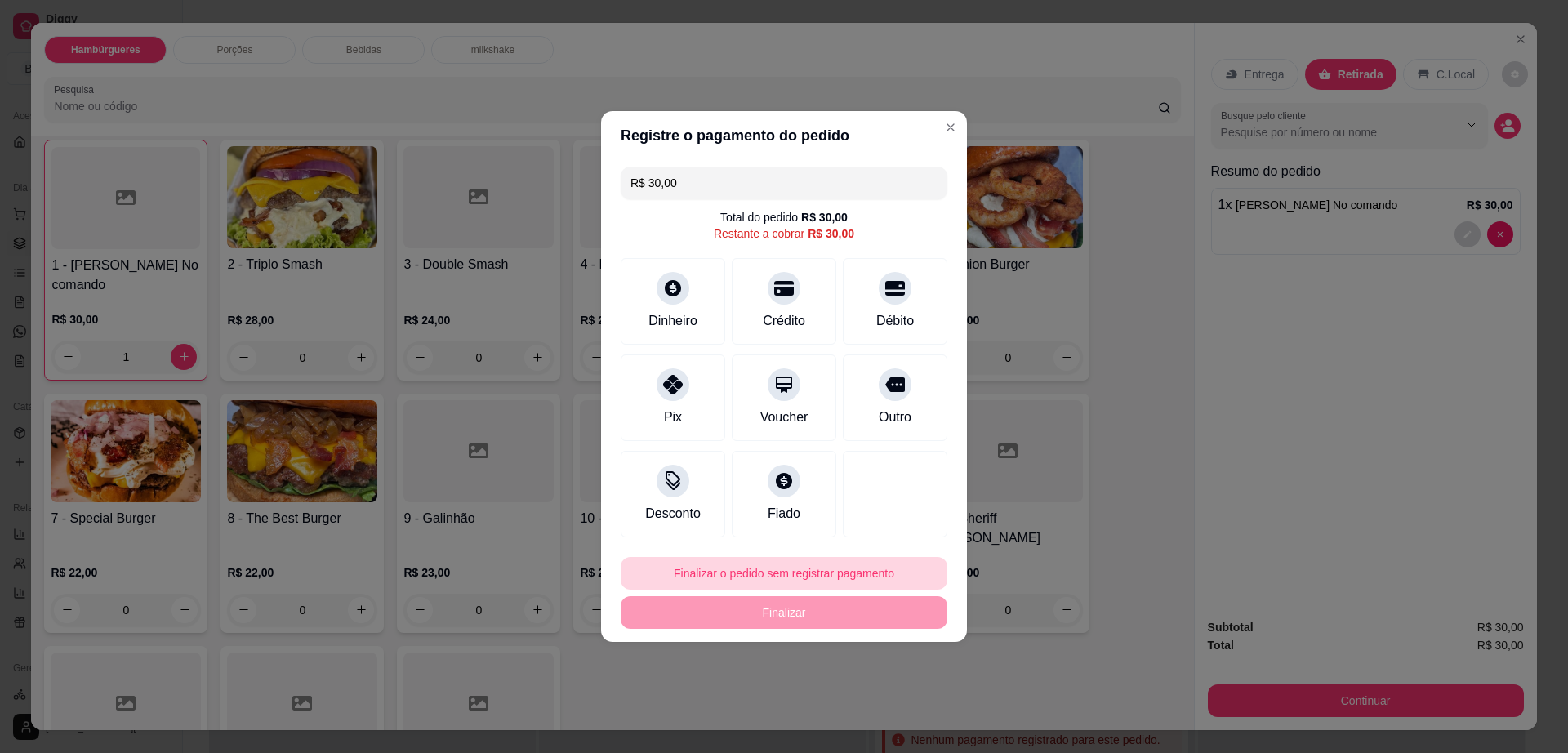
click at [740, 577] on button "Finalizar o pedido sem registrar pagamento" at bounding box center [784, 573] width 326 height 33
click at [903, 703] on button "Confirmar" at bounding box center [886, 706] width 61 height 25
type input "0"
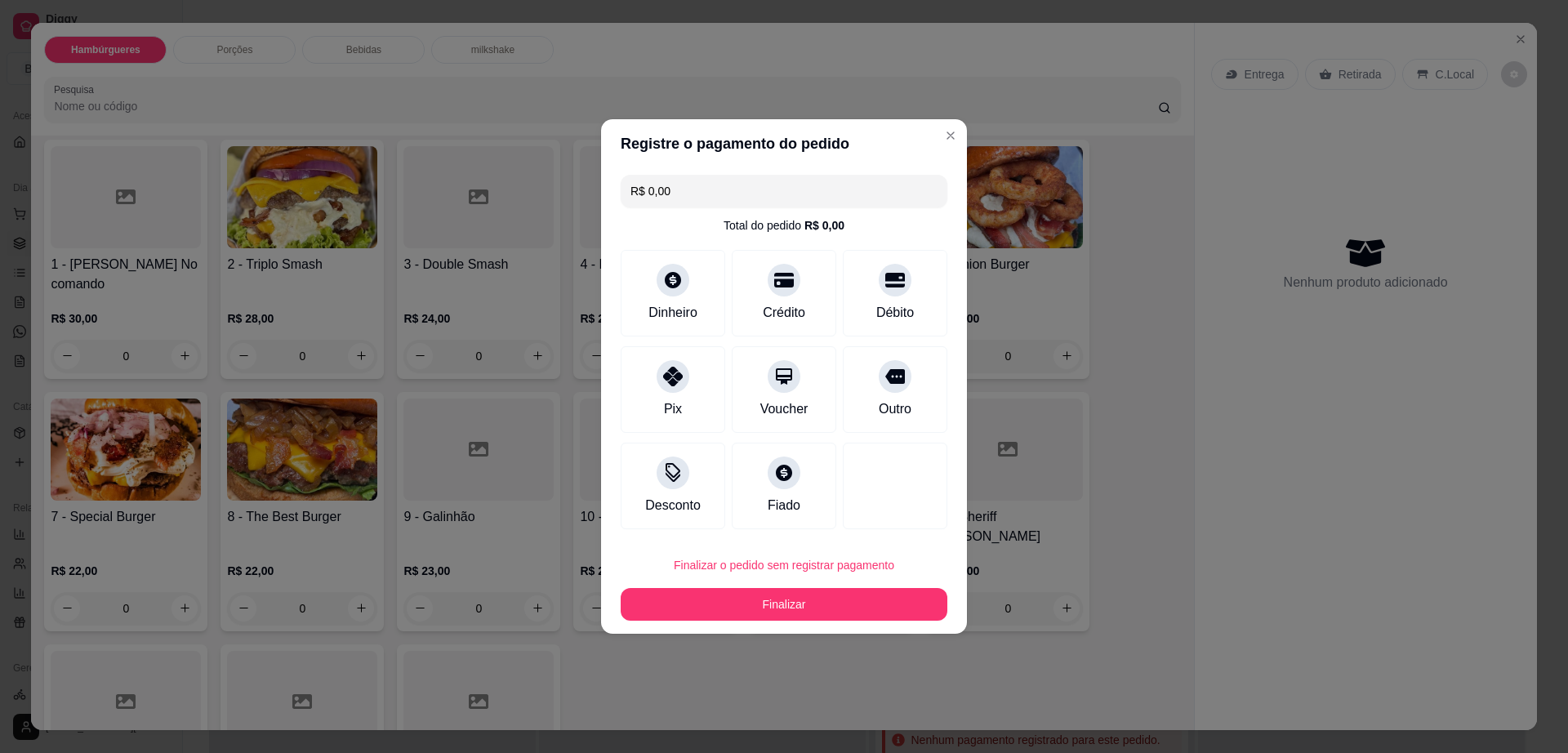
type input "R$ 0,00"
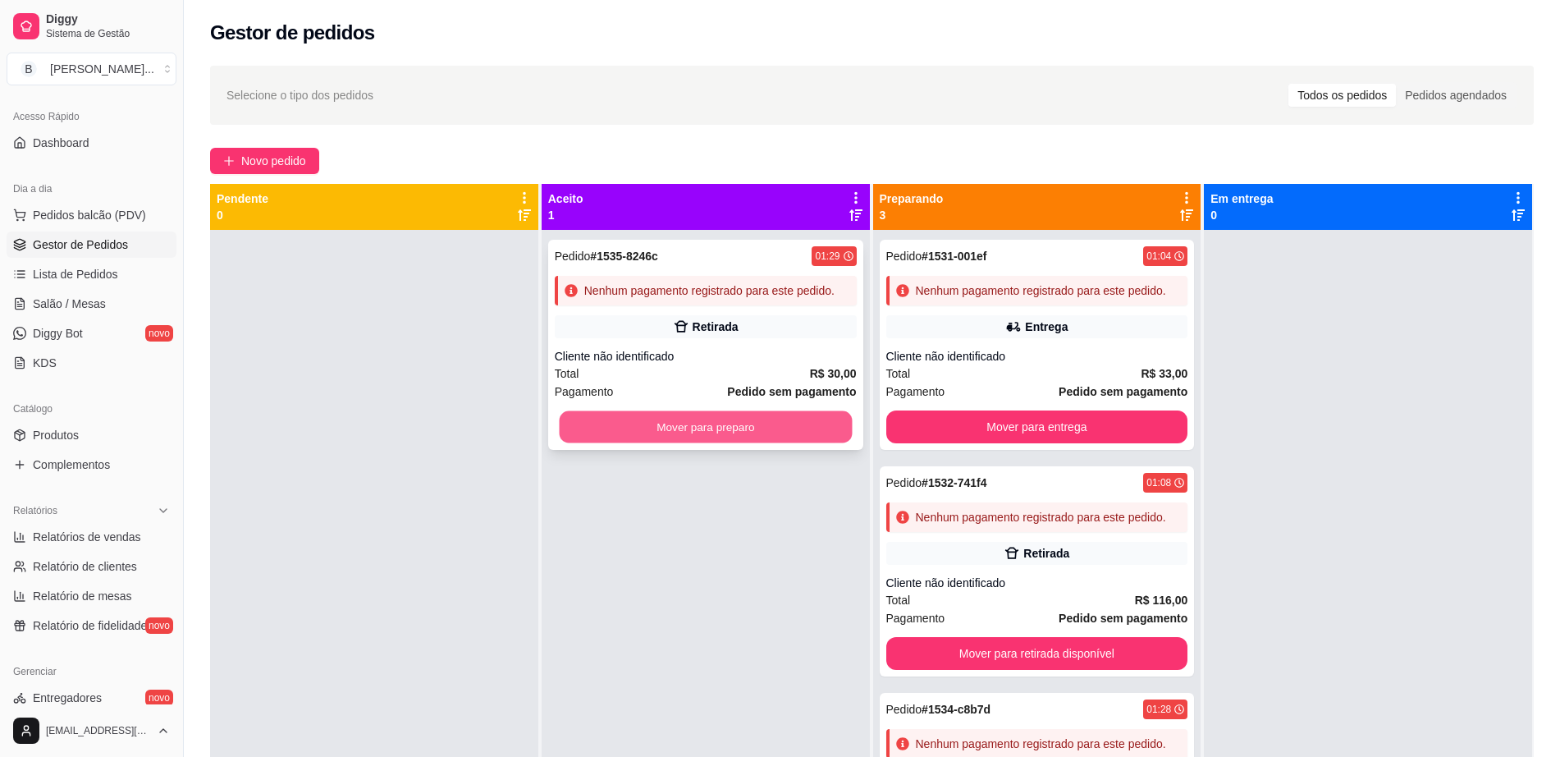
click at [816, 412] on button "Mover para preparo" at bounding box center [705, 427] width 293 height 32
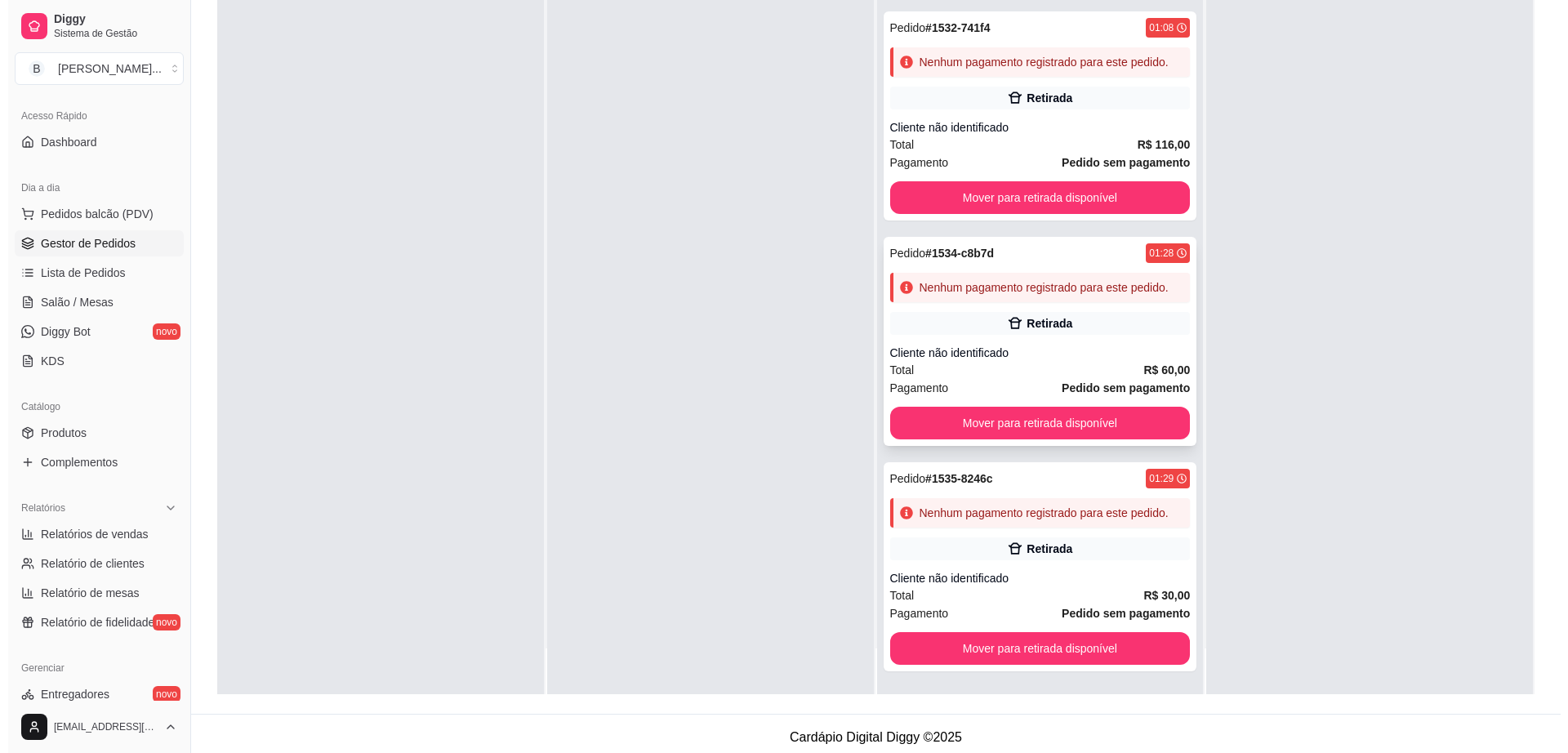
scroll to position [249, 0]
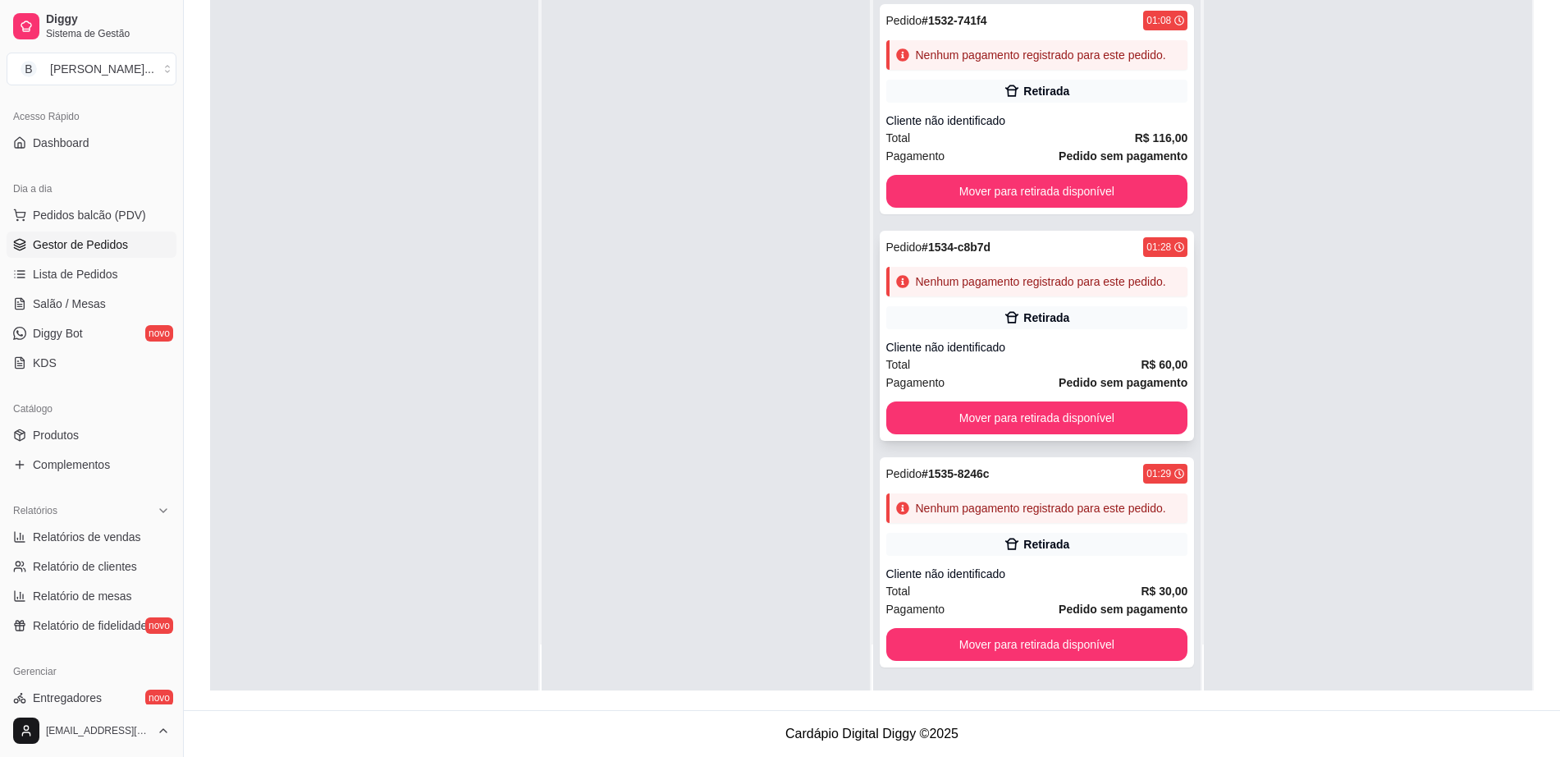
click at [1001, 339] on div "Cliente não identificado" at bounding box center [1037, 347] width 302 height 16
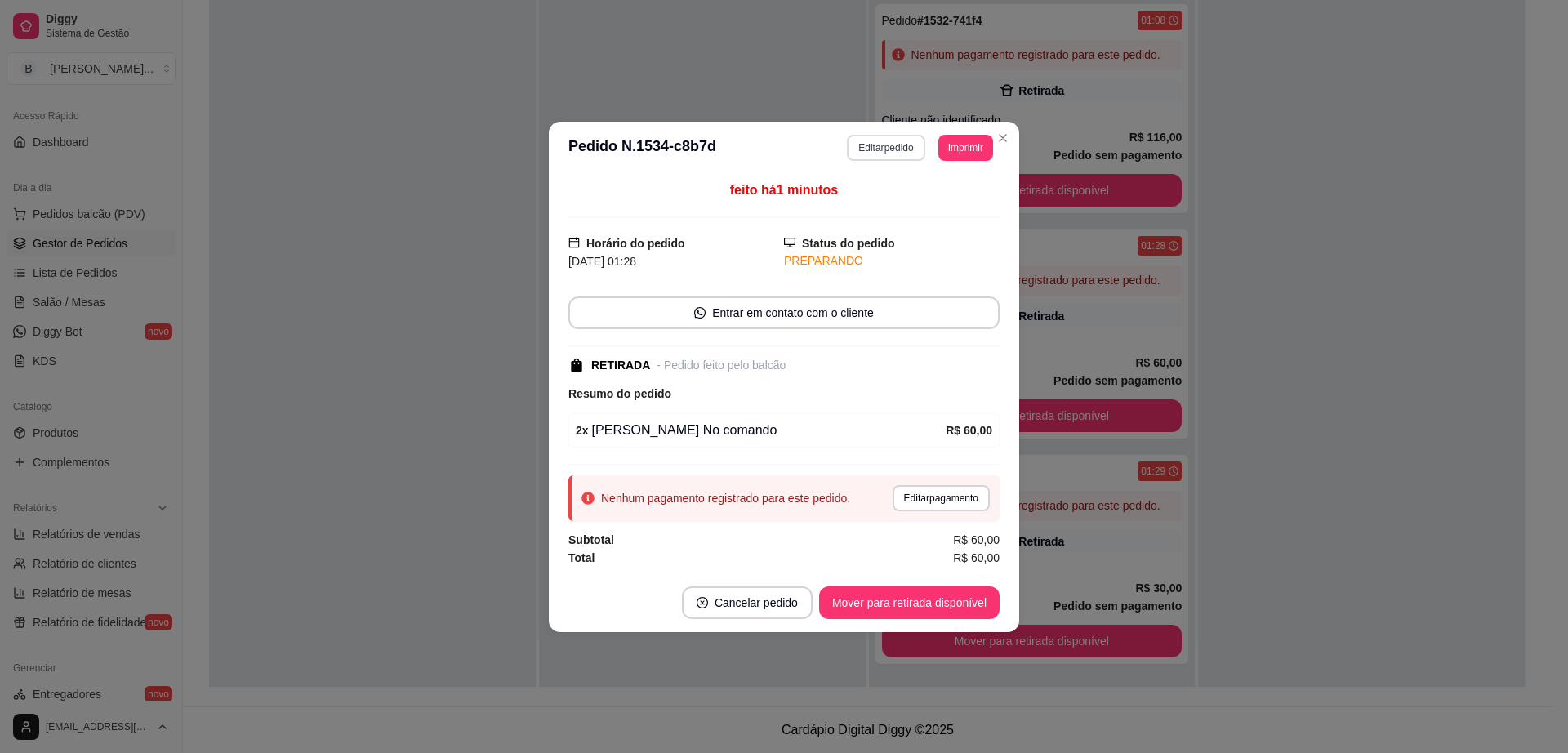
click at [890, 148] on button "Editar pedido" at bounding box center [885, 147] width 78 height 26
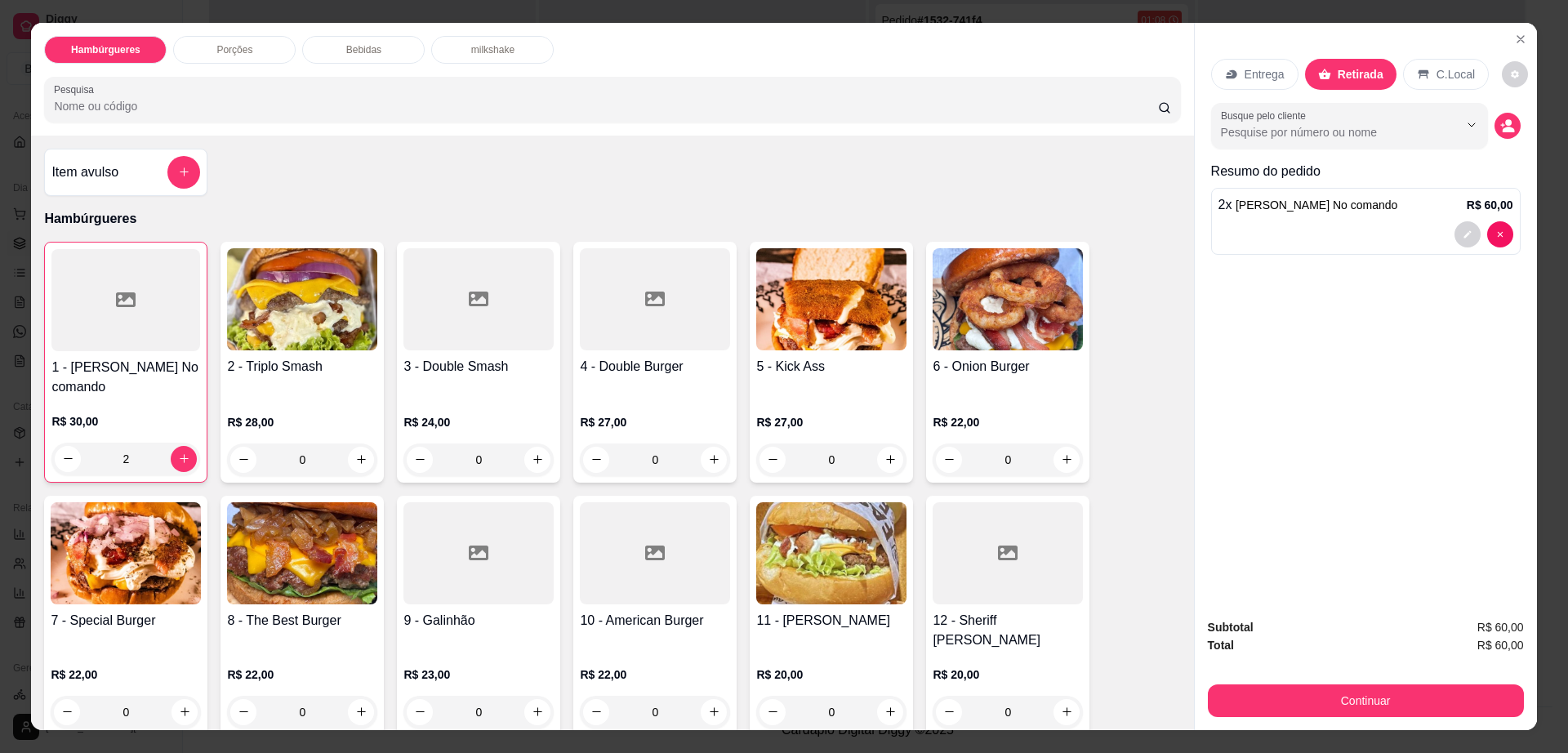
click at [1245, 71] on p "Entrega" at bounding box center [1265, 74] width 40 height 16
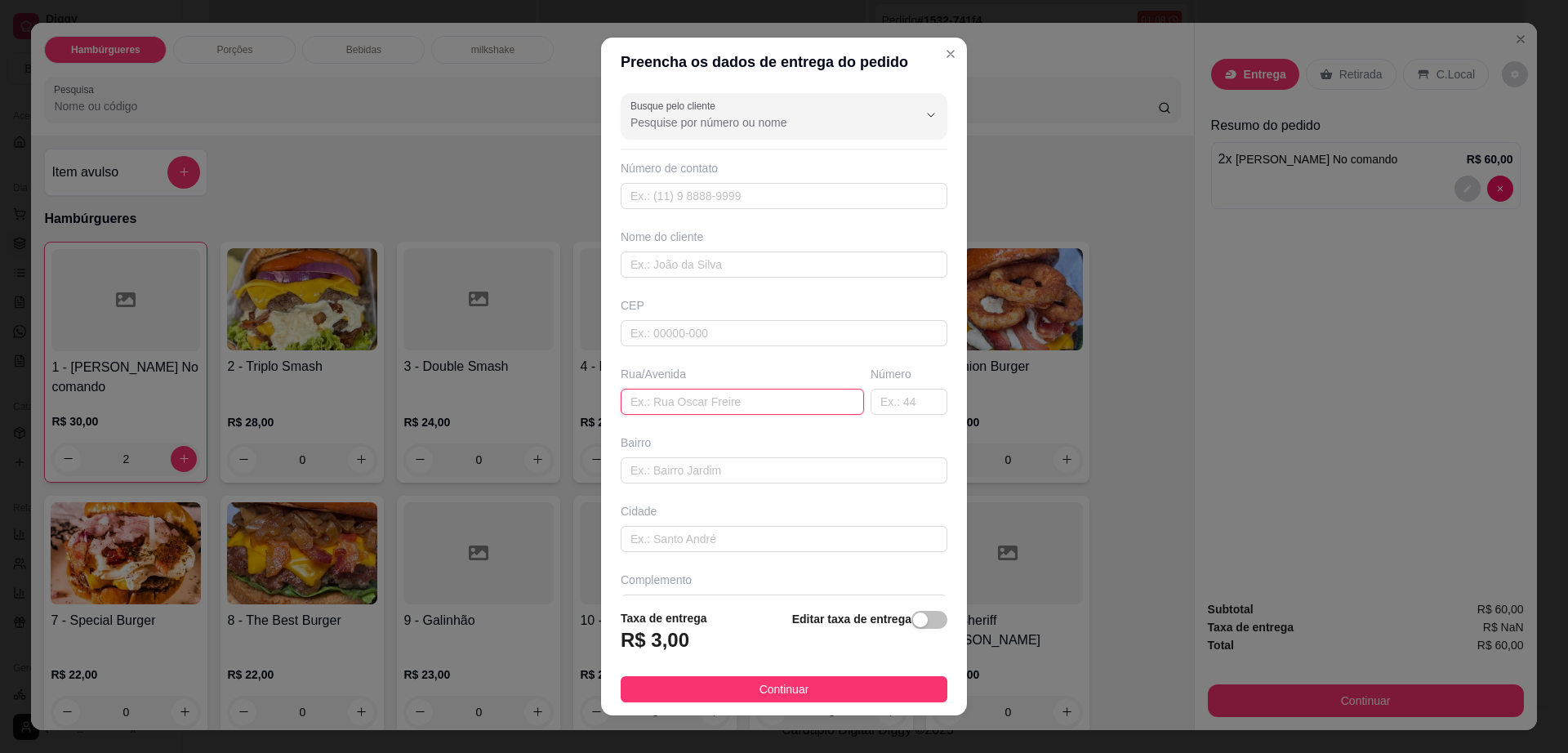
click at [726, 399] on input "text" at bounding box center [742, 402] width 244 height 26
type input "no ale lanches"
click at [725, 683] on button "Continuar" at bounding box center [784, 689] width 326 height 26
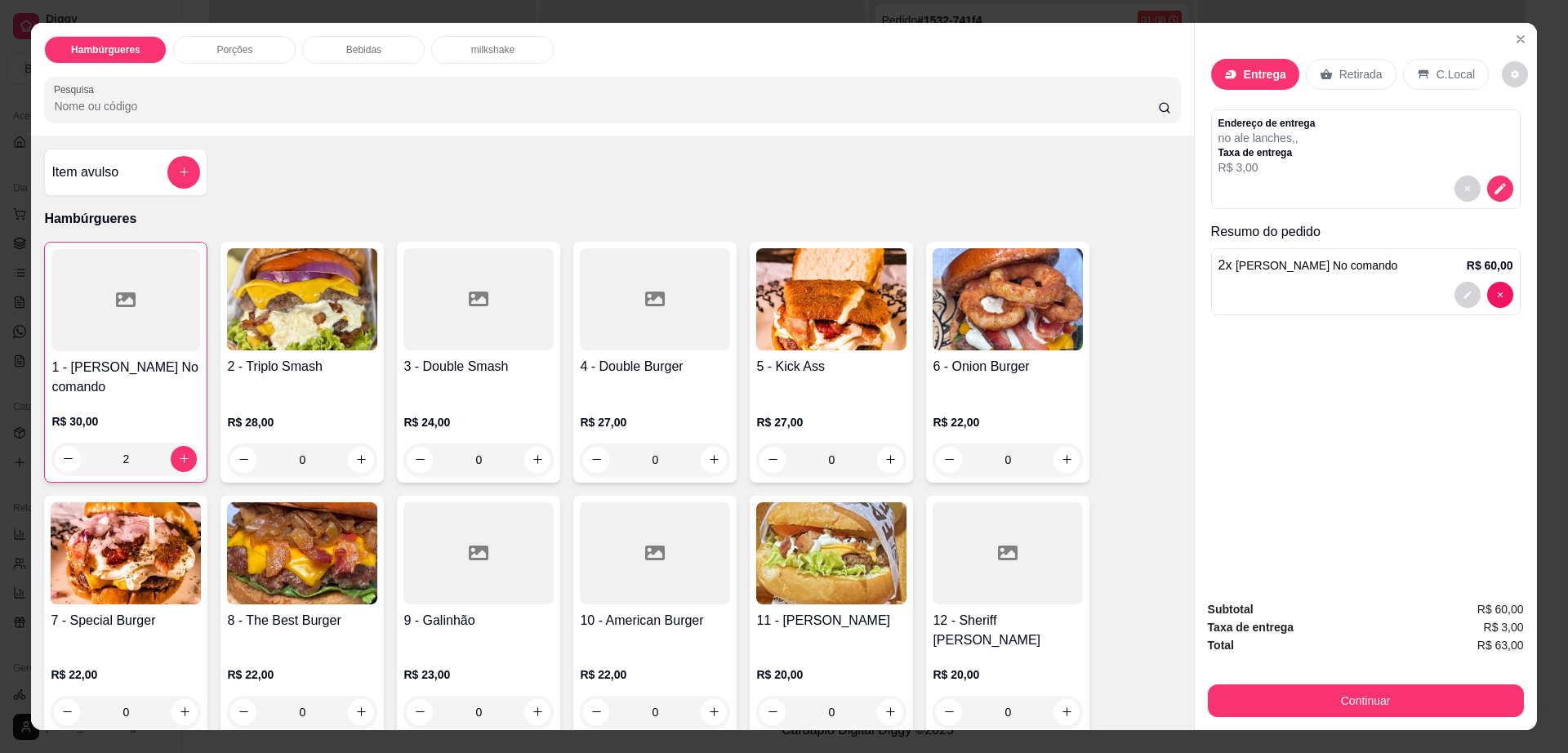
click at [1431, 681] on div "Continuar" at bounding box center [1366, 698] width 316 height 37
click at [1430, 697] on button "Continuar" at bounding box center [1365, 701] width 306 height 32
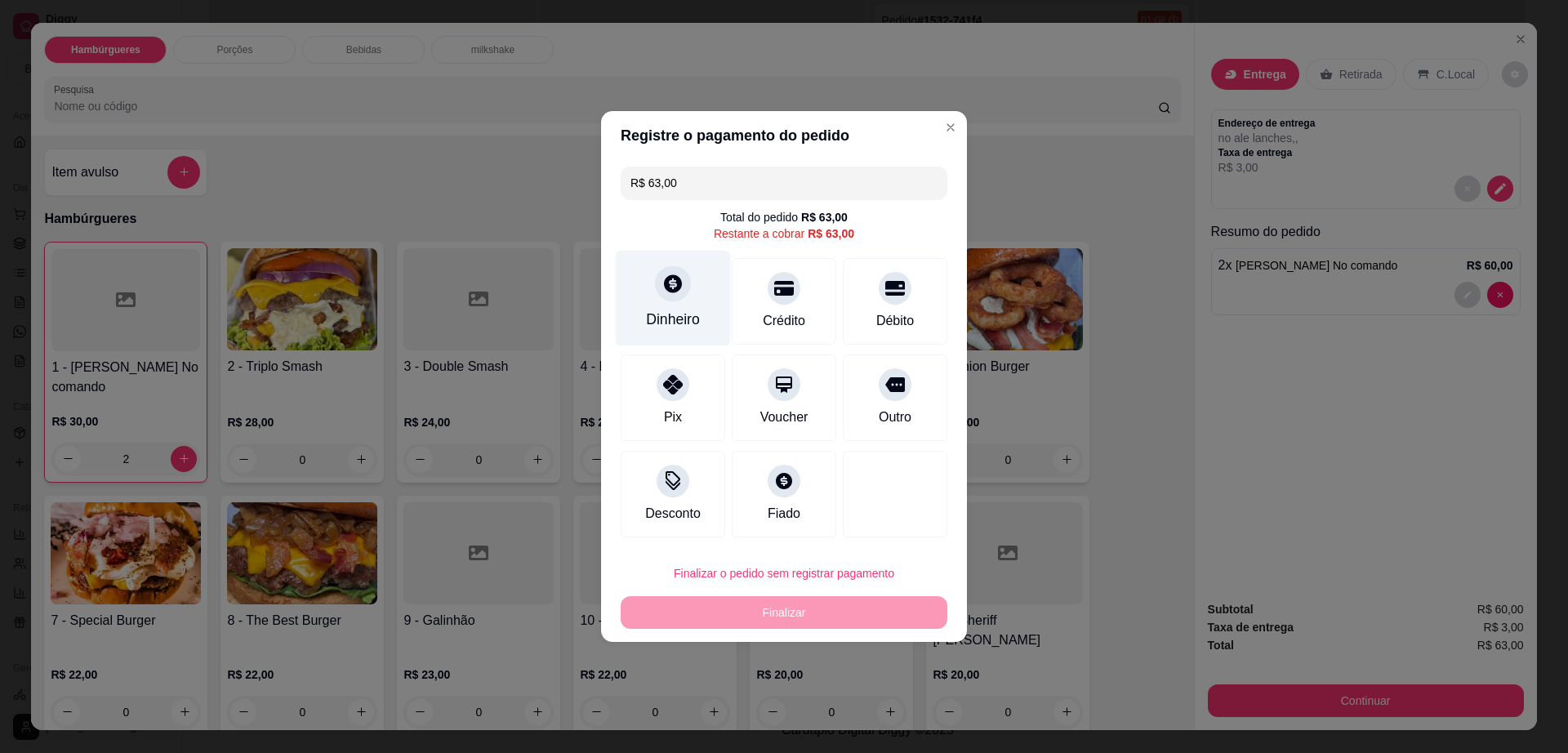
click at [665, 312] on div "Dinheiro" at bounding box center [673, 318] width 54 height 21
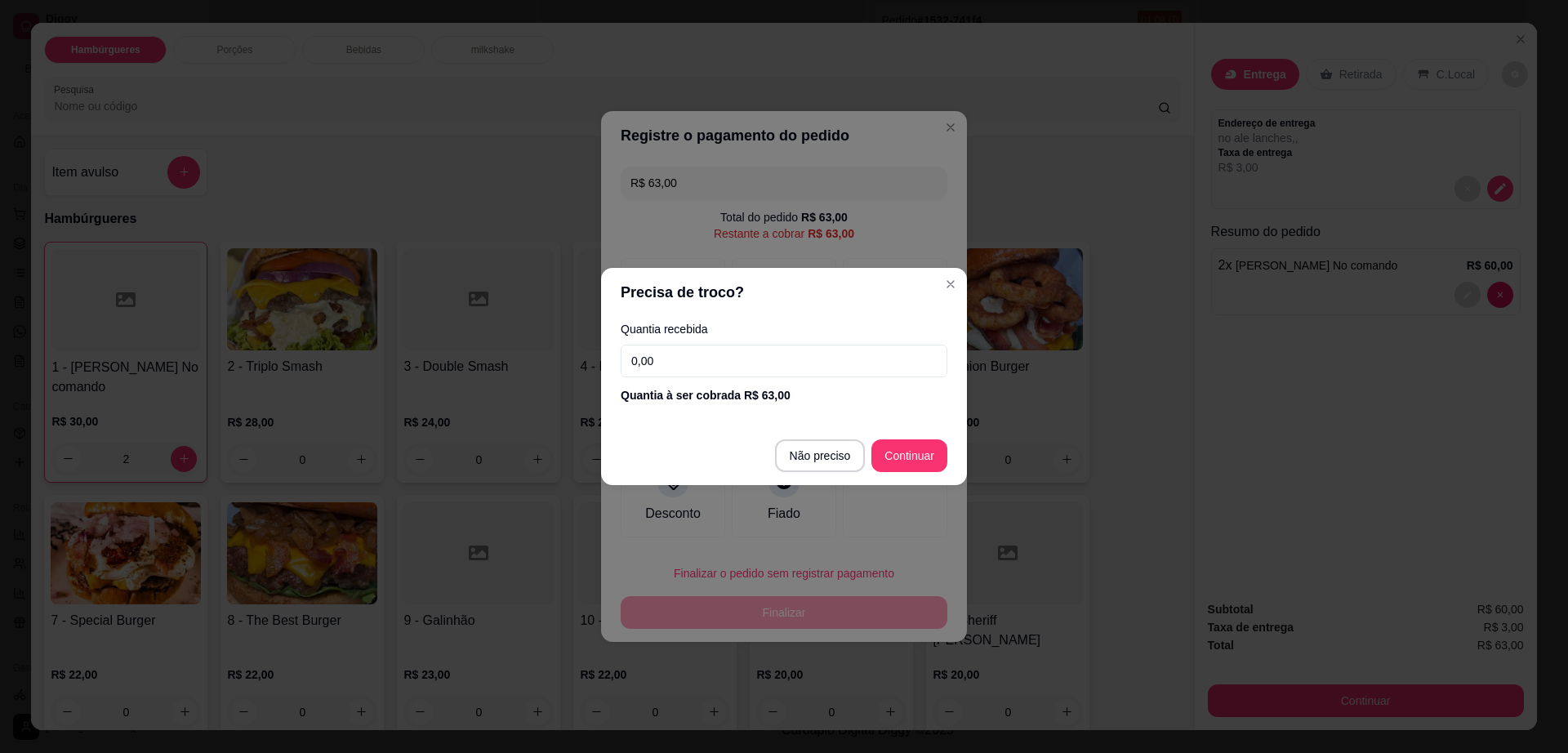
click at [725, 354] on input "0,00" at bounding box center [784, 360] width 326 height 33
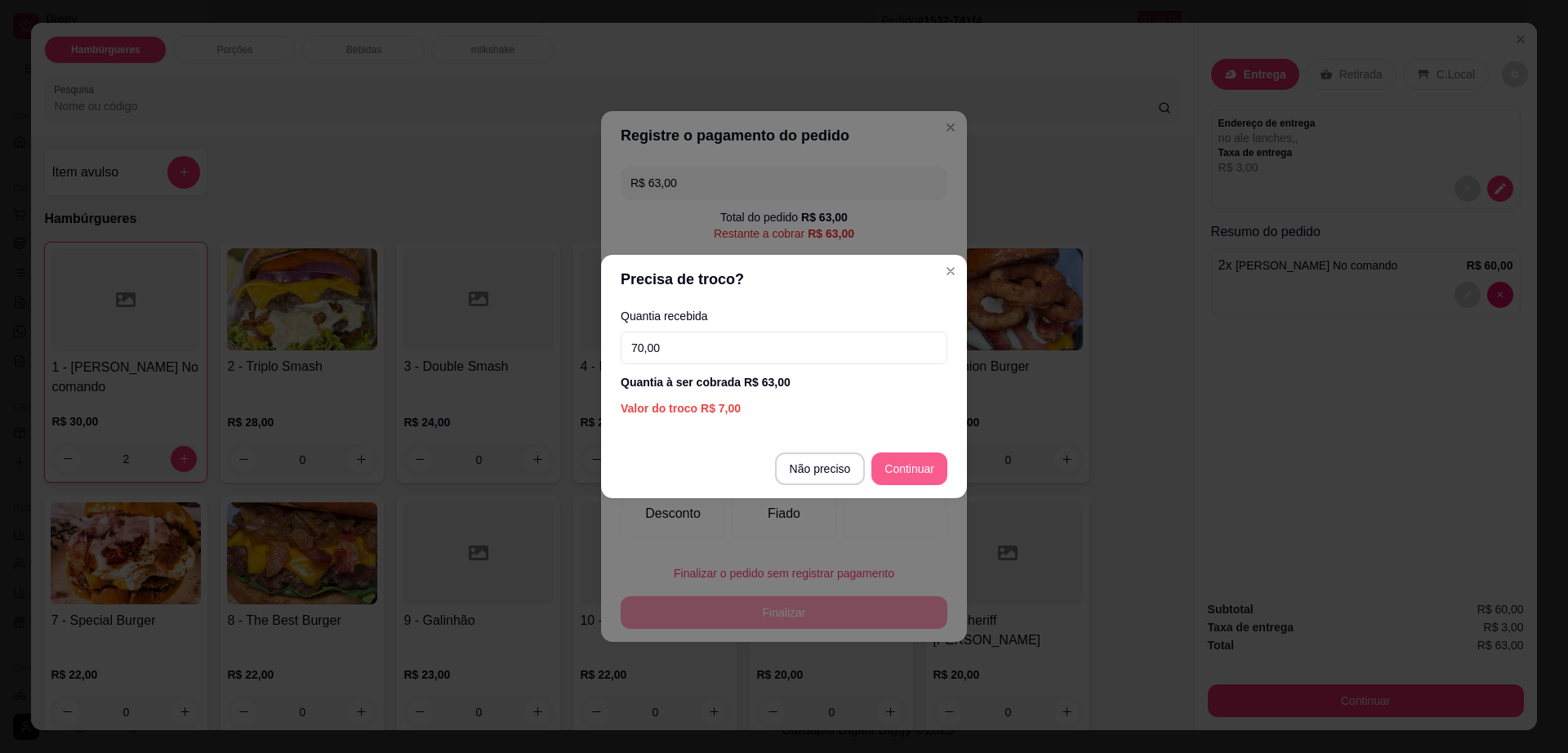
type input "70,00"
type input "R$ 0,00"
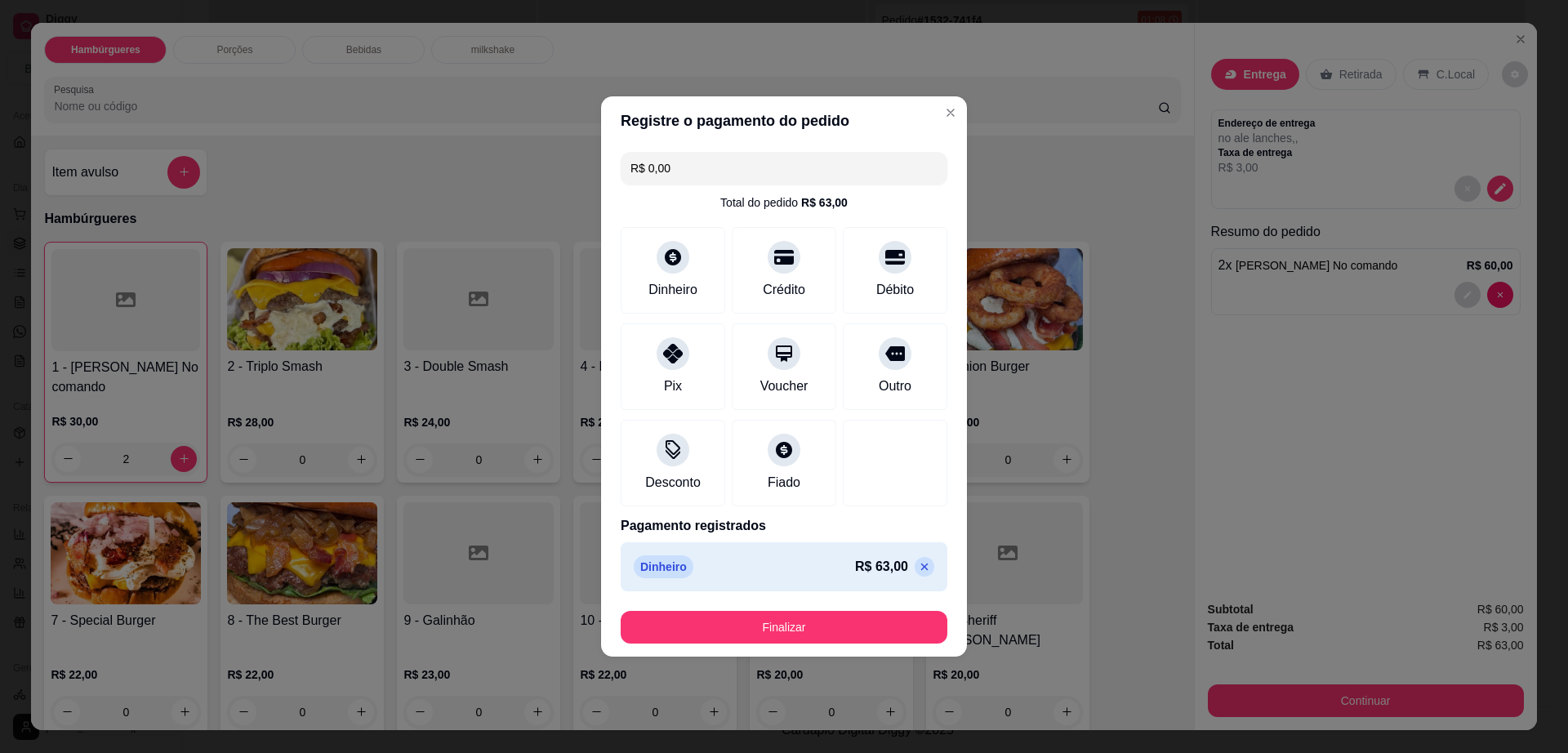
click at [835, 633] on button "Finalizar" at bounding box center [784, 627] width 326 height 33
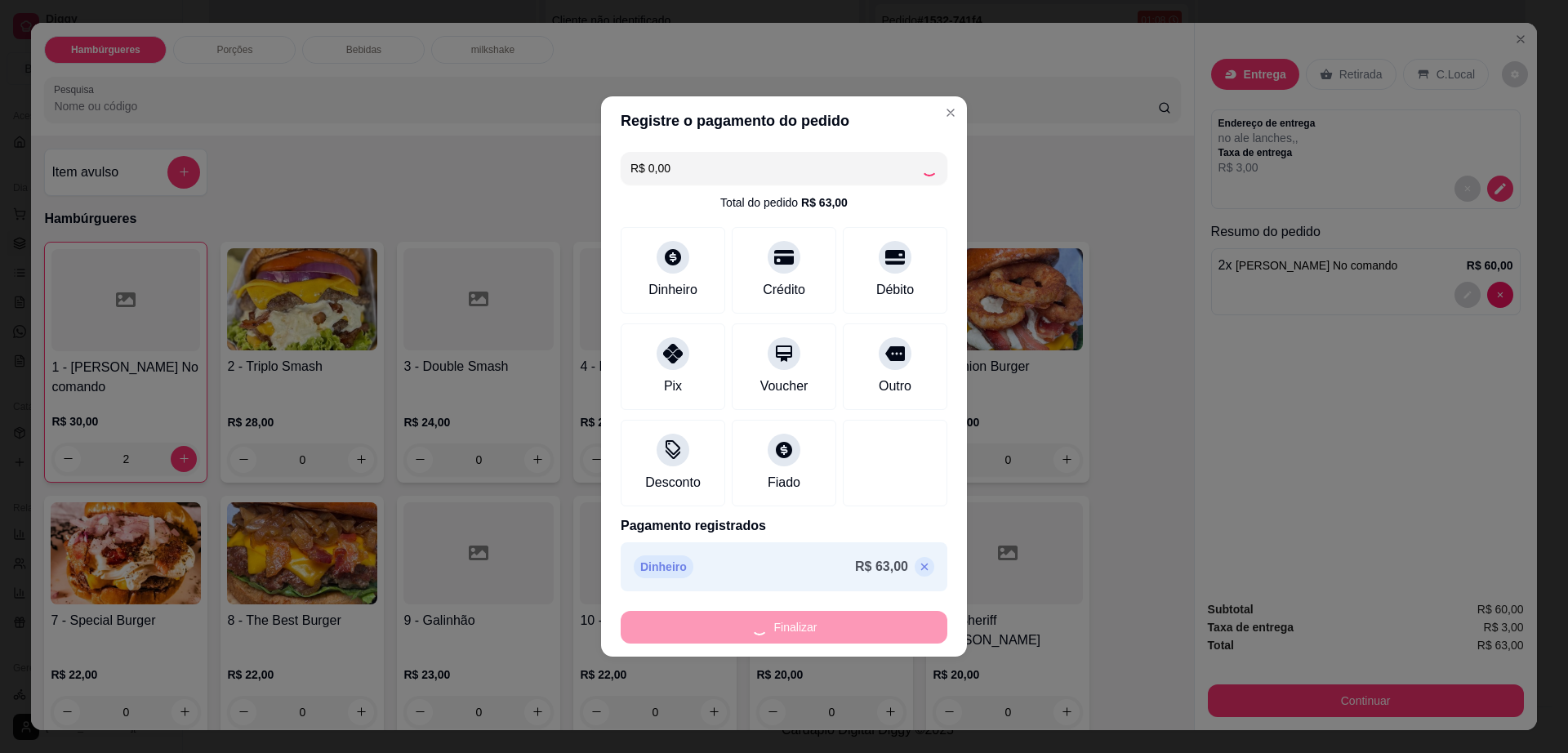
type input "0"
type input "-R$ 63,00"
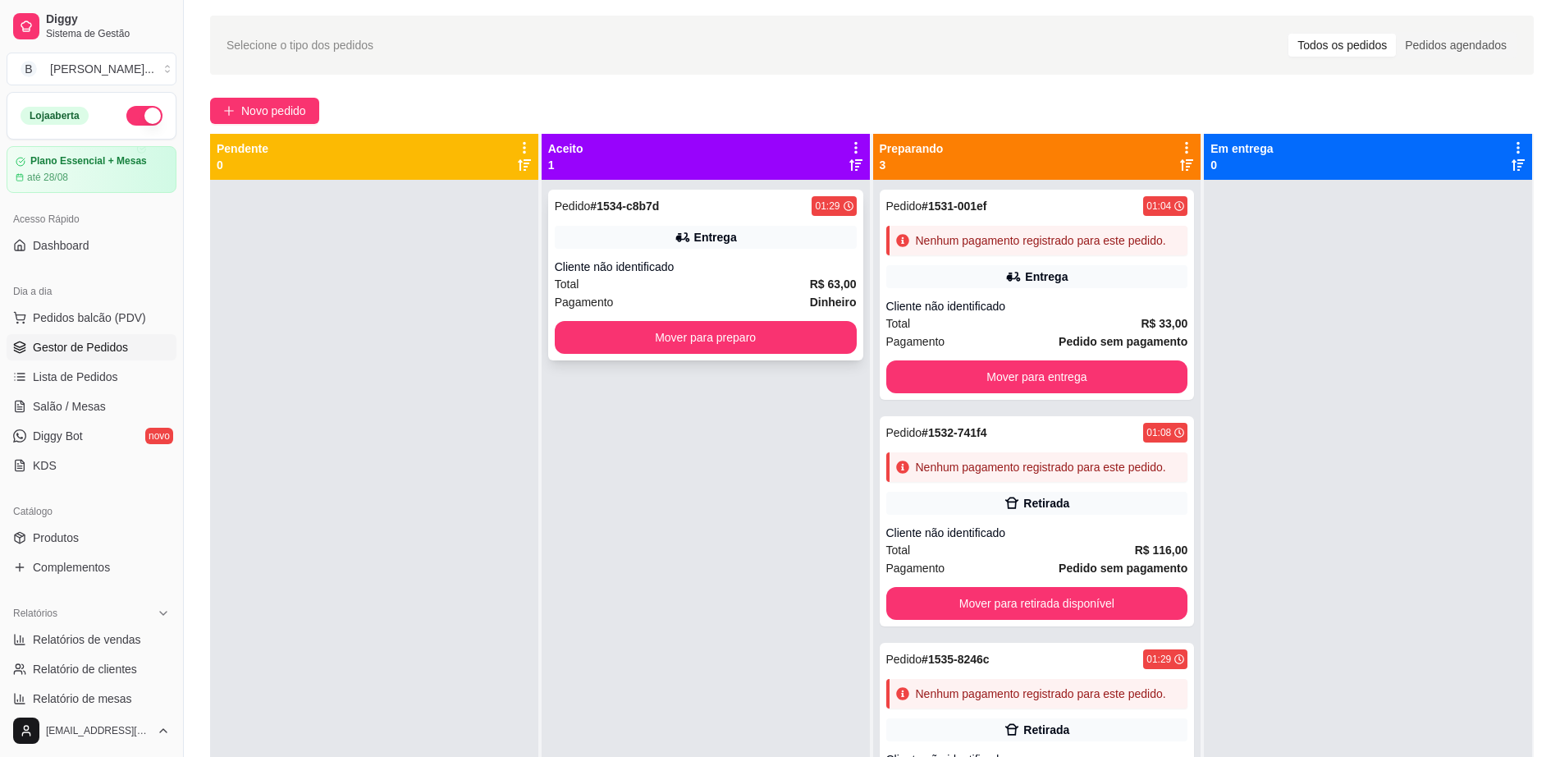
scroll to position [45, 0]
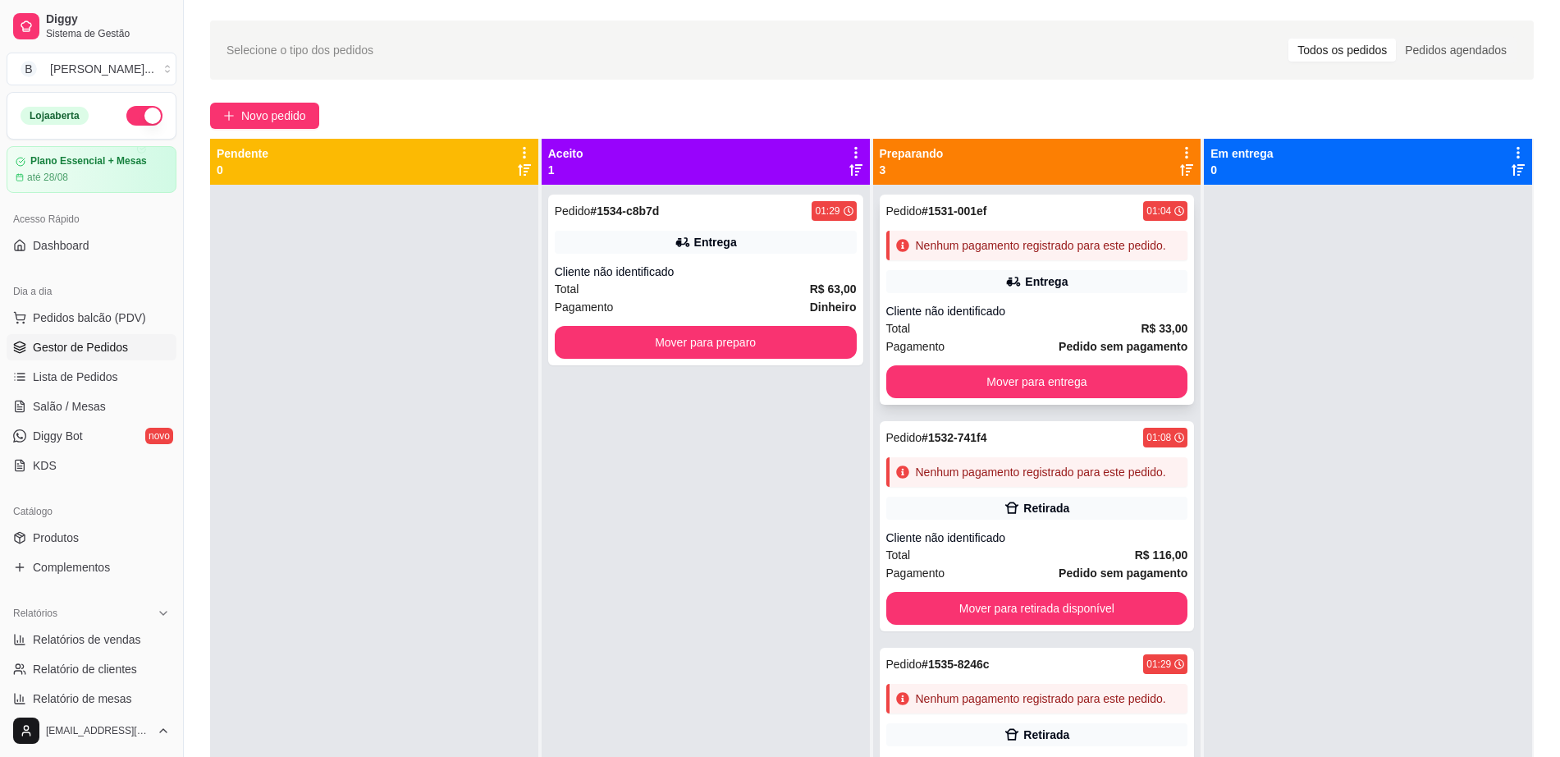
click at [999, 326] on div "Total R$ 33,00" at bounding box center [1037, 328] width 302 height 18
click at [1108, 369] on button "Mover para entrega" at bounding box center [1037, 381] width 302 height 33
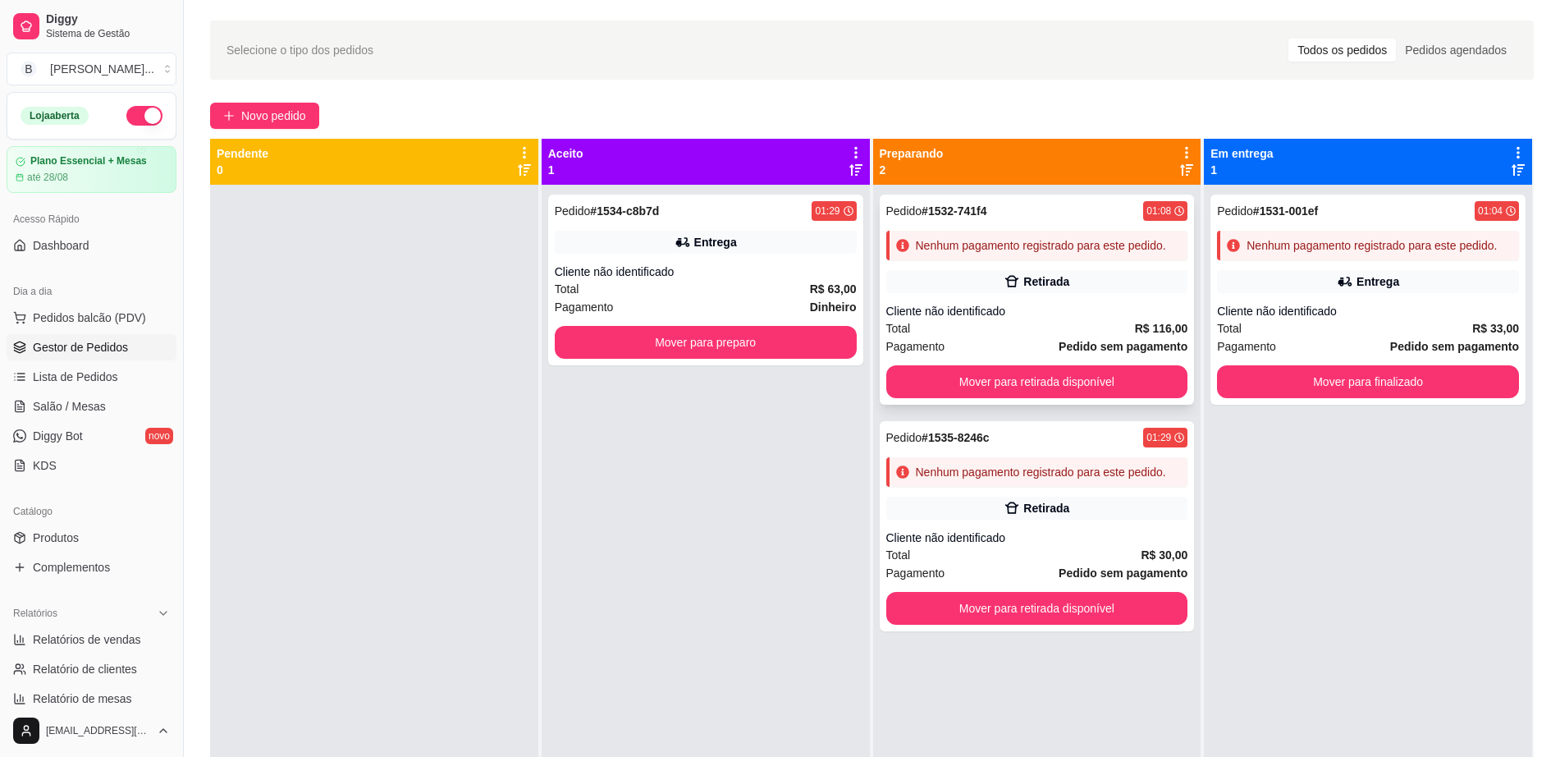
click at [1118, 313] on div "Cliente não identificado" at bounding box center [1037, 311] width 302 height 16
click at [1085, 378] on button "Mover para retirada disponível" at bounding box center [1037, 381] width 302 height 33
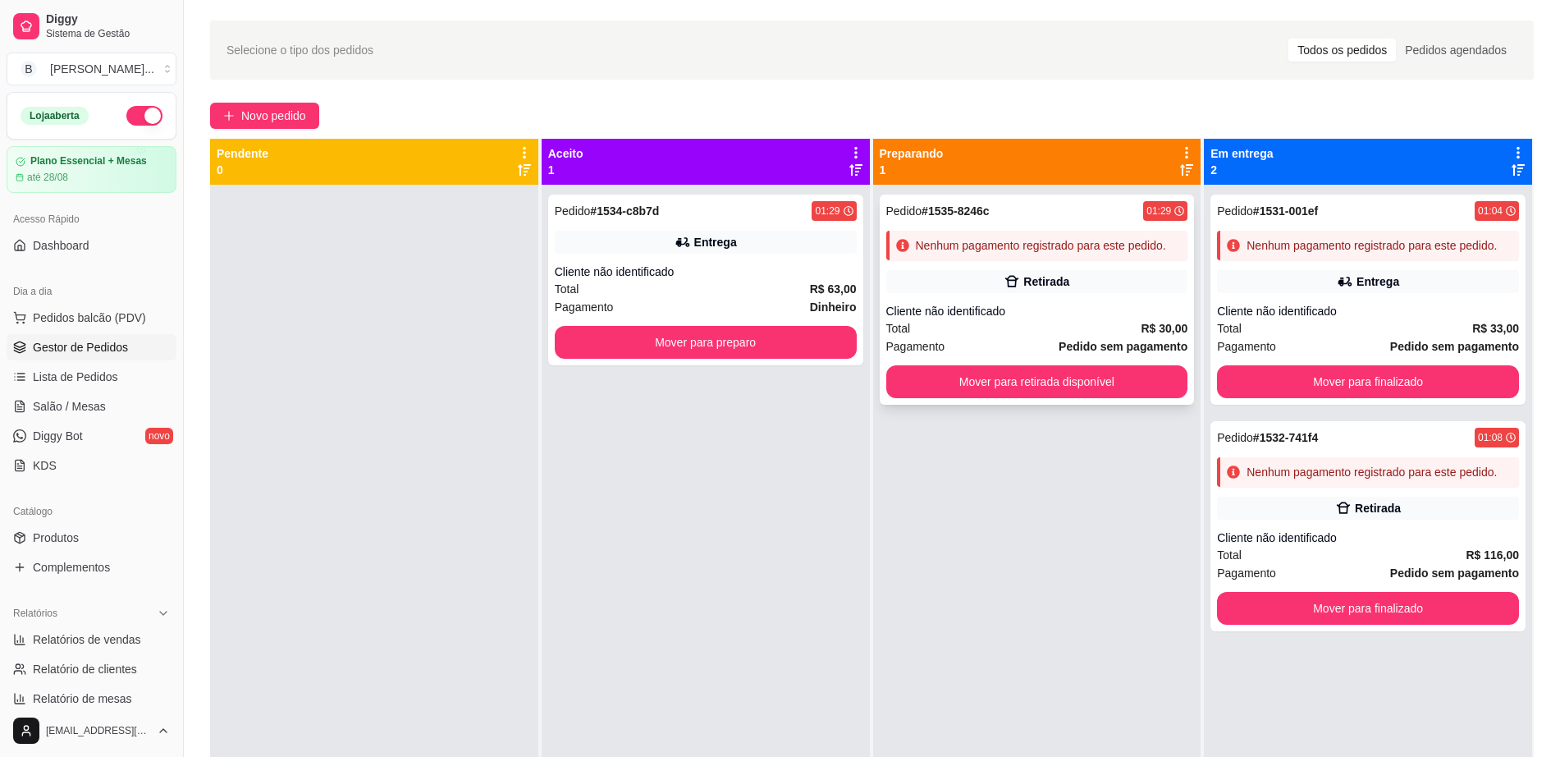
click at [1075, 323] on div "Total R$ 30,00" at bounding box center [1037, 328] width 302 height 18
click at [735, 286] on div "Total R$ 63,00" at bounding box center [706, 289] width 302 height 18
click at [648, 337] on button "Mover para preparo" at bounding box center [706, 342] width 302 height 33
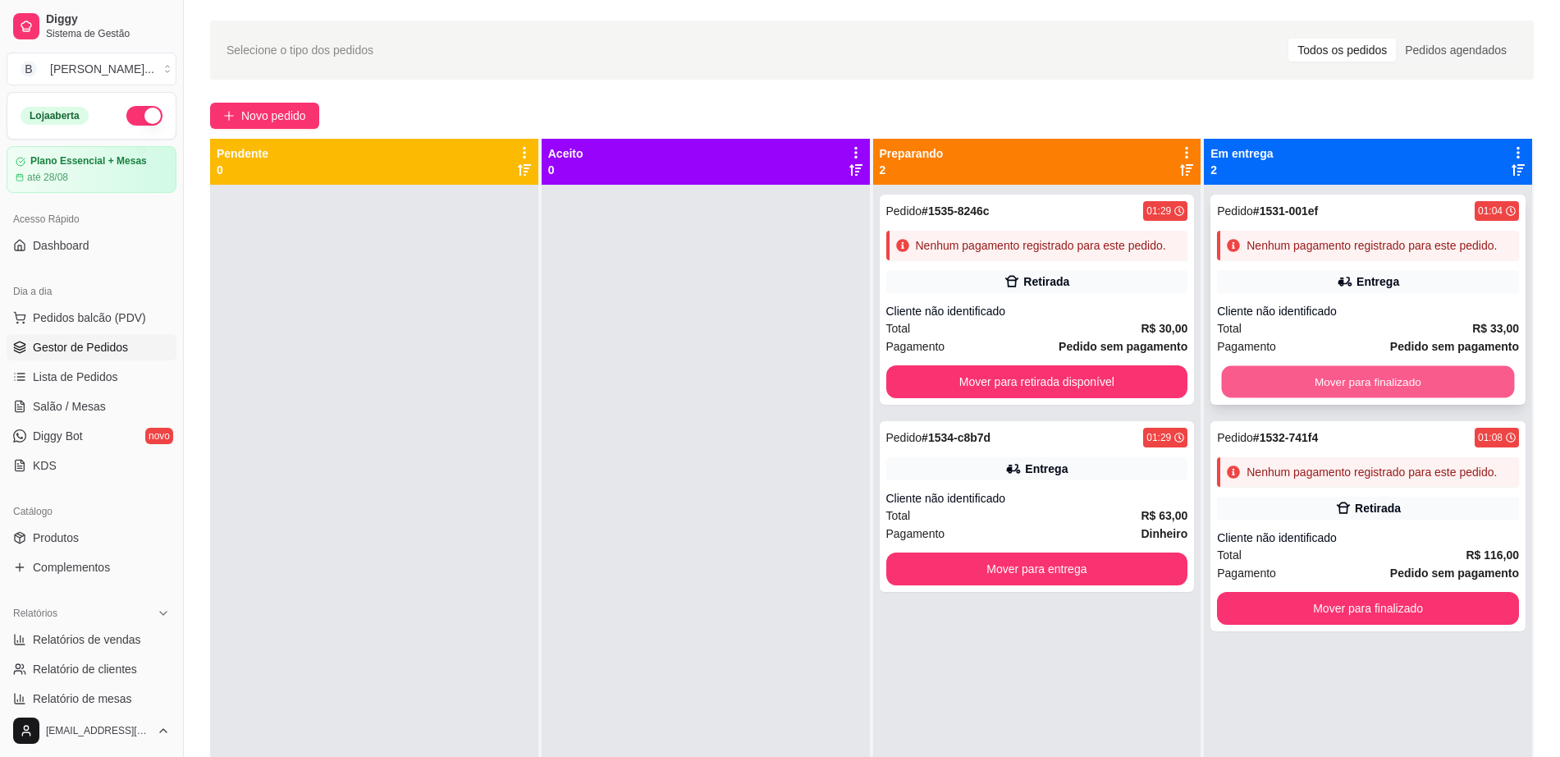
click at [1418, 369] on button "Mover para finalizado" at bounding box center [1368, 382] width 293 height 32
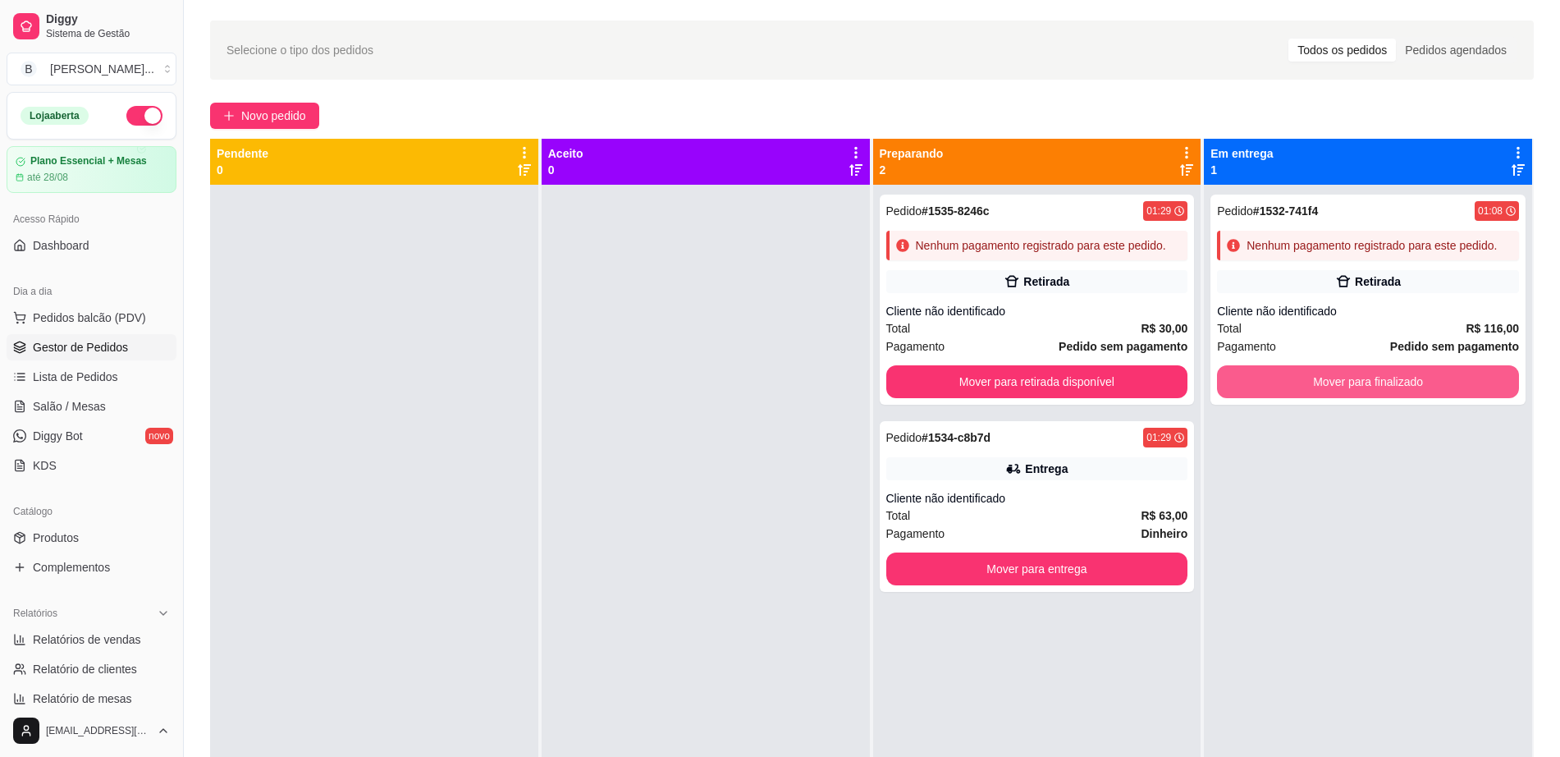
click at [1418, 369] on button "Mover para finalizado" at bounding box center [1368, 381] width 302 height 33
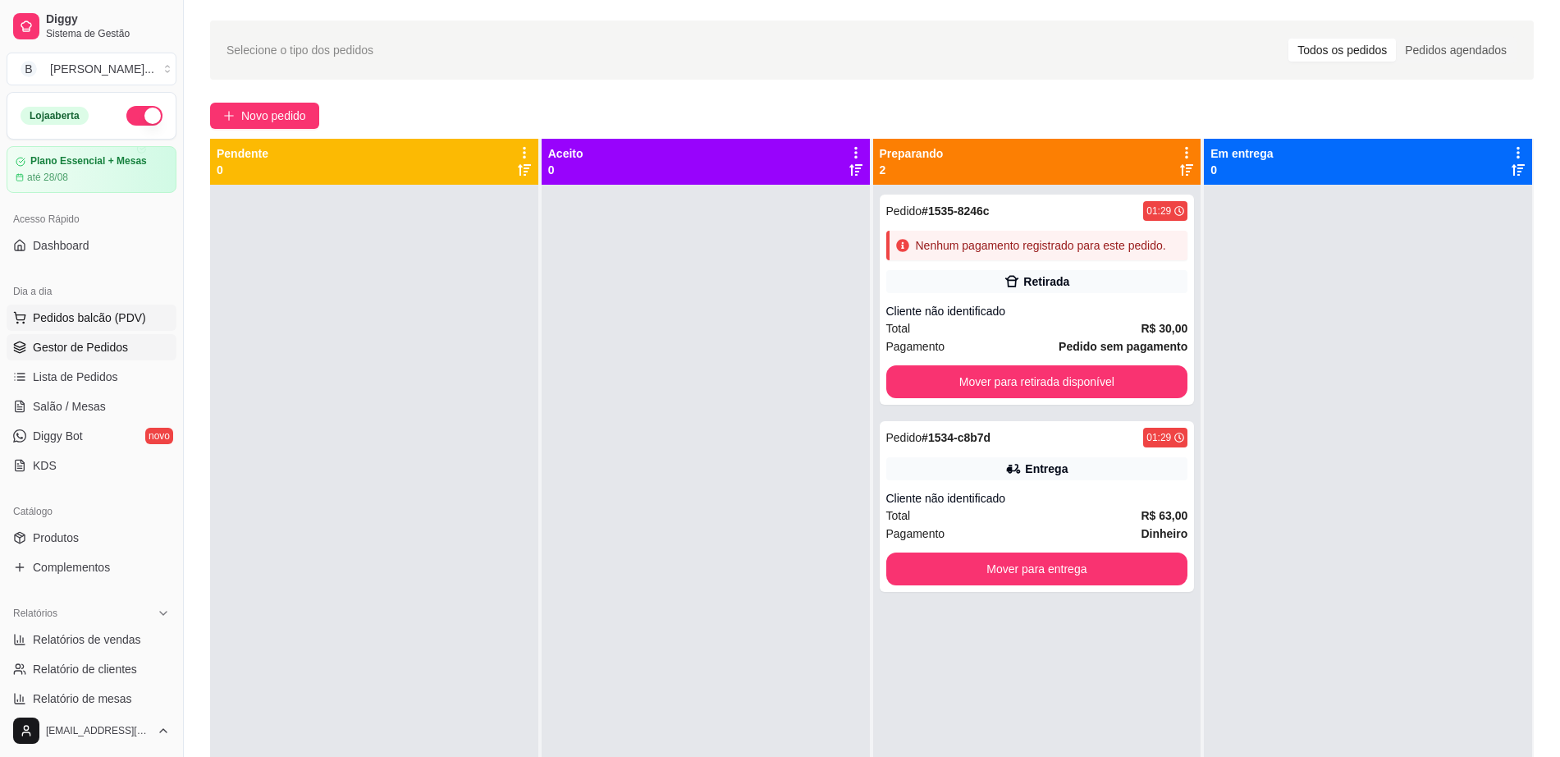
click at [37, 309] on span "Pedidos balcão (PDV)" at bounding box center [89, 317] width 113 height 16
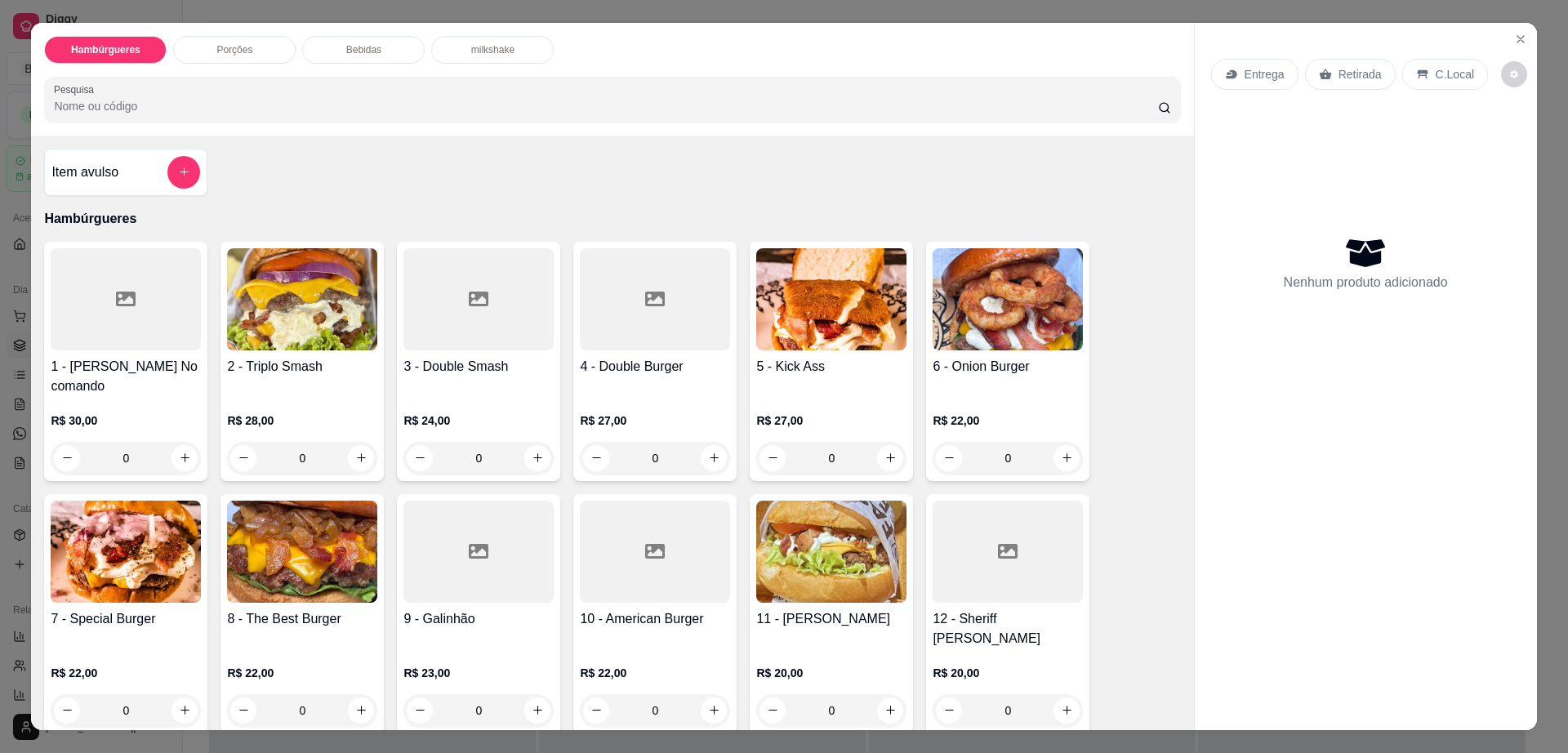
click at [441, 320] on div at bounding box center [478, 299] width 150 height 102
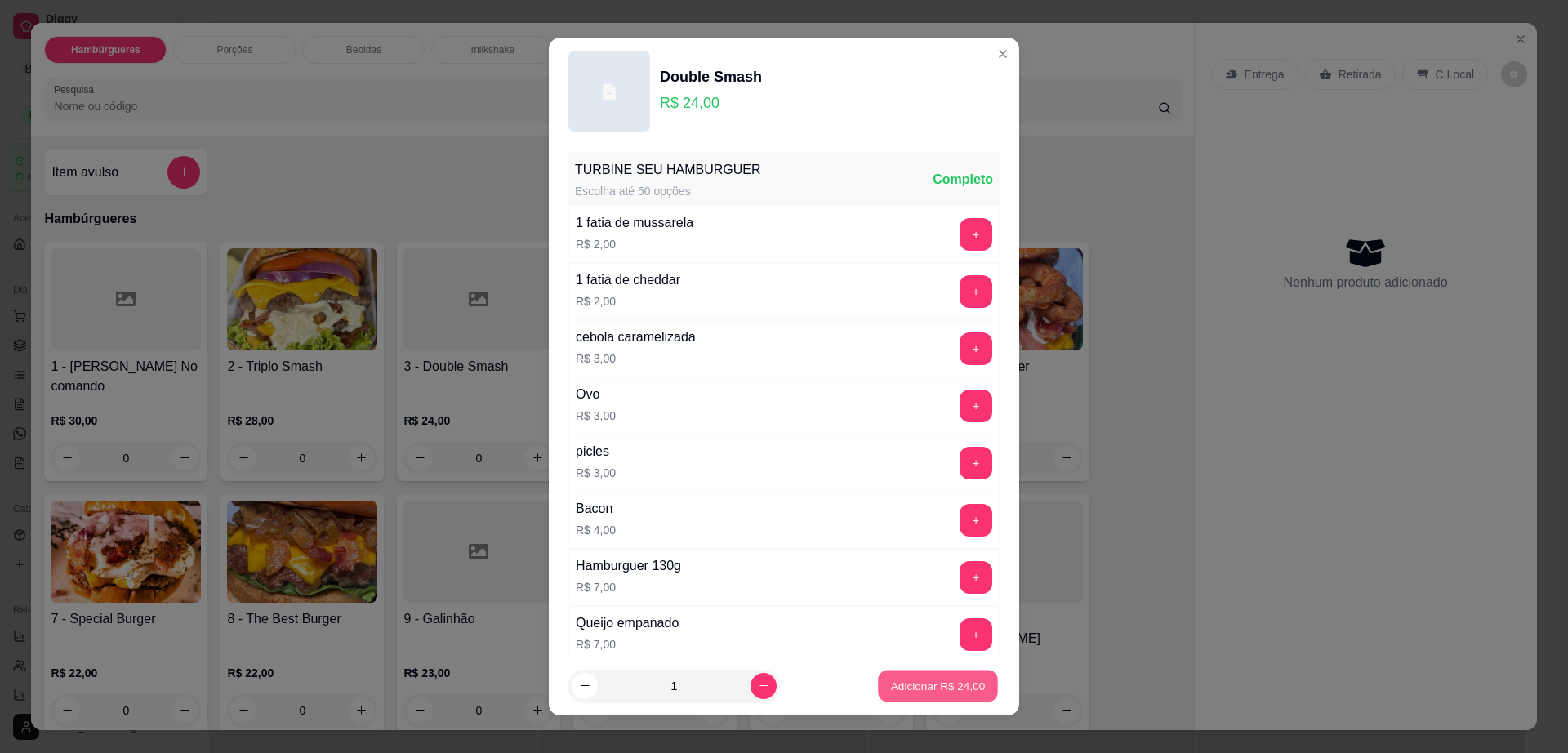
click at [936, 685] on p "Adicionar R$ 24,00" at bounding box center [937, 685] width 95 height 16
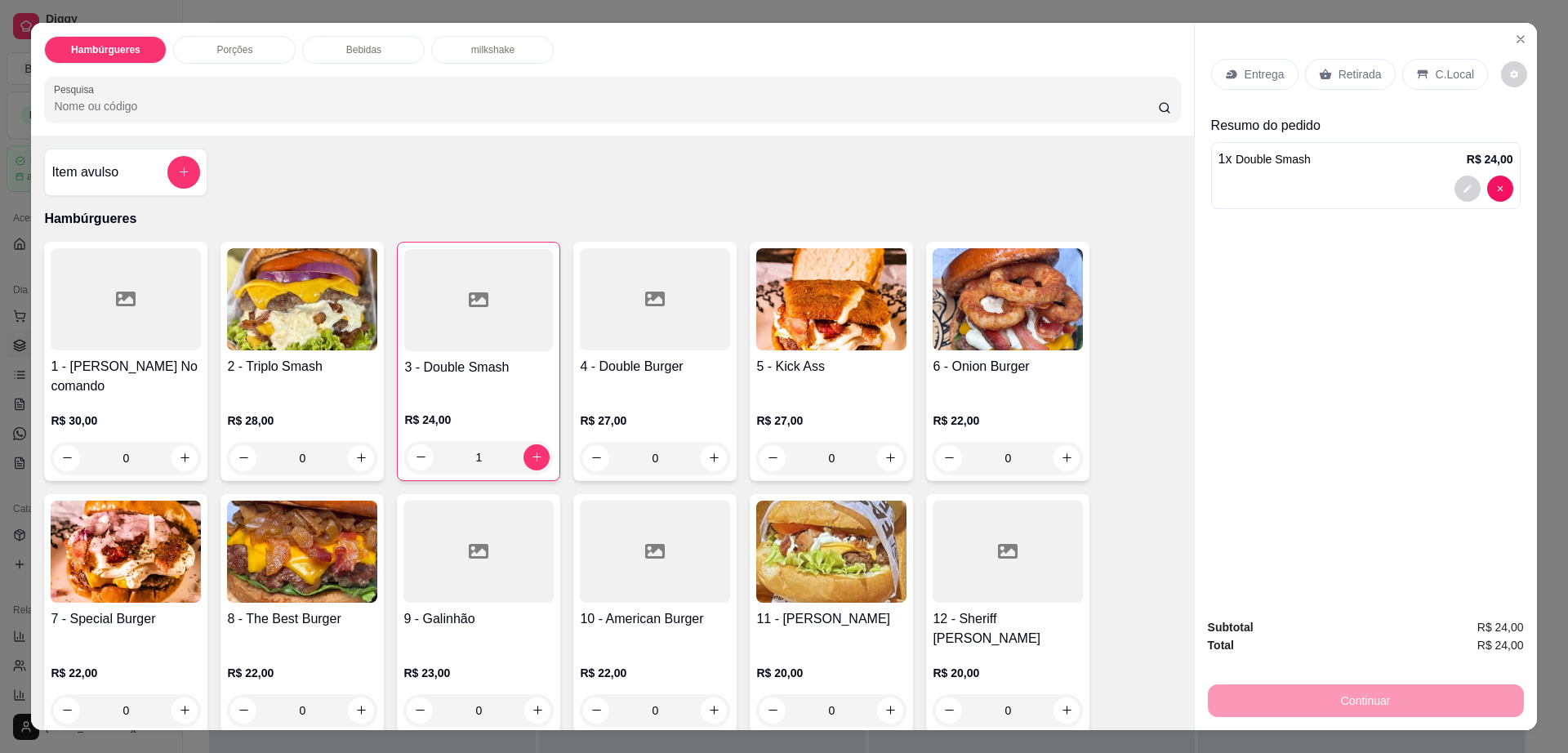
click at [1356, 72] on p "Retirada" at bounding box center [1360, 74] width 44 height 16
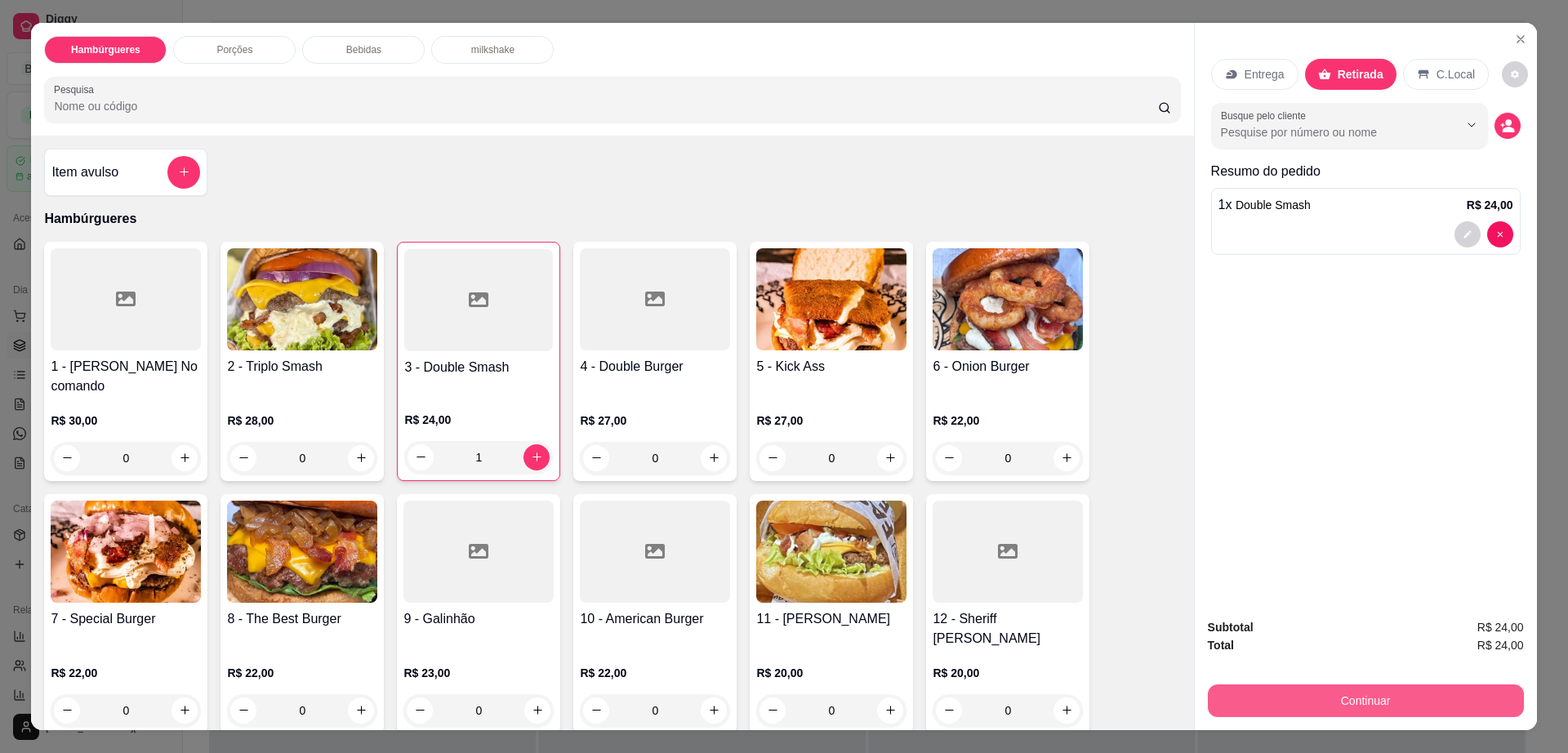
click at [1250, 688] on button "Continuar" at bounding box center [1366, 700] width 316 height 33
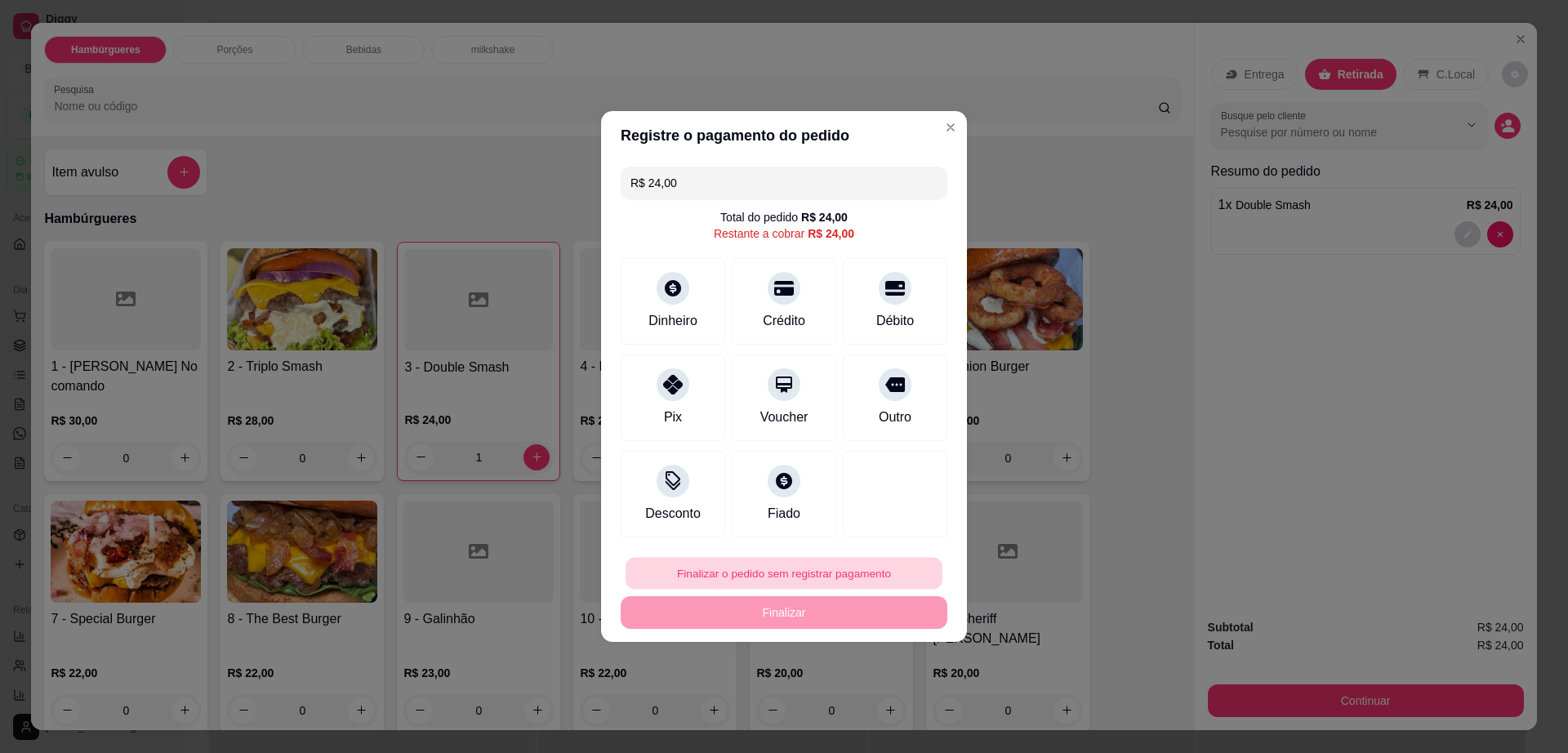
click at [729, 576] on button "Finalizar o pedido sem registrar pagamento" at bounding box center [784, 574] width 316 height 32
click at [882, 708] on button "Confirmar" at bounding box center [886, 706] width 61 height 25
type input "0"
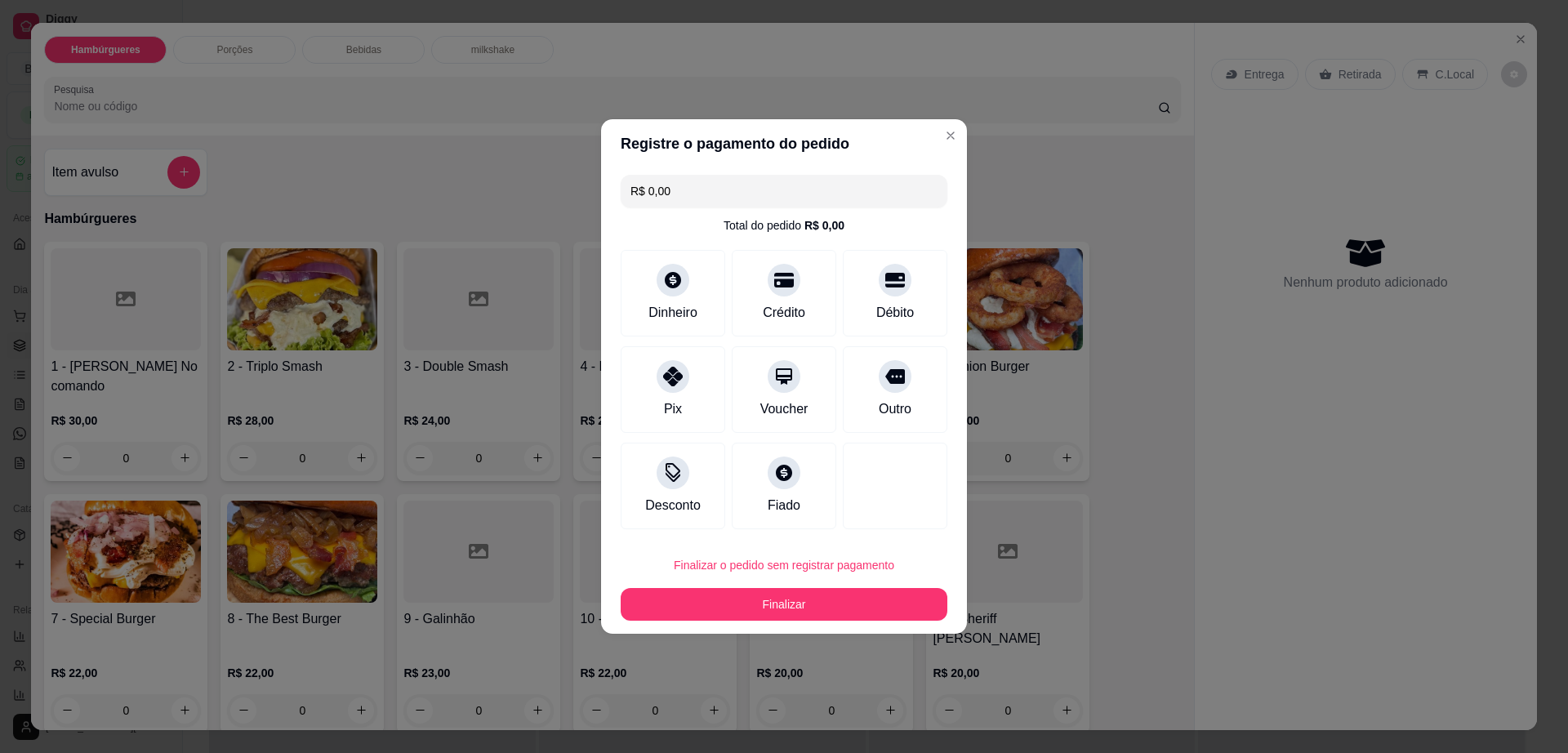
type input "R$ 0,00"
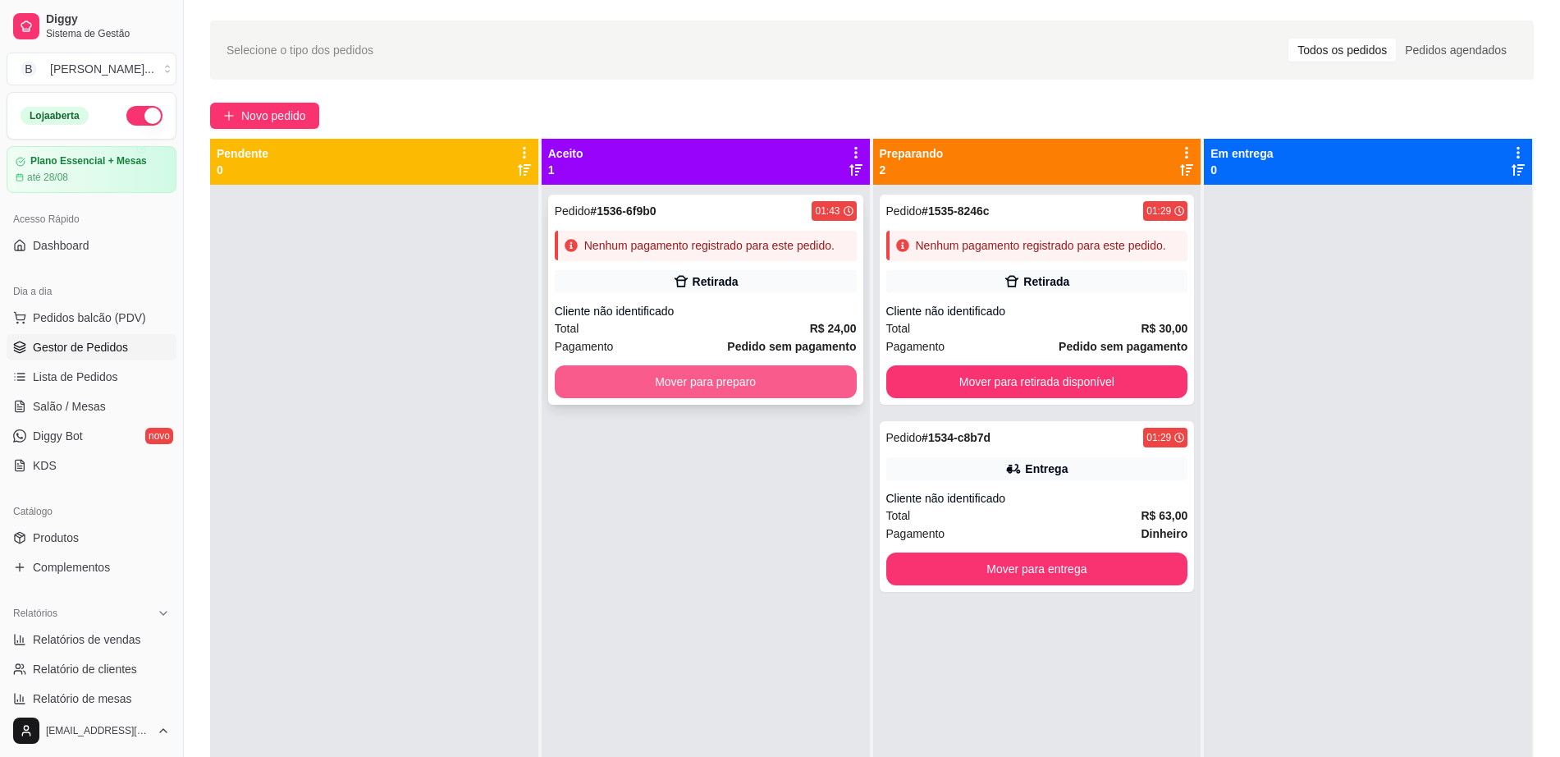
click at [712, 395] on button "Mover para preparo" at bounding box center [706, 381] width 302 height 33
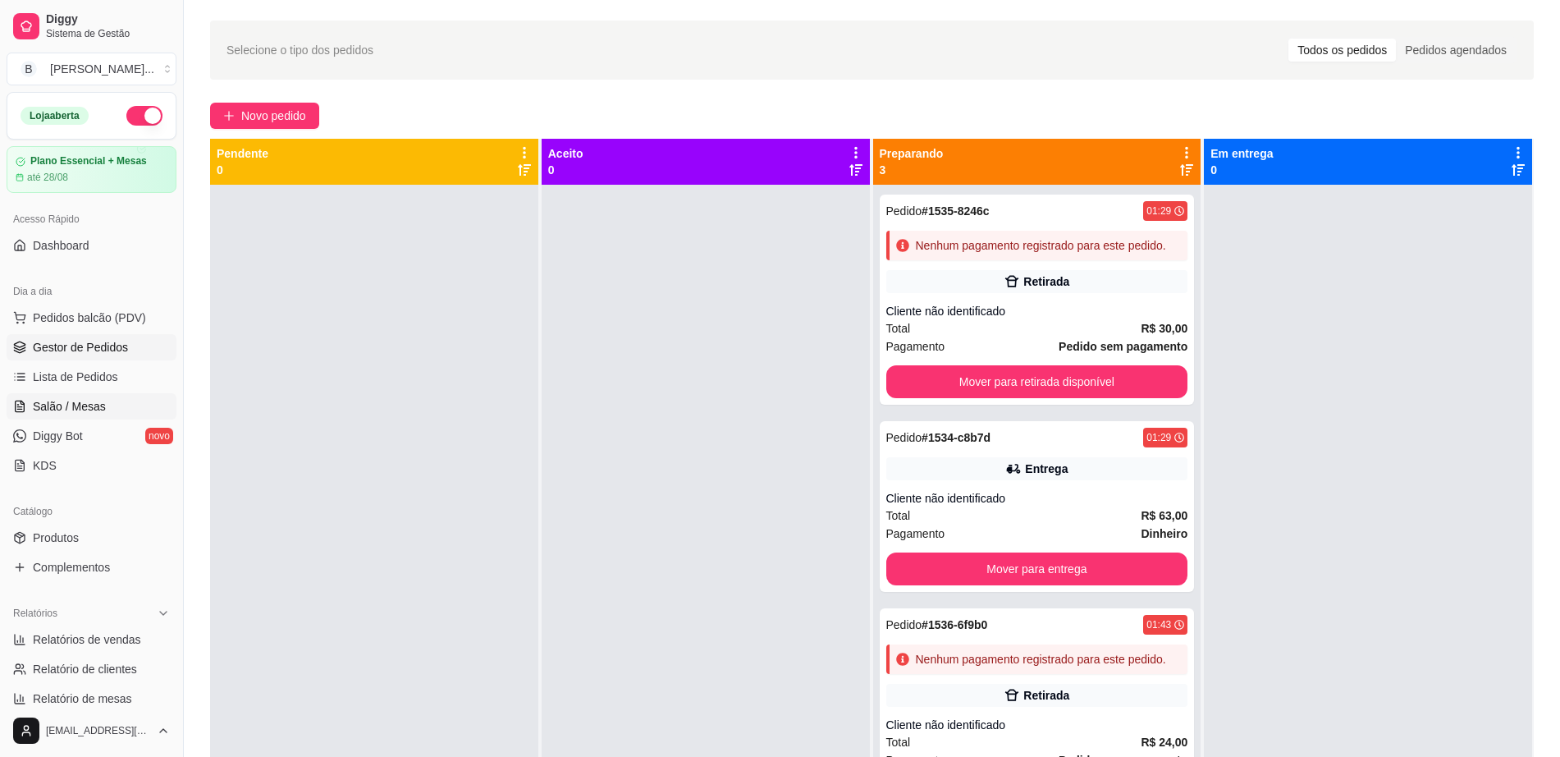
click at [94, 393] on link "Salão / Mesas" at bounding box center [92, 406] width 170 height 26
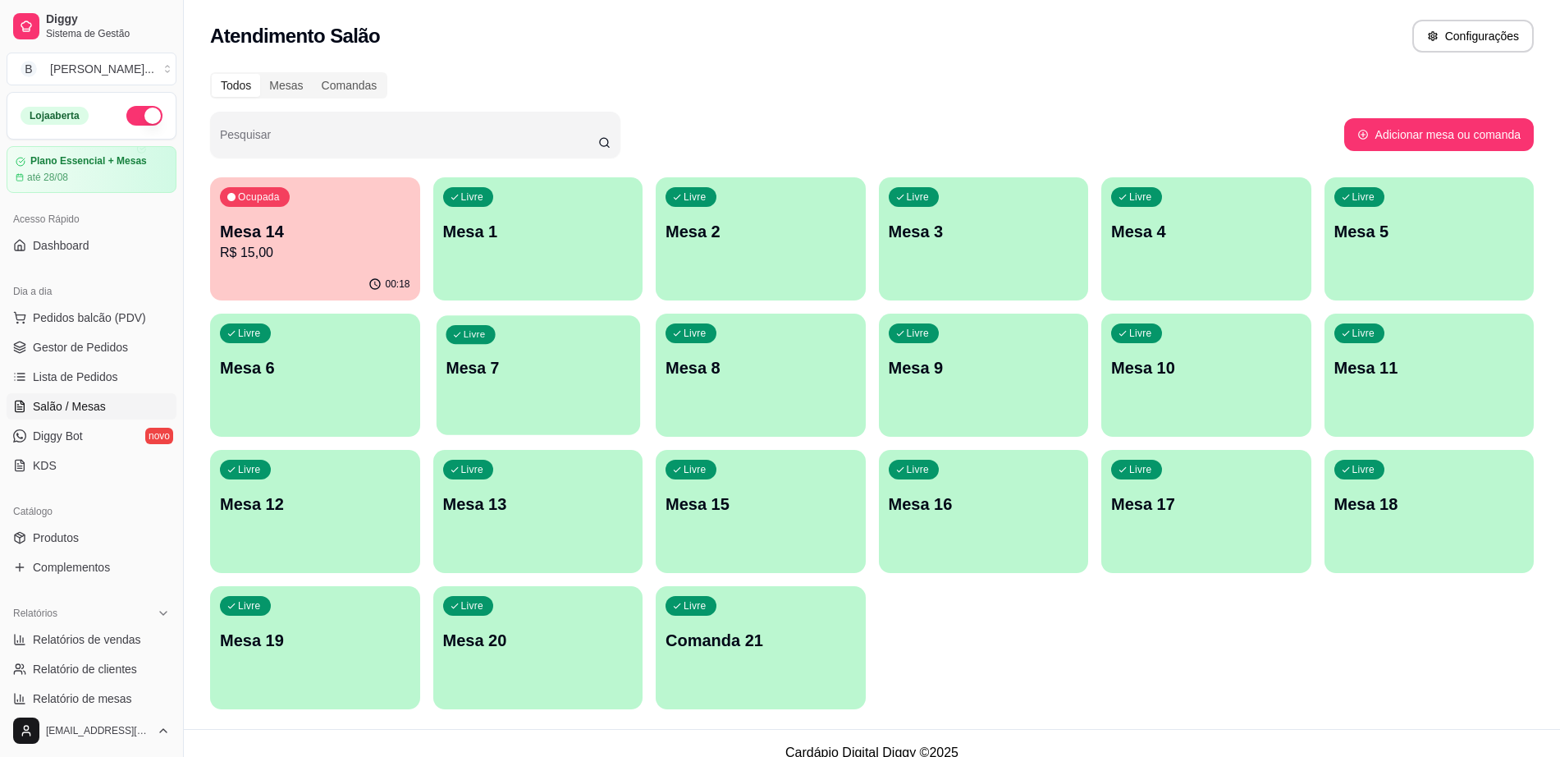
click at [525, 375] on p "Mesa 7" at bounding box center [538, 368] width 185 height 22
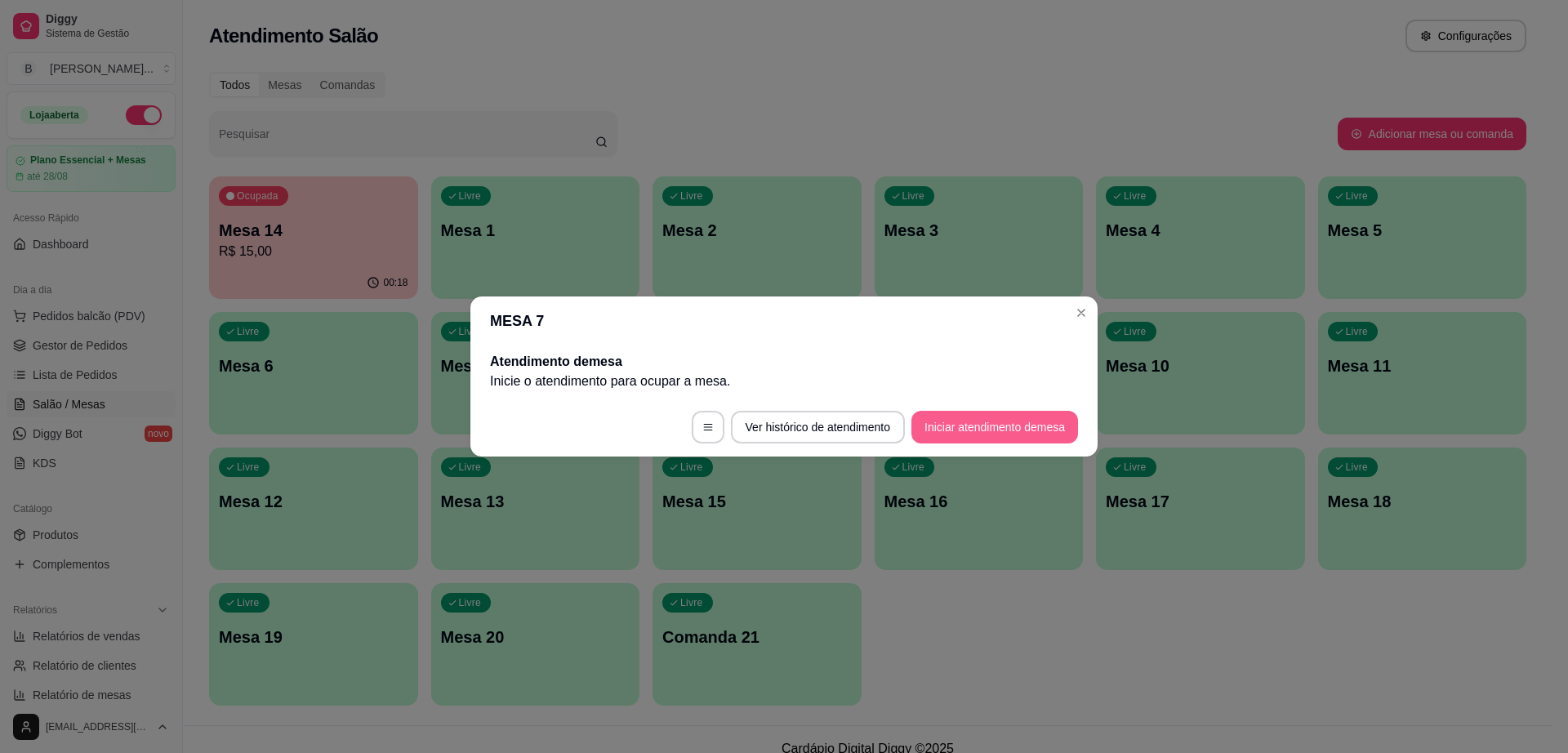
click at [1023, 431] on button "Iniciar atendimento de mesa" at bounding box center [994, 427] width 166 height 33
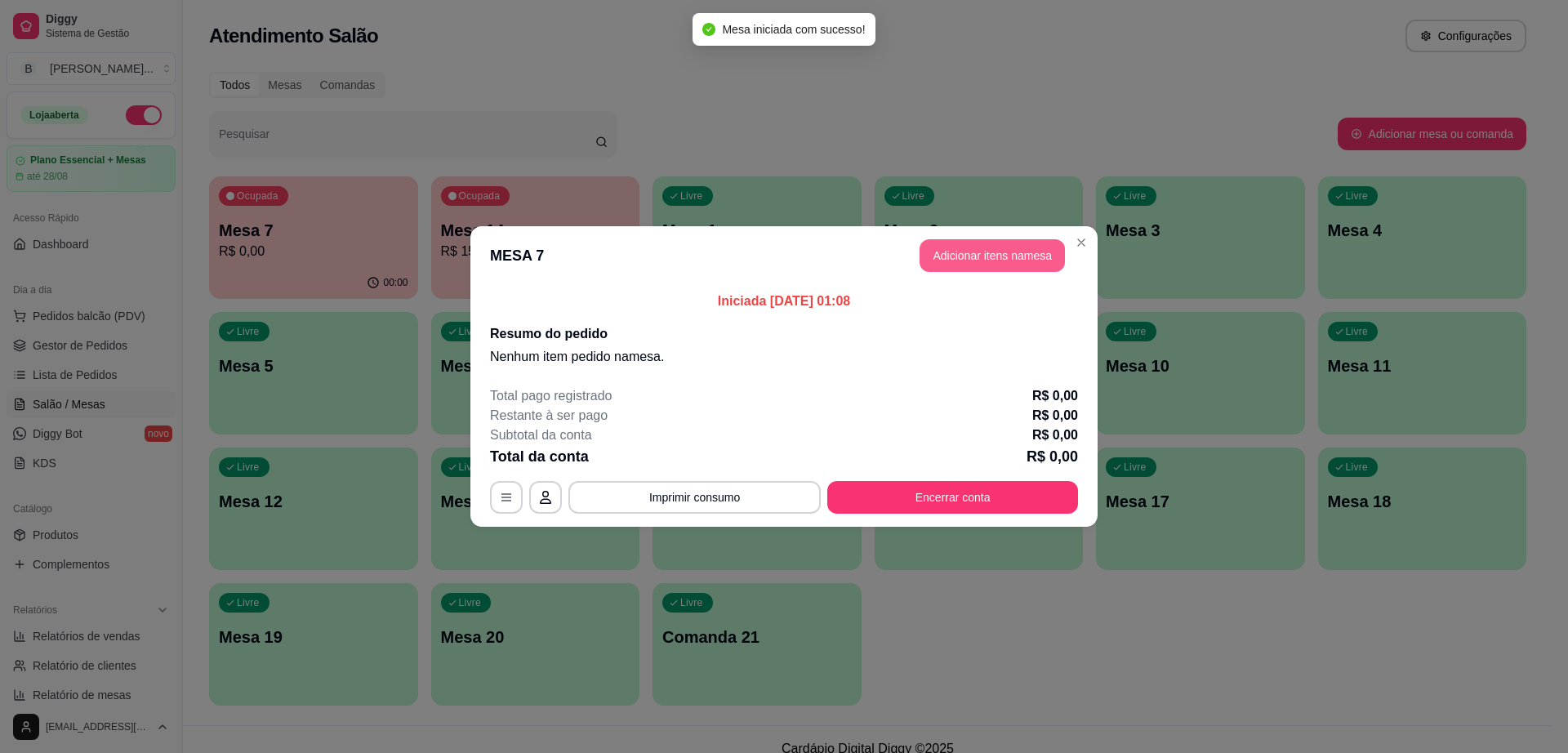
click at [998, 259] on button "Adicionar itens na mesa" at bounding box center [992, 255] width 145 height 33
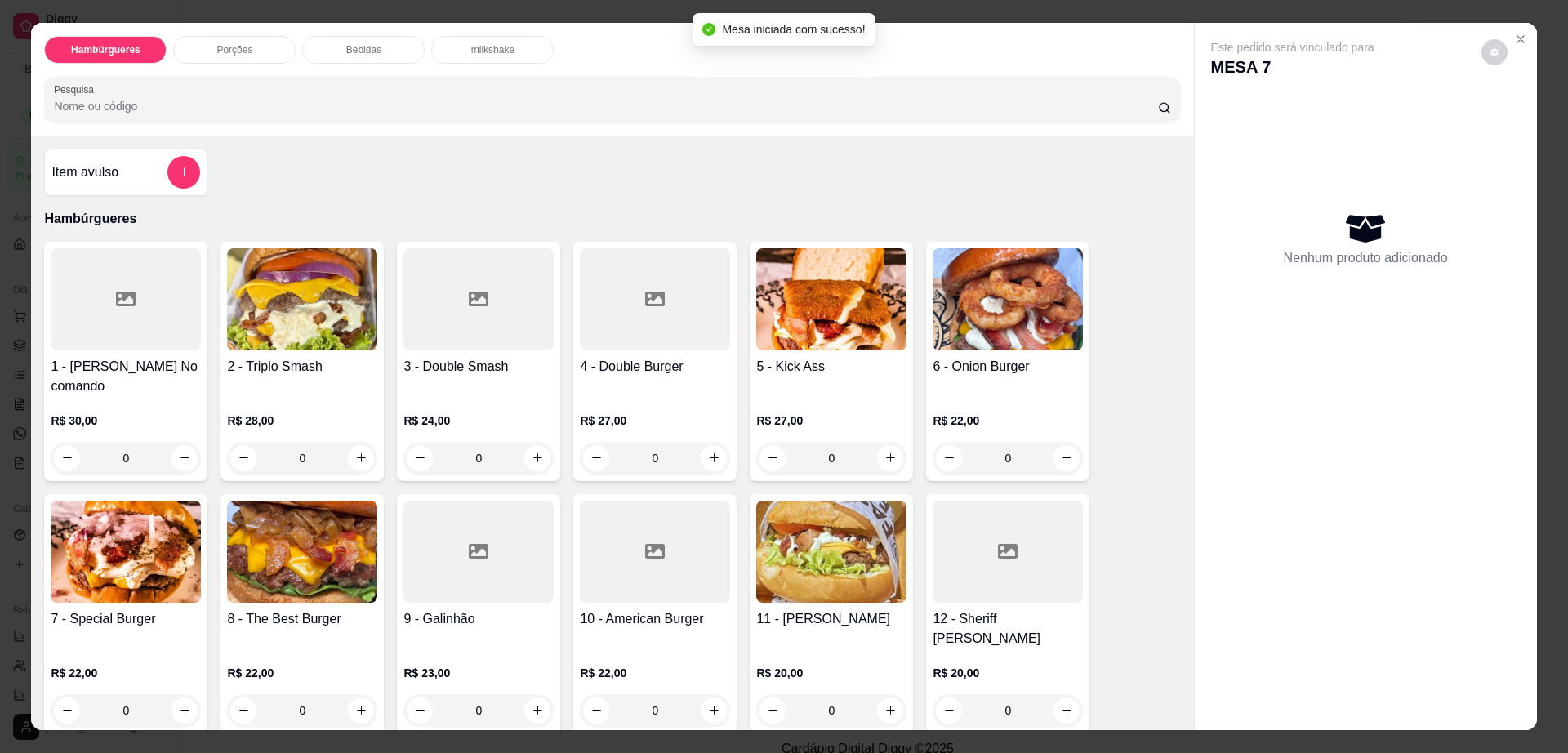
click at [113, 559] on img at bounding box center [125, 551] width 150 height 102
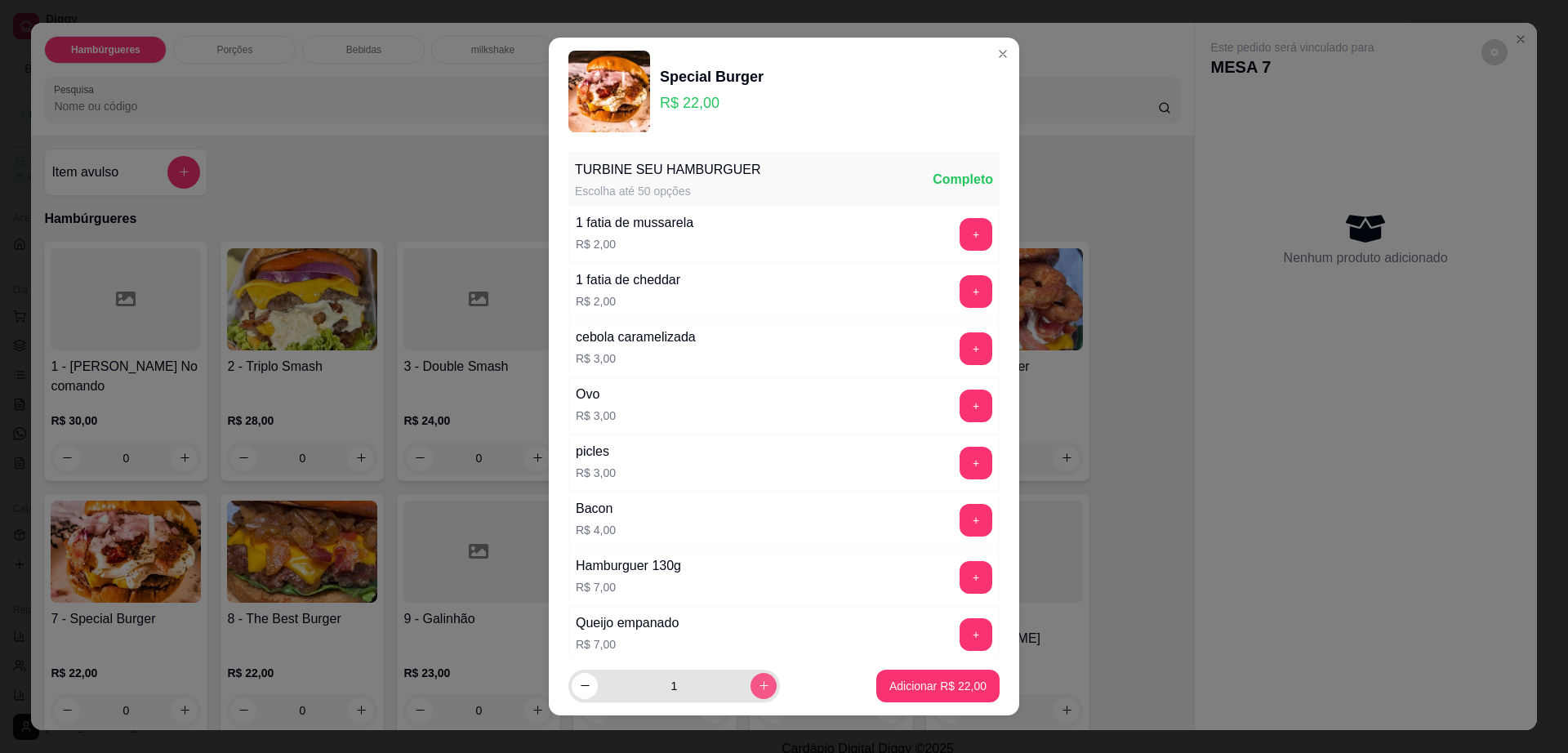
click at [758, 686] on icon "increase-product-quantity" at bounding box center [764, 685] width 12 height 12
click at [758, 685] on icon "increase-product-quantity" at bounding box center [764, 685] width 12 height 12
type input "4"
click at [900, 677] on p "Adicionar R$ 88,00" at bounding box center [938, 685] width 98 height 16
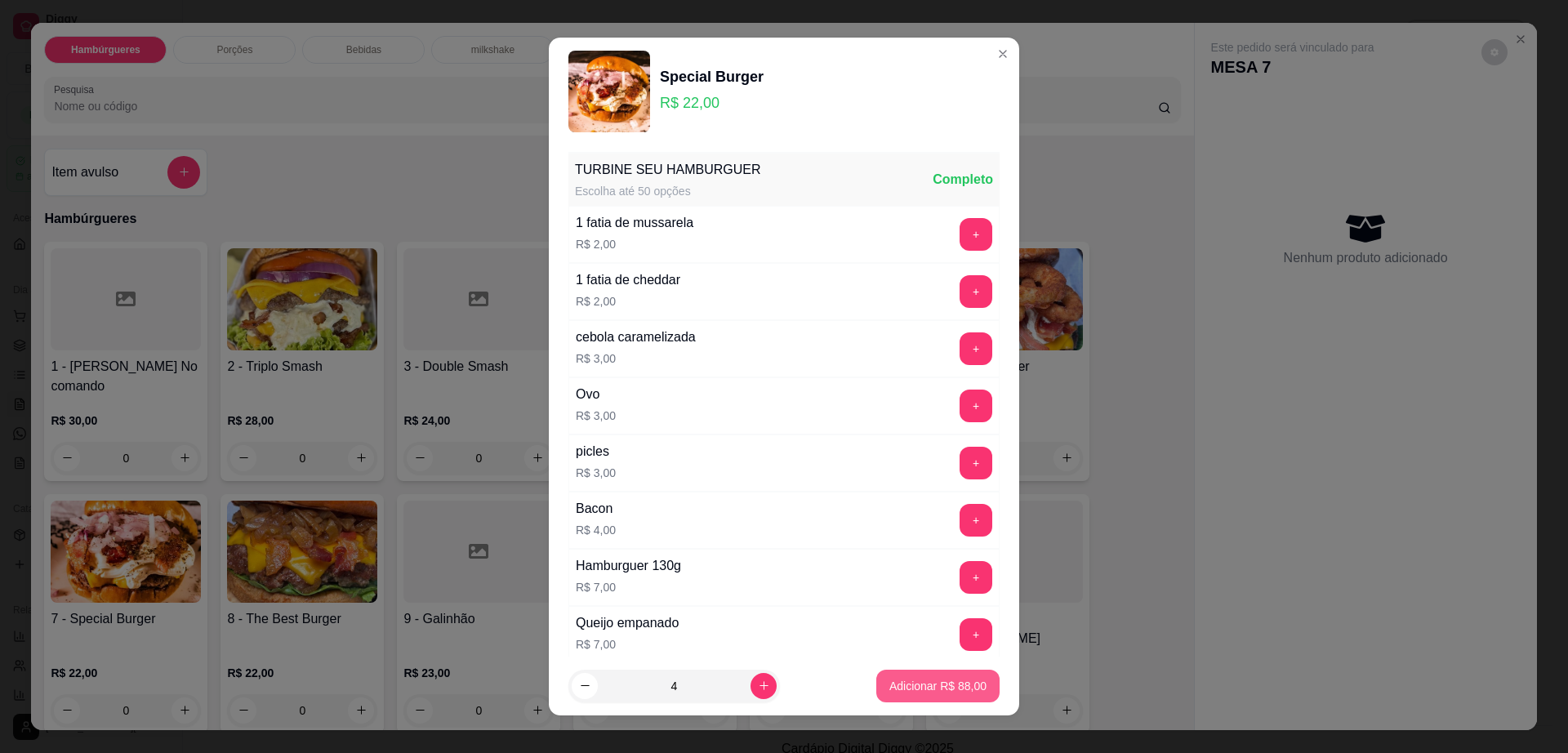
type input "4"
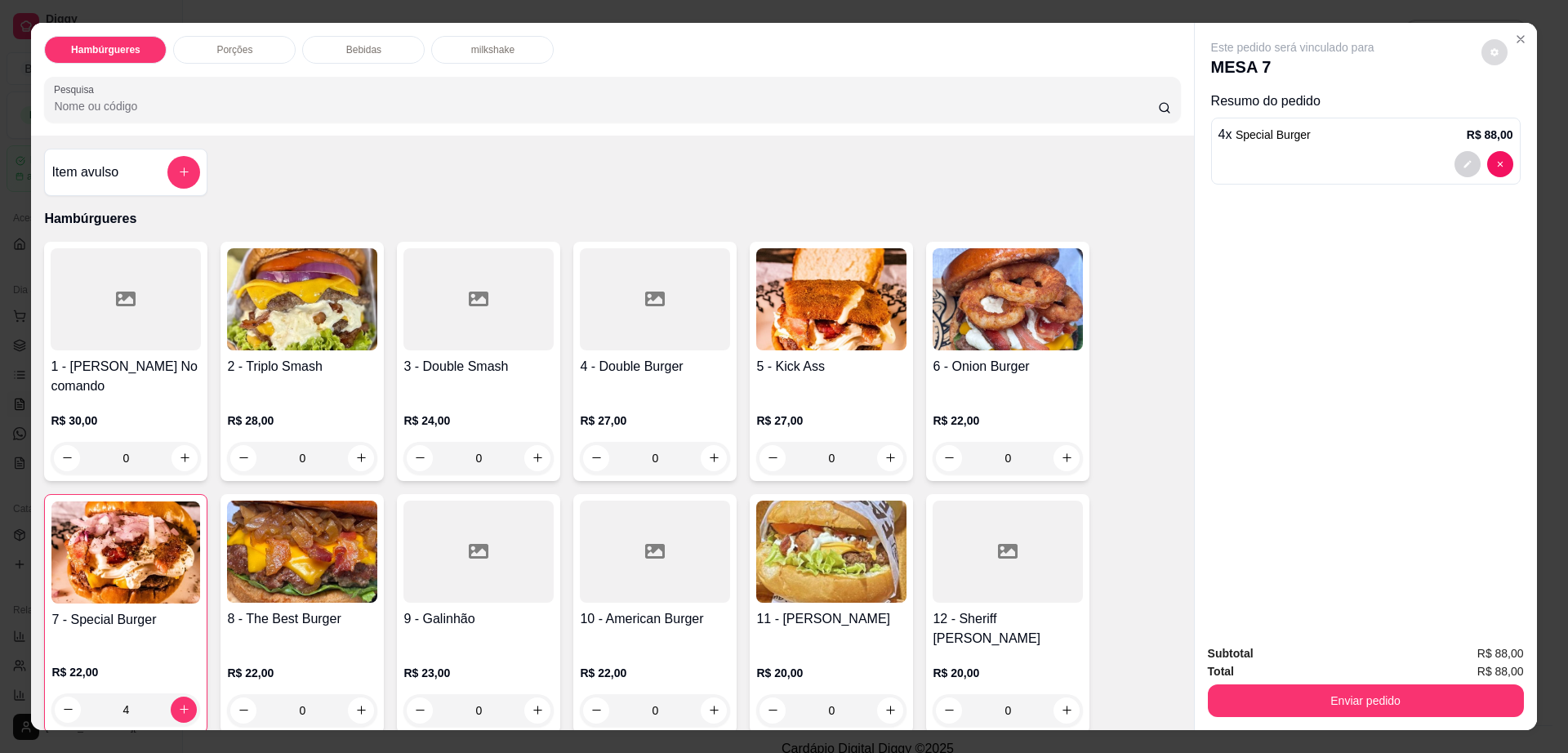
click at [1481, 54] on button "decrease-product-quantity" at bounding box center [1494, 52] width 26 height 26
click at [1524, 125] on span "Automatic updates" at bounding box center [1523, 117] width 33 height 20
click at [1517, 125] on input "Automatic updates" at bounding box center [1511, 122] width 11 height 11
checkbox input "true"
click at [1325, 701] on button "Enviar pedido" at bounding box center [1366, 700] width 316 height 33
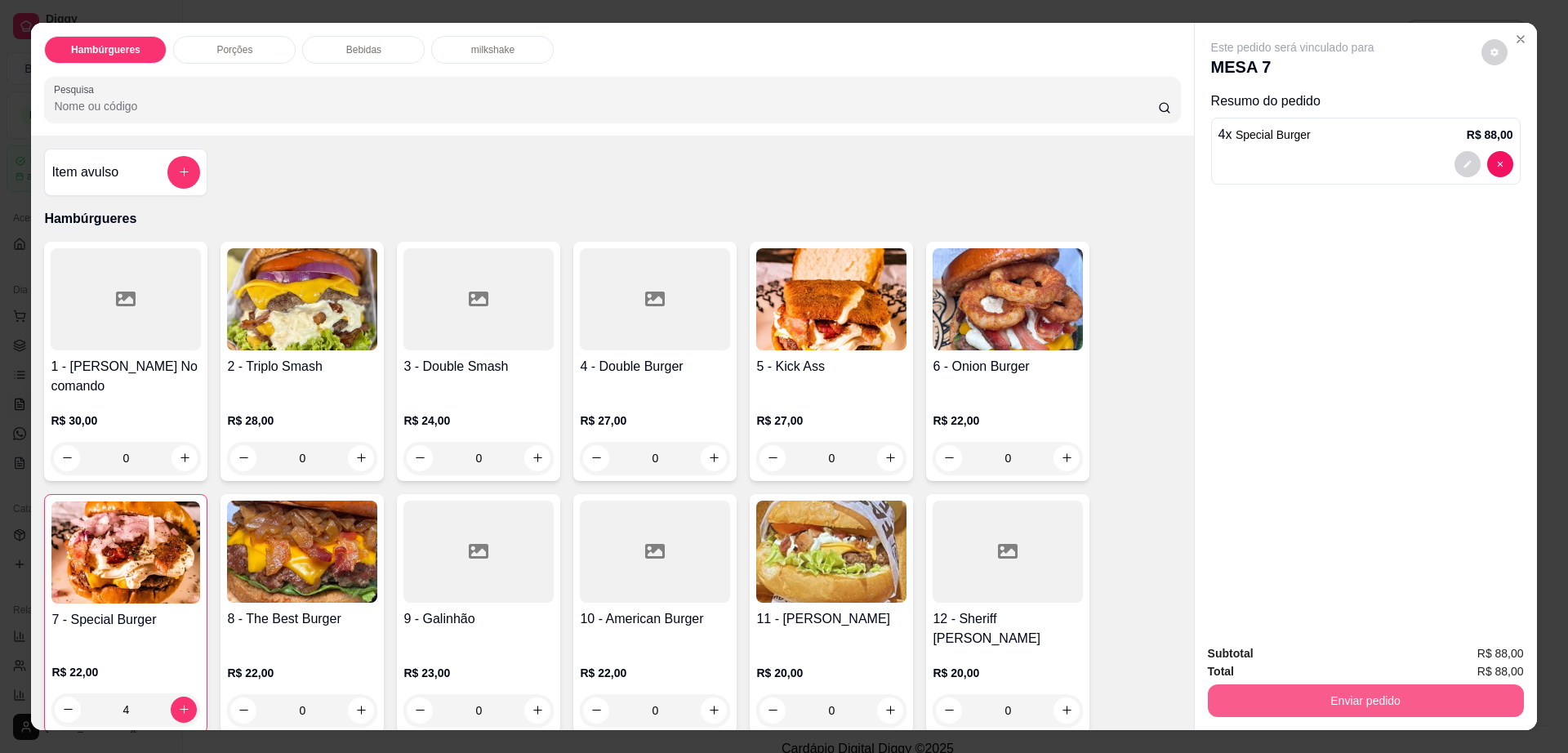
click at [1315, 690] on button "Enviar pedido" at bounding box center [1366, 700] width 316 height 33
click at [1315, 650] on button "Não registrar e enviar pedido" at bounding box center [1309, 659] width 170 height 31
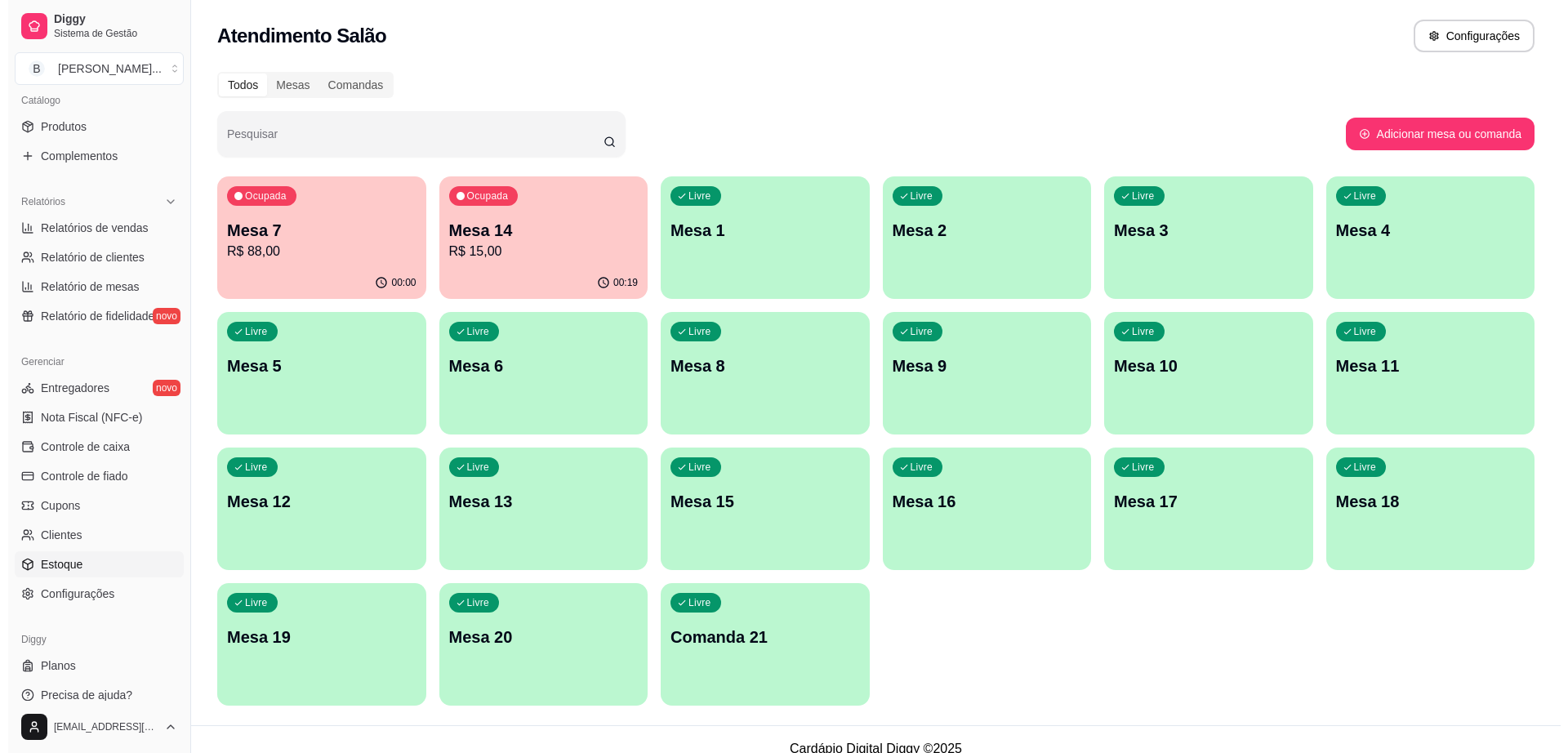
scroll to position [422, 0]
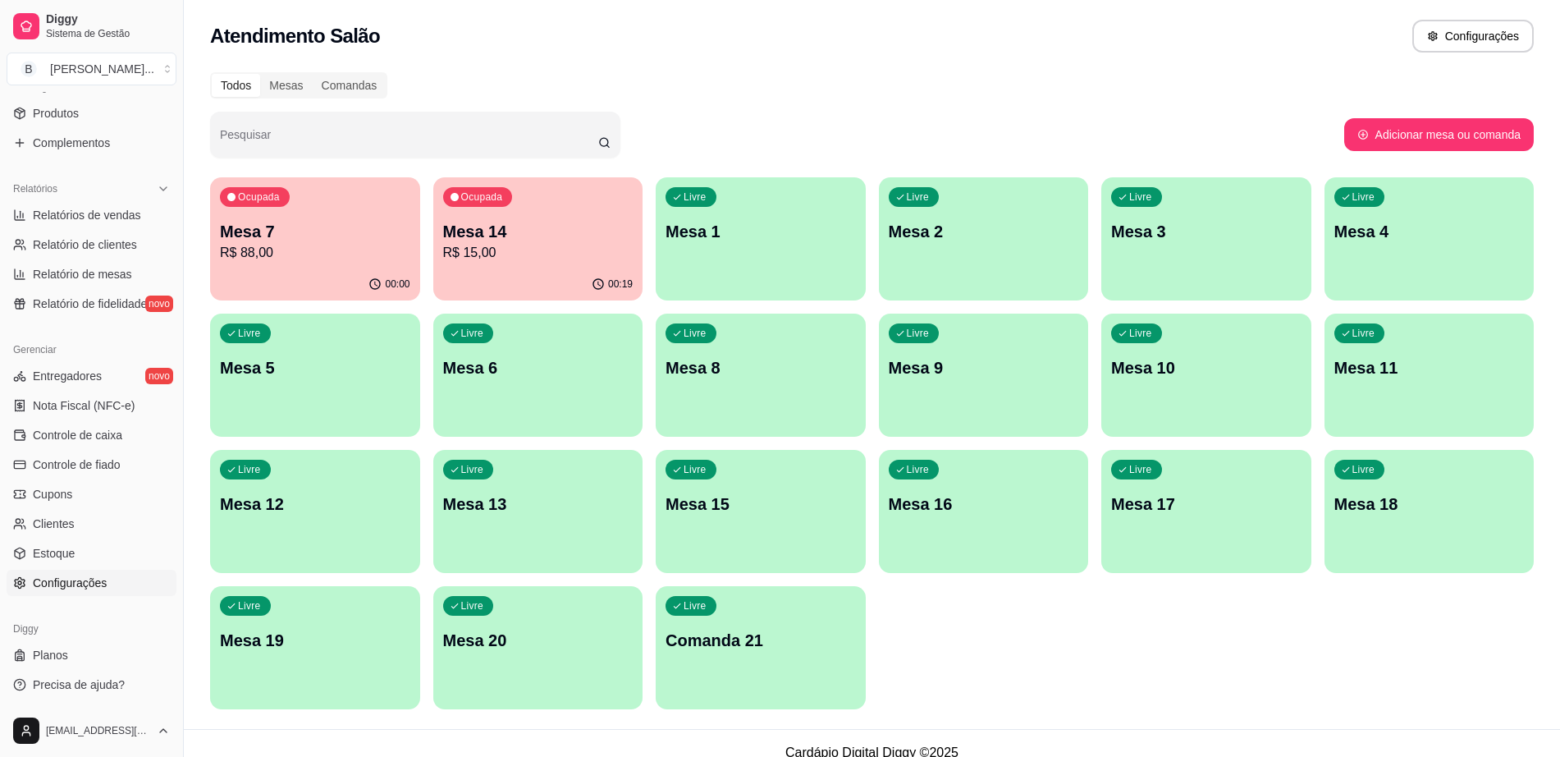
click at [106, 577] on link "Configurações" at bounding box center [92, 583] width 170 height 26
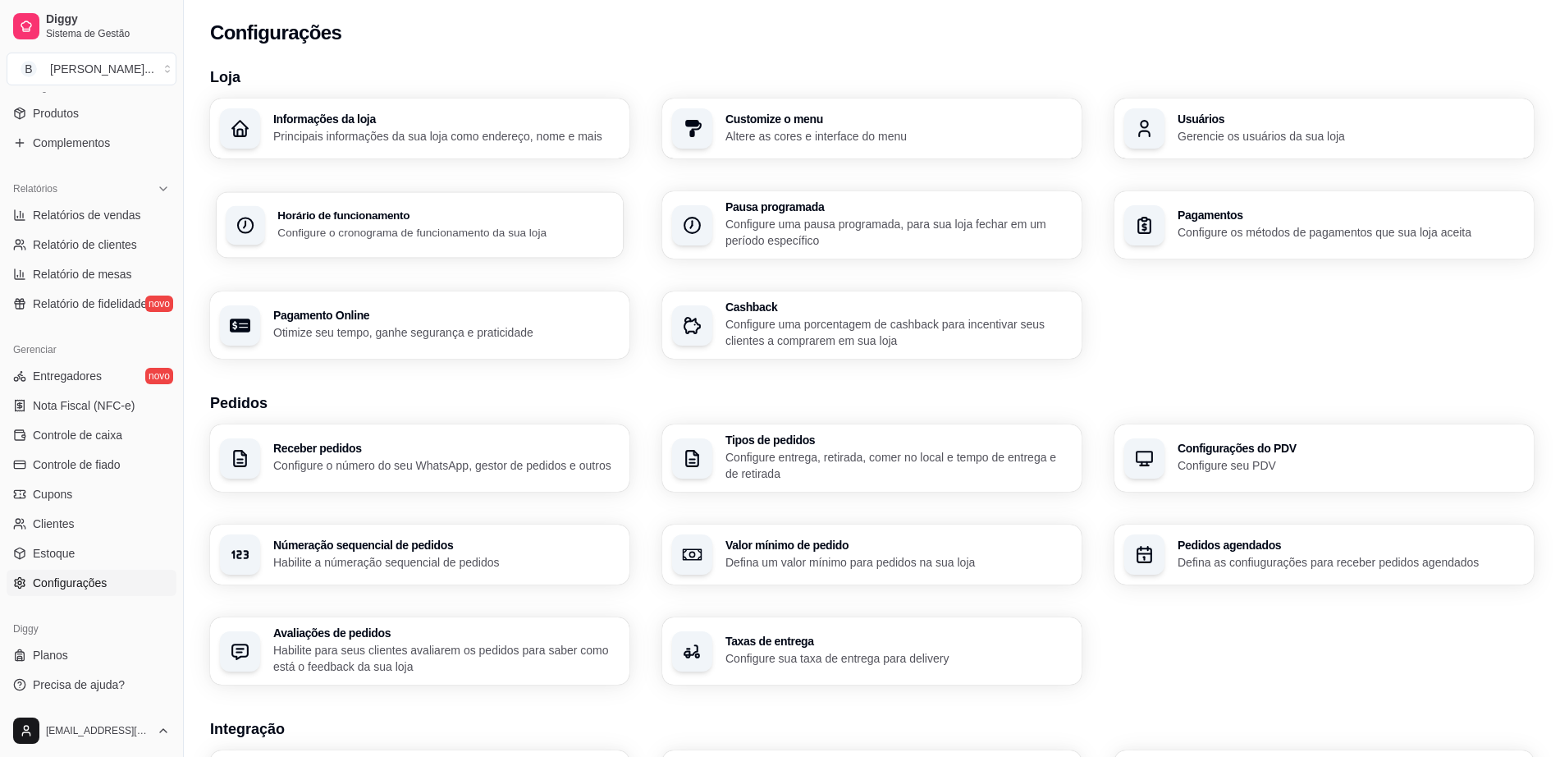
click at [456, 232] on p "Configure o cronograma de funcionamento da sua loja" at bounding box center [445, 232] width 336 height 16
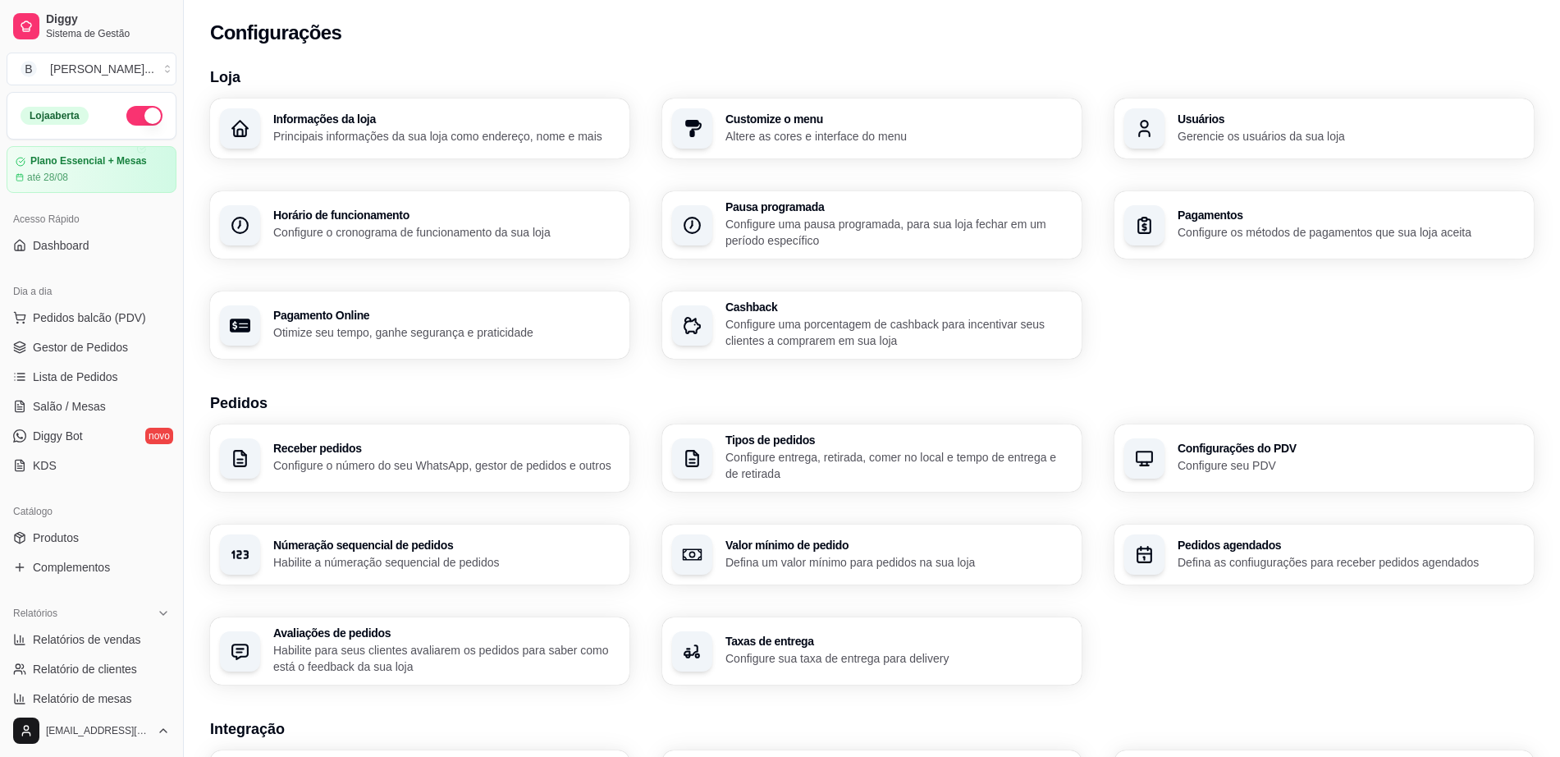
click at [139, 114] on button "button" at bounding box center [144, 116] width 36 height 20
click at [103, 320] on span "Pedidos balcão (PDV)" at bounding box center [89, 317] width 113 height 16
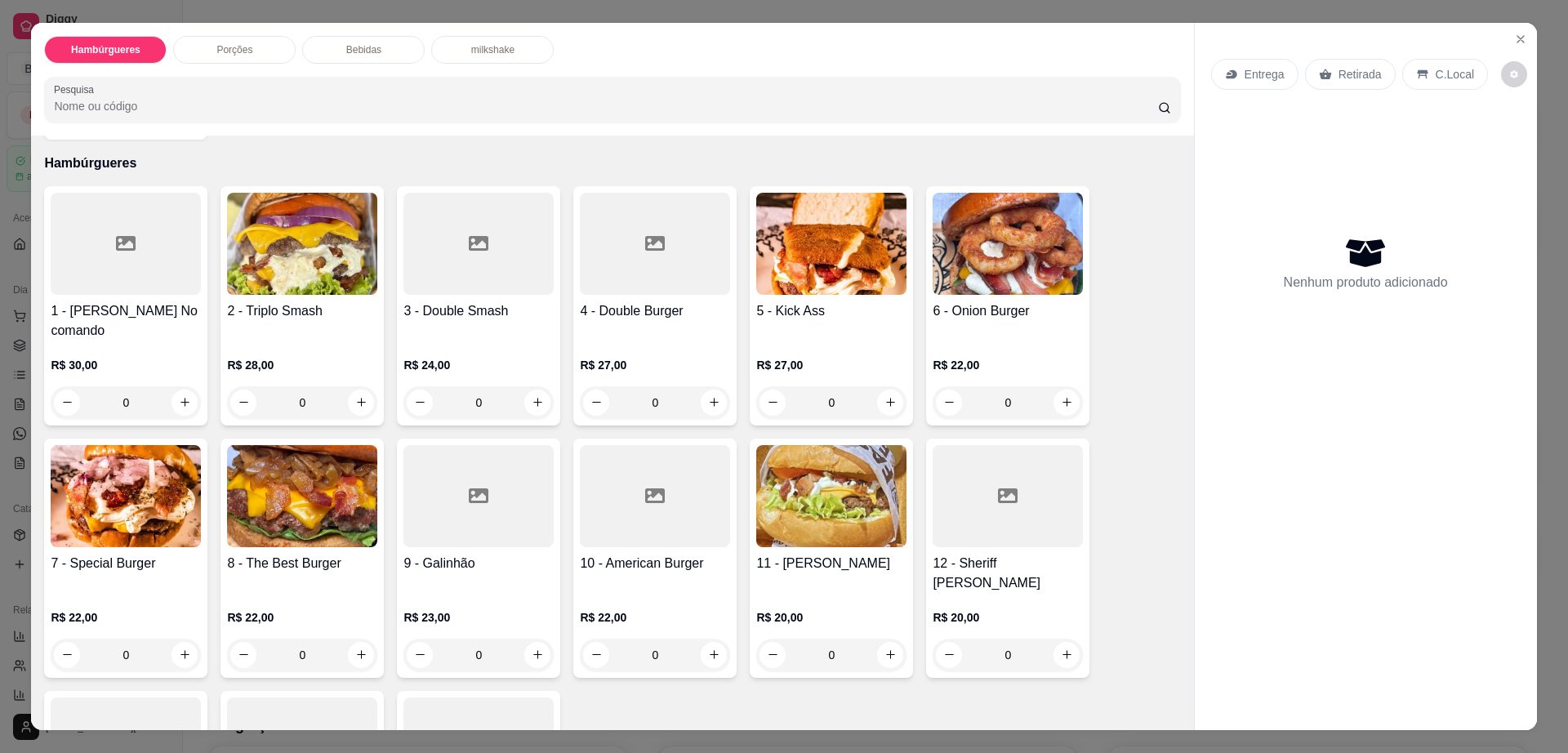
scroll to position [102, 0]
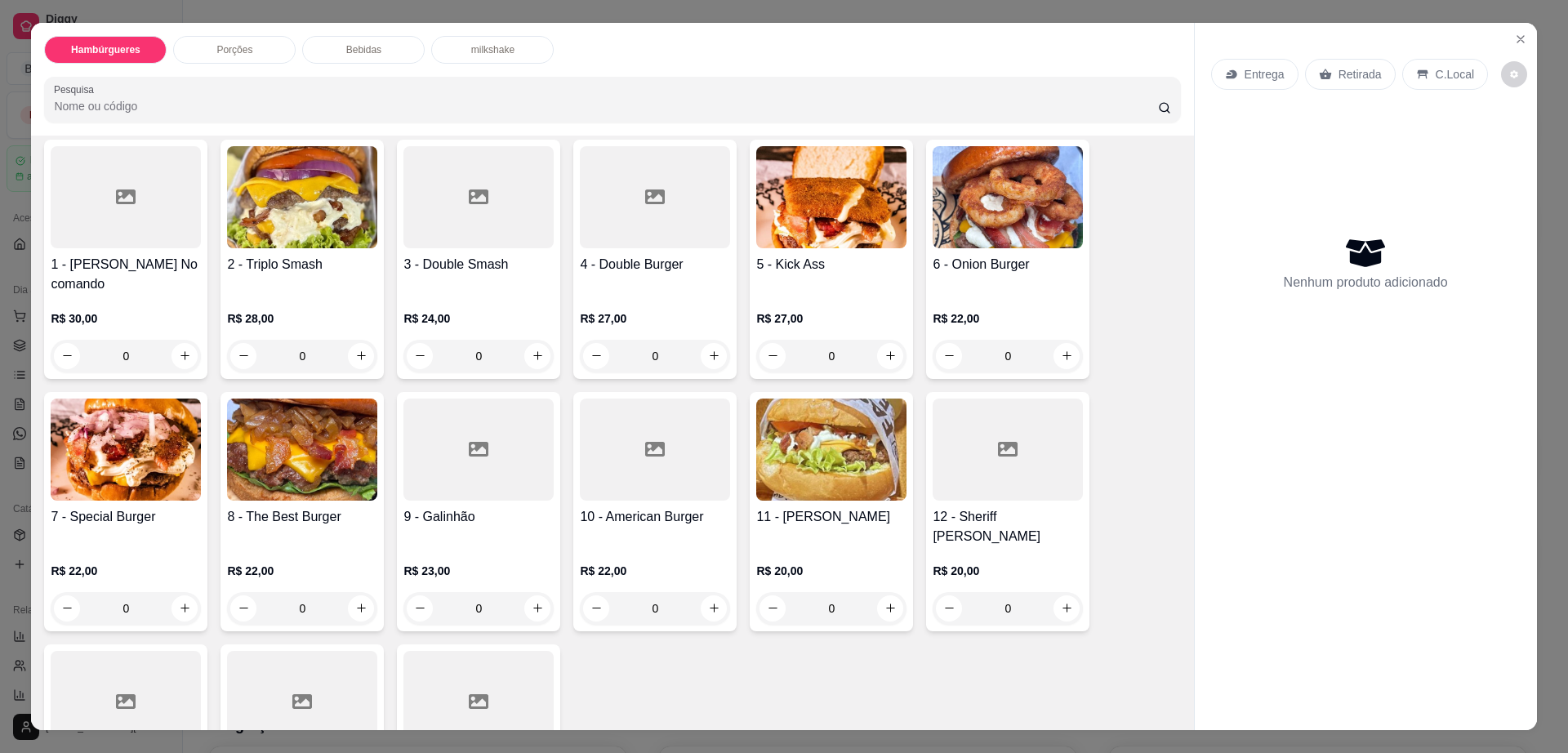
click at [134, 261] on h4 "1 - [PERSON_NAME] No comando" at bounding box center [125, 274] width 150 height 39
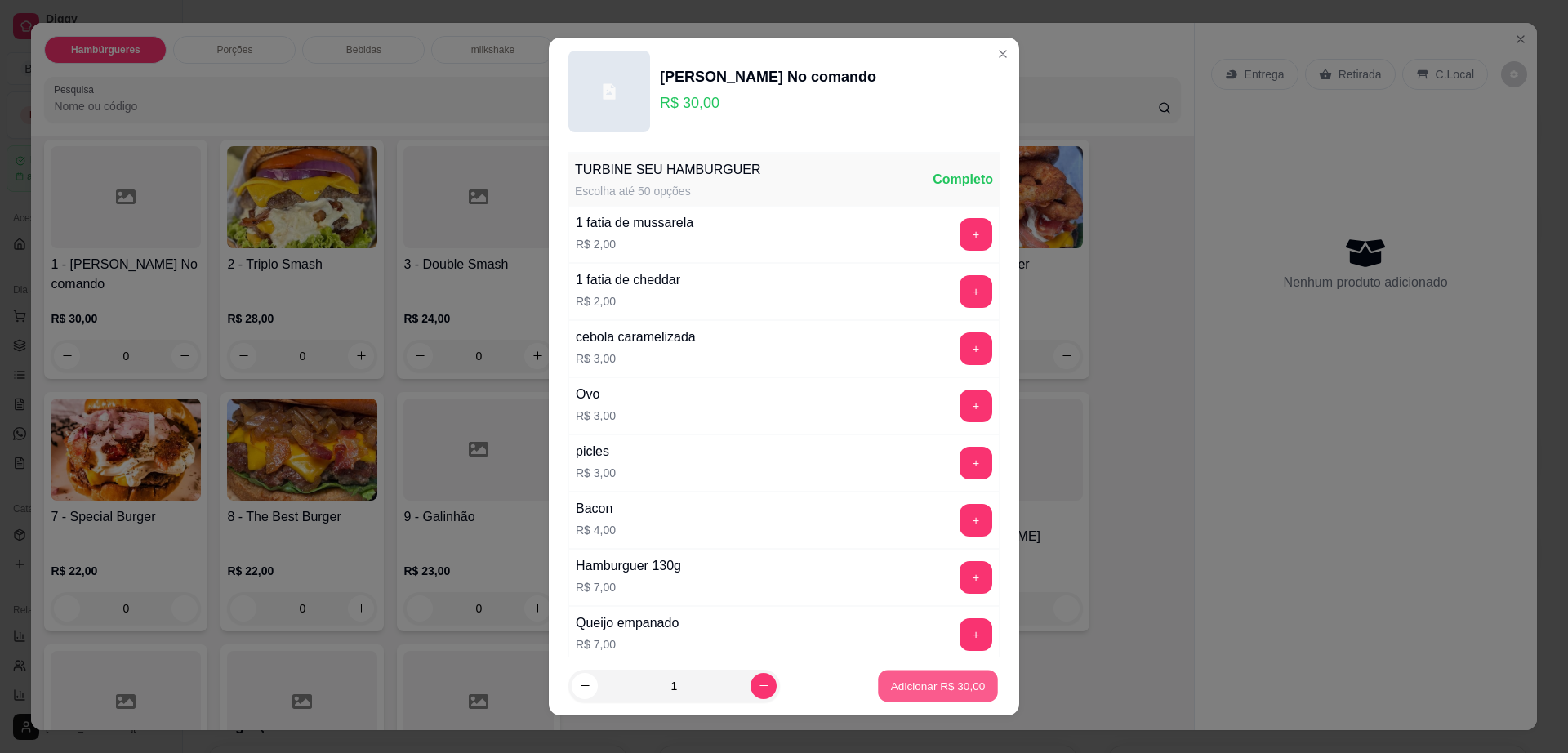
click at [948, 688] on p "Adicionar R$ 30,00" at bounding box center [937, 685] width 95 height 16
type input "1"
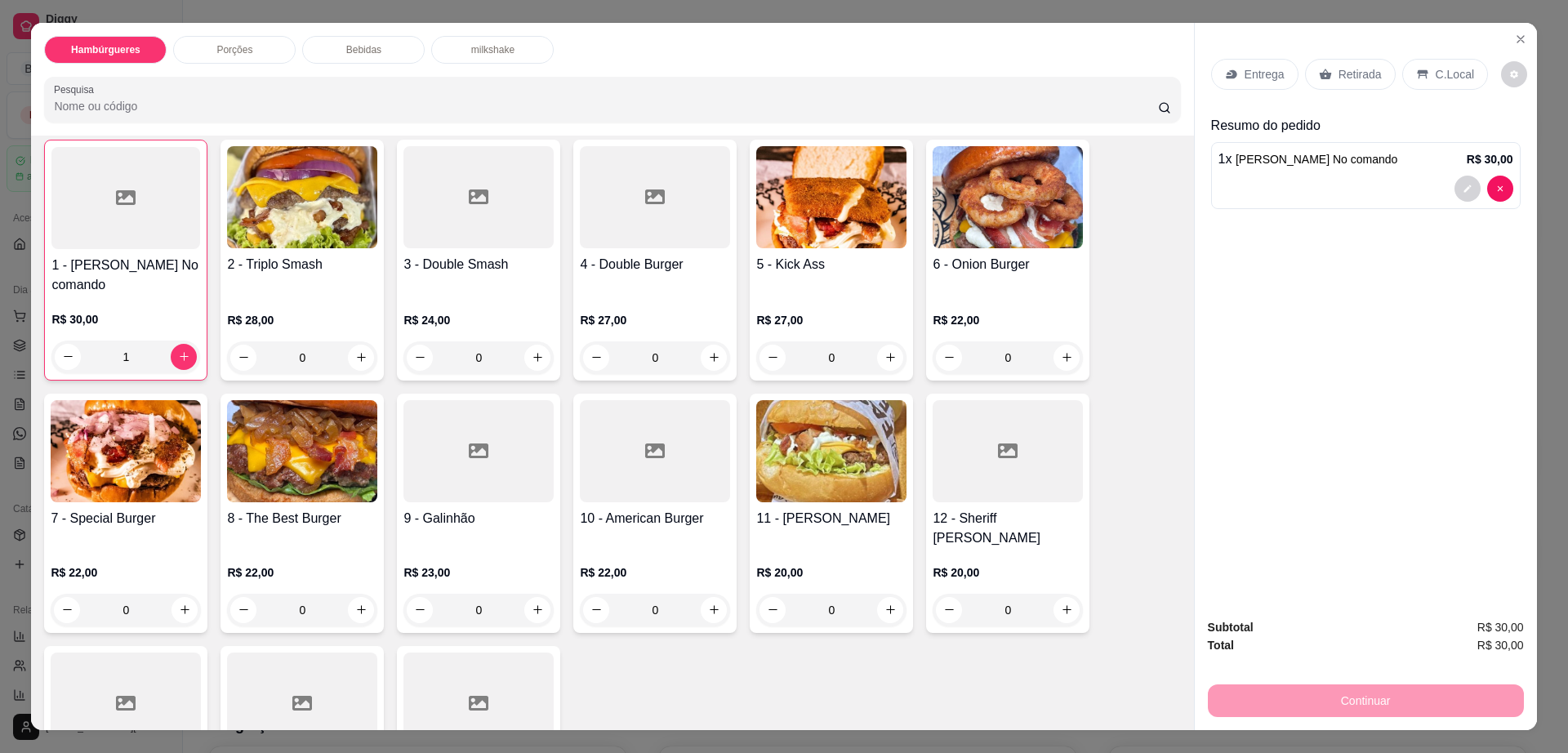
click at [1338, 80] on p "Retirada" at bounding box center [1360, 74] width 44 height 16
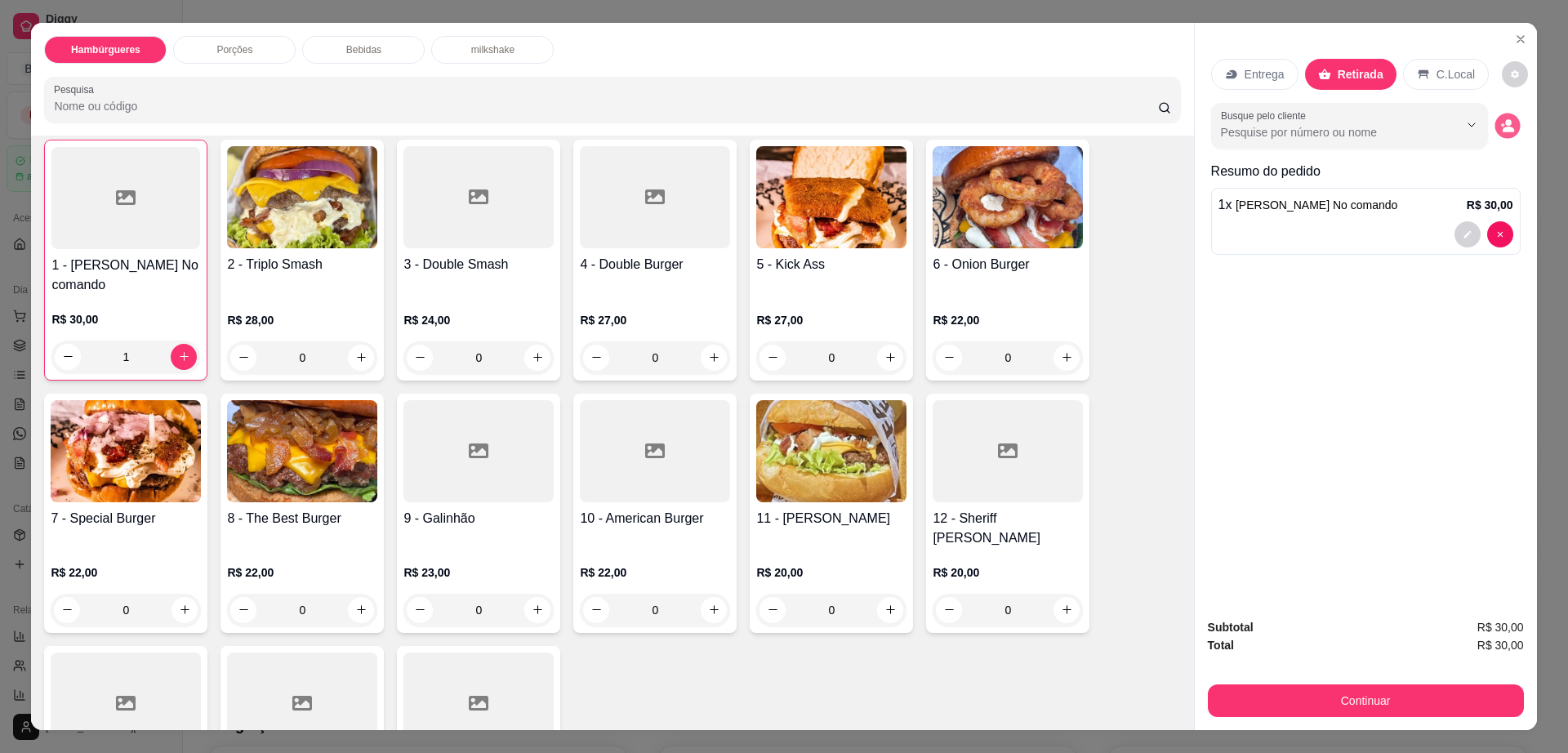
click at [1501, 133] on button "decrease-product-quantity" at bounding box center [1506, 124] width 25 height 25
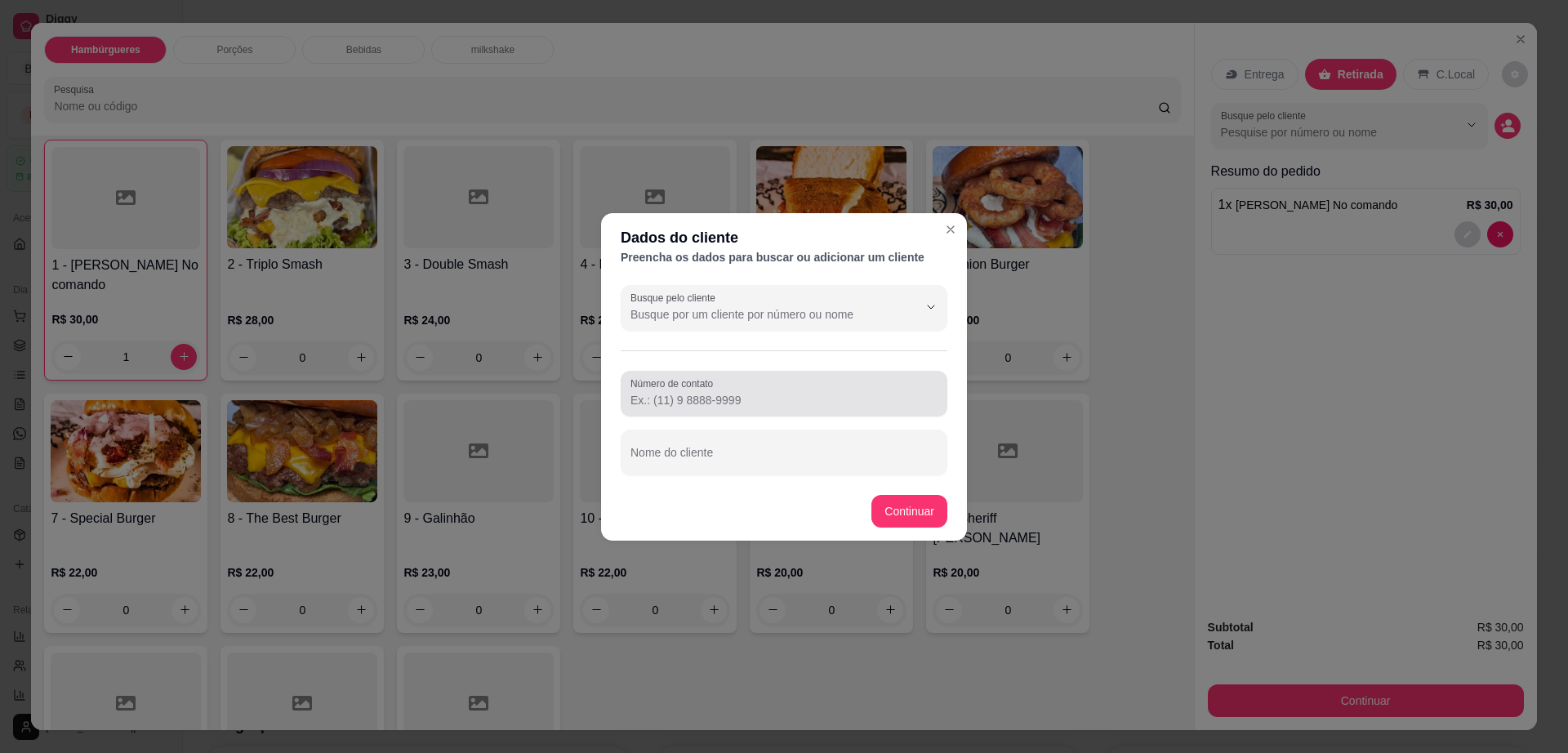
click at [763, 399] on input "Número de contato" at bounding box center [784, 400] width 307 height 16
paste input "[PHONE_NUMBER]"
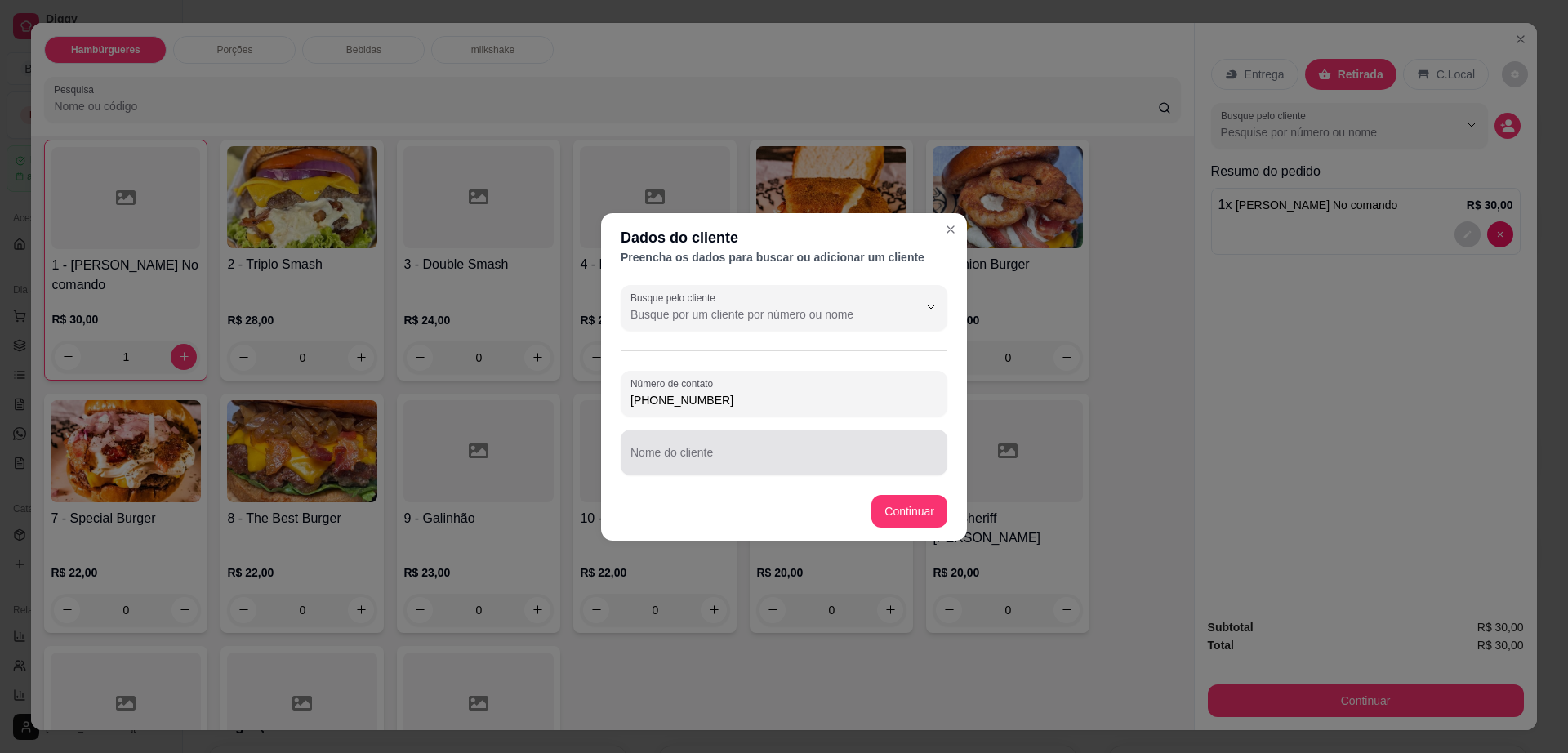
type input "[PHONE_NUMBER]"
click at [704, 450] on div "Nome do cliente" at bounding box center [784, 453] width 326 height 46
type input "ari"
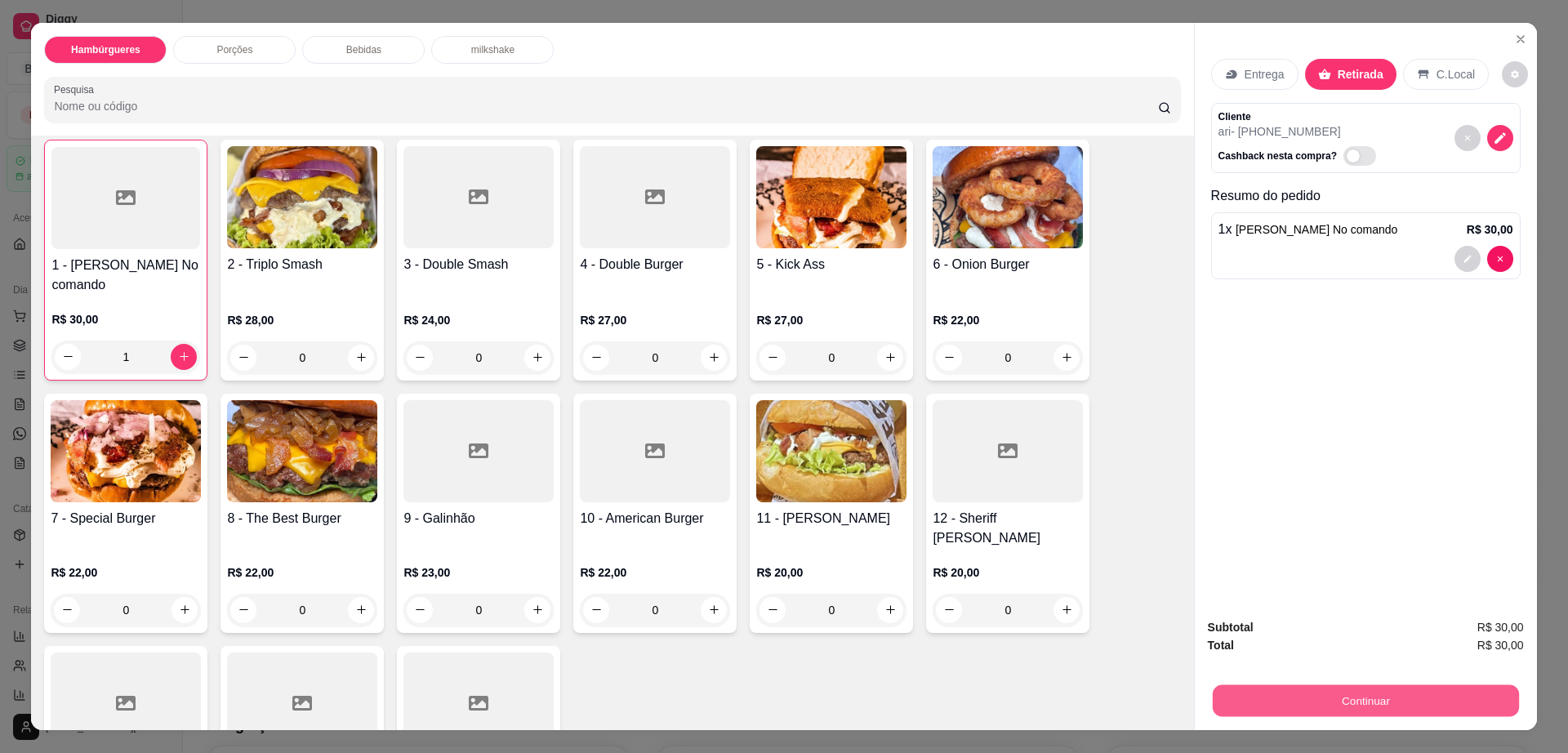
click at [1351, 699] on button "Continuar" at bounding box center [1365, 701] width 306 height 32
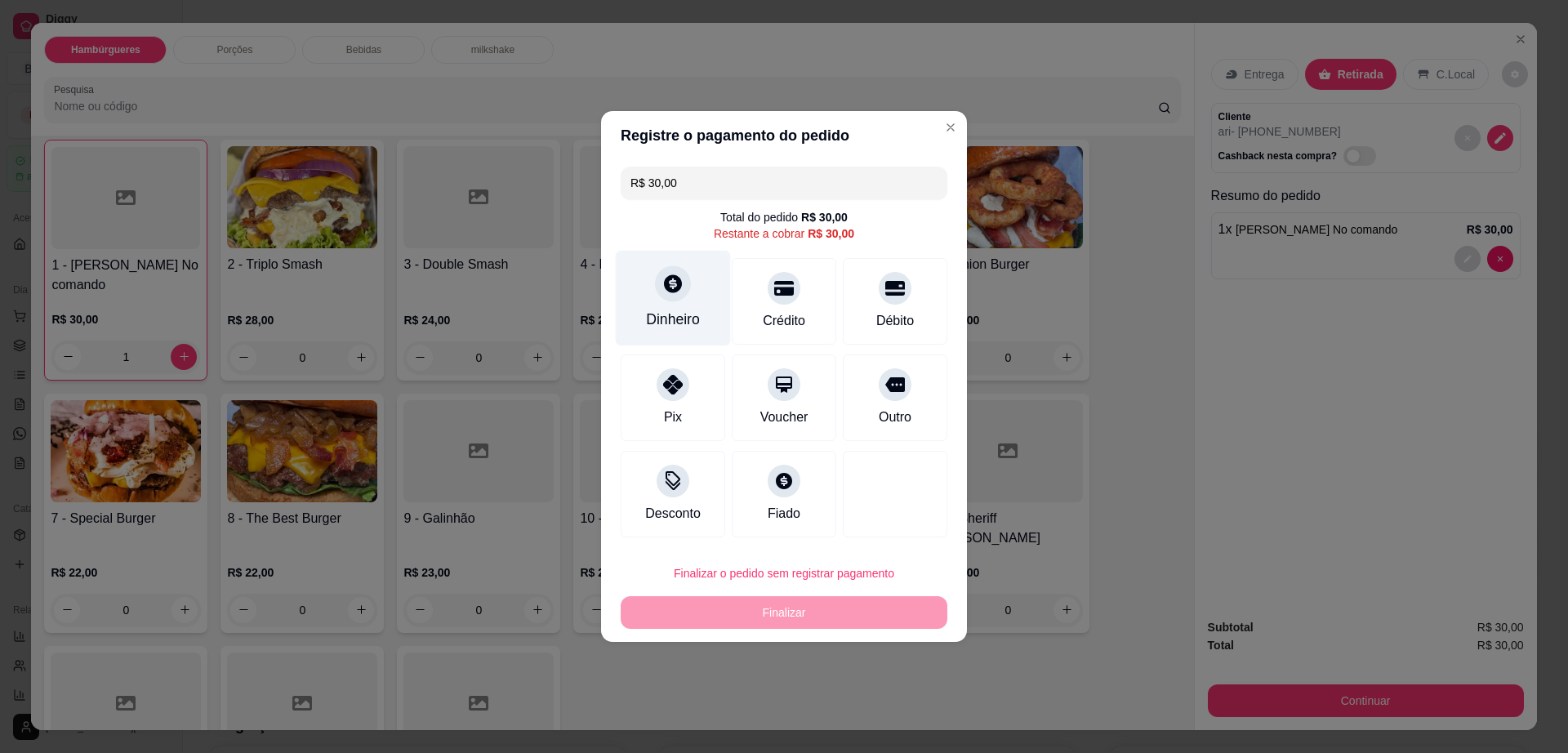
click at [663, 299] on div at bounding box center [673, 283] width 36 height 36
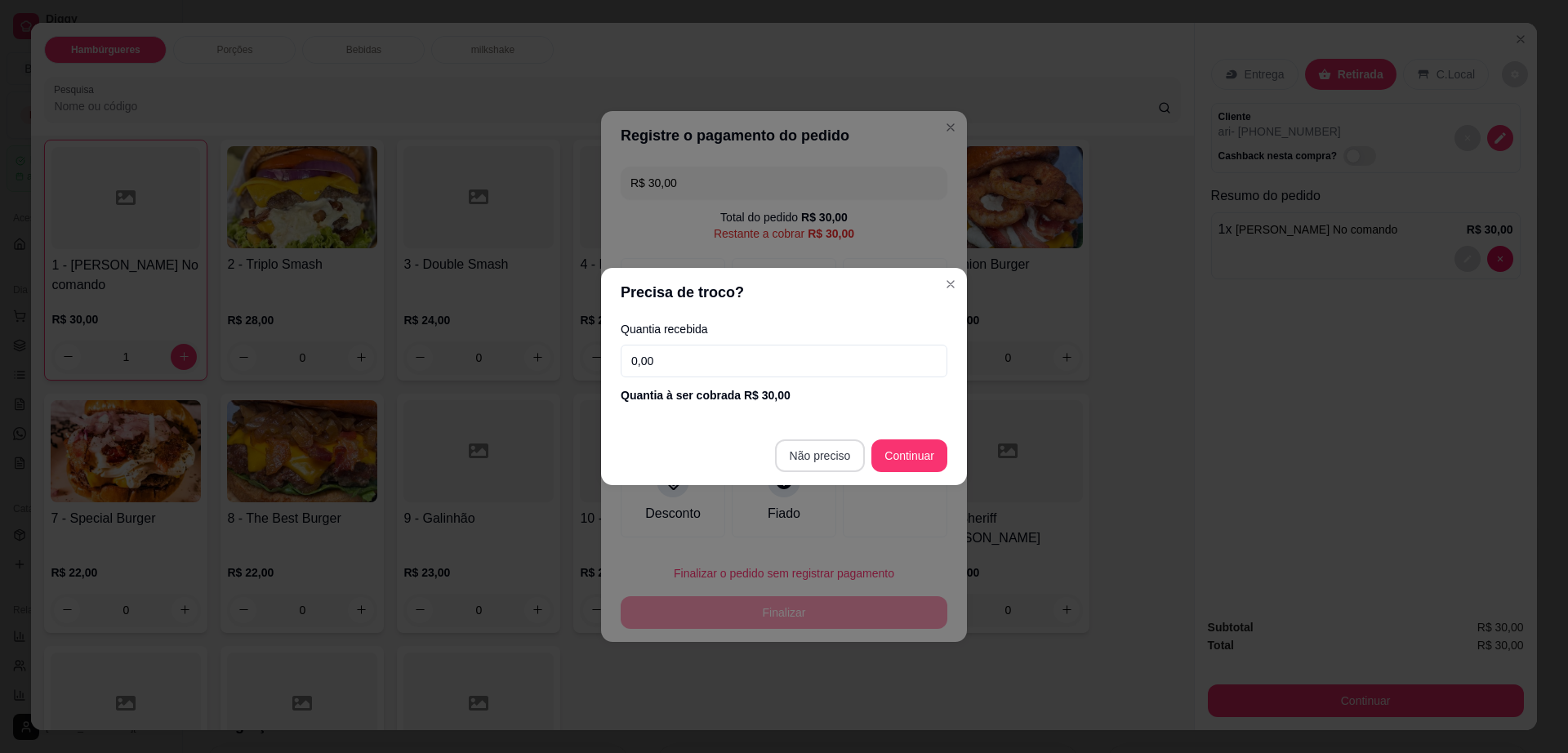
type input "R$ 0,00"
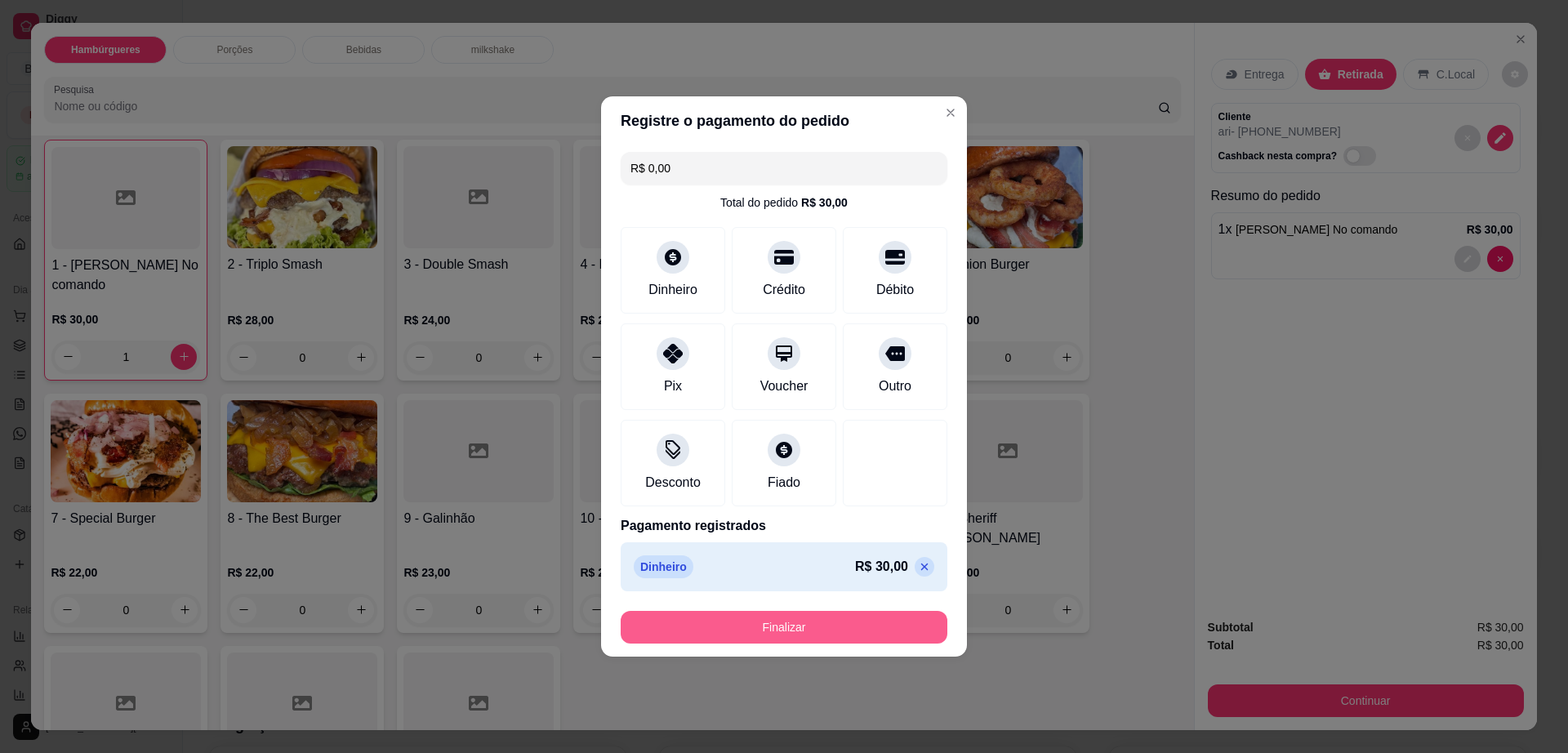
click at [848, 627] on button "Finalizar" at bounding box center [784, 627] width 326 height 33
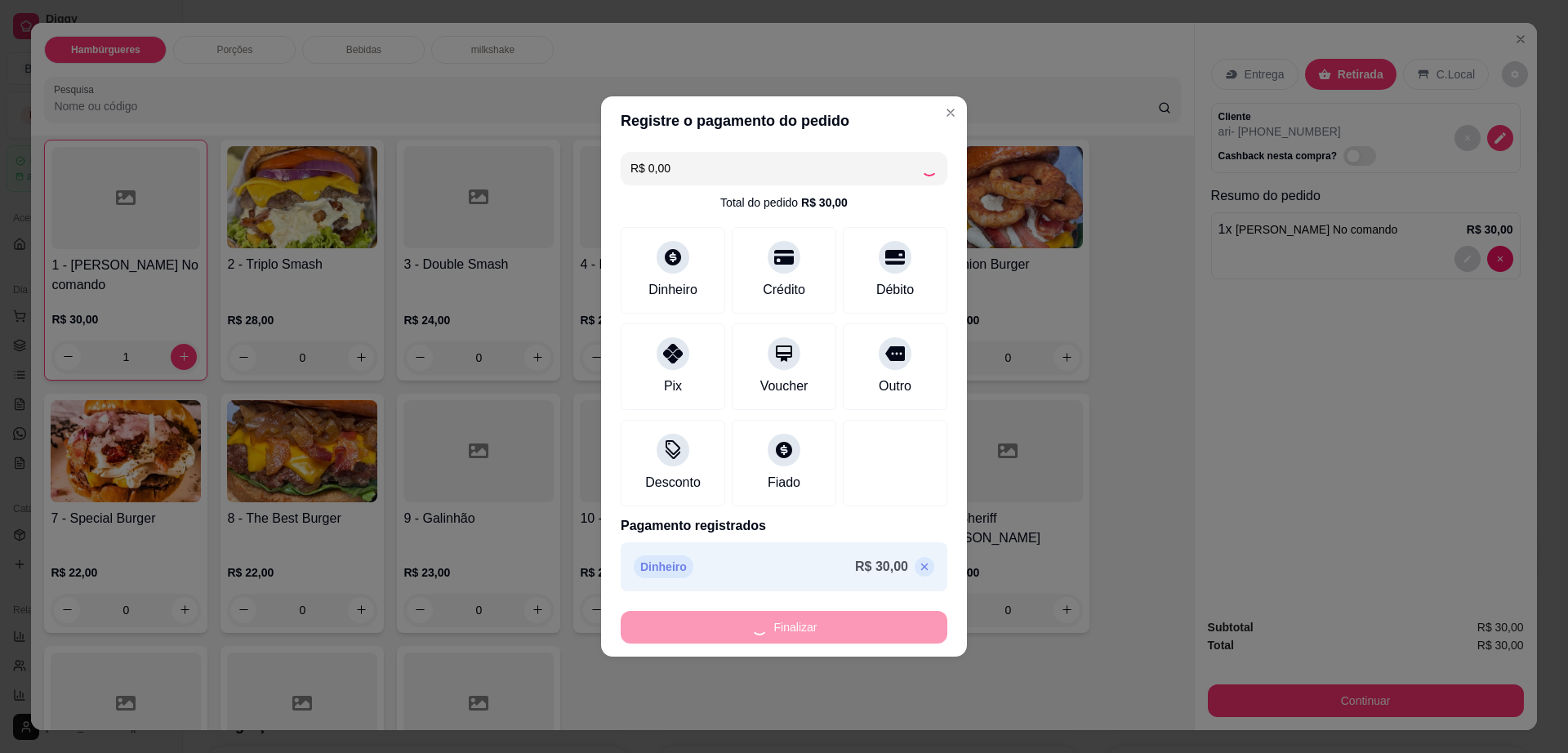
type input "0"
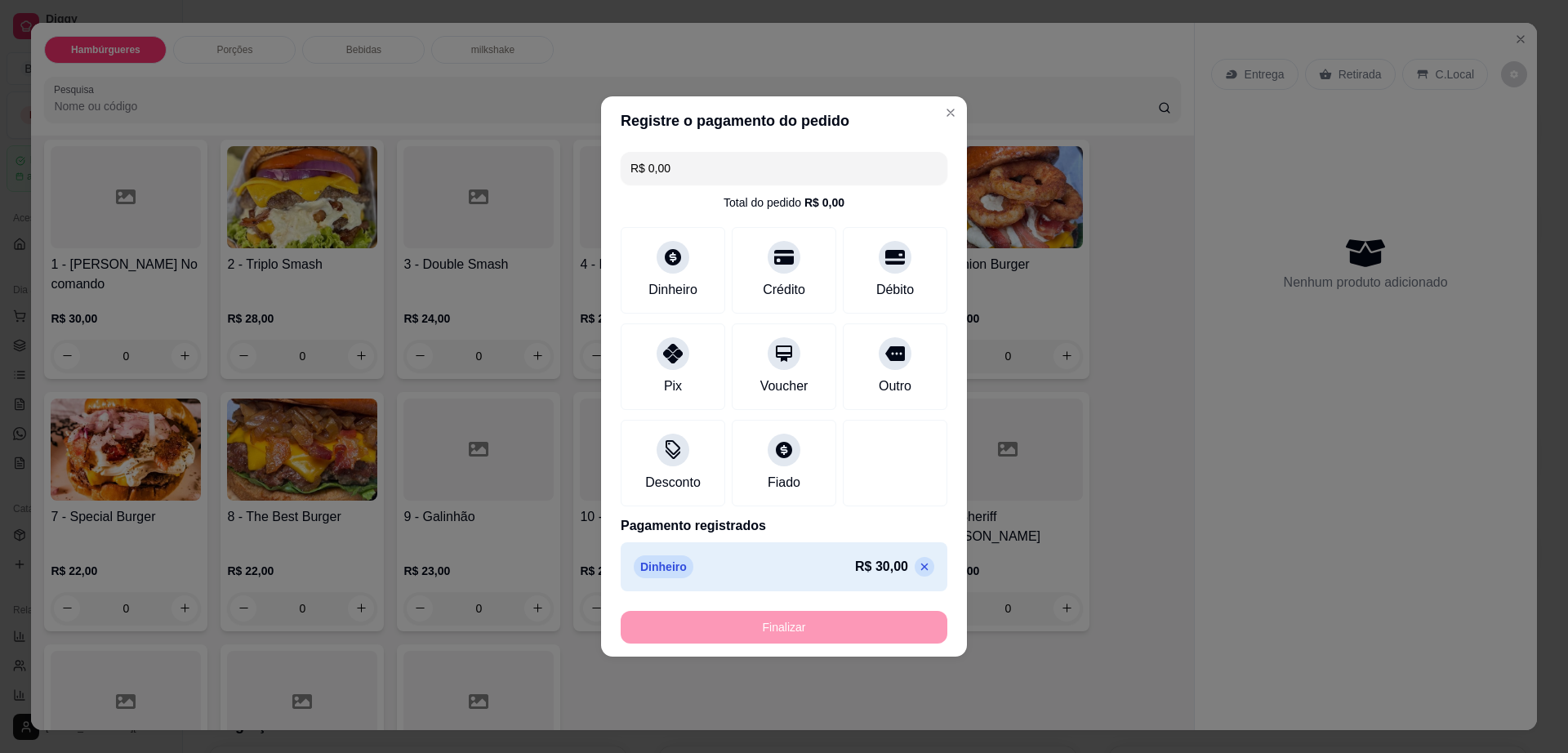
type input "-R$ 30,00"
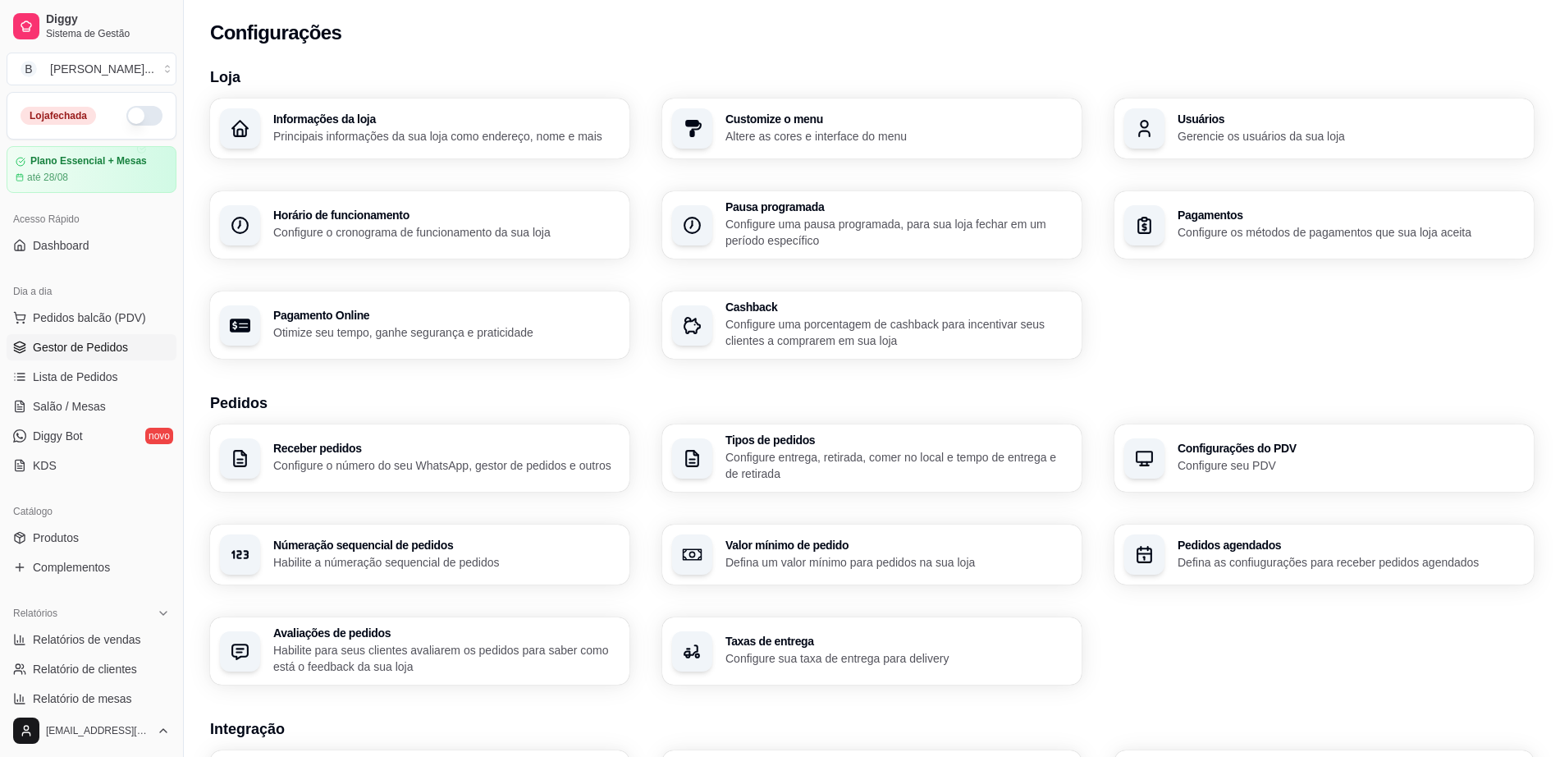
click at [84, 360] on link "Gestor de Pedidos" at bounding box center [92, 347] width 170 height 26
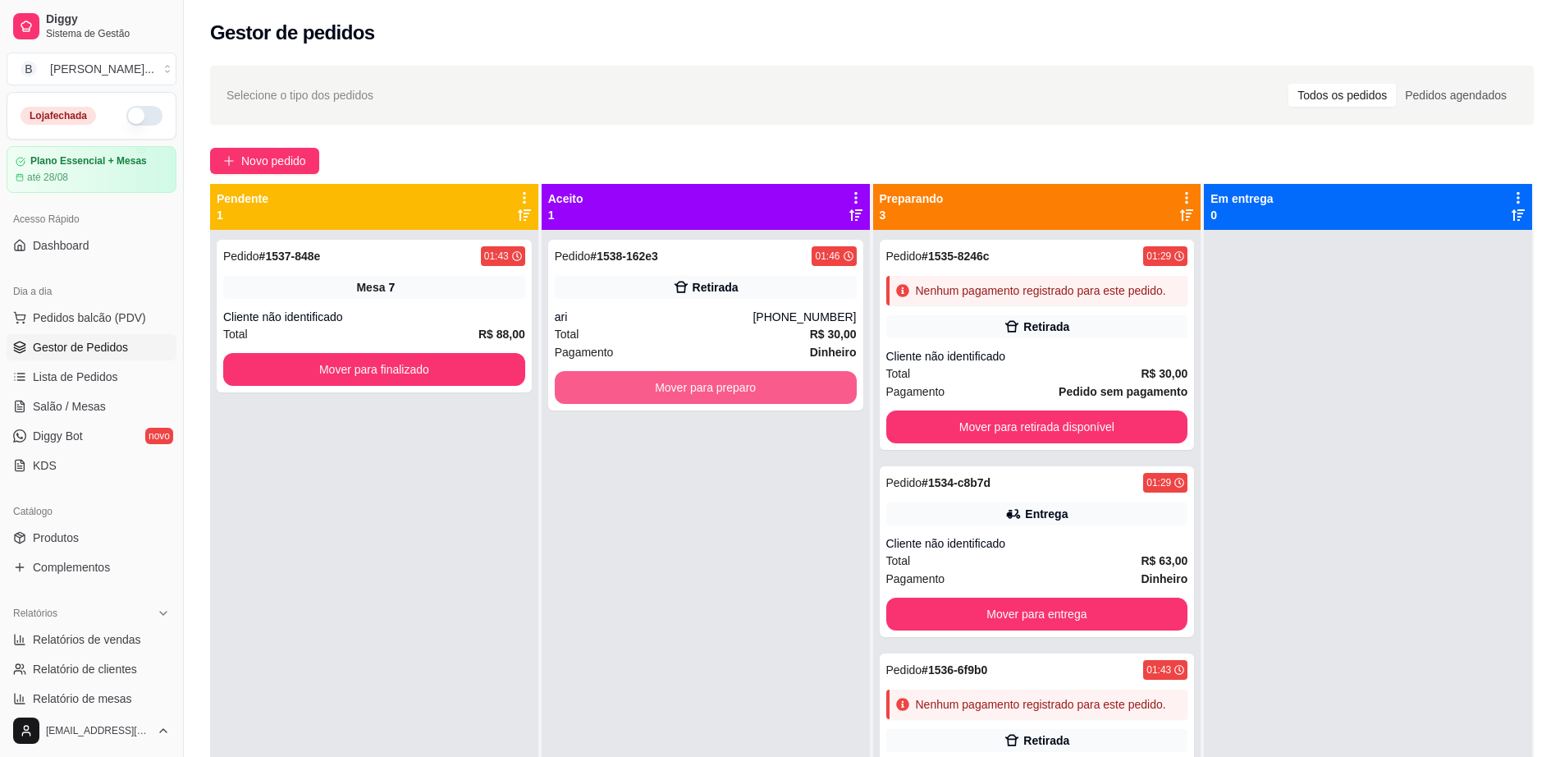
click at [679, 400] on button "Mover para preparo" at bounding box center [706, 387] width 302 height 33
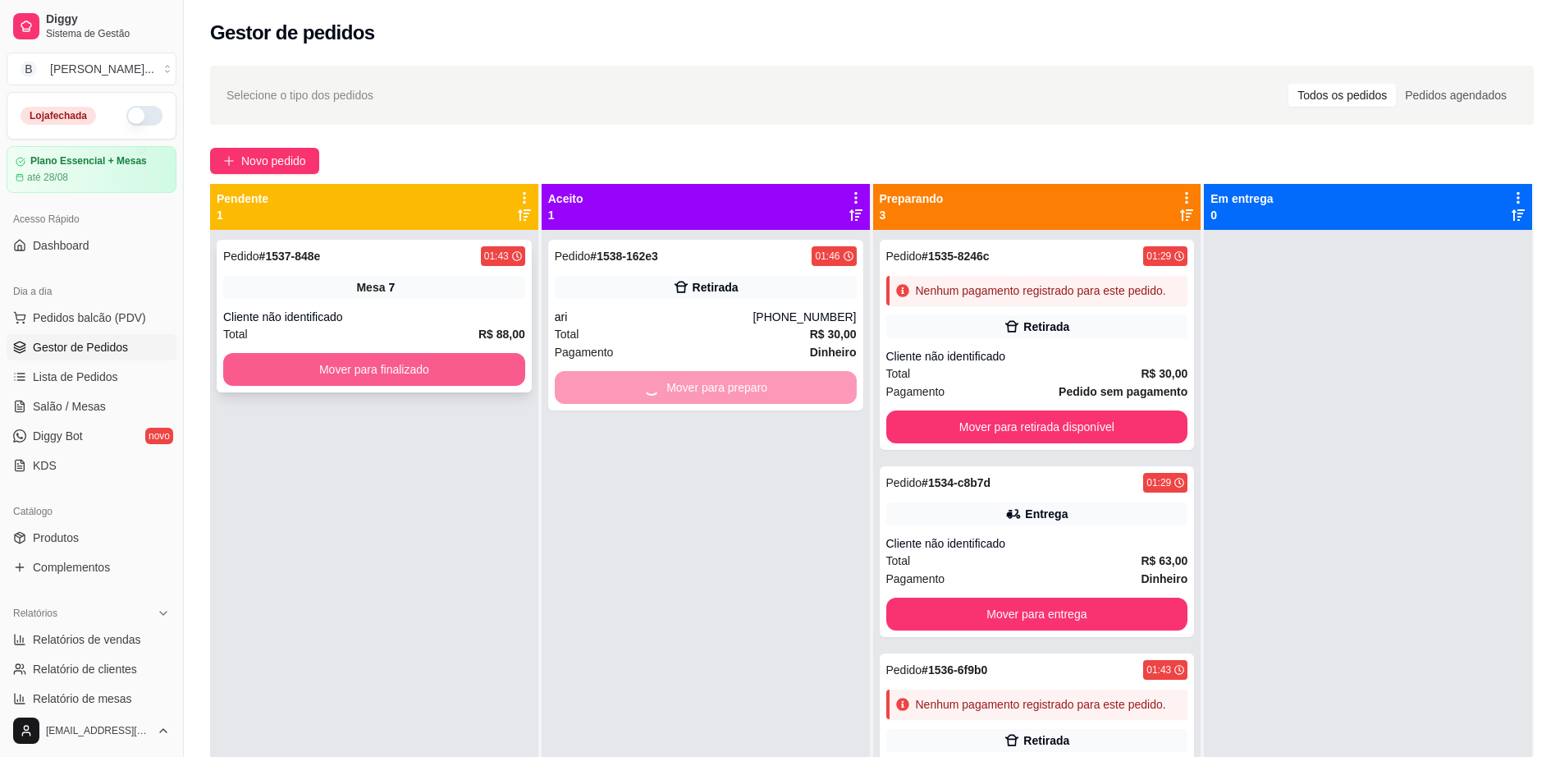
click at [389, 370] on button "Mover para finalizado" at bounding box center [374, 369] width 302 height 33
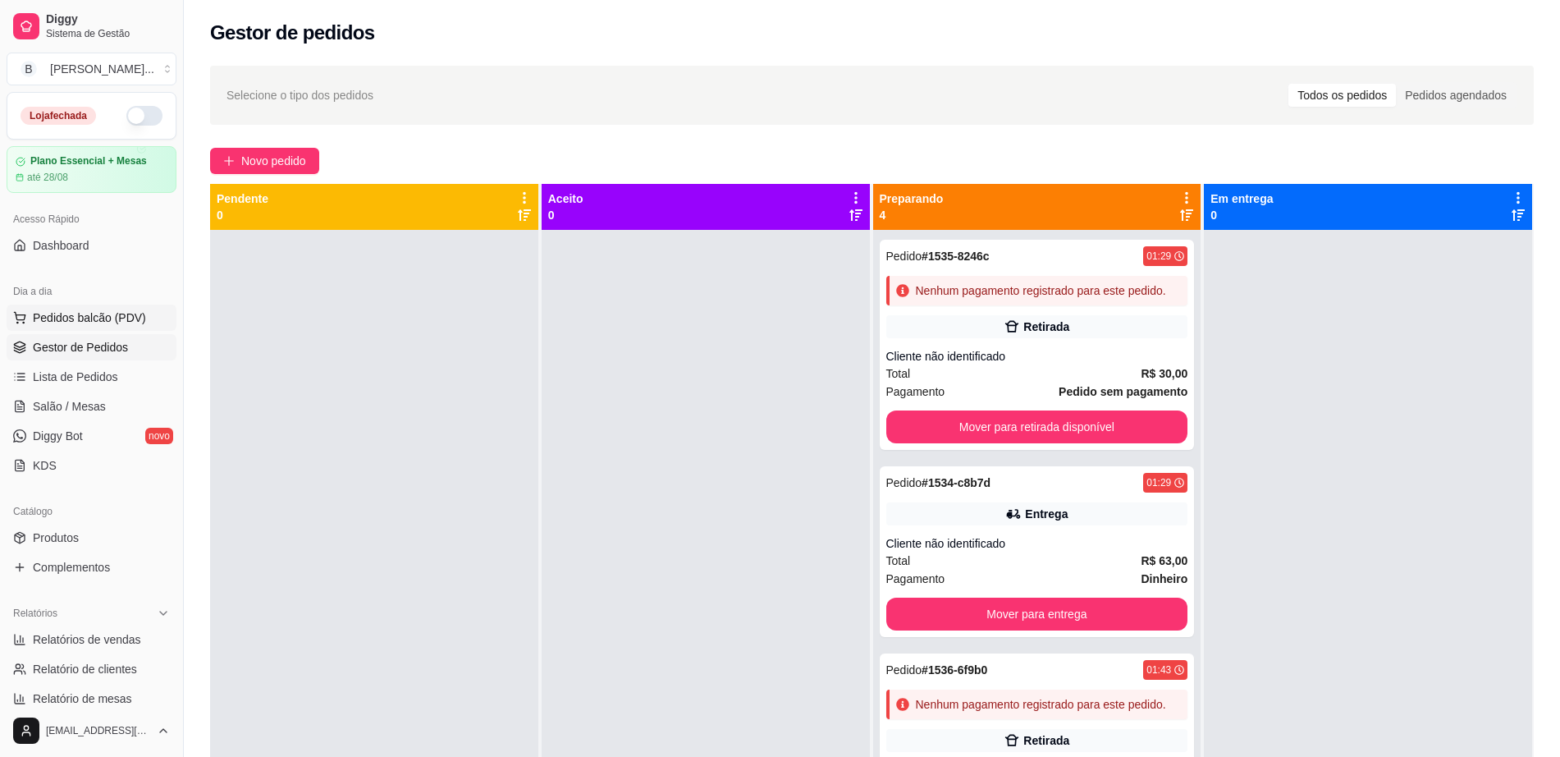
click at [118, 309] on span "Pedidos balcão (PDV)" at bounding box center [89, 317] width 113 height 16
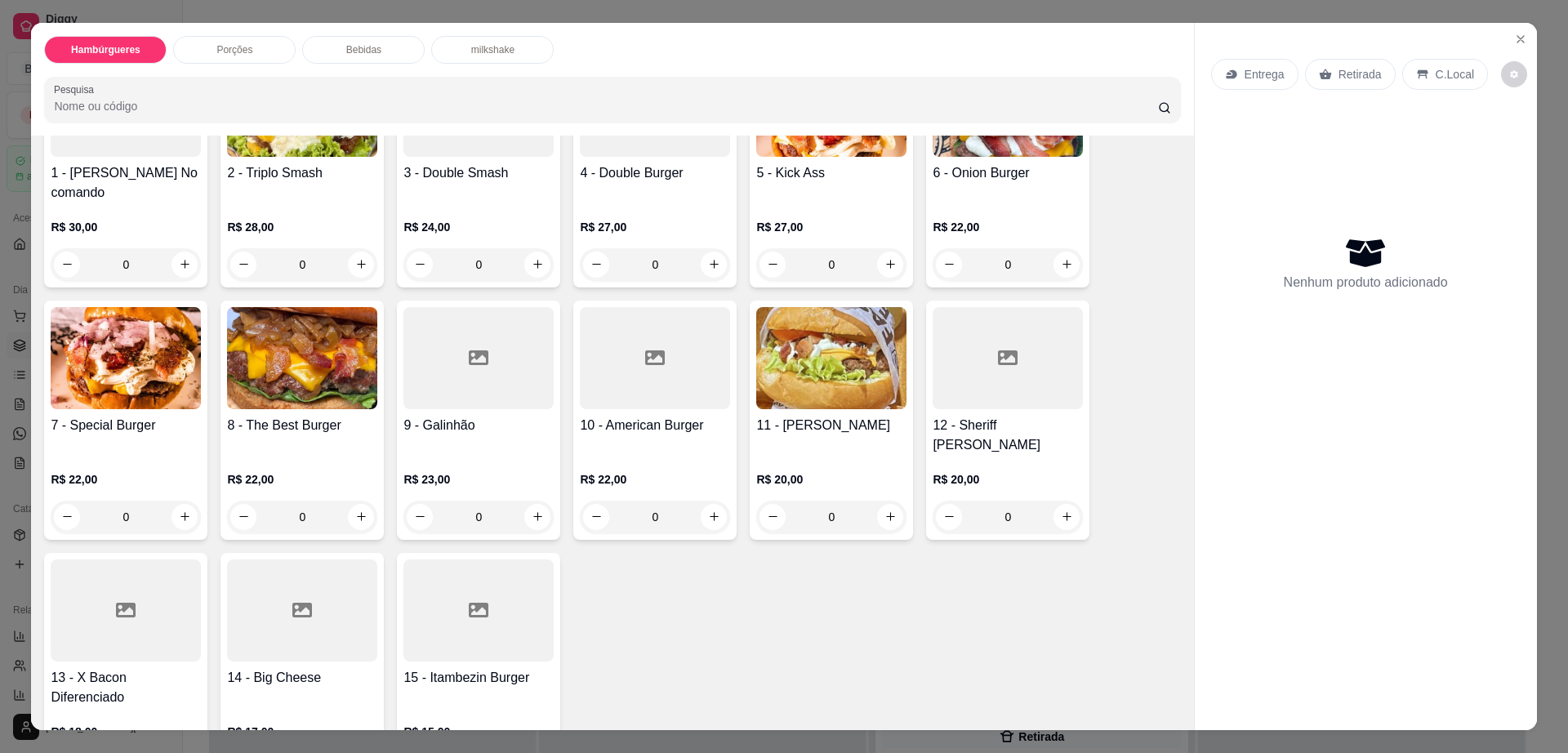
scroll to position [204, 0]
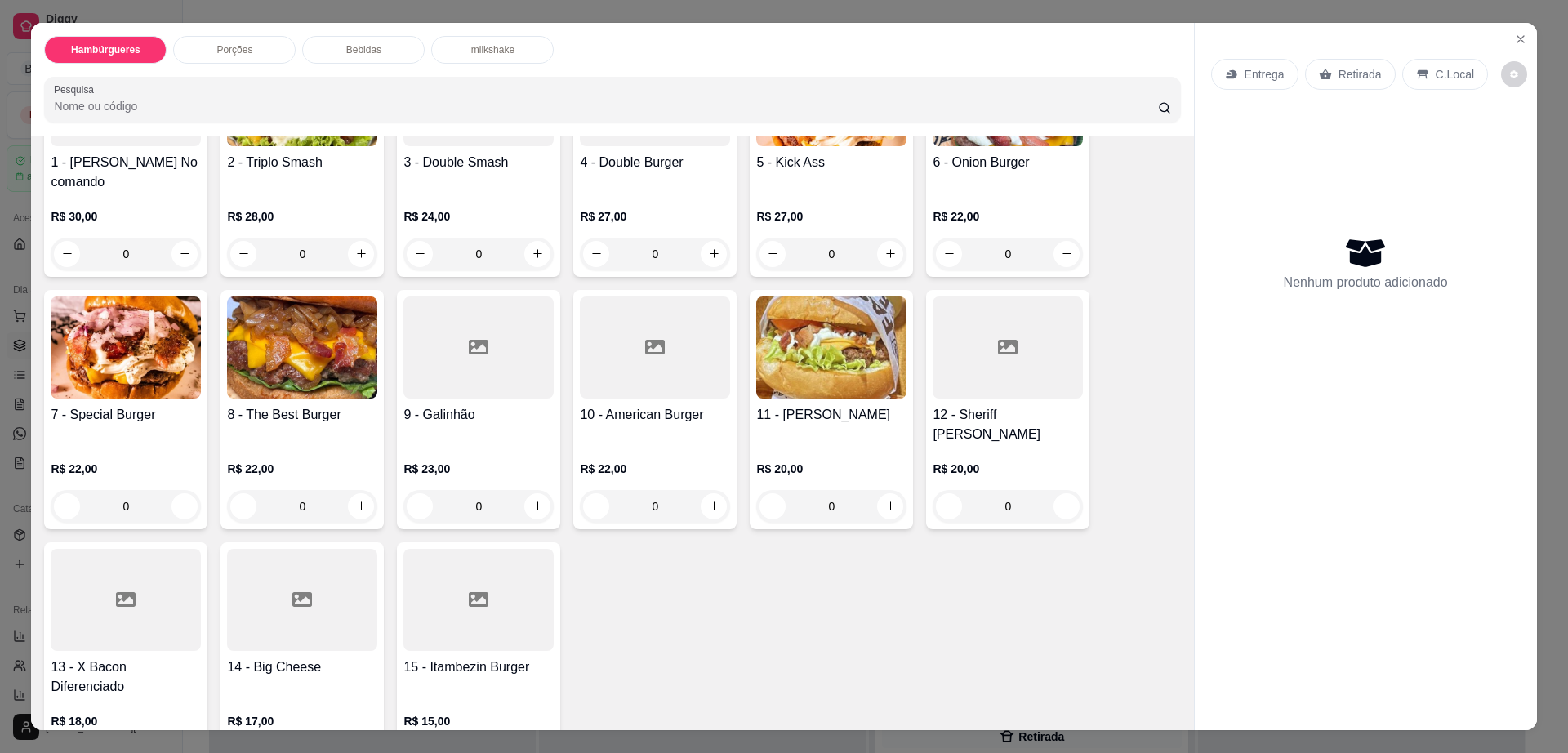
click at [826, 366] on img at bounding box center [831, 347] width 150 height 102
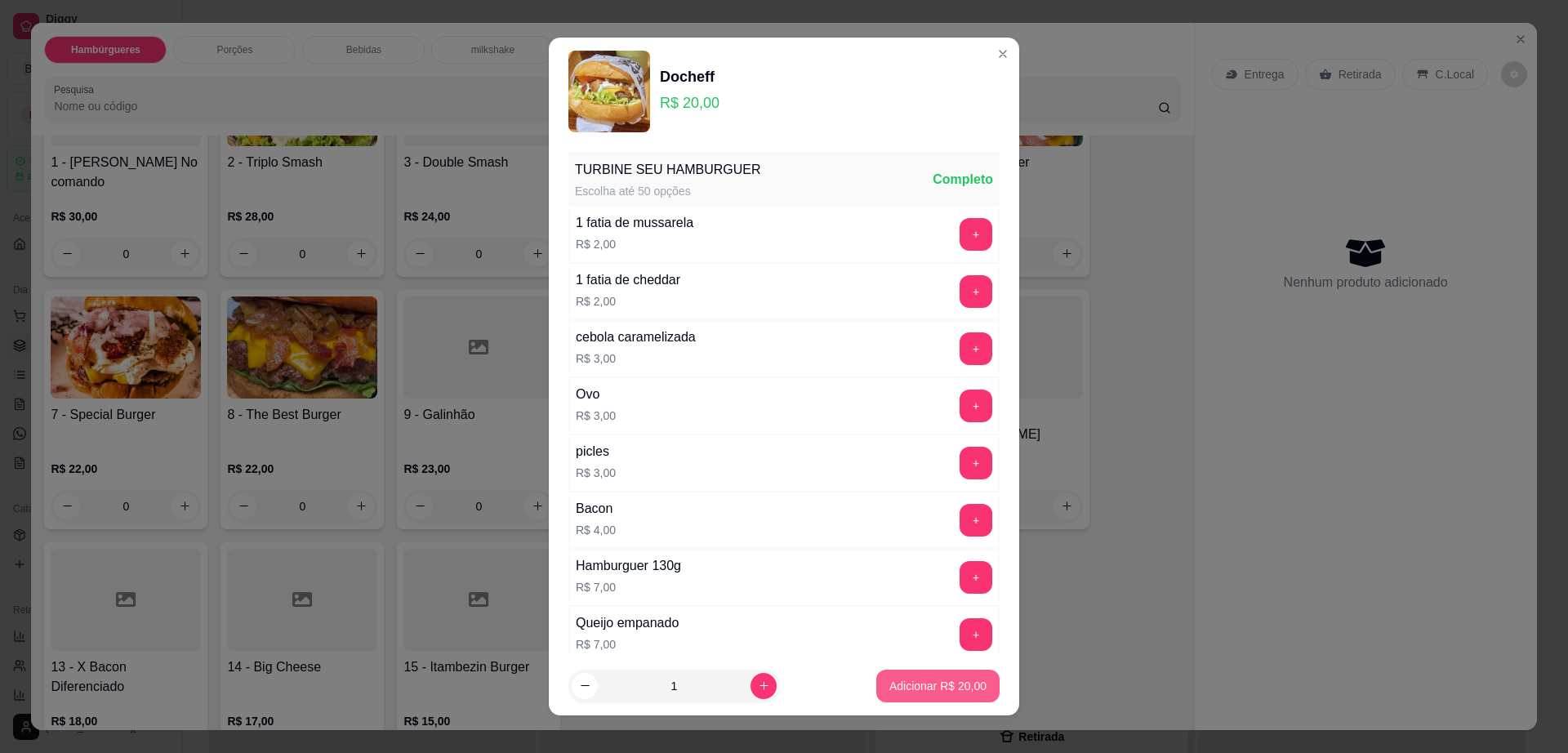
click at [939, 690] on p "Adicionar R$ 20,00" at bounding box center [938, 685] width 98 height 16
type input "1"
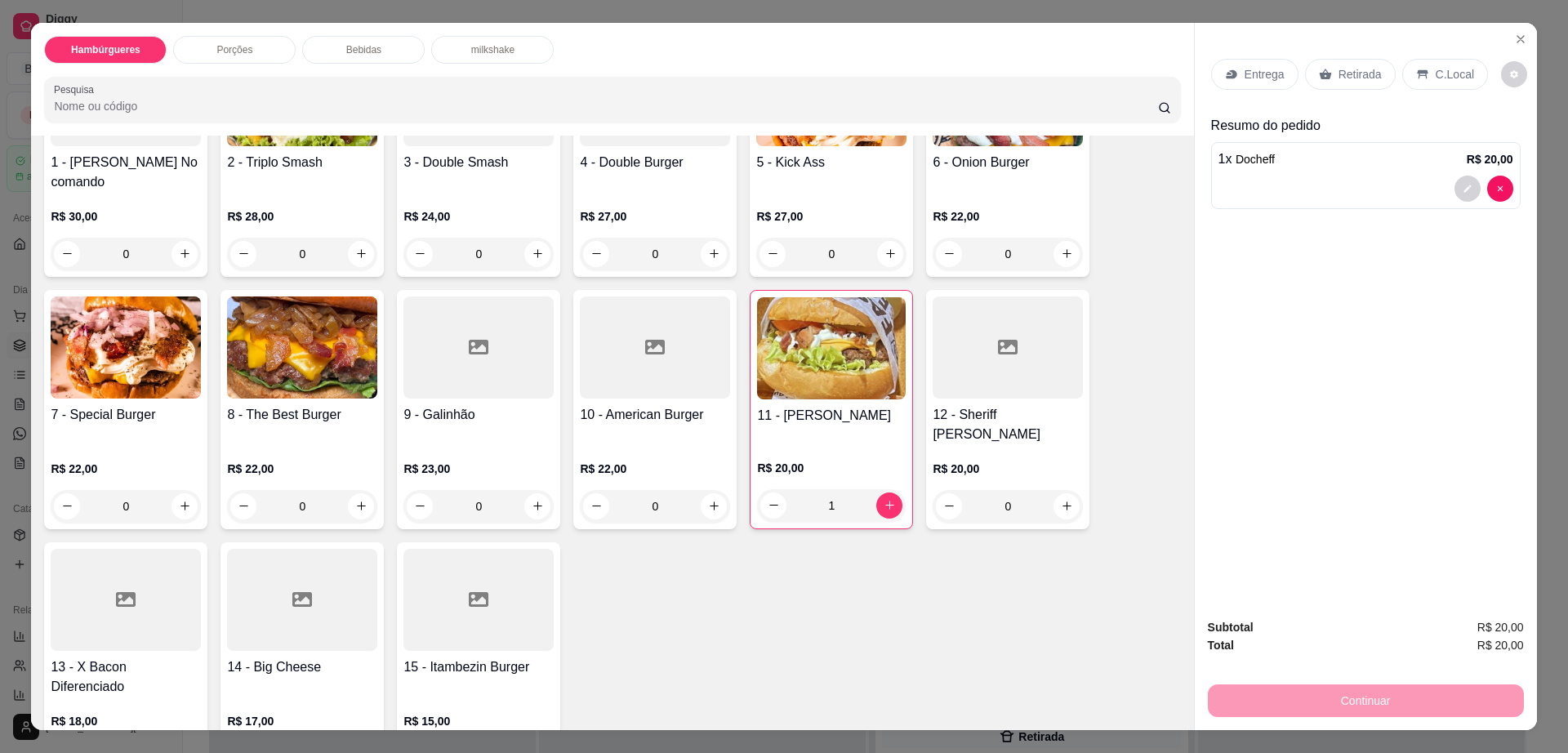
click at [1351, 71] on p "Retirada" at bounding box center [1360, 74] width 44 height 16
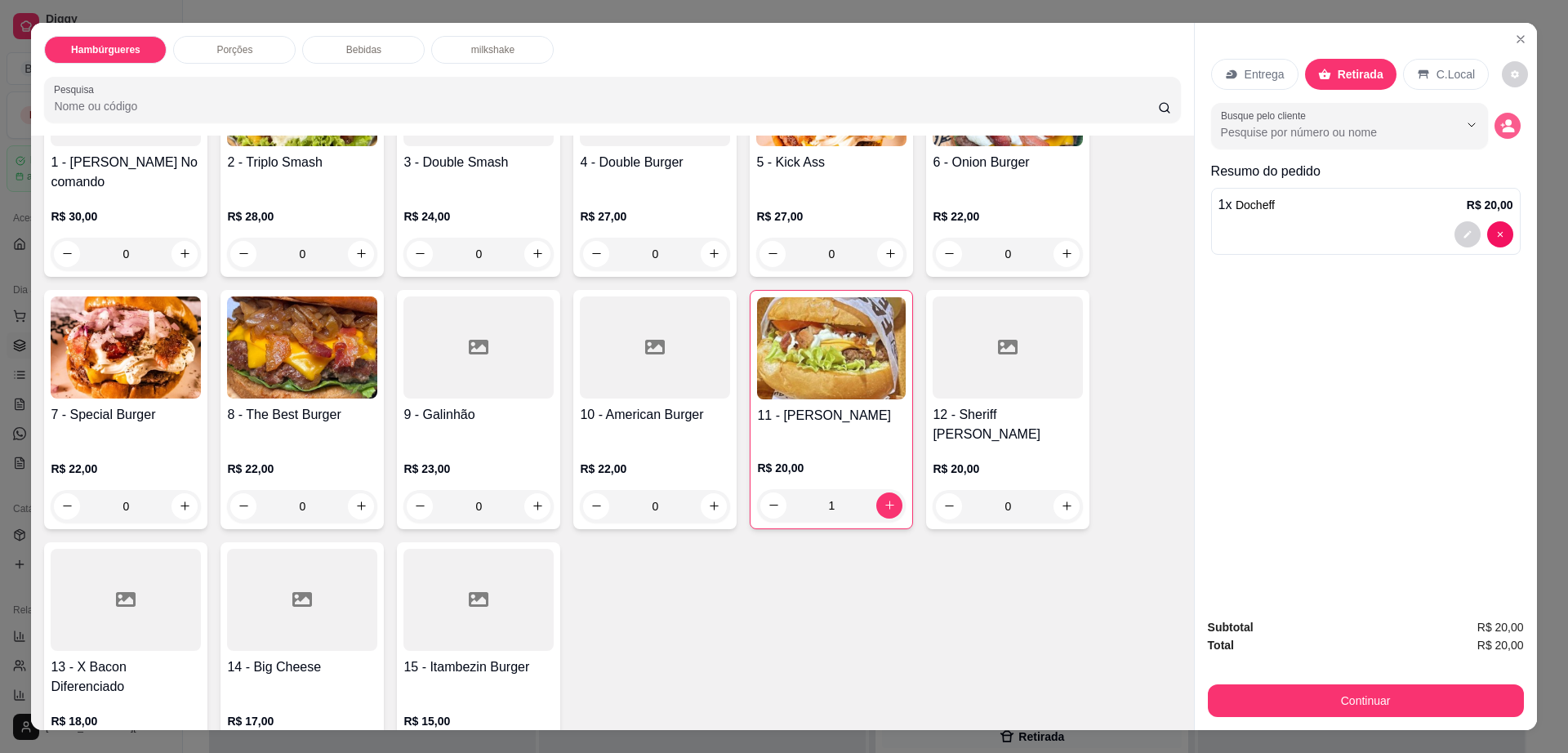
click at [1506, 126] on icon "decrease-product-quantity" at bounding box center [1507, 125] width 15 height 15
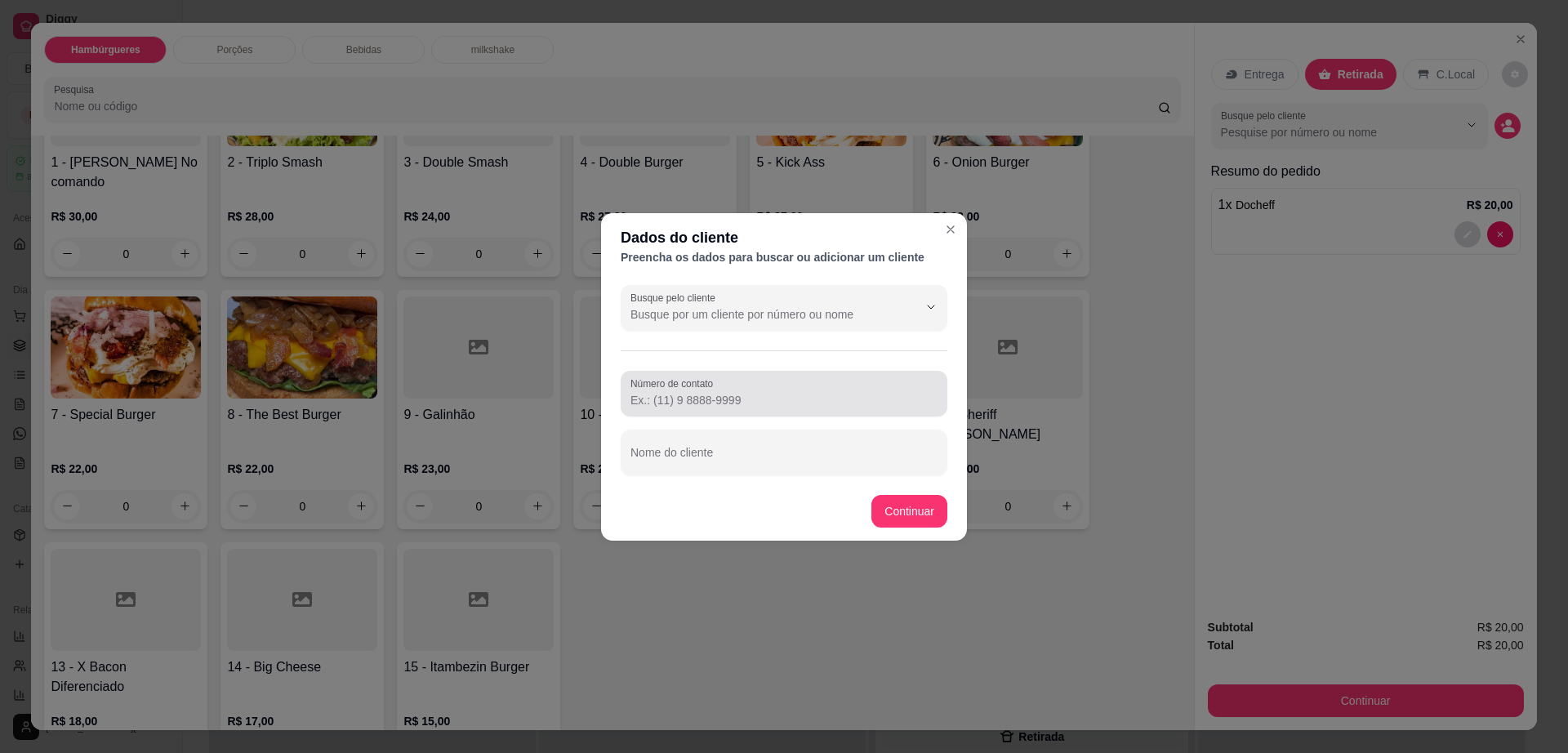
click at [845, 409] on div at bounding box center [784, 393] width 307 height 33
paste input "[PHONE_NUMBER]"
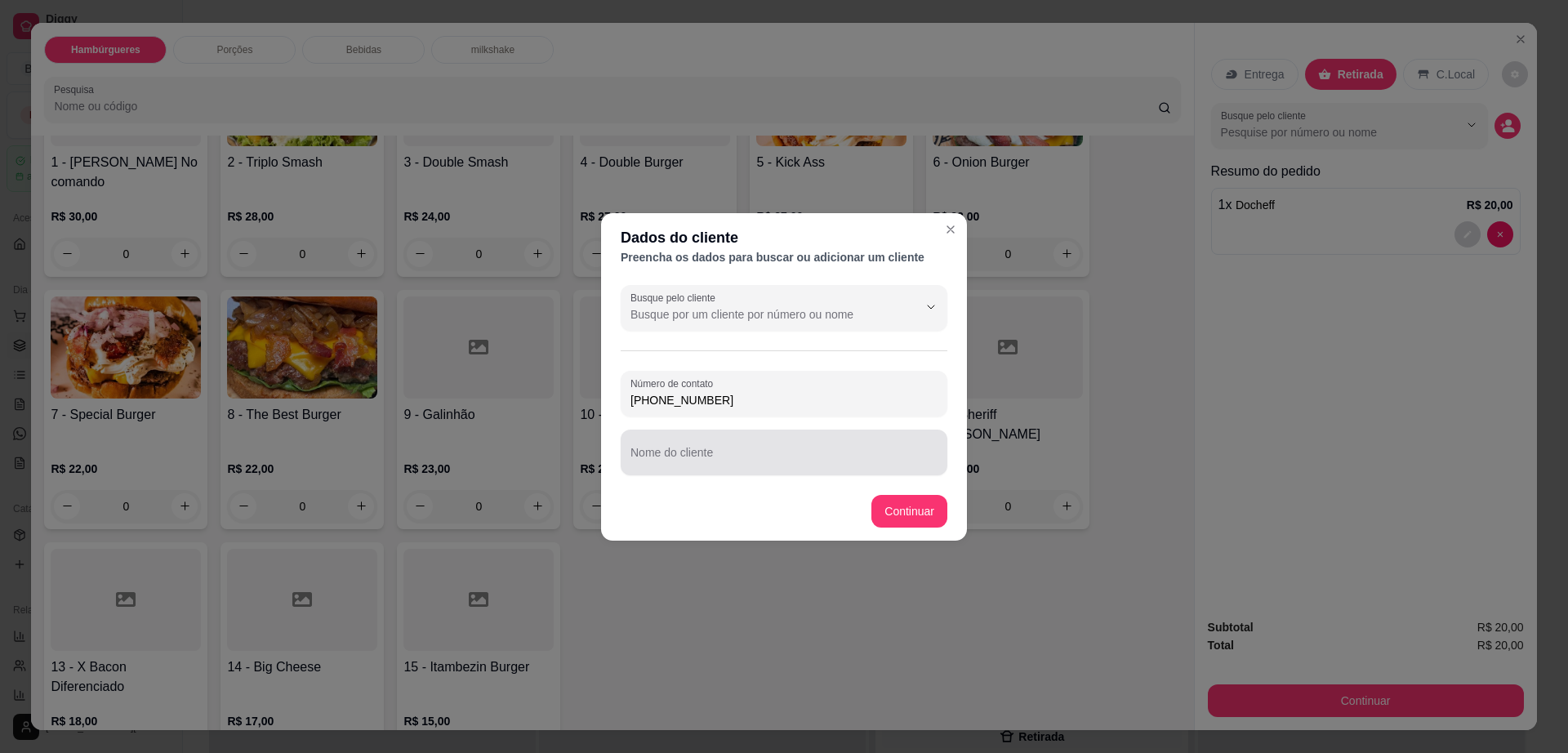
type input "[PHONE_NUMBER]"
click at [850, 457] on input "Nome do cliente" at bounding box center [784, 459] width 307 height 16
type input "ana"
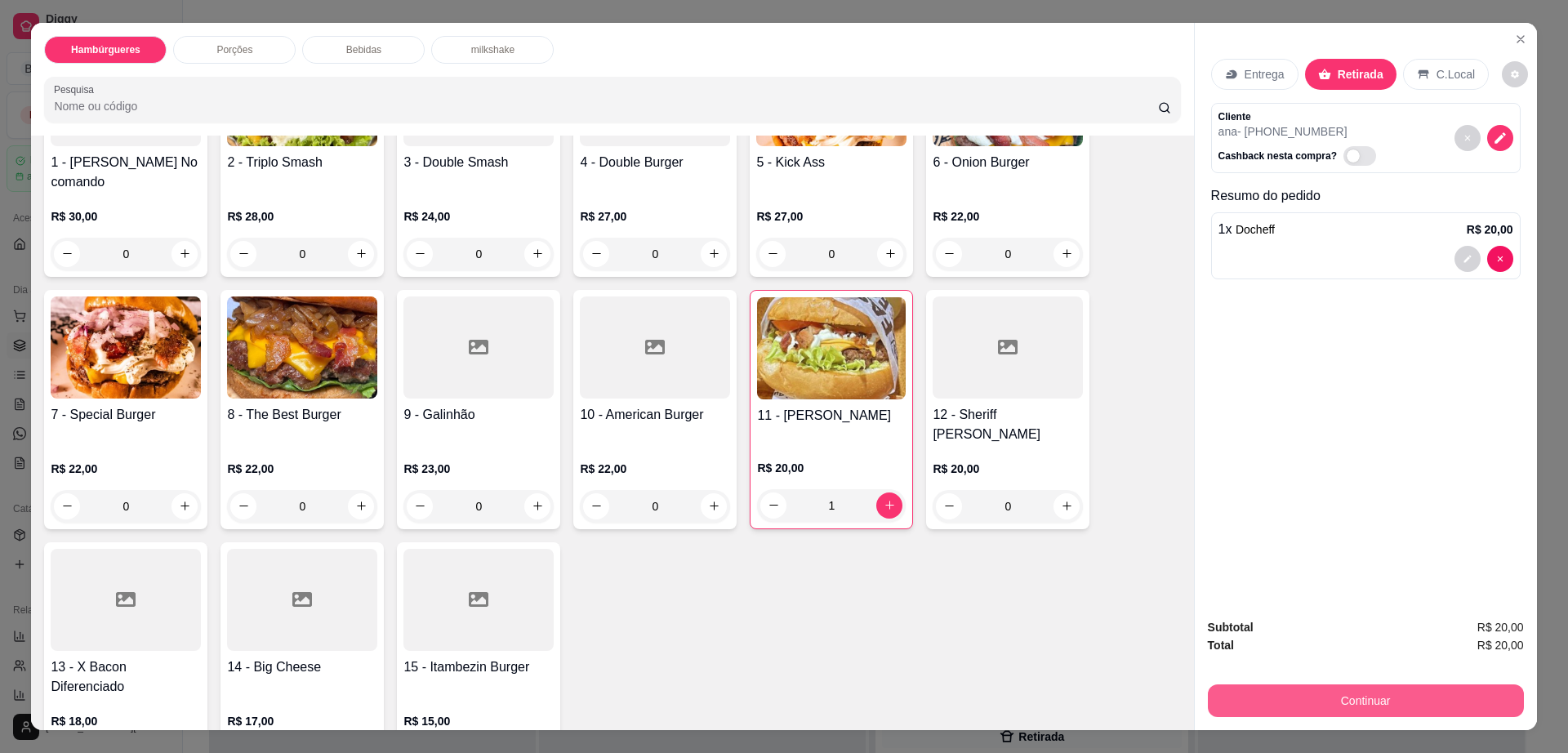
click at [1260, 688] on button "Continuar" at bounding box center [1366, 700] width 316 height 33
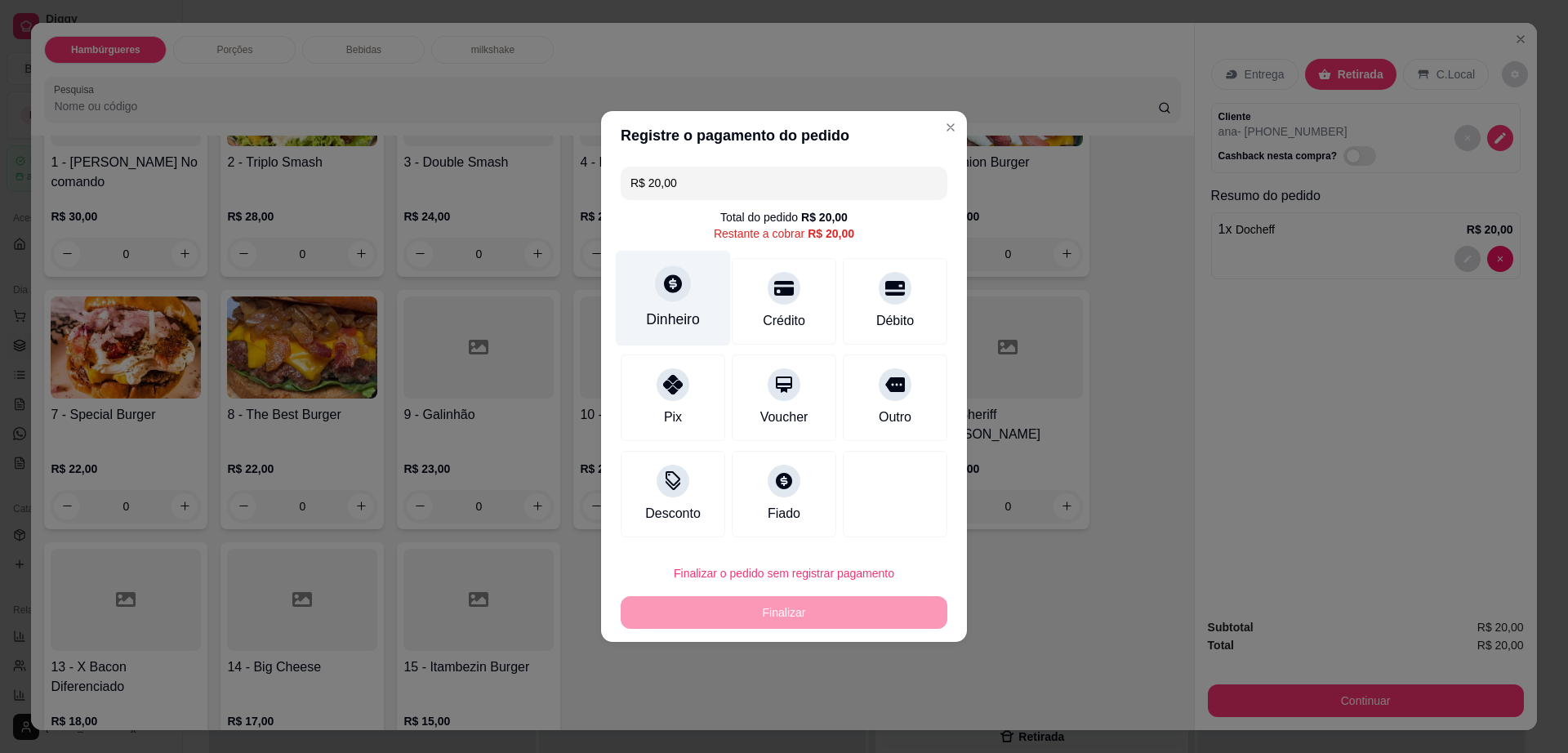
click at [700, 302] on div "Dinheiro" at bounding box center [674, 298] width 115 height 95
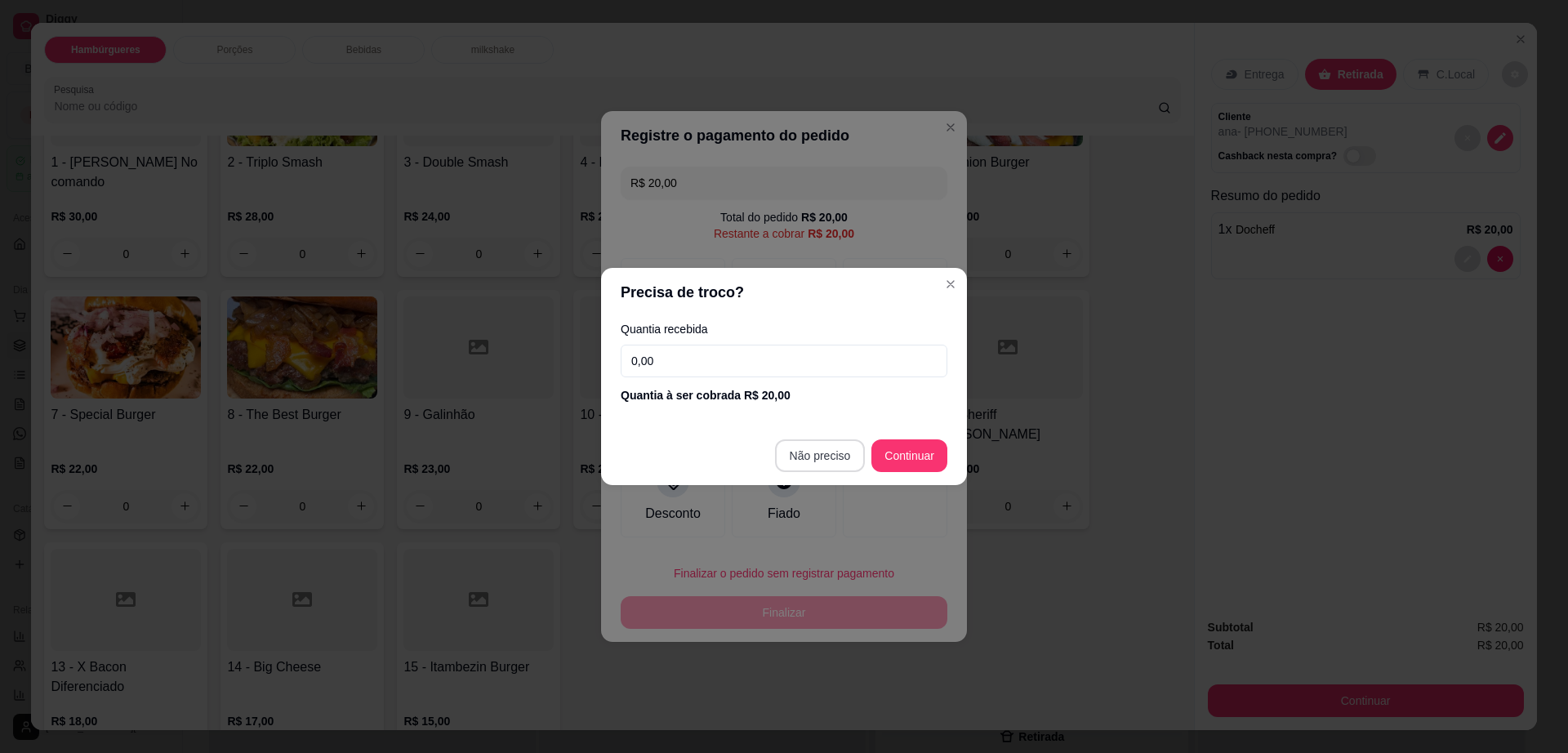
type input "R$ 0,00"
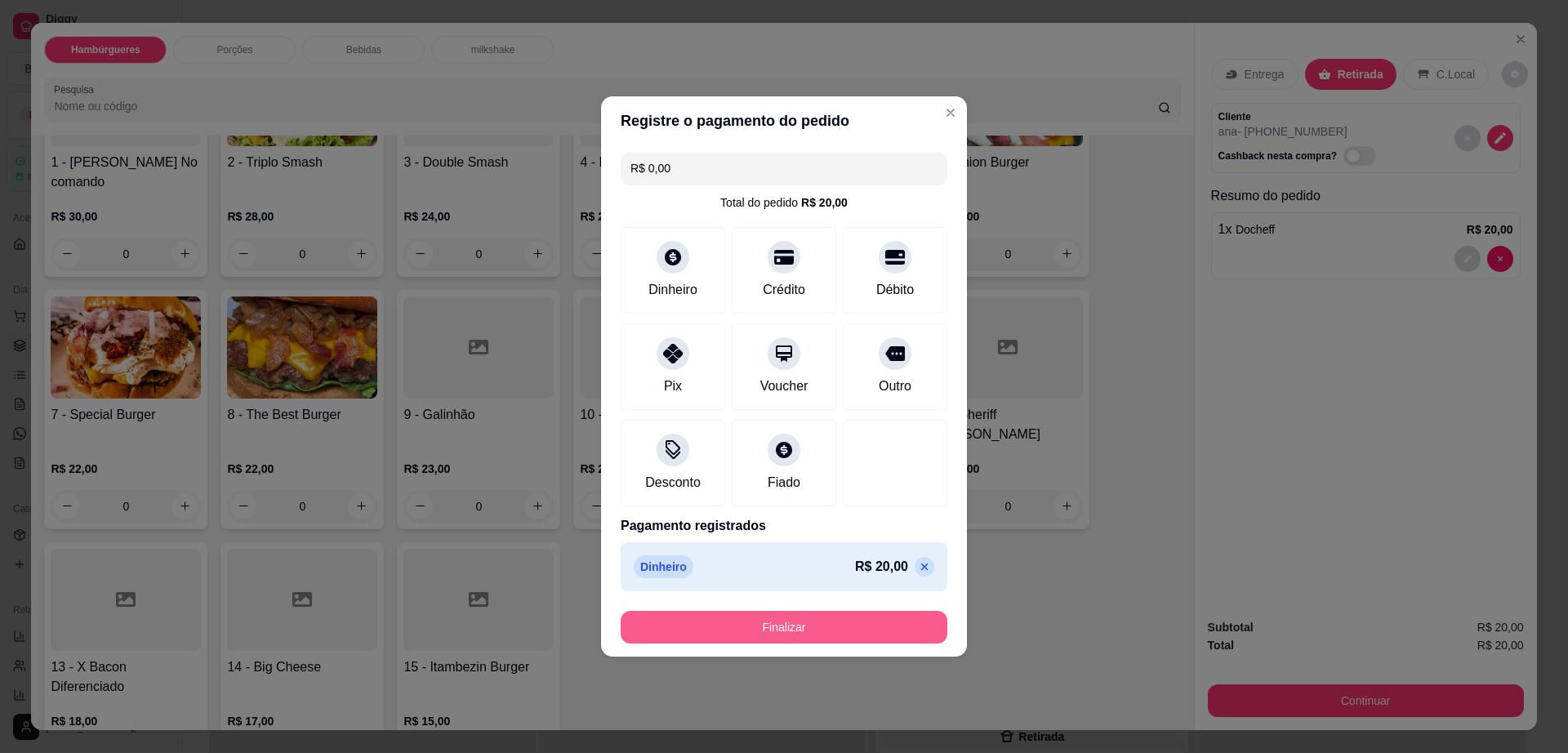
click at [806, 630] on button "Finalizar" at bounding box center [784, 627] width 326 height 33
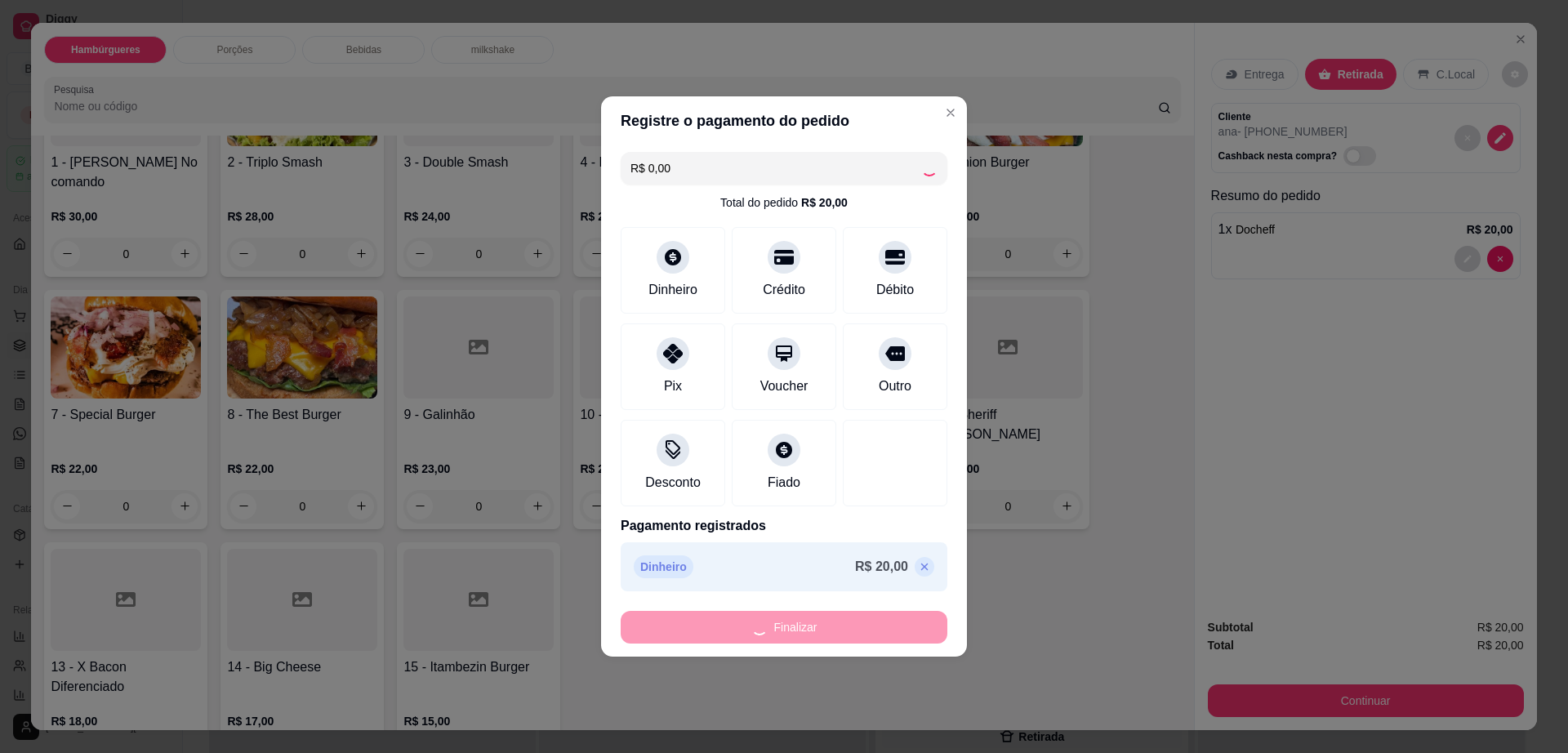
type input "0"
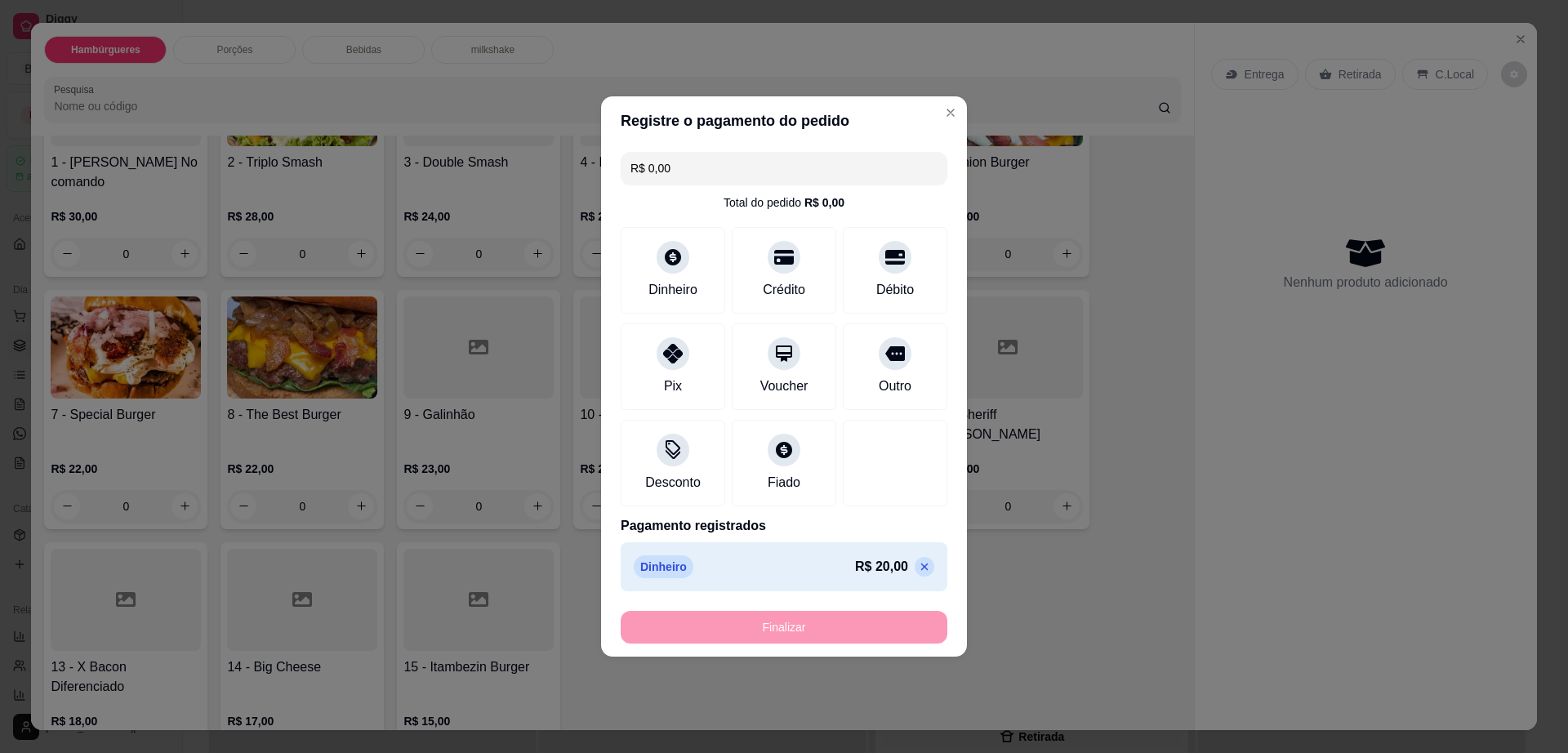
type input "-R$ 20,00"
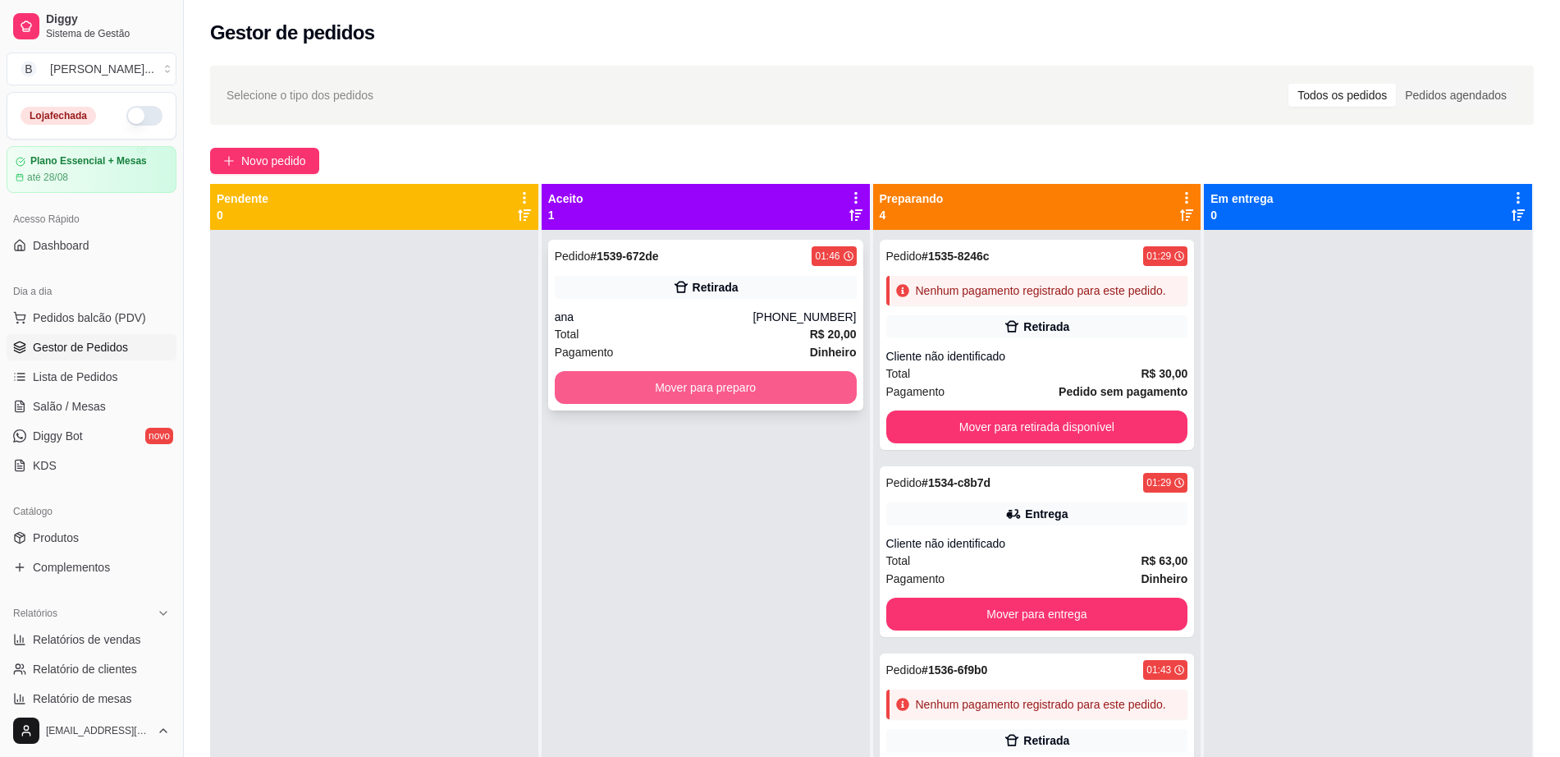
click at [625, 393] on button "Mover para preparo" at bounding box center [706, 387] width 302 height 33
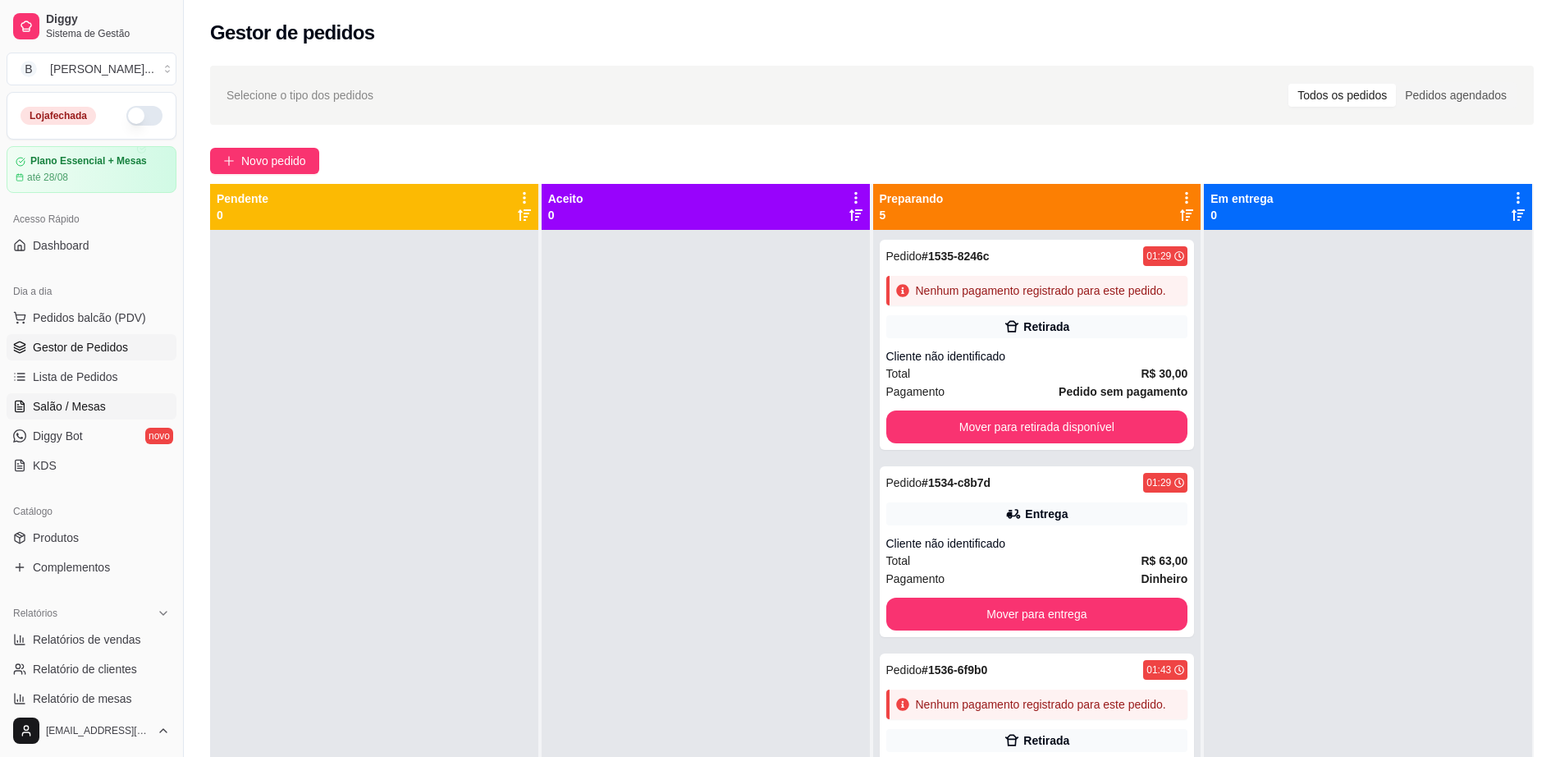
click at [108, 410] on link "Salão / Mesas" at bounding box center [92, 406] width 170 height 26
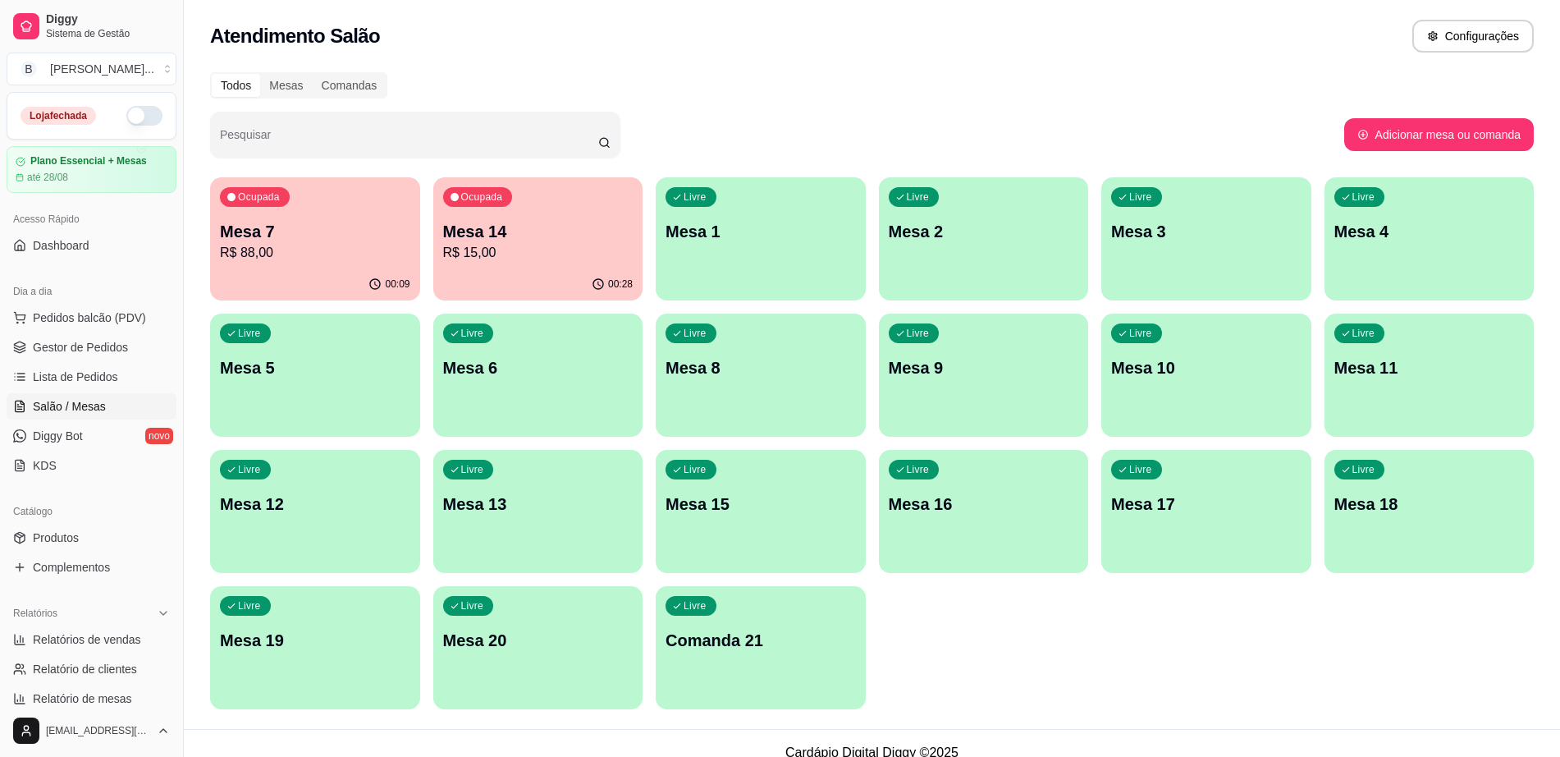
click at [359, 245] on p "R$ 88,00" at bounding box center [315, 253] width 190 height 20
click at [564, 258] on p "R$ 15,00" at bounding box center [538, 252] width 185 height 19
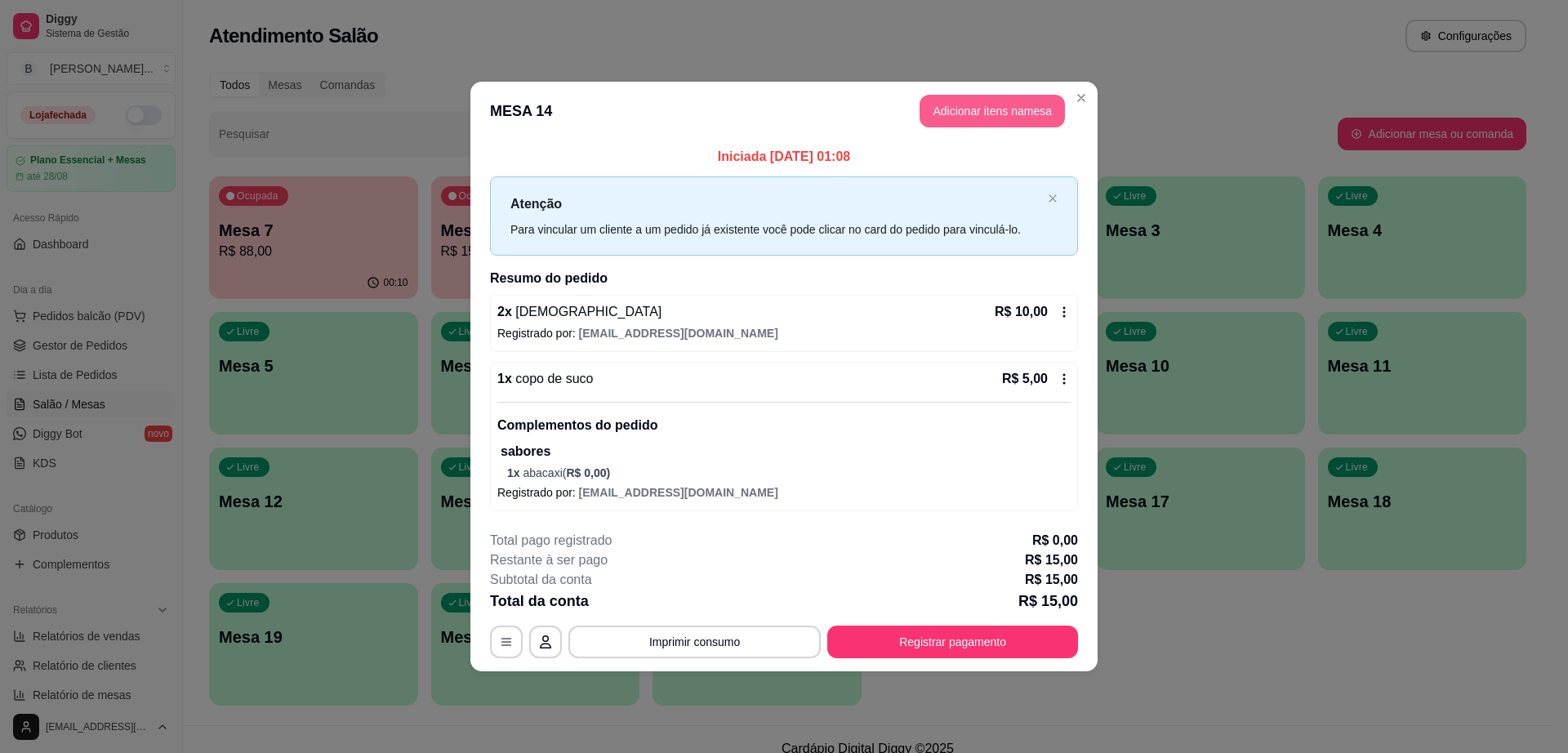
click at [968, 102] on button "Adicionar itens na mesa" at bounding box center [992, 110] width 145 height 33
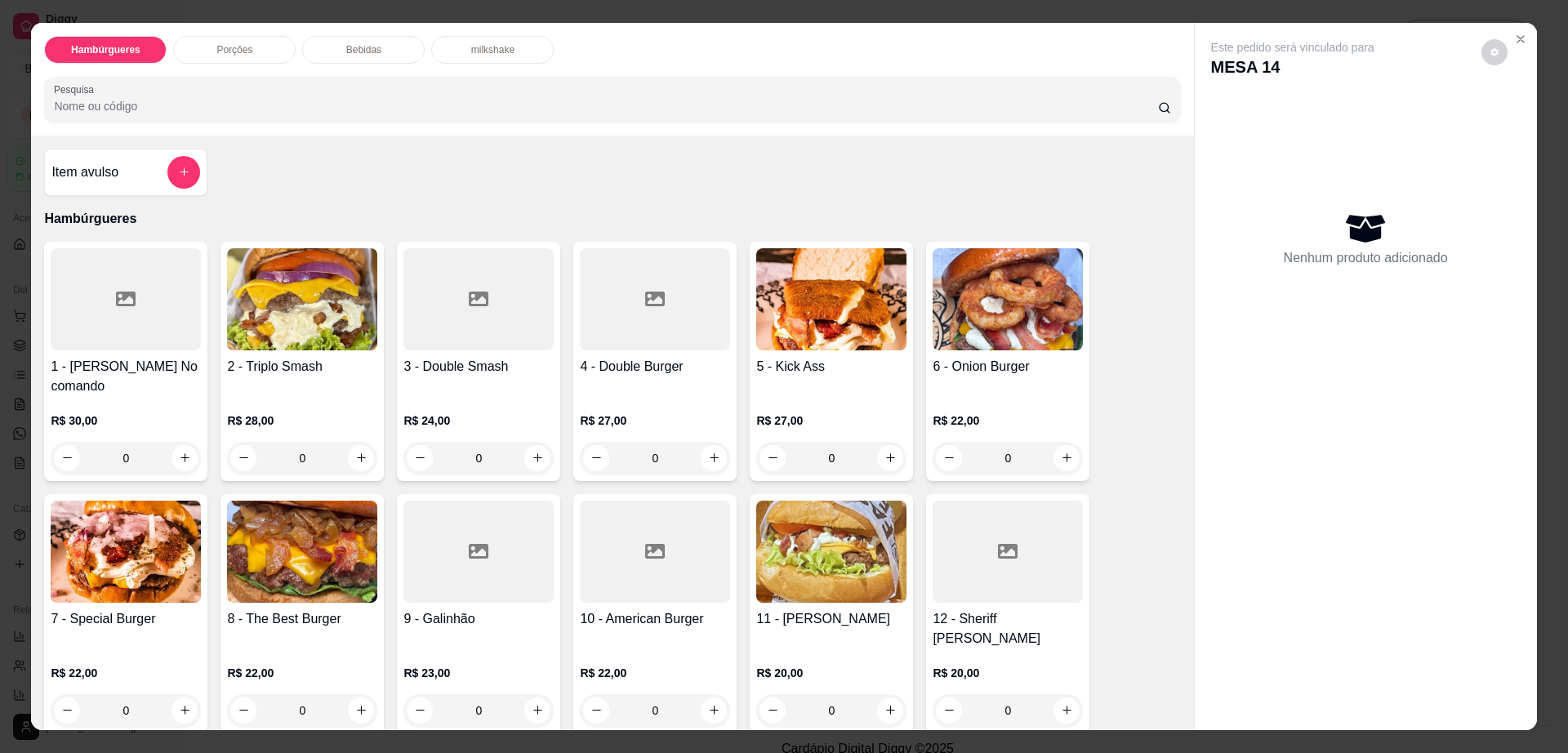
click at [337, 39] on div "Bebidas" at bounding box center [363, 50] width 122 height 28
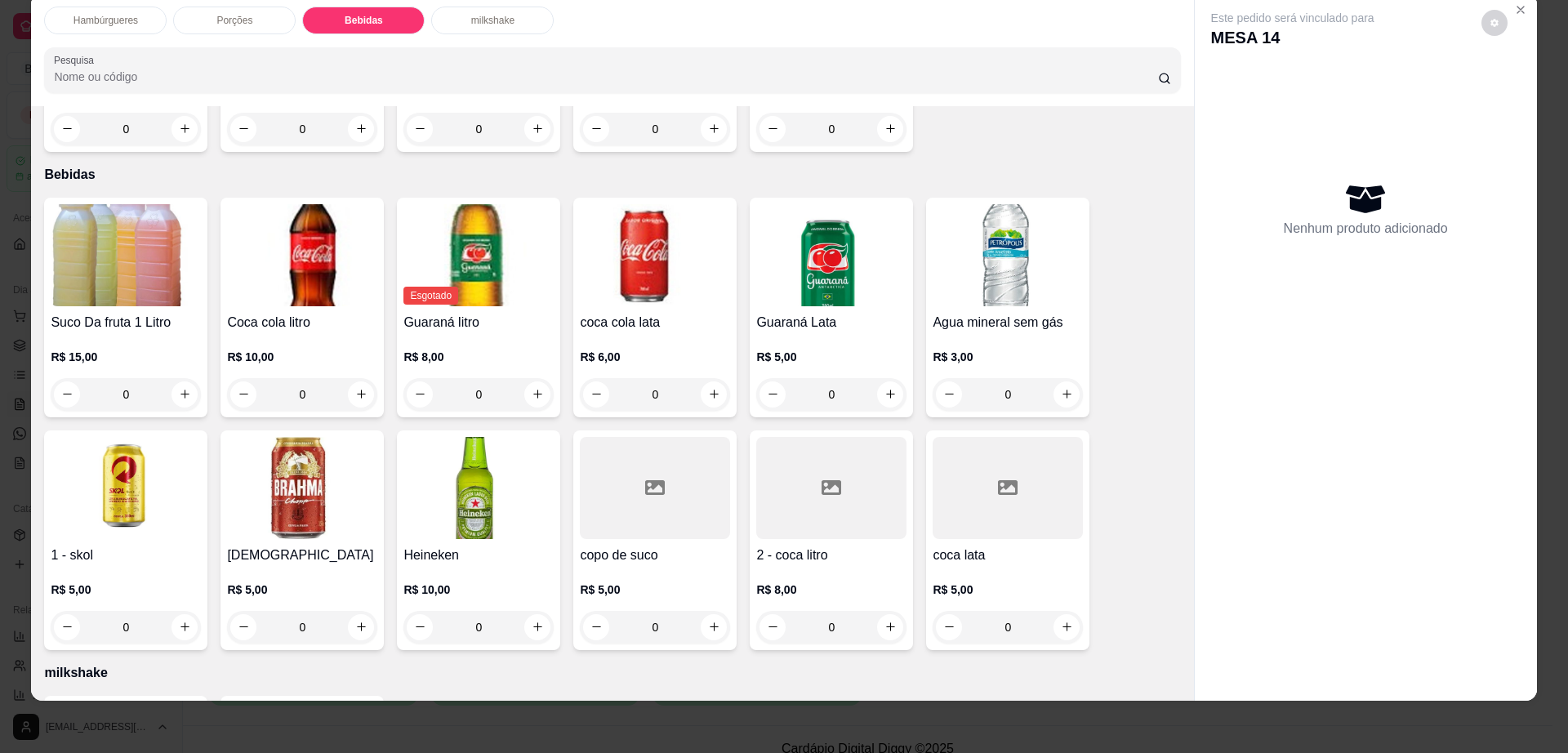
click at [356, 470] on img at bounding box center [301, 487] width 150 height 102
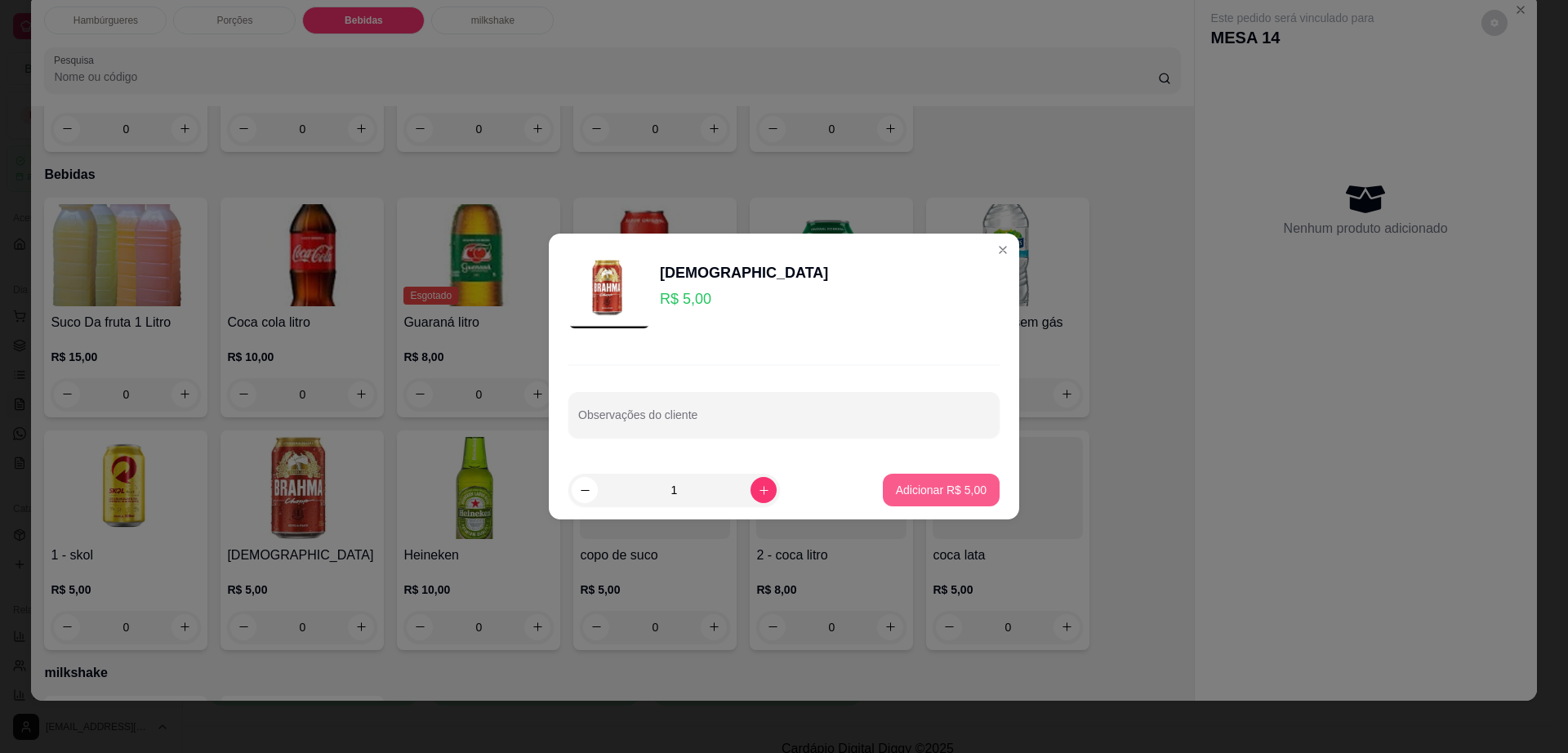
click at [969, 490] on p "Adicionar R$ 5,00" at bounding box center [940, 489] width 91 height 16
type input "1"
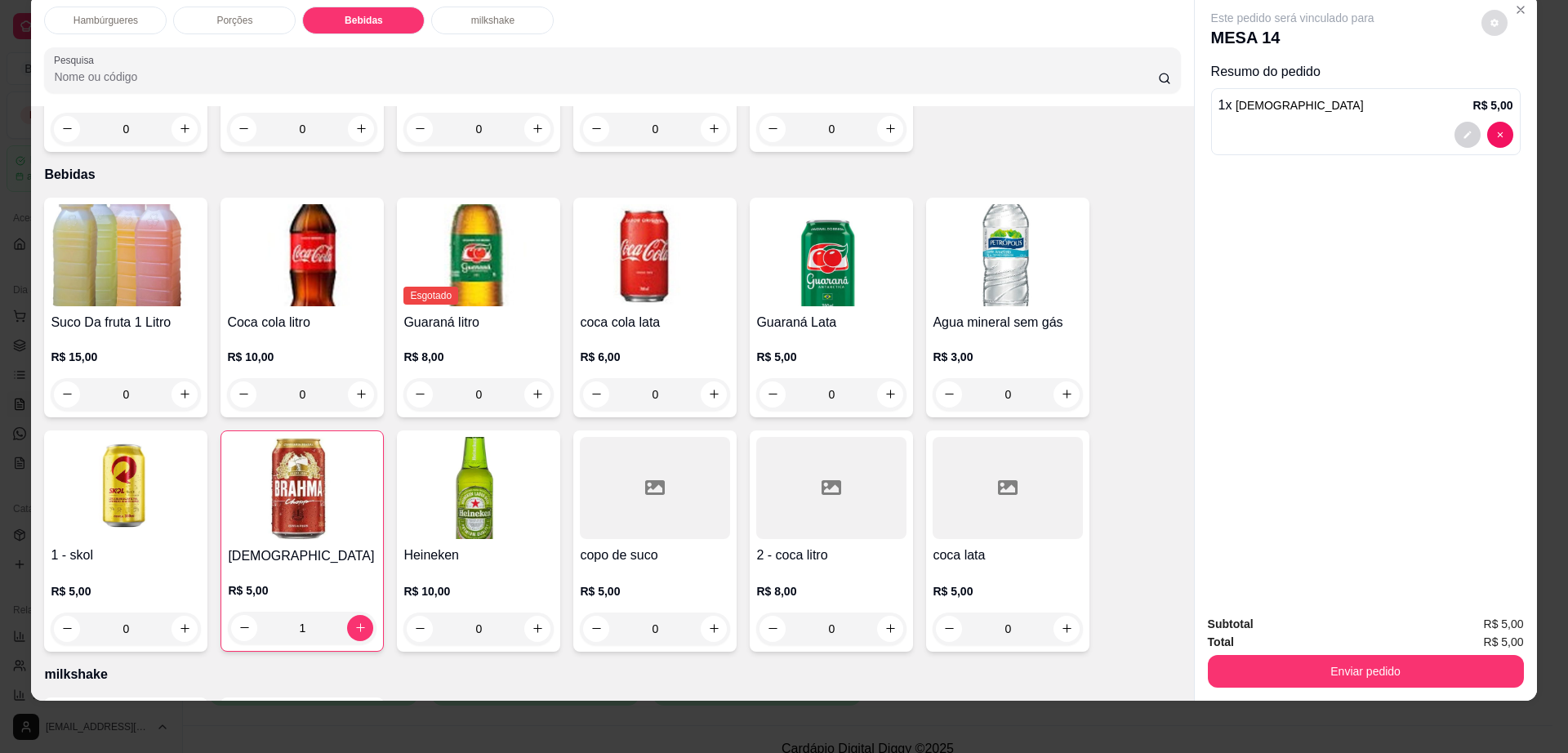
click at [1481, 23] on button "decrease-product-quantity" at bounding box center [1494, 23] width 26 height 26
click at [1522, 81] on span "Automatic updates" at bounding box center [1523, 89] width 33 height 20
click at [1517, 89] on input "Automatic updates" at bounding box center [1511, 94] width 11 height 11
checkbox input "false"
click at [1349, 653] on div "Enviar pedido" at bounding box center [1366, 668] width 316 height 37
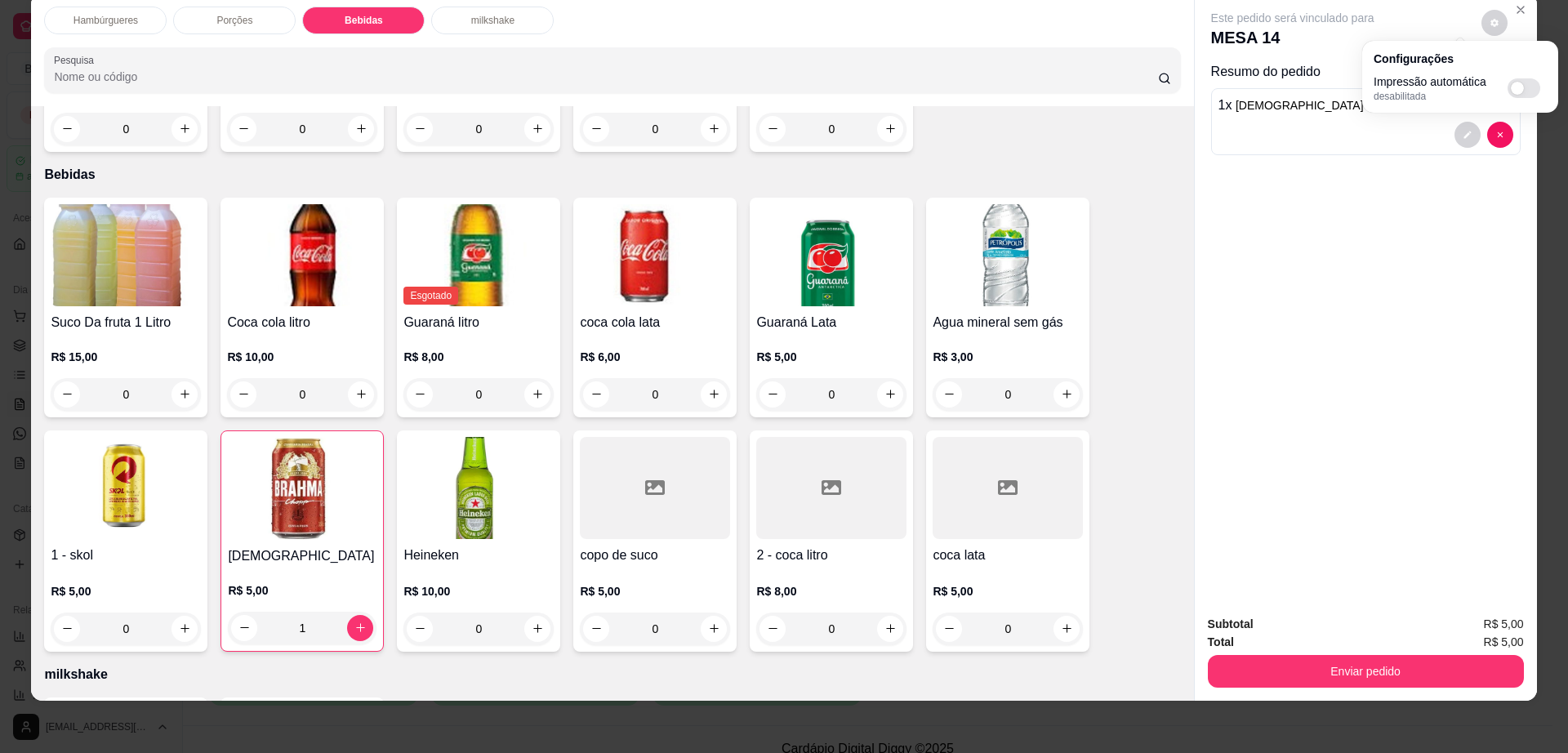
click at [1348, 659] on button "Enviar pedido" at bounding box center [1366, 670] width 316 height 33
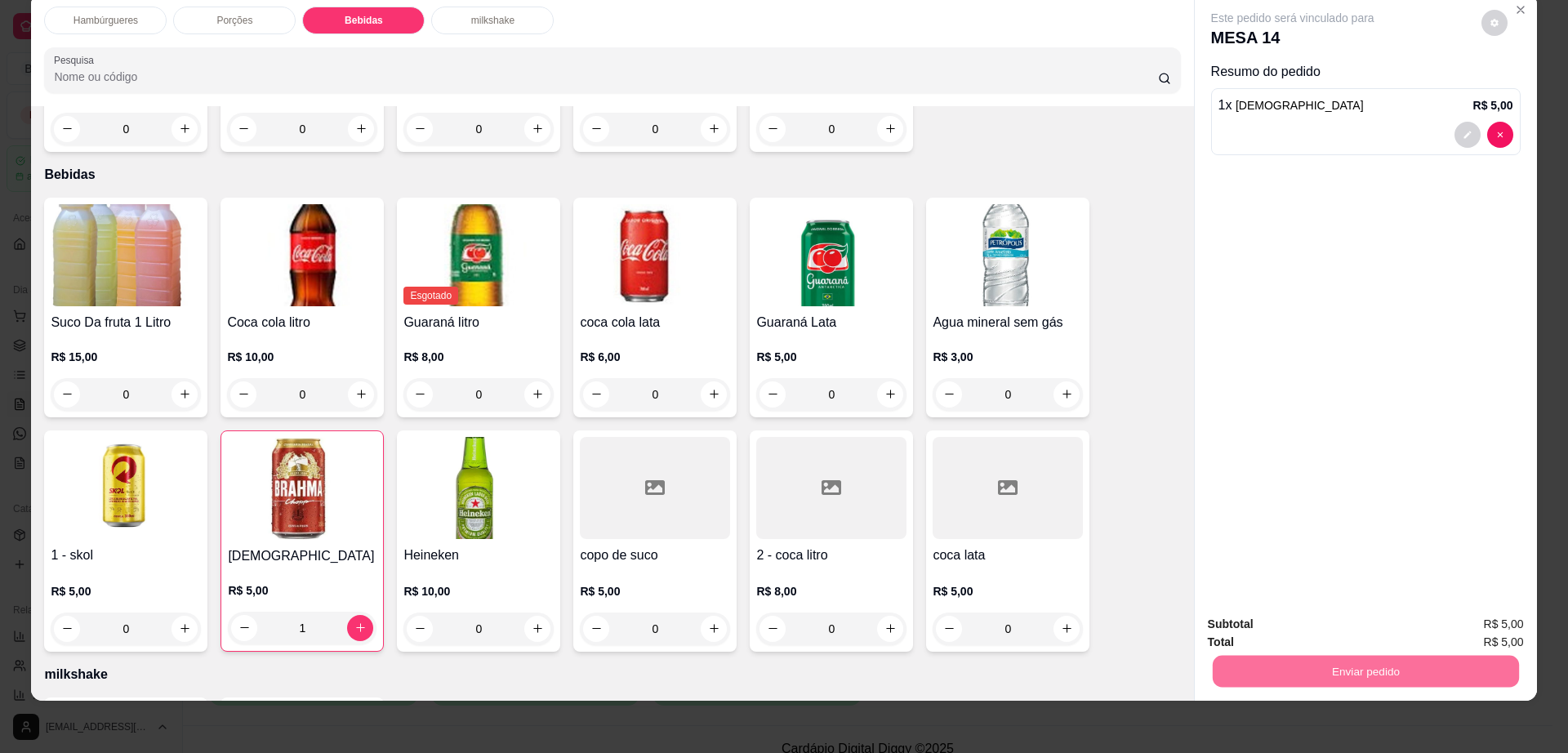
click at [1349, 634] on button "Não registrar e enviar pedido" at bounding box center [1309, 631] width 170 height 31
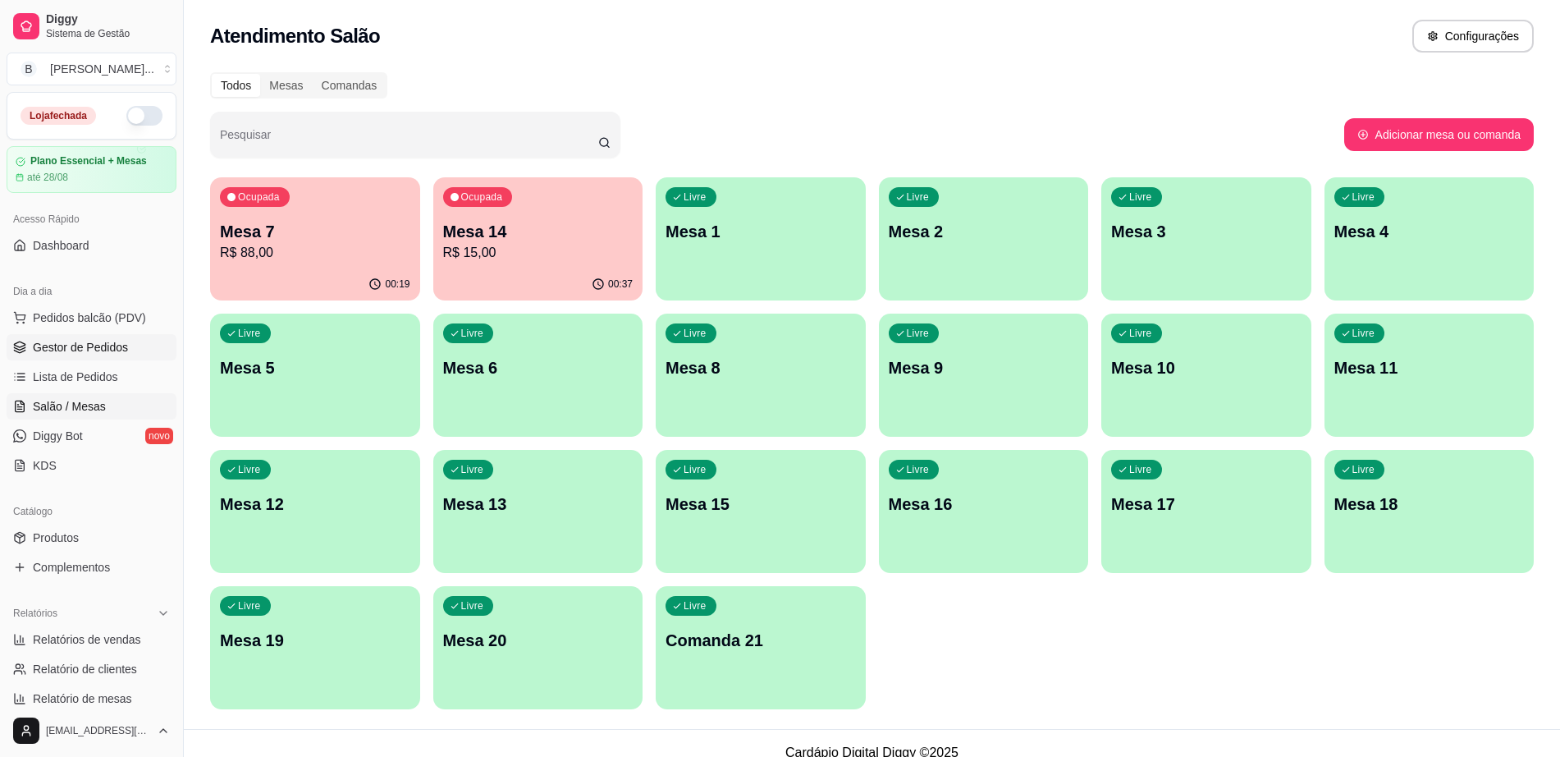
click at [131, 360] on link "Gestor de Pedidos" at bounding box center [92, 347] width 170 height 26
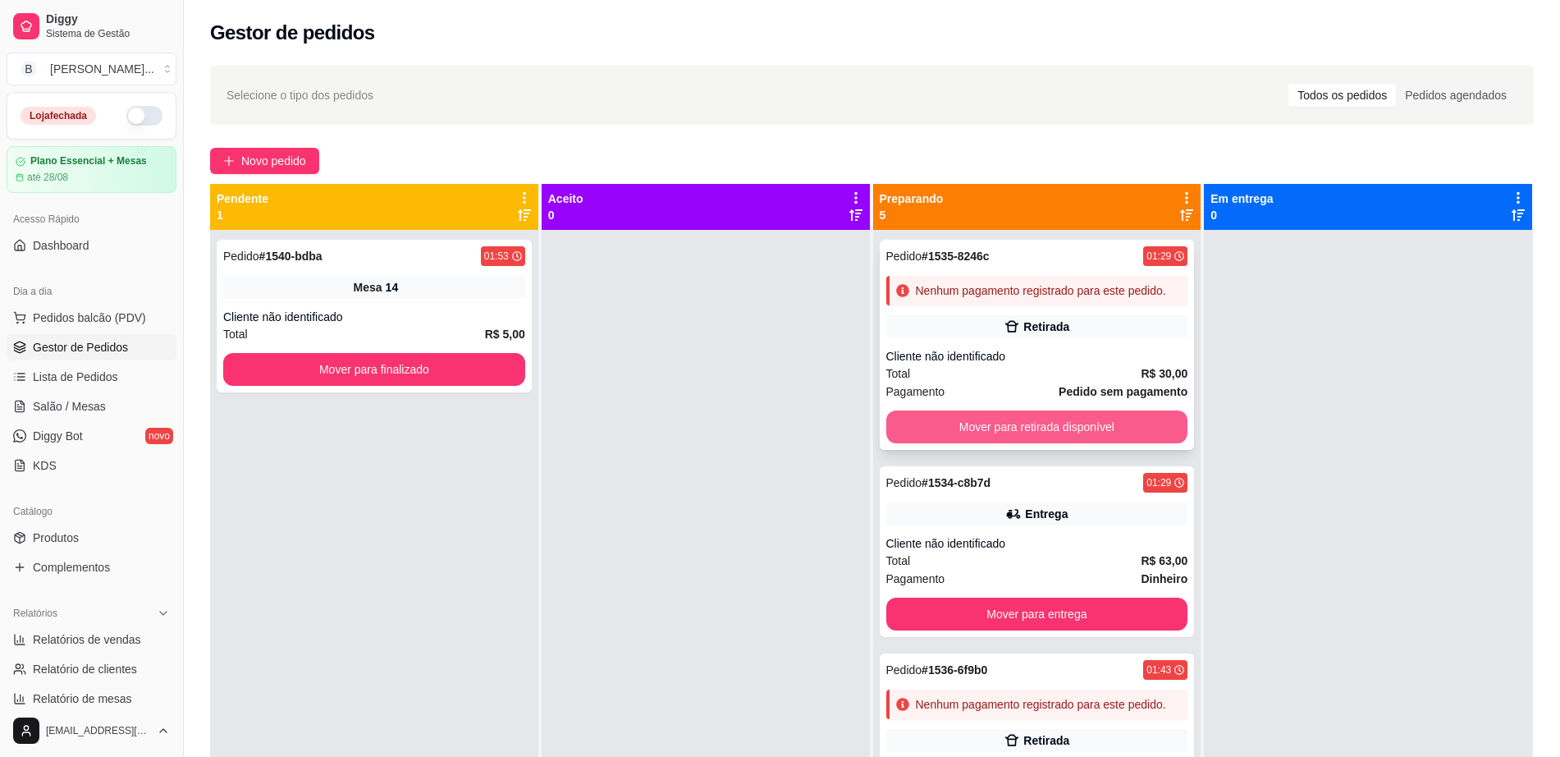
click at [974, 443] on button "Mover para retirada disponível" at bounding box center [1037, 426] width 302 height 33
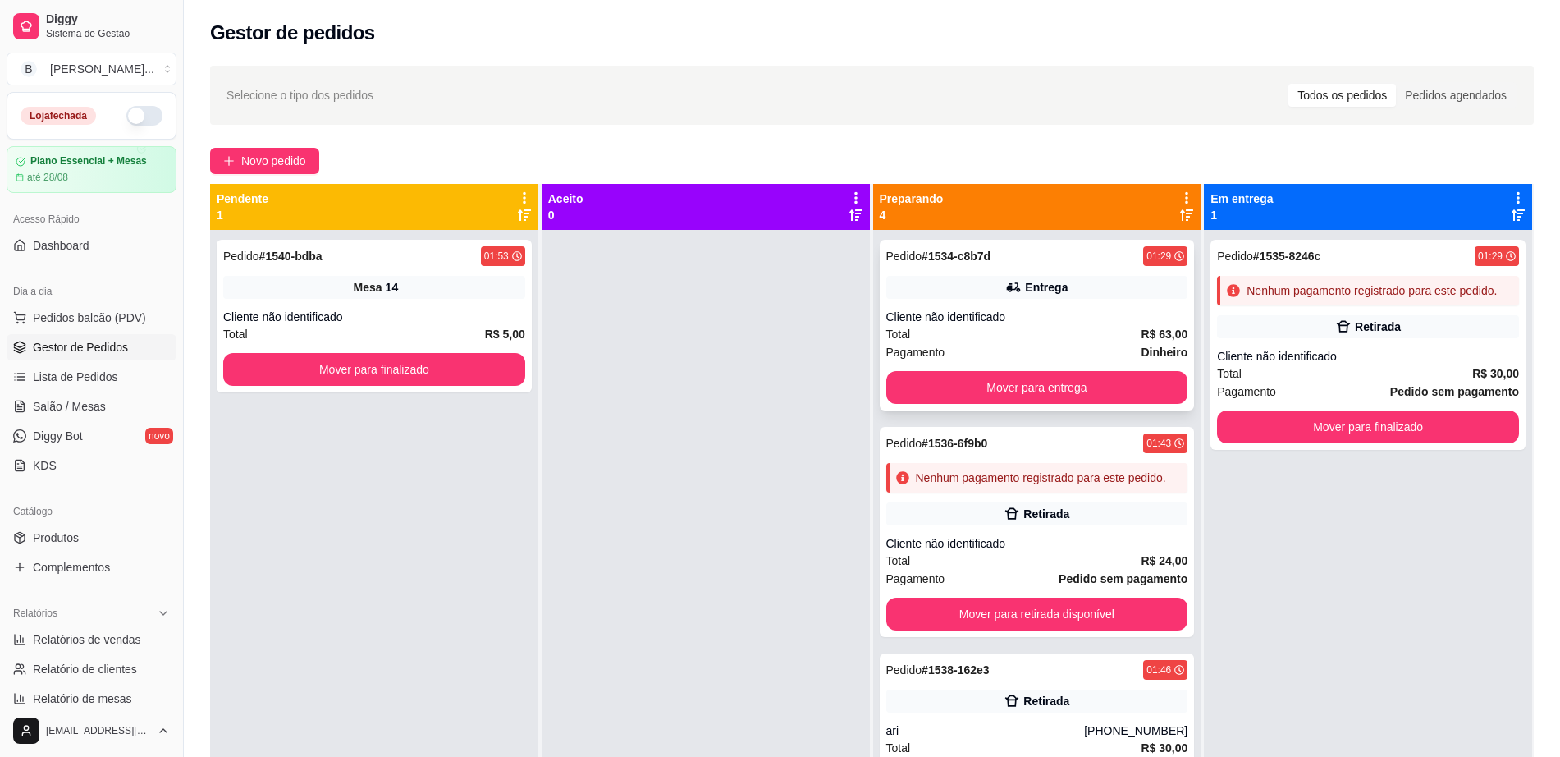
click at [1014, 345] on div "Pagamento Dinheiro" at bounding box center [1037, 352] width 302 height 18
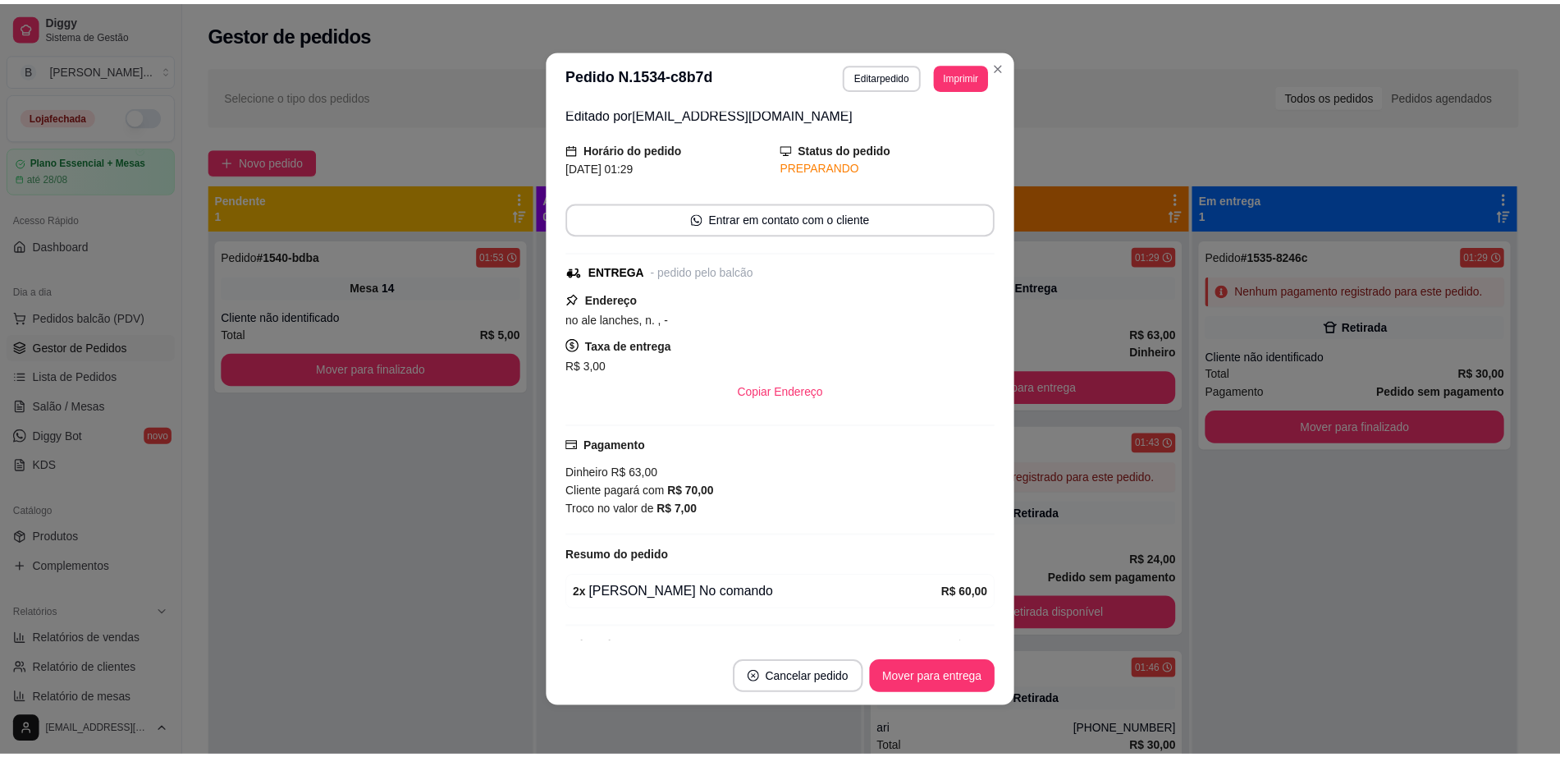
scroll to position [91, 0]
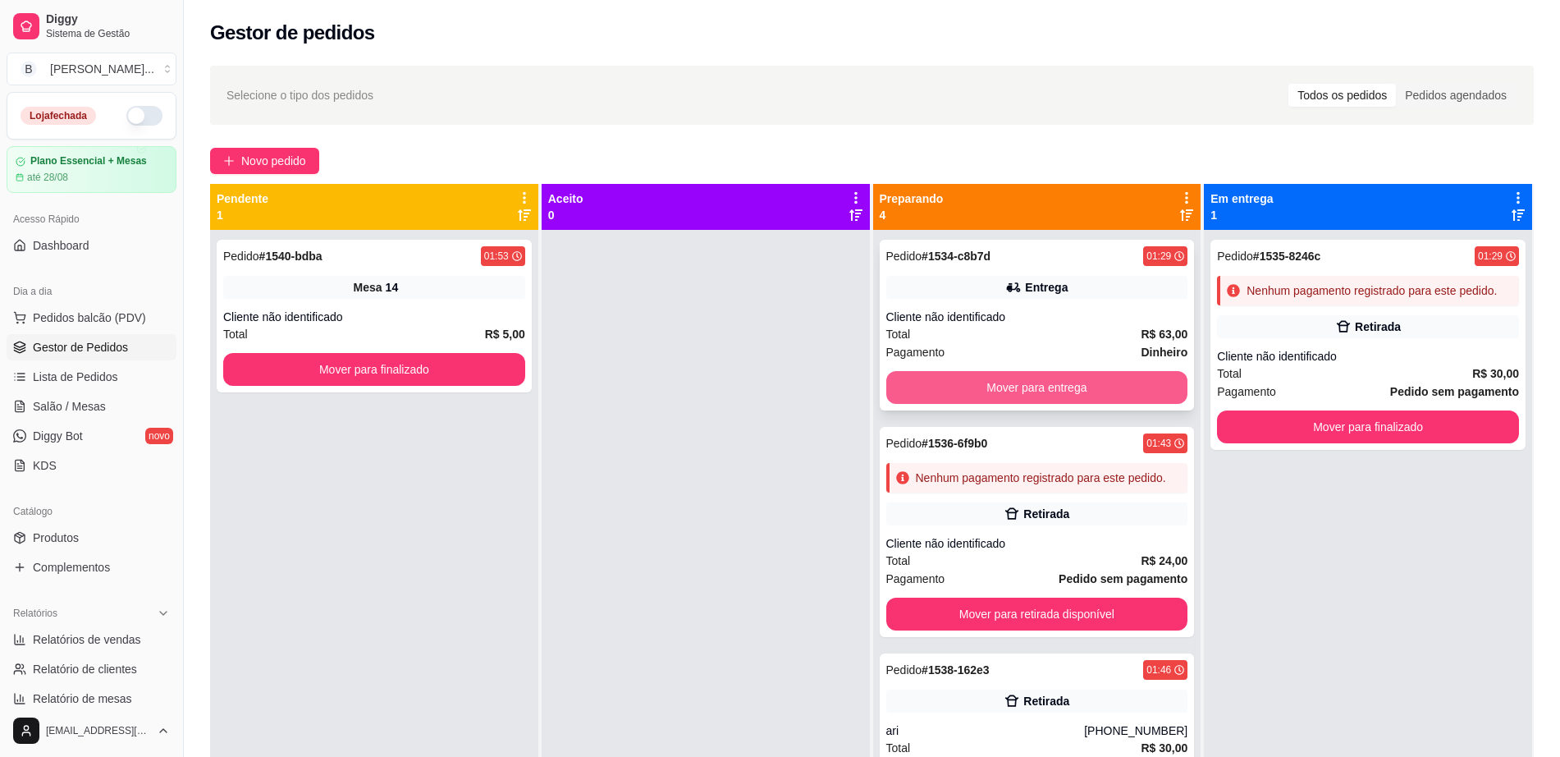
click at [1010, 385] on button "Mover para entrega" at bounding box center [1037, 387] width 302 height 33
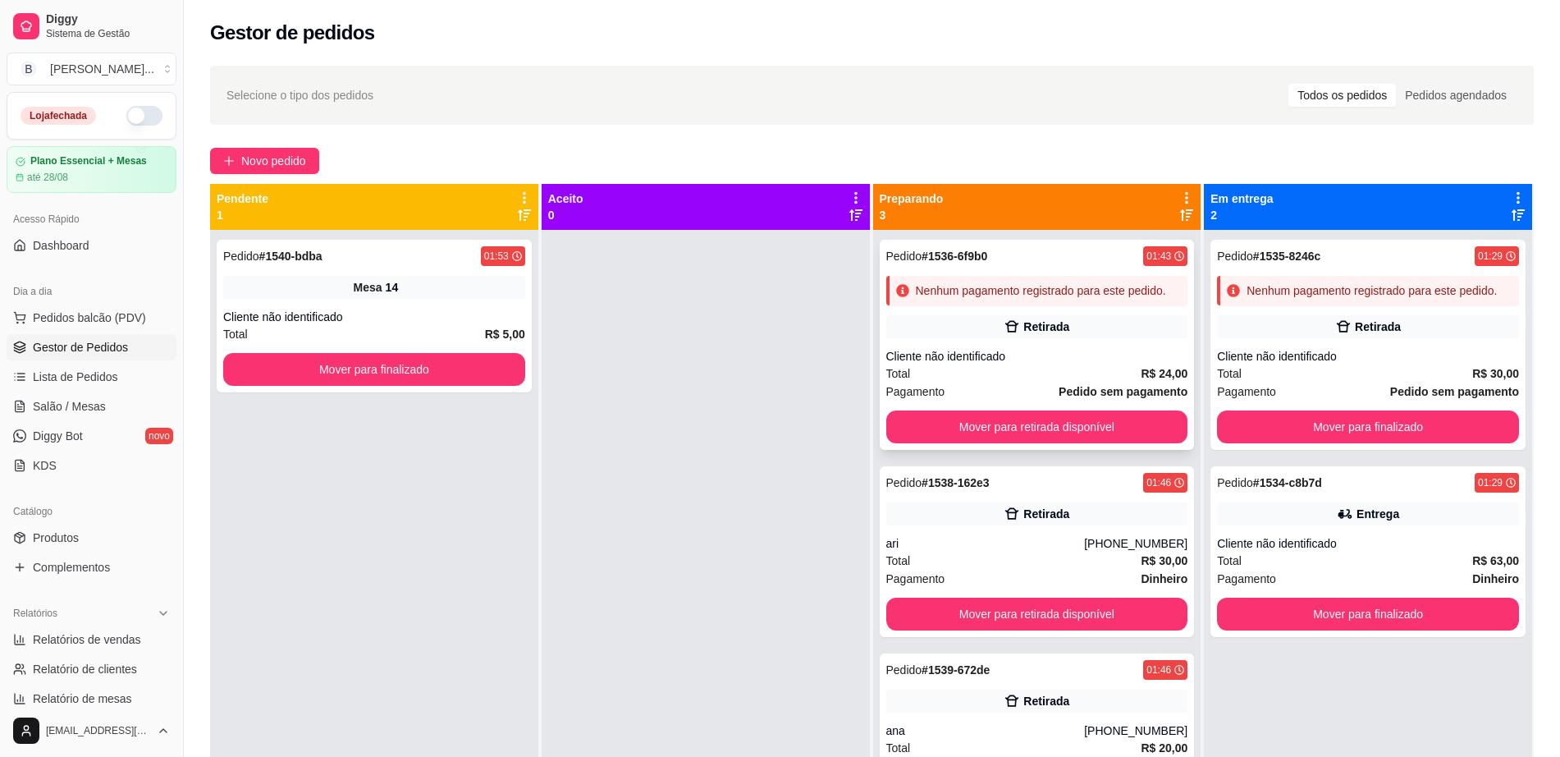
click at [1043, 349] on div "Cliente não identificado" at bounding box center [1037, 356] width 302 height 16
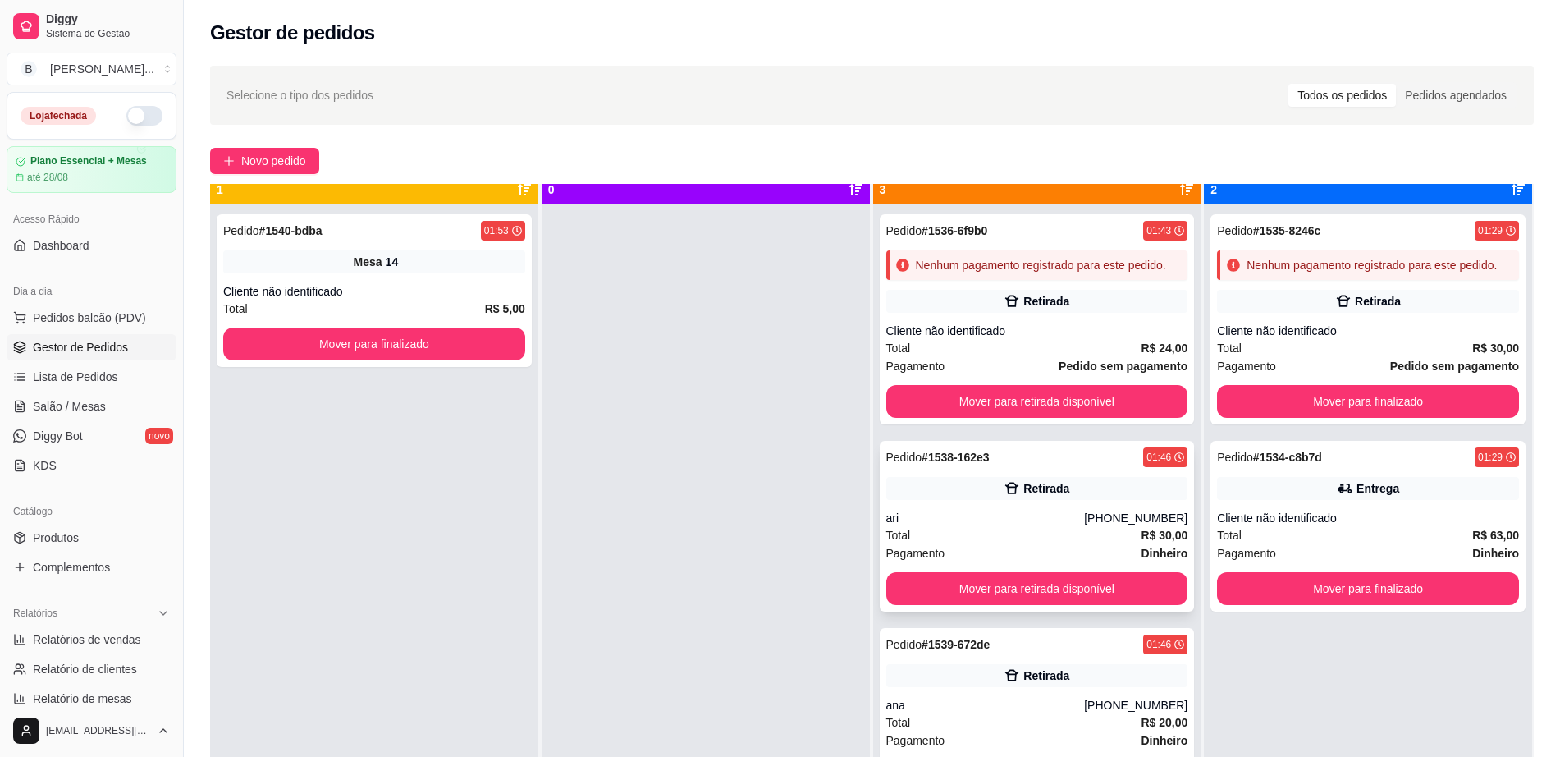
scroll to position [46, 0]
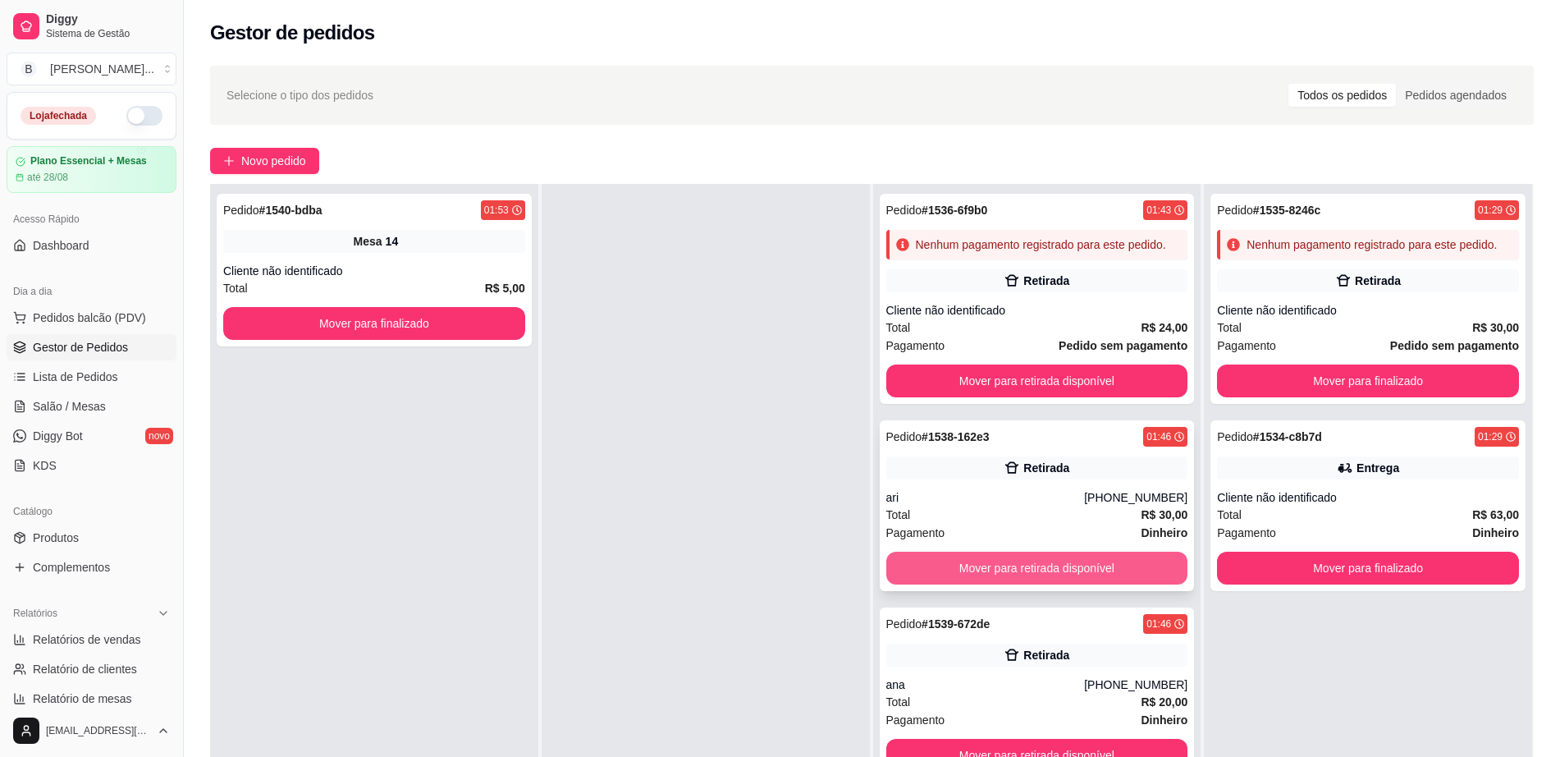
click at [1056, 563] on button "Mover para retirada disponível" at bounding box center [1037, 568] width 302 height 33
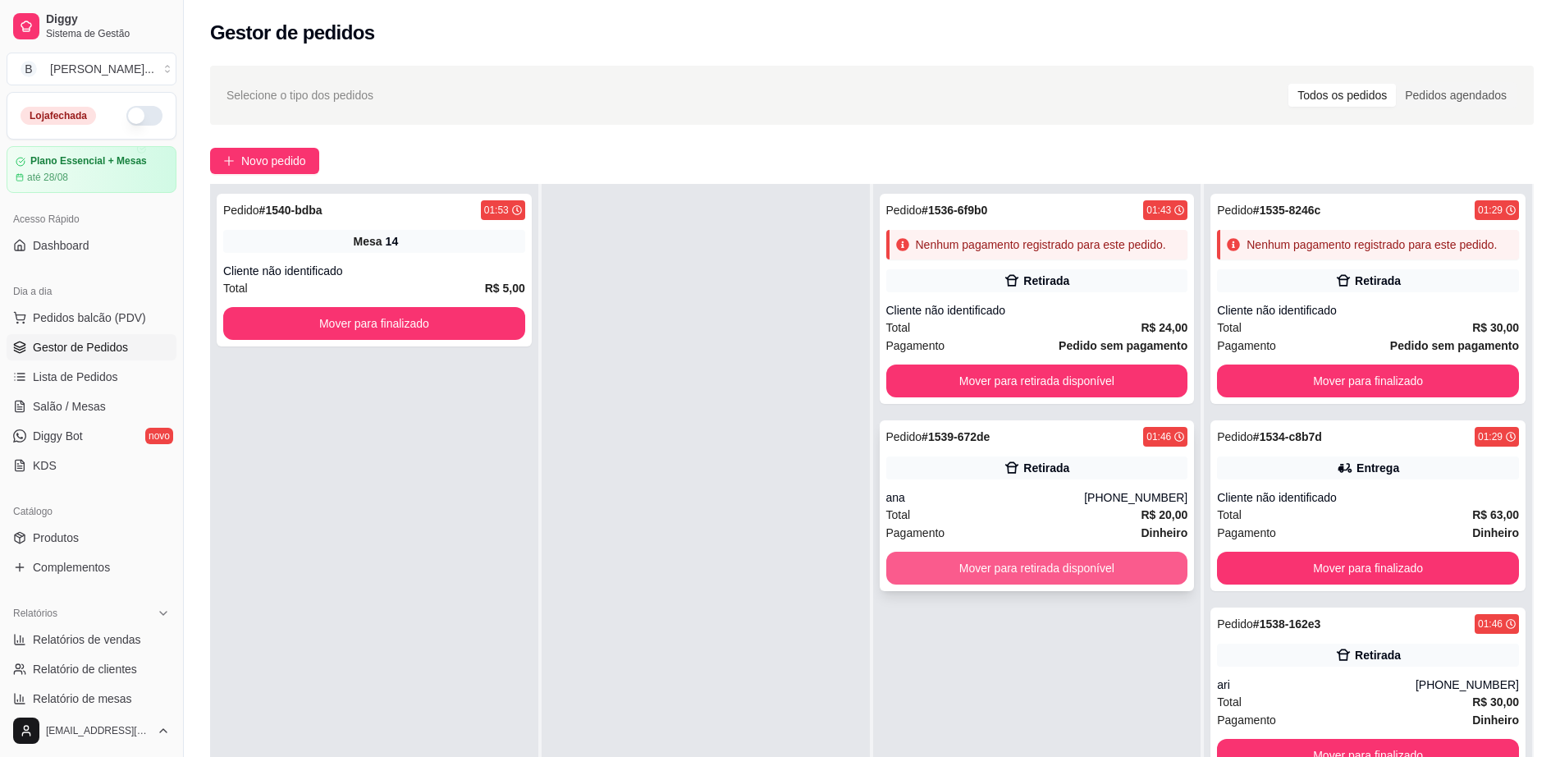
click at [1050, 560] on button "Mover para retirada disponível" at bounding box center [1037, 568] width 302 height 33
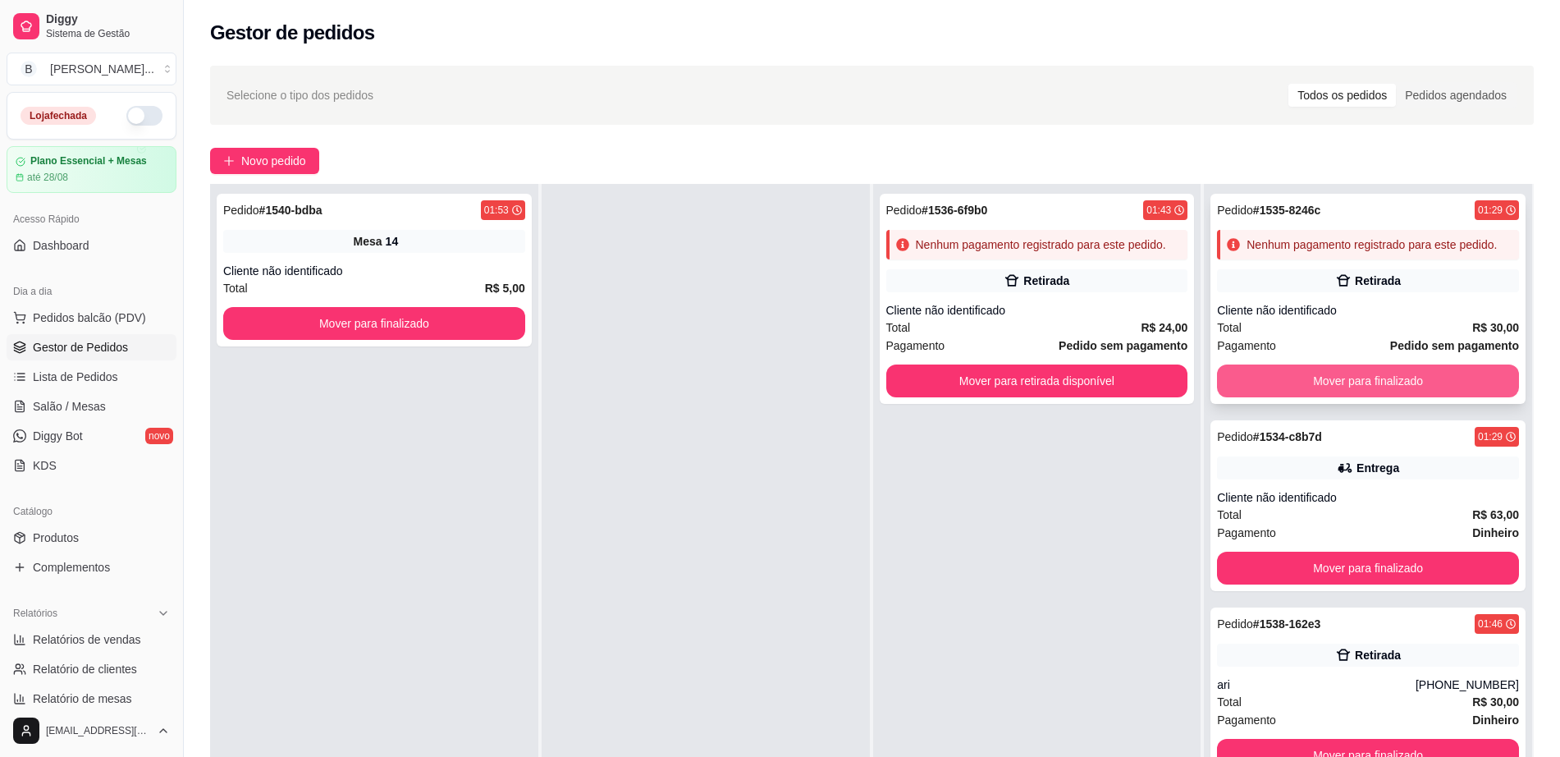
click at [1259, 382] on button "Mover para finalizado" at bounding box center [1368, 380] width 302 height 33
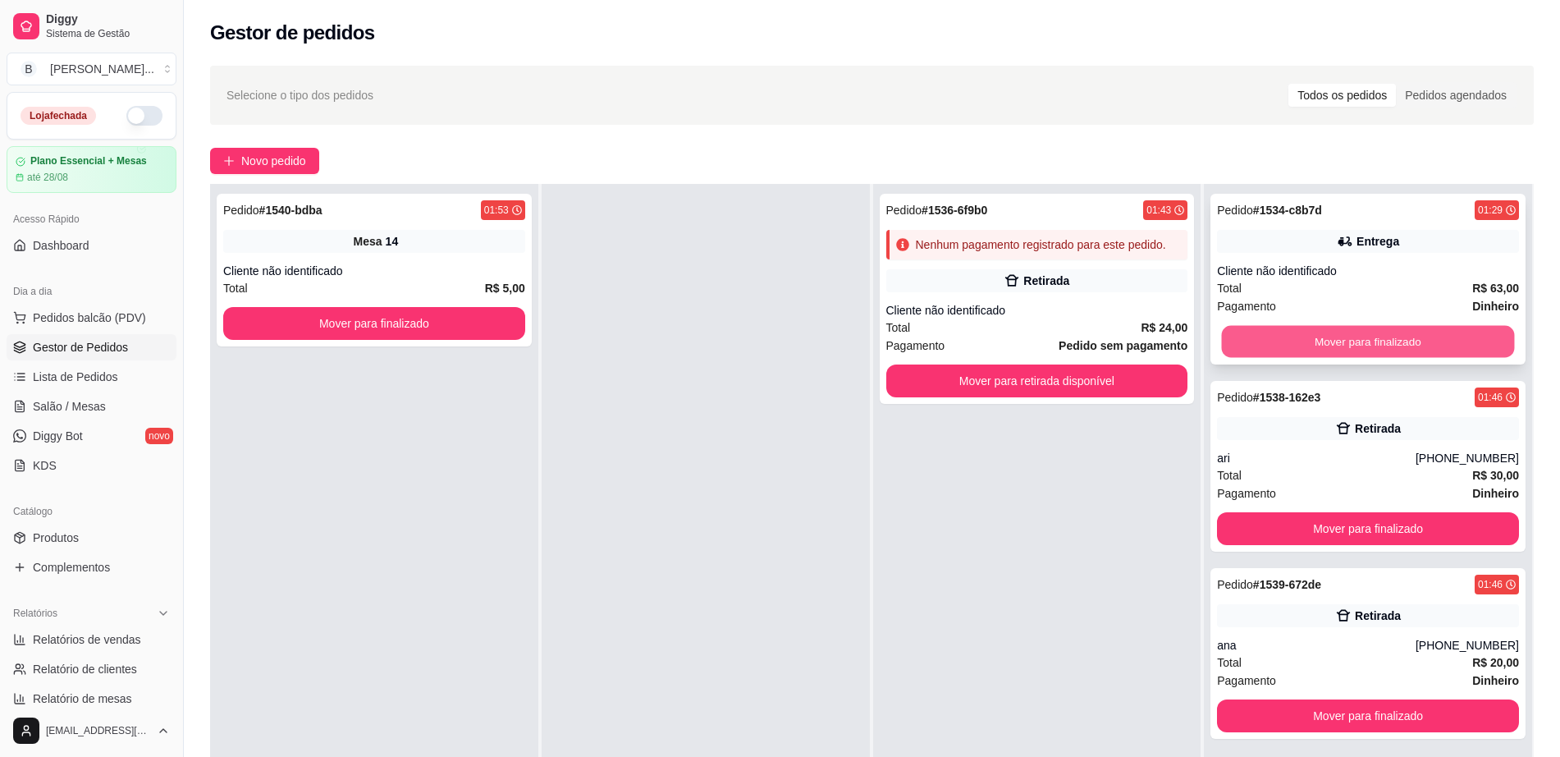
click at [1266, 343] on button "Mover para finalizado" at bounding box center [1368, 342] width 293 height 32
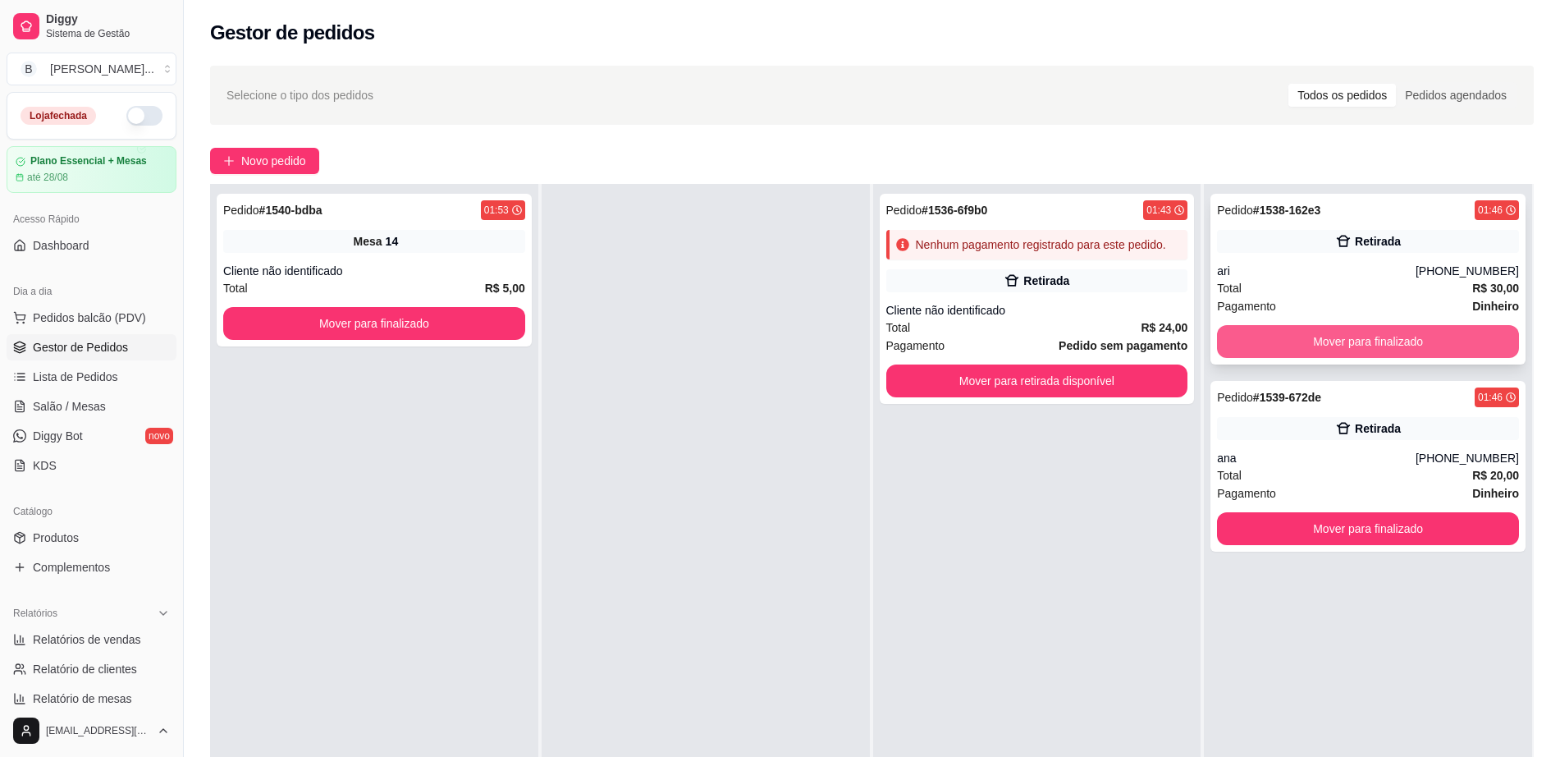
click at [1339, 337] on button "Mover para finalizado" at bounding box center [1368, 341] width 302 height 33
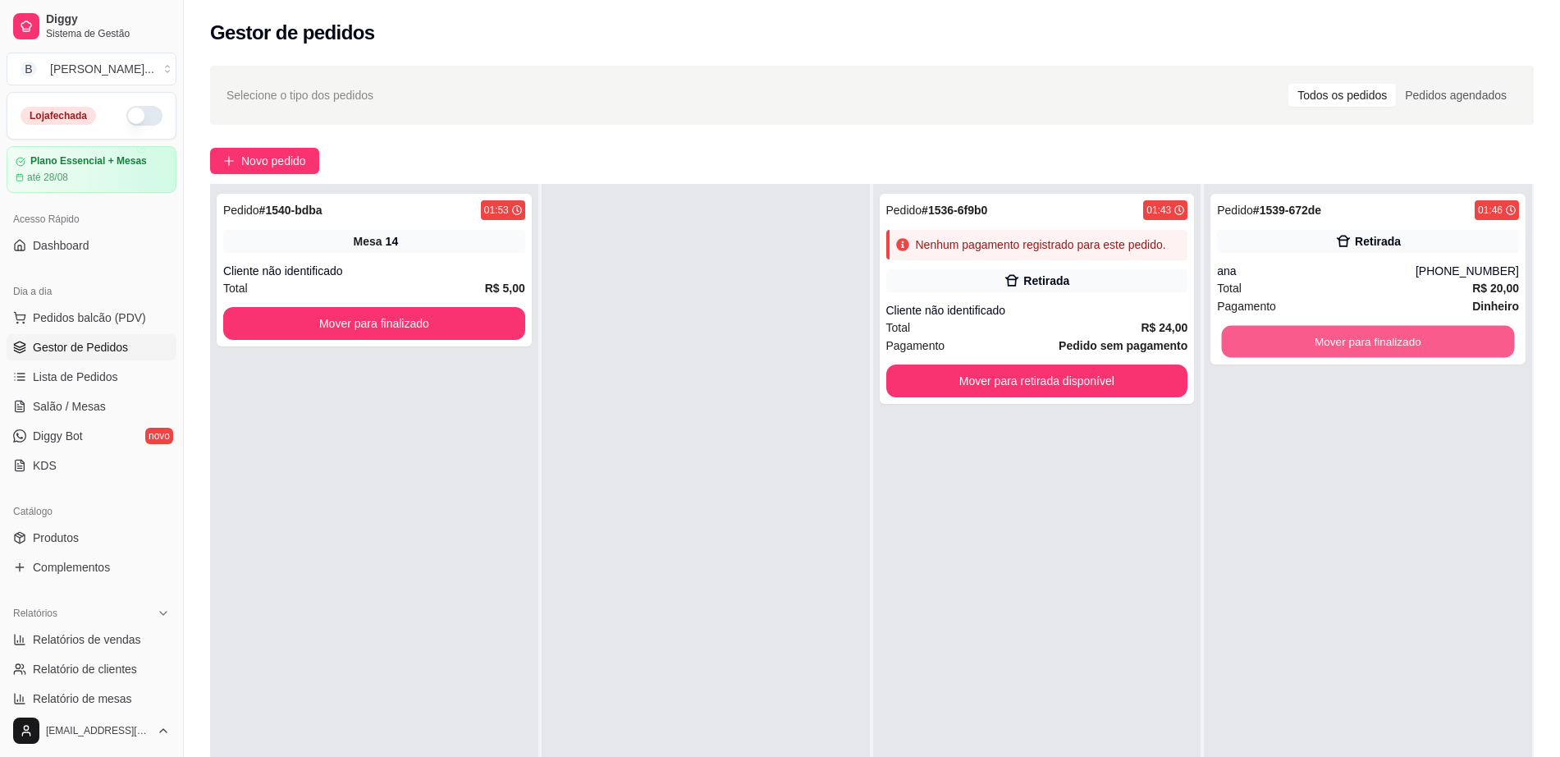
click at [1339, 337] on button "Mover para finalizado" at bounding box center [1368, 342] width 293 height 32
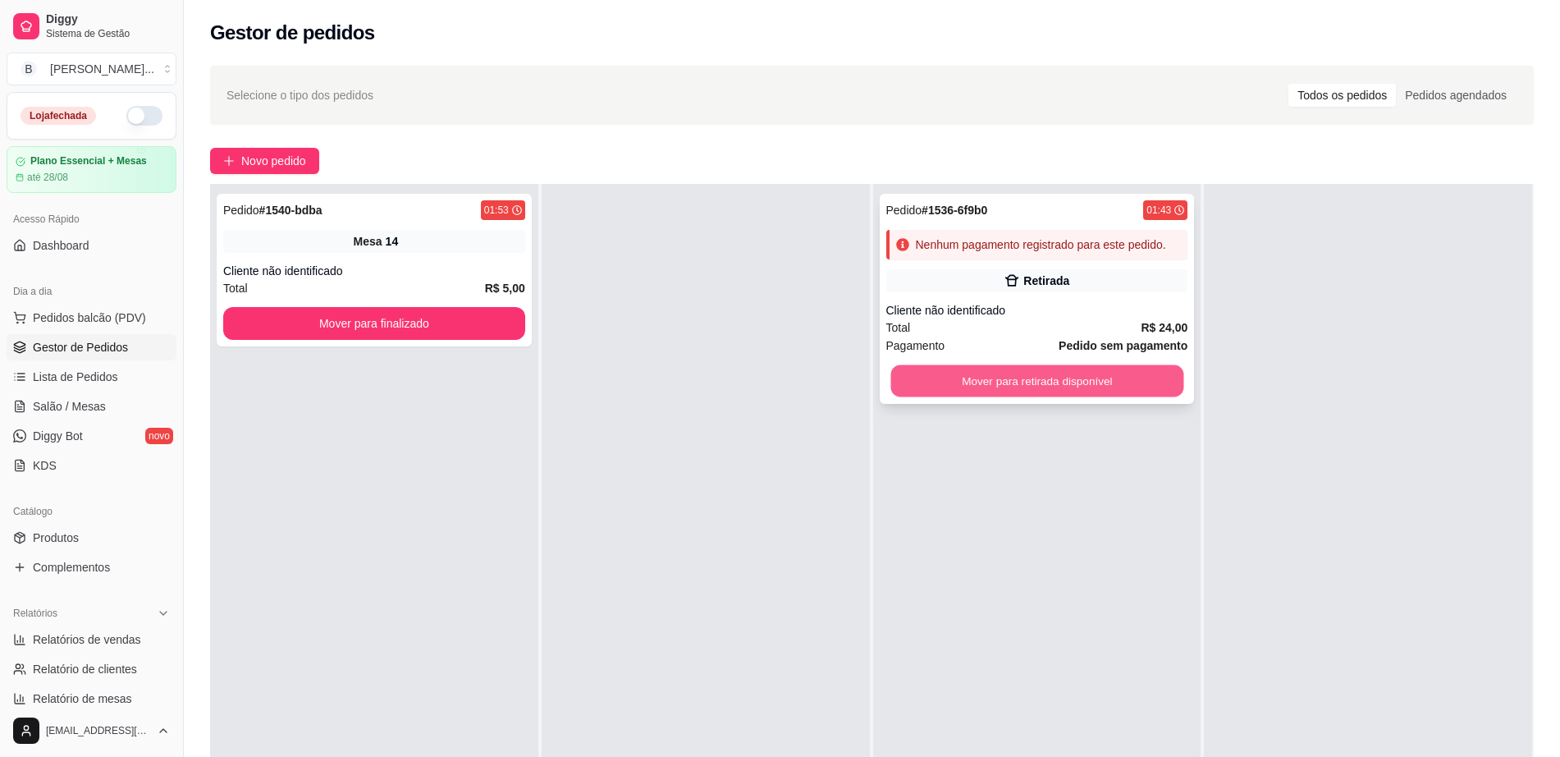
click at [1138, 377] on button "Mover para retirada disponível" at bounding box center [1037, 381] width 293 height 32
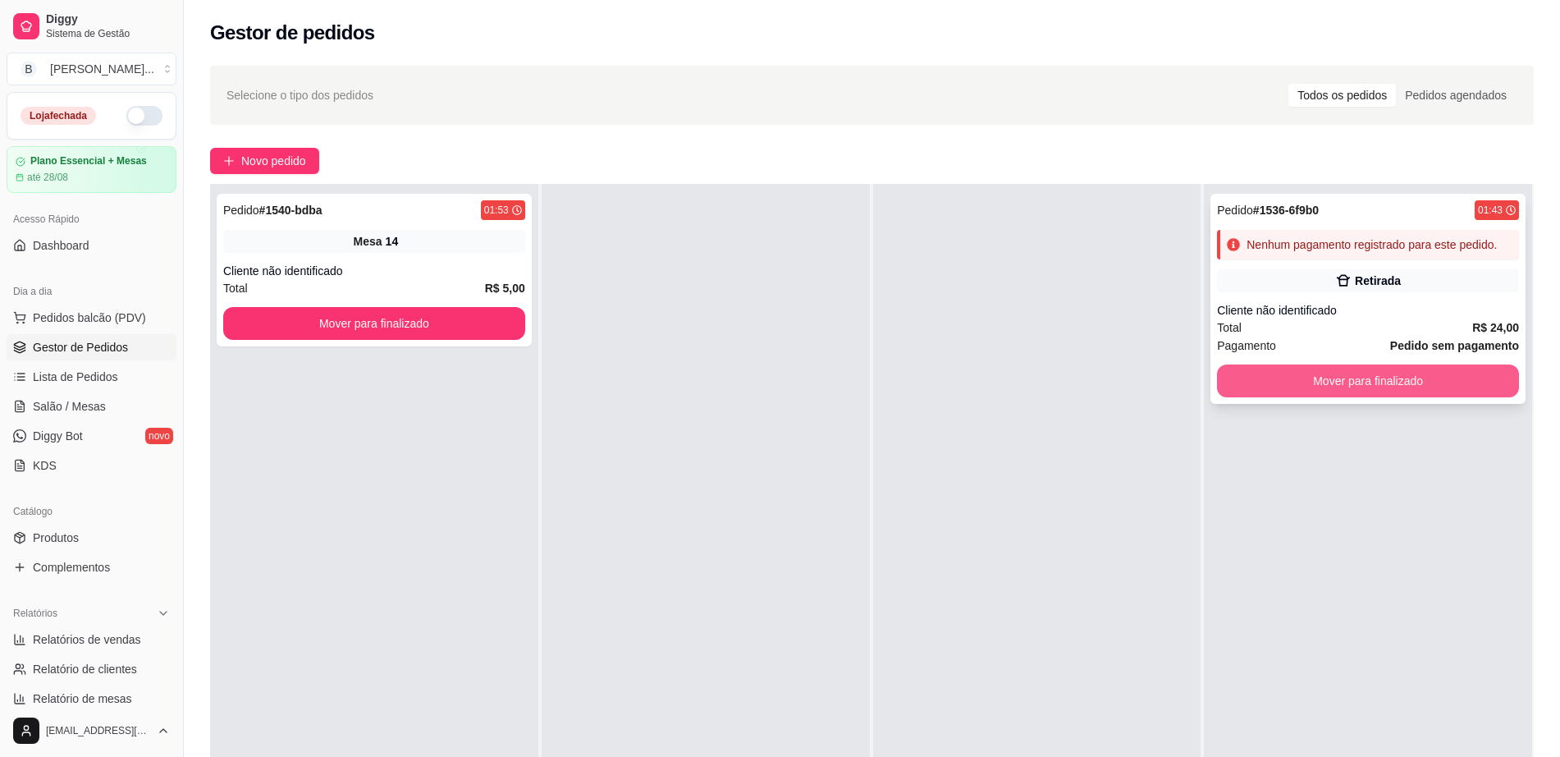
click at [1330, 388] on button "Mover para finalizado" at bounding box center [1368, 380] width 302 height 33
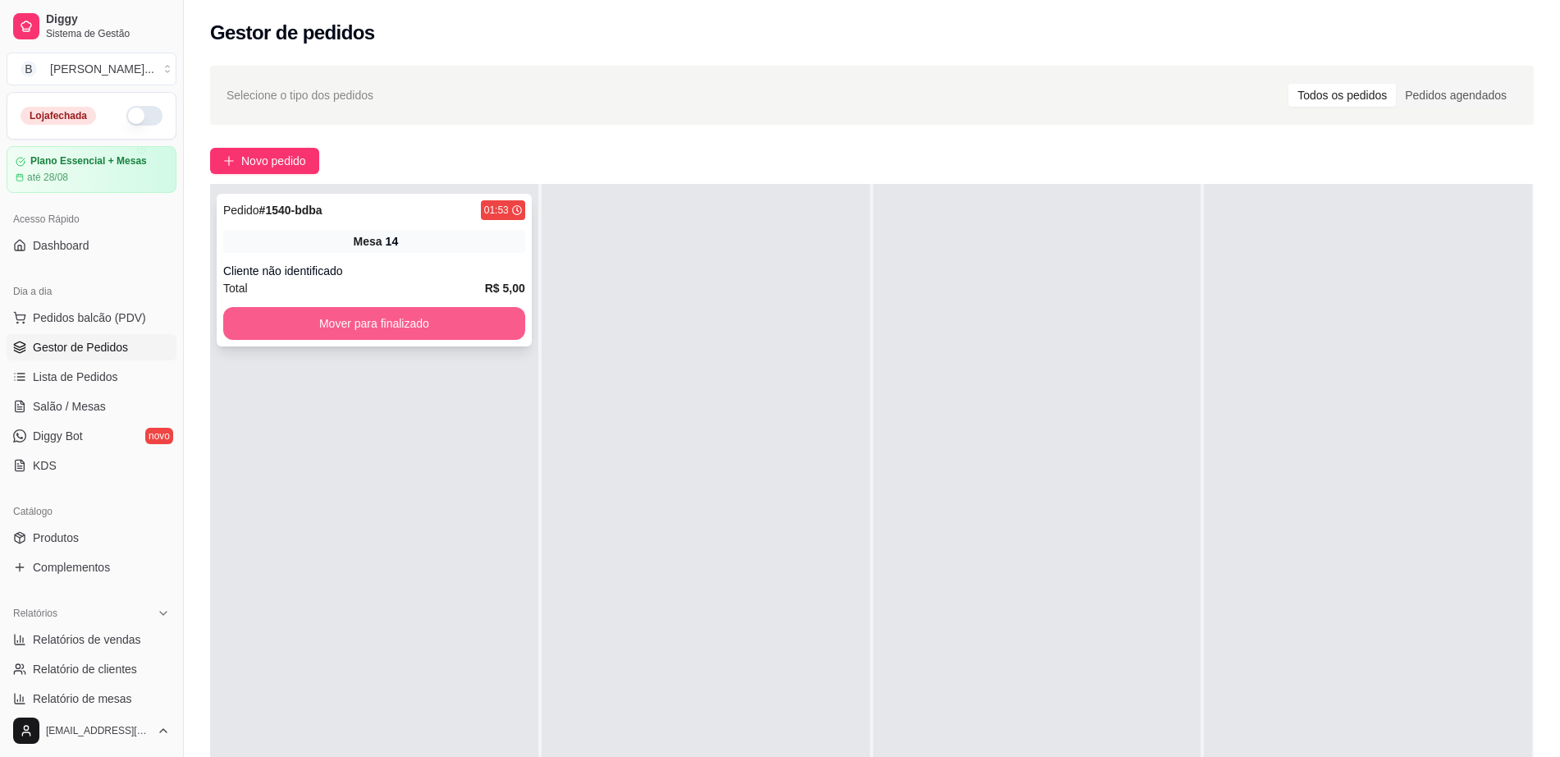
click at [419, 323] on button "Mover para finalizado" at bounding box center [374, 323] width 302 height 33
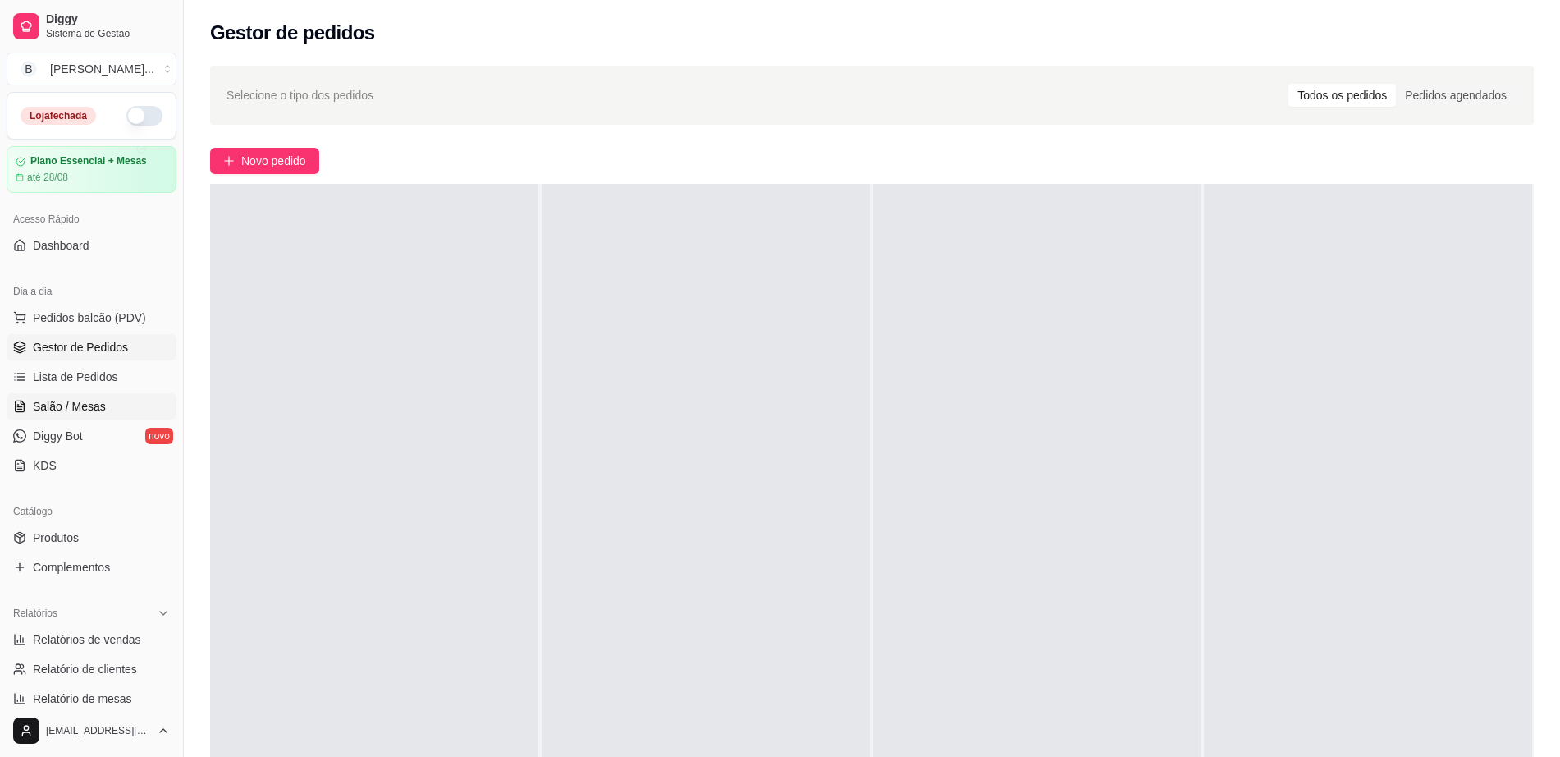
click at [111, 405] on link "Salão / Mesas" at bounding box center [92, 406] width 170 height 26
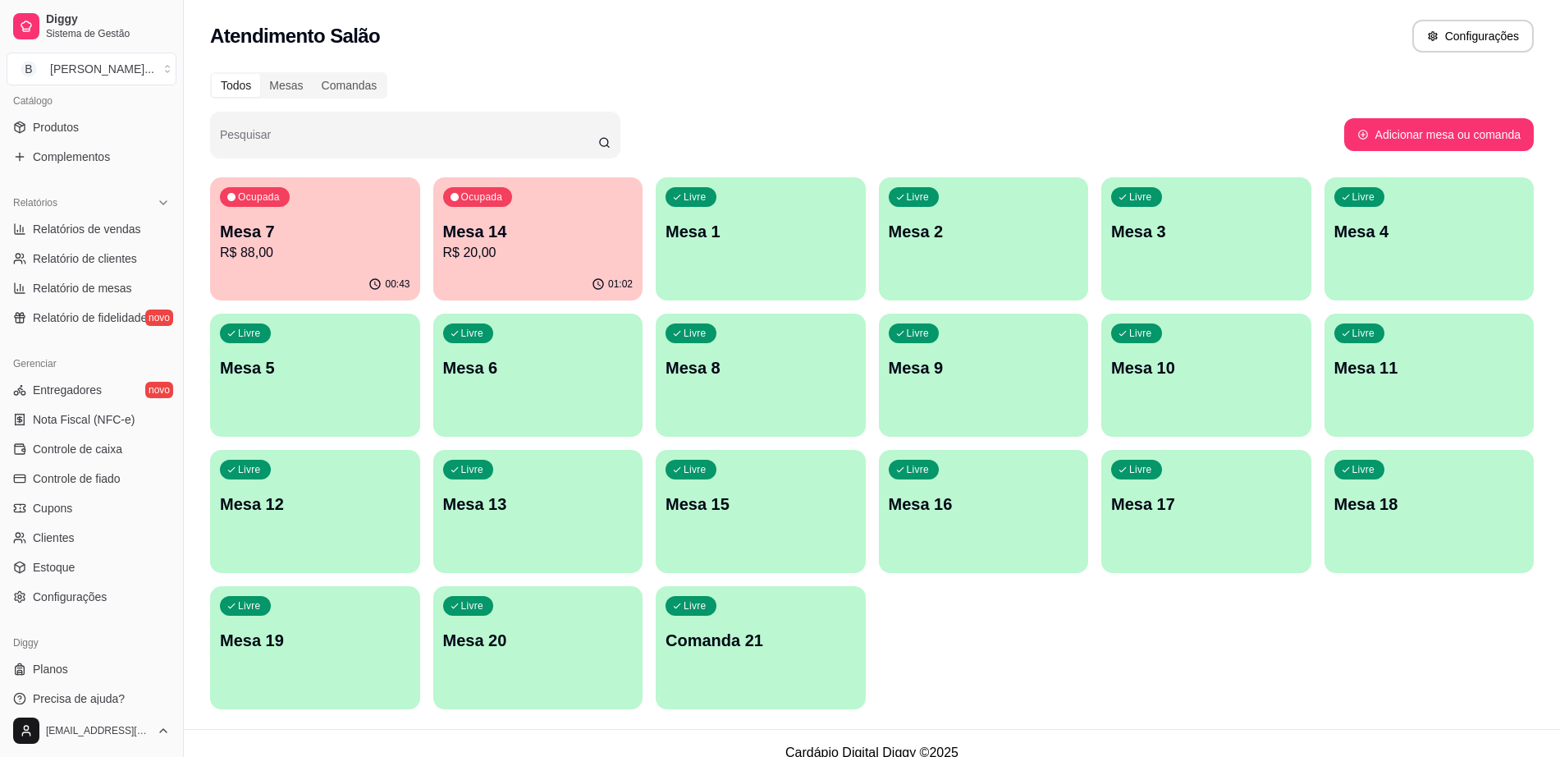
scroll to position [308, 0]
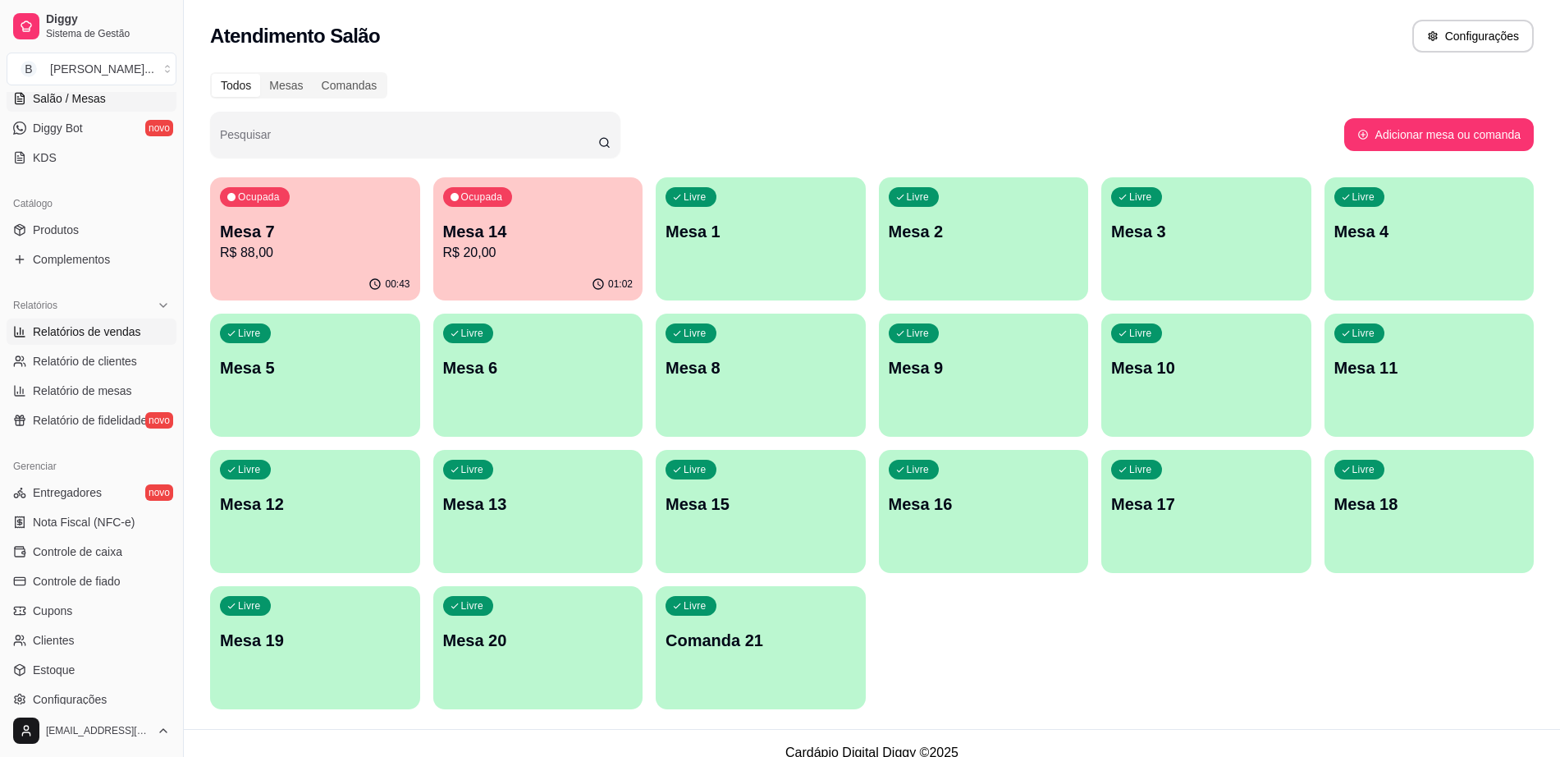
click at [85, 333] on span "Relatórios de vendas" at bounding box center [87, 331] width 108 height 16
select select "ALL"
select select "0"
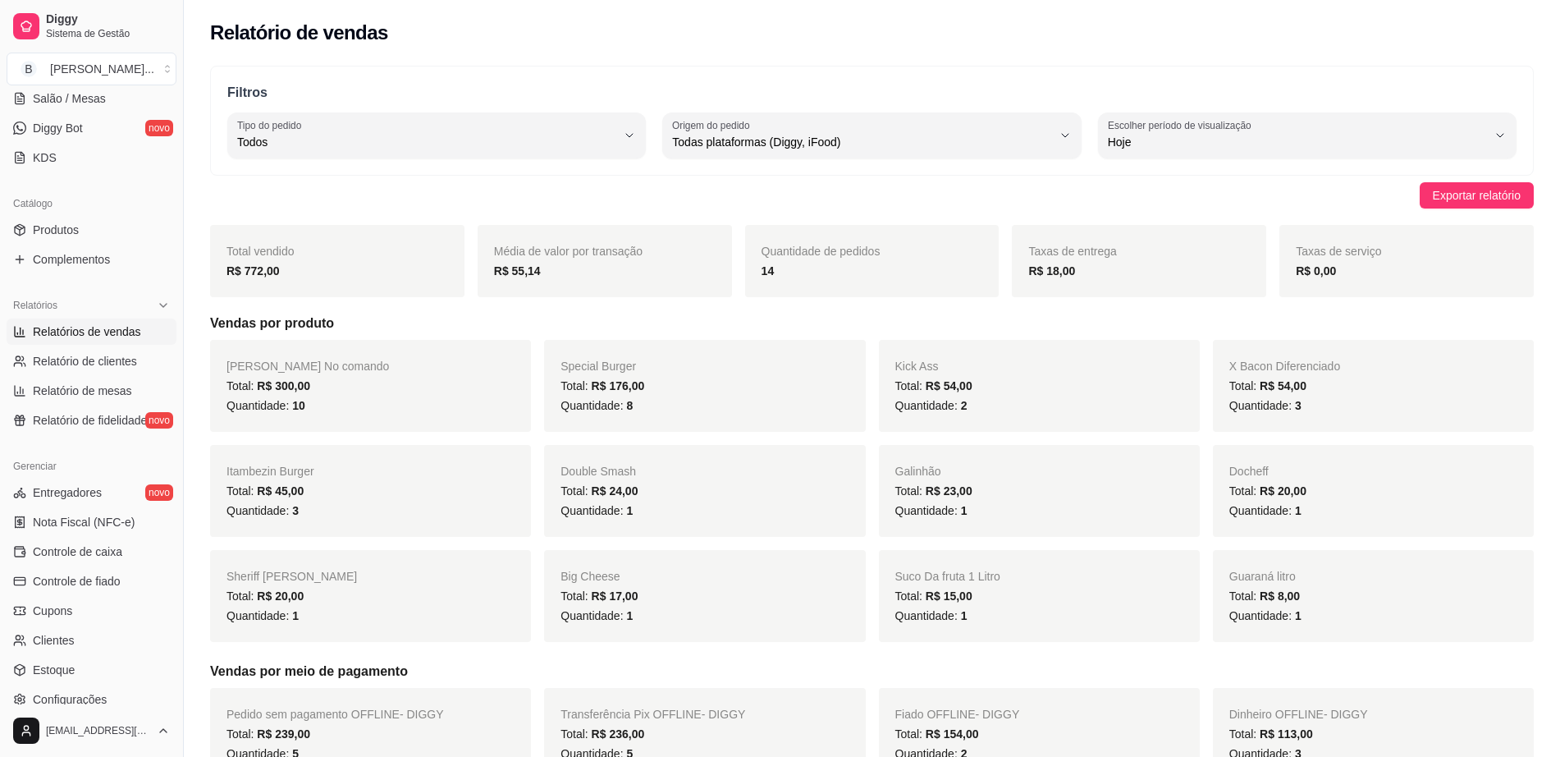
drag, startPoint x: 904, startPoint y: 169, endPoint x: 1166, endPoint y: 25, distance: 299.0
click at [1166, 25] on div "Relatório de vendas" at bounding box center [872, 33] width 1324 height 26
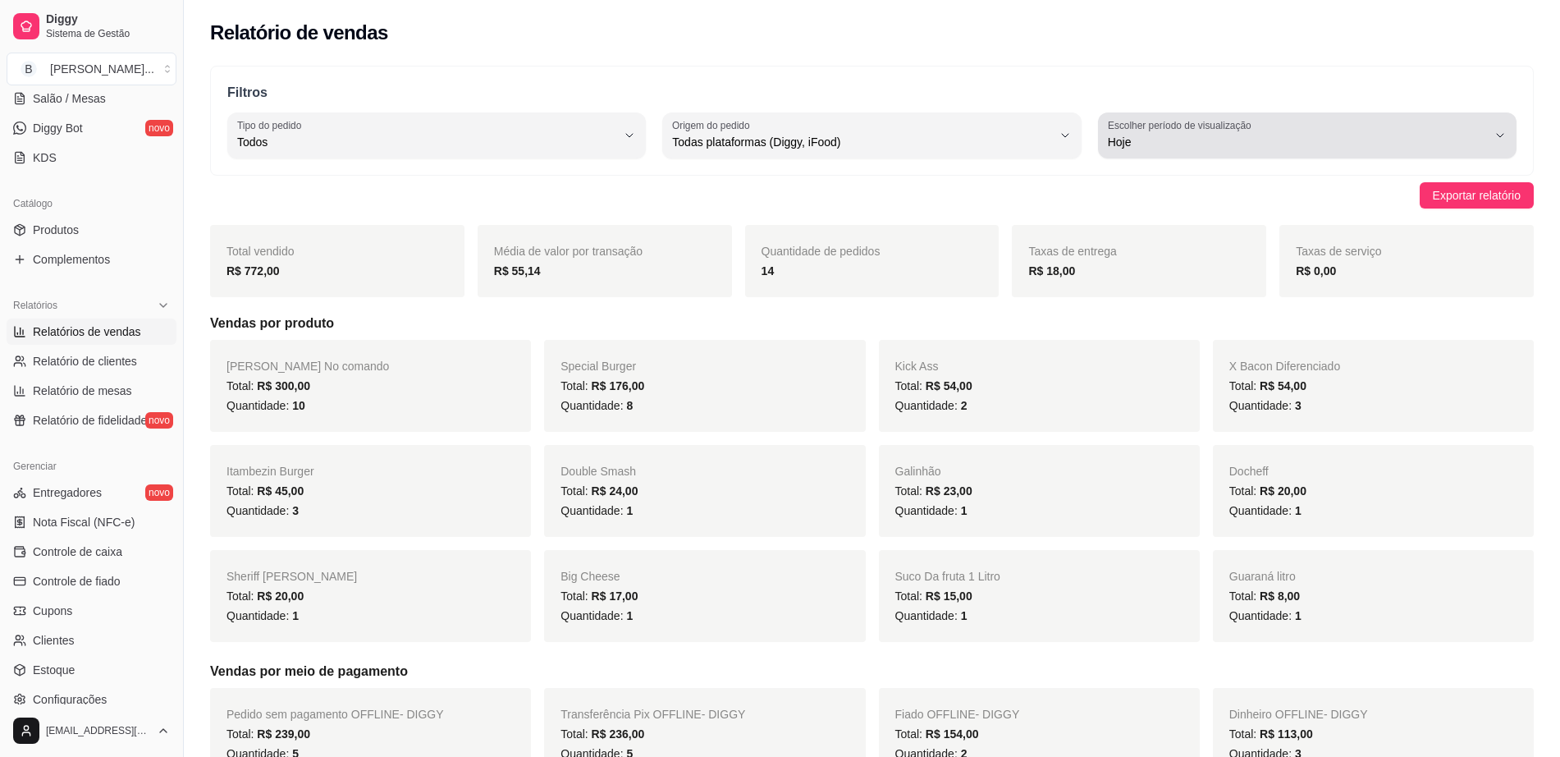
click at [1177, 140] on span "Hoje" at bounding box center [1297, 142] width 379 height 16
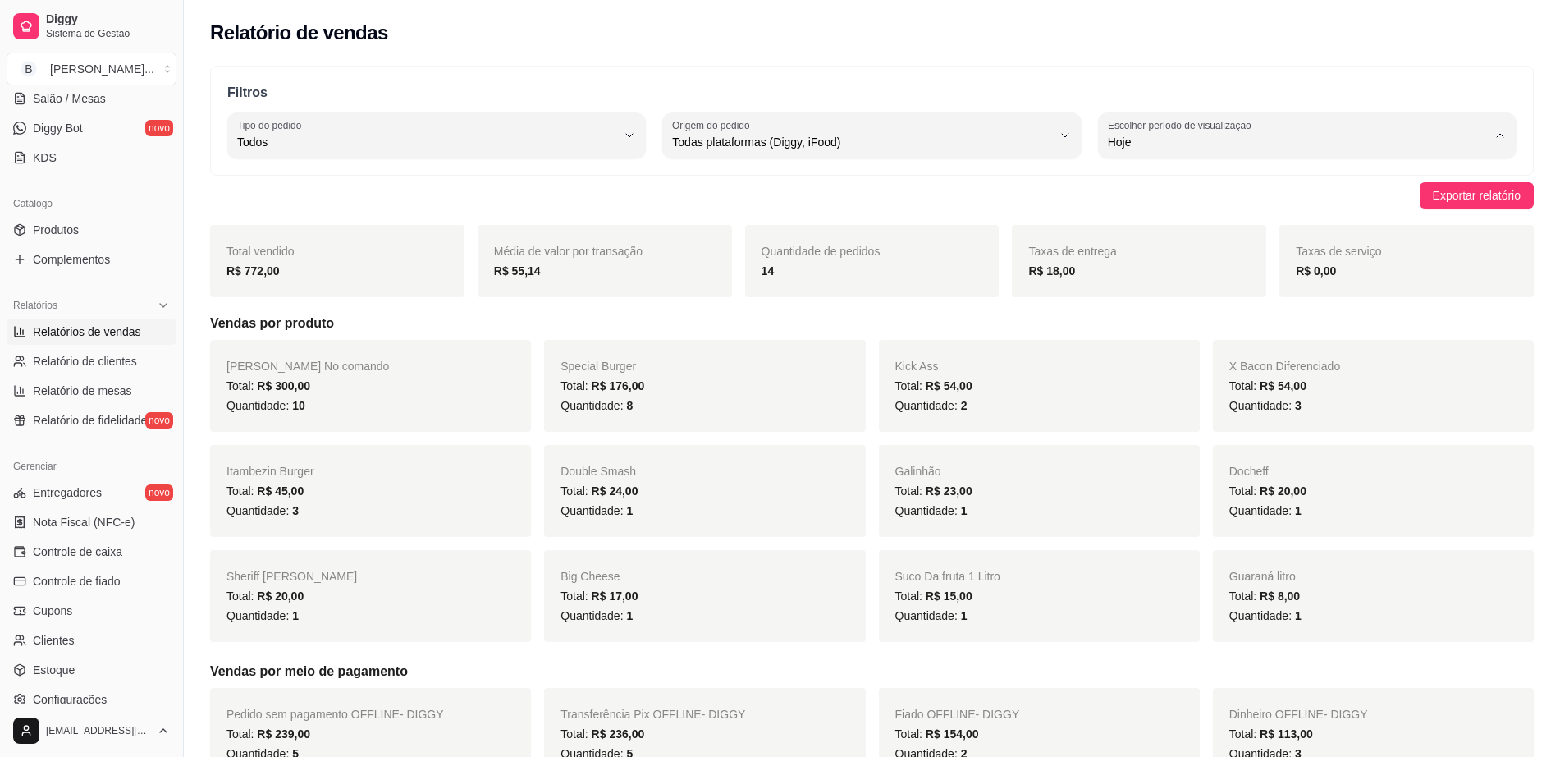
click at [1158, 202] on span "Ontem" at bounding box center [1299, 208] width 361 height 16
type input "1"
select select "1"
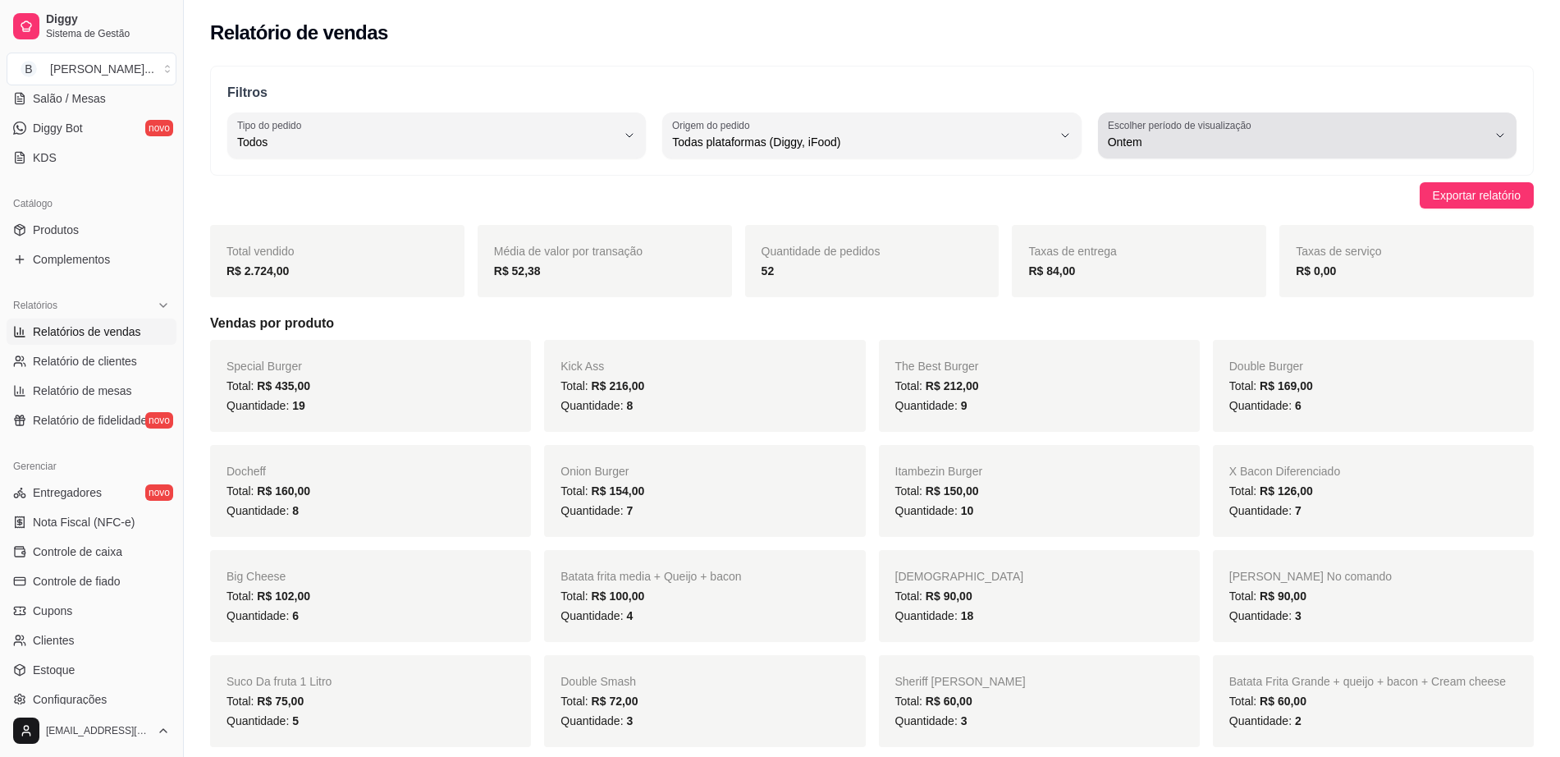
click at [1301, 126] on div "Ontem" at bounding box center [1297, 135] width 379 height 33
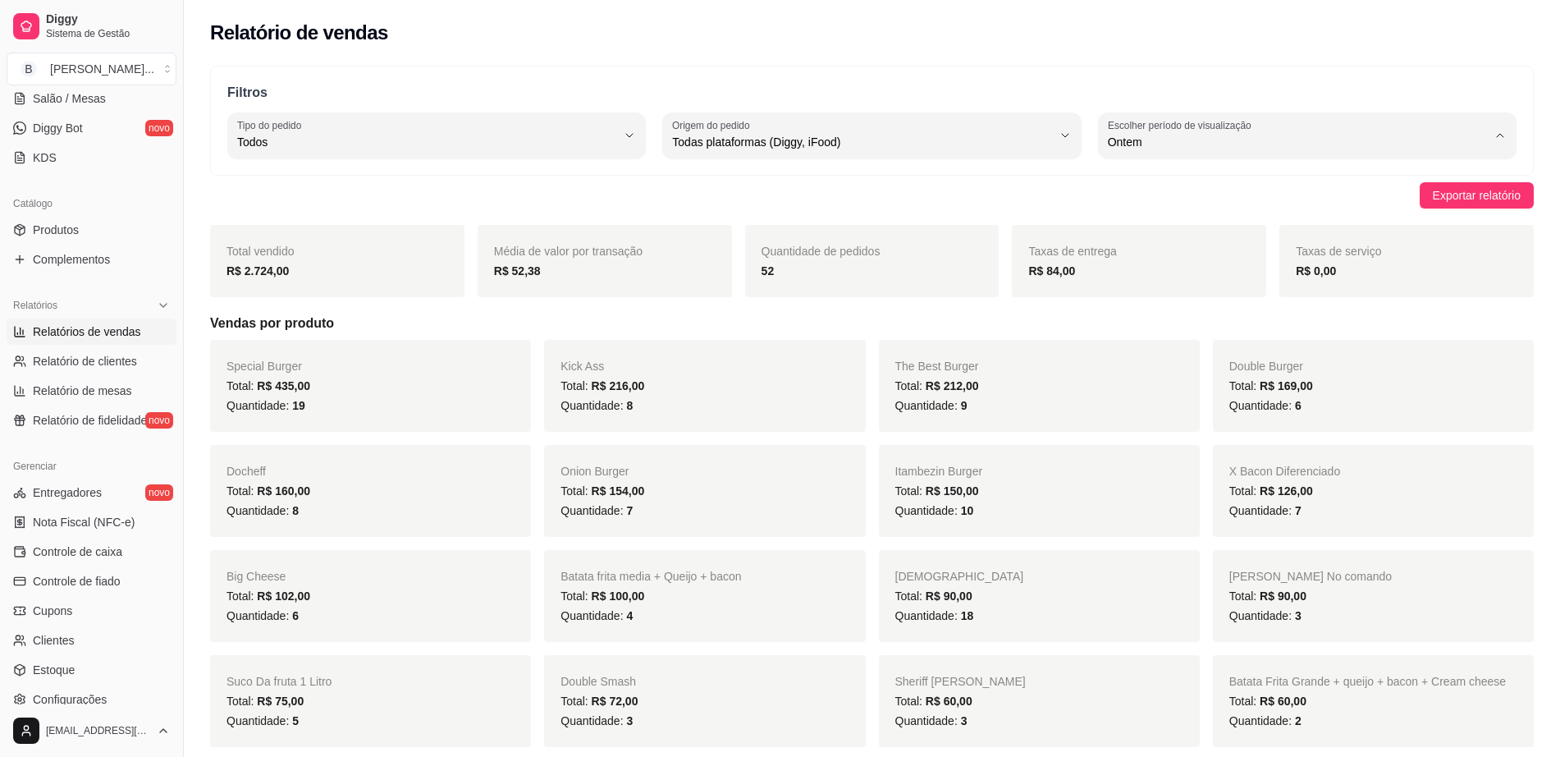
click at [1271, 188] on span "Hoje" at bounding box center [1299, 181] width 361 height 16
type input "0"
select select "0"
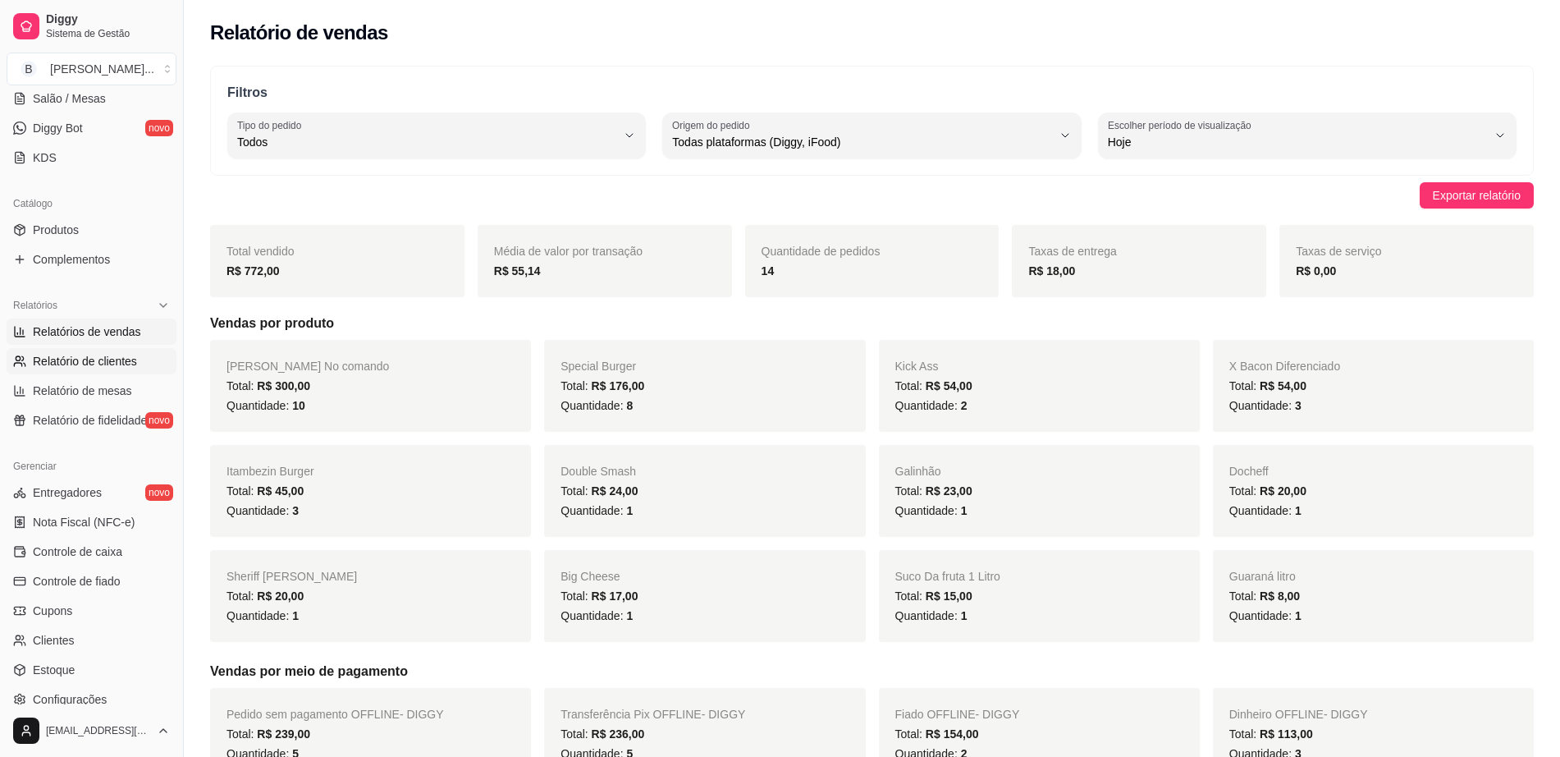
click at [87, 364] on span "Relatório de clientes" at bounding box center [85, 361] width 104 height 16
select select "30"
select select "HIGHEST_TOTAL_SPENT_WITH_ORDERS"
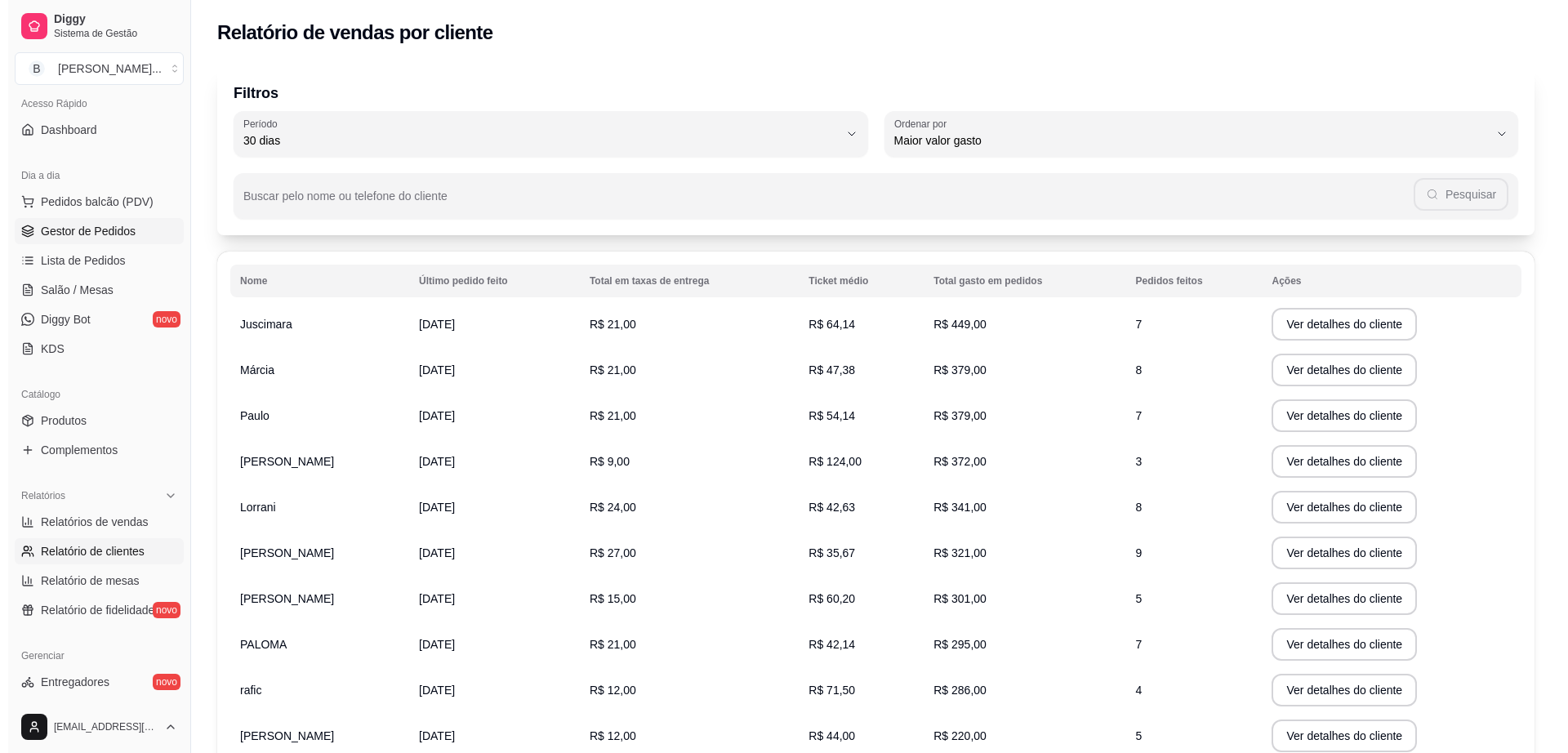
scroll to position [102, 0]
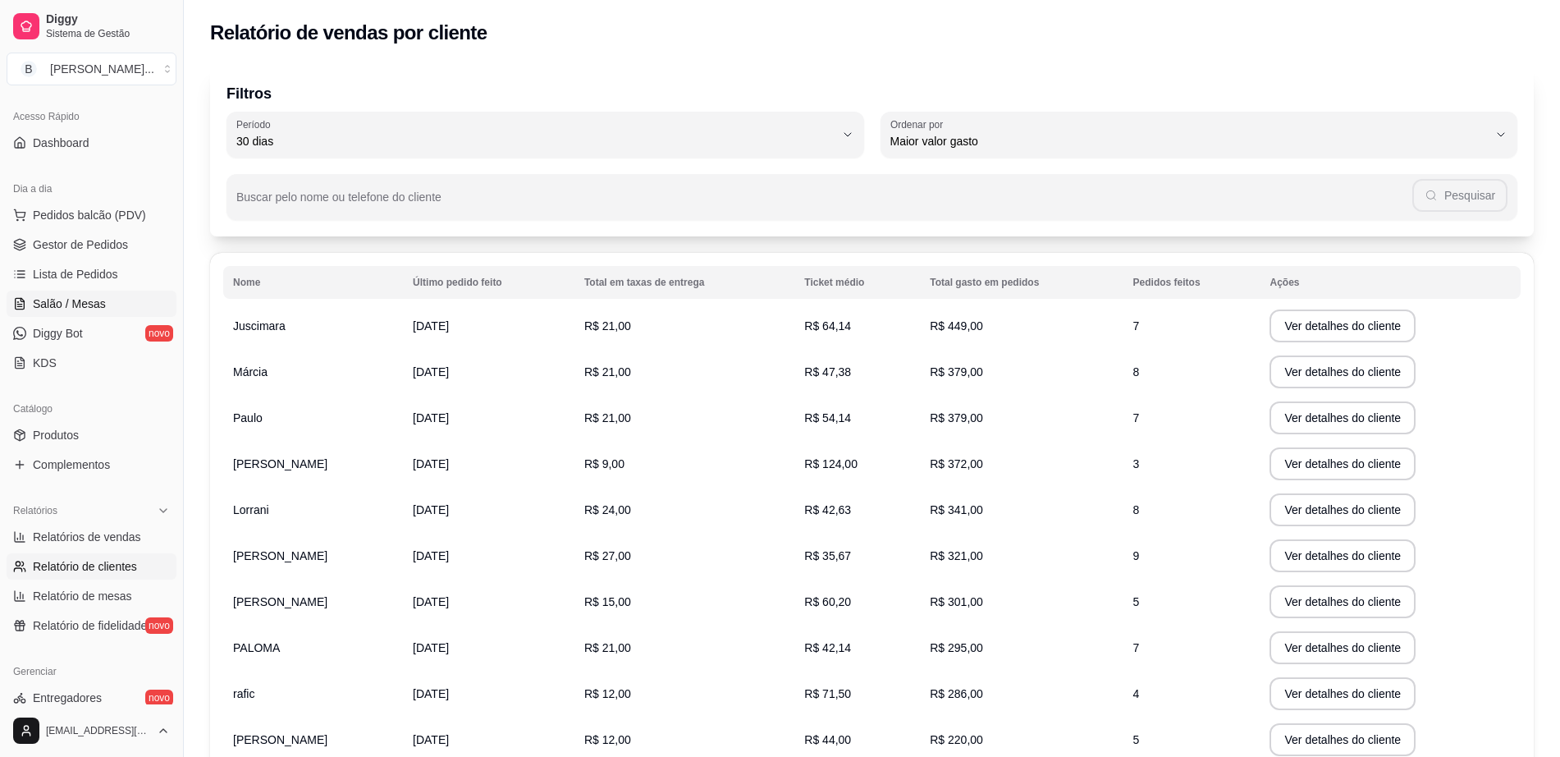
click at [87, 301] on span "Salão / Mesas" at bounding box center [69, 303] width 73 height 16
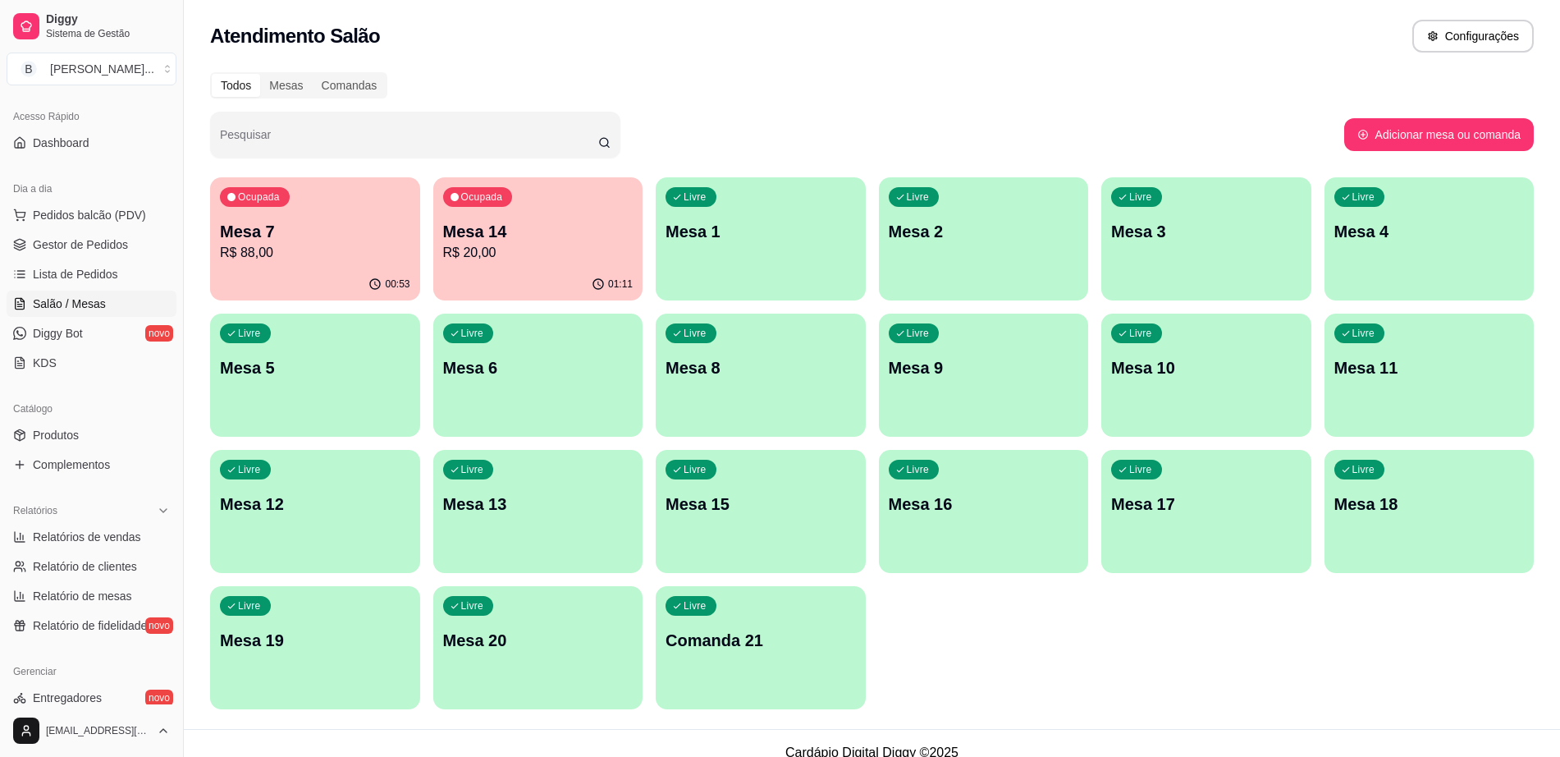
click at [799, 240] on p "Mesa 1" at bounding box center [761, 231] width 190 height 23
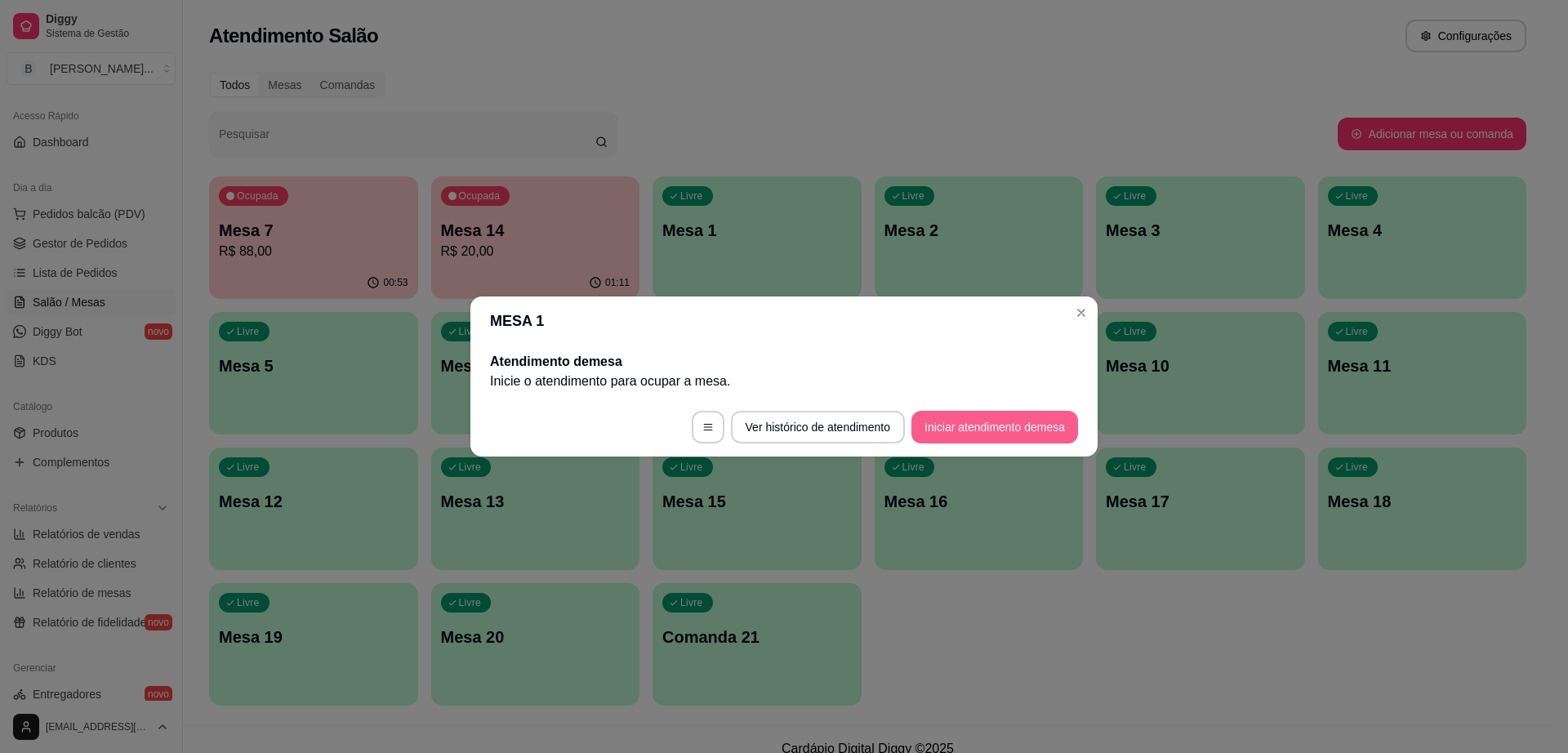
click at [966, 420] on button "Iniciar atendimento de mesa" at bounding box center [994, 427] width 166 height 33
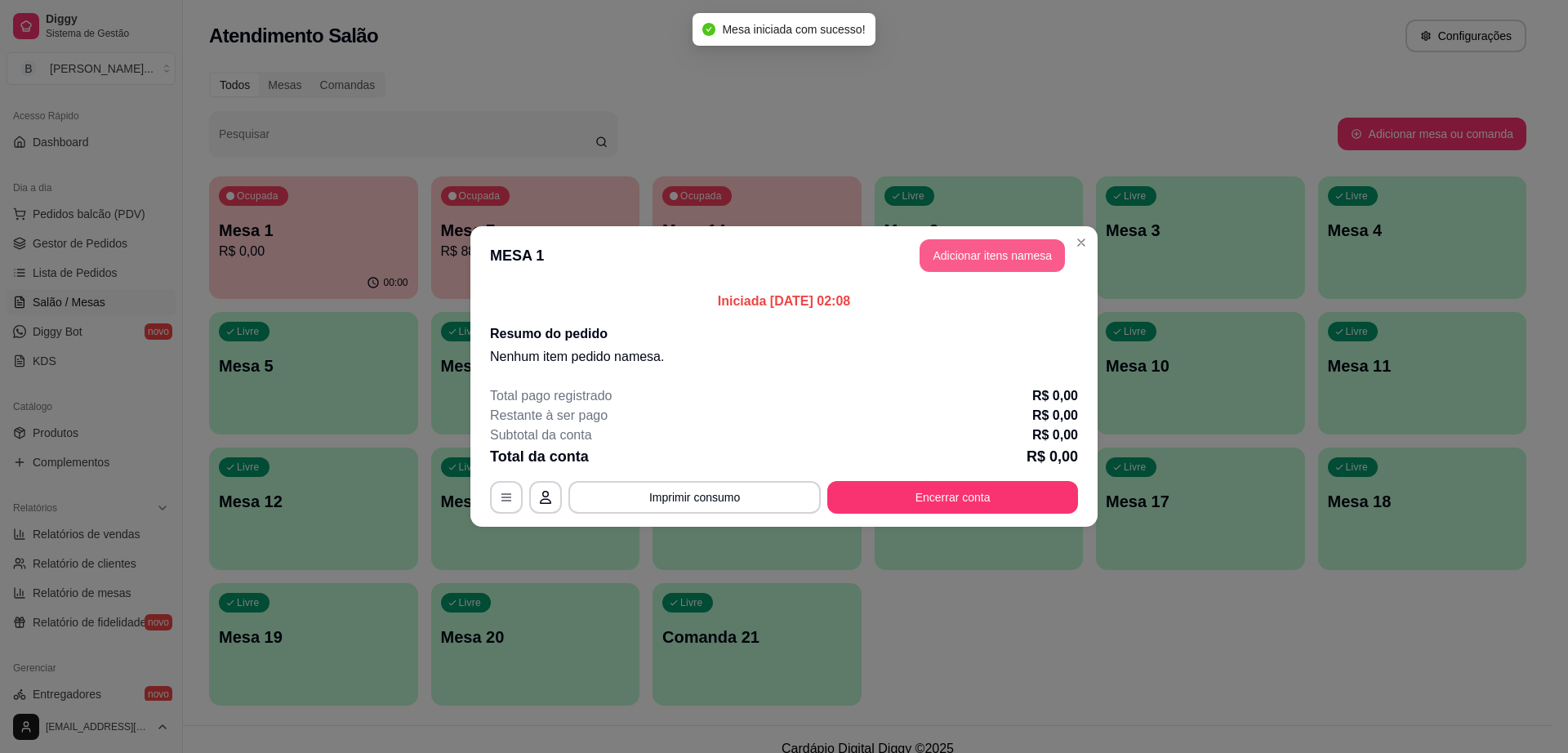
click at [982, 247] on button "Adicionar itens na mesa" at bounding box center [992, 255] width 145 height 33
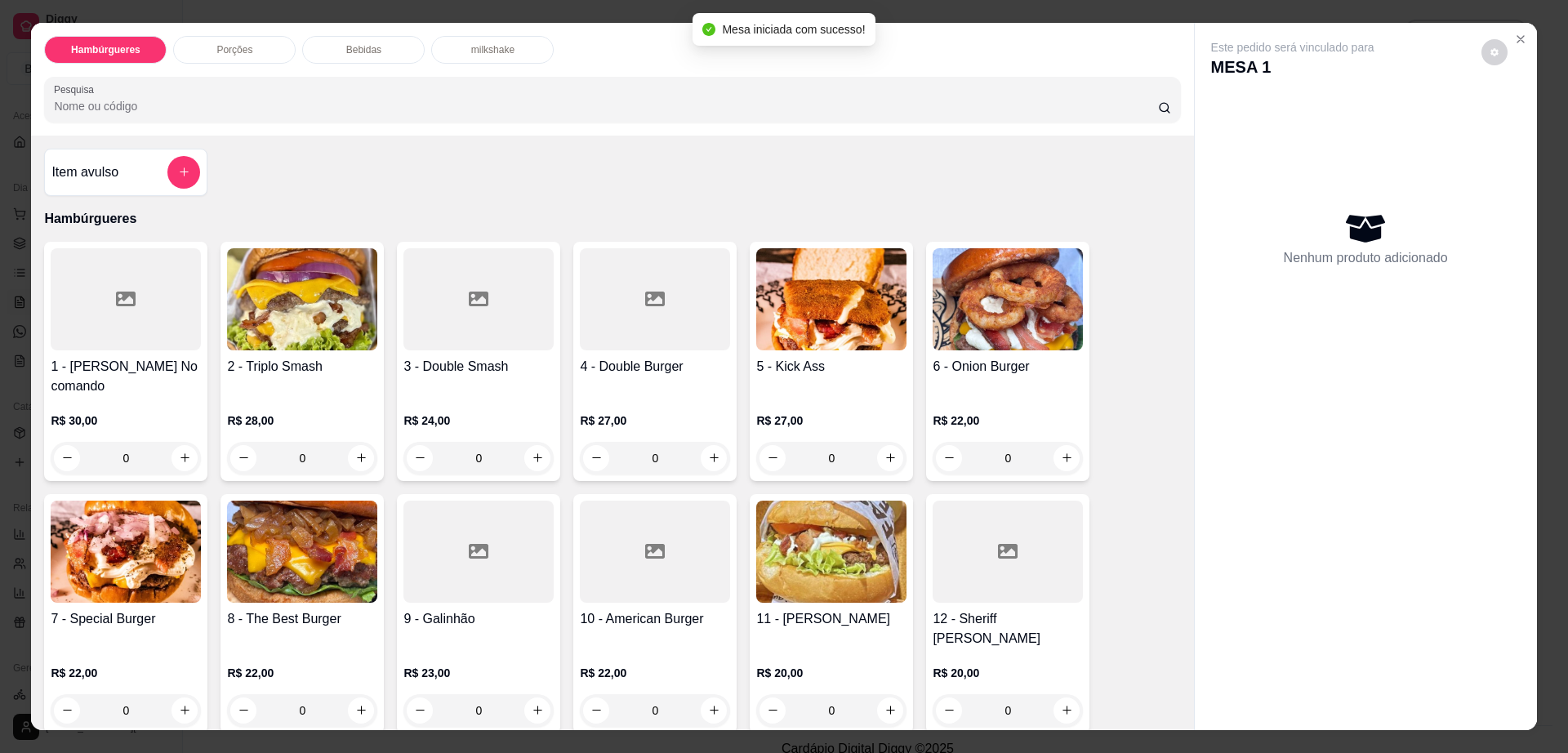
click at [95, 542] on img at bounding box center [125, 551] width 150 height 102
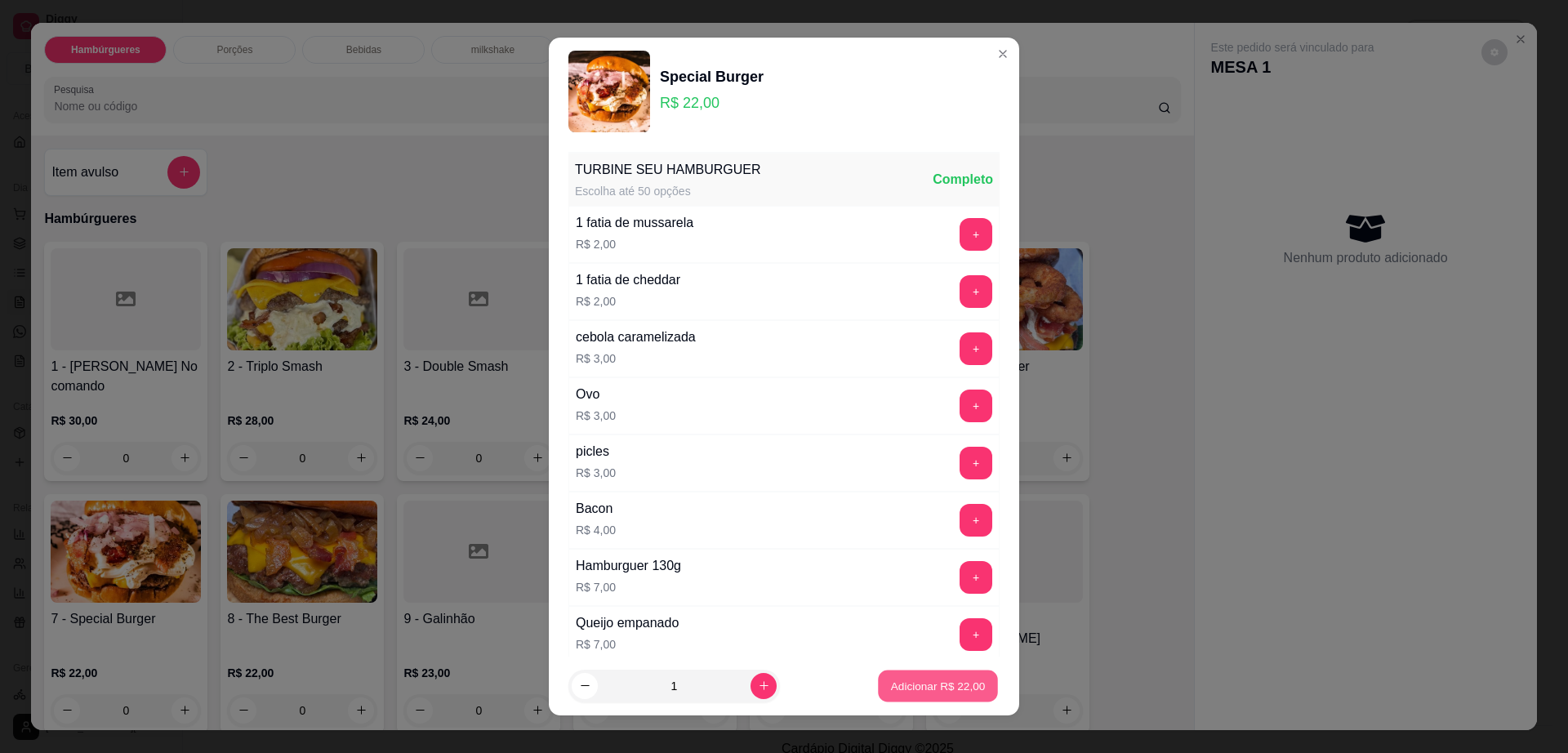
click at [922, 699] on button "Adicionar R$ 22,00" at bounding box center [937, 686] width 120 height 32
type input "1"
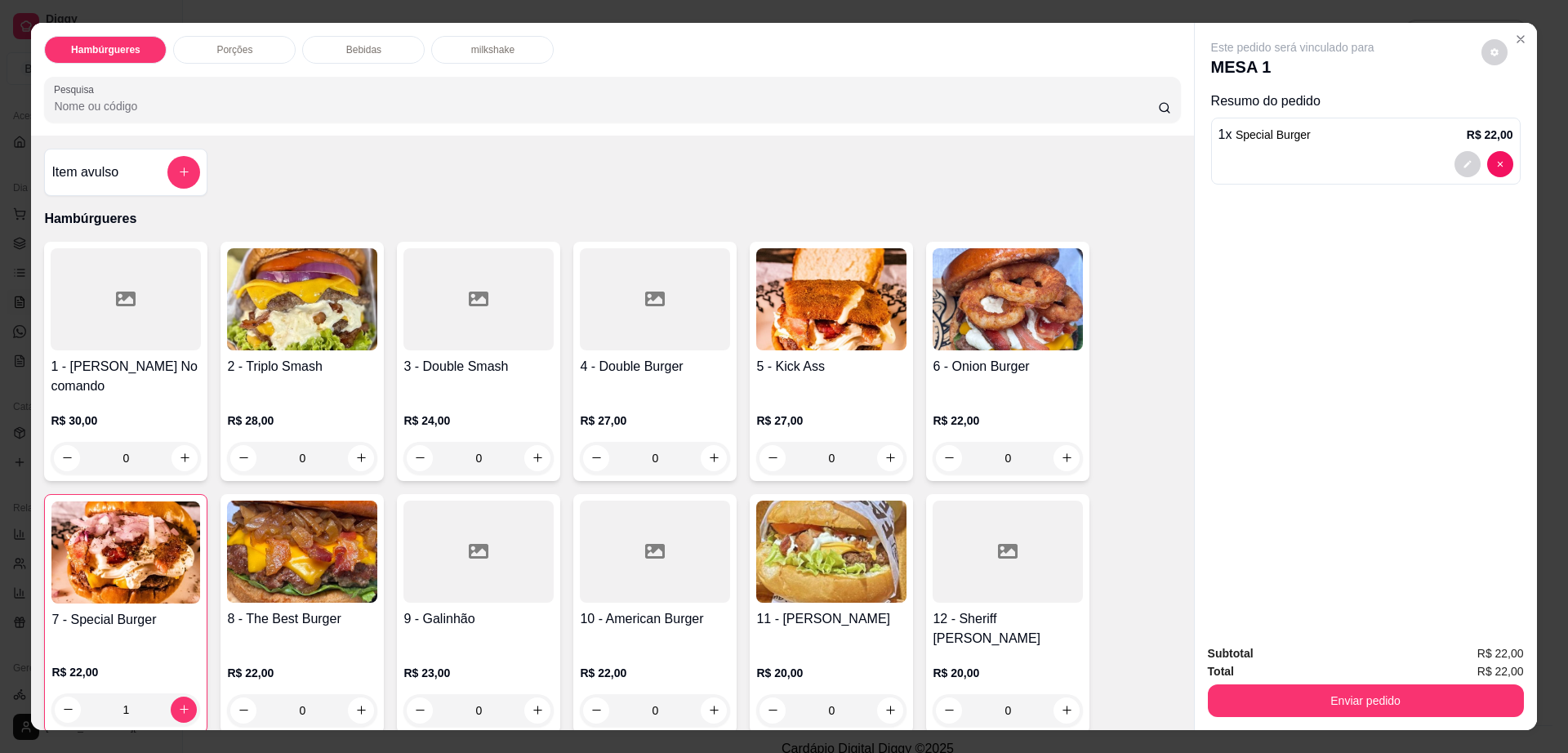
click at [1494, 57] on button "decrease-product-quantity" at bounding box center [1494, 52] width 26 height 26
click at [1533, 115] on span "Automatic updates" at bounding box center [1523, 117] width 33 height 20
click at [1517, 117] on input "Automatic updates" at bounding box center [1511, 122] width 11 height 11
checkbox input "true"
click at [1345, 700] on button "Enviar pedido" at bounding box center [1366, 700] width 316 height 33
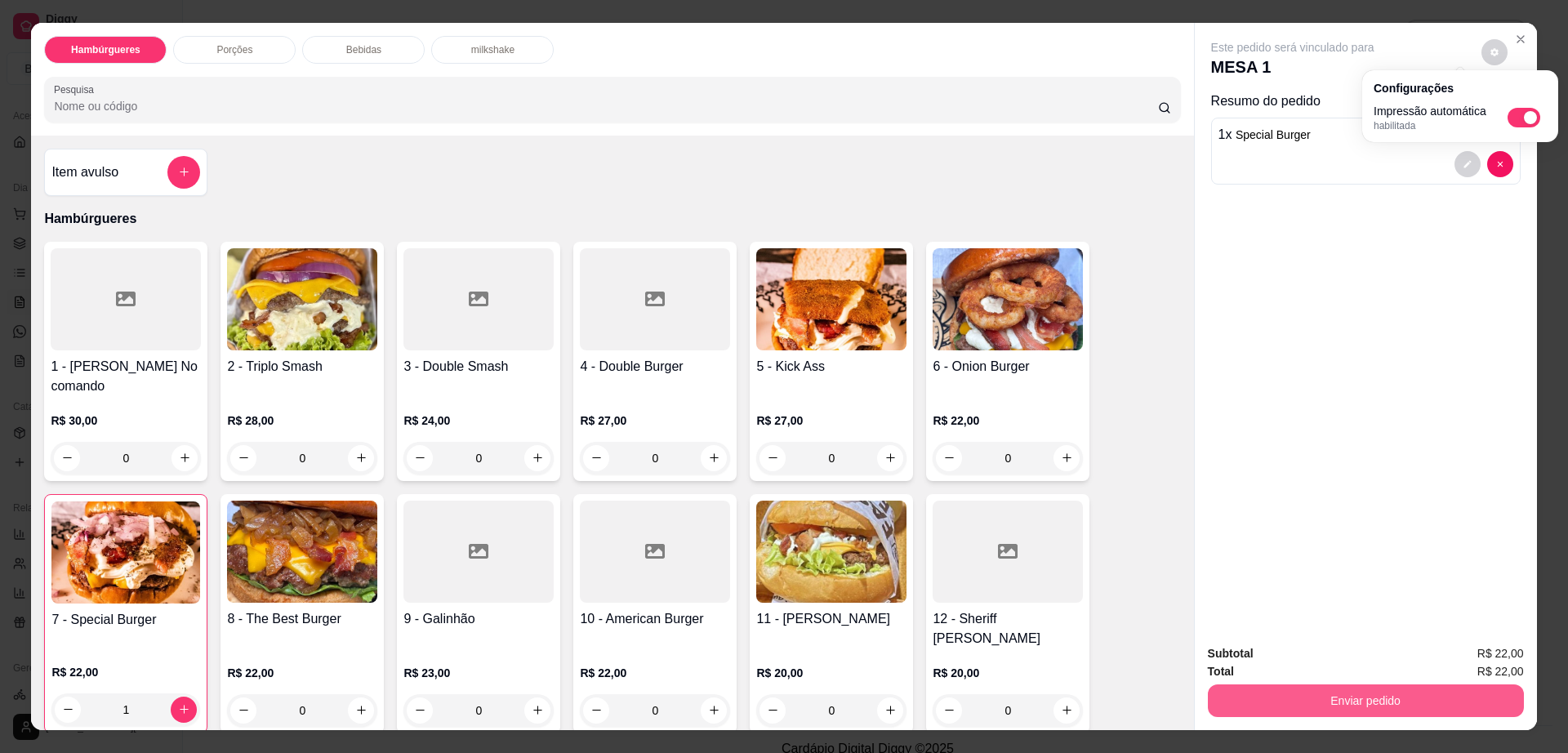
click at [1345, 700] on button "Enviar pedido" at bounding box center [1366, 700] width 316 height 33
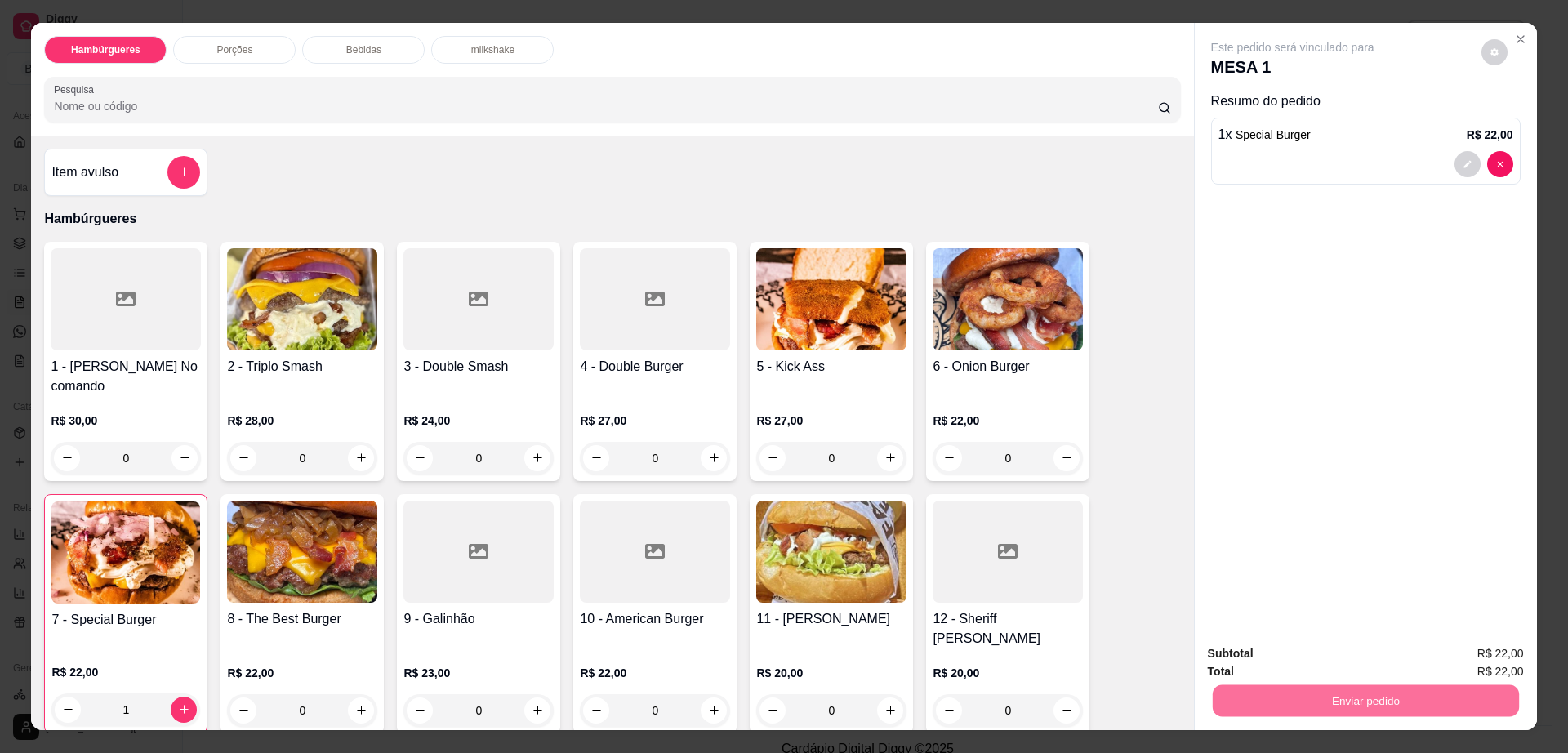
click at [1291, 661] on button "Não registrar e enviar pedido" at bounding box center [1310, 659] width 165 height 30
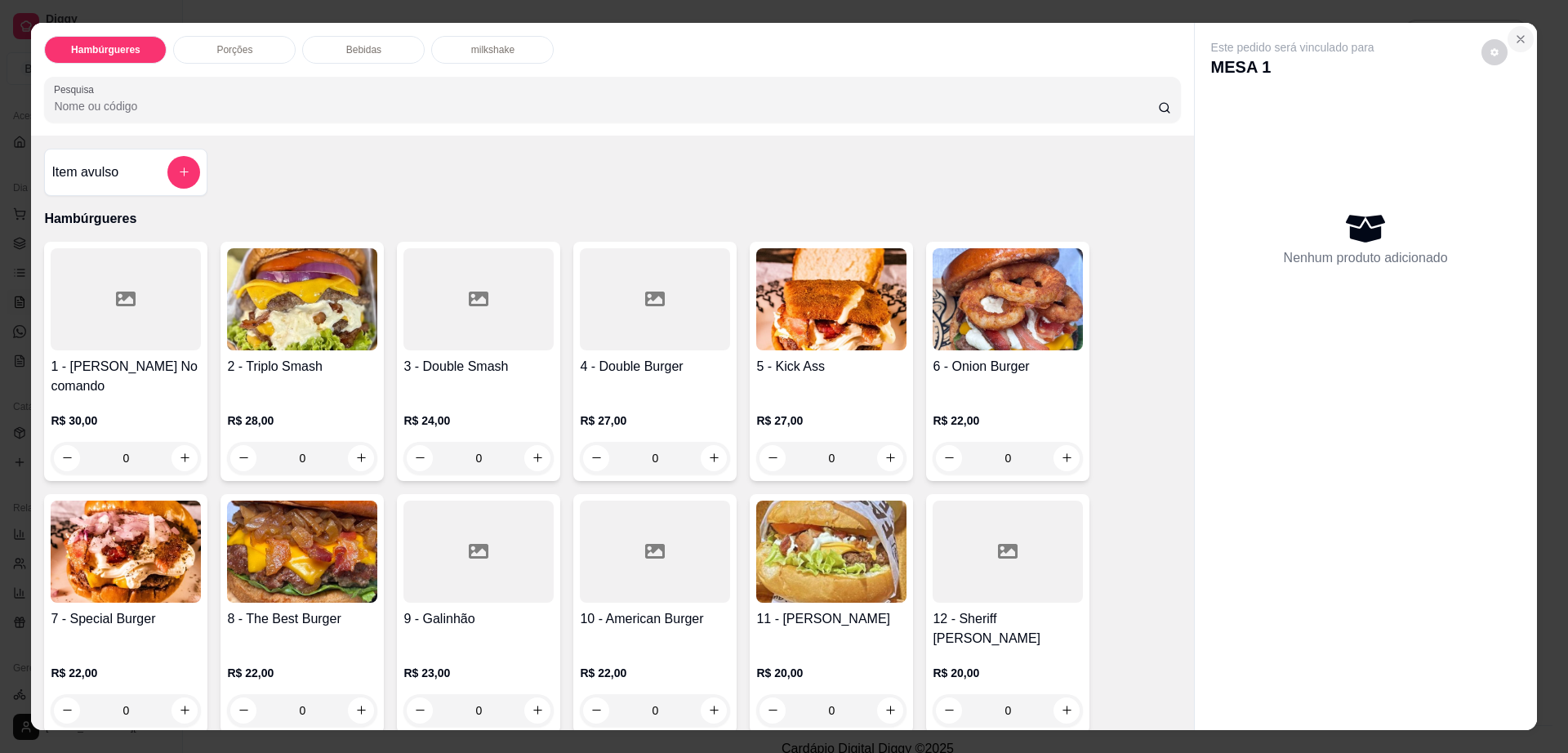
click at [1514, 35] on icon "Close" at bounding box center [1520, 39] width 13 height 13
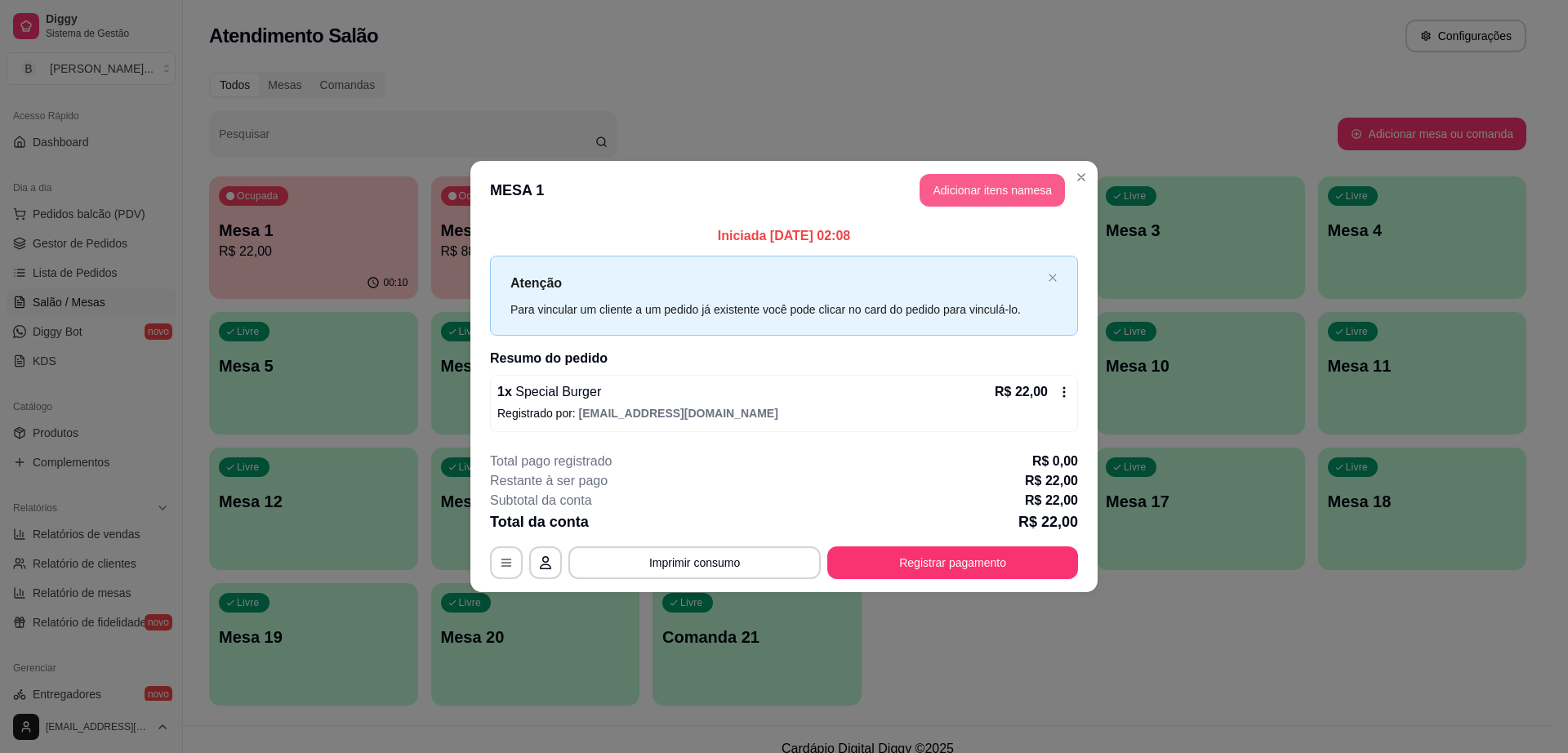
click at [962, 197] on button "Adicionar itens na mesa" at bounding box center [992, 190] width 145 height 33
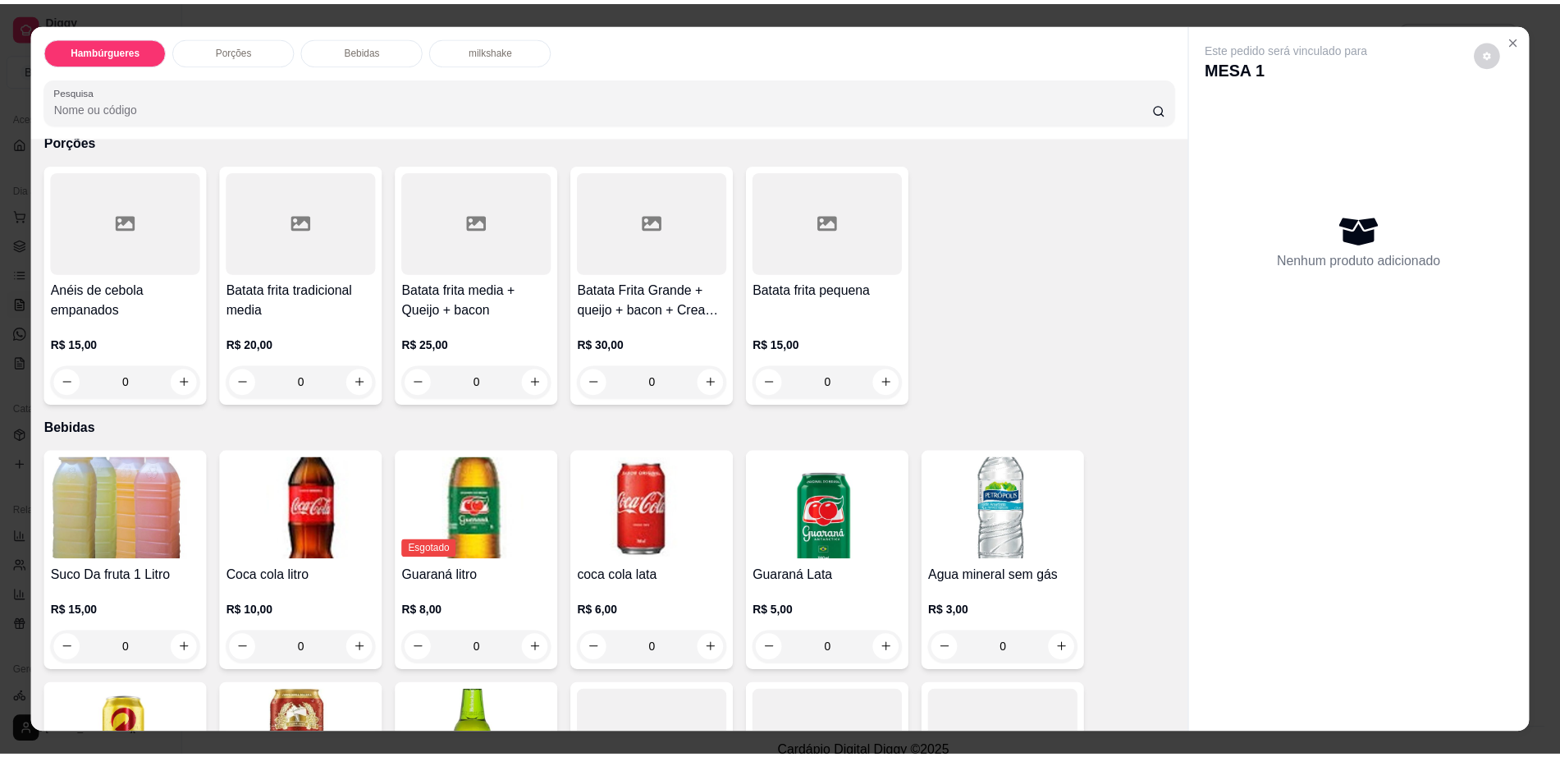
scroll to position [923, 0]
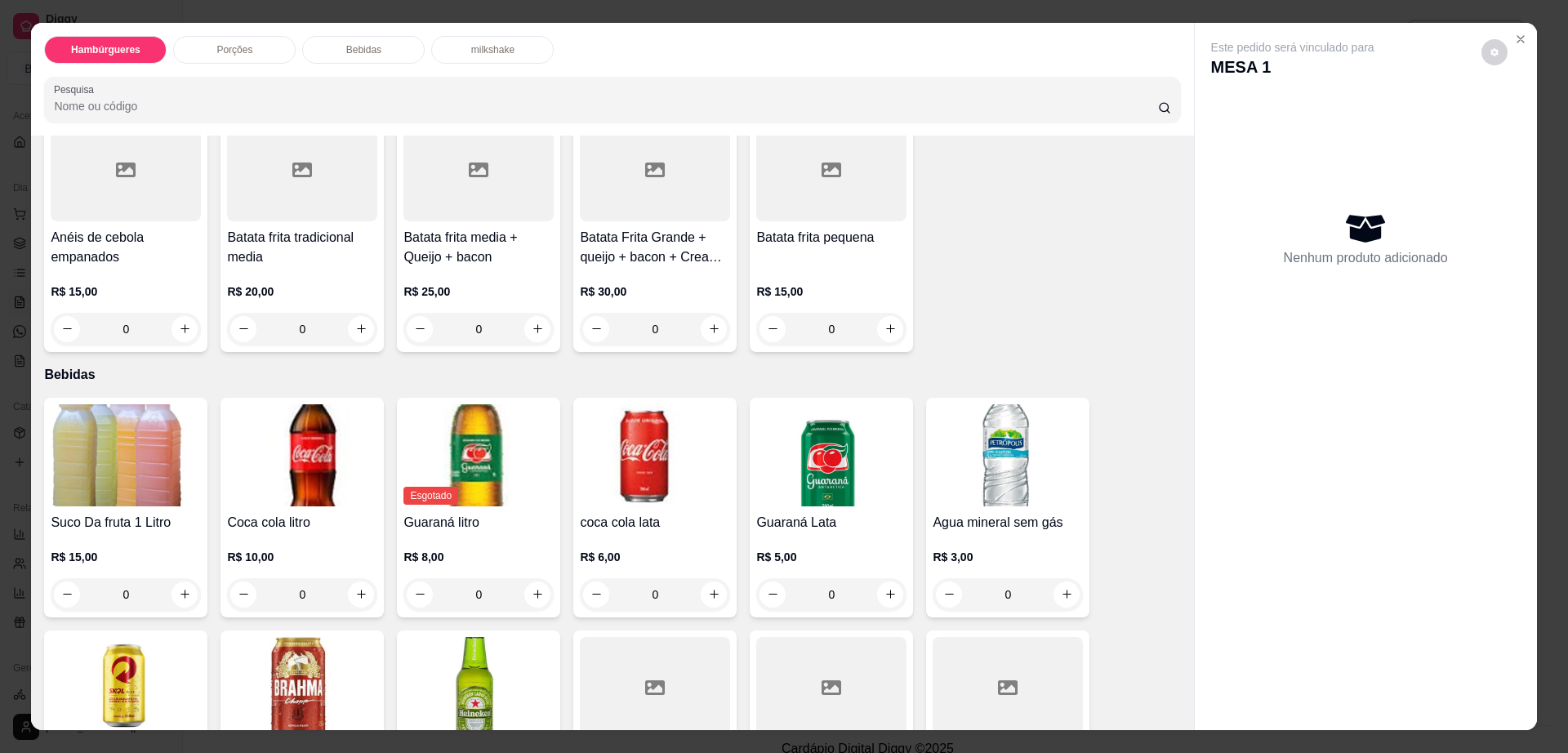
click at [704, 404] on img at bounding box center [655, 455] width 150 height 102
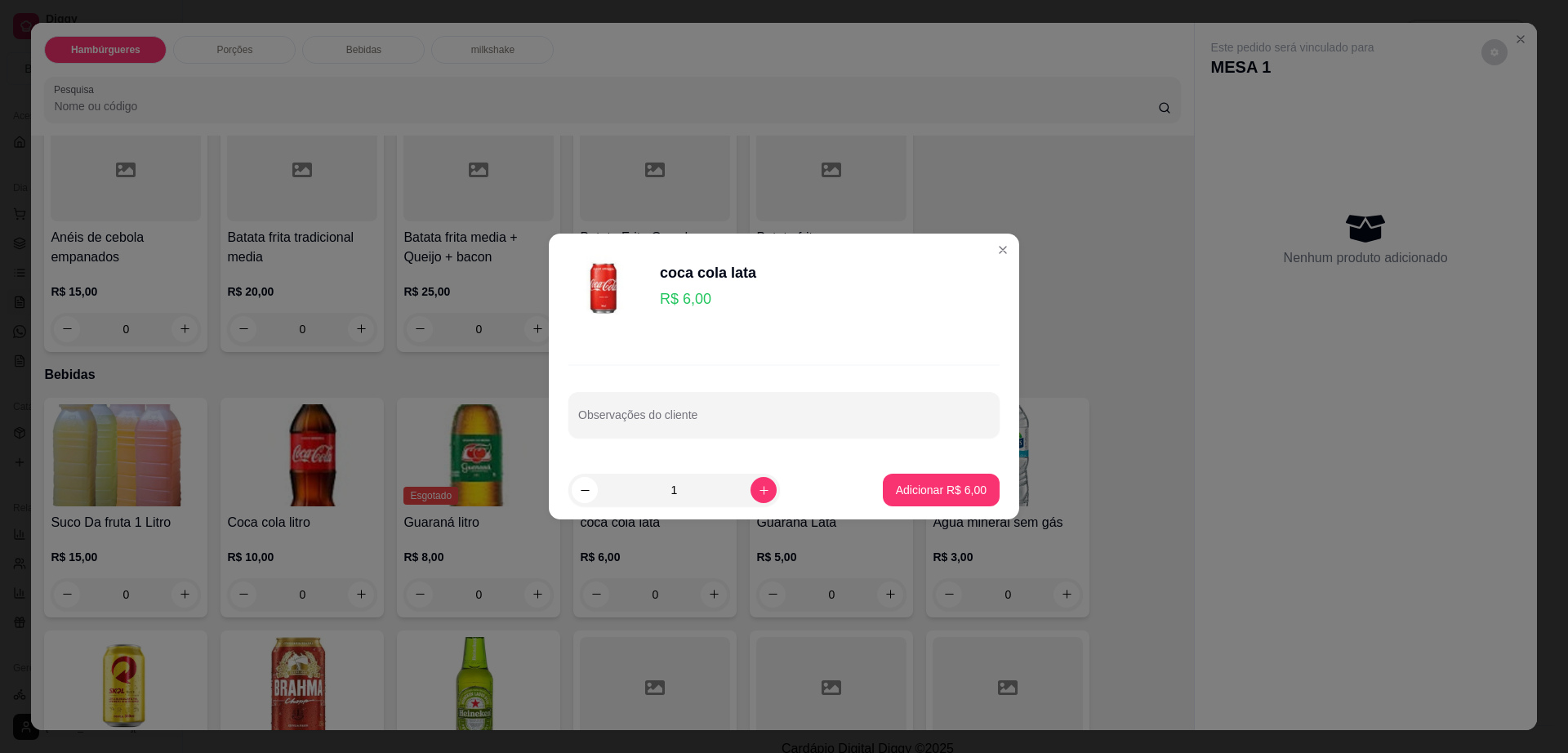
click at [895, 489] on p "Adicionar R$ 6,00" at bounding box center [940, 489] width 91 height 16
type input "1"
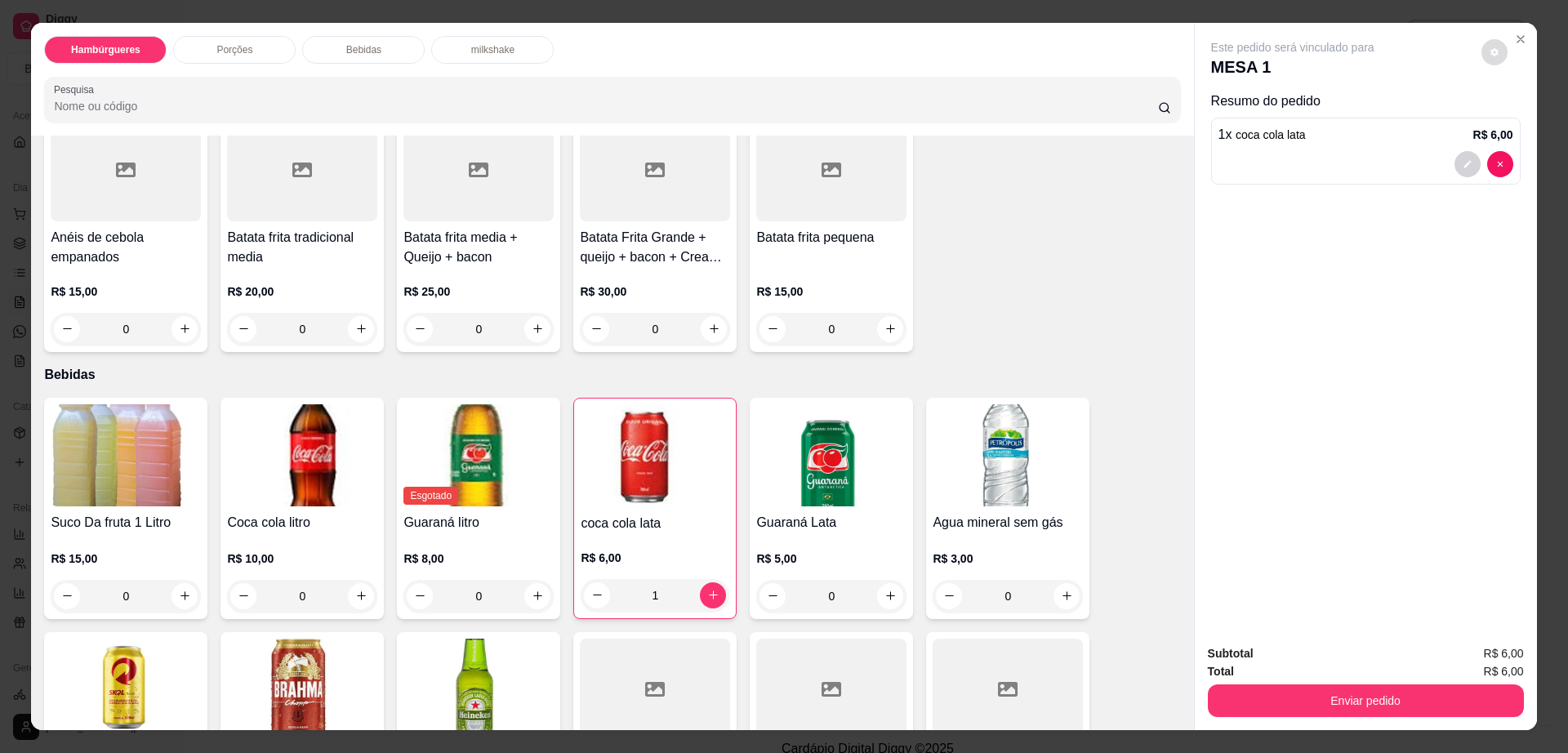
click at [1490, 53] on icon "decrease-product-quantity" at bounding box center [1494, 52] width 8 height 8
click at [1515, 112] on span "Automatic updates" at bounding box center [1523, 117] width 33 height 20
click at [1515, 117] on input "Automatic updates" at bounding box center [1511, 122] width 11 height 11
checkbox input "false"
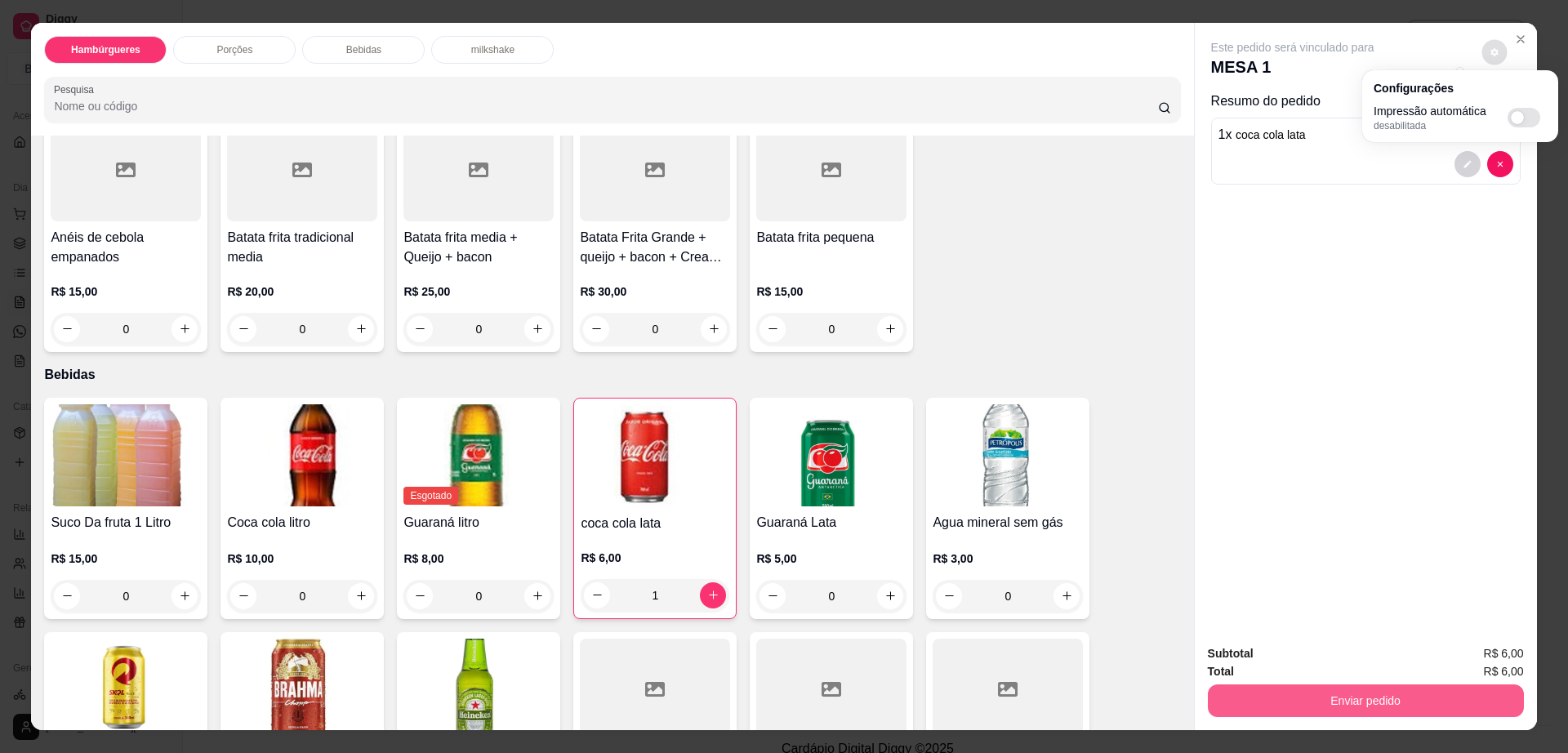
click at [1292, 697] on button "Enviar pedido" at bounding box center [1366, 700] width 316 height 33
click at [1233, 691] on button "Enviar pedido" at bounding box center [1366, 700] width 316 height 33
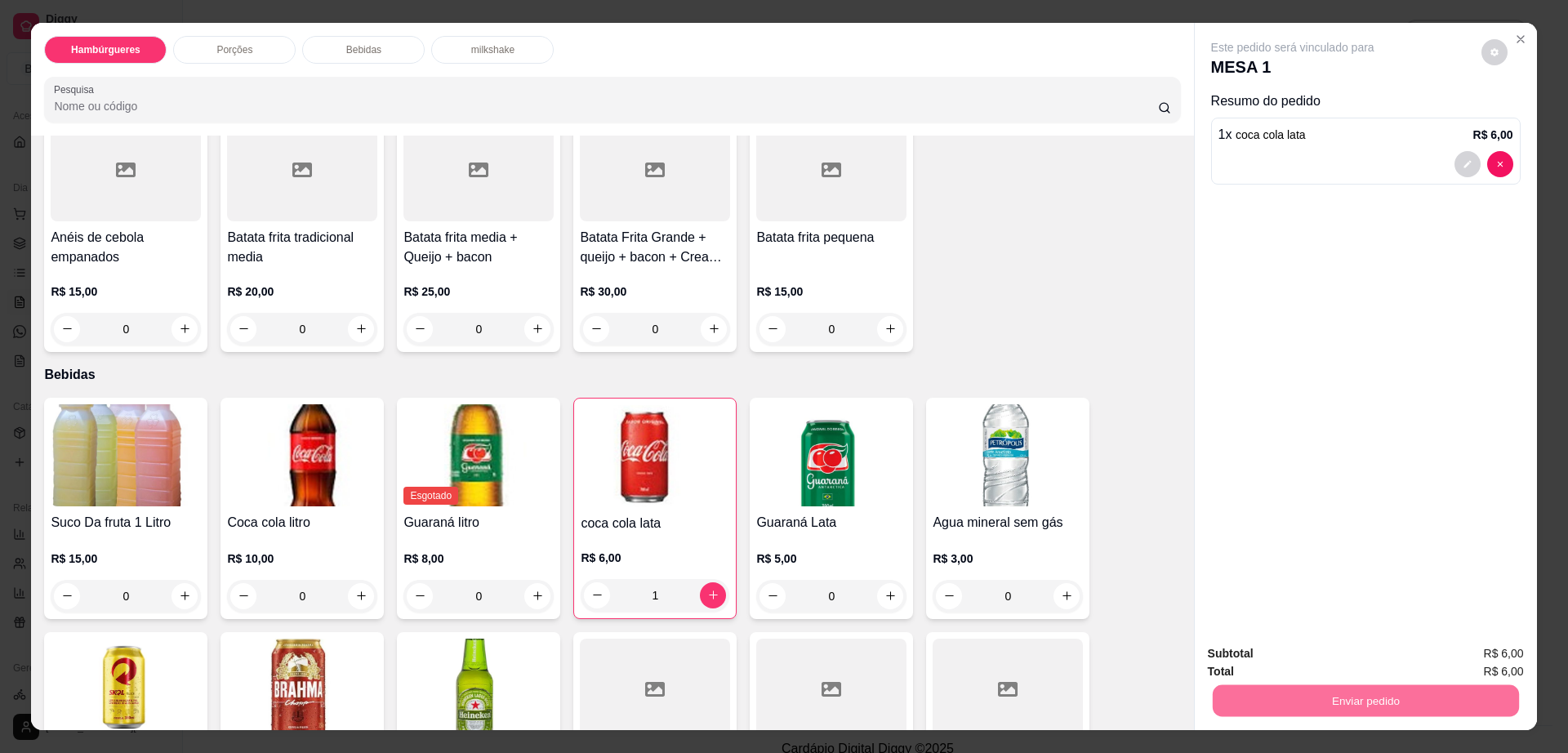
click at [1237, 665] on button "Não registrar e enviar pedido" at bounding box center [1310, 659] width 165 height 30
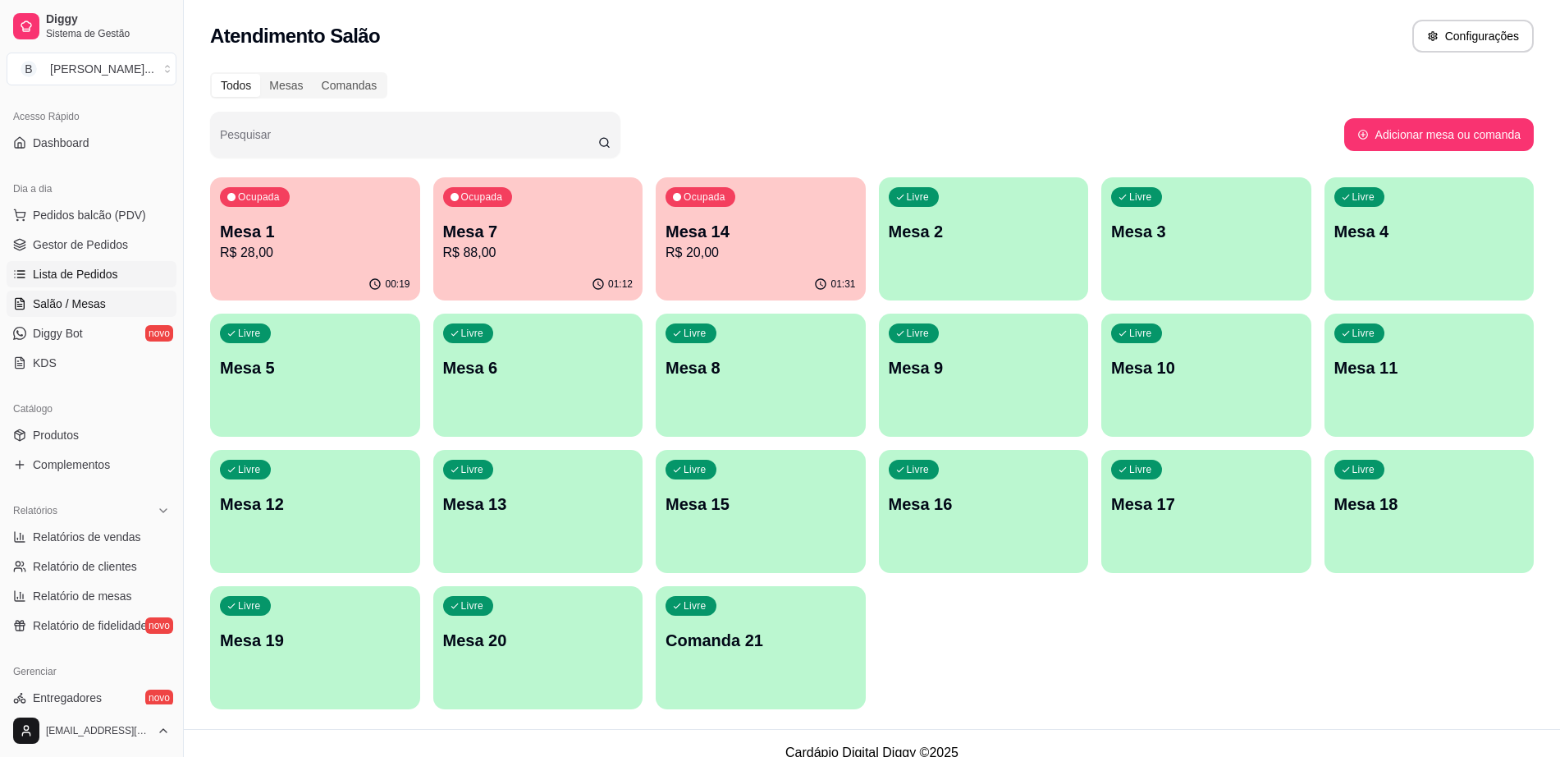
click at [98, 266] on span "Lista de Pedidos" at bounding box center [75, 274] width 85 height 16
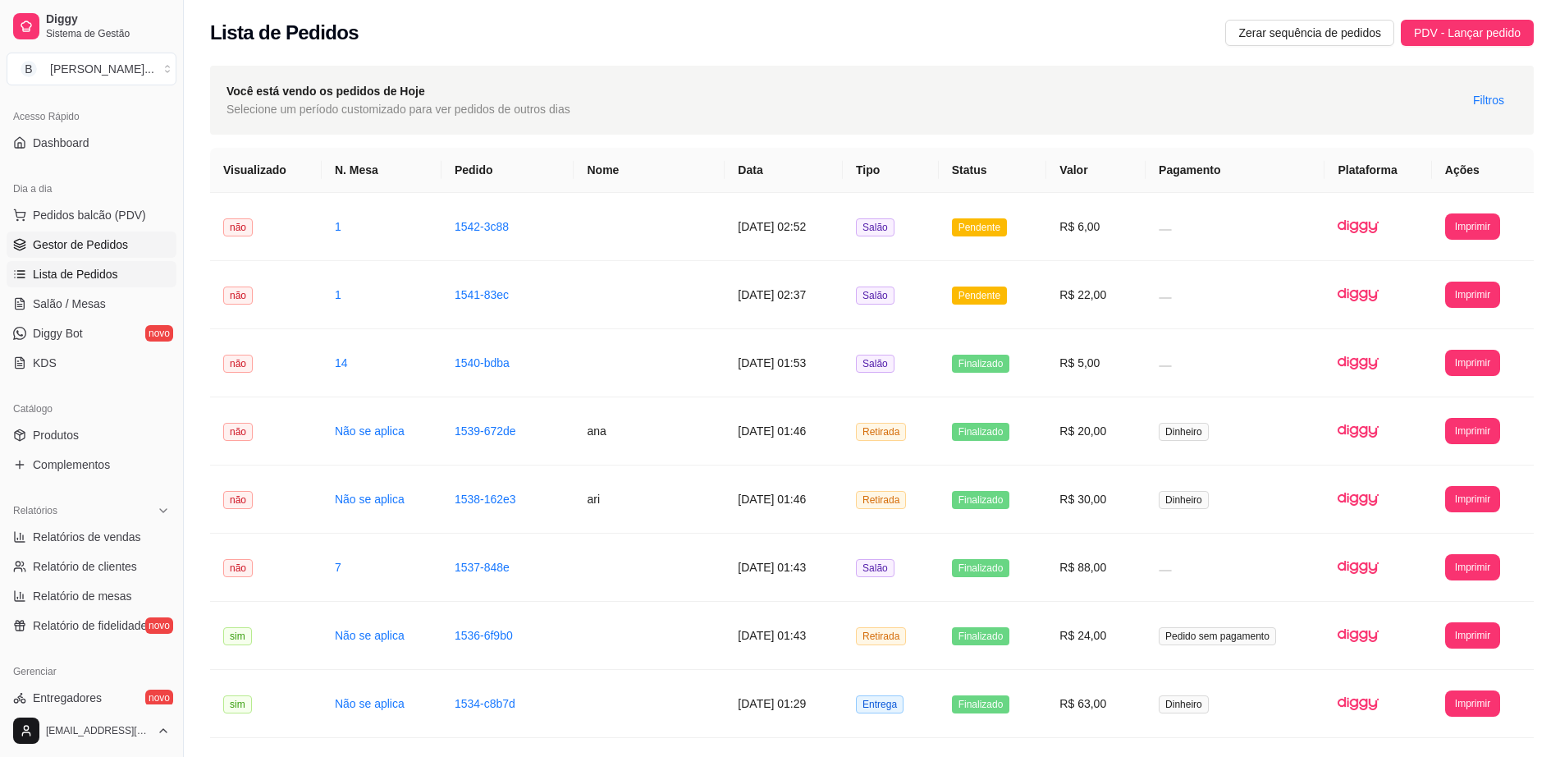
click at [102, 240] on span "Gestor de Pedidos" at bounding box center [80, 244] width 95 height 16
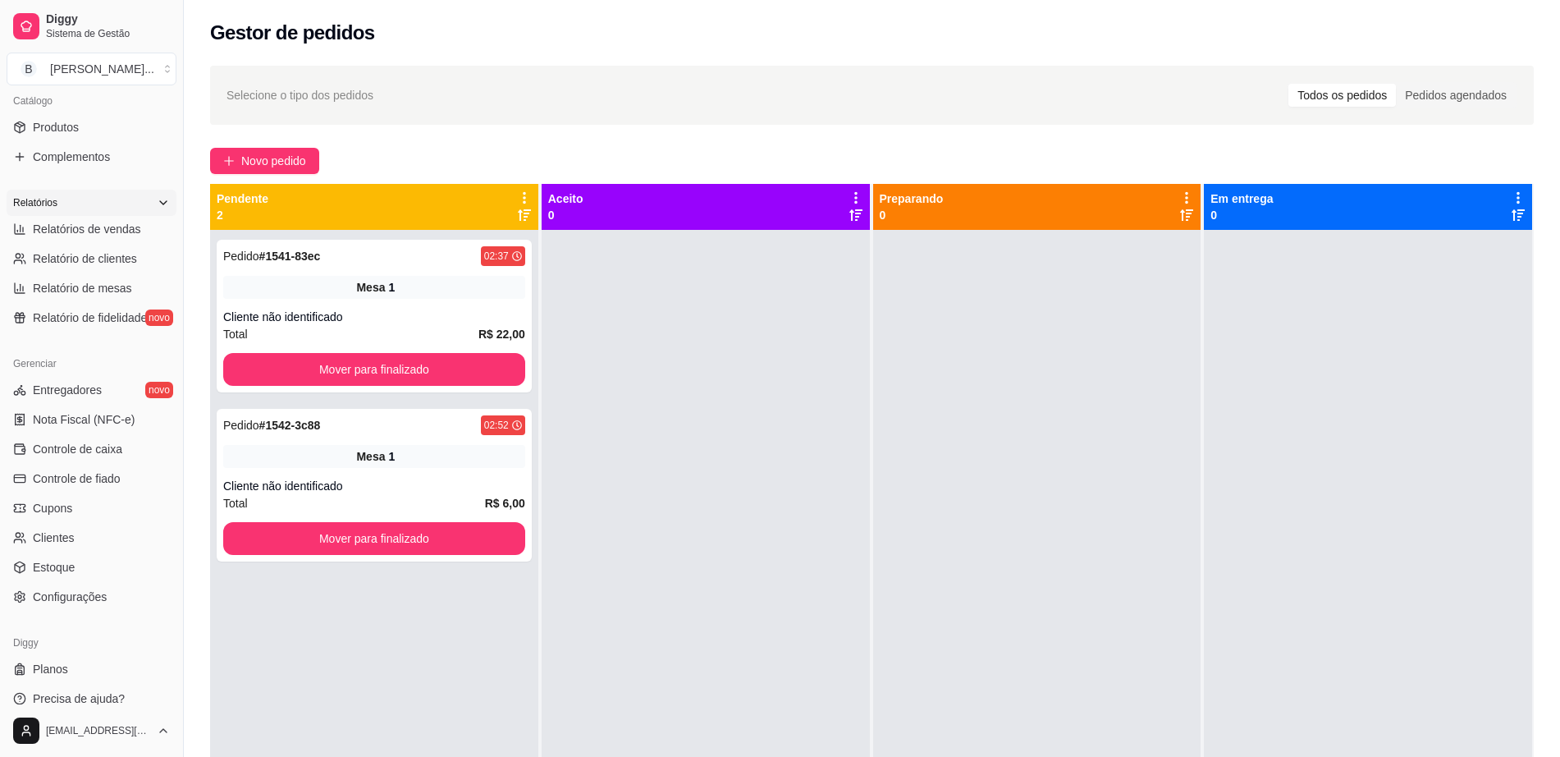
scroll to position [424, 0]
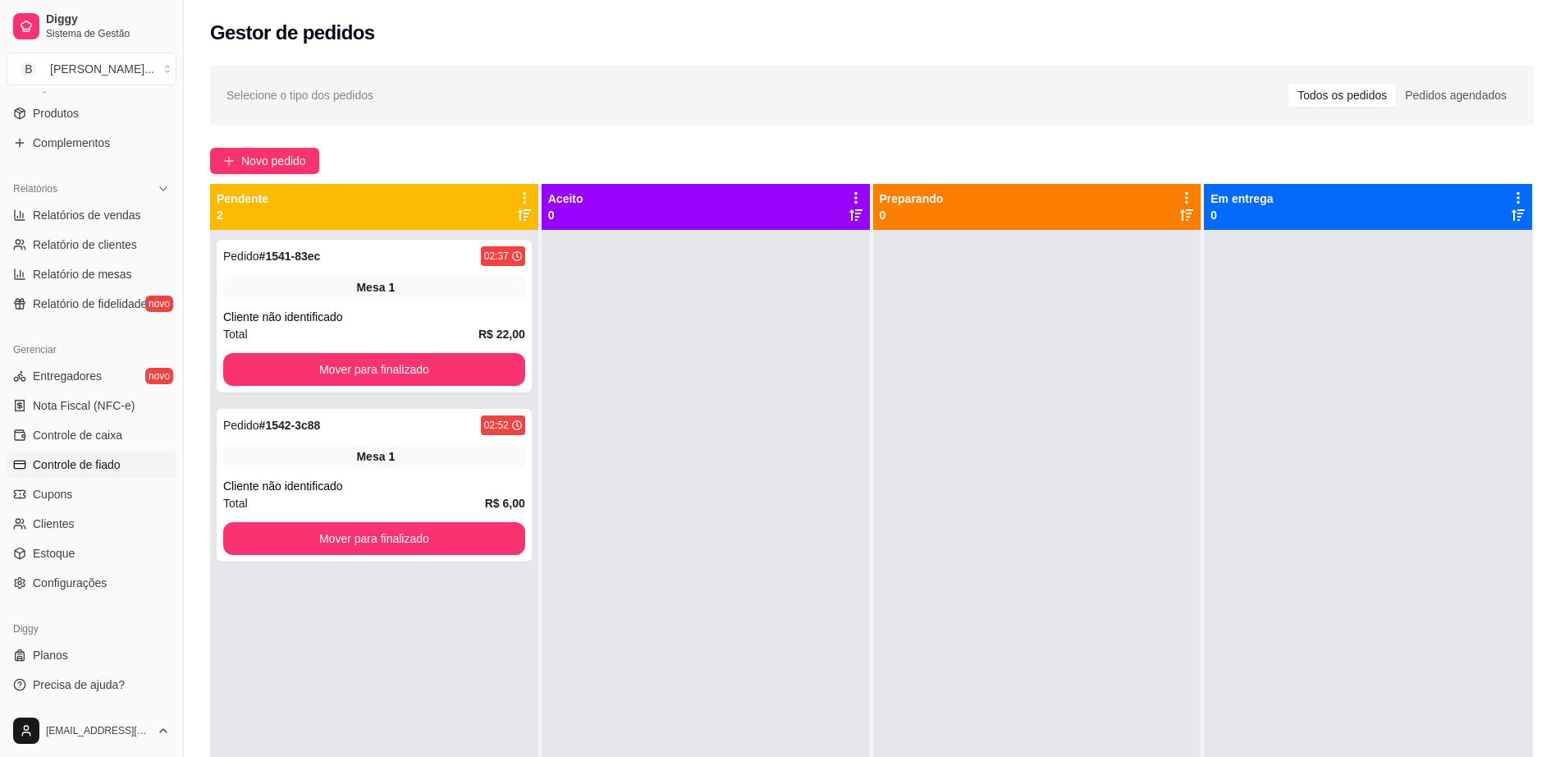
click at [105, 460] on span "Controle de fiado" at bounding box center [77, 464] width 88 height 16
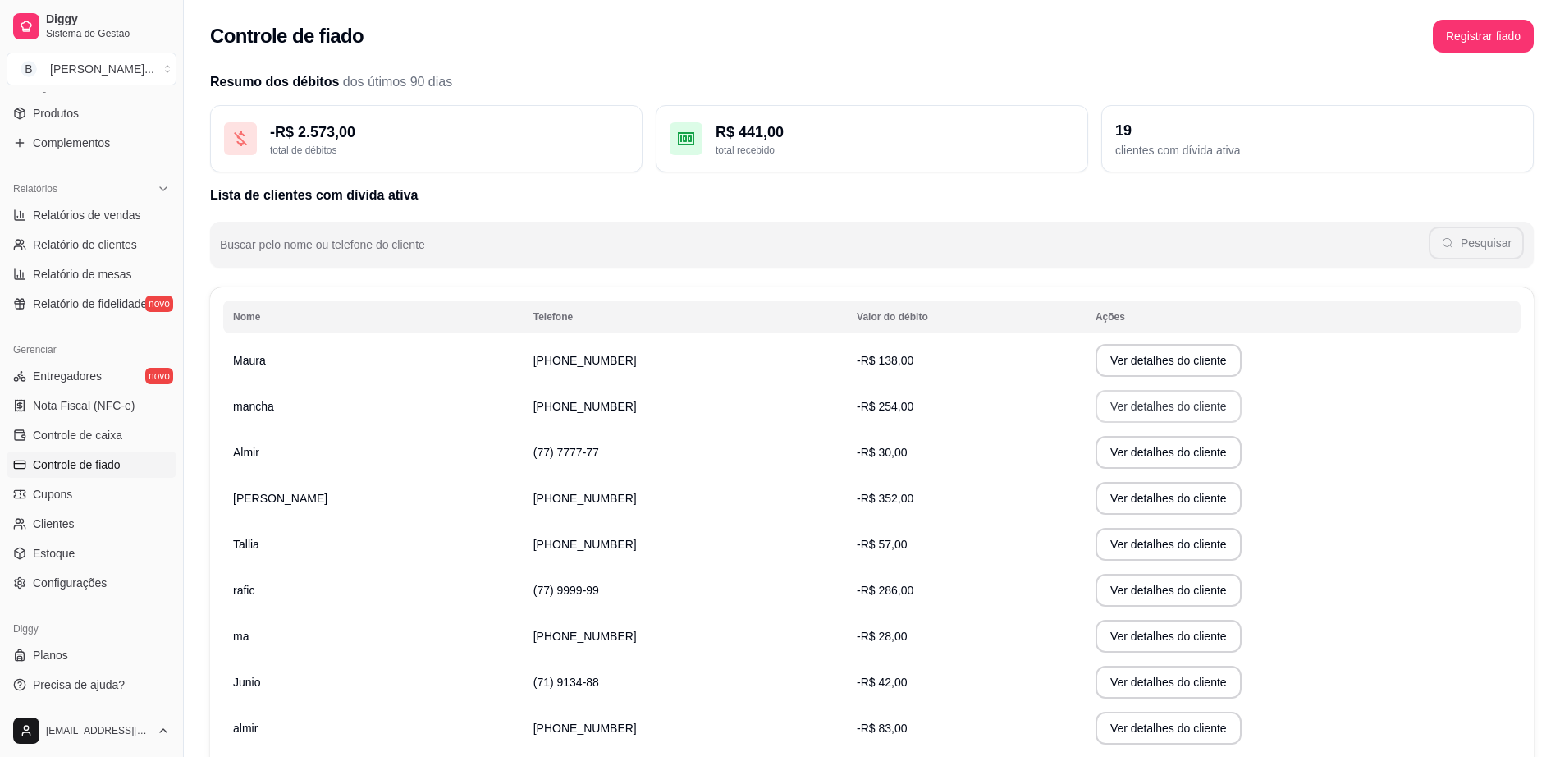
click at [1096, 405] on button "Ver detalhes do cliente" at bounding box center [1169, 406] width 146 height 33
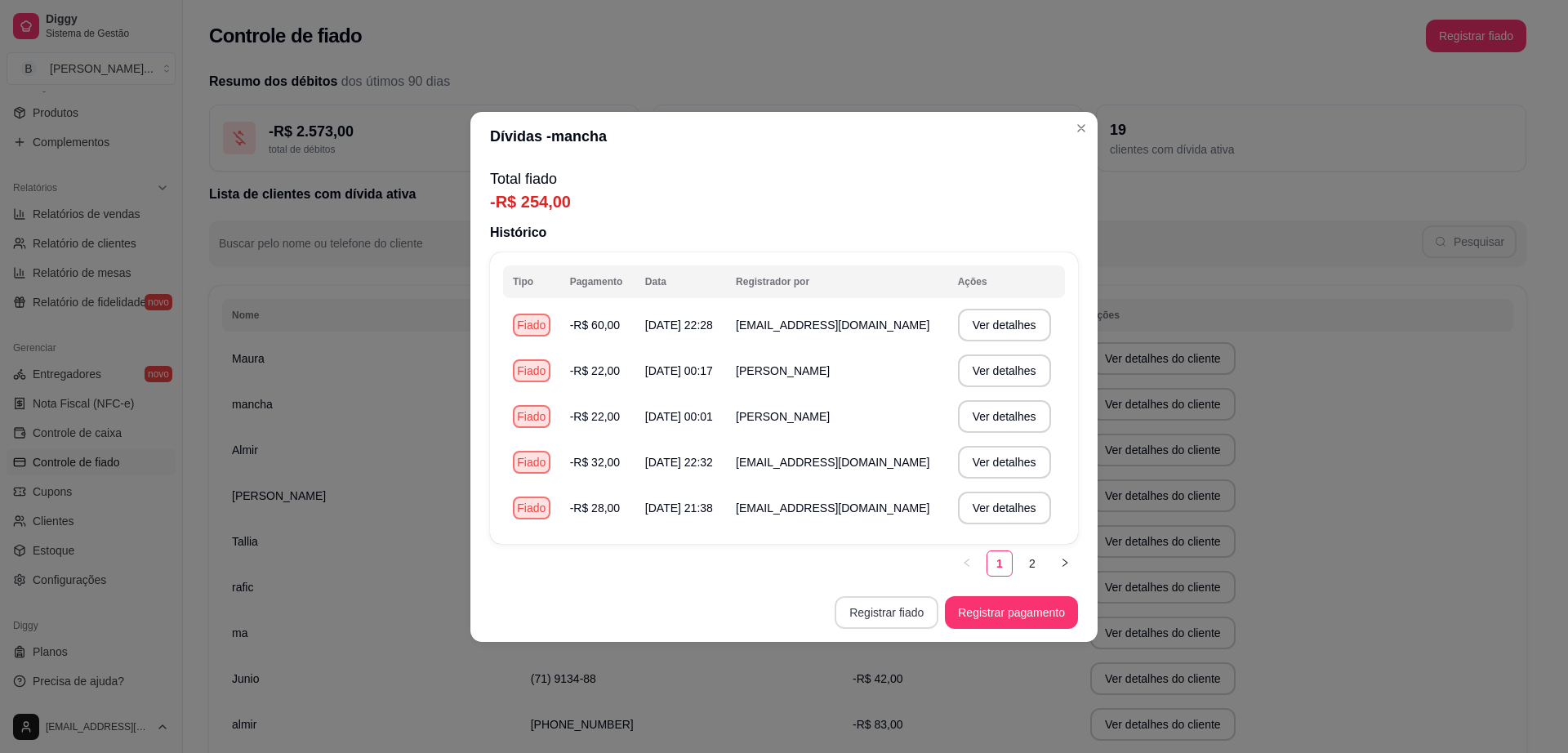
click at [887, 611] on button "Registrar fiado" at bounding box center [886, 612] width 103 height 33
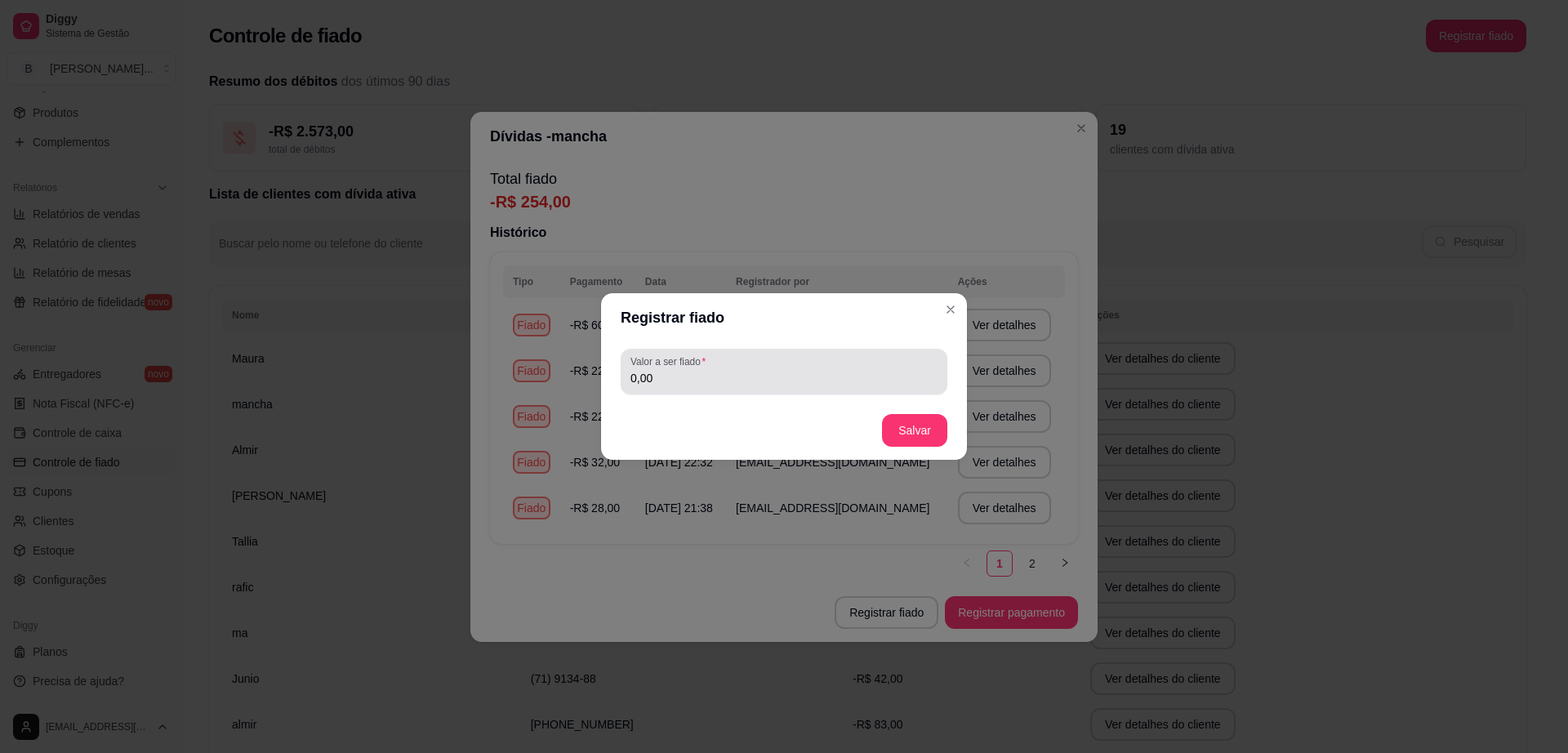
click at [814, 394] on div "Valor a ser fiado 0,00" at bounding box center [784, 371] width 326 height 46
type input "3,00"
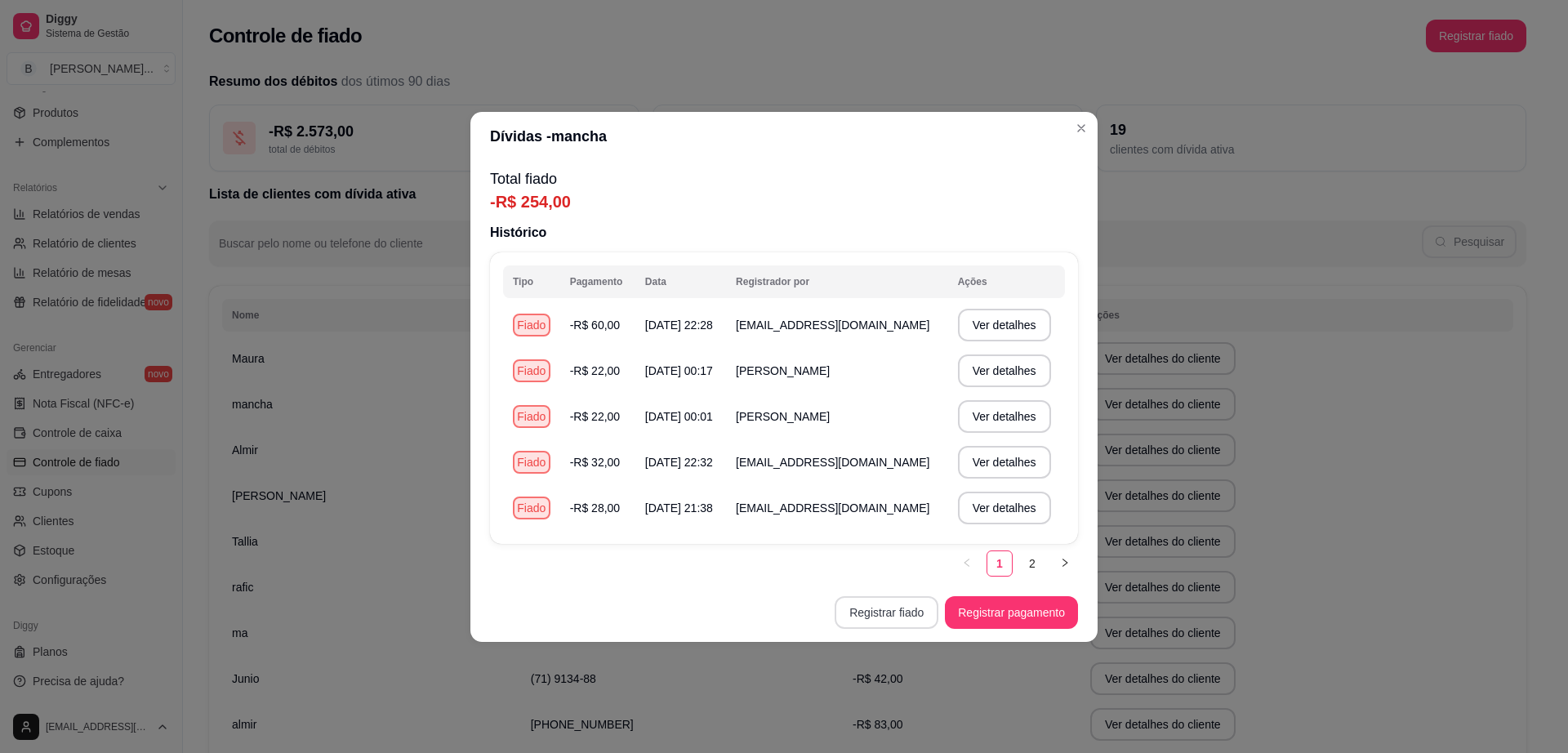
click at [915, 620] on button "Registrar fiado" at bounding box center [886, 612] width 103 height 33
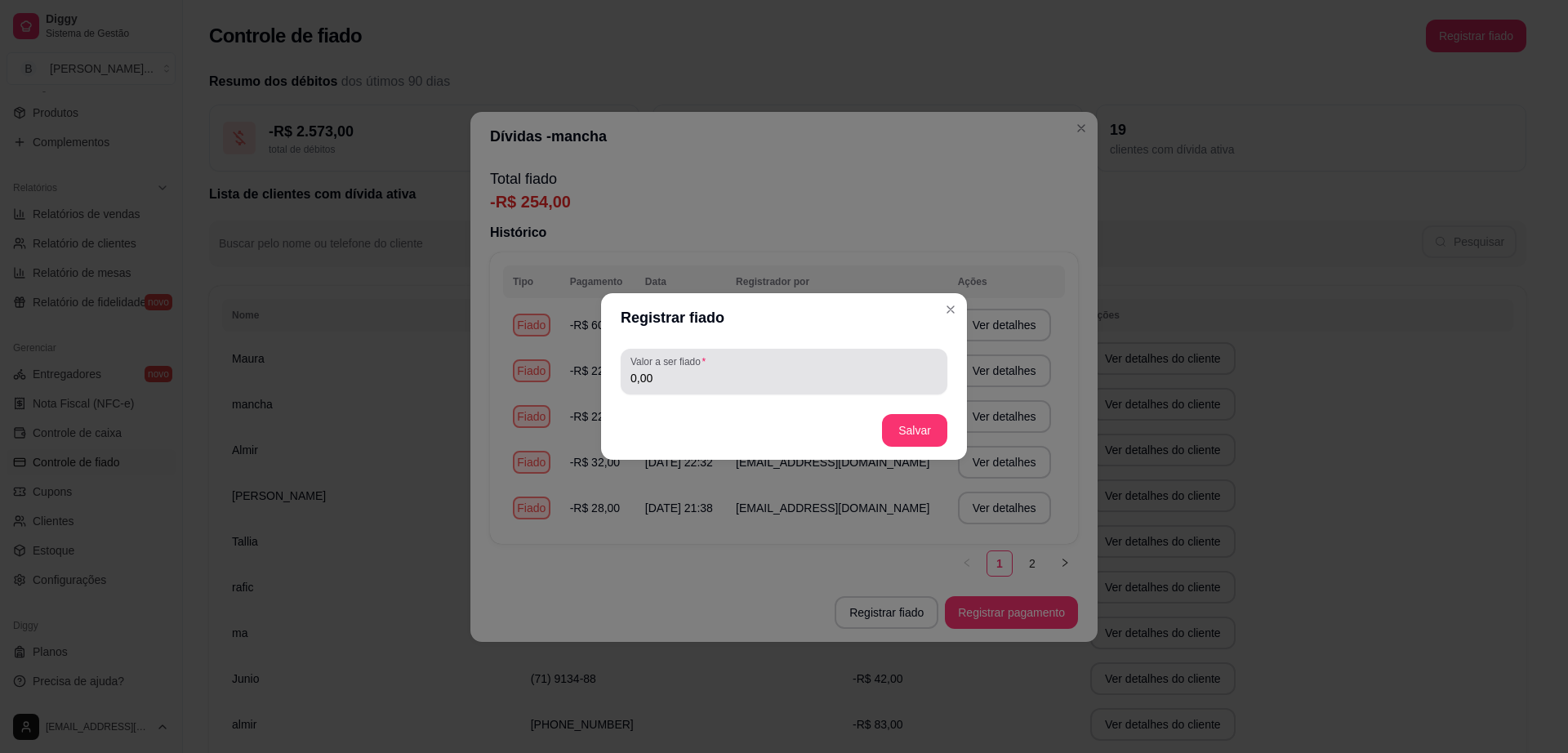
click at [673, 376] on input "0,00" at bounding box center [784, 378] width 307 height 16
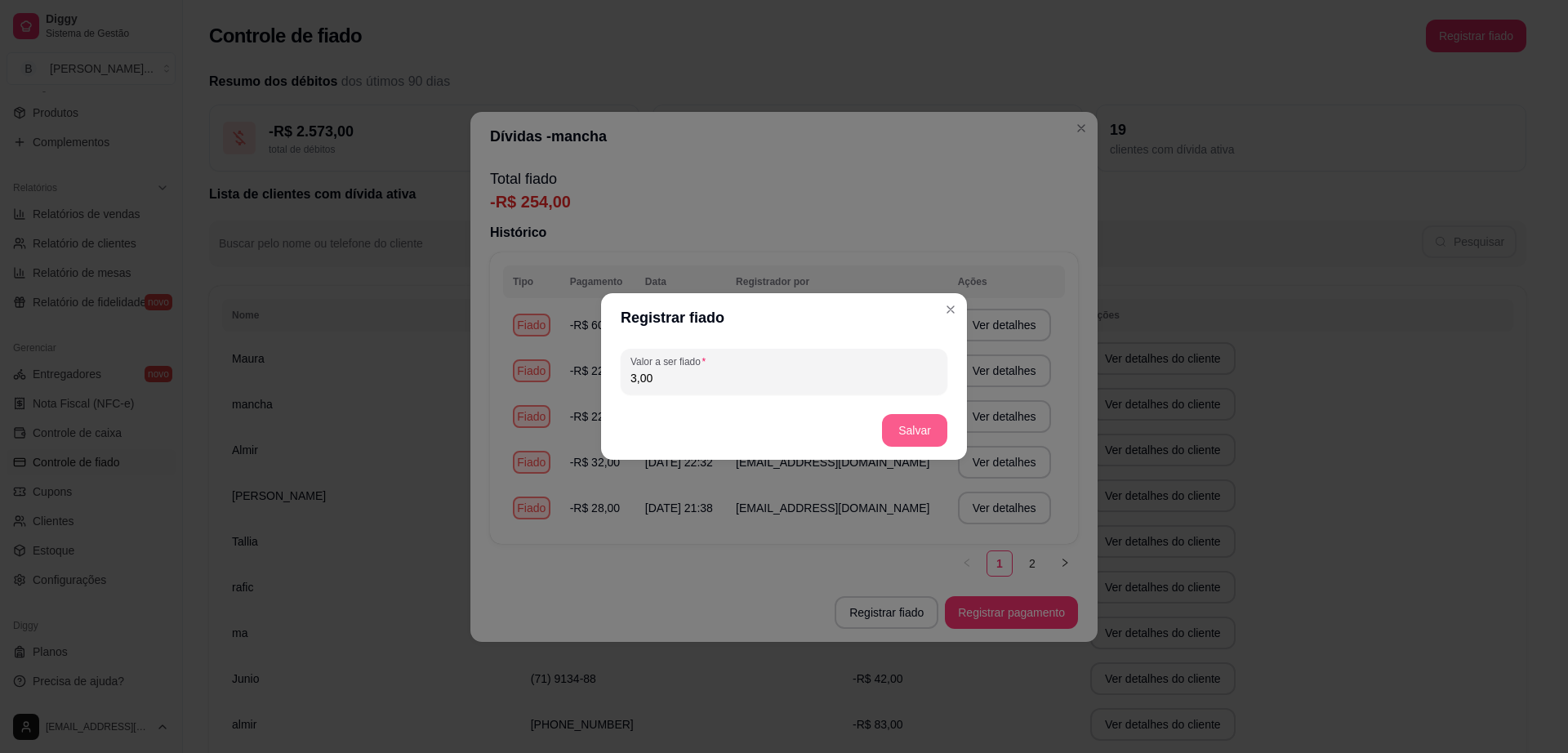
type input "3,00"
click at [907, 426] on button "Salvar" at bounding box center [914, 431] width 64 height 32
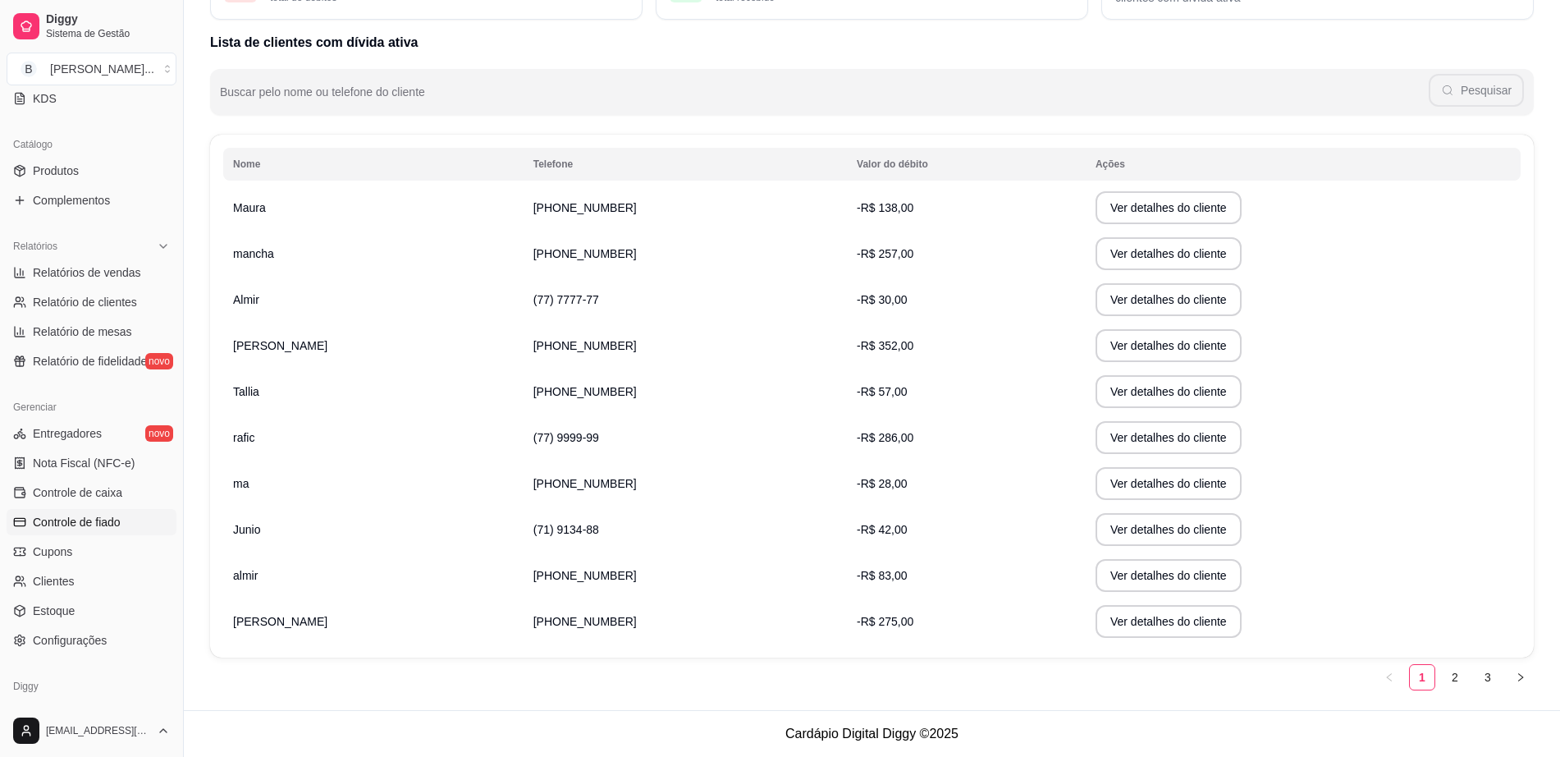
scroll to position [322, 0]
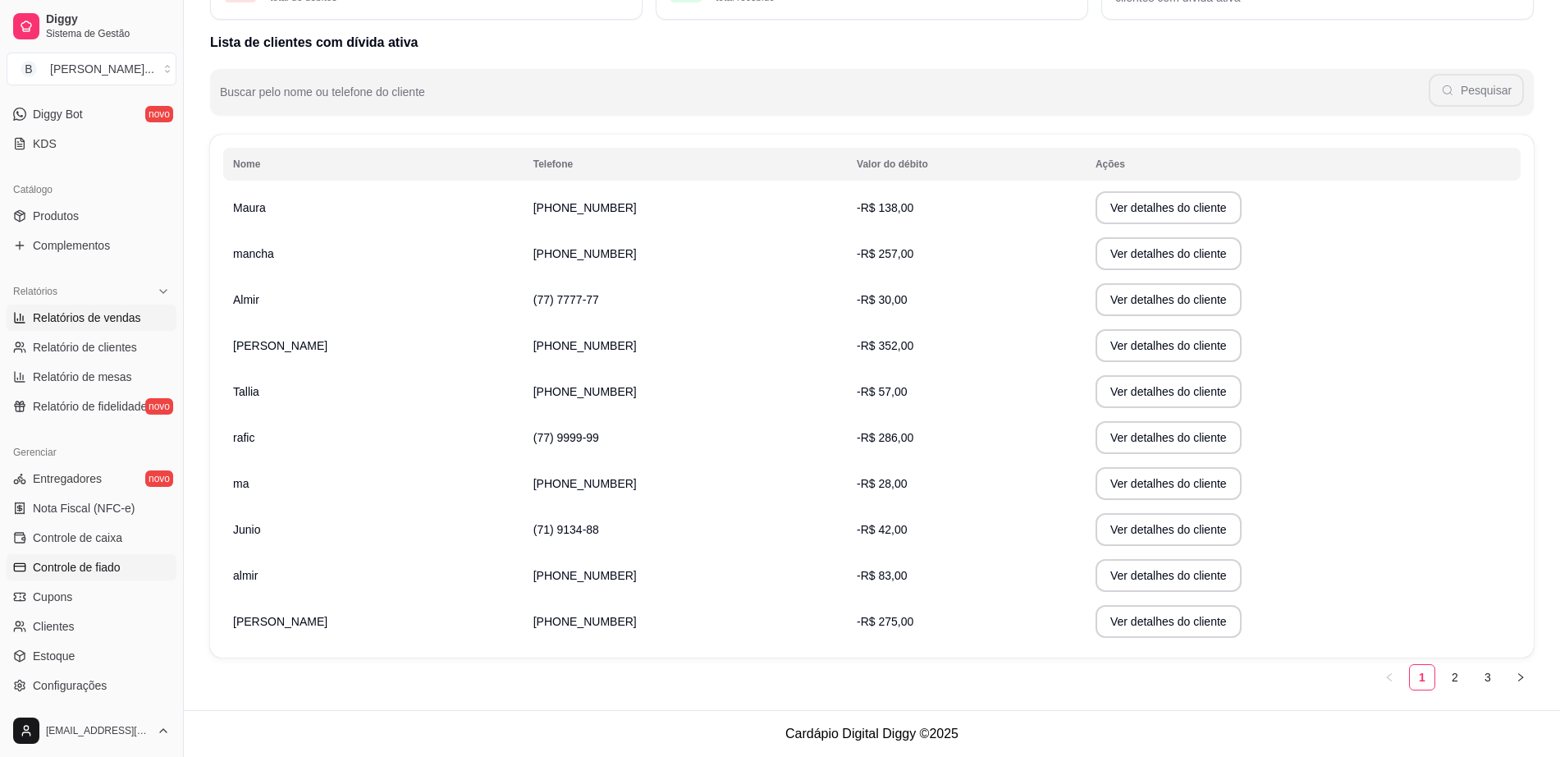
click at [107, 312] on span "Relatórios de vendas" at bounding box center [87, 317] width 108 height 16
select select "ALL"
select select "0"
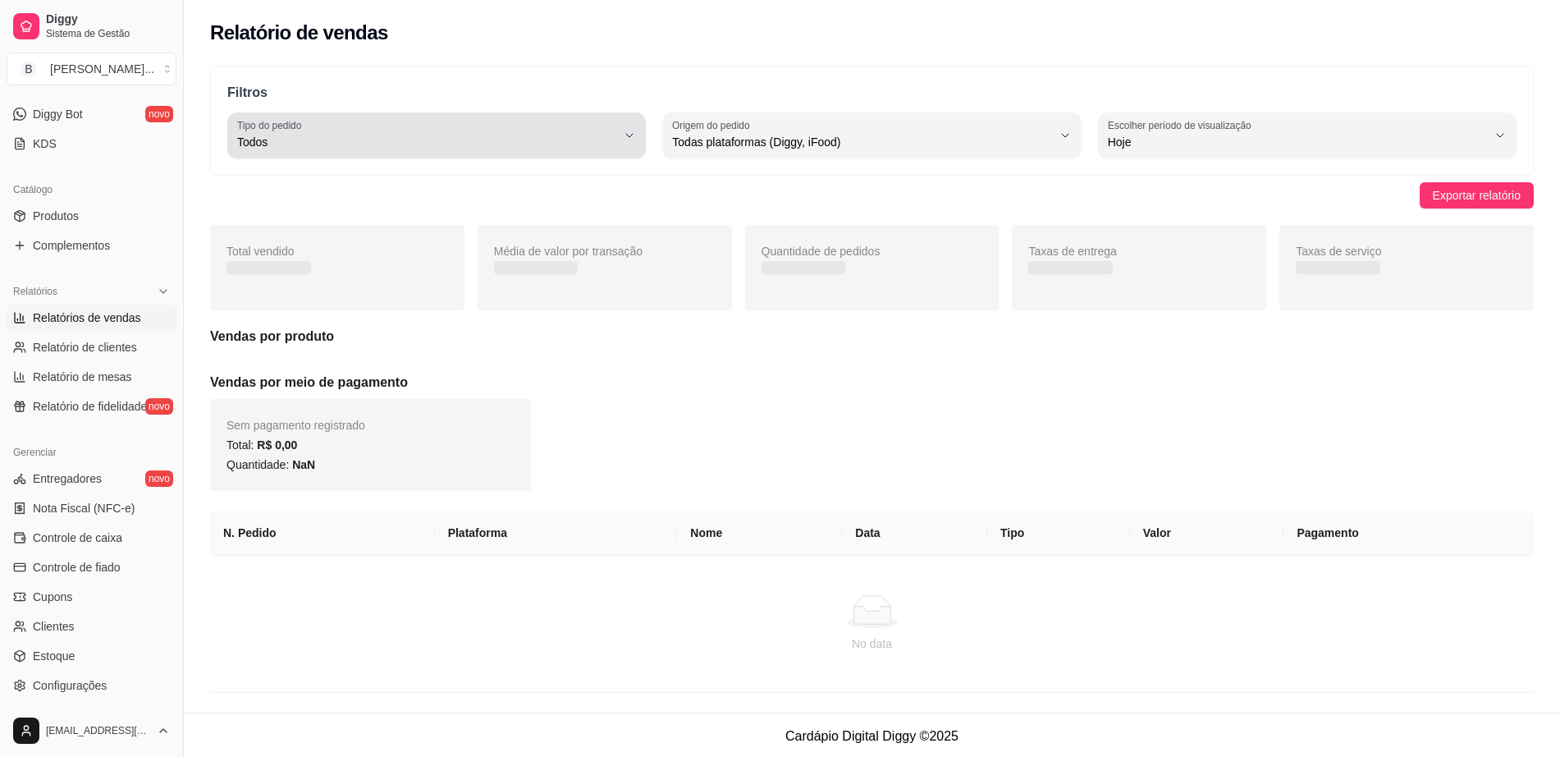
click at [376, 137] on span "Todos" at bounding box center [426, 142] width 379 height 16
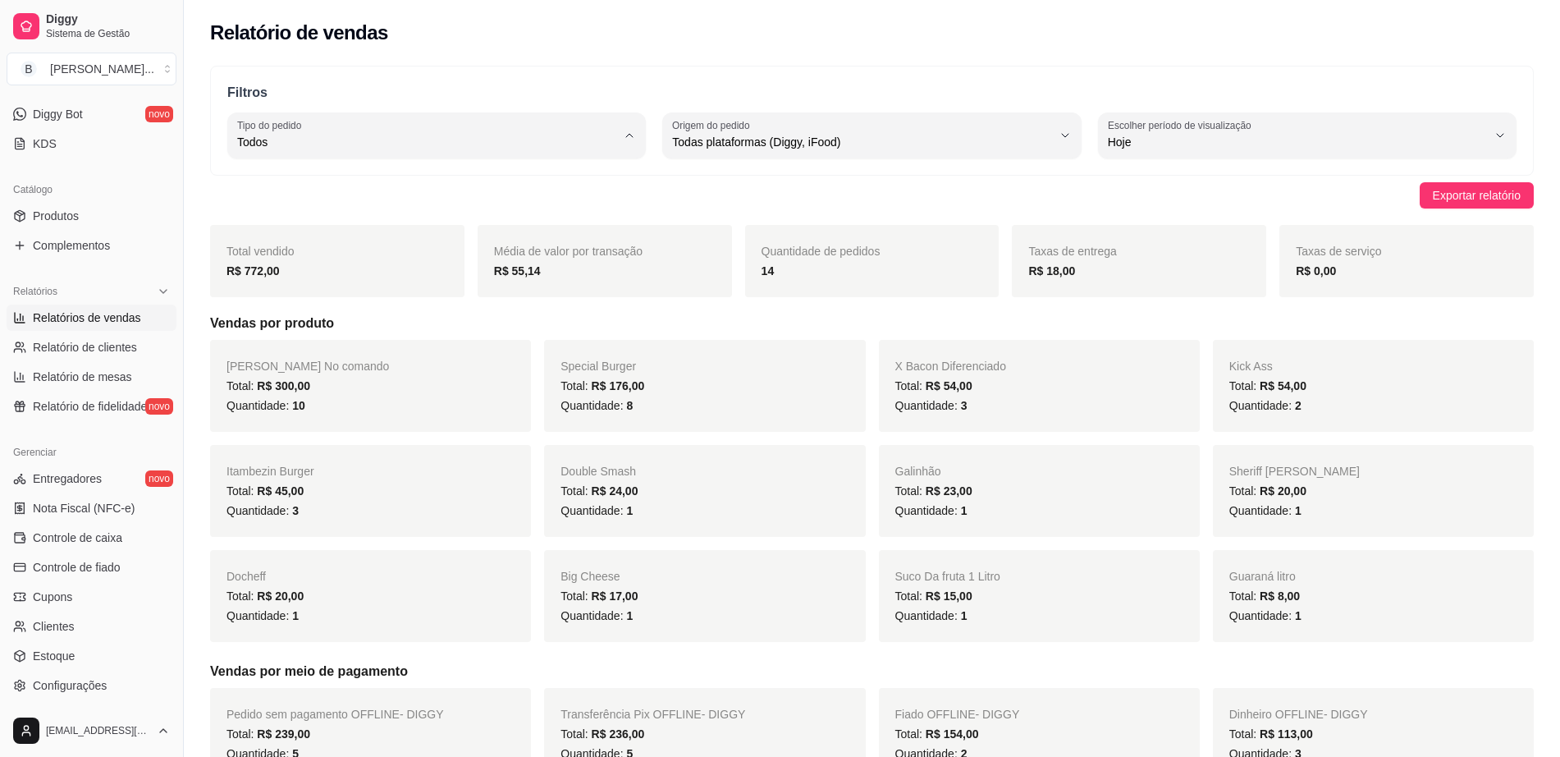
click at [360, 209] on span "Entrega" at bounding box center [429, 208] width 361 height 16
type input "DELIVERY"
select select "DELIVERY"
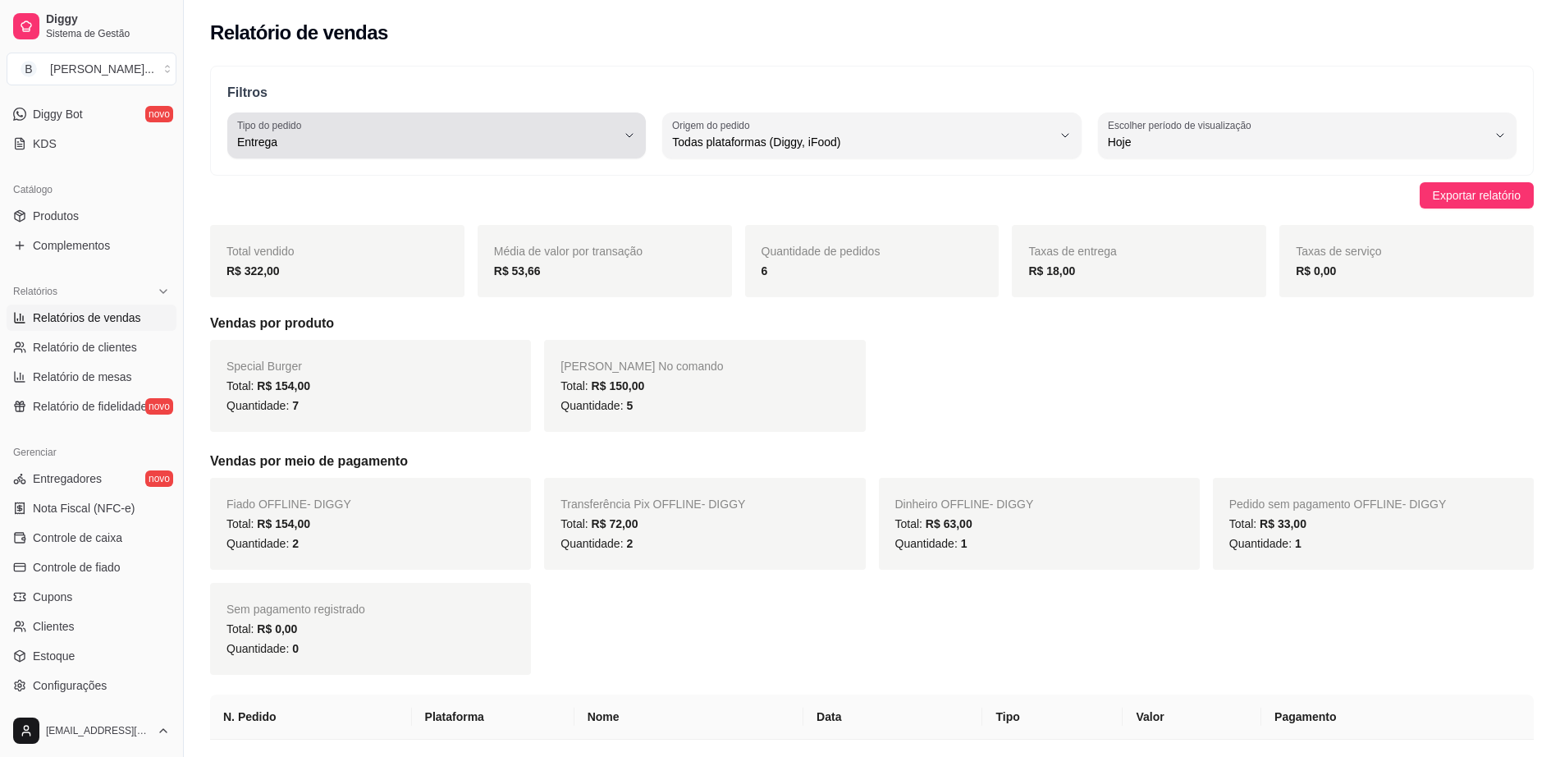
click at [398, 152] on button "Tipo do pedido Entrega" at bounding box center [436, 135] width 419 height 46
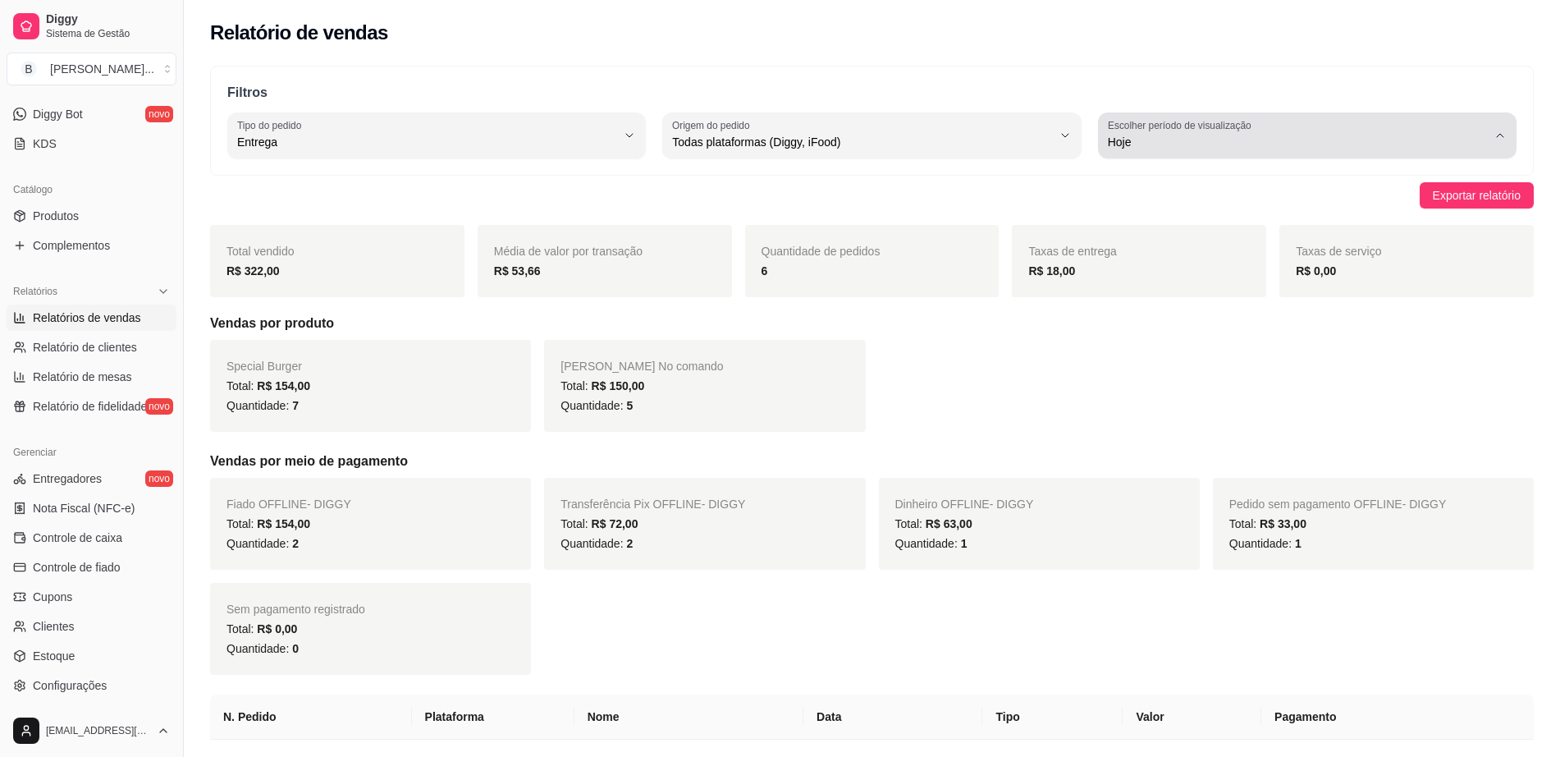
click at [1098, 129] on button "Escolher período de visualização Hoje" at bounding box center [1307, 135] width 419 height 46
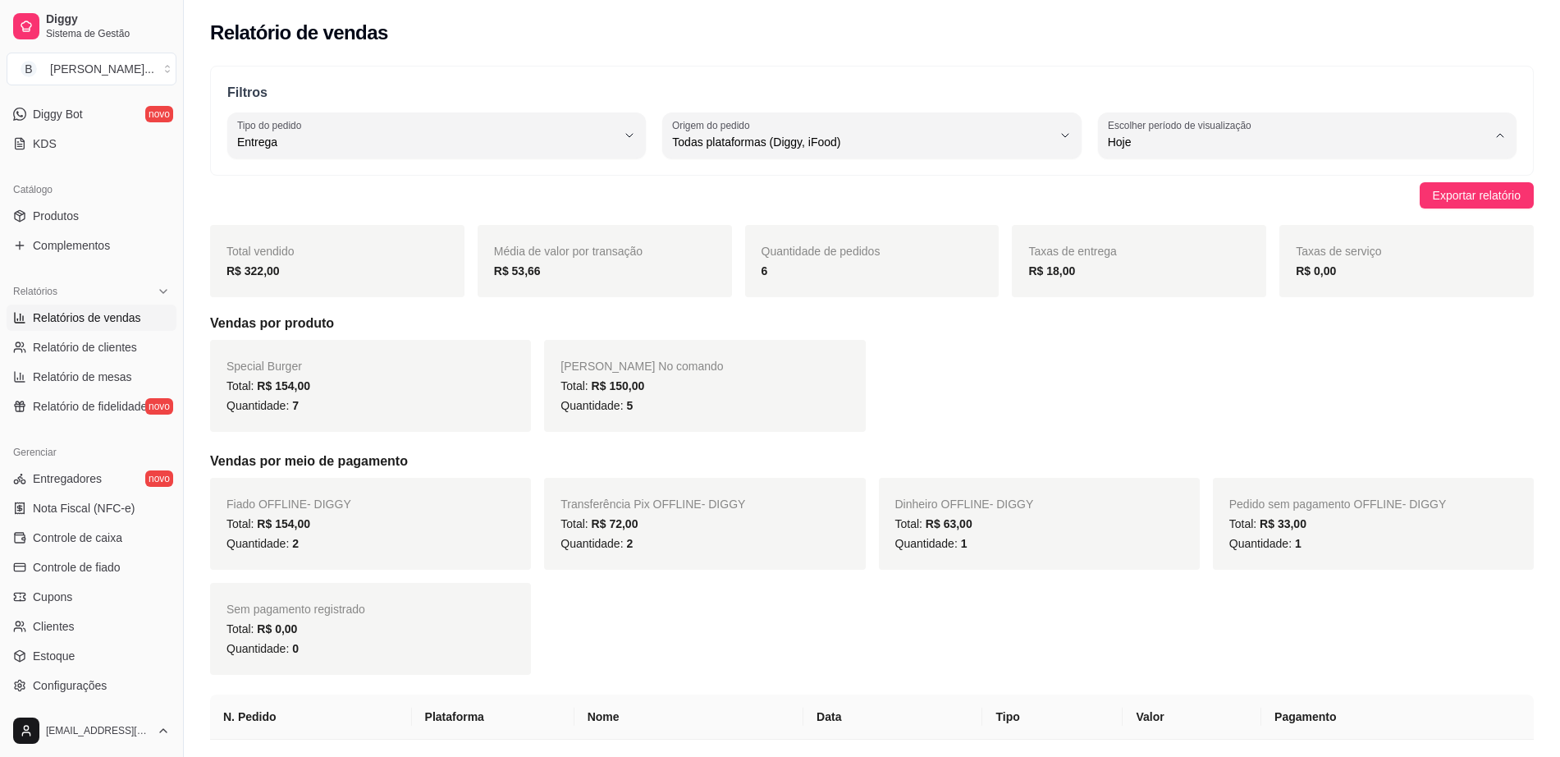
click at [1147, 211] on span "Ontem" at bounding box center [1299, 208] width 361 height 16
type input "1"
select select "1"
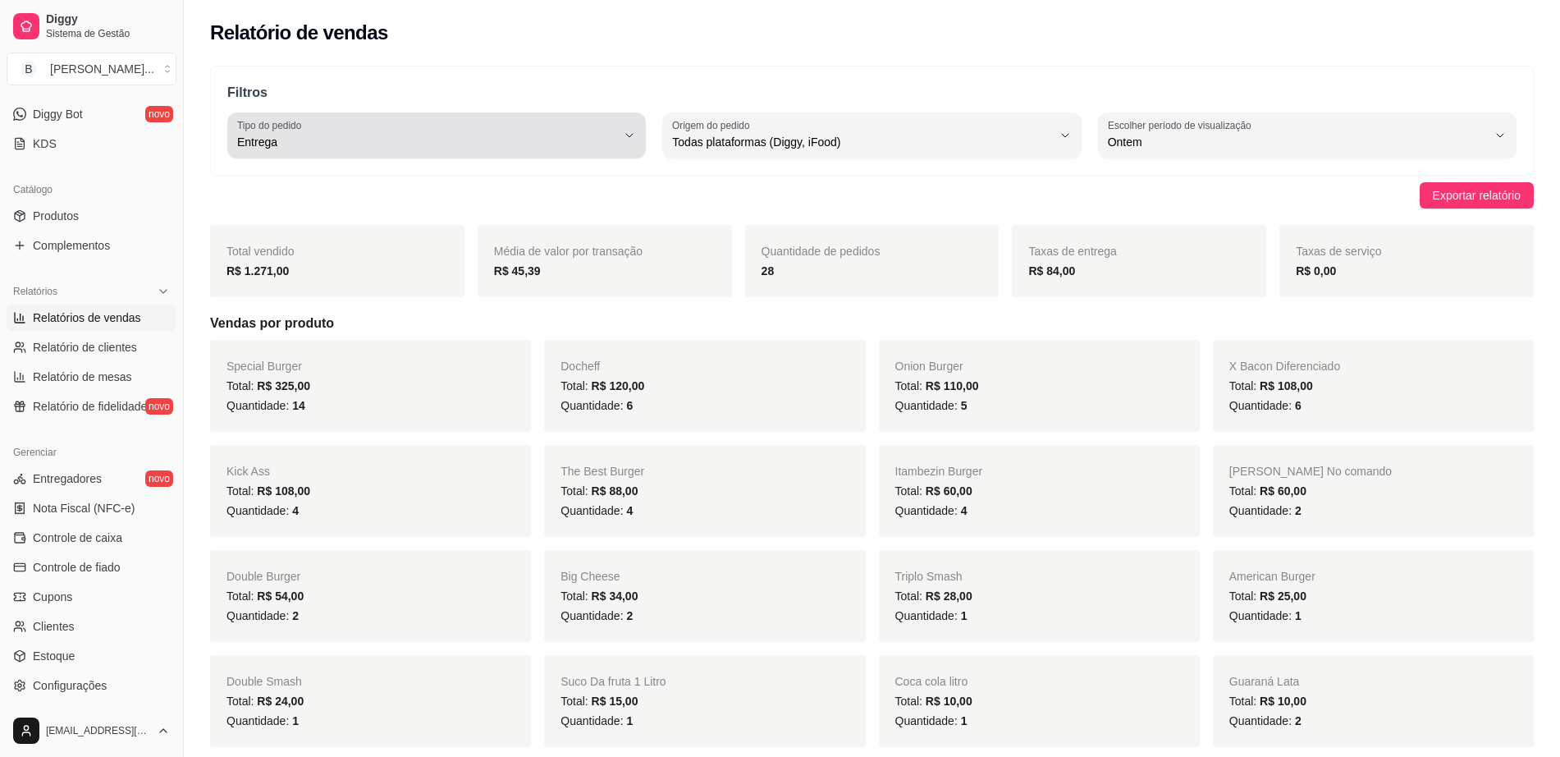
click at [482, 135] on span "Entrega" at bounding box center [426, 142] width 379 height 16
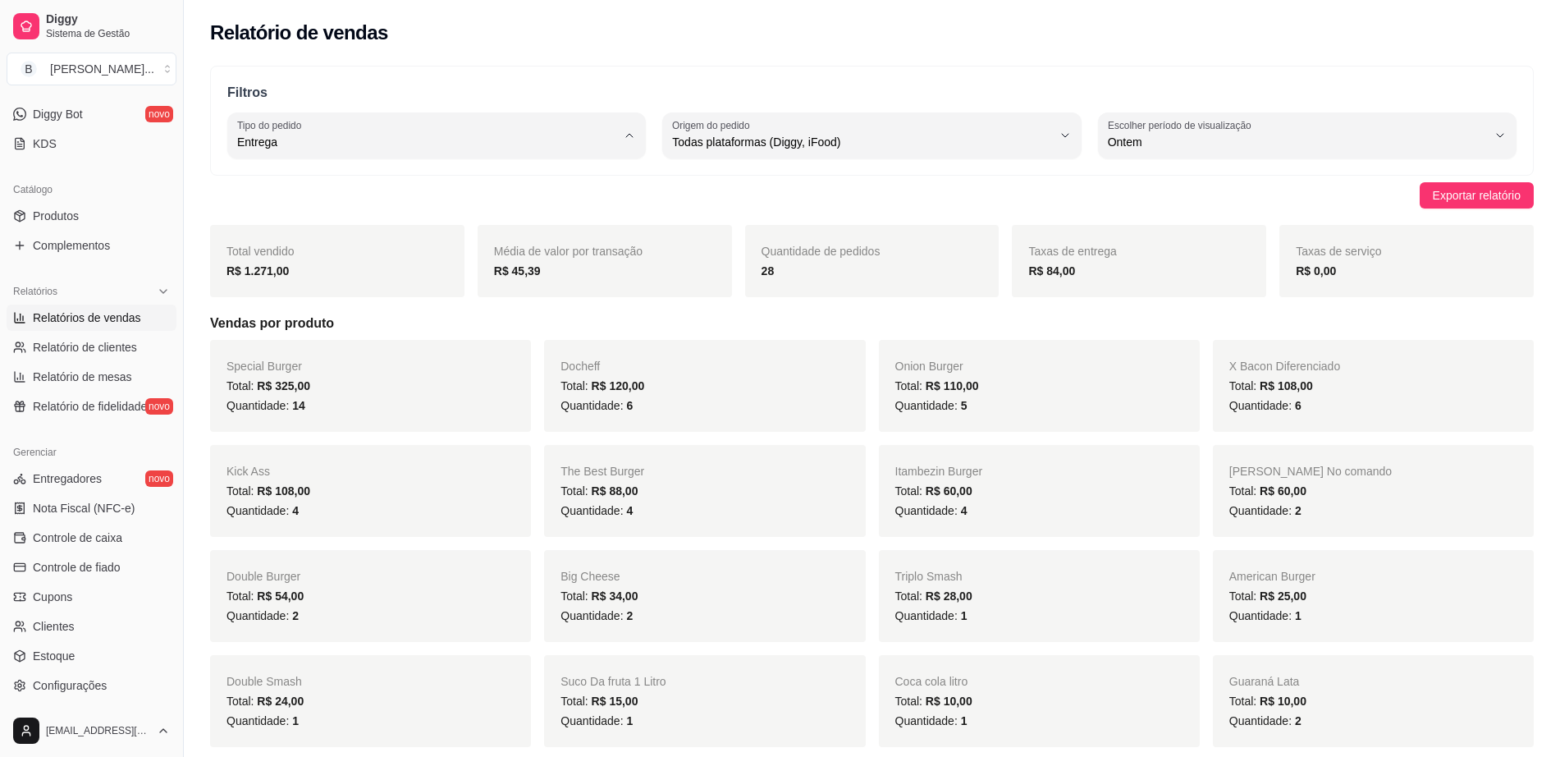
click at [499, 183] on span "Todos" at bounding box center [429, 181] width 361 height 16
type input "ALL"
select select "ALL"
click at [115, 316] on span "Relatórios de vendas" at bounding box center [87, 317] width 108 height 16
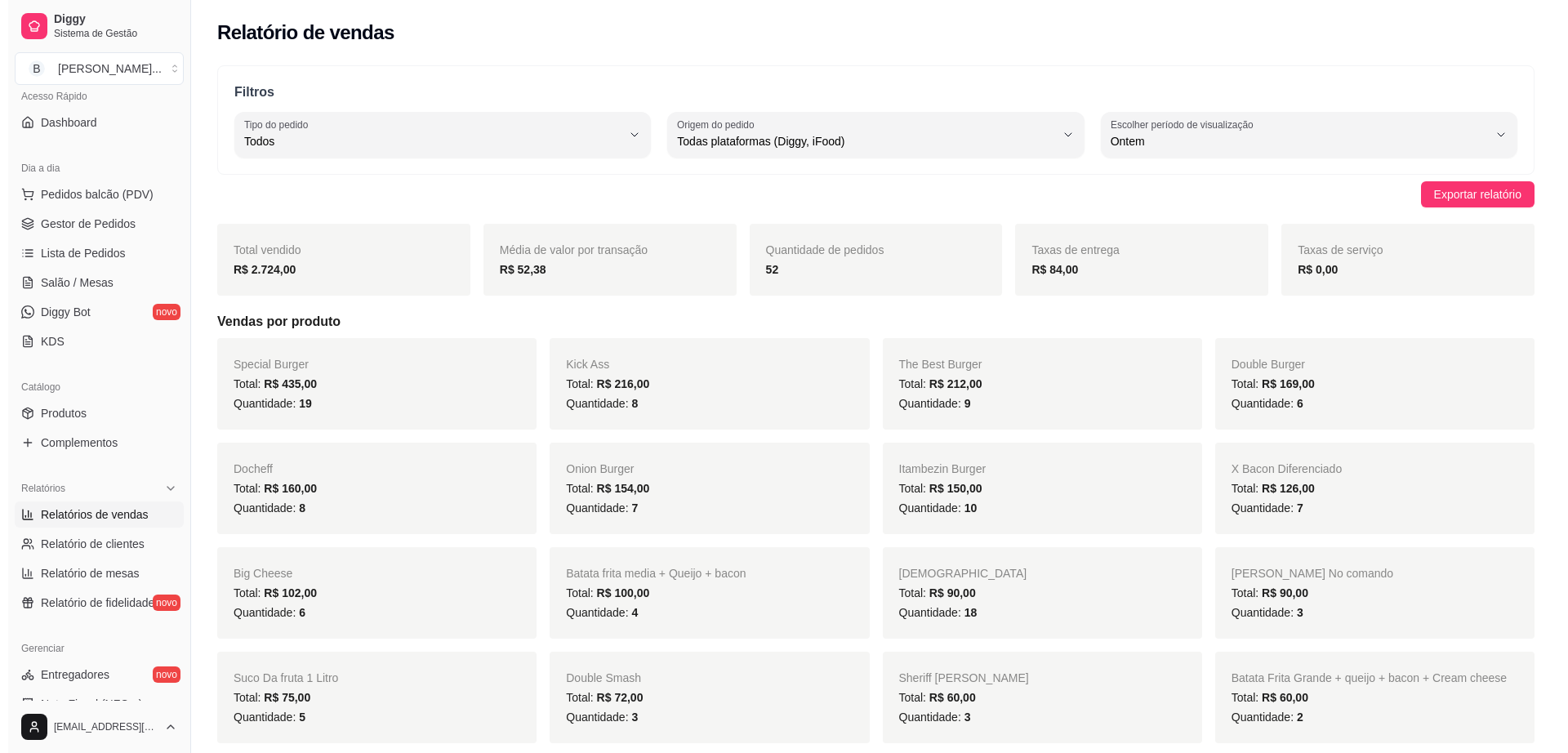
scroll to position [116, 0]
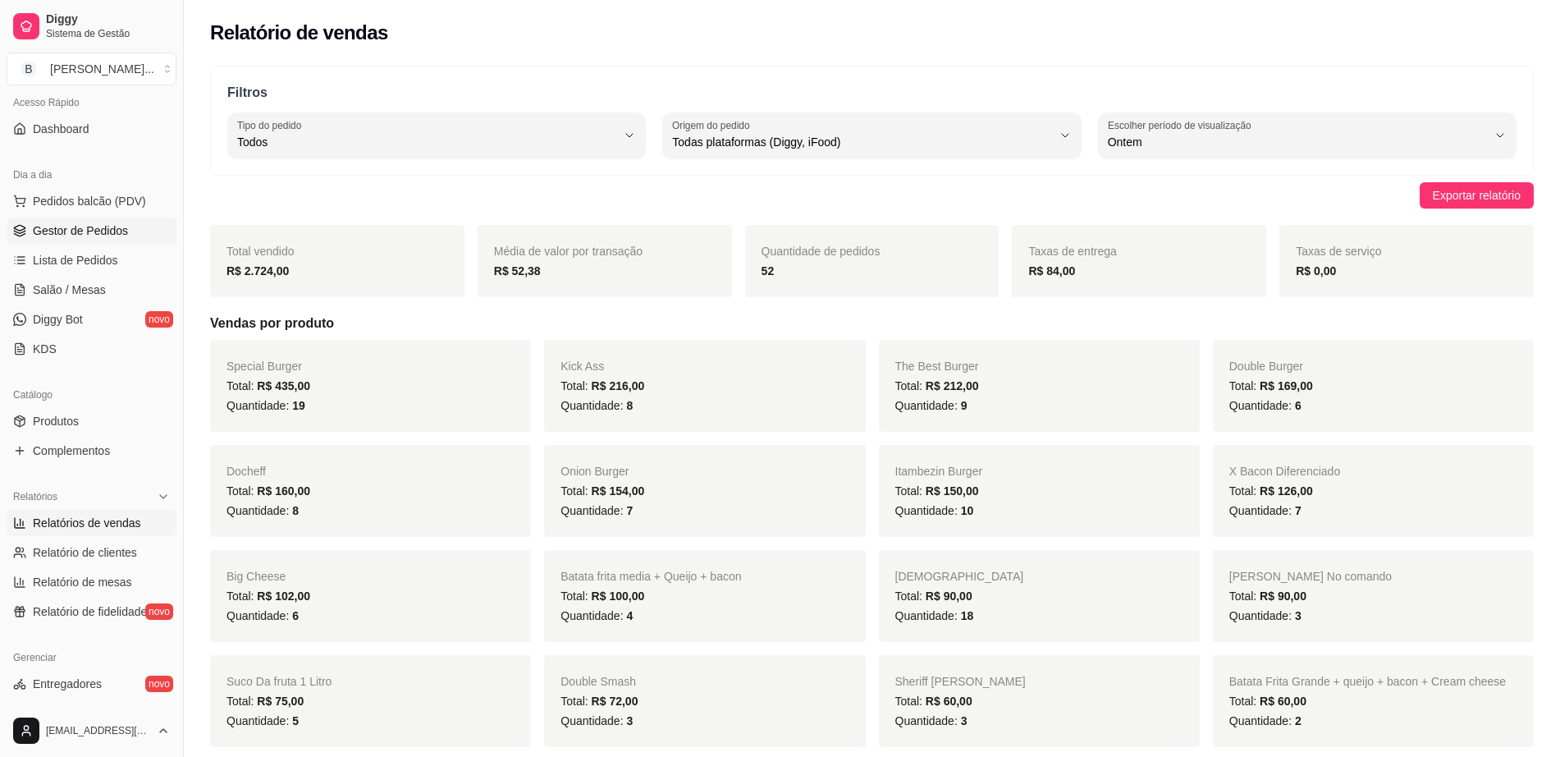
click at [111, 231] on span "Gestor de Pedidos" at bounding box center [80, 230] width 95 height 16
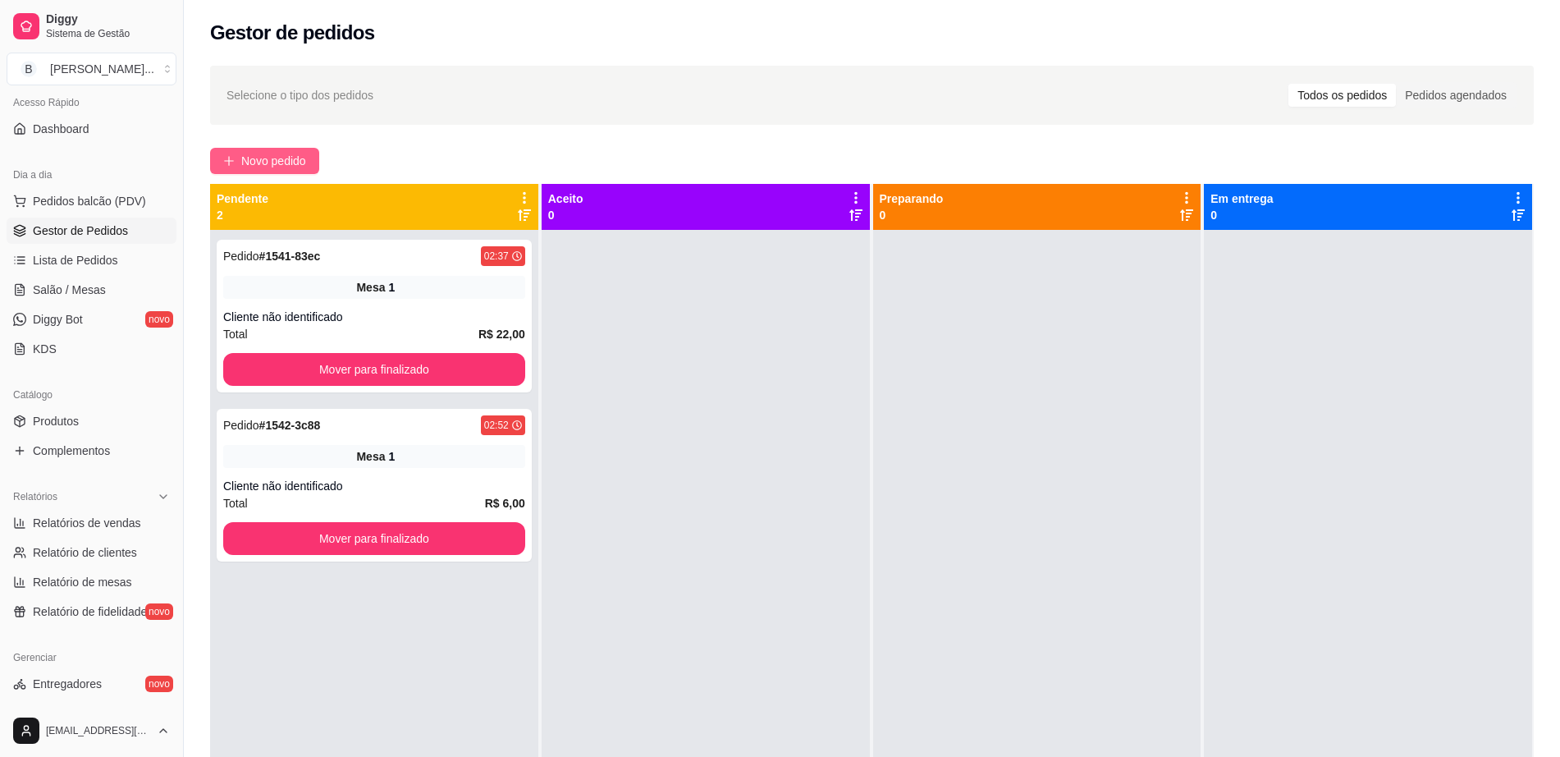
click at [245, 148] on button "Novo pedido" at bounding box center [264, 161] width 109 height 26
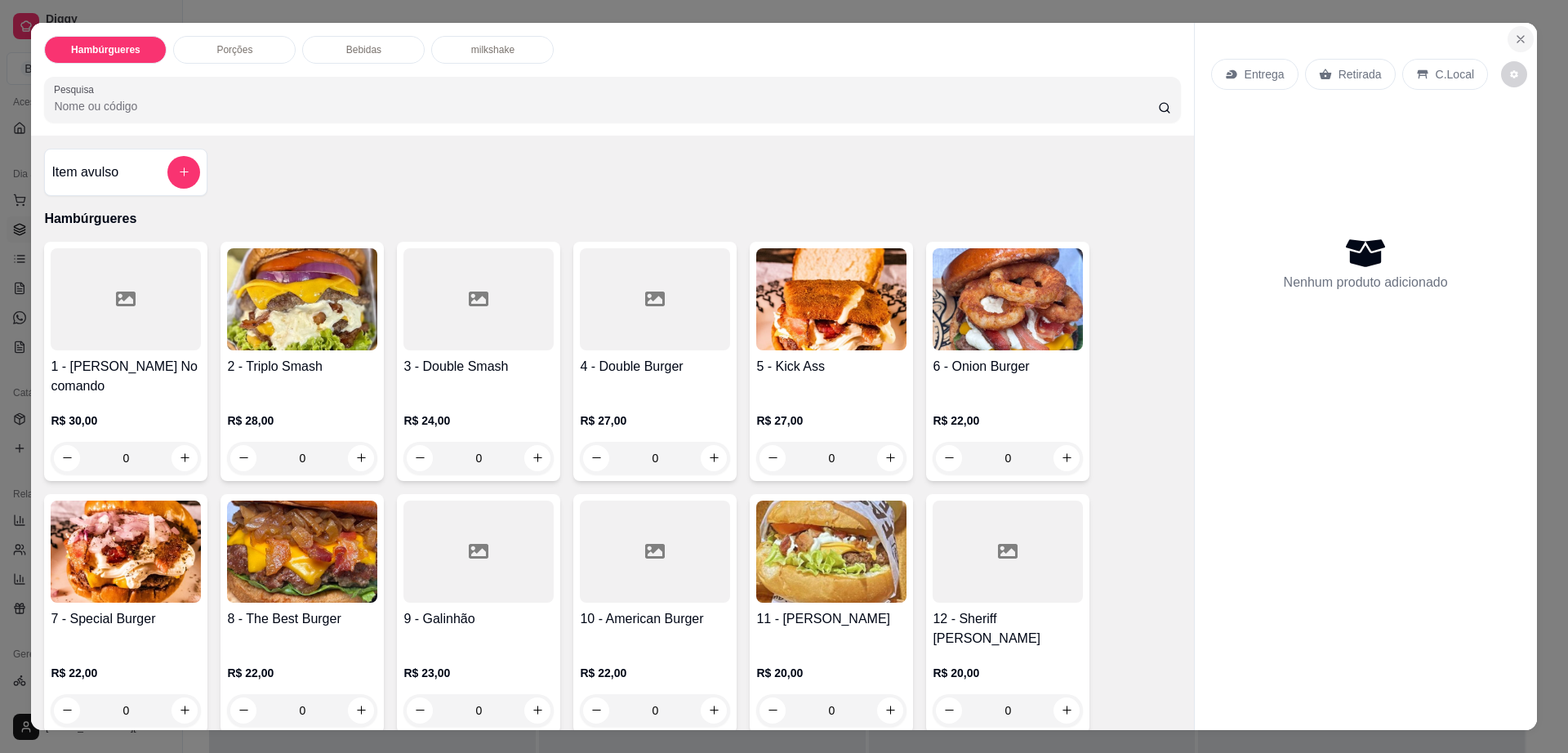
click at [1521, 30] on button "Close" at bounding box center [1520, 39] width 26 height 26
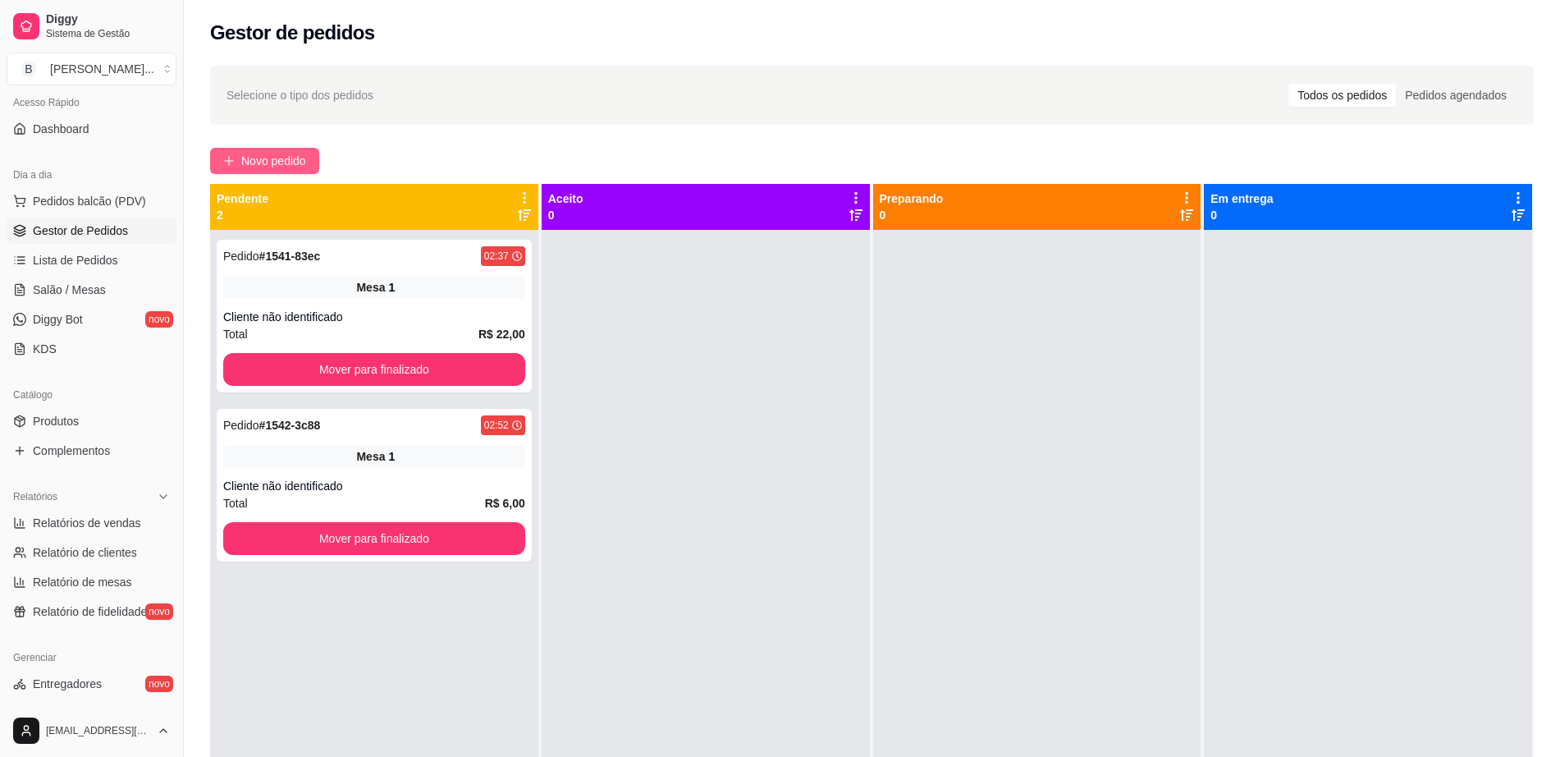
click at [258, 167] on span "Novo pedido" at bounding box center [273, 161] width 65 height 18
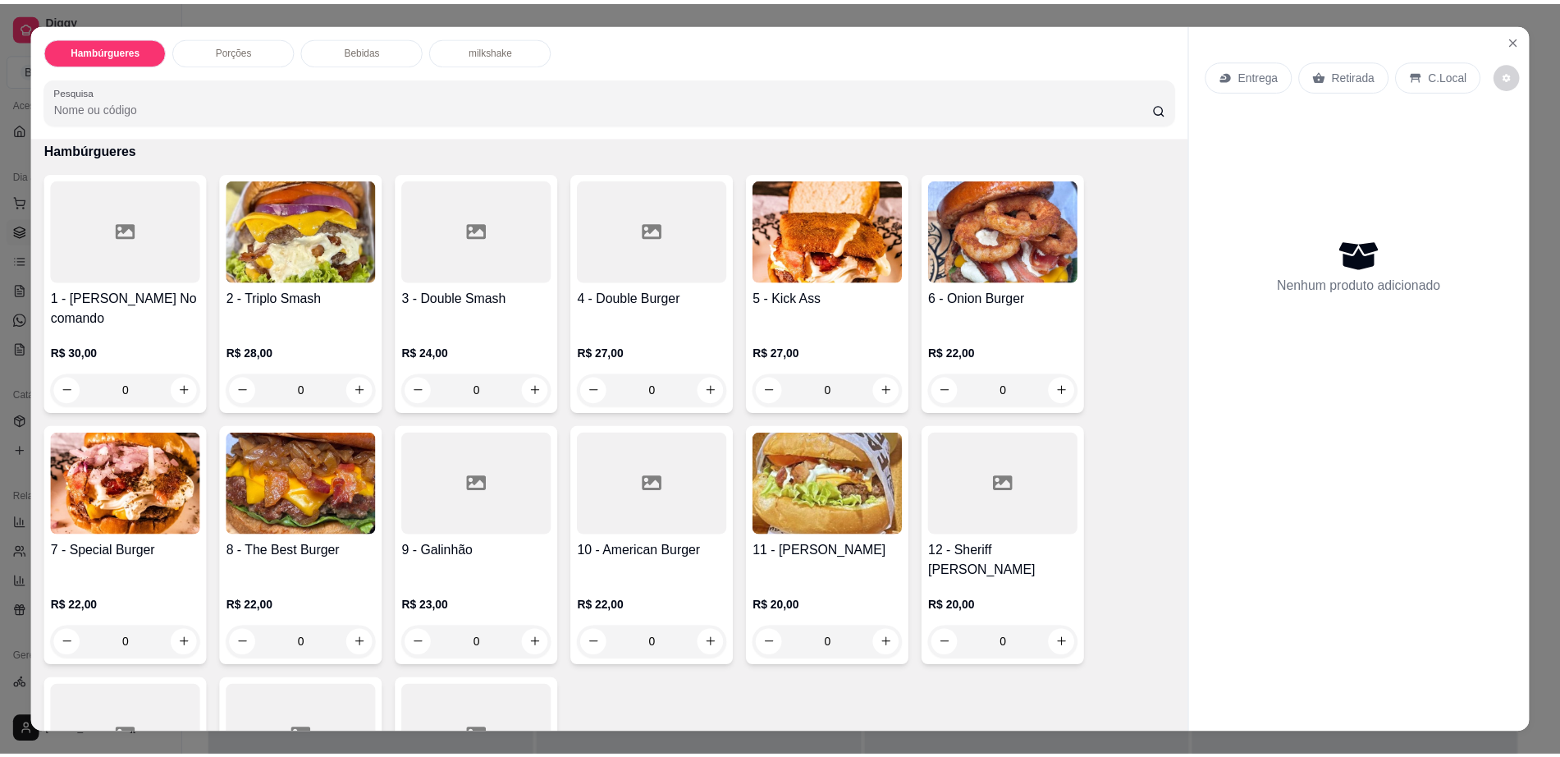
scroll to position [103, 0]
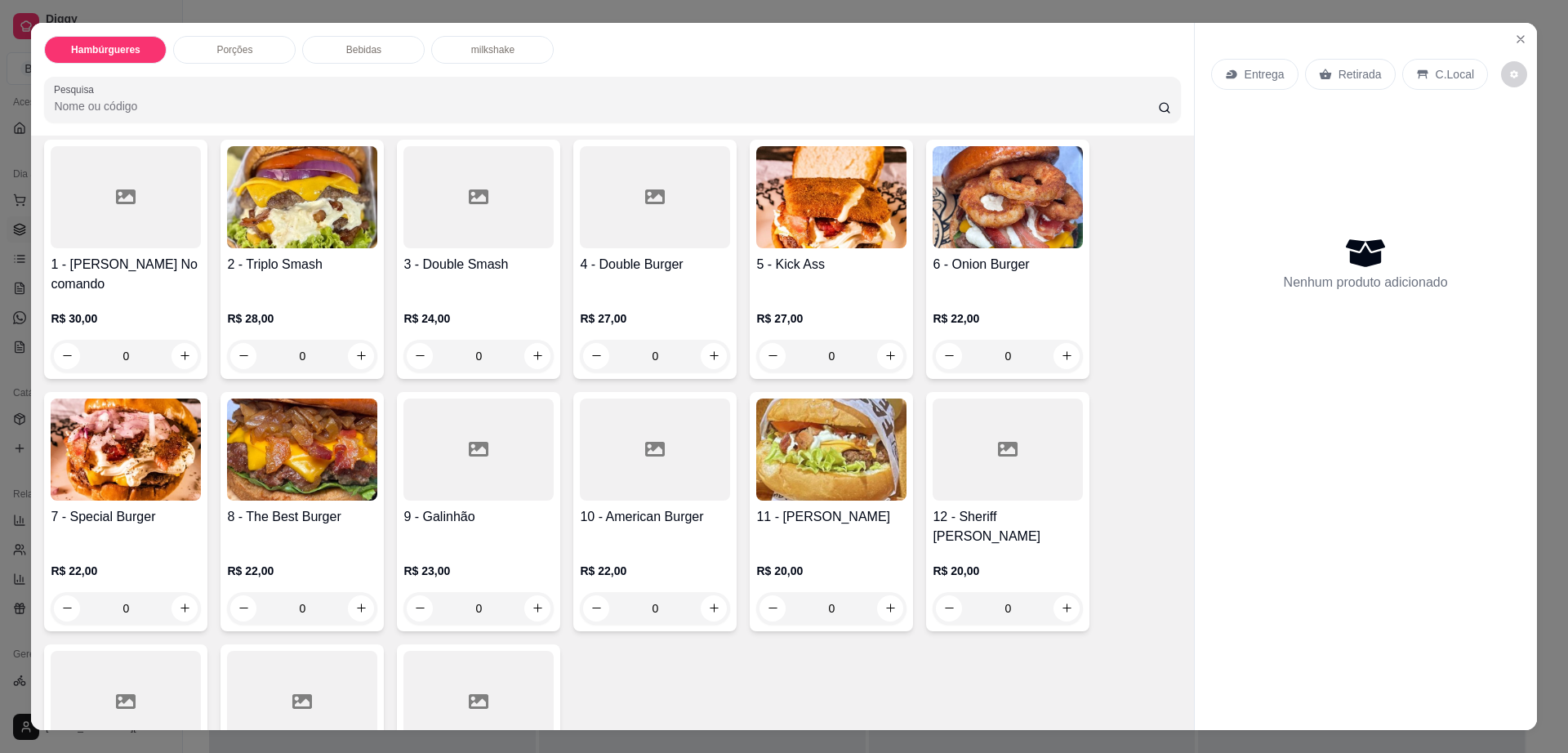
click at [132, 248] on div at bounding box center [125, 197] width 150 height 102
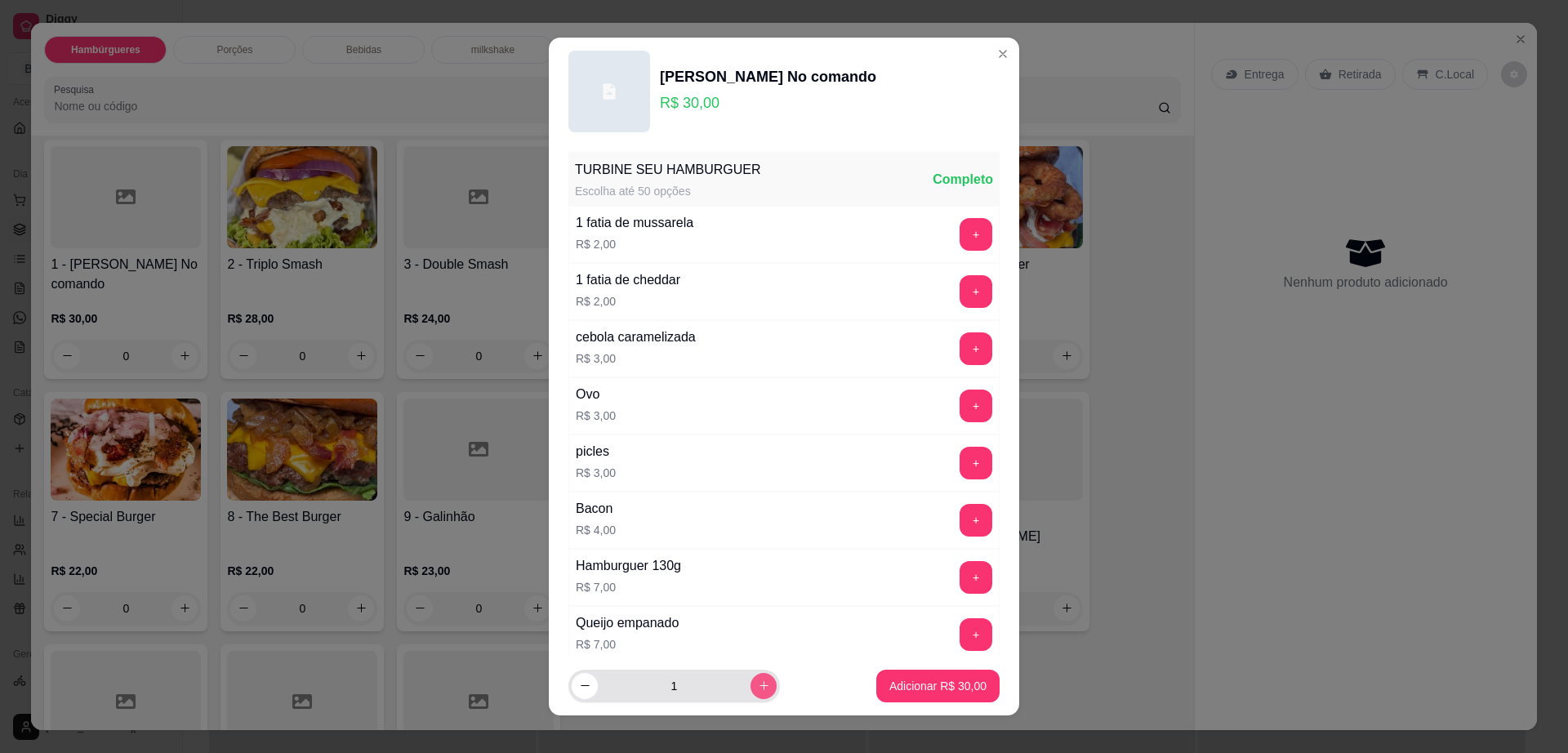
click at [750, 694] on button "increase-product-quantity" at bounding box center [763, 685] width 26 height 26
type input "2"
click at [915, 672] on button "Adicionar R$ 60,00" at bounding box center [938, 685] width 123 height 33
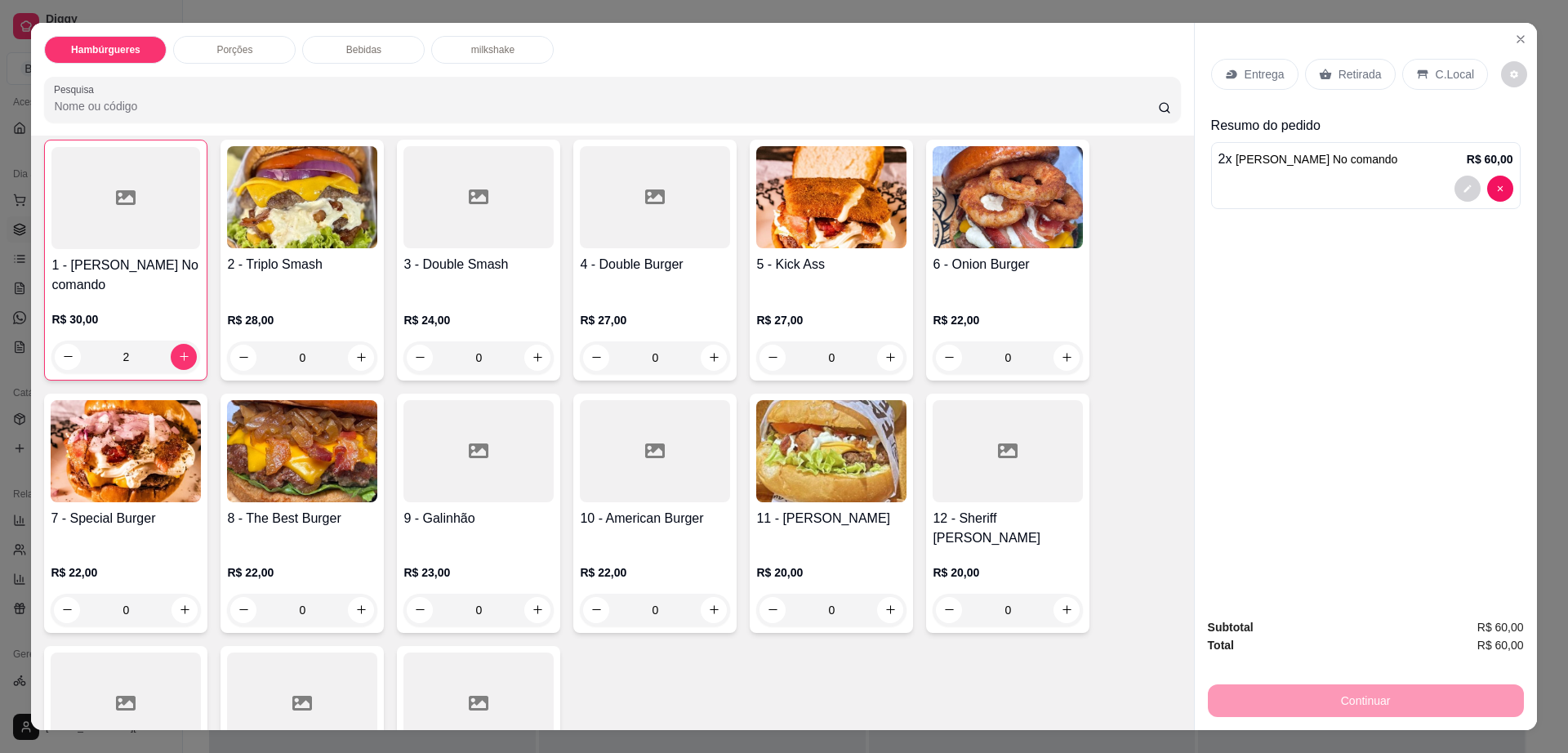
click at [1211, 67] on div "Entrega" at bounding box center [1255, 74] width 88 height 31
click at [1341, 80] on p "Retirada" at bounding box center [1360, 74] width 44 height 16
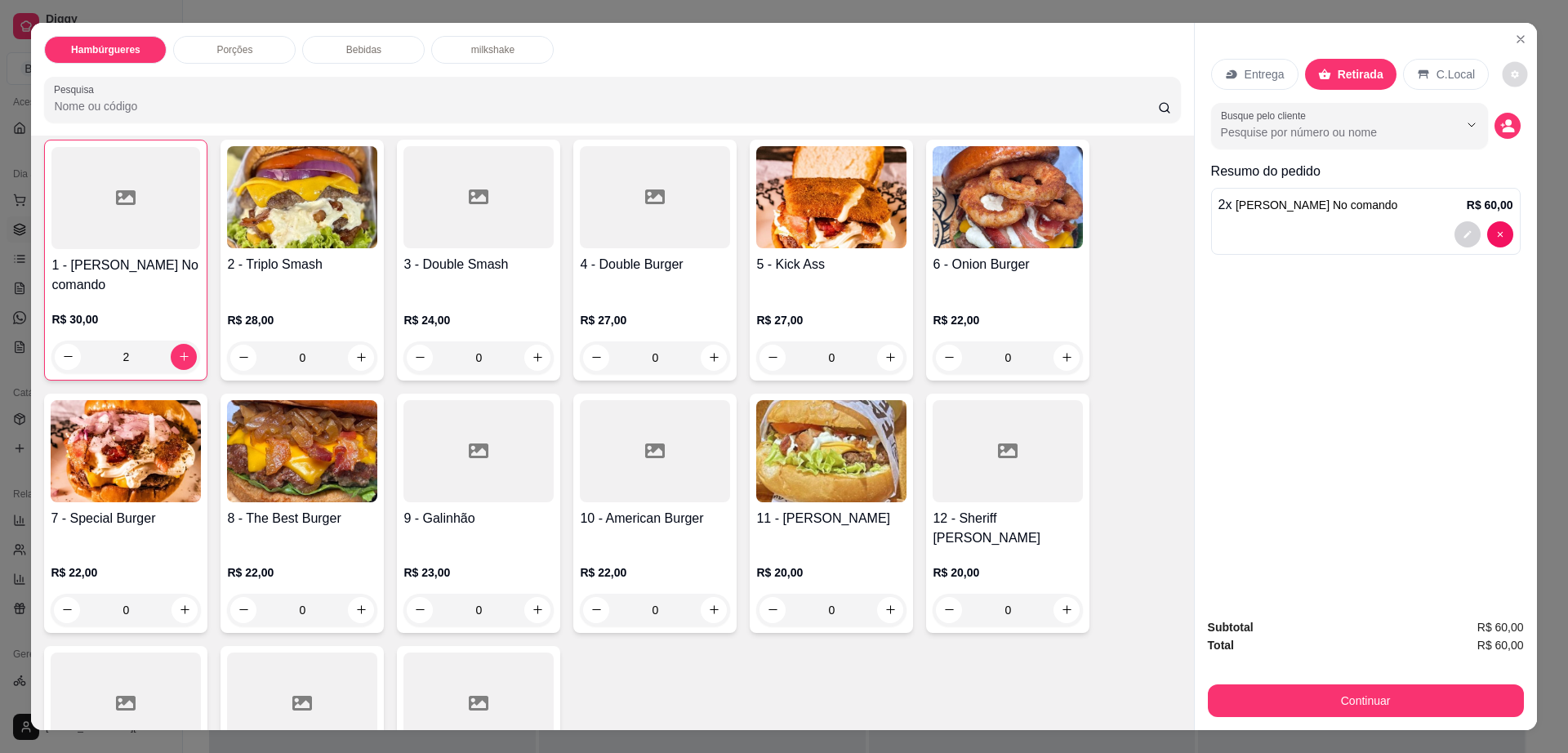
click at [1502, 73] on button "decrease-product-quantity" at bounding box center [1514, 74] width 25 height 25
click at [1348, 688] on button "Continuar" at bounding box center [1366, 700] width 316 height 33
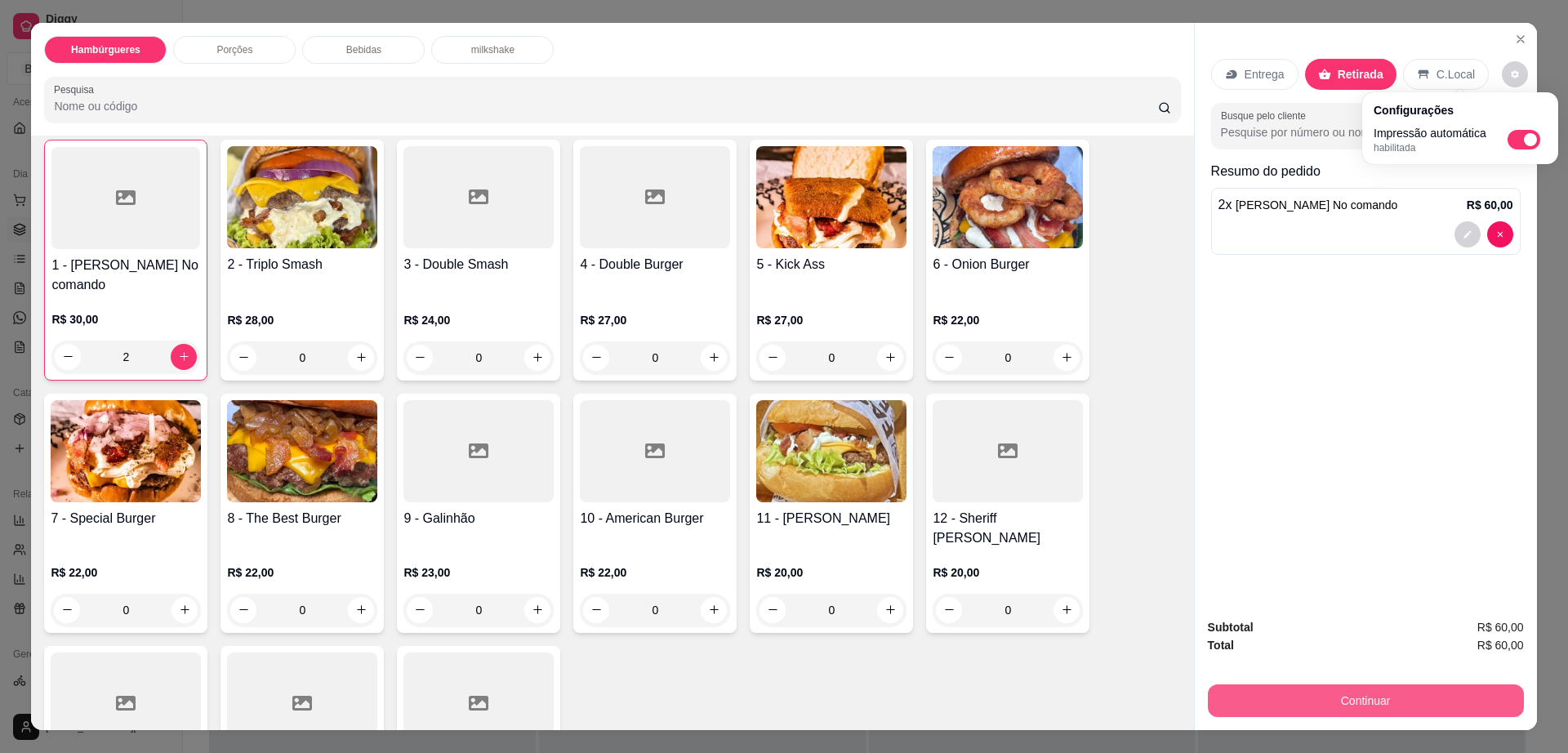
click at [1348, 688] on button "Continuar" at bounding box center [1366, 700] width 316 height 33
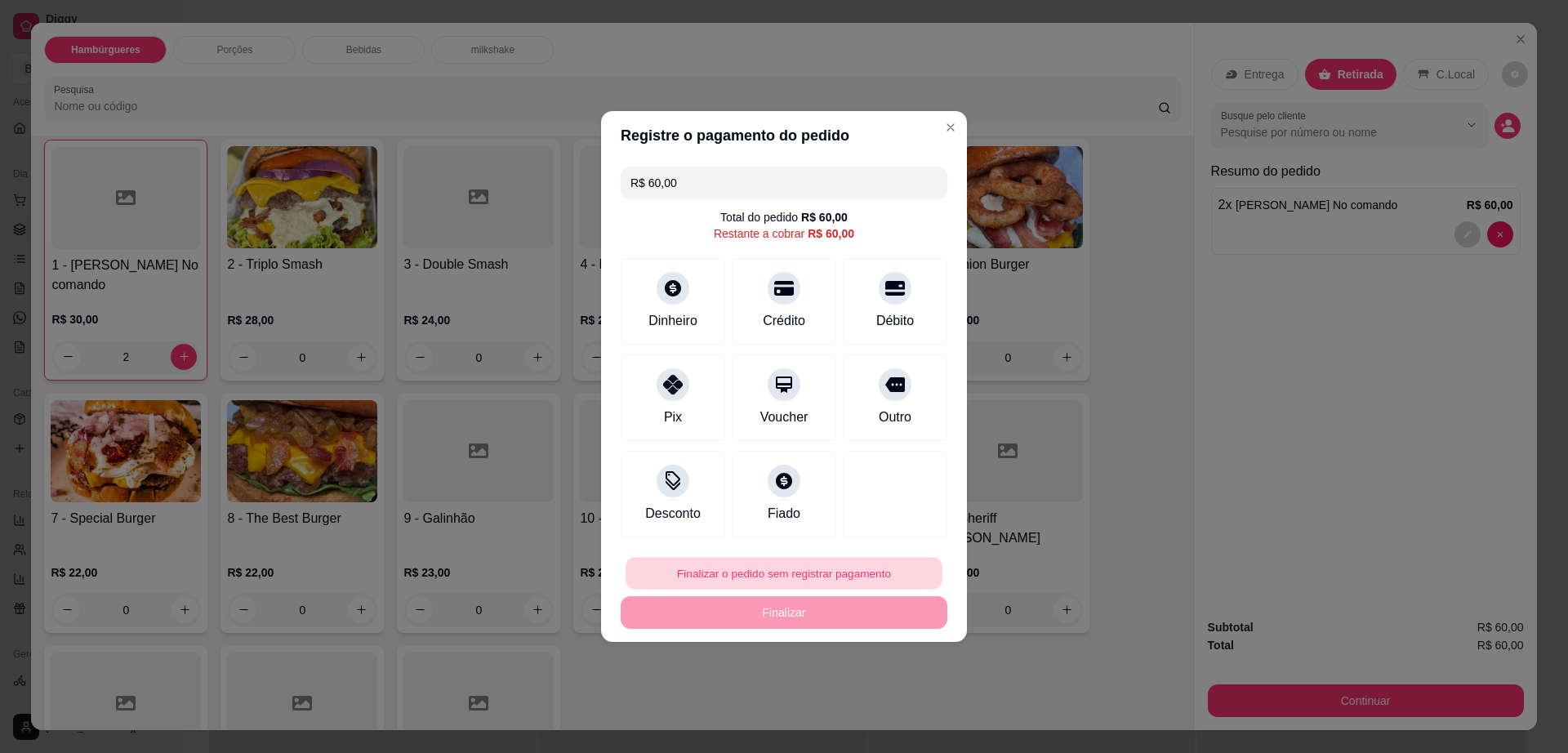
click at [776, 576] on button "Finalizar o pedido sem registrar pagamento" at bounding box center [784, 574] width 316 height 32
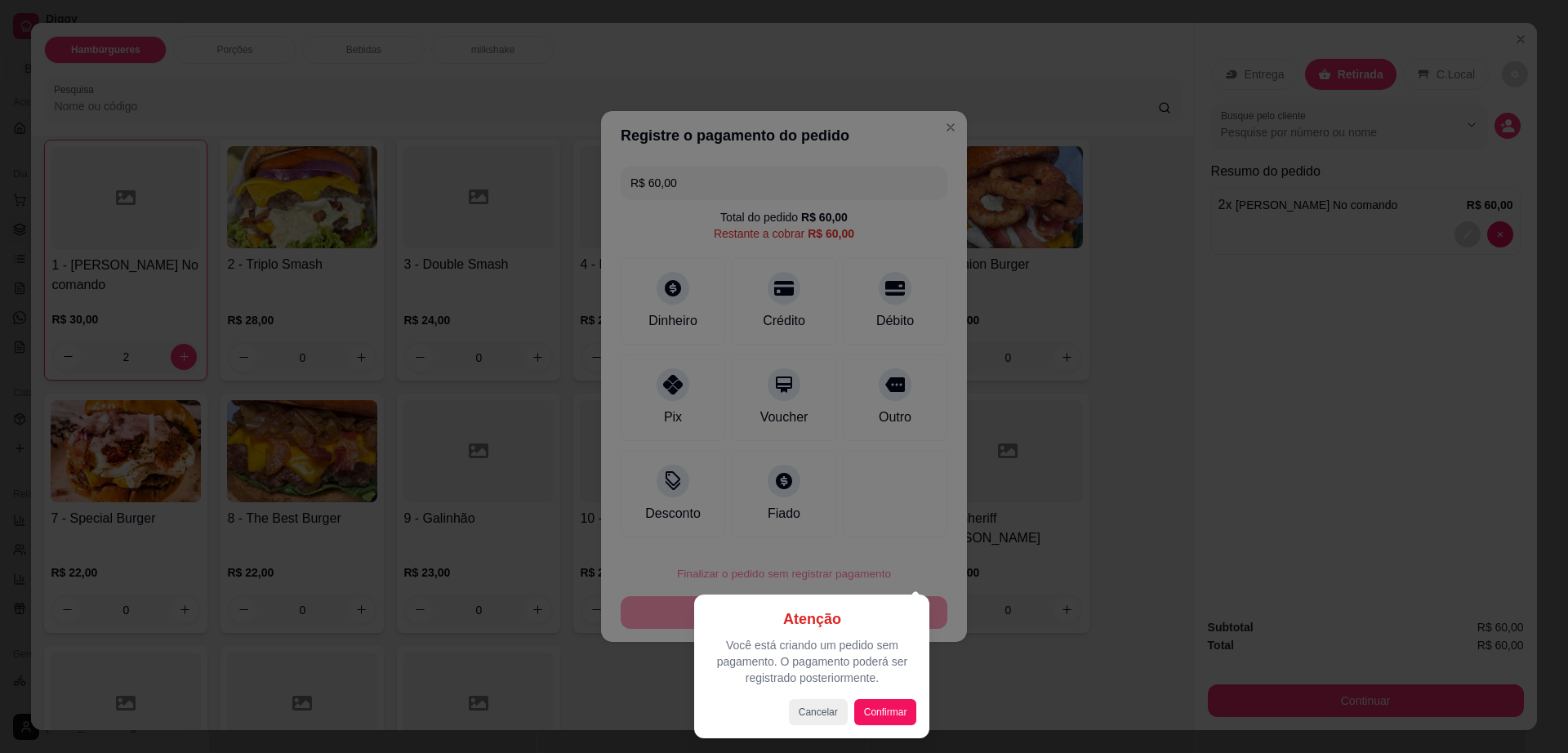
drag, startPoint x: 874, startPoint y: 695, endPoint x: 882, endPoint y: 715, distance: 21.5
click at [875, 696] on div "Atenção Você está criando um pedido sem pagamento. O pagamento poderá ser regis…" at bounding box center [812, 666] width 209 height 117
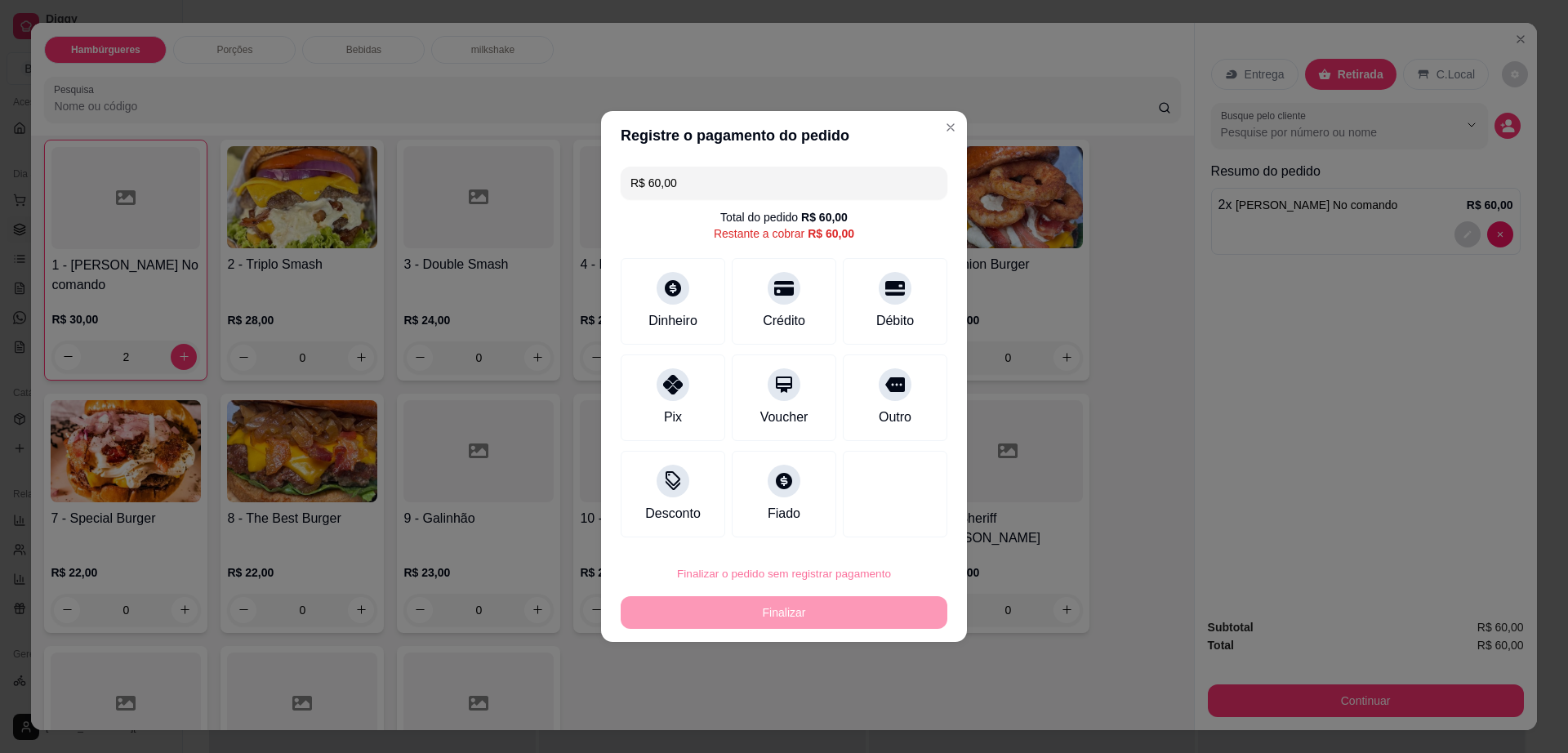
click at [882, 715] on button "Confirmar" at bounding box center [886, 706] width 61 height 25
type input "0"
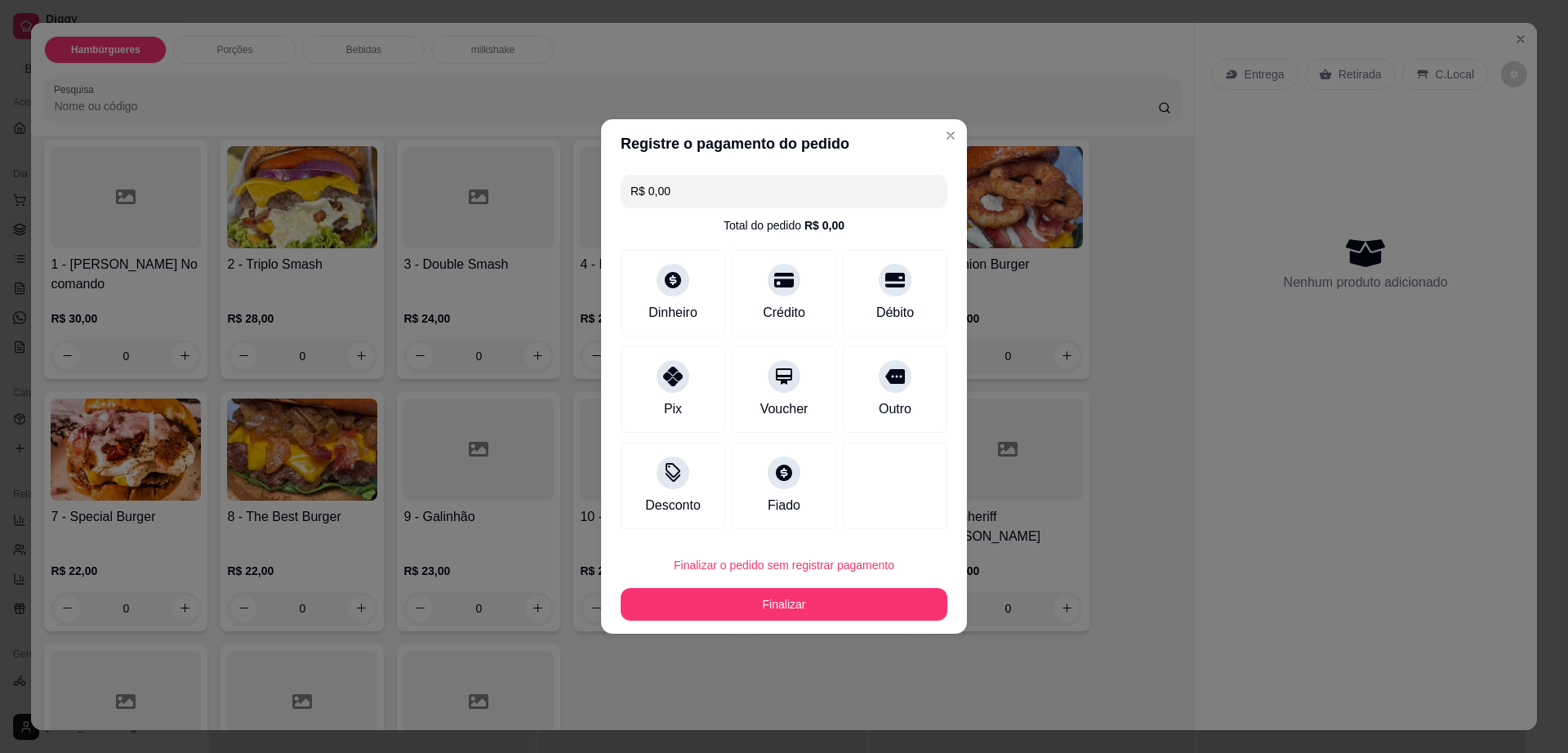
type input "R$ 0,00"
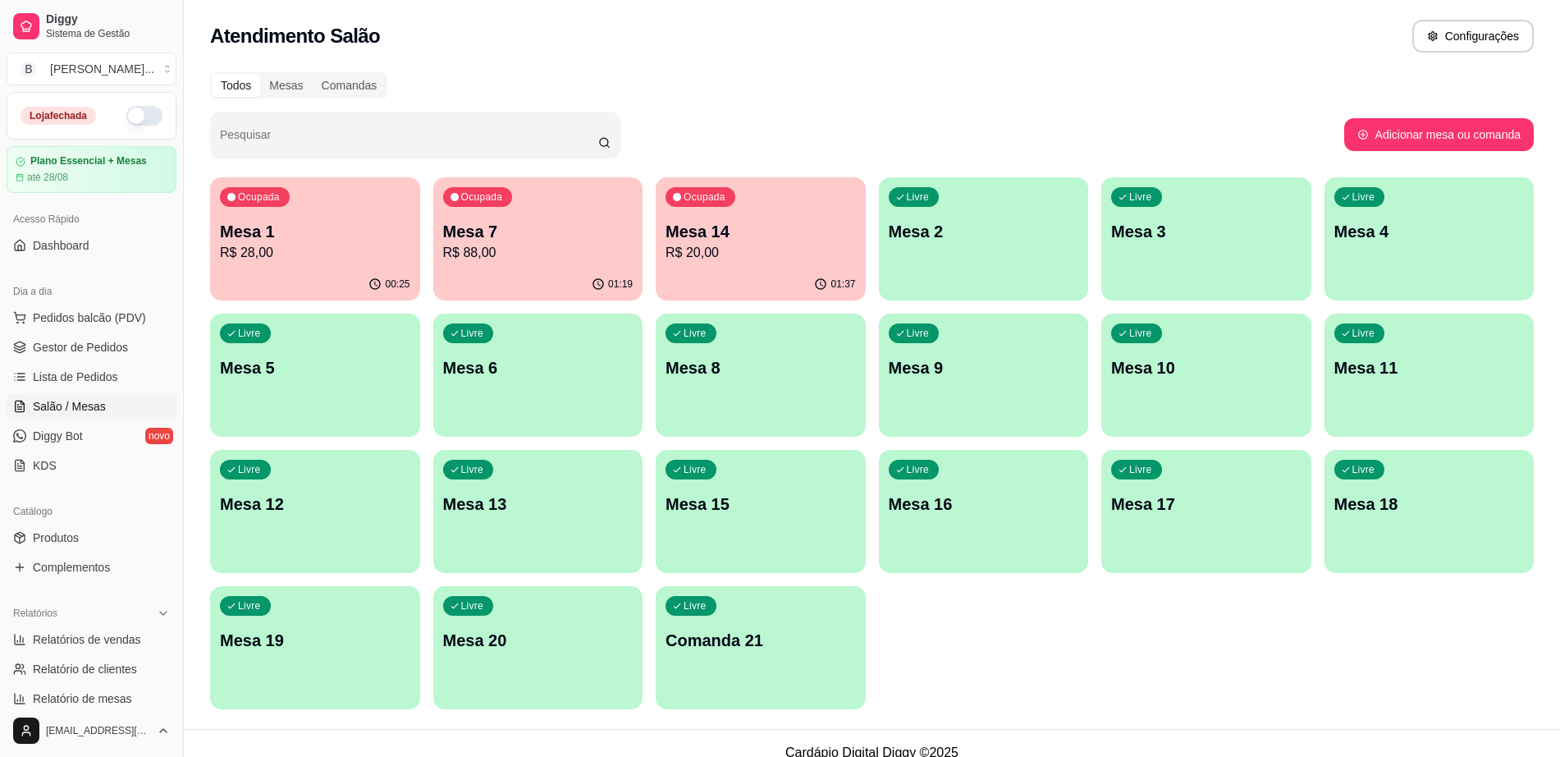
click at [307, 276] on div "00:25" at bounding box center [315, 284] width 210 height 32
click at [589, 260] on p "R$ 88,00" at bounding box center [538, 252] width 185 height 19
click at [821, 247] on p "R$ 20,00" at bounding box center [760, 252] width 185 height 19
click at [1406, 217] on div "Livre Mesa 4" at bounding box center [1429, 229] width 204 height 100
click at [1000, 276] on div "Livre Mesa 2" at bounding box center [984, 228] width 210 height 103
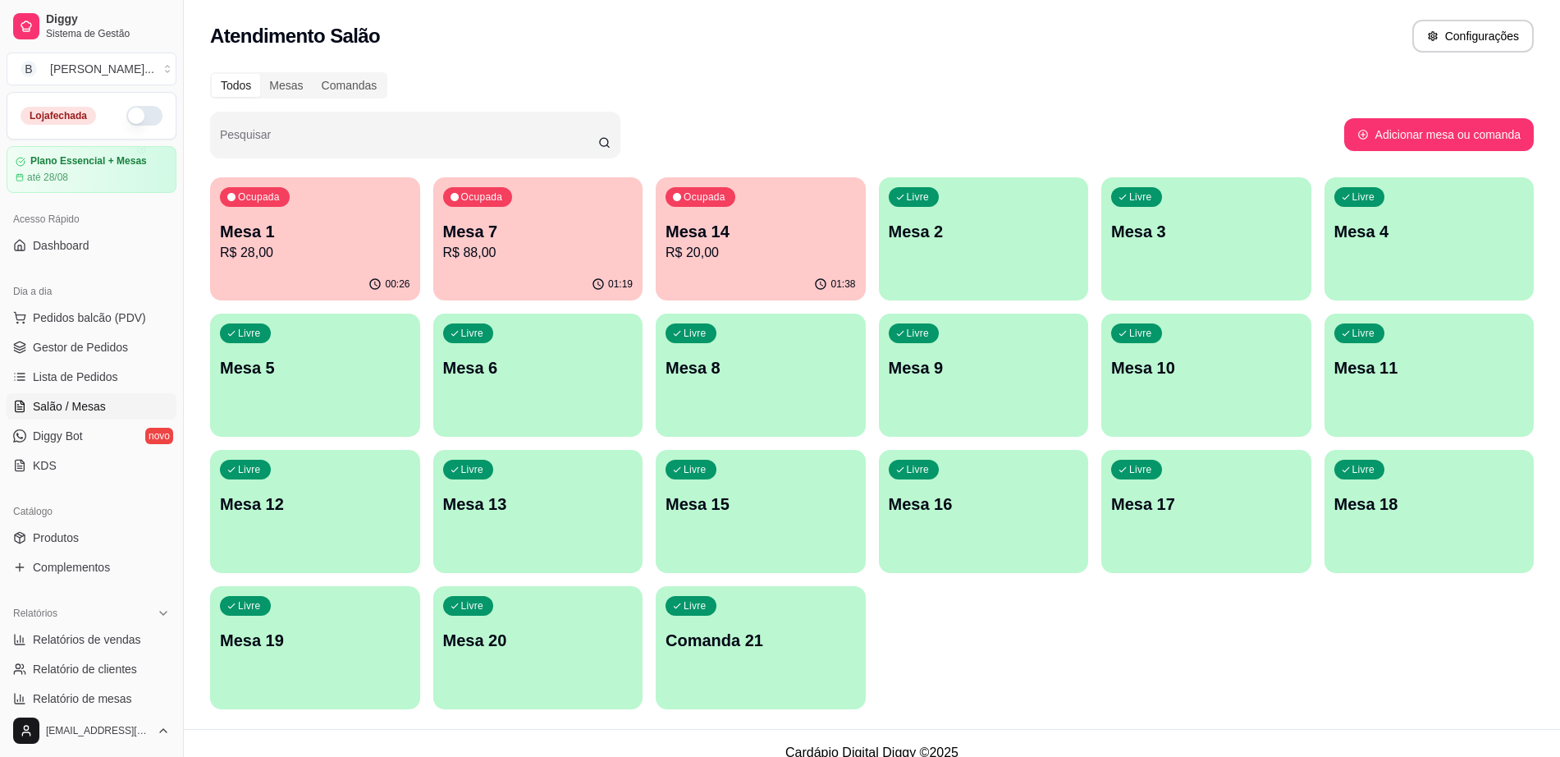
click at [308, 653] on div "Livre Mesa 19" at bounding box center [315, 637] width 210 height 103
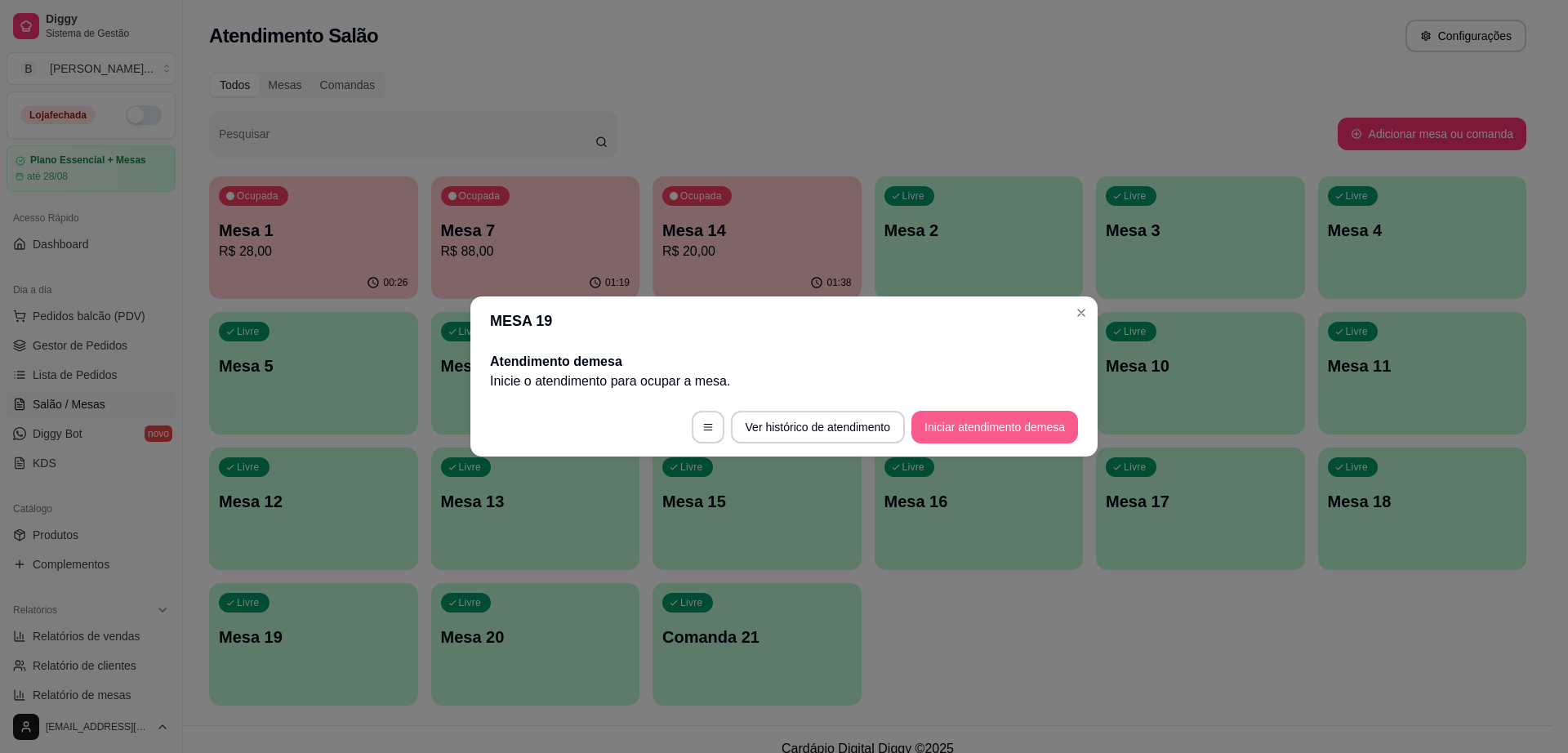
click at [973, 423] on button "Iniciar atendimento de mesa" at bounding box center [994, 427] width 166 height 33
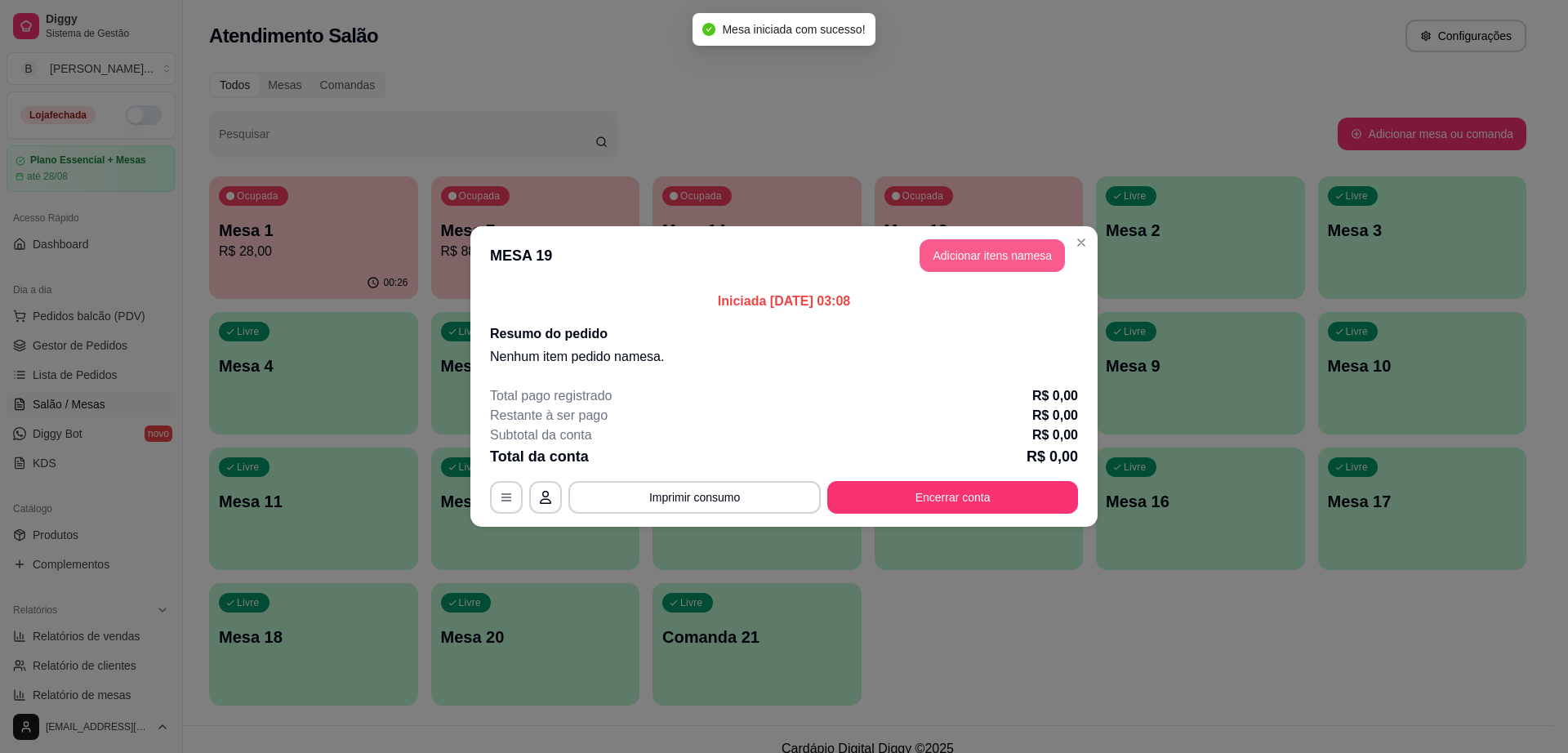
click at [982, 258] on button "Adicionar itens na mesa" at bounding box center [992, 255] width 145 height 33
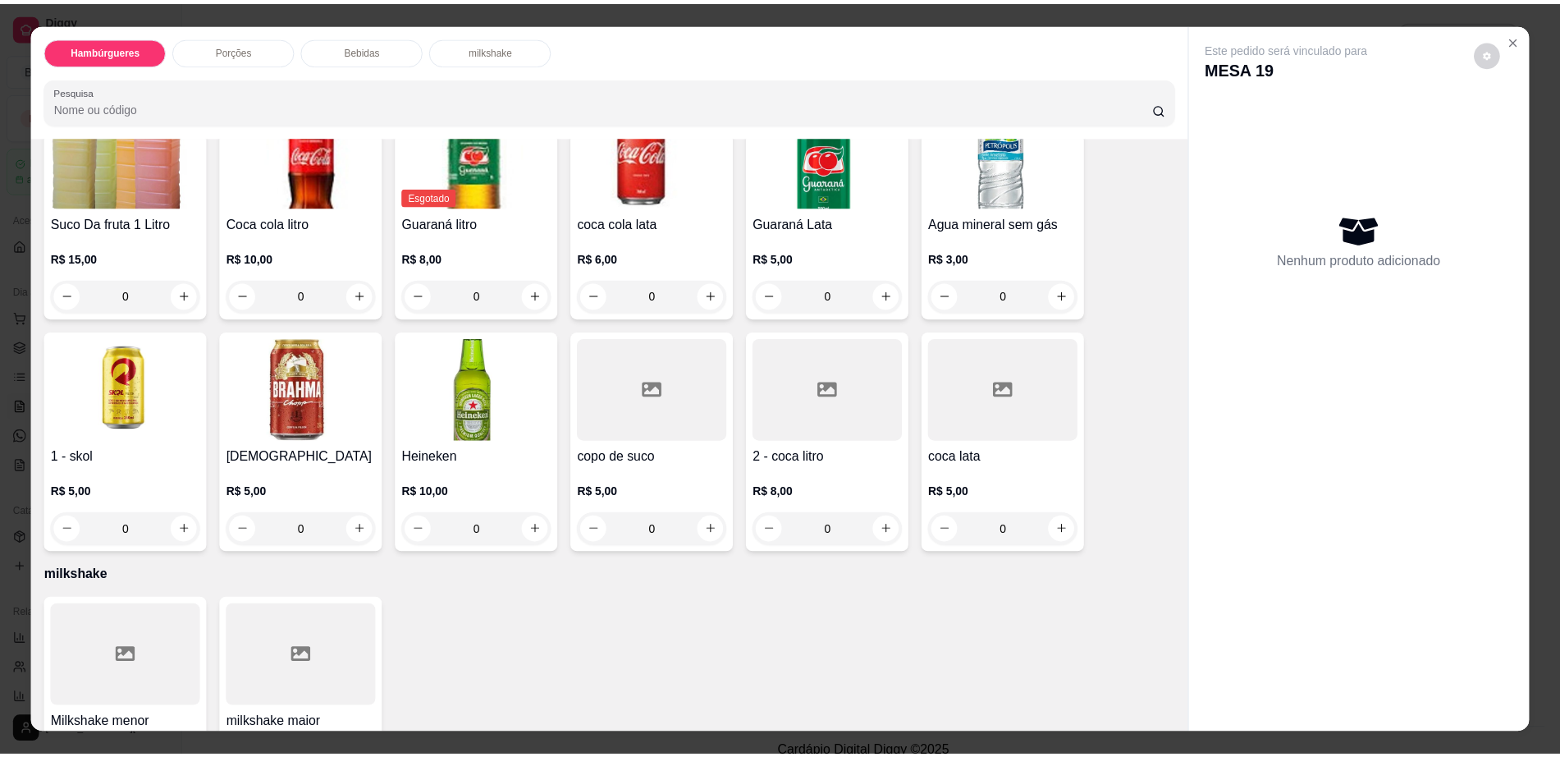
scroll to position [1264, 0]
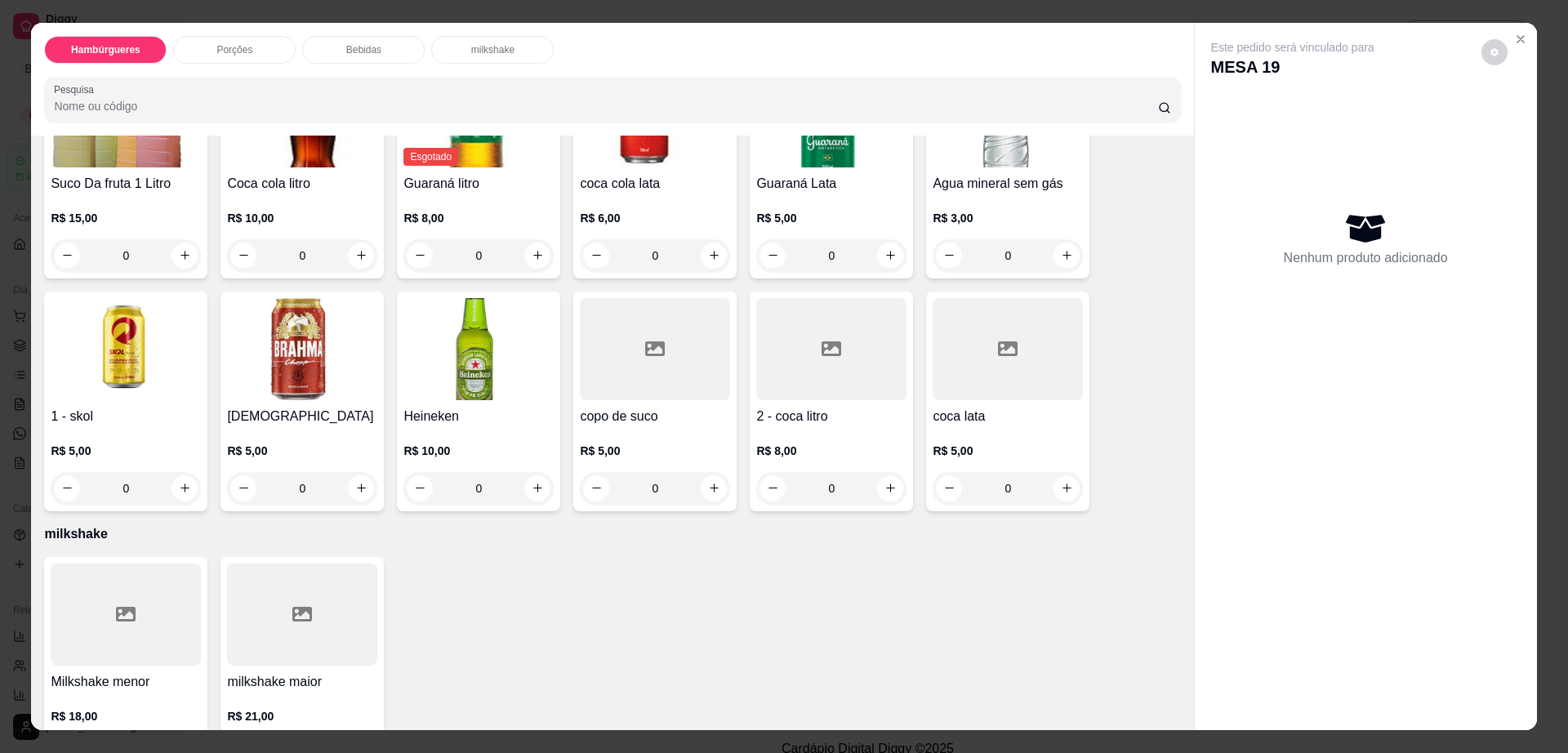
click at [306, 426] on div "R$ 5,00 0" at bounding box center [301, 465] width 150 height 79
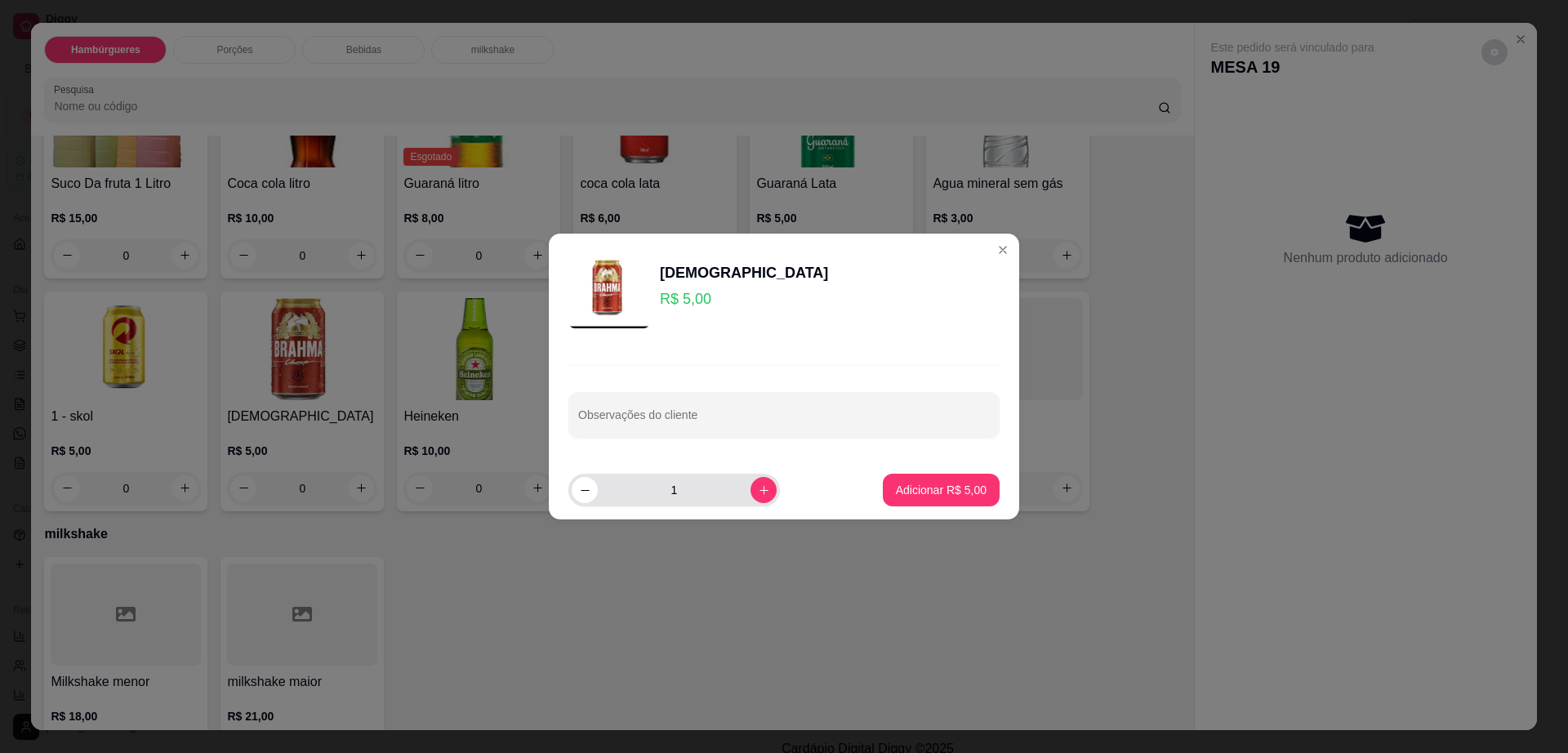
click at [749, 475] on div "1" at bounding box center [675, 489] width 205 height 33
click at [758, 493] on icon "increase-product-quantity" at bounding box center [764, 490] width 12 height 12
type input "2"
click at [927, 483] on p "Adicionar R$ 10,00" at bounding box center [938, 489] width 98 height 16
type input "2"
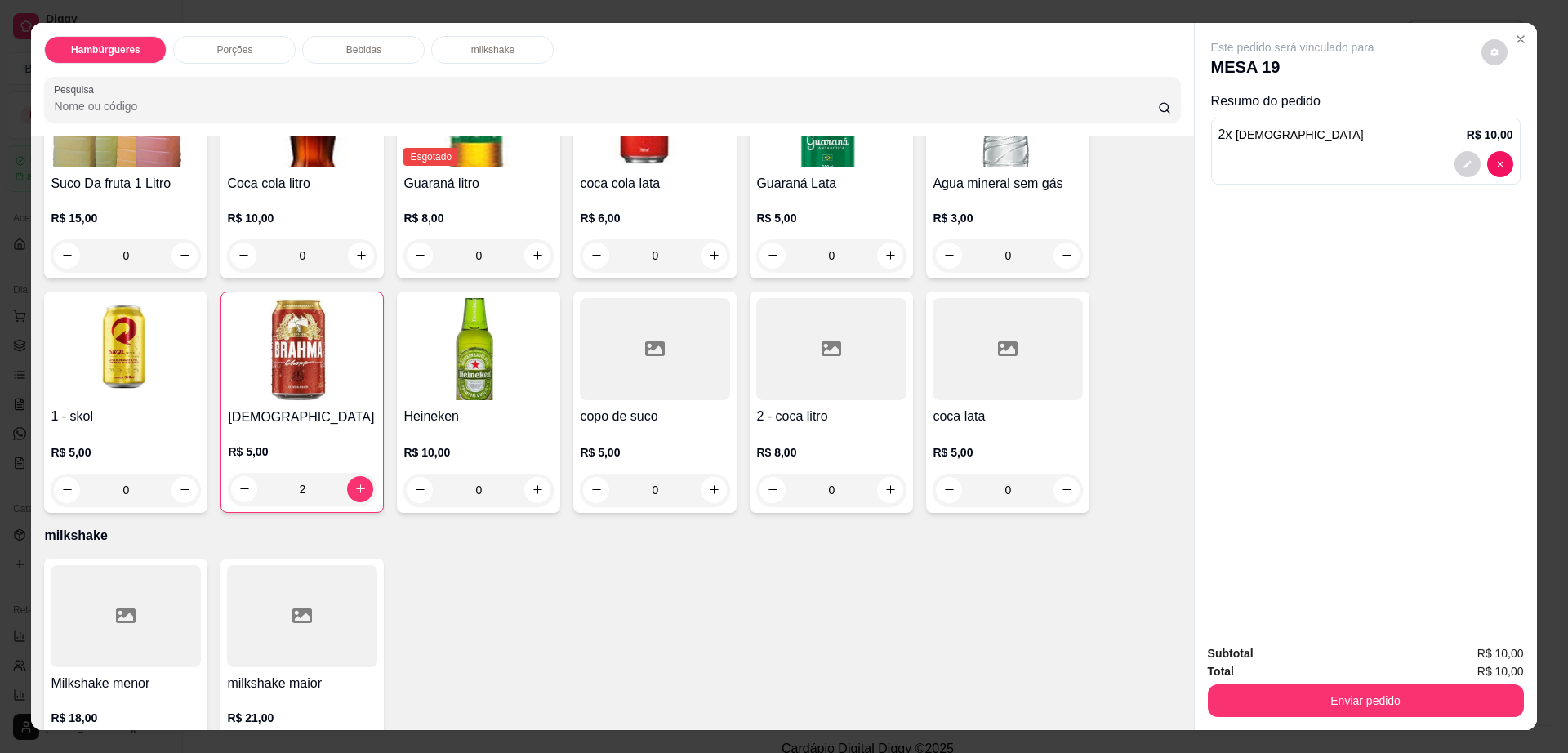
click at [1498, 63] on div "Este pedido será vinculado para MESA 19" at bounding box center [1359, 58] width 296 height 39
click at [1486, 58] on button "decrease-product-quantity" at bounding box center [1494, 52] width 26 height 26
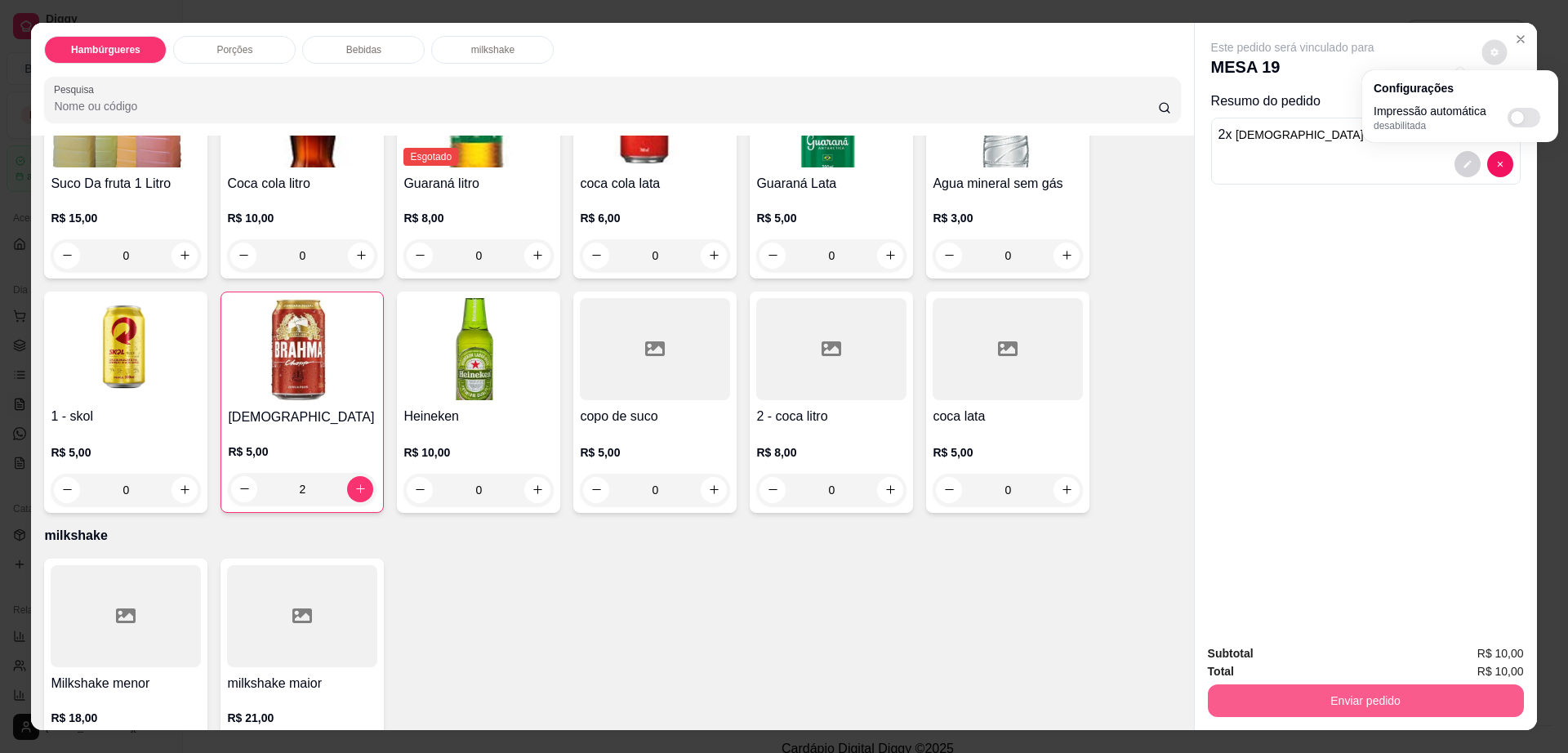
click at [1357, 713] on button "Enviar pedido" at bounding box center [1366, 700] width 316 height 33
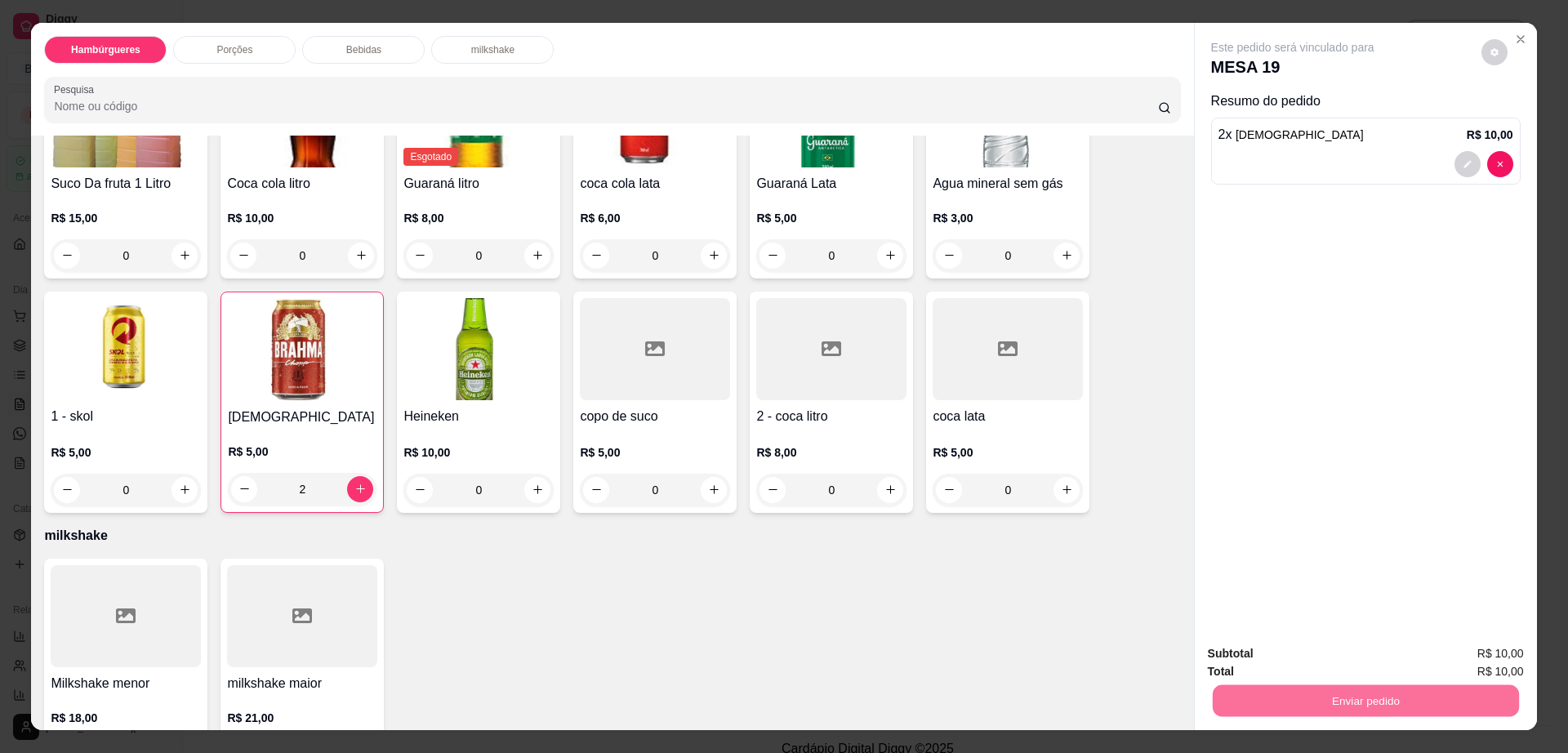
click at [1301, 667] on button "Não registrar e enviar pedido" at bounding box center [1309, 659] width 170 height 31
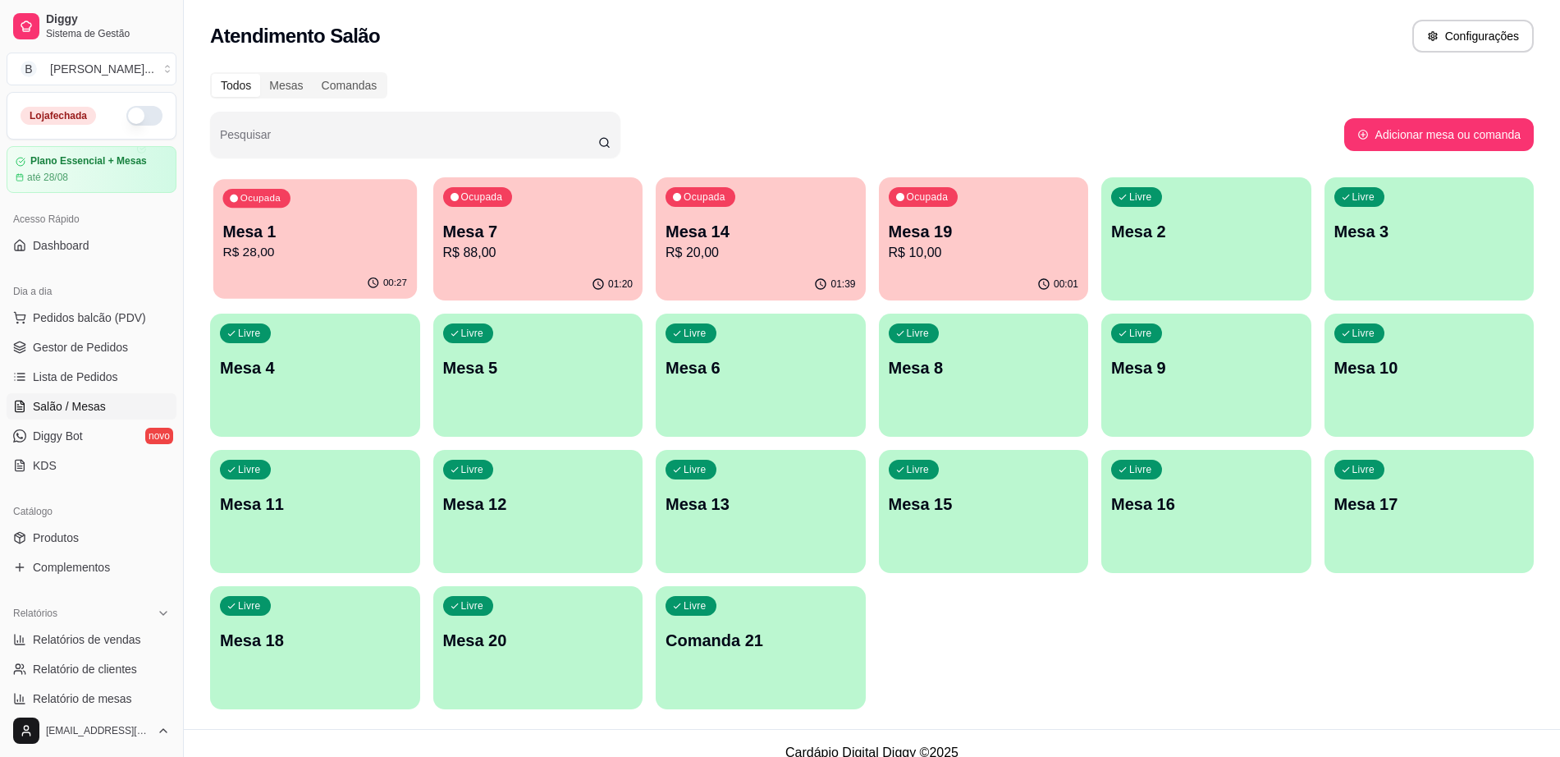
click at [282, 214] on div "Ocupada Mesa 1 R$ 28,00" at bounding box center [315, 223] width 204 height 89
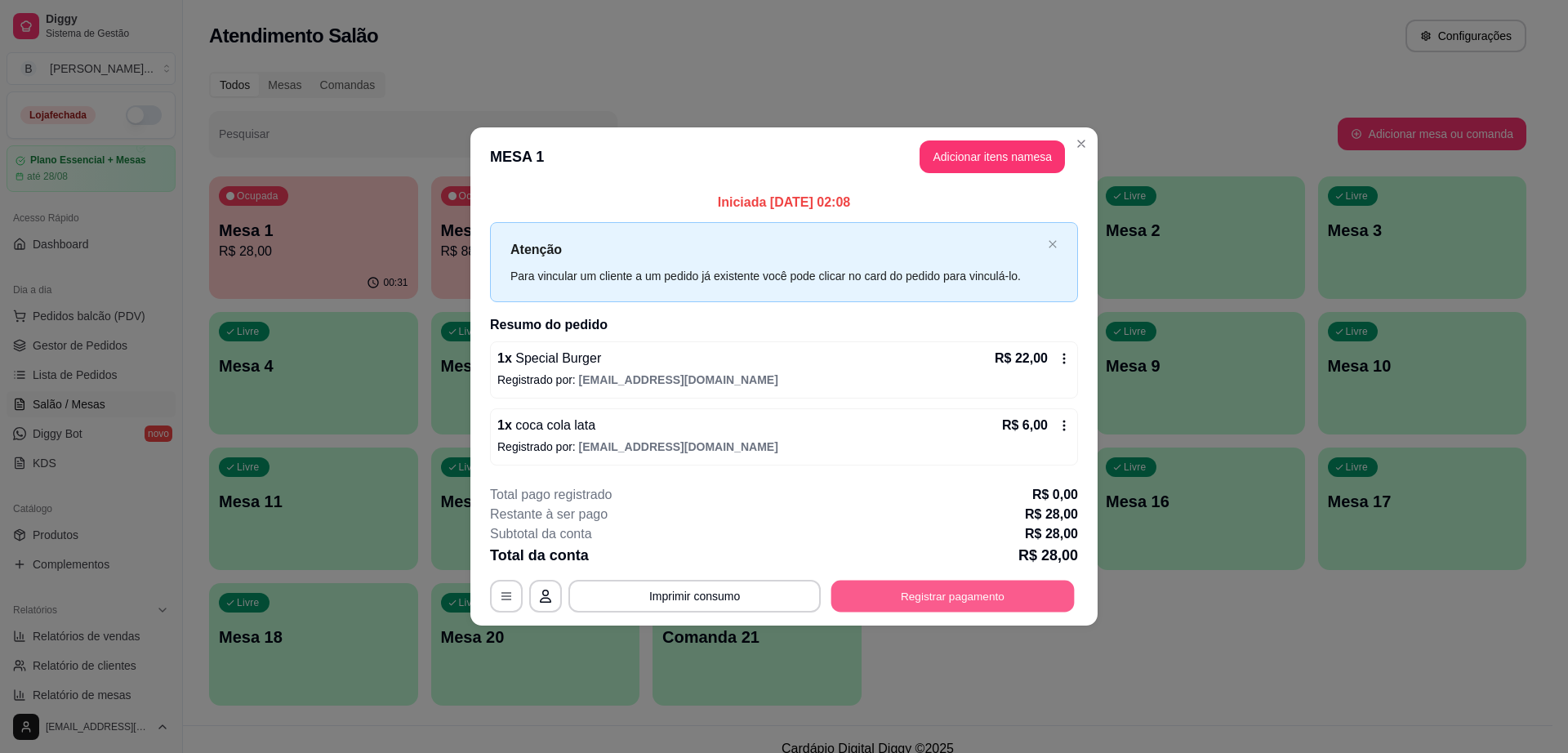
click at [984, 602] on button "Registrar pagamento" at bounding box center [953, 596] width 244 height 32
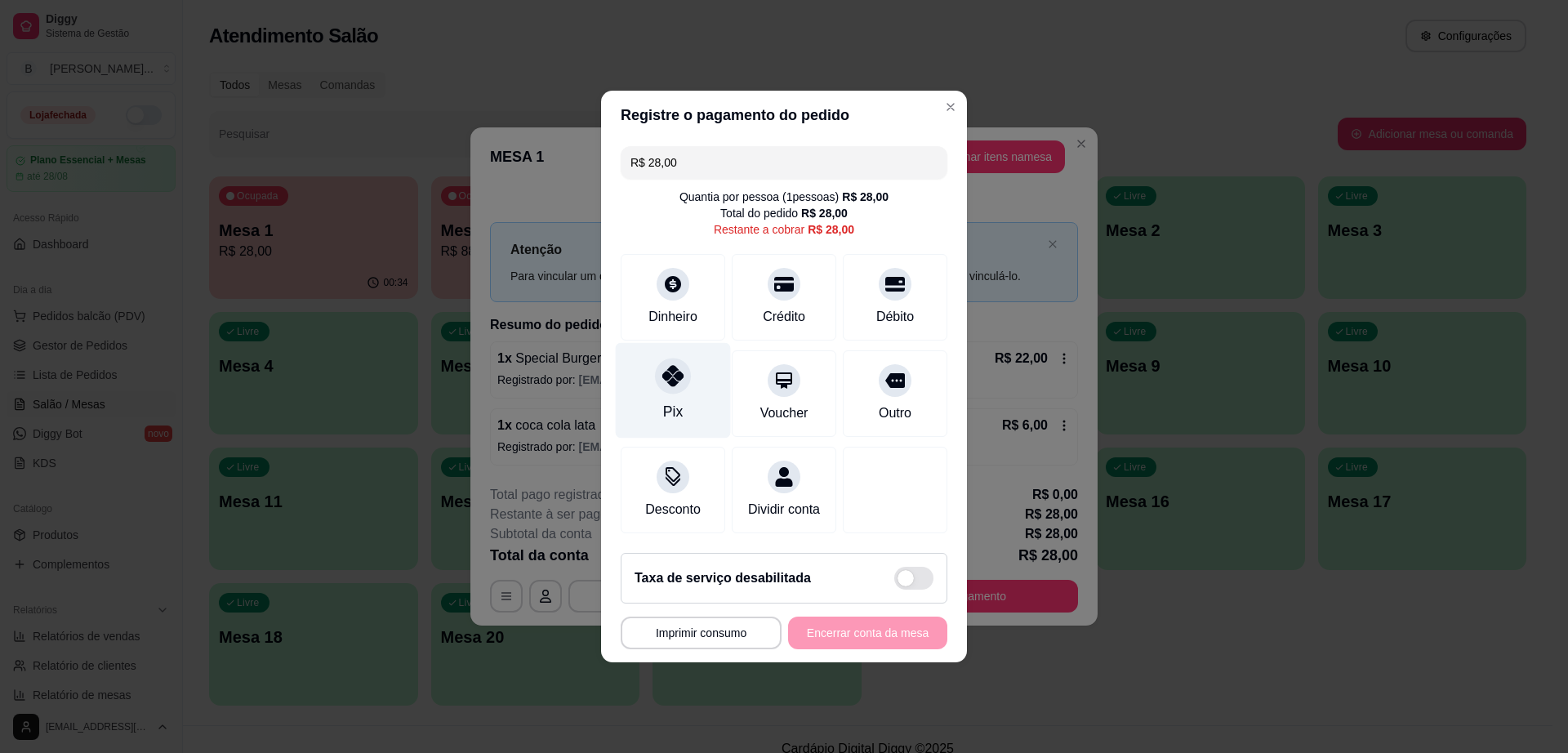
click at [646, 371] on div "Pix" at bounding box center [674, 391] width 115 height 95
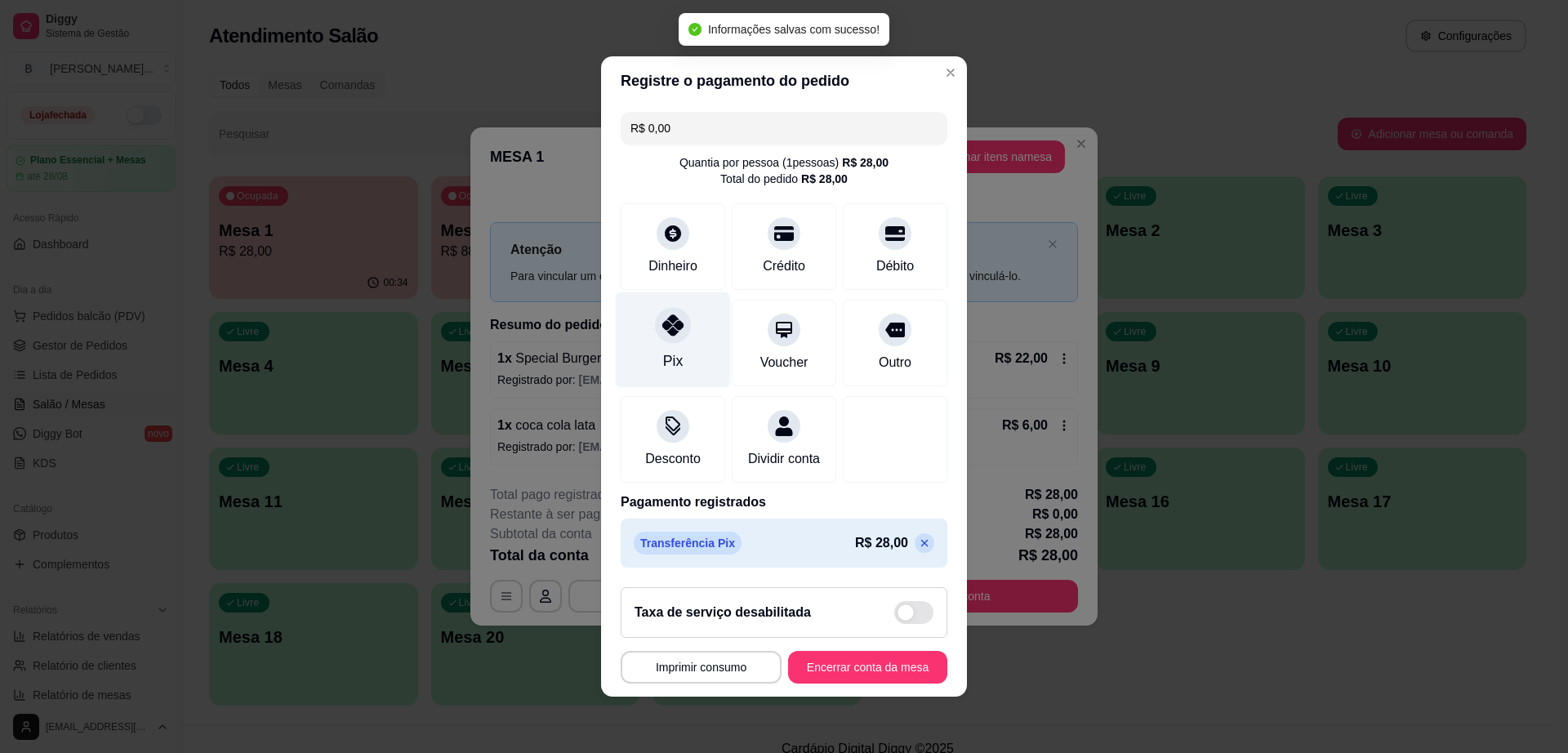
type input "R$ 0,00"
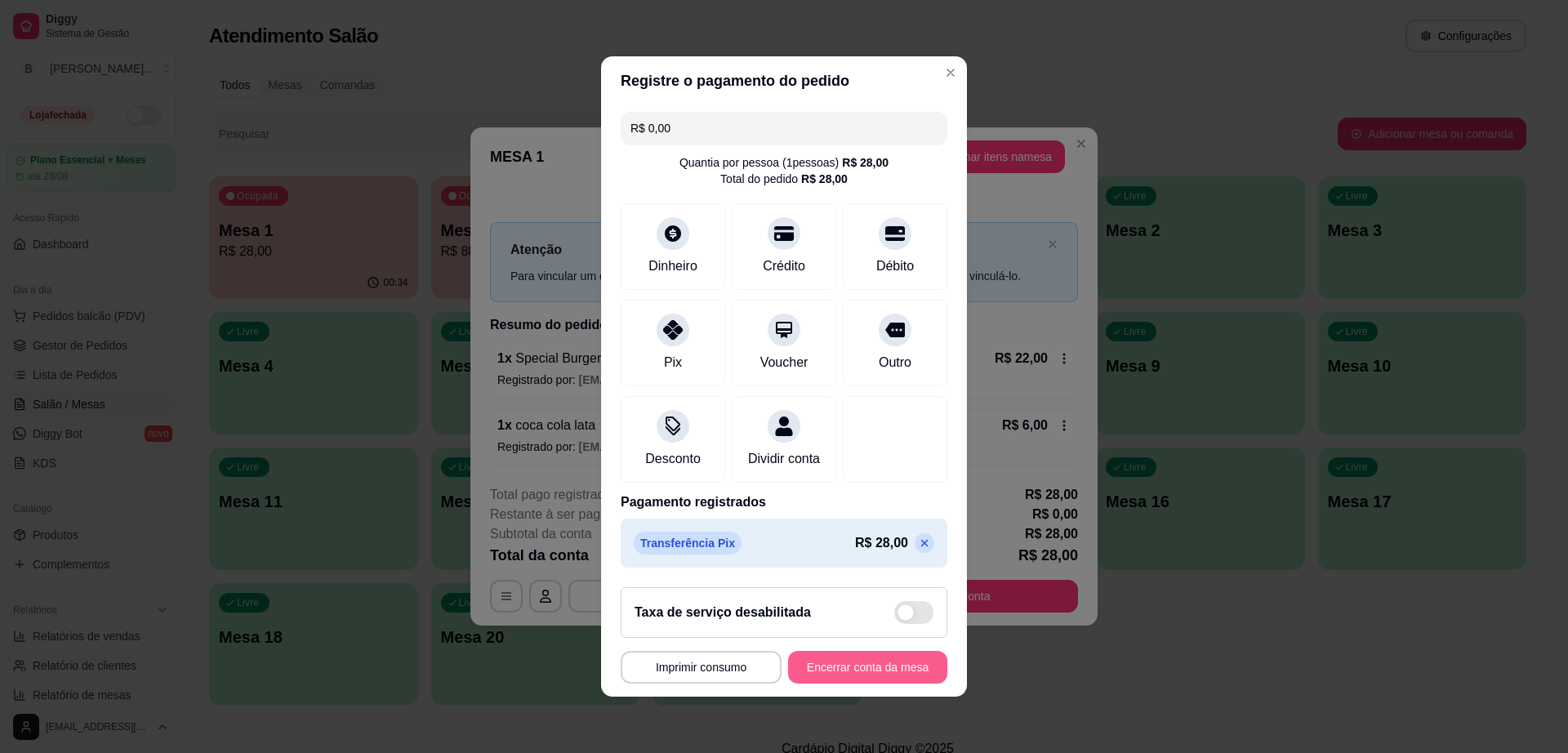
click at [794, 669] on button "Encerrar conta da mesa" at bounding box center [868, 666] width 159 height 33
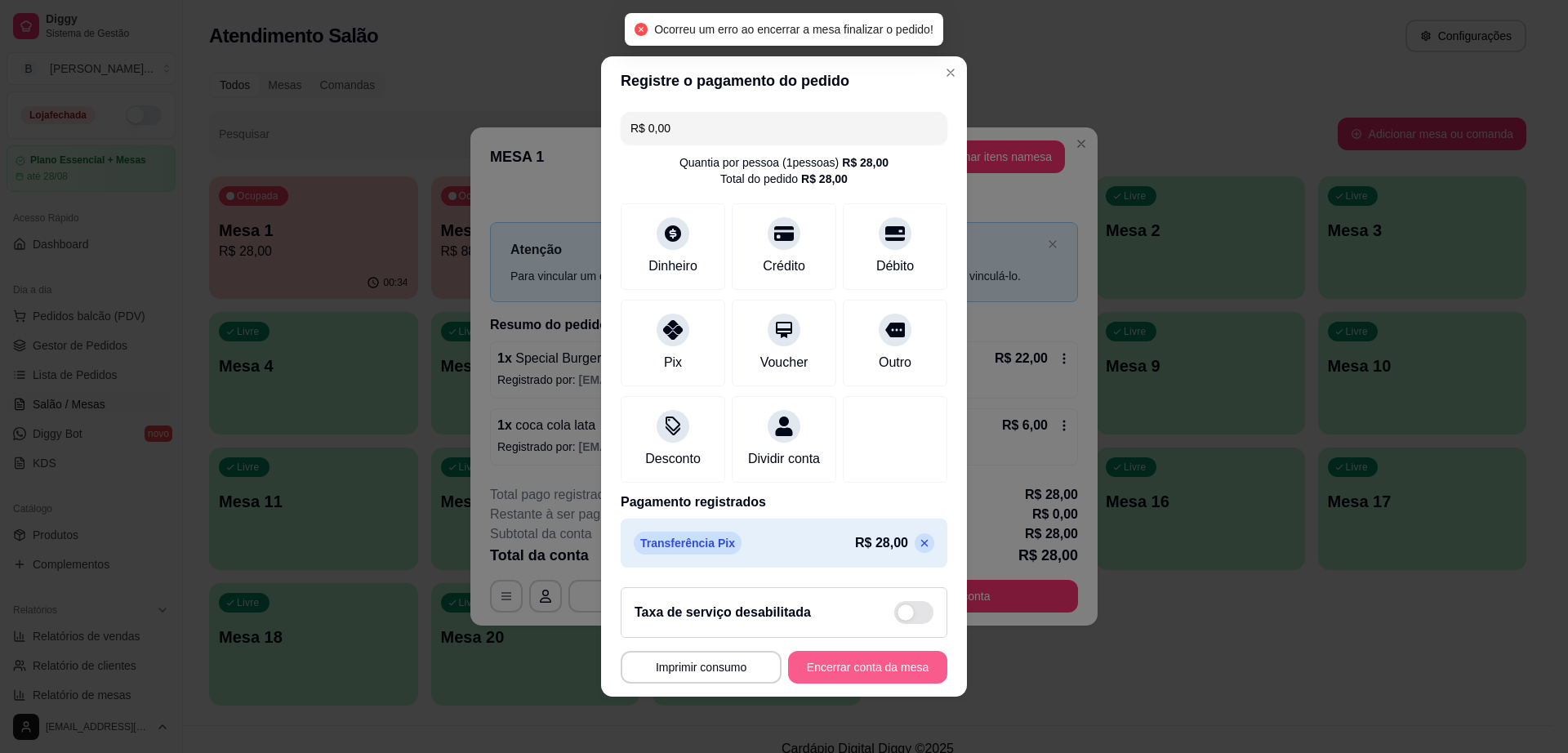
click at [855, 672] on button "Encerrar conta da mesa" at bounding box center [868, 666] width 159 height 33
